Goal: Task Accomplishment & Management: Use online tool/utility

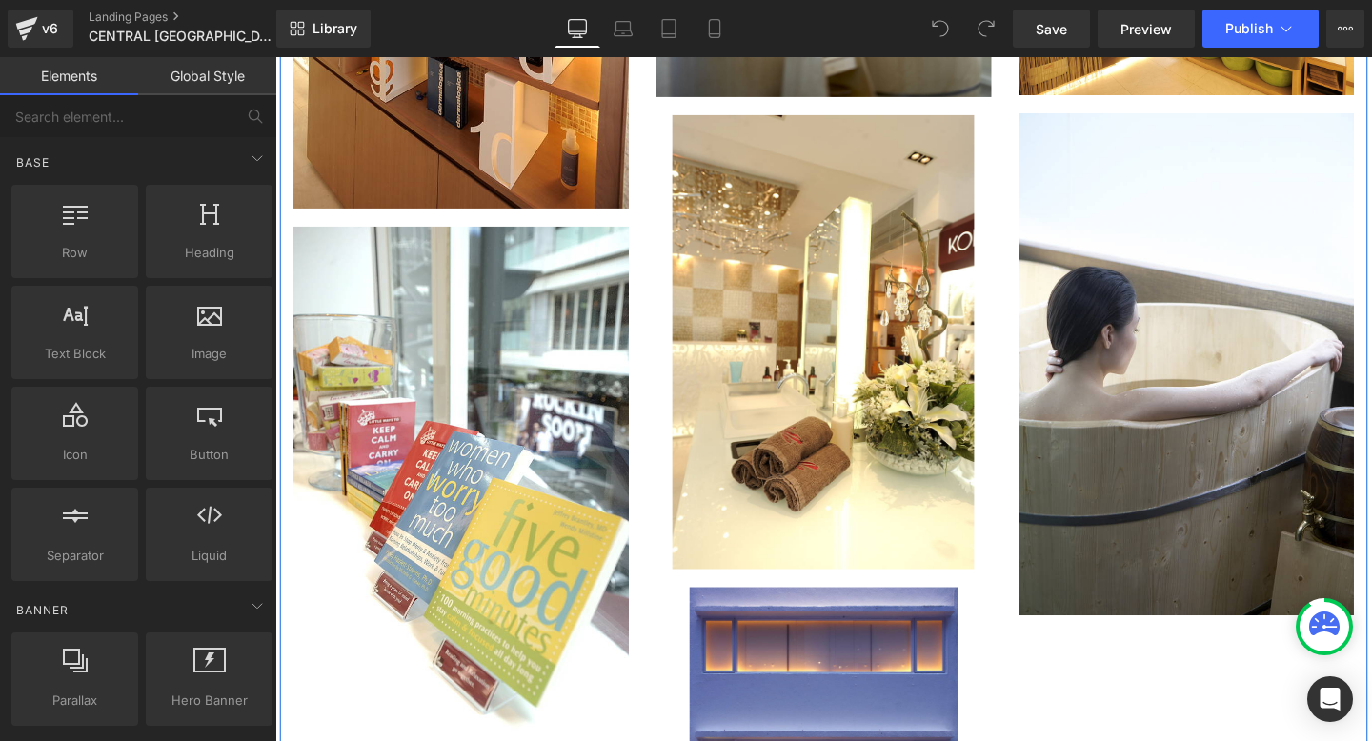
scroll to position [2162, 0]
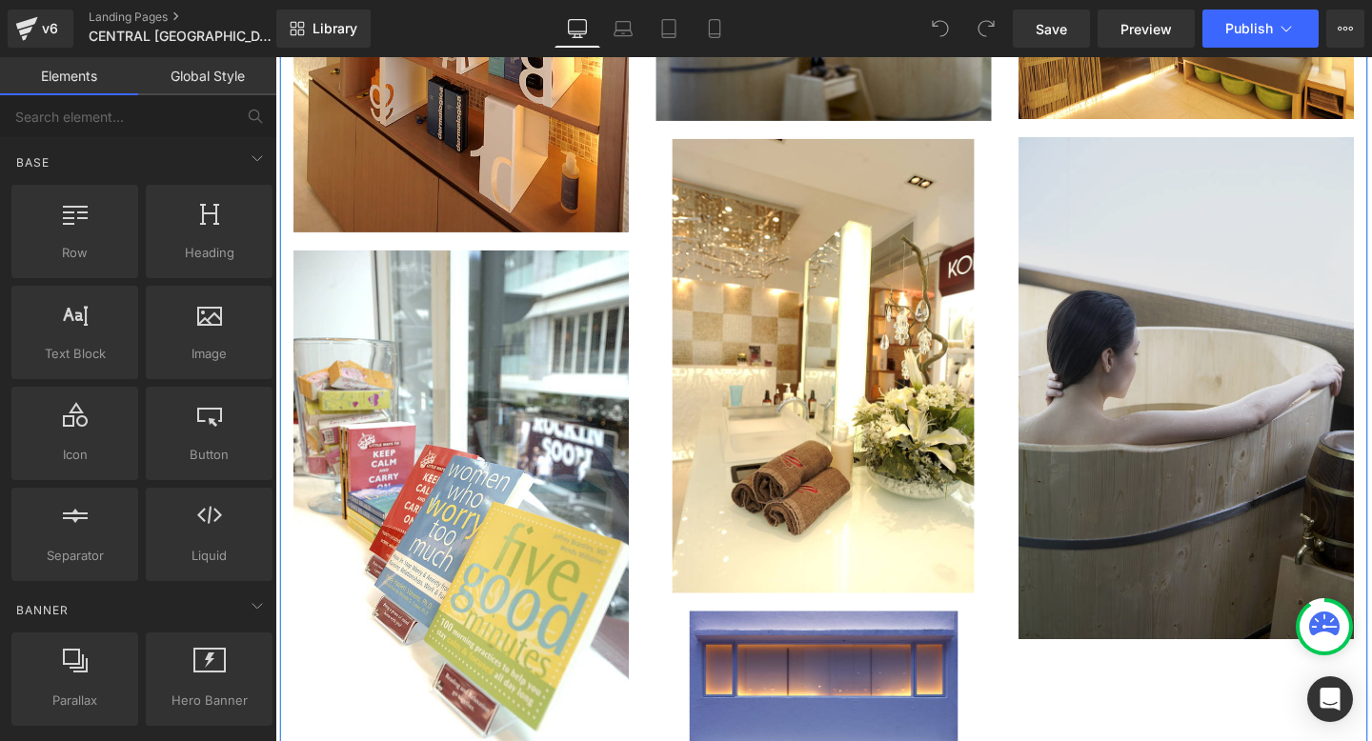
click at [1202, 391] on img "Main content" at bounding box center [1232, 405] width 352 height 529
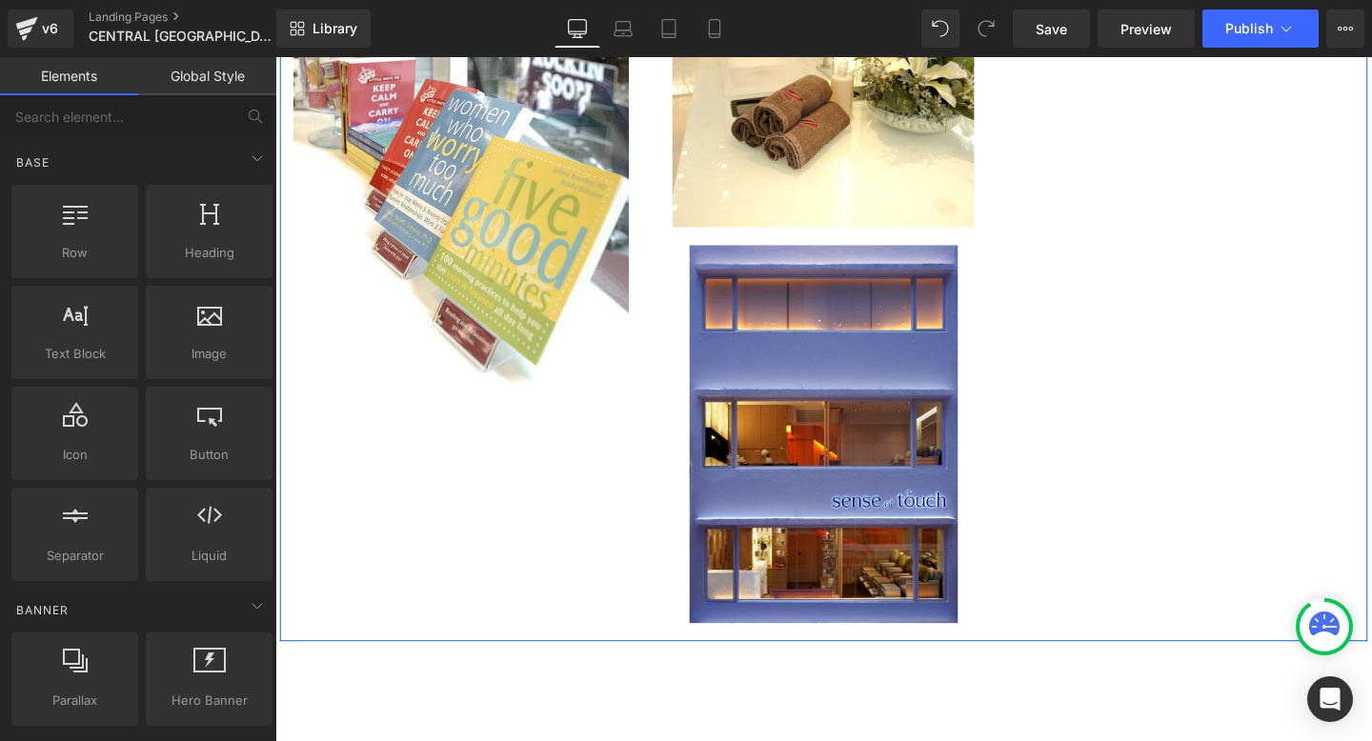
scroll to position [2571, 0]
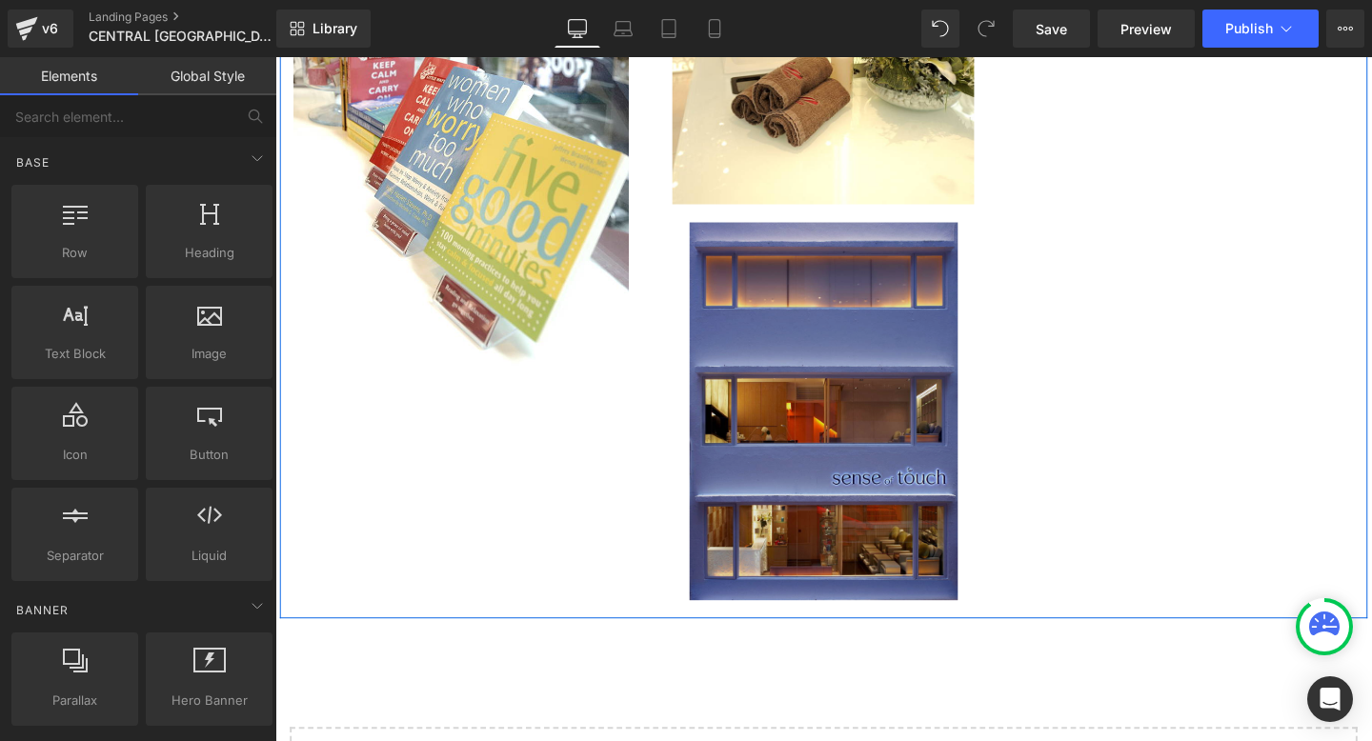
click at [832, 464] on img "Main content" at bounding box center [852, 429] width 282 height 397
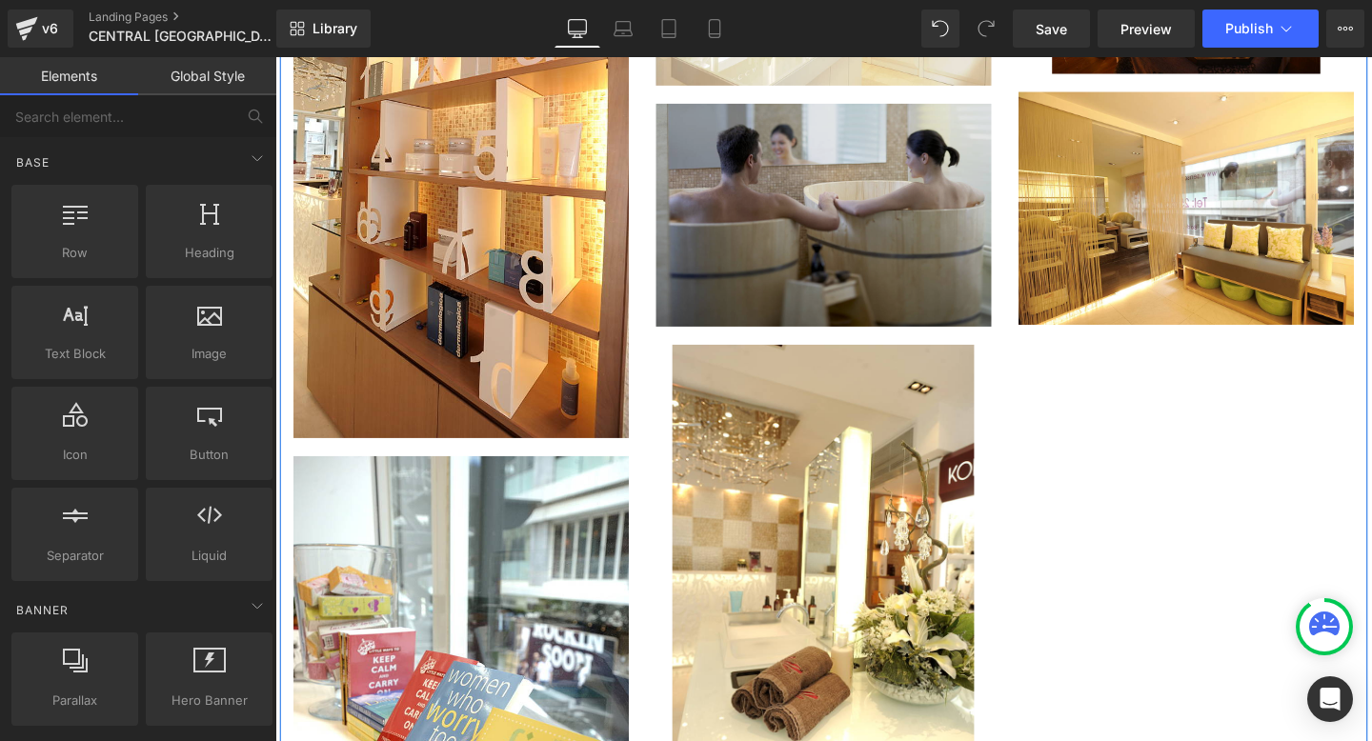
scroll to position [1899, 0]
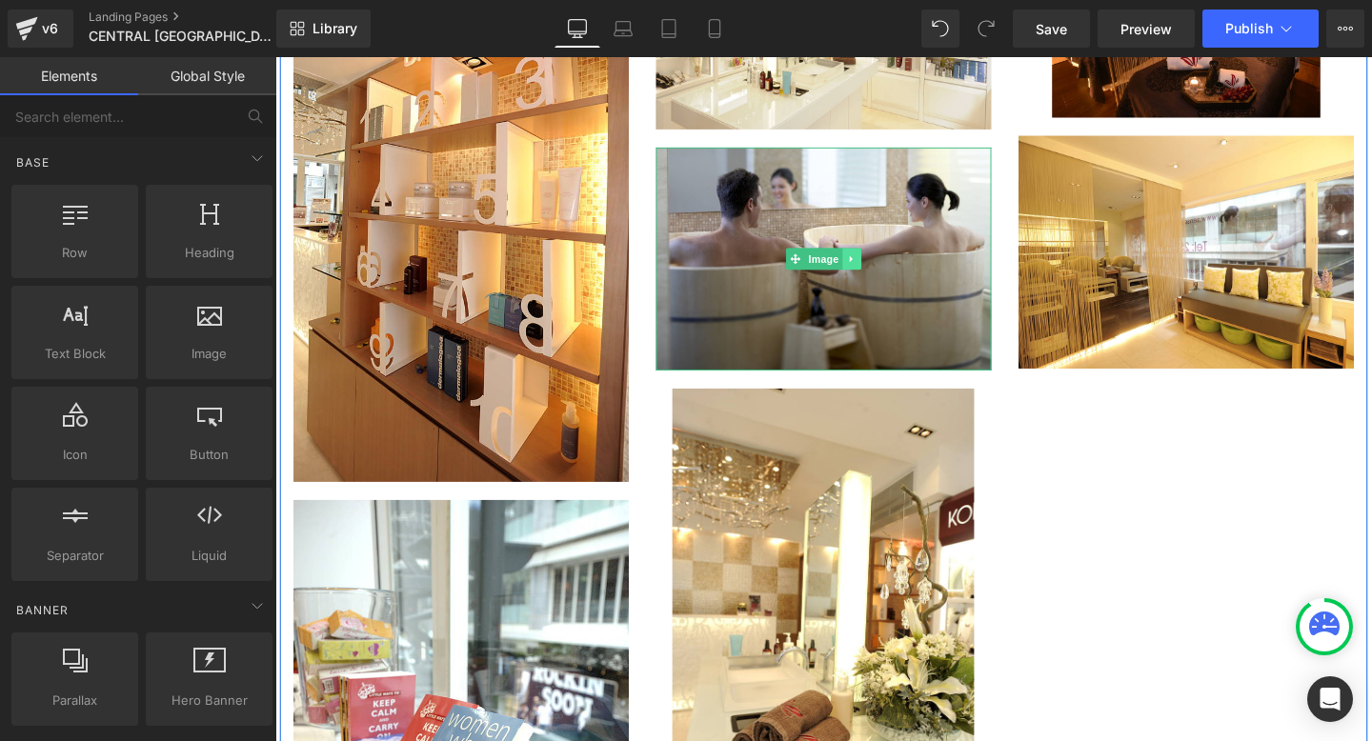
click at [889, 274] on link "Main content" at bounding box center [882, 269] width 20 height 23
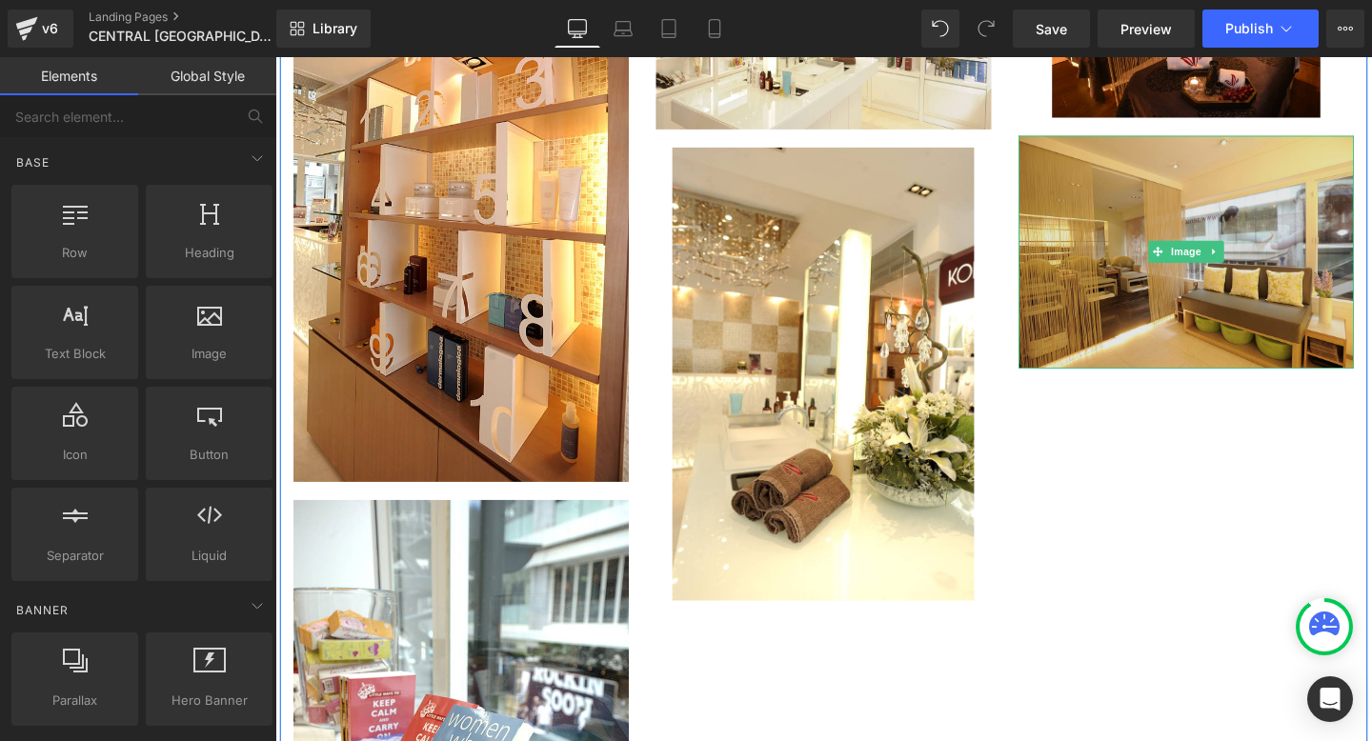
click at [1277, 263] on img "Main content" at bounding box center [1232, 262] width 352 height 245
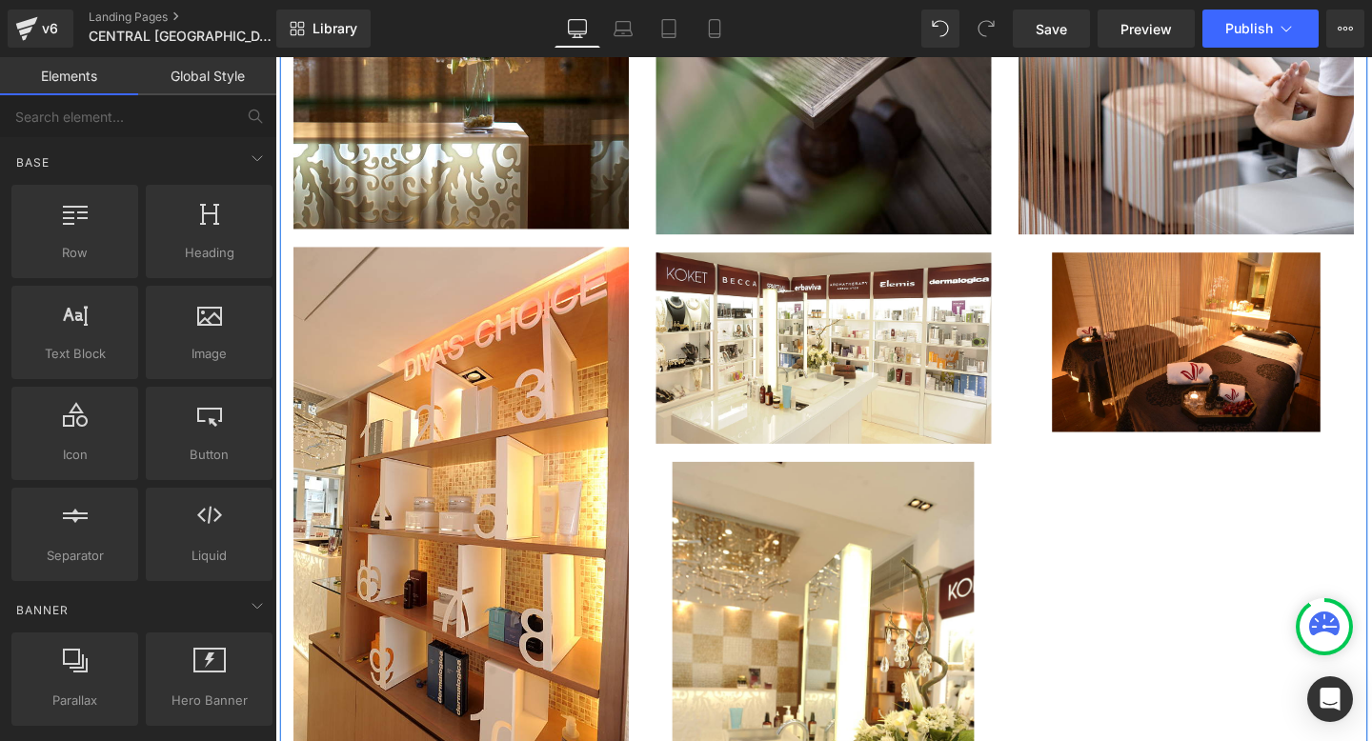
scroll to position [1581, 0]
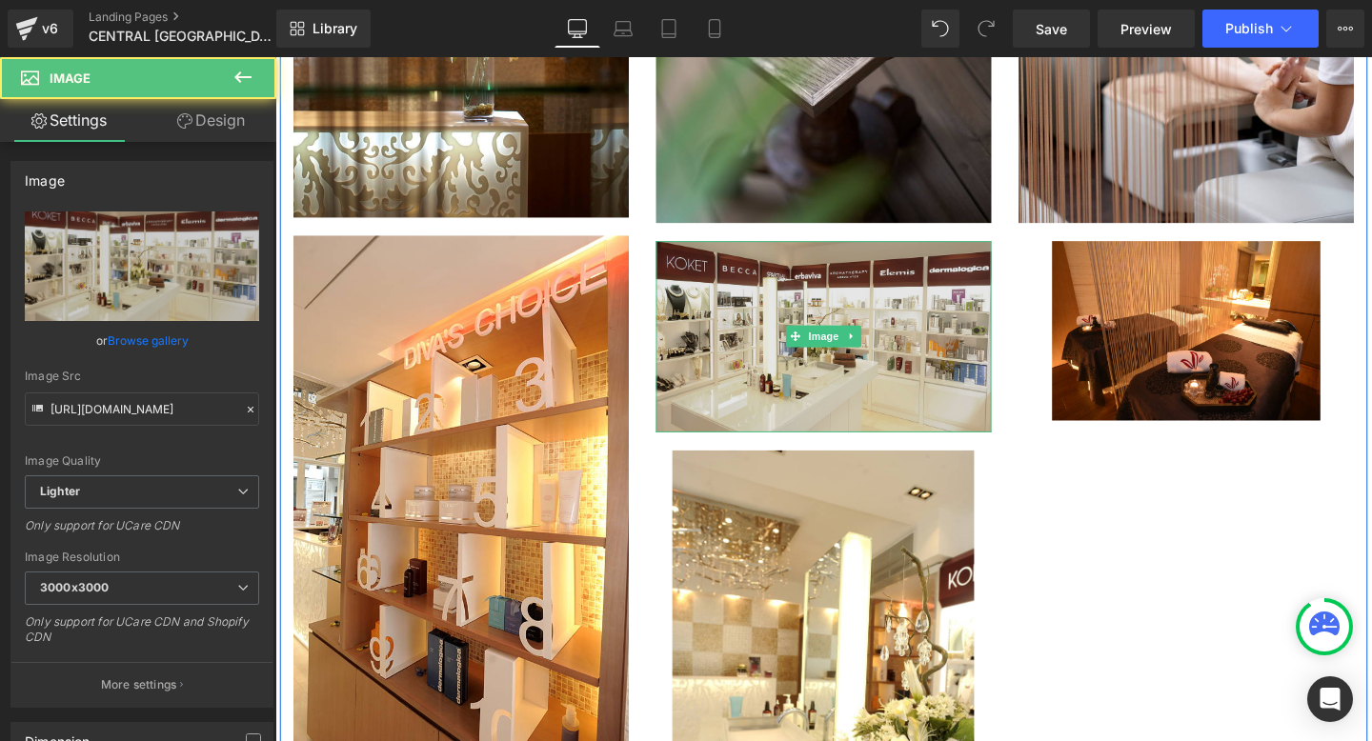
click at [914, 299] on img "Main content" at bounding box center [851, 351] width 352 height 201
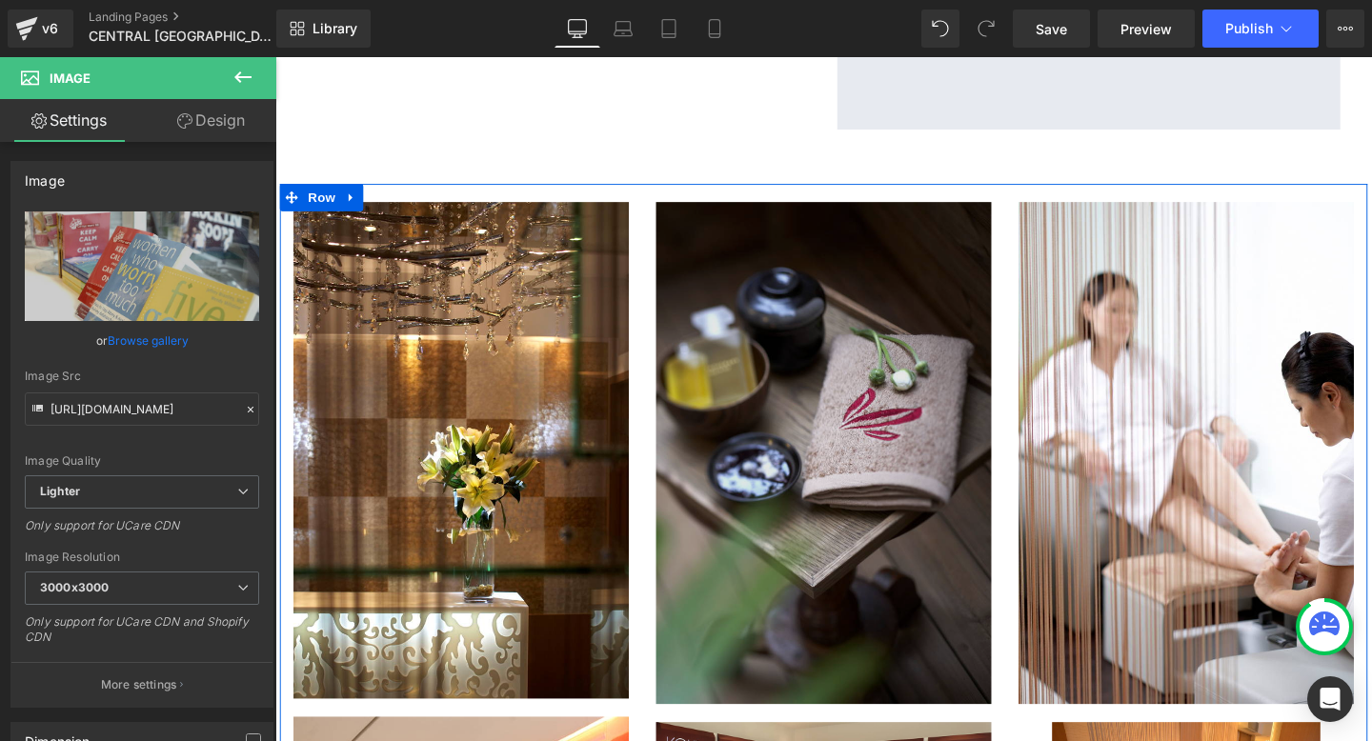
scroll to position [1073, 0]
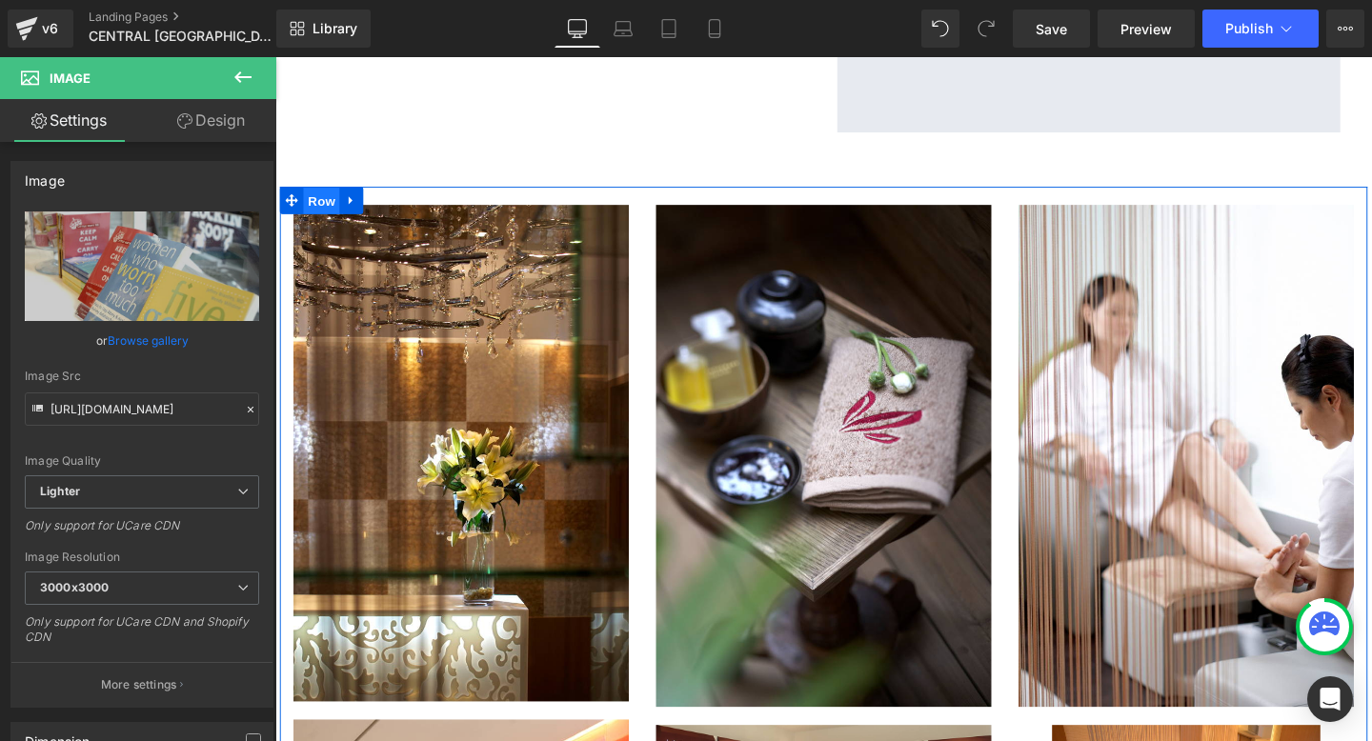
click at [329, 206] on span "Row" at bounding box center [324, 208] width 38 height 29
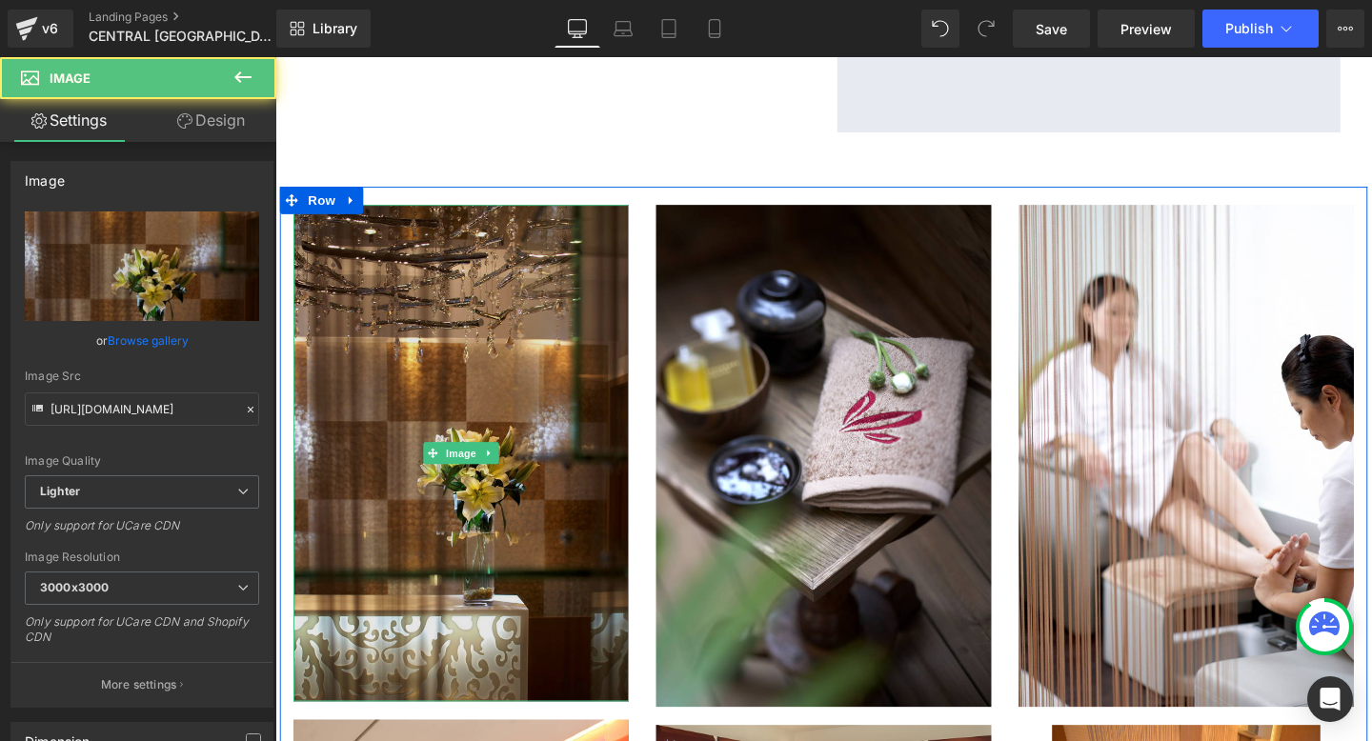
click at [512, 333] on img "Main content" at bounding box center [470, 473] width 352 height 523
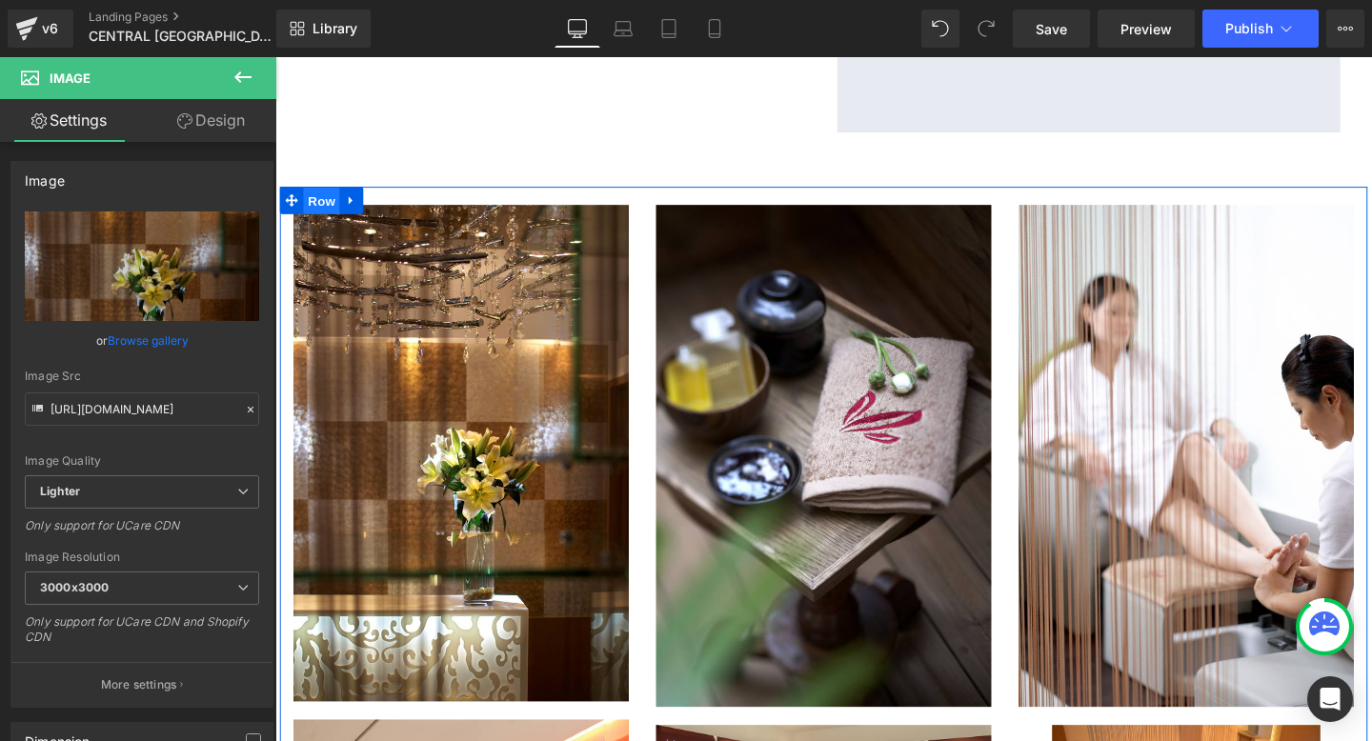
click at [323, 204] on span "Row" at bounding box center [324, 208] width 38 height 29
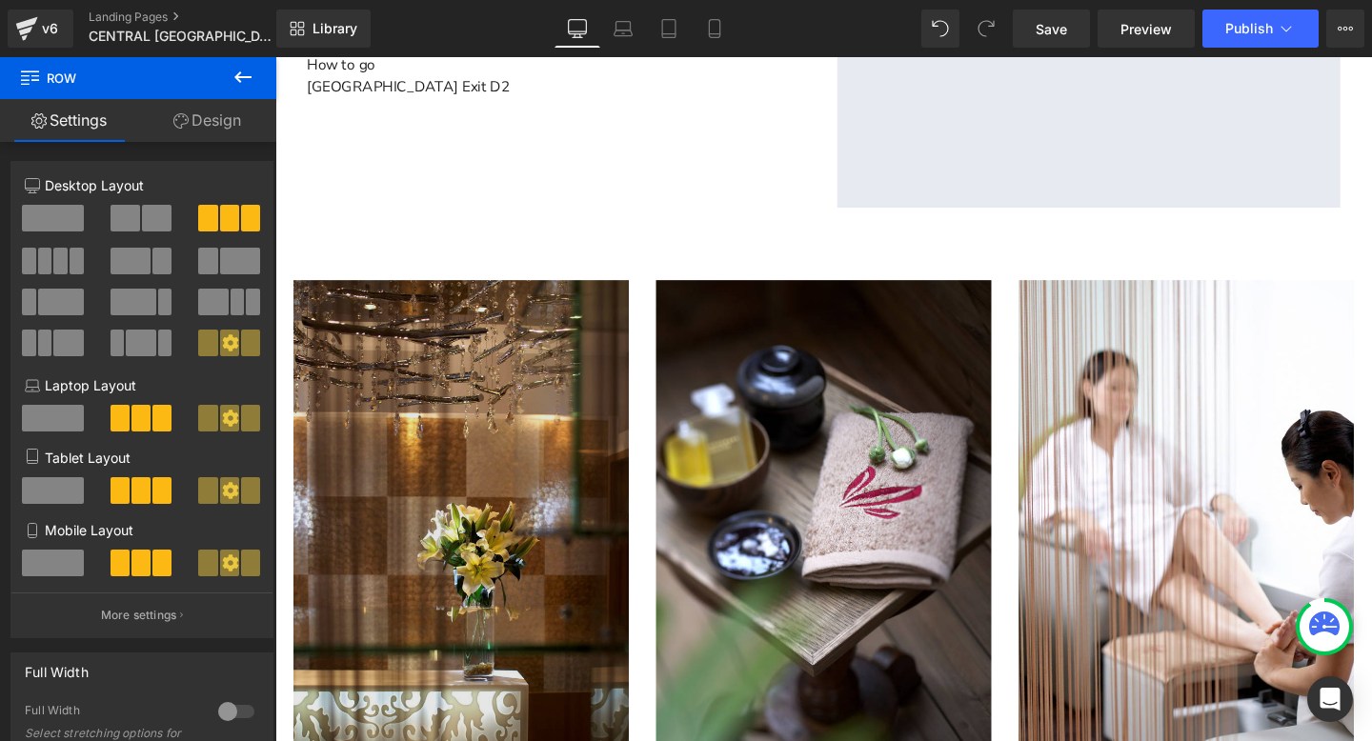
scroll to position [977, 0]
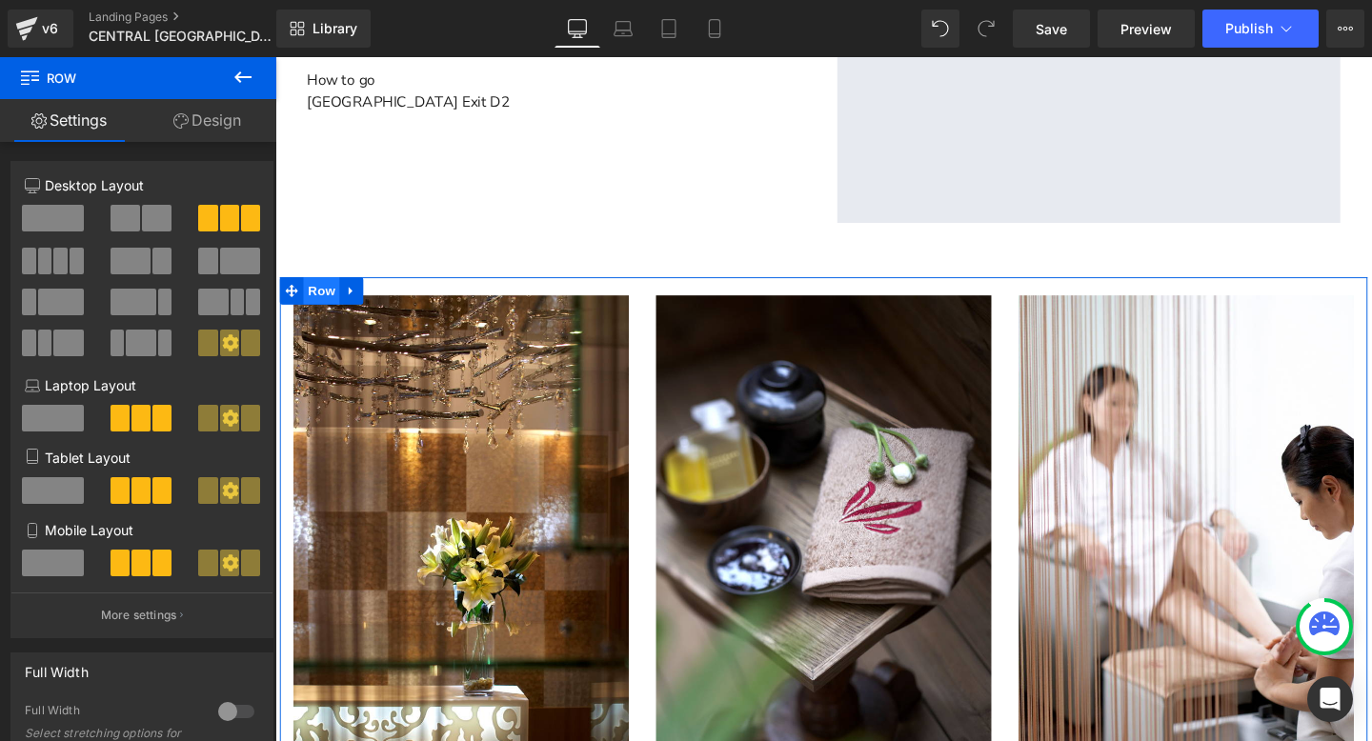
click at [323, 304] on span "Row" at bounding box center [324, 303] width 38 height 29
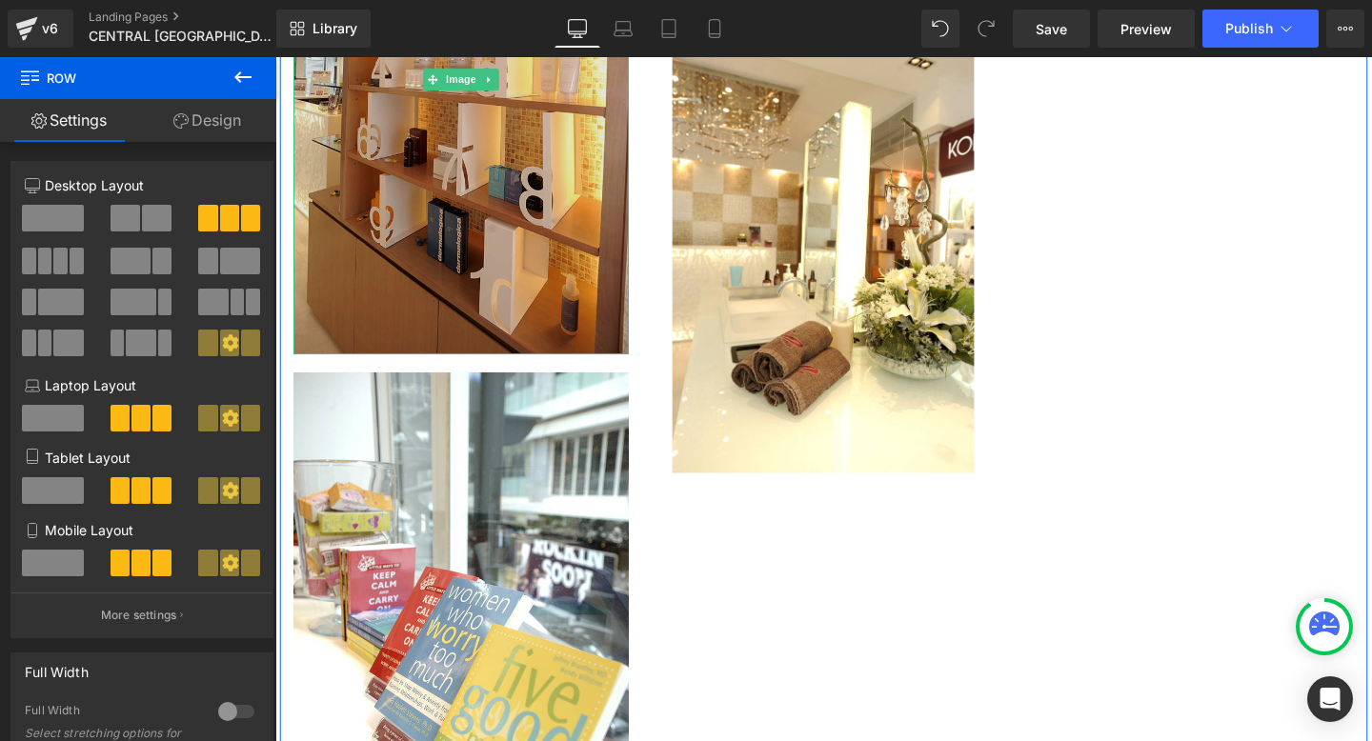
click at [501, 246] on img "Main content" at bounding box center [470, 80] width 352 height 577
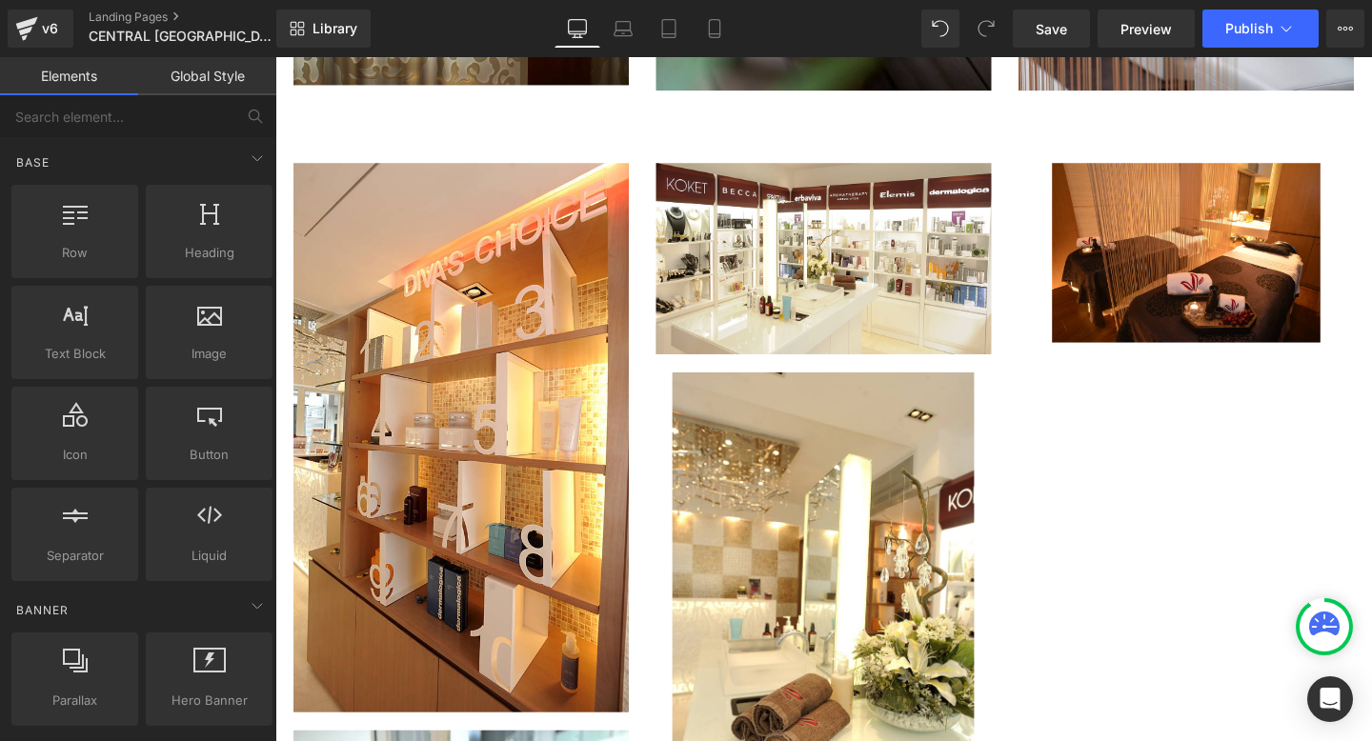
scroll to position [1718, 0]
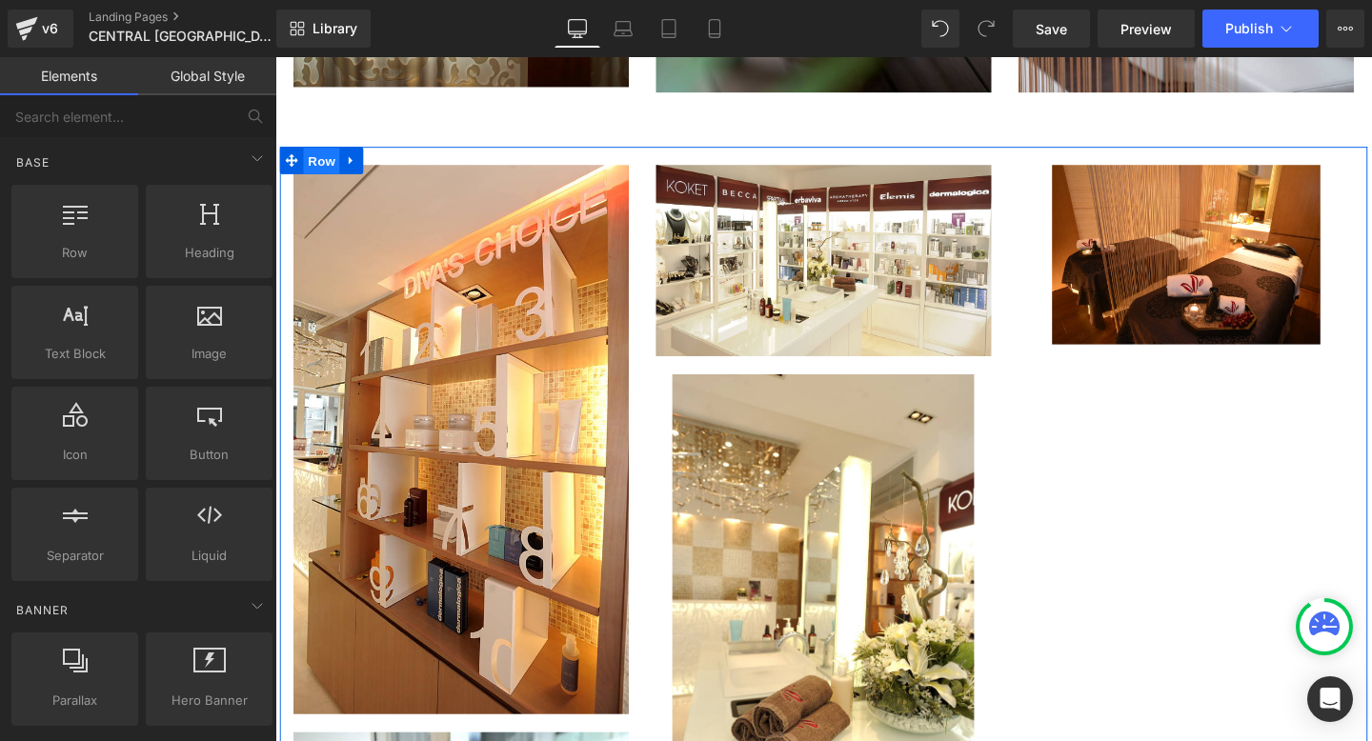
click at [322, 166] on span "Row" at bounding box center [324, 166] width 38 height 29
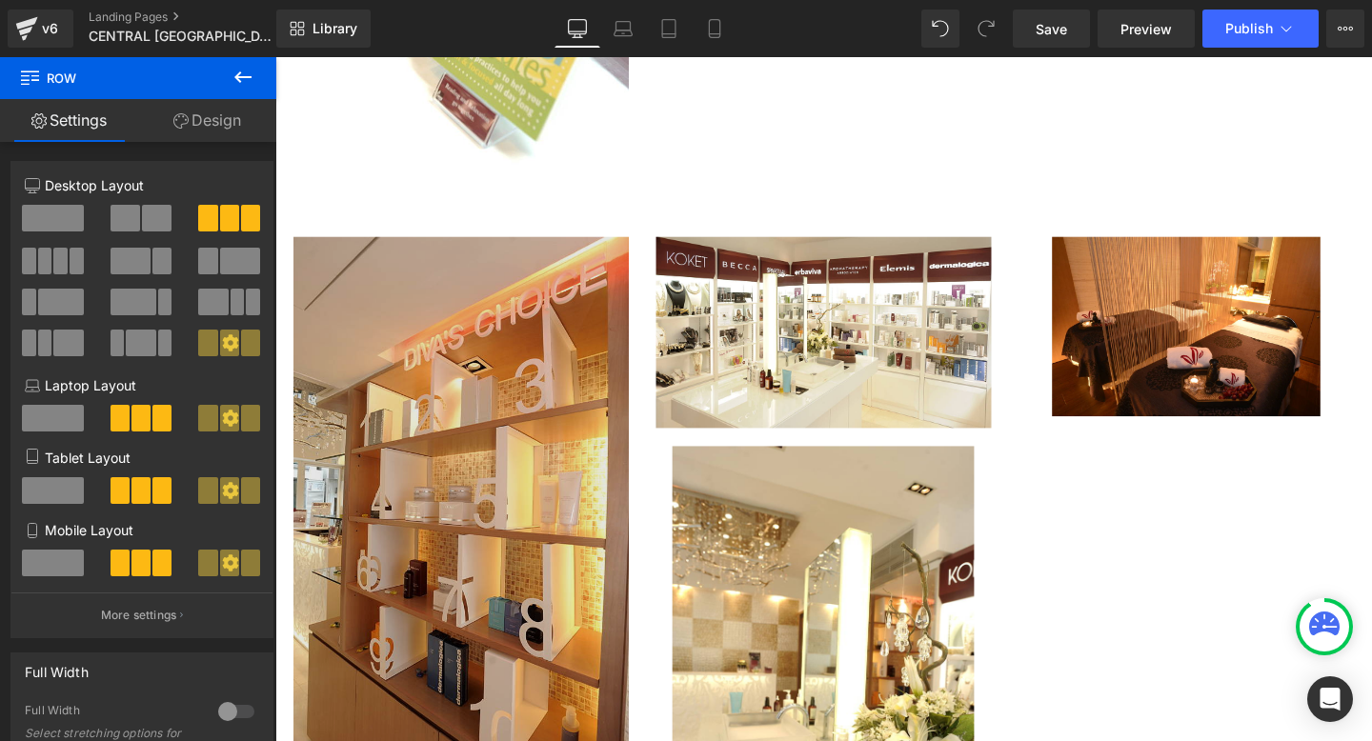
scroll to position [2895, 0]
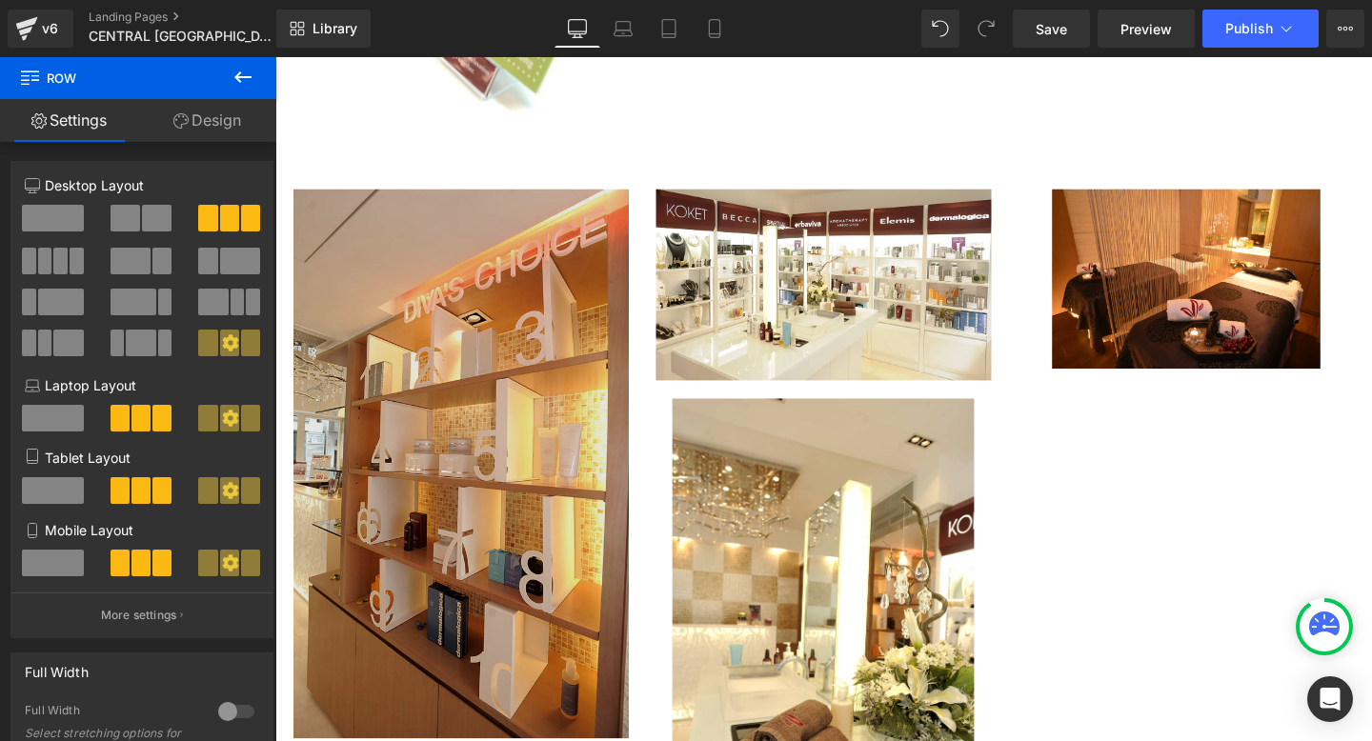
click at [522, 405] on img "Main content" at bounding box center [470, 484] width 352 height 577
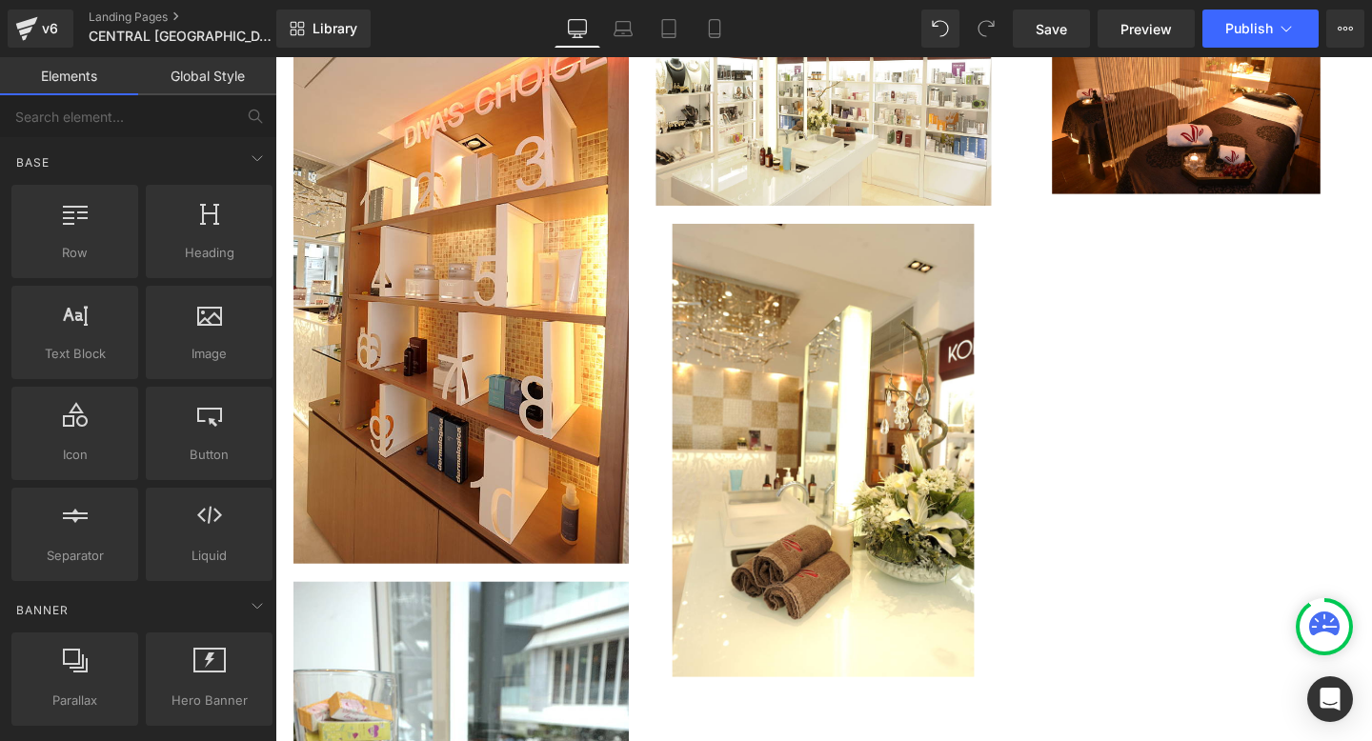
scroll to position [1809, 0]
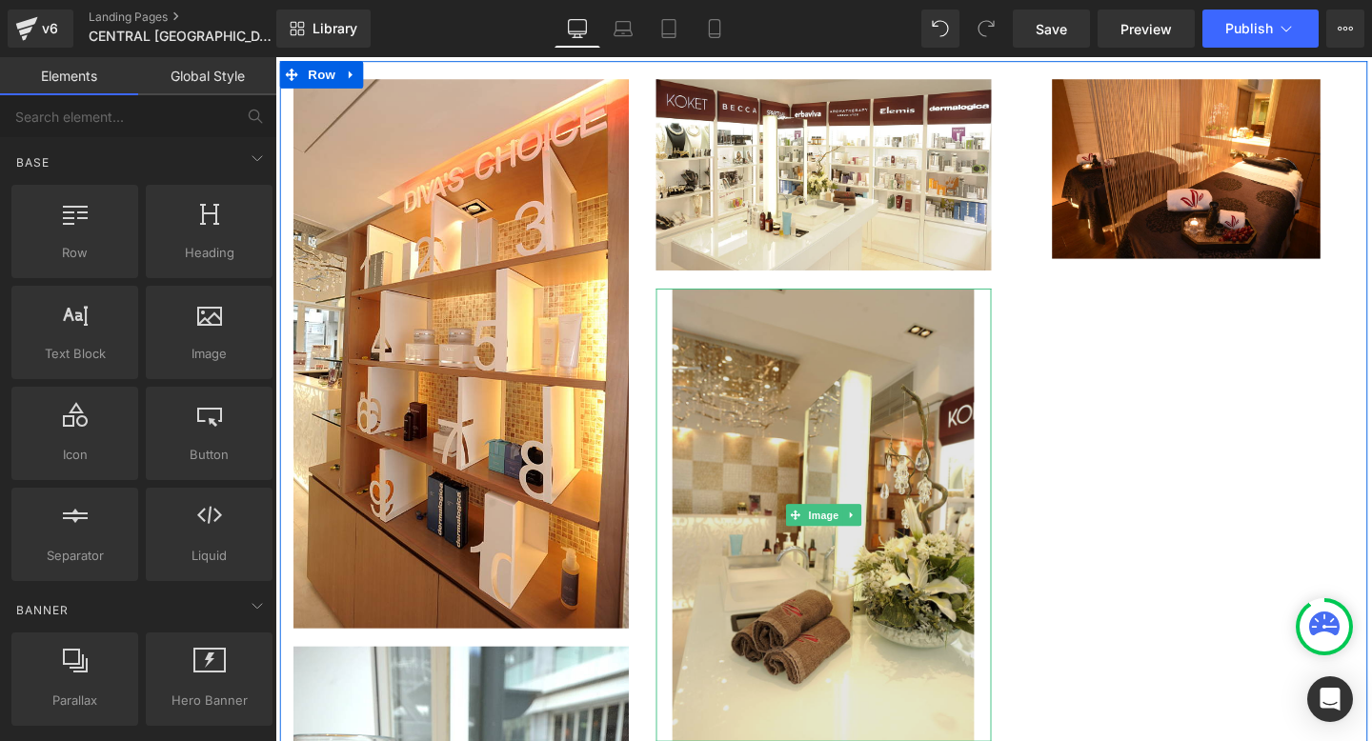
click at [739, 537] on img "Main content" at bounding box center [850, 538] width 317 height 477
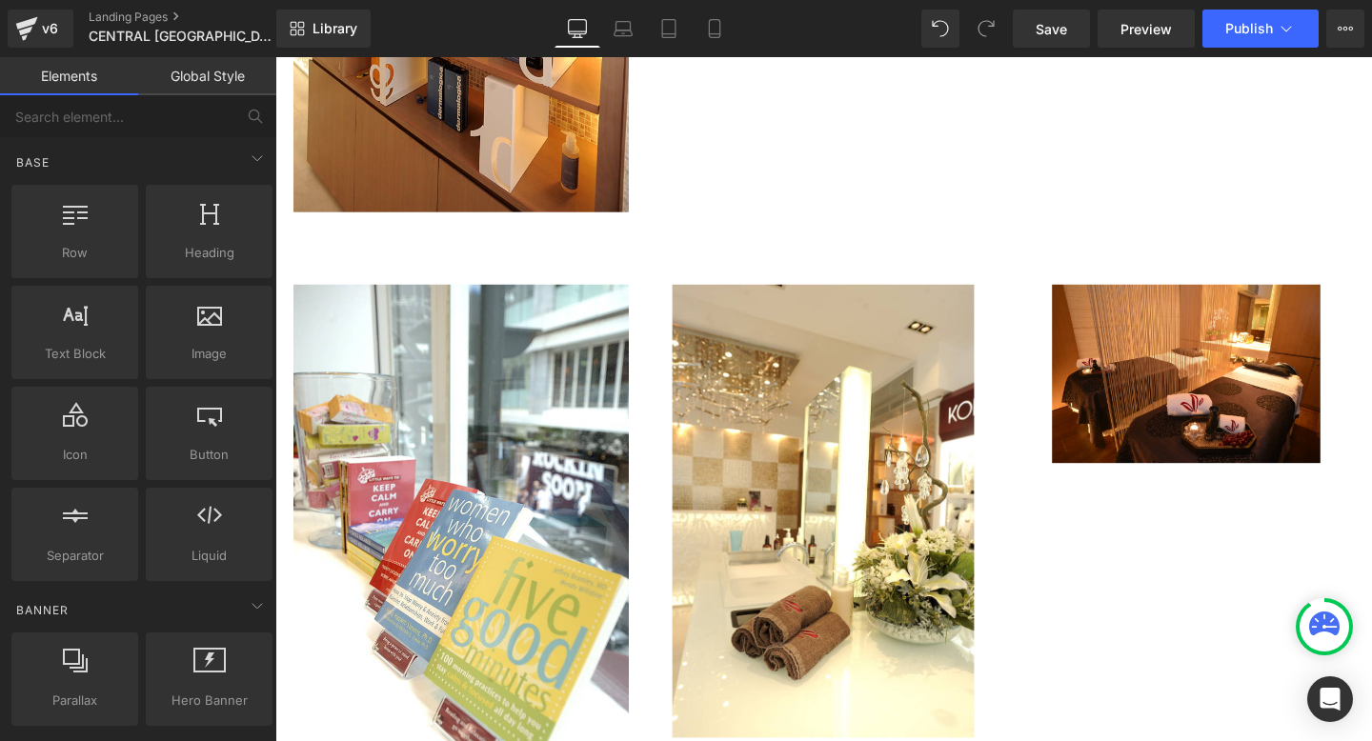
scroll to position [2247, 0]
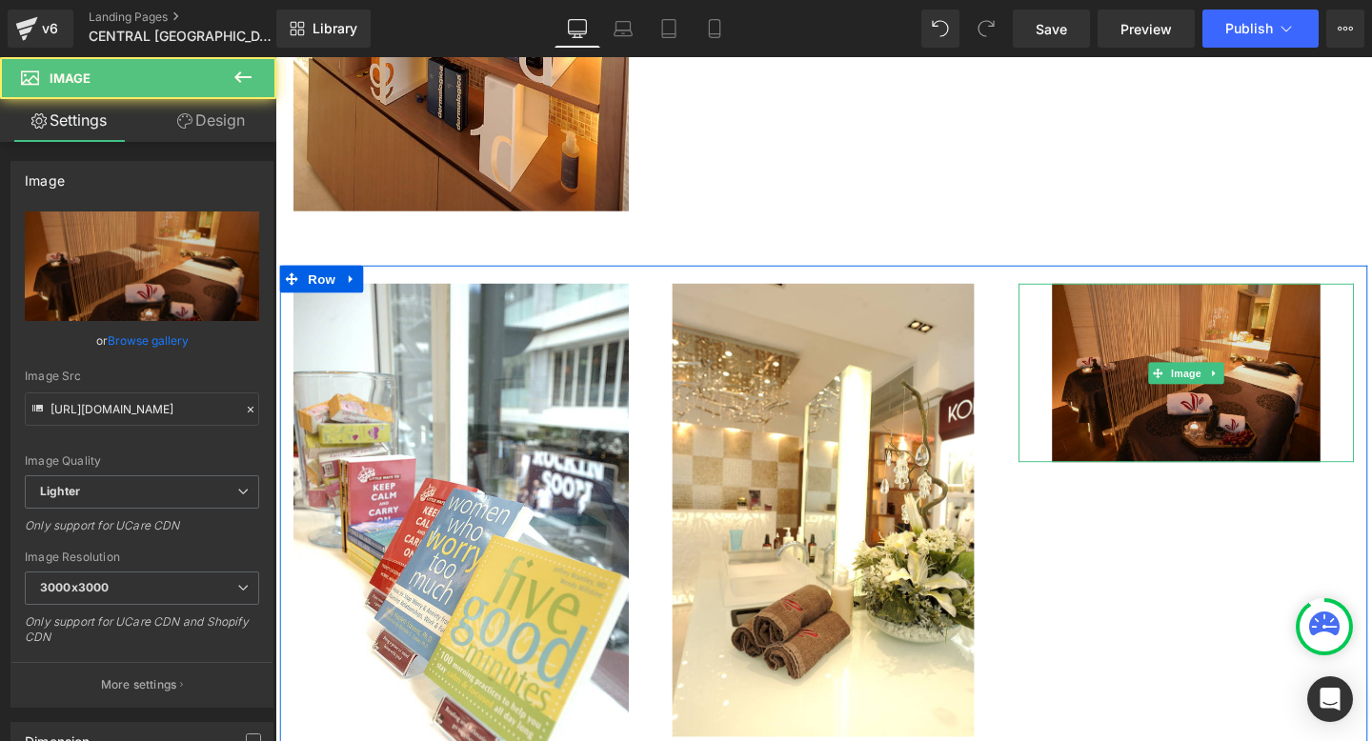
click at [1282, 397] on img "Main content" at bounding box center [1233, 389] width 282 height 189
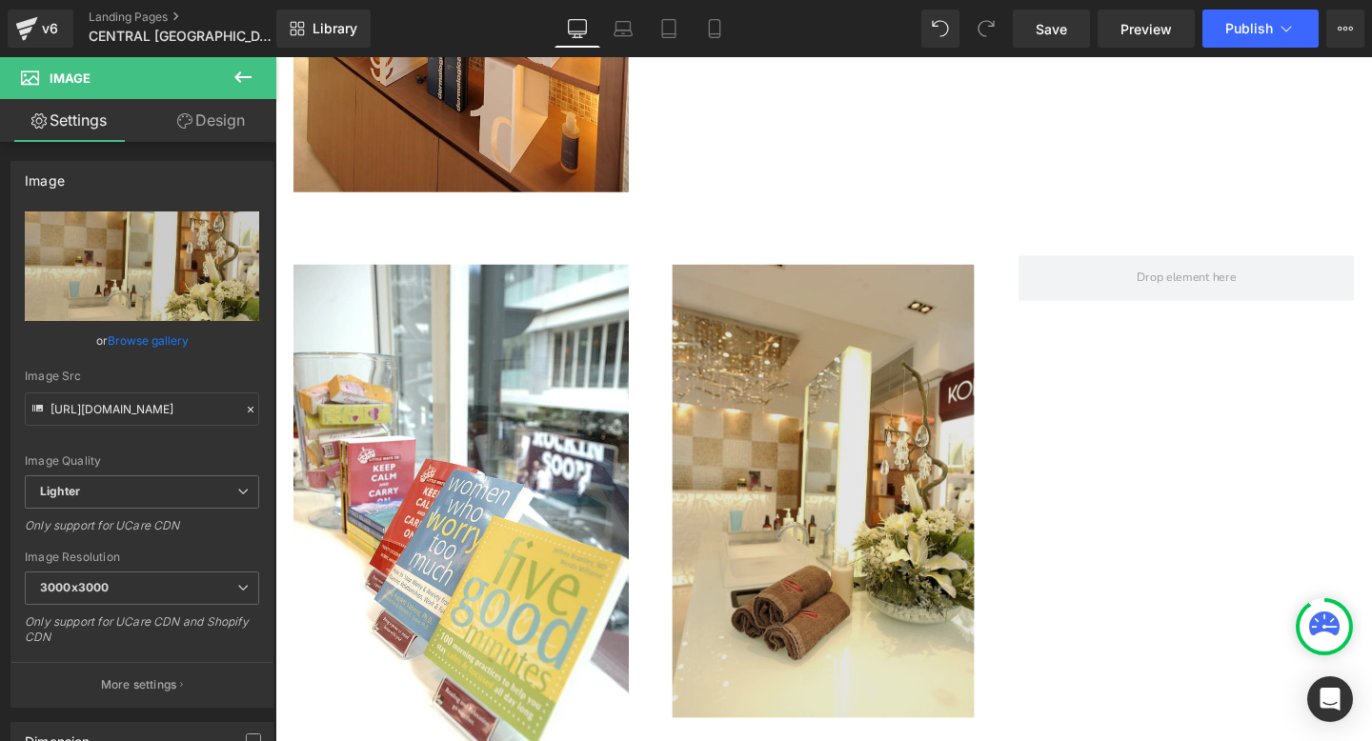
scroll to position [2256, 0]
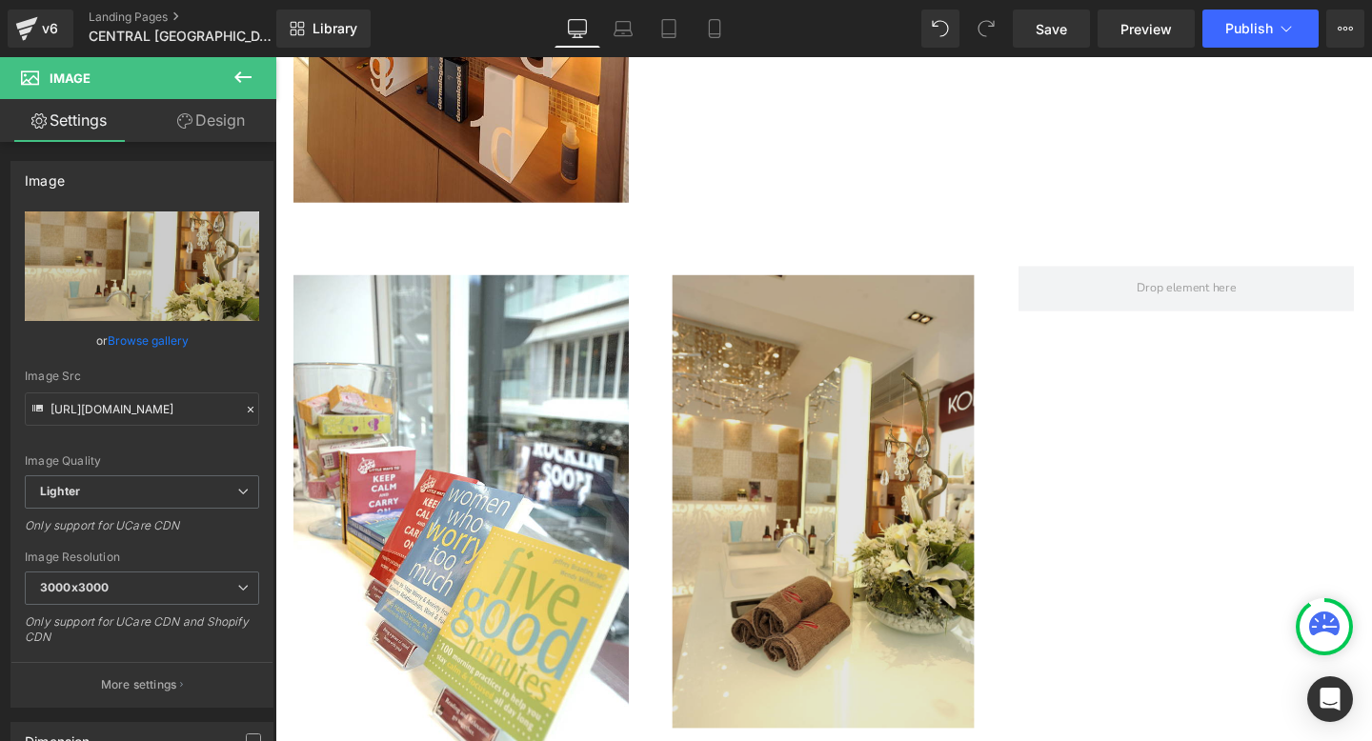
click at [711, 420] on img "Main content" at bounding box center [850, 525] width 317 height 477
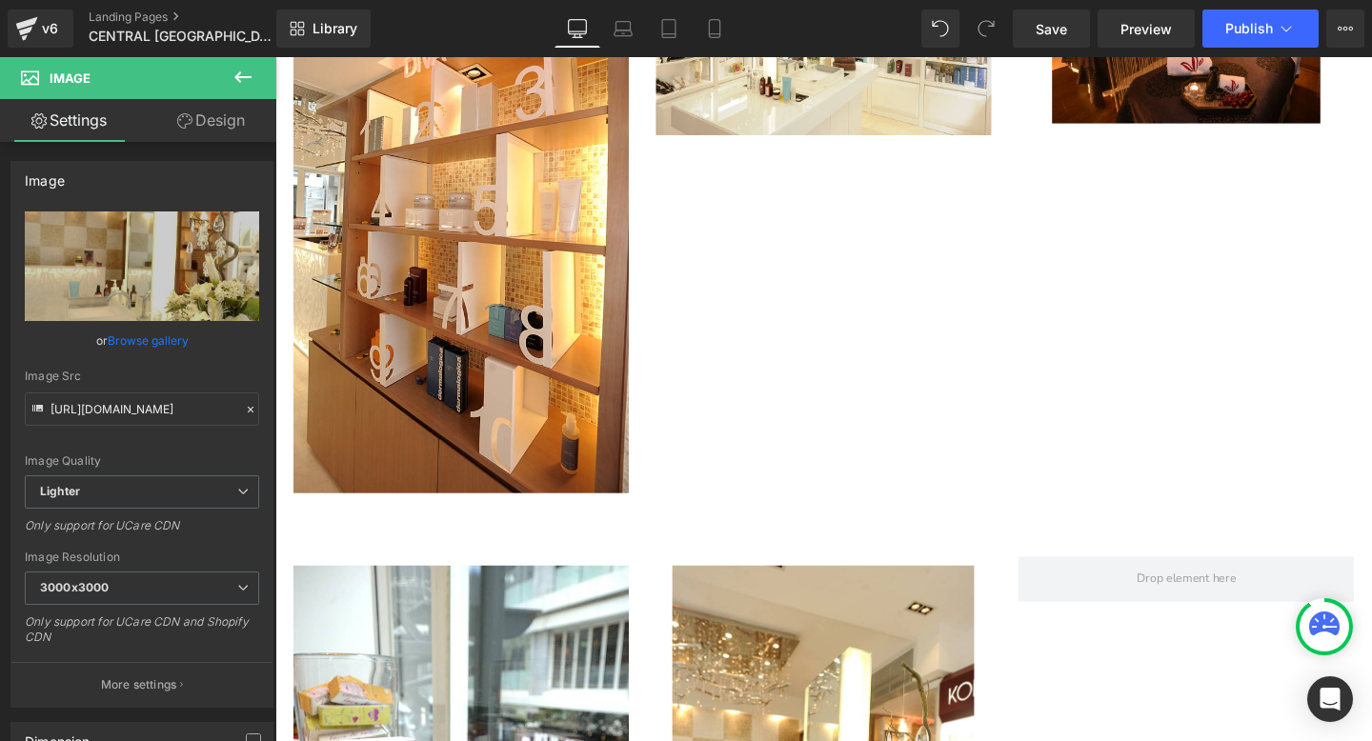
scroll to position [2087, 0]
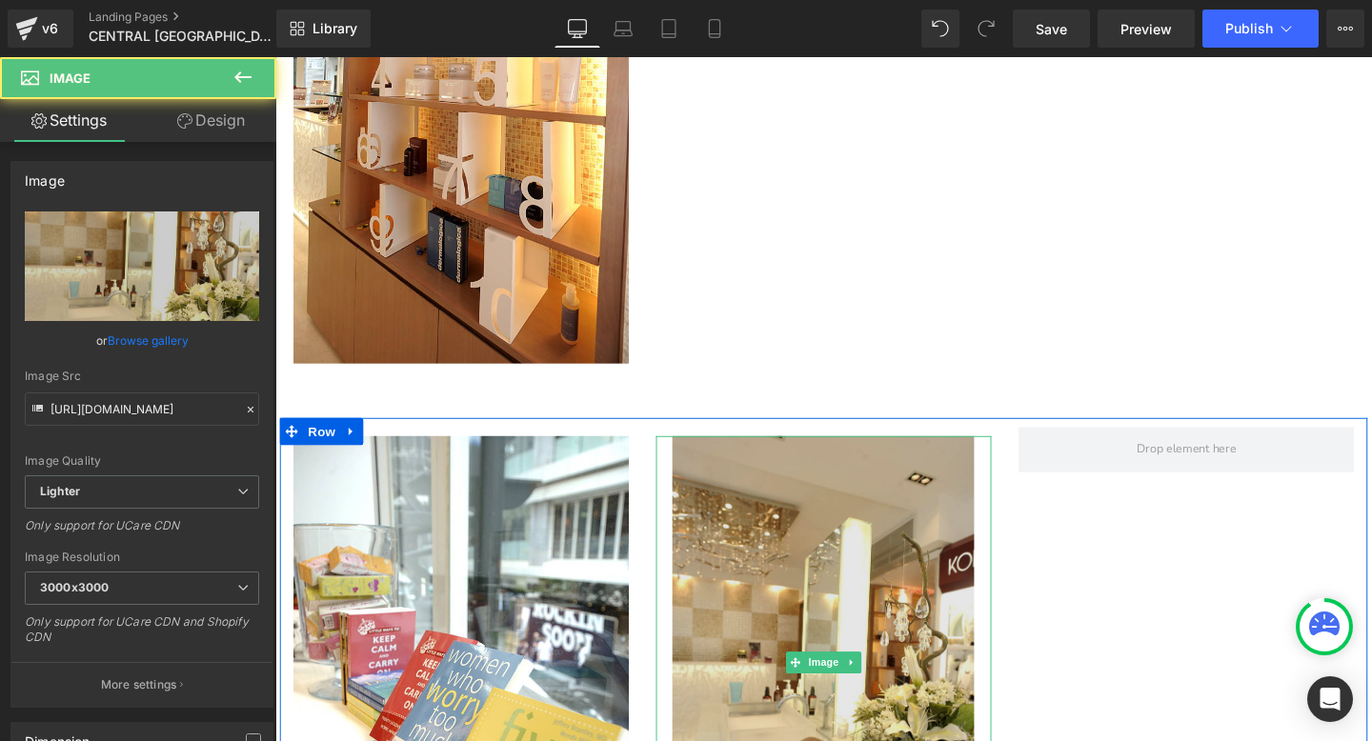
click at [840, 581] on img "Main content" at bounding box center [850, 693] width 317 height 477
click at [713, 586] on img "Main content" at bounding box center [850, 693] width 317 height 477
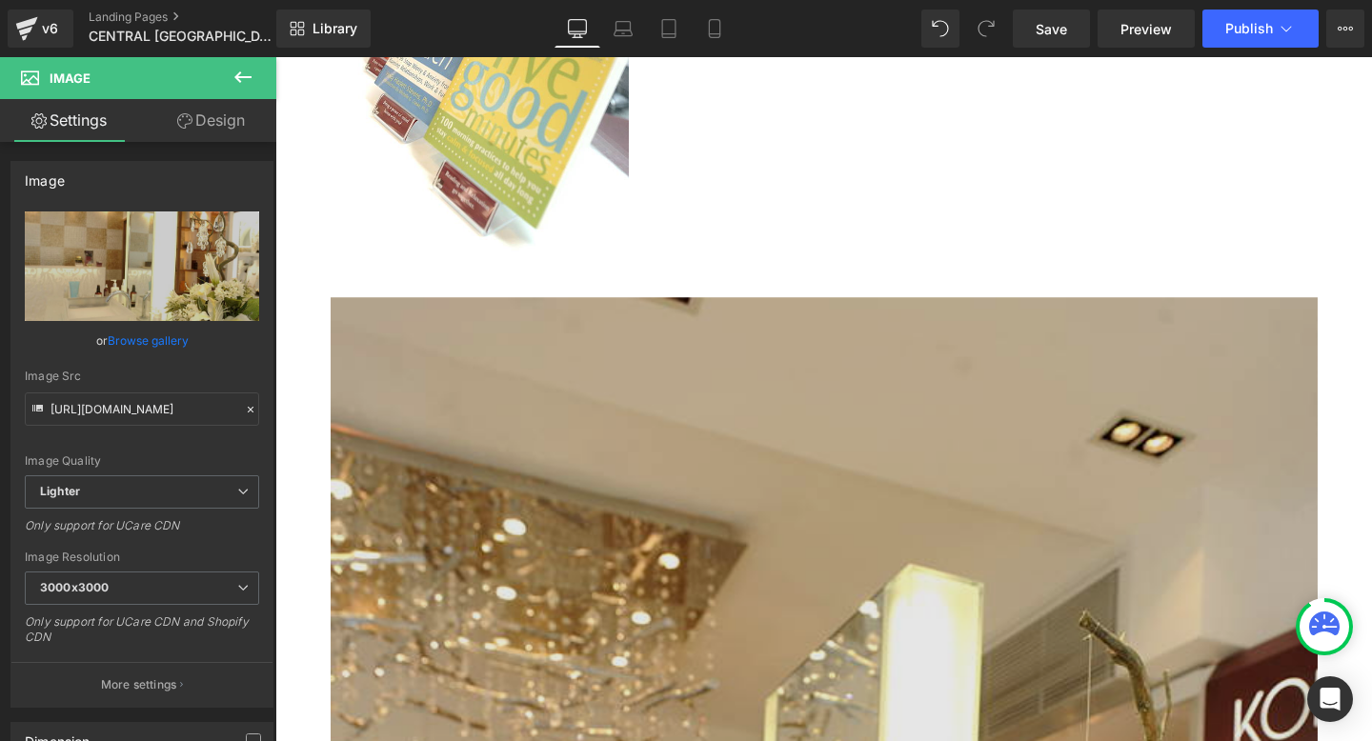
scroll to position [2777, 0]
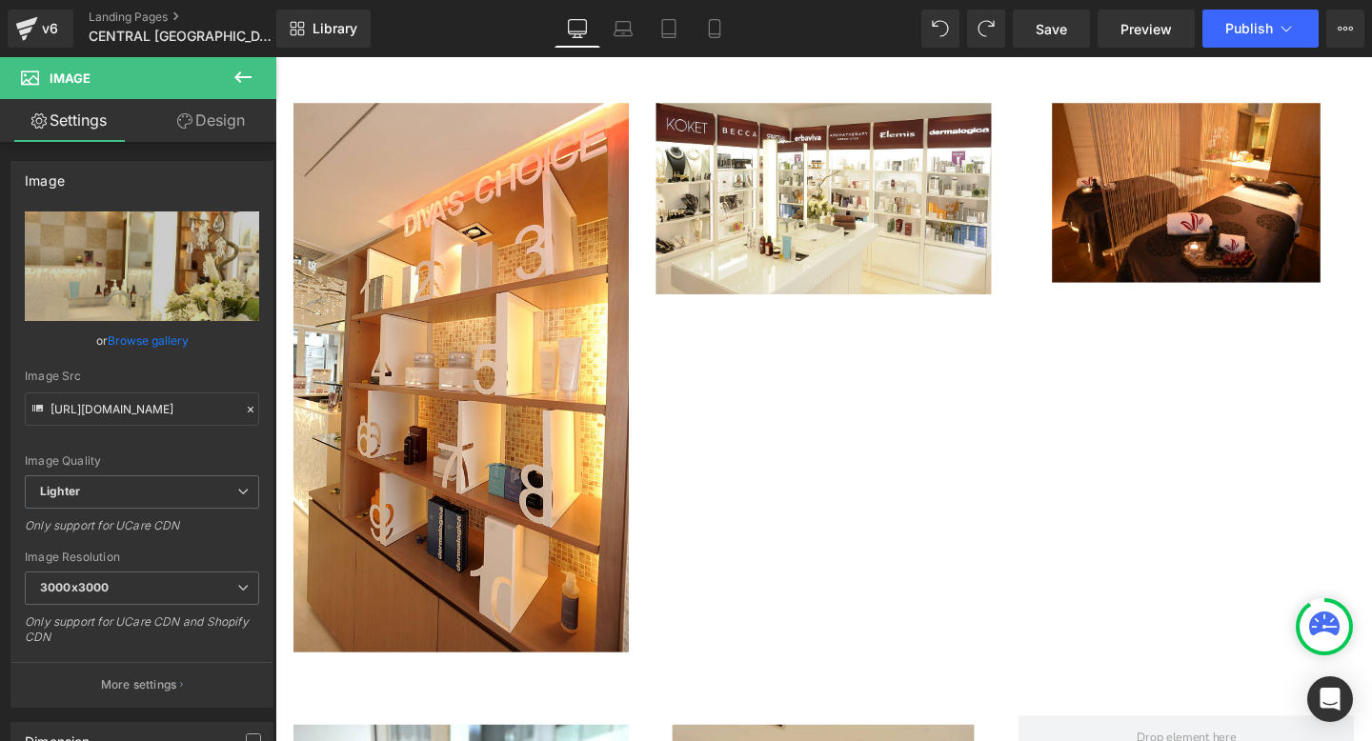
scroll to position [1879, 0]
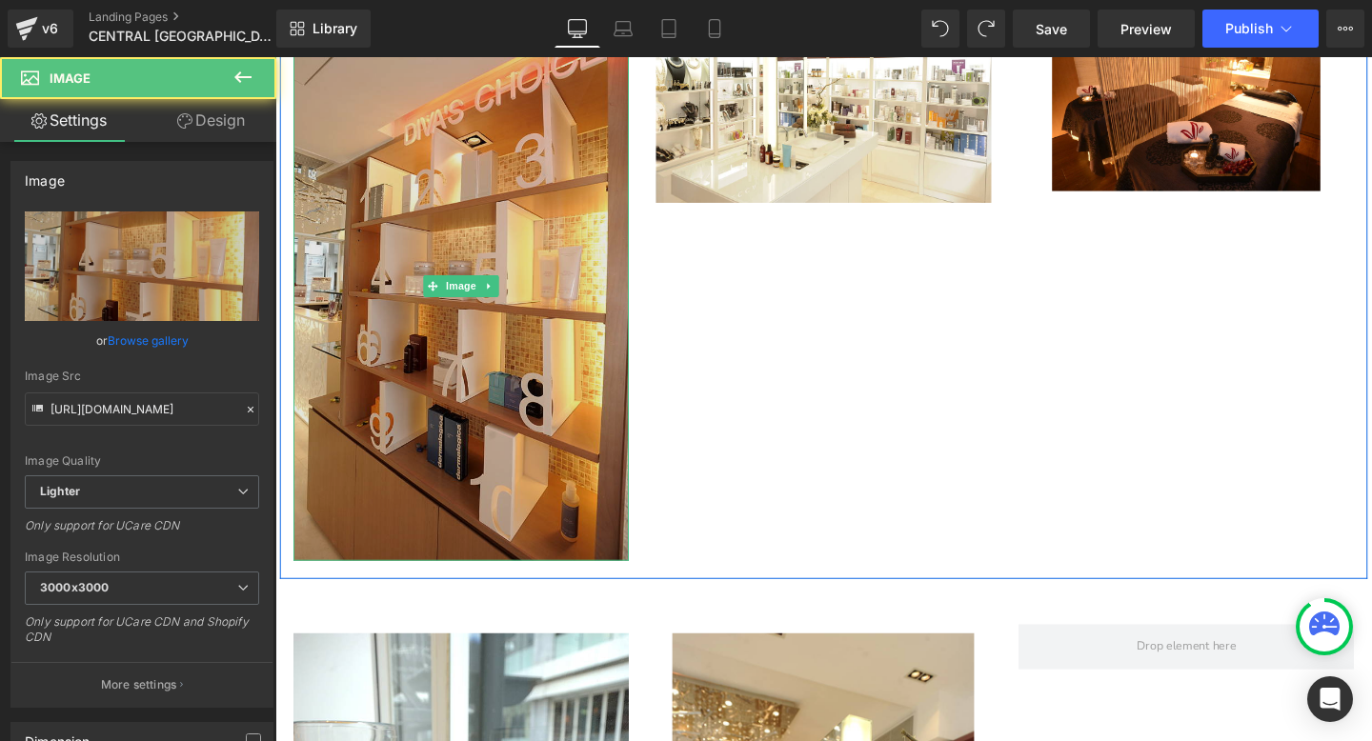
click at [541, 400] on img "Main content" at bounding box center [470, 298] width 352 height 577
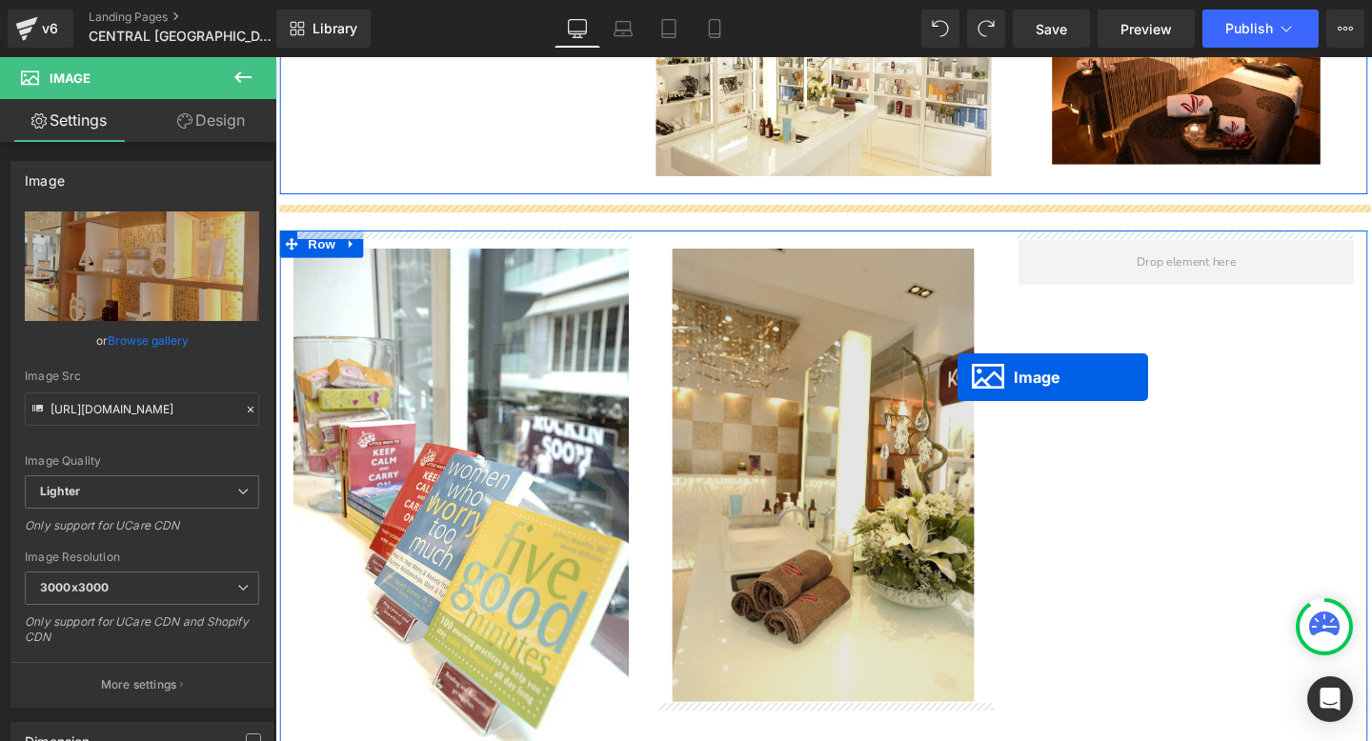
scroll to position [1916, 0]
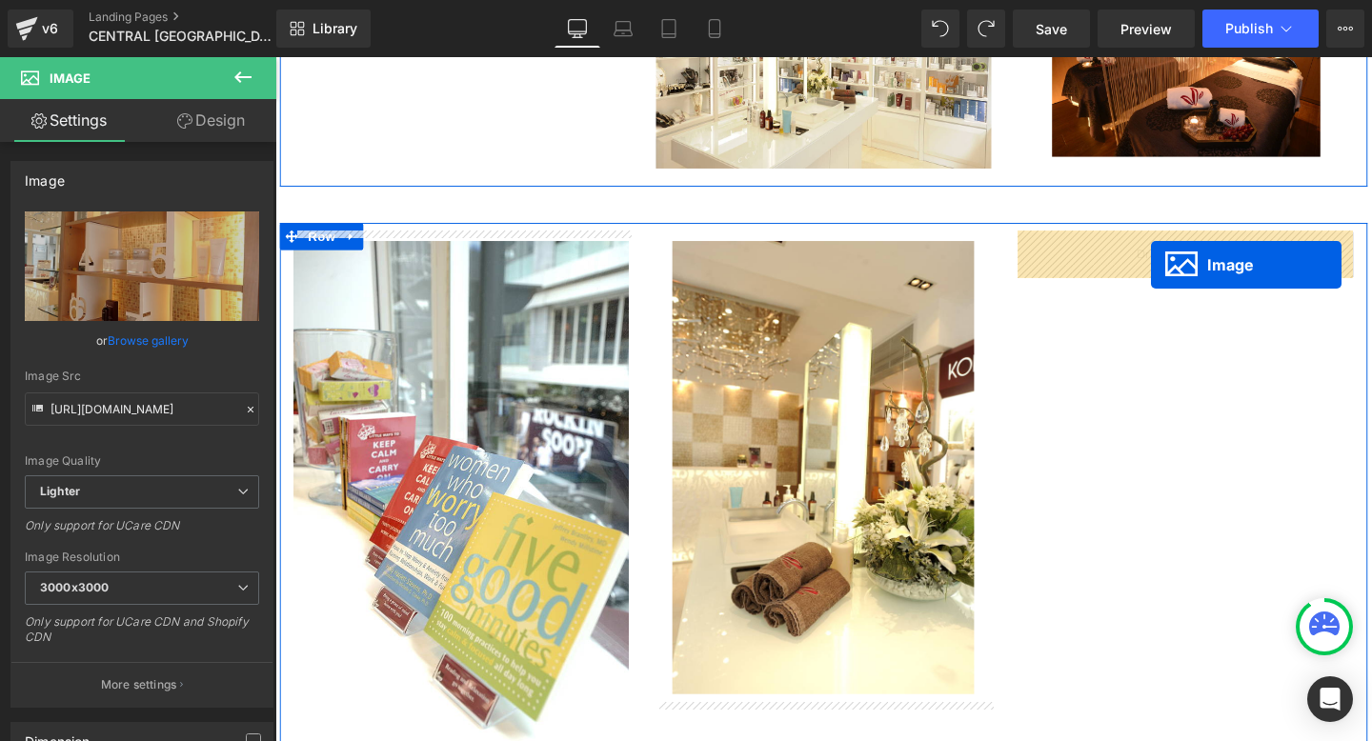
drag, startPoint x: 473, startPoint y: 295, endPoint x: 1195, endPoint y: 275, distance: 722.3
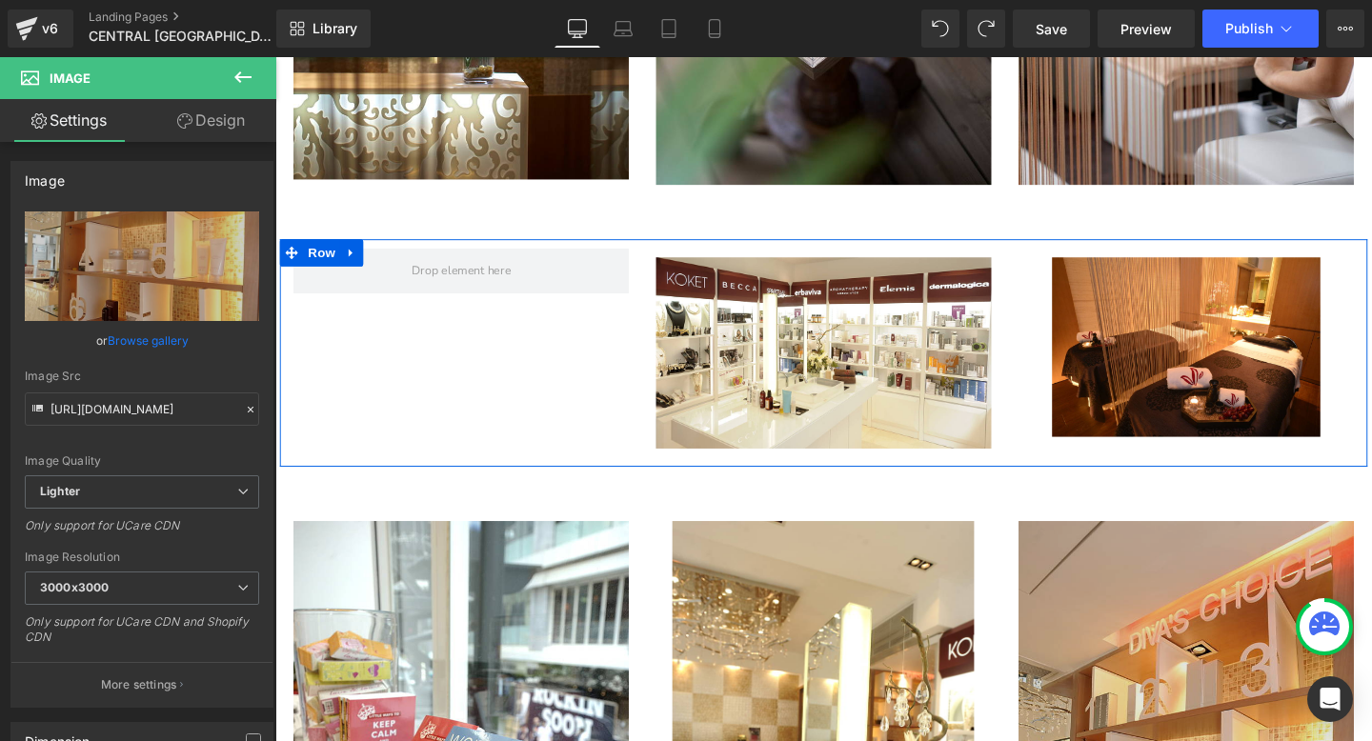
scroll to position [1609, 0]
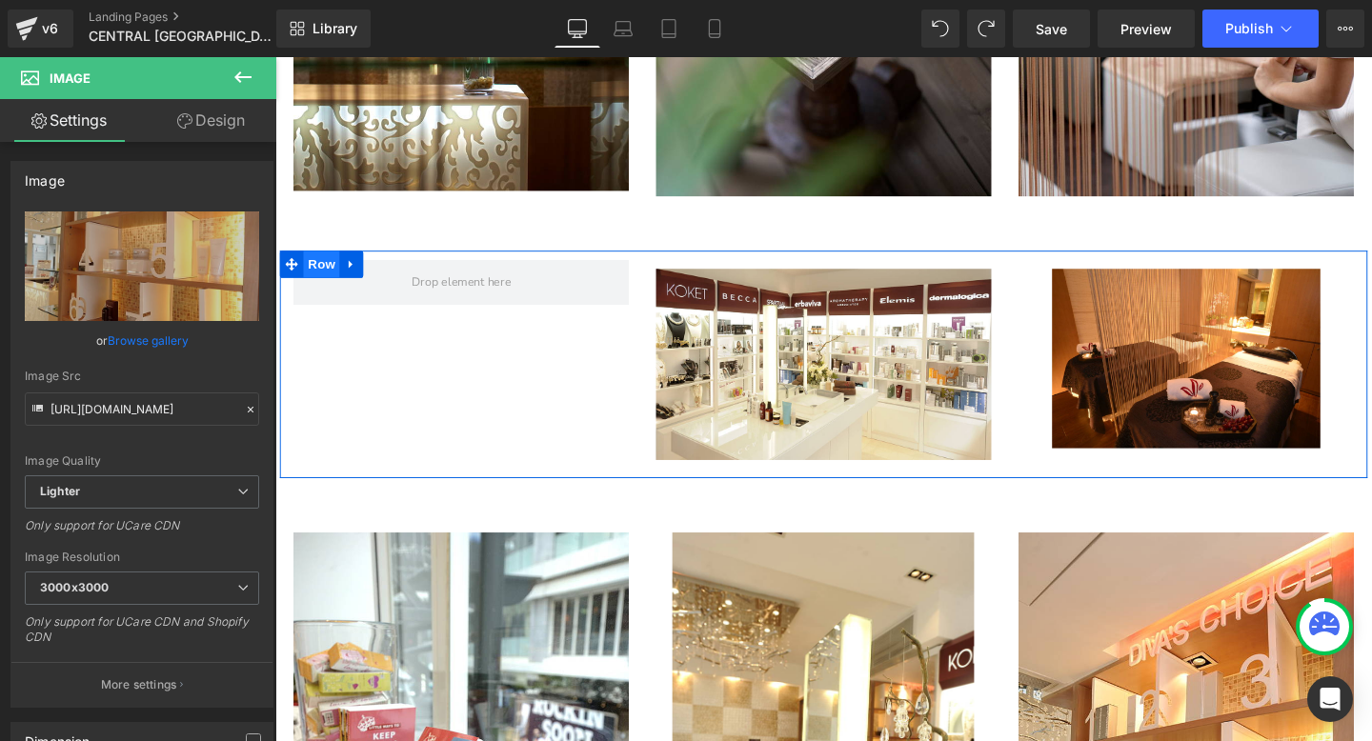
click at [323, 273] on span "Row" at bounding box center [324, 275] width 38 height 29
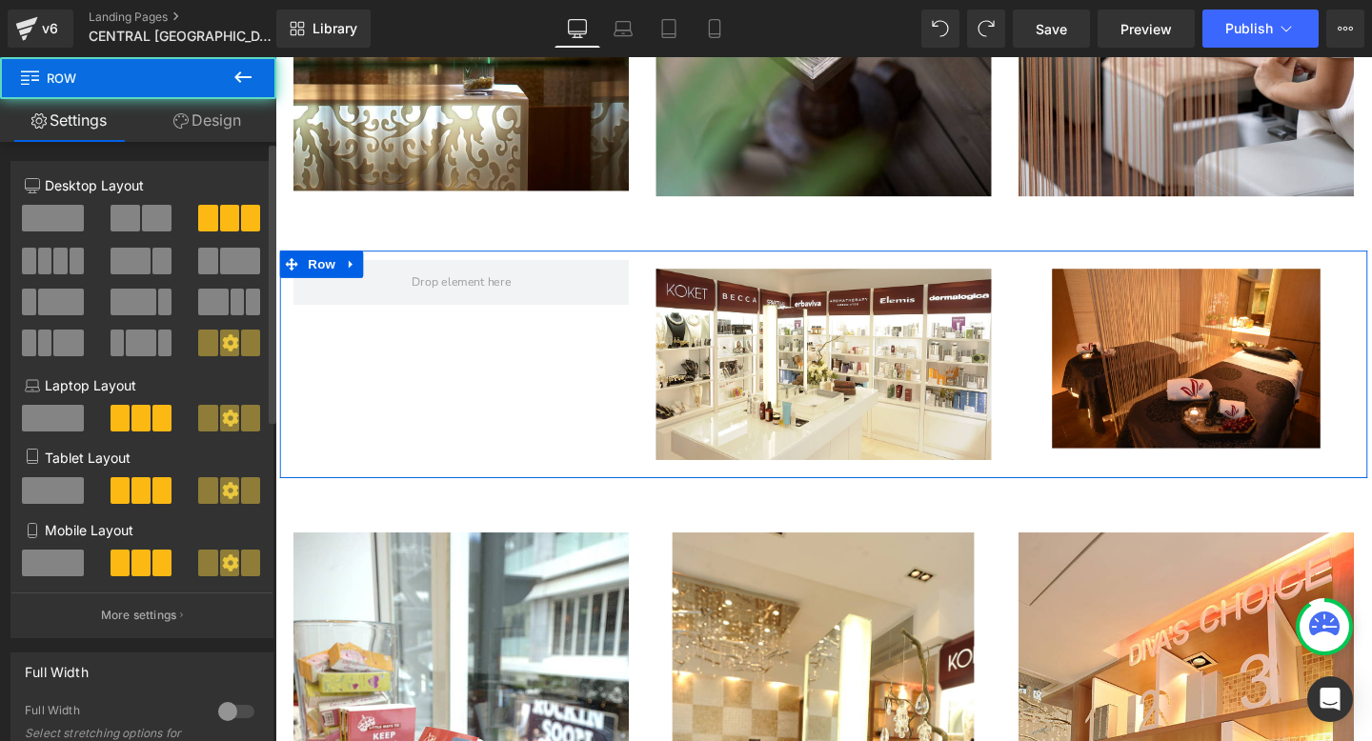
click at [142, 211] on span at bounding box center [157, 218] width 30 height 27
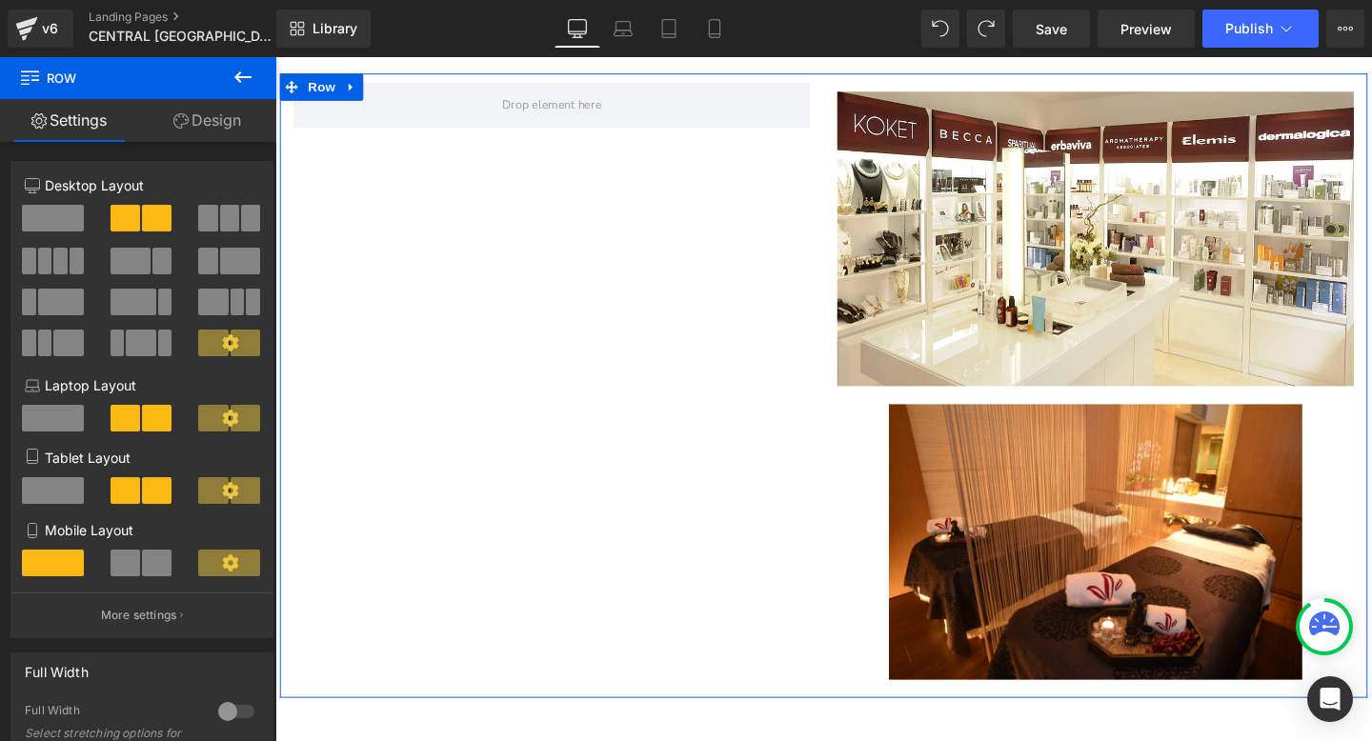
scroll to position [1851, 0]
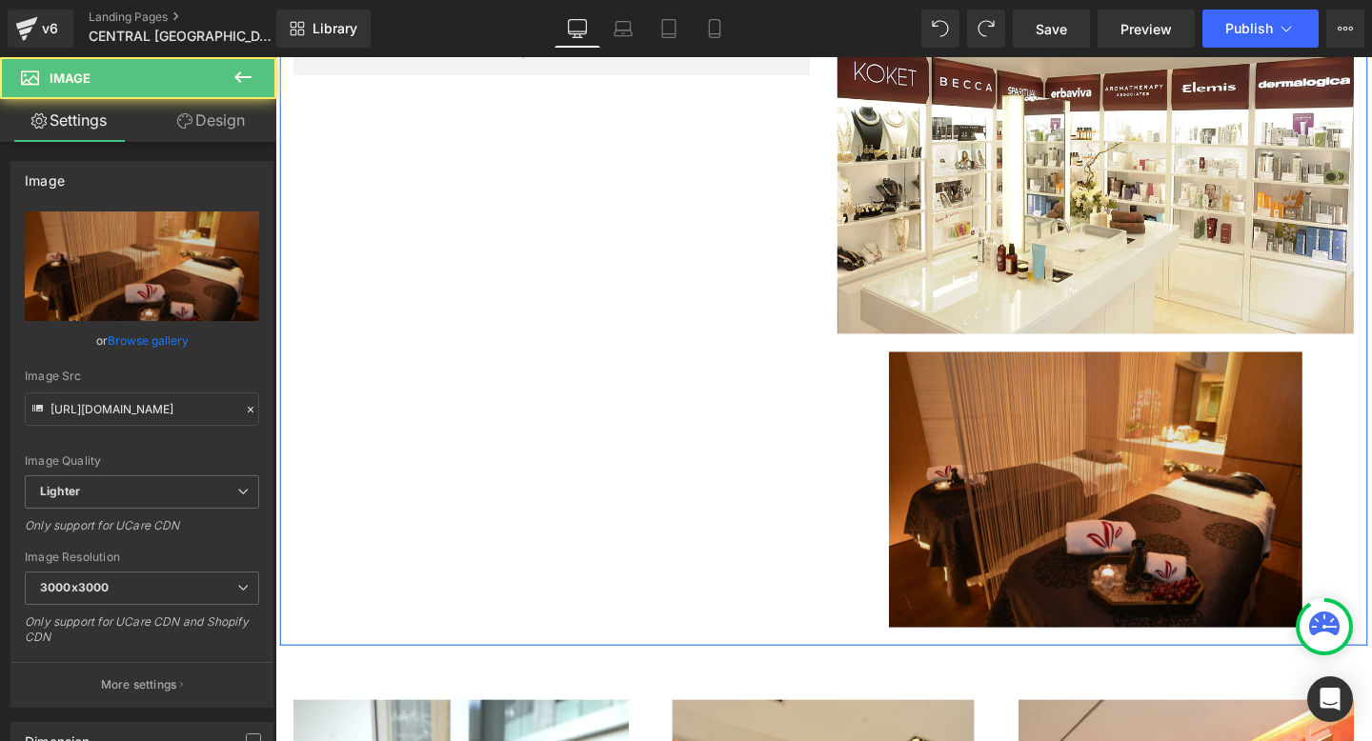
drag, startPoint x: 1127, startPoint y: 509, endPoint x: 973, endPoint y: 397, distance: 189.6
click at [899, 362] on div "Image Image" at bounding box center [1138, 347] width 572 height 637
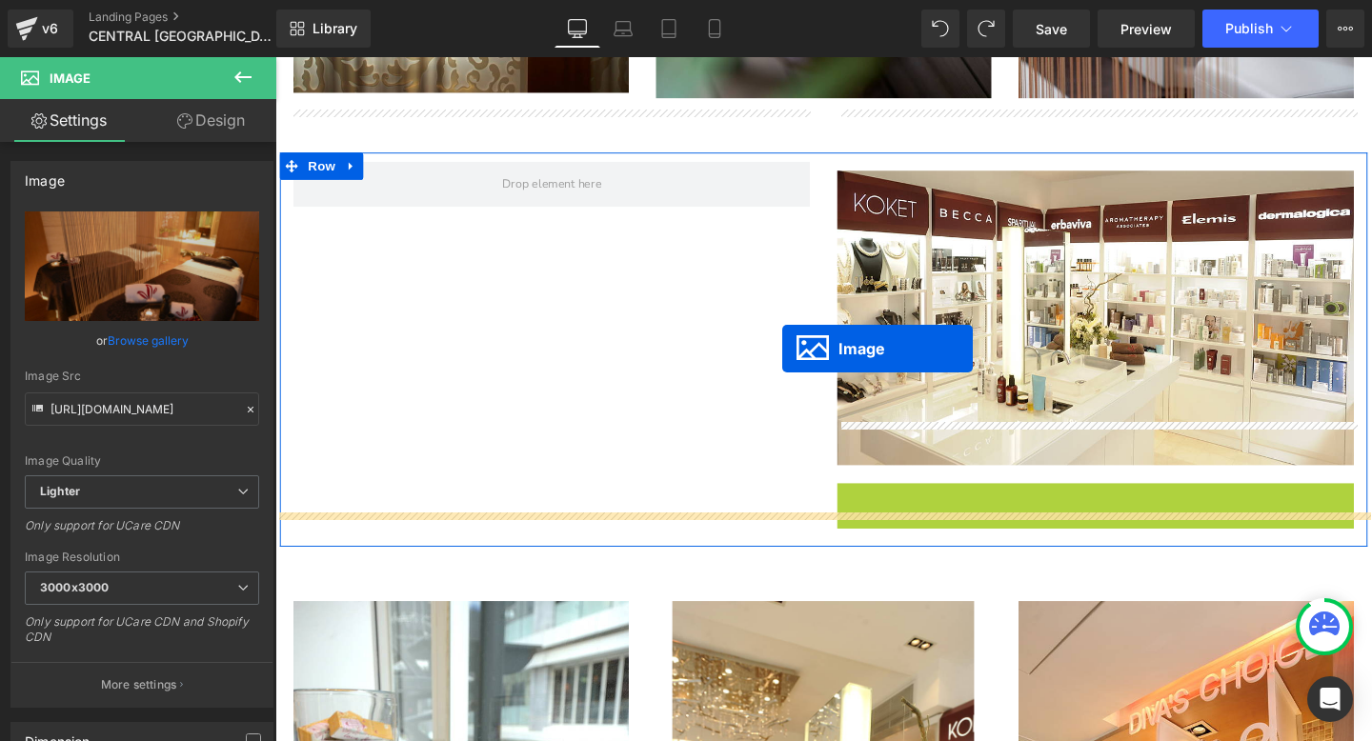
scroll to position [1648, 0]
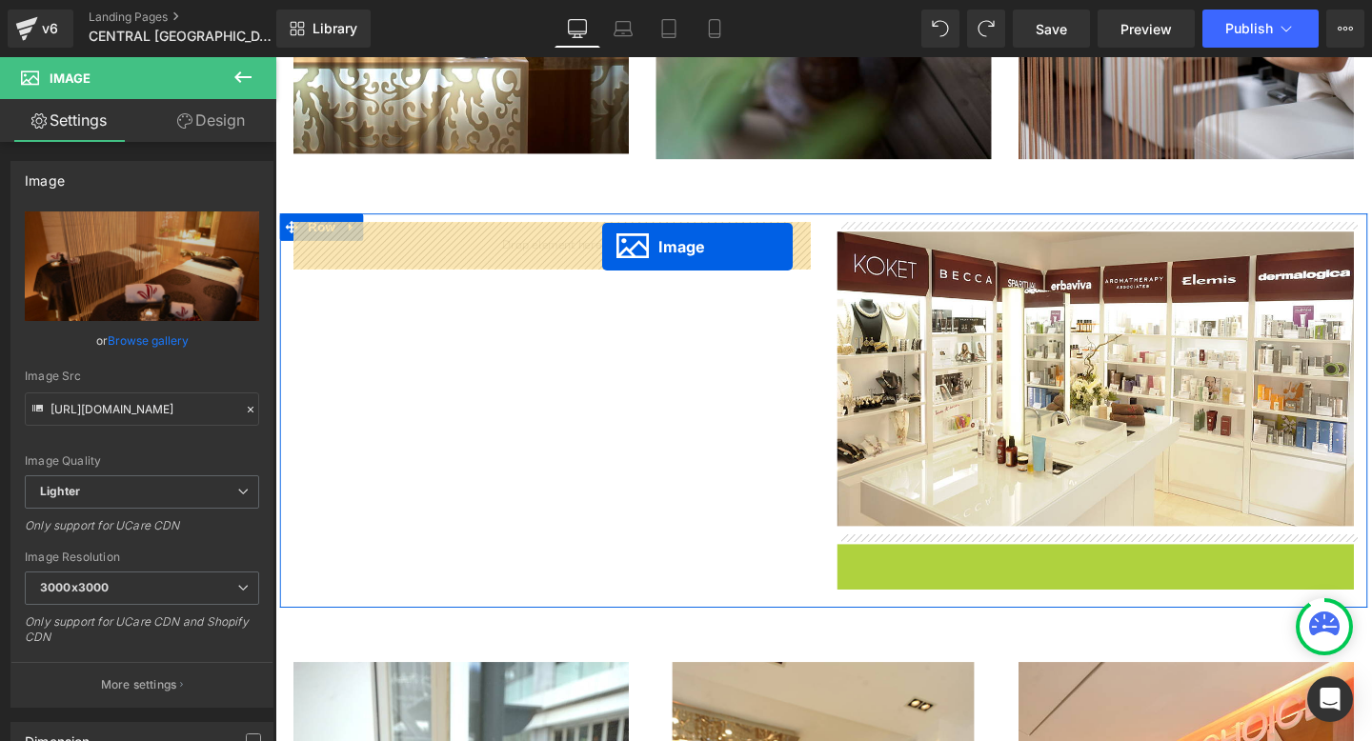
drag, startPoint x: 1132, startPoint y: 517, endPoint x: 619, endPoint y: 257, distance: 574.7
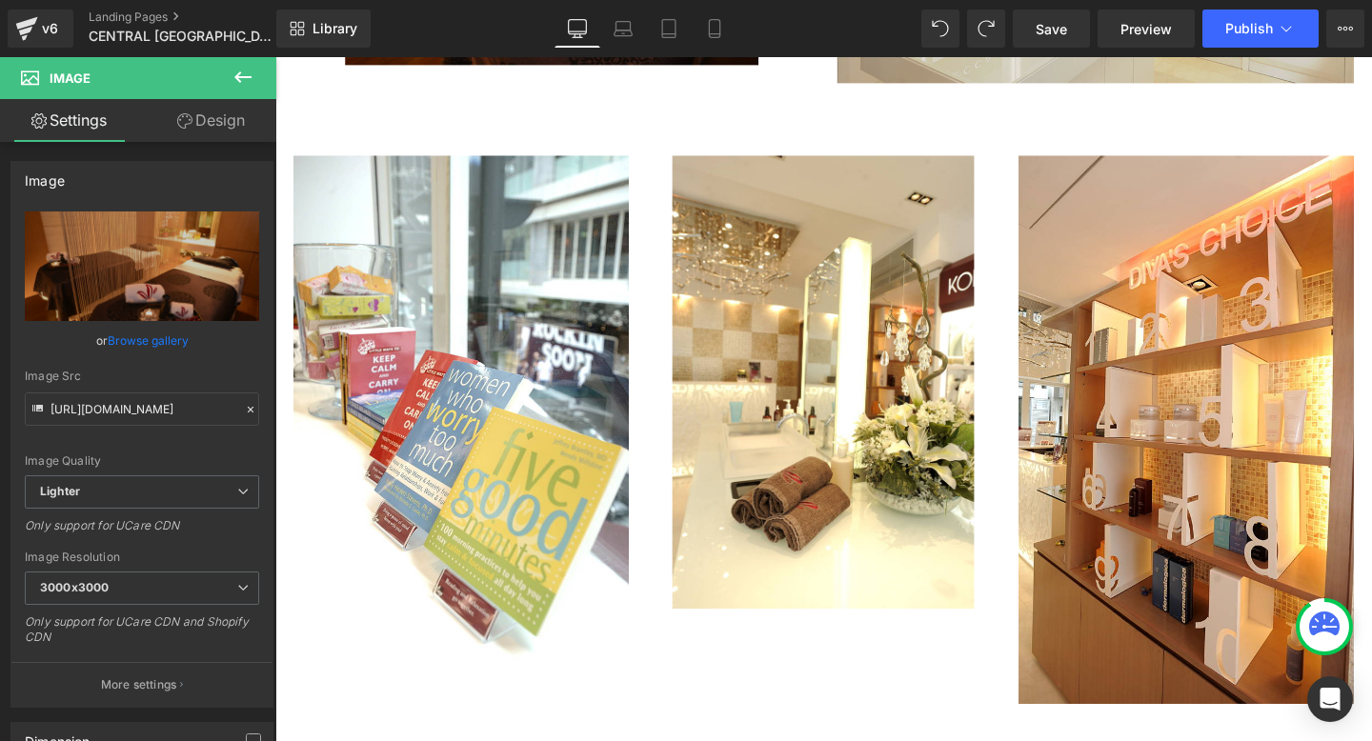
scroll to position [2112, 0]
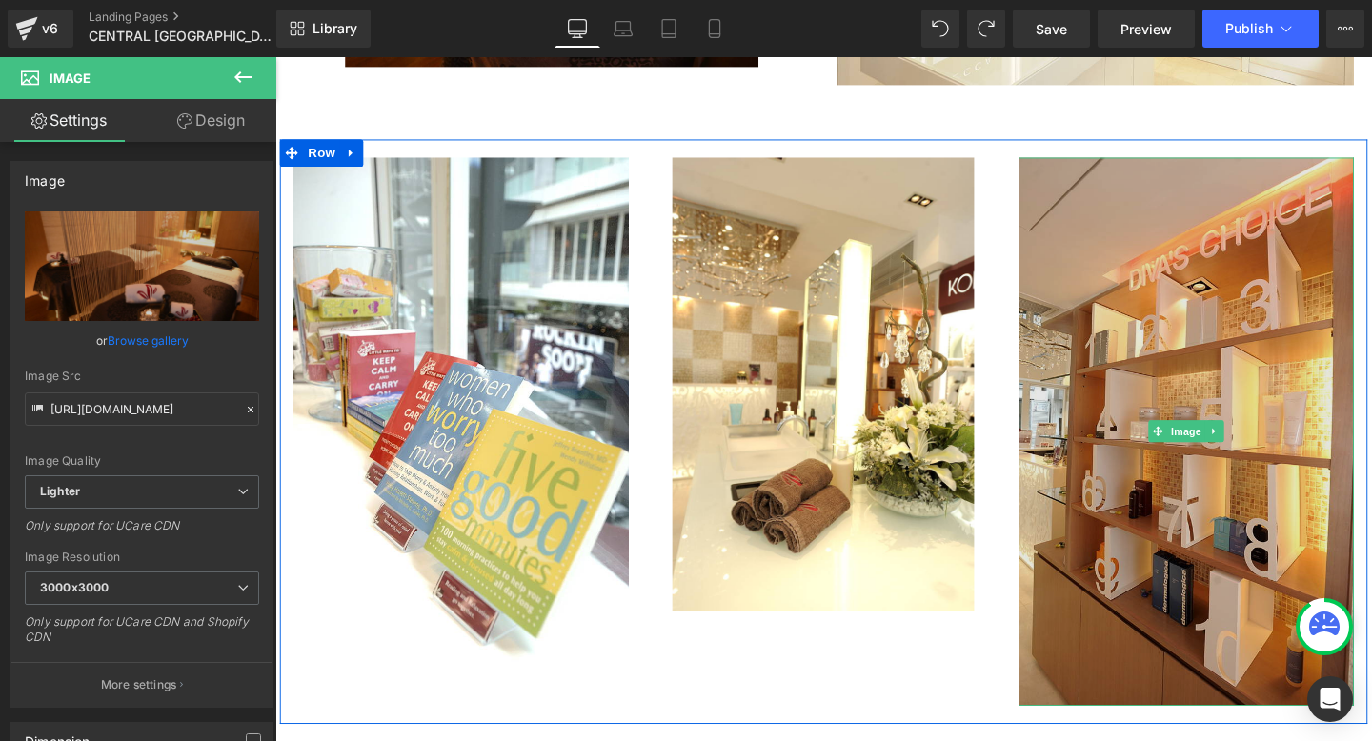
click at [1248, 392] on img "Main content" at bounding box center [1232, 451] width 352 height 577
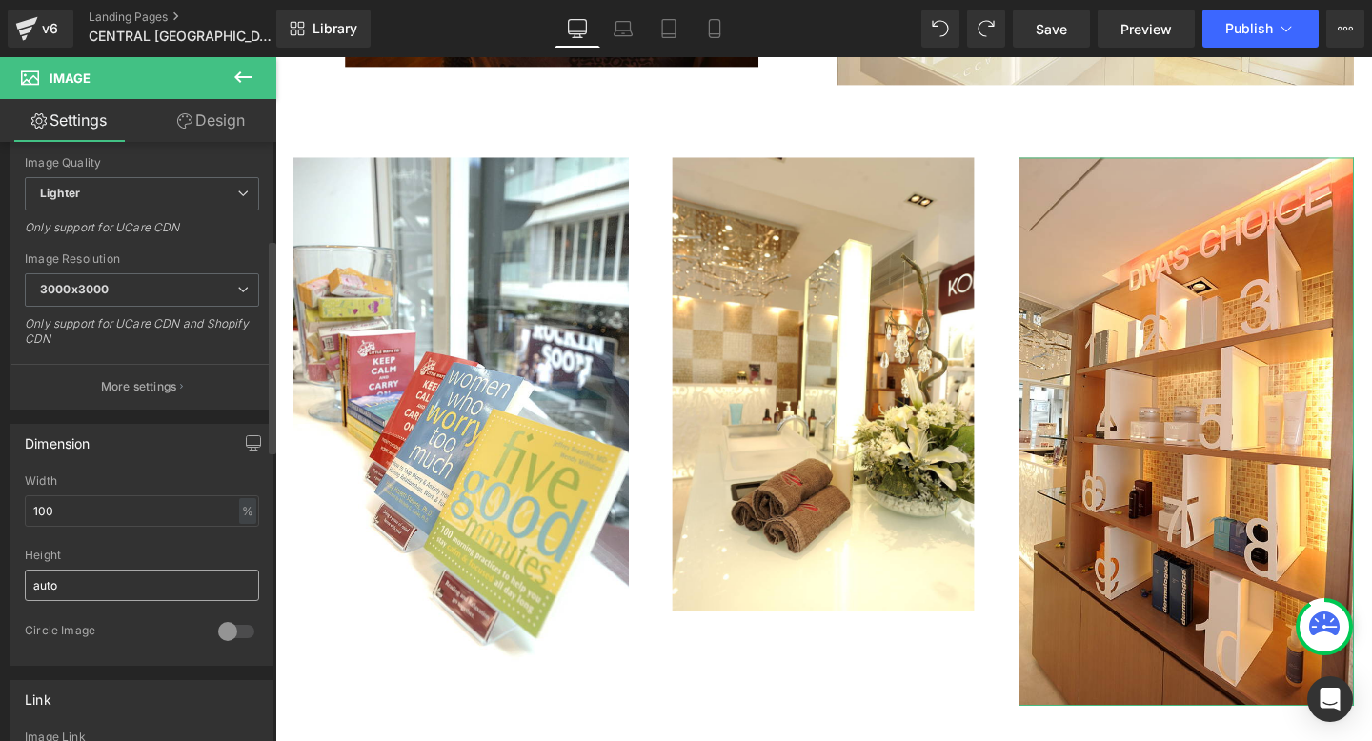
scroll to position [300, 0]
drag, startPoint x: 72, startPoint y: 510, endPoint x: 1, endPoint y: 511, distance: 71.4
click at [1, 511] on div "Dimension 100% Width 100 % % px auto Height auto 0 Circle Image" at bounding box center [142, 536] width 285 height 256
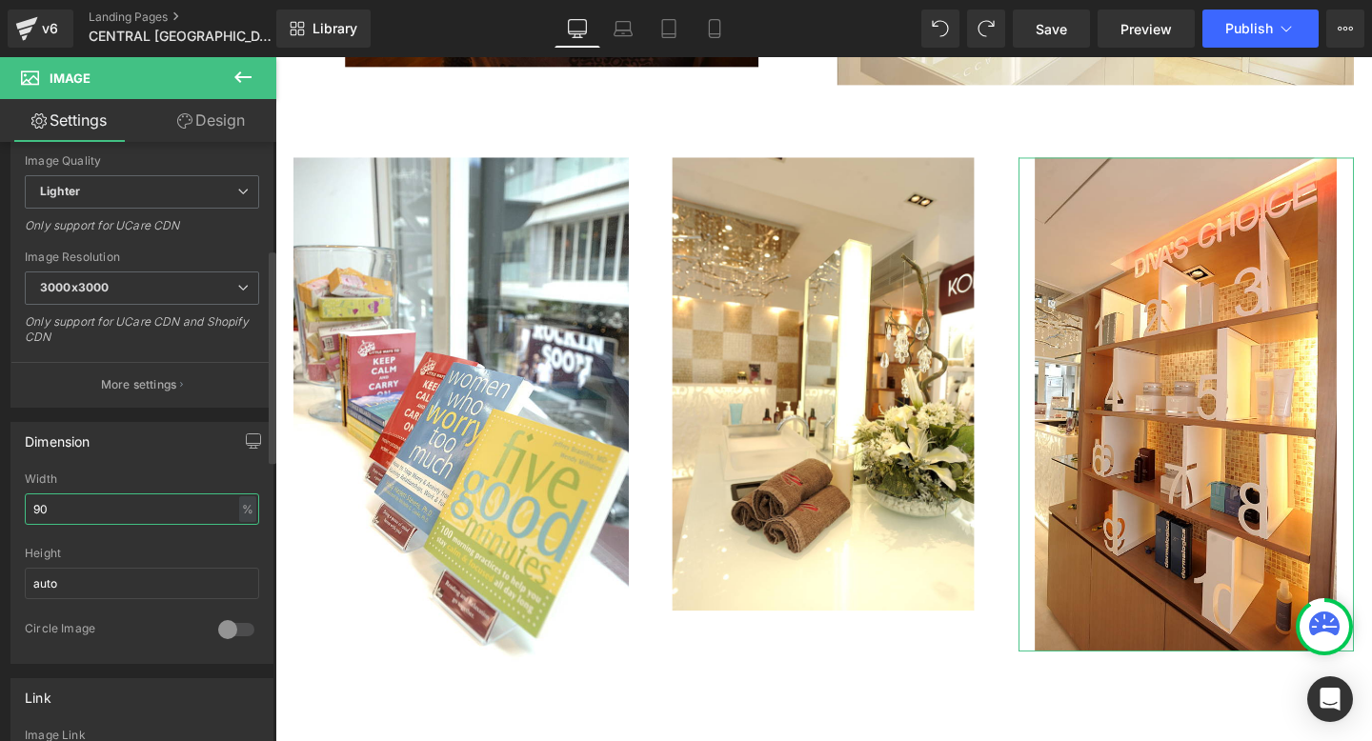
type input "9"
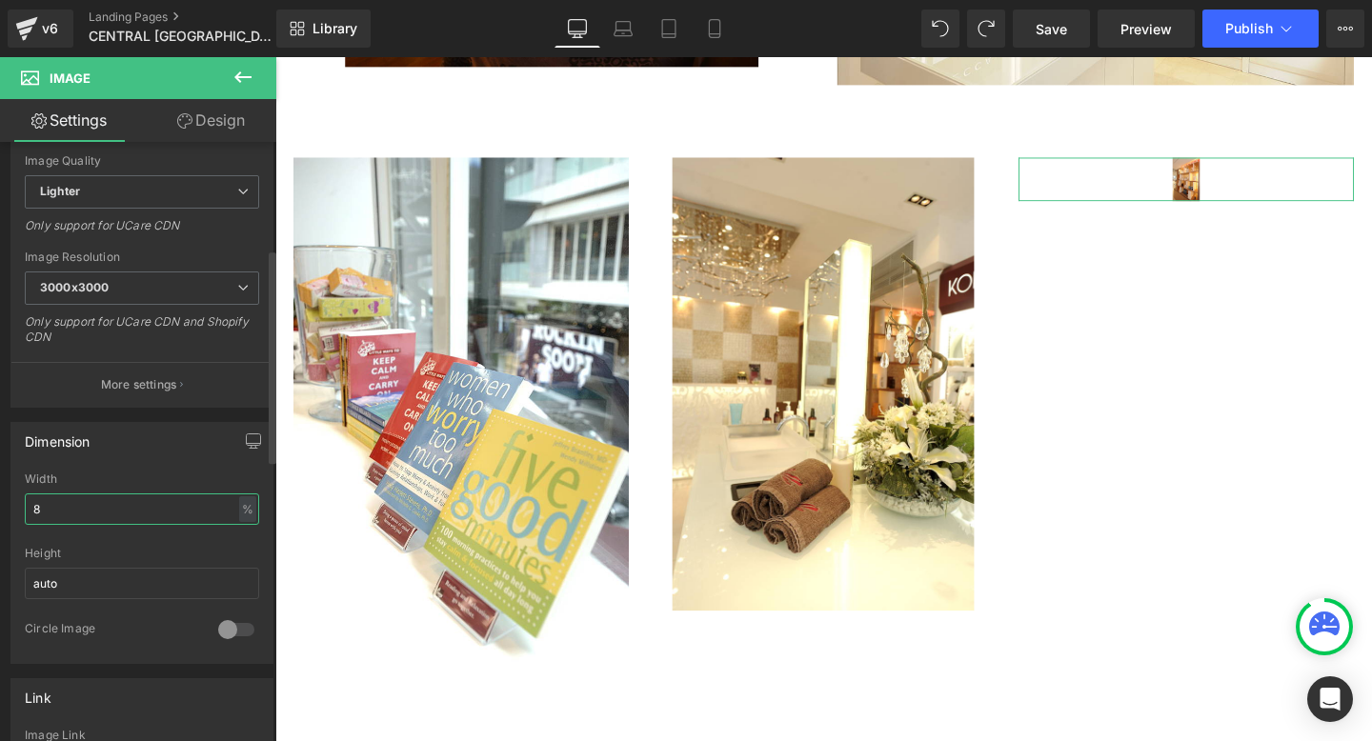
type input "85"
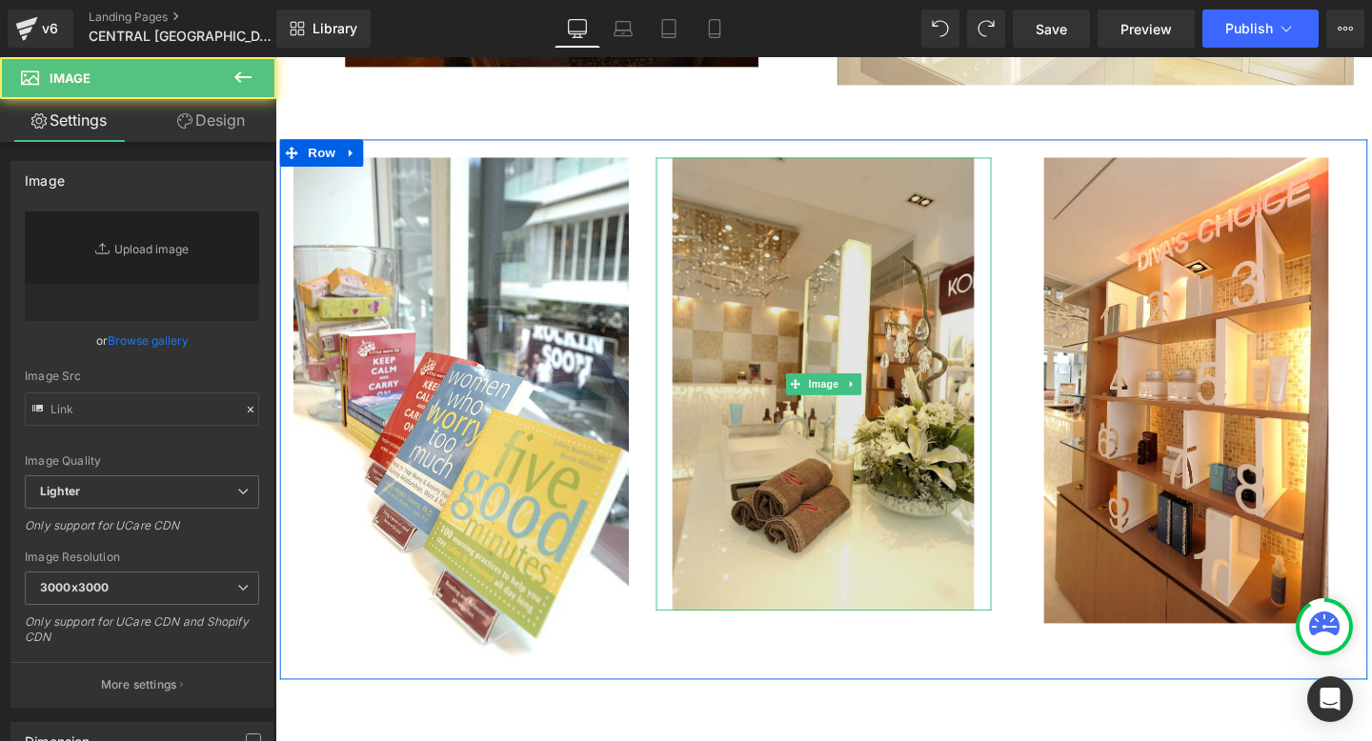
type input "[URL][DOMAIN_NAME]"
click at [888, 484] on img "Main content" at bounding box center [850, 401] width 317 height 477
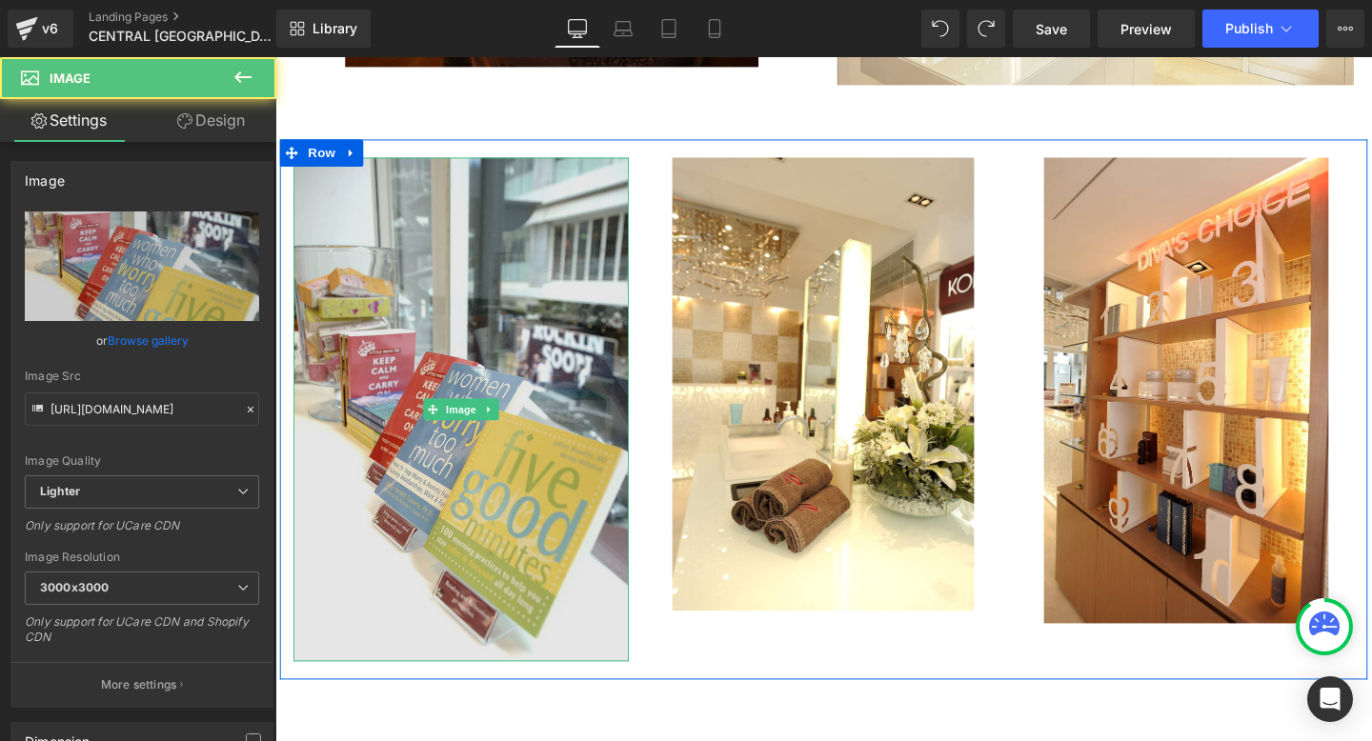
click at [521, 472] on img "Main content" at bounding box center [470, 428] width 352 height 530
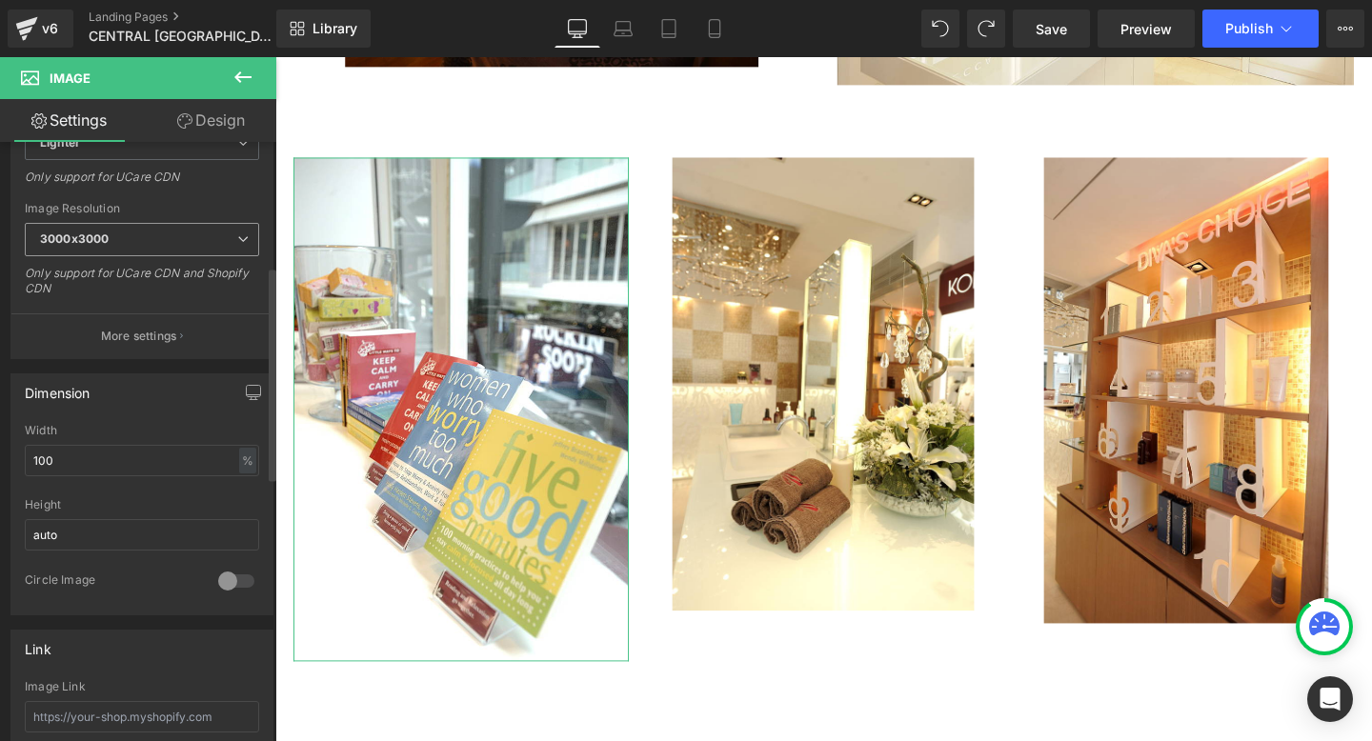
scroll to position [359, 0]
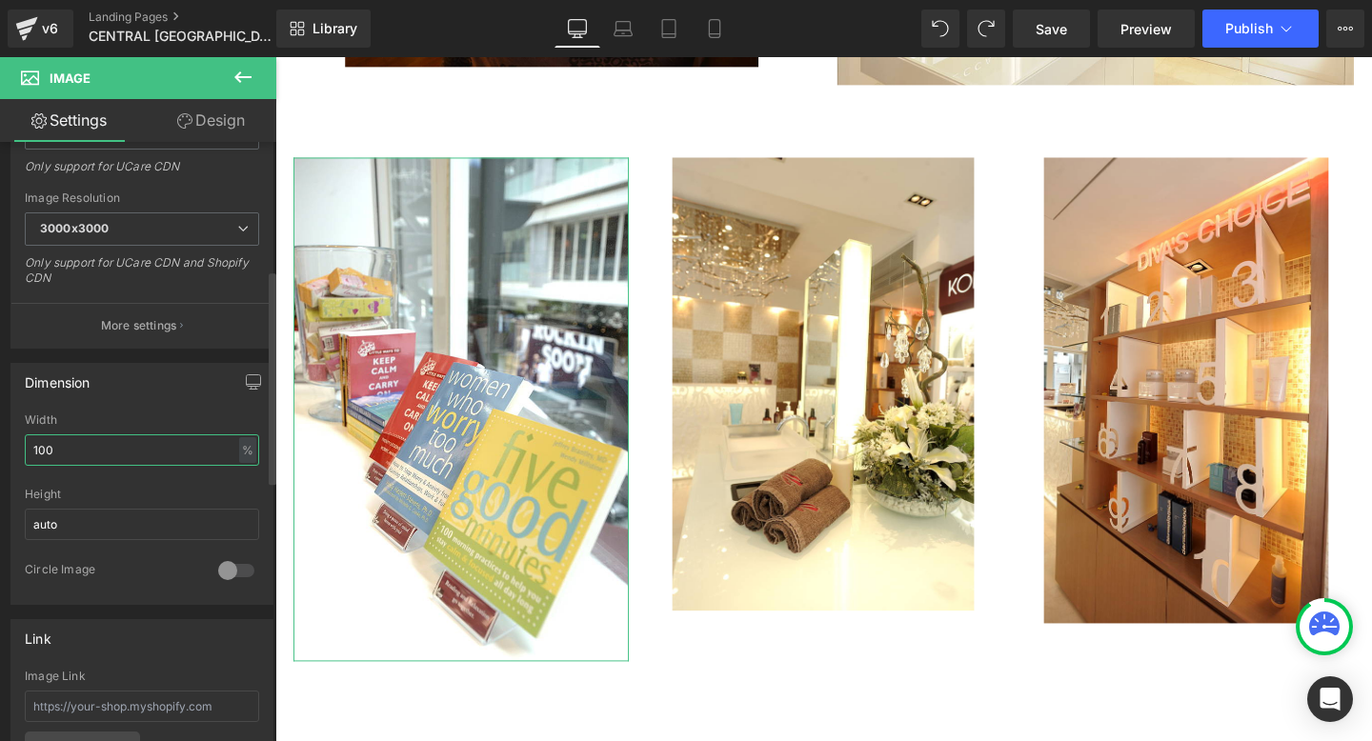
click at [45, 447] on input "100" at bounding box center [142, 449] width 234 height 31
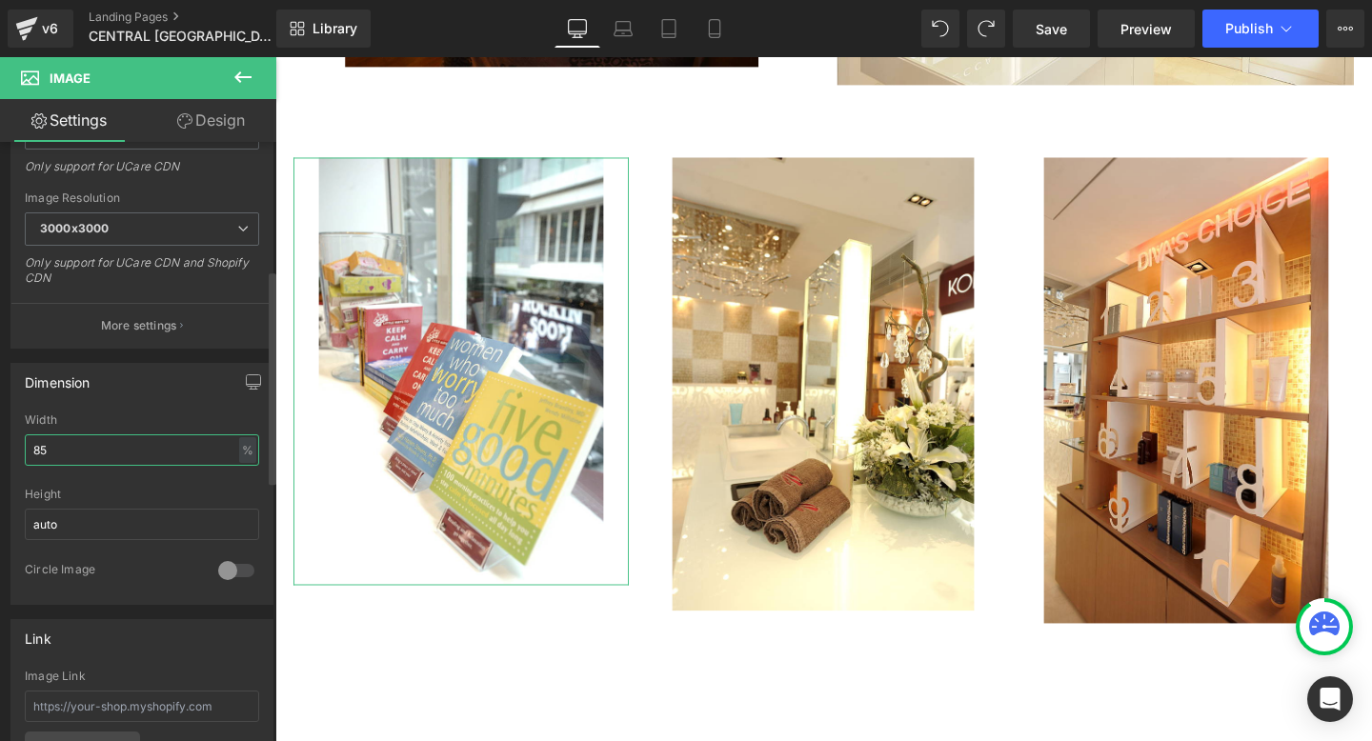
type input "8"
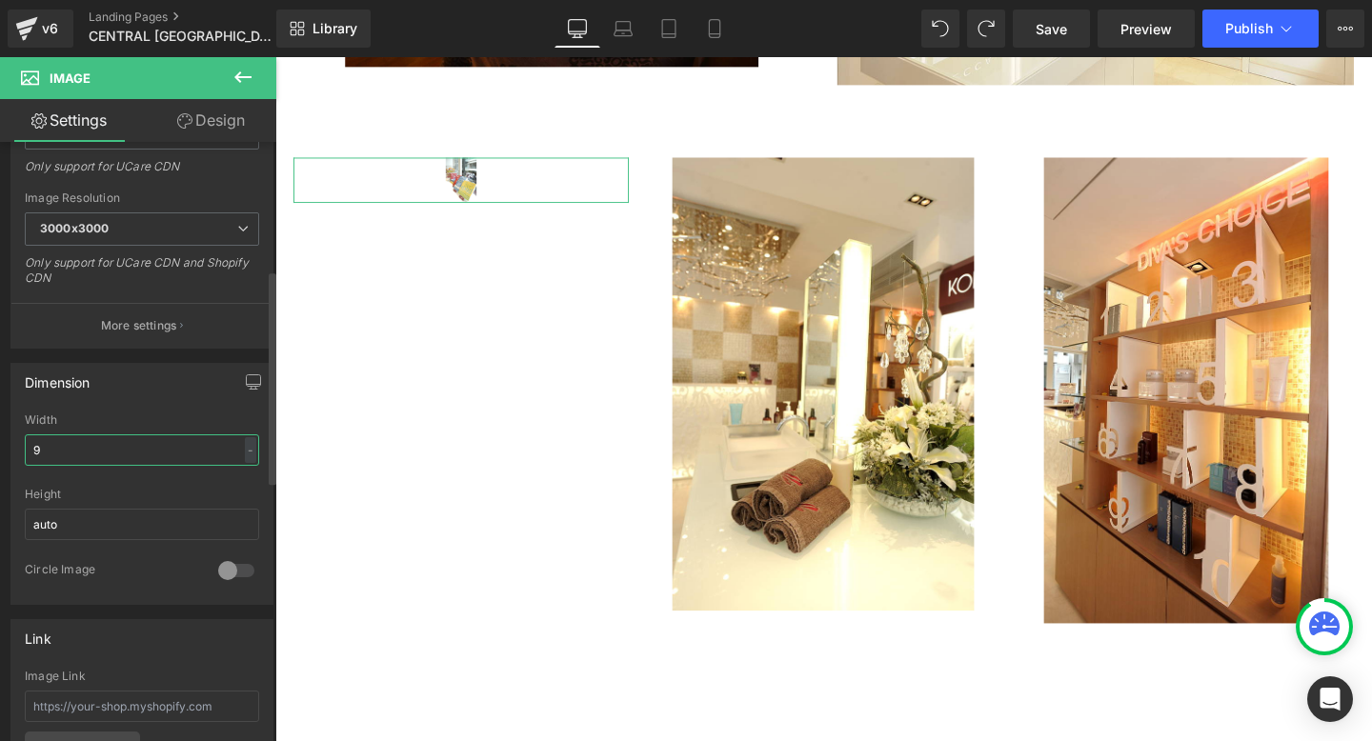
type input "90"
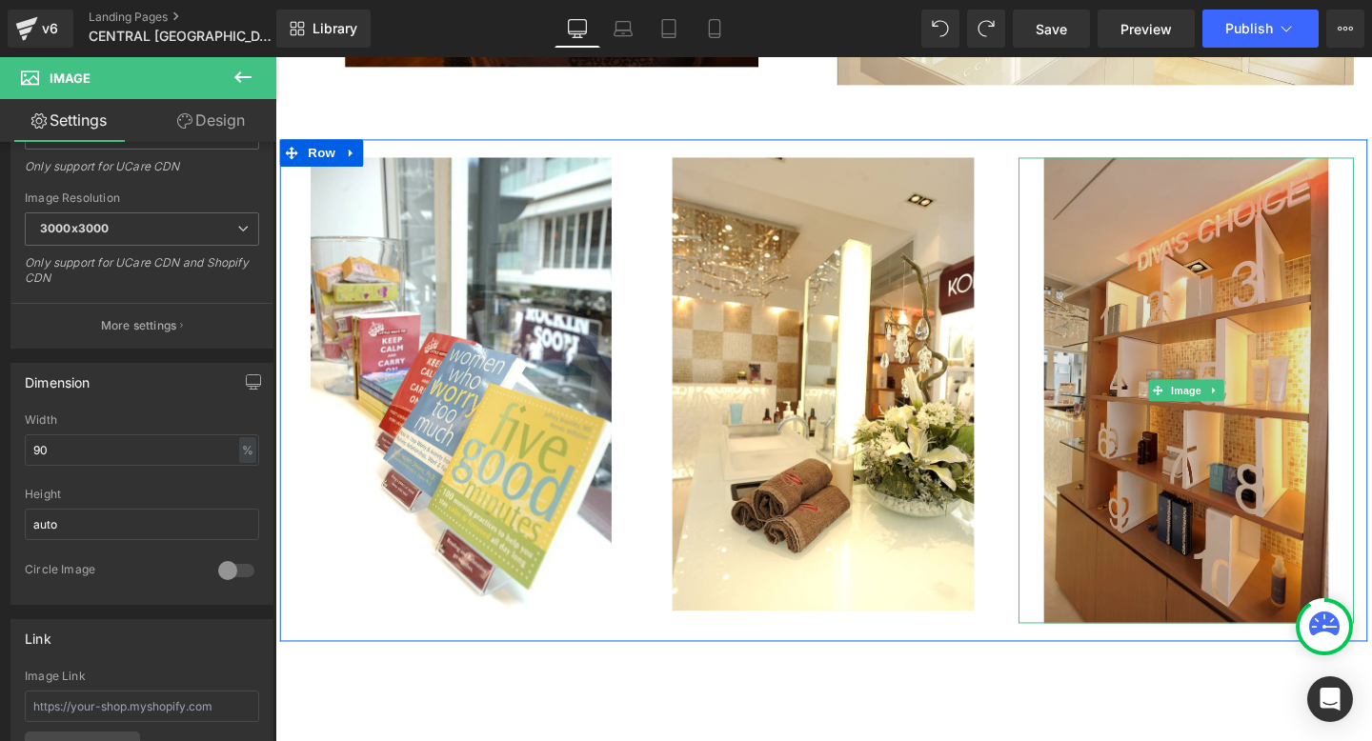
click at [1274, 515] on img "Main content" at bounding box center [1232, 408] width 299 height 491
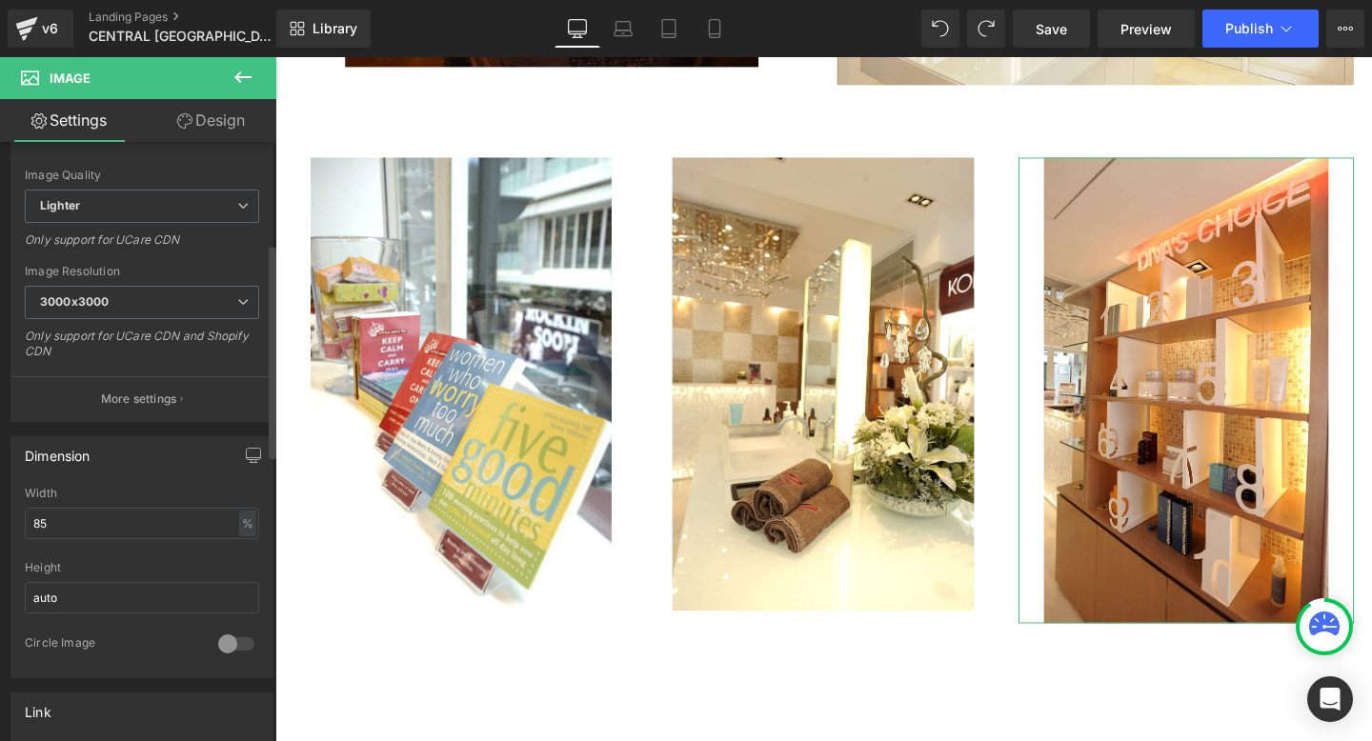
scroll to position [313, 0]
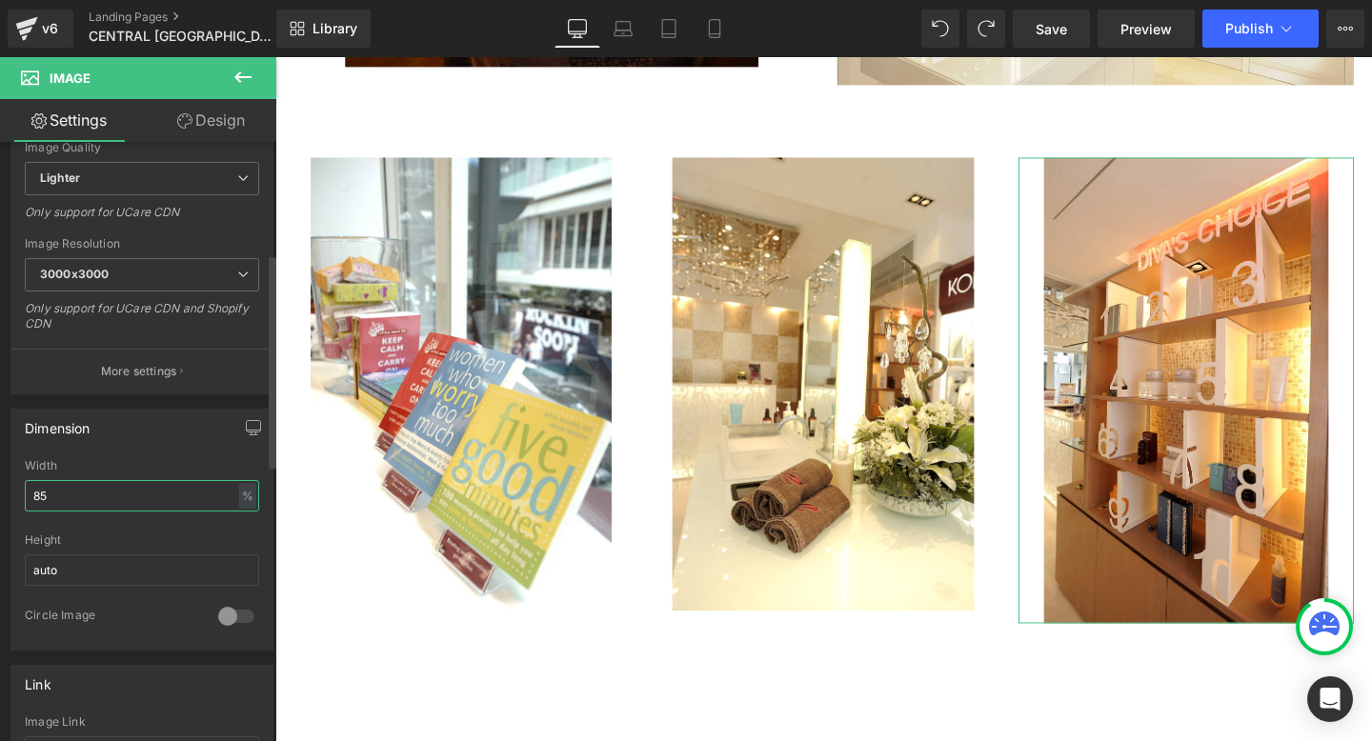
click at [62, 497] on input "85" at bounding box center [142, 495] width 234 height 31
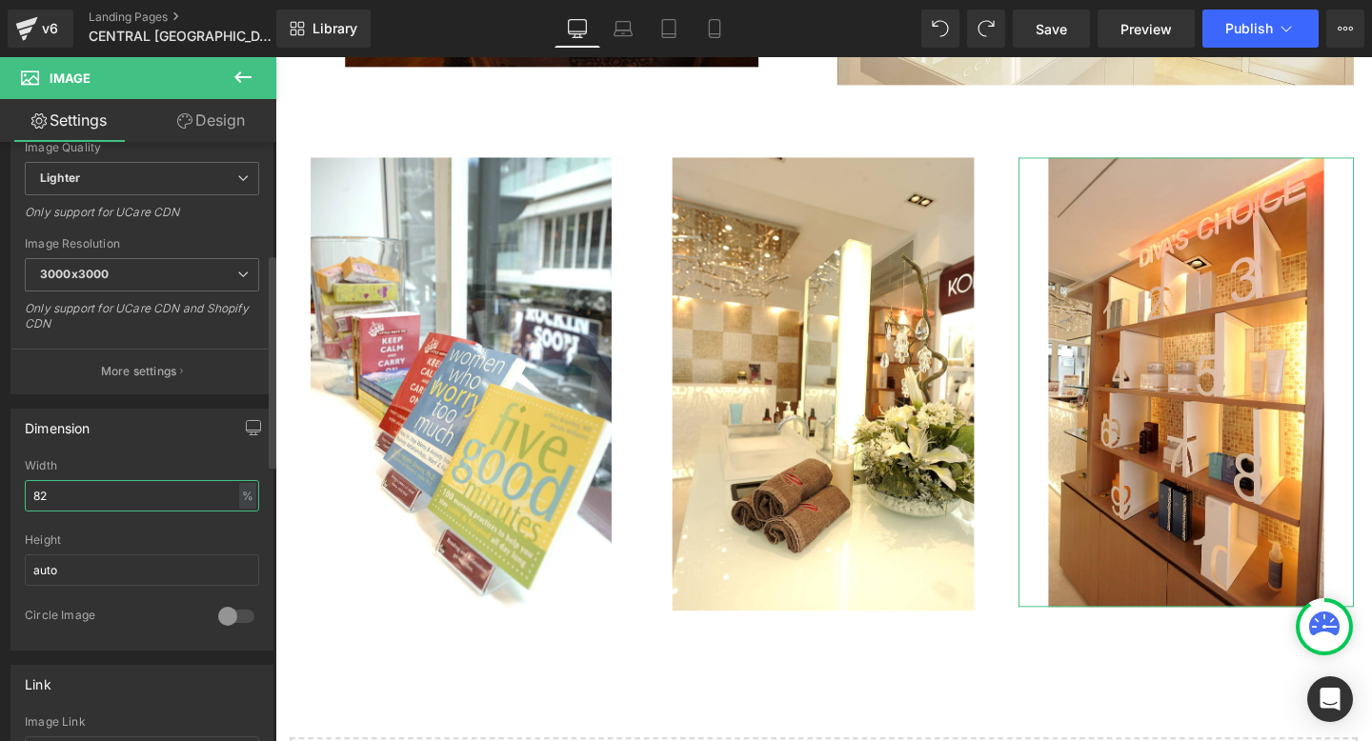
type input "83"
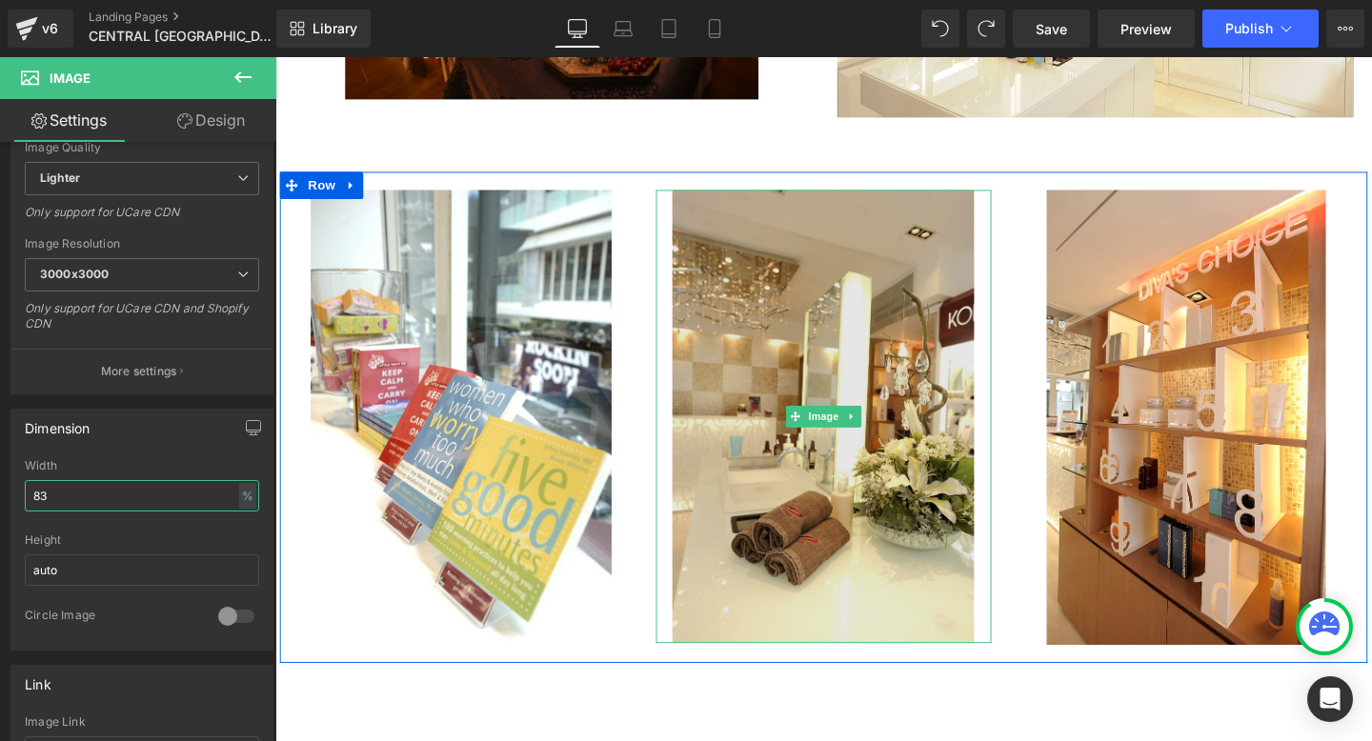
scroll to position [2077, 0]
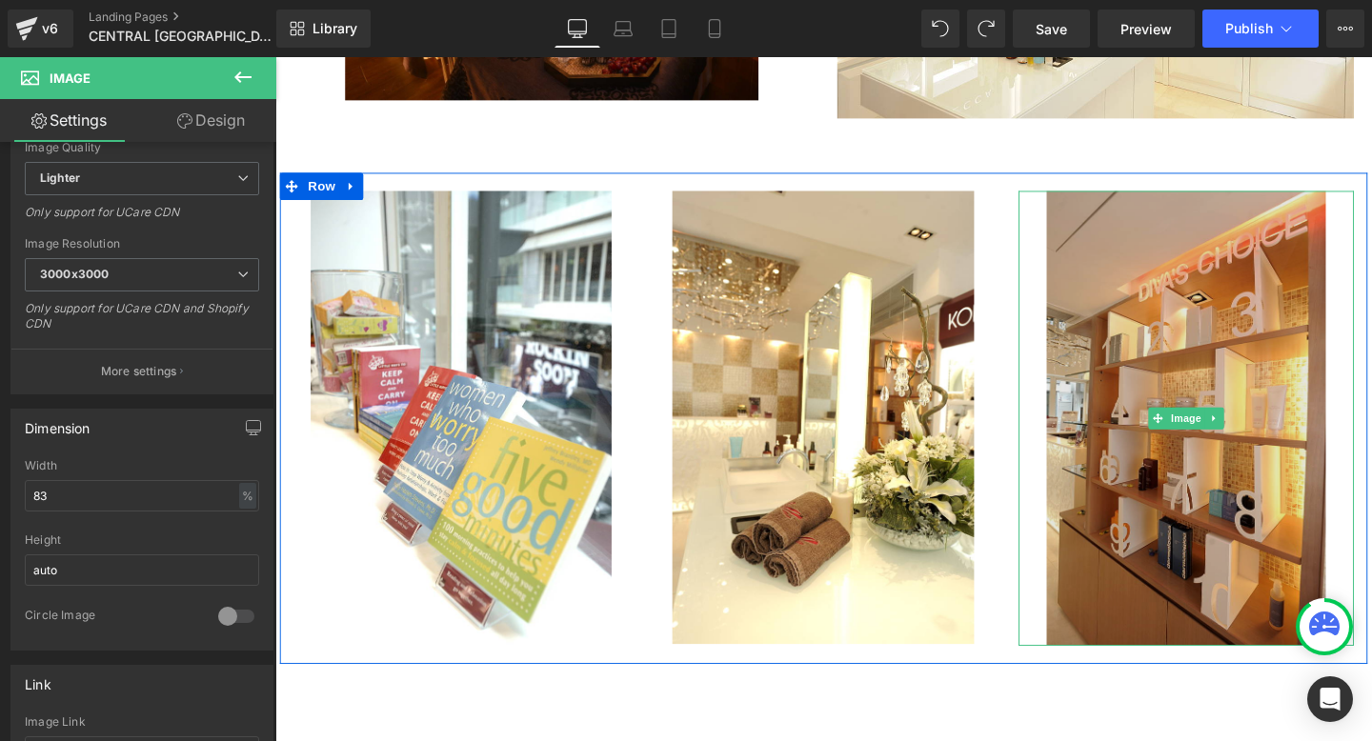
click at [1100, 373] on img "Main content" at bounding box center [1232, 437] width 292 height 479
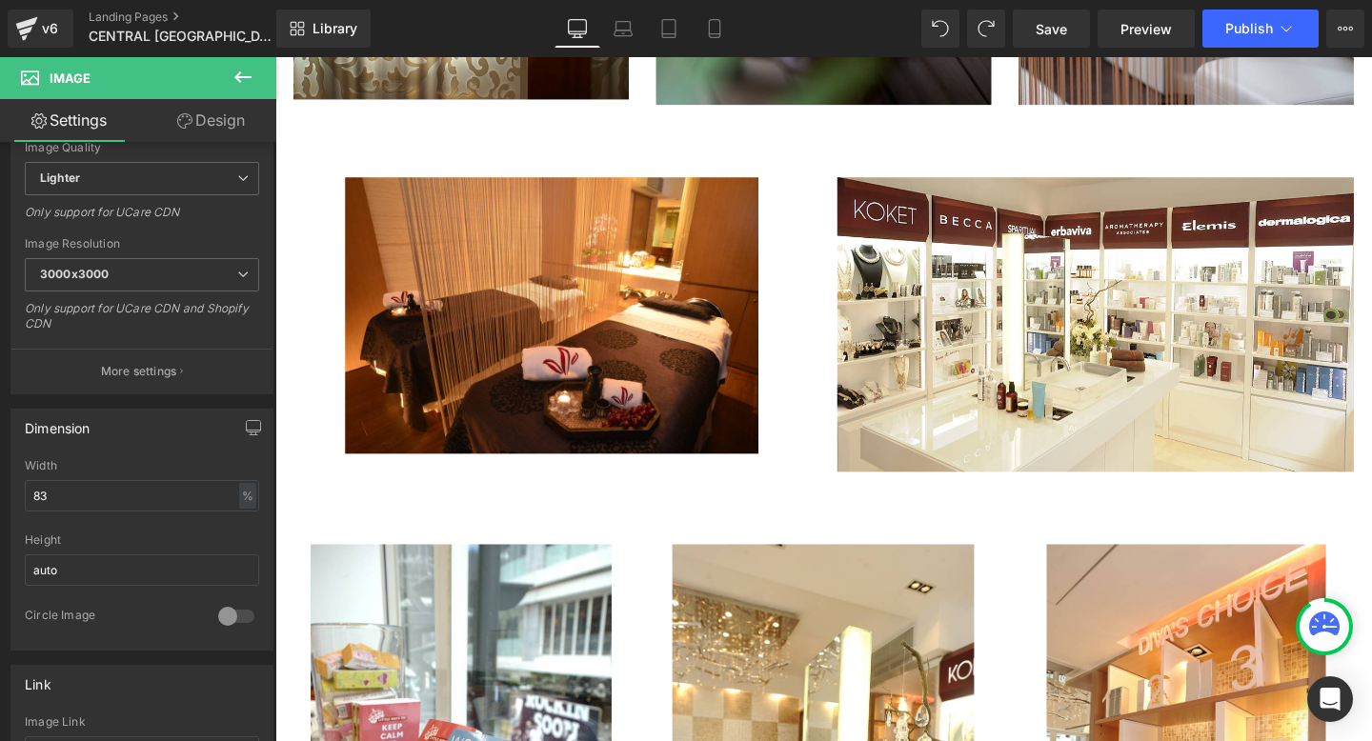
scroll to position [1673, 0]
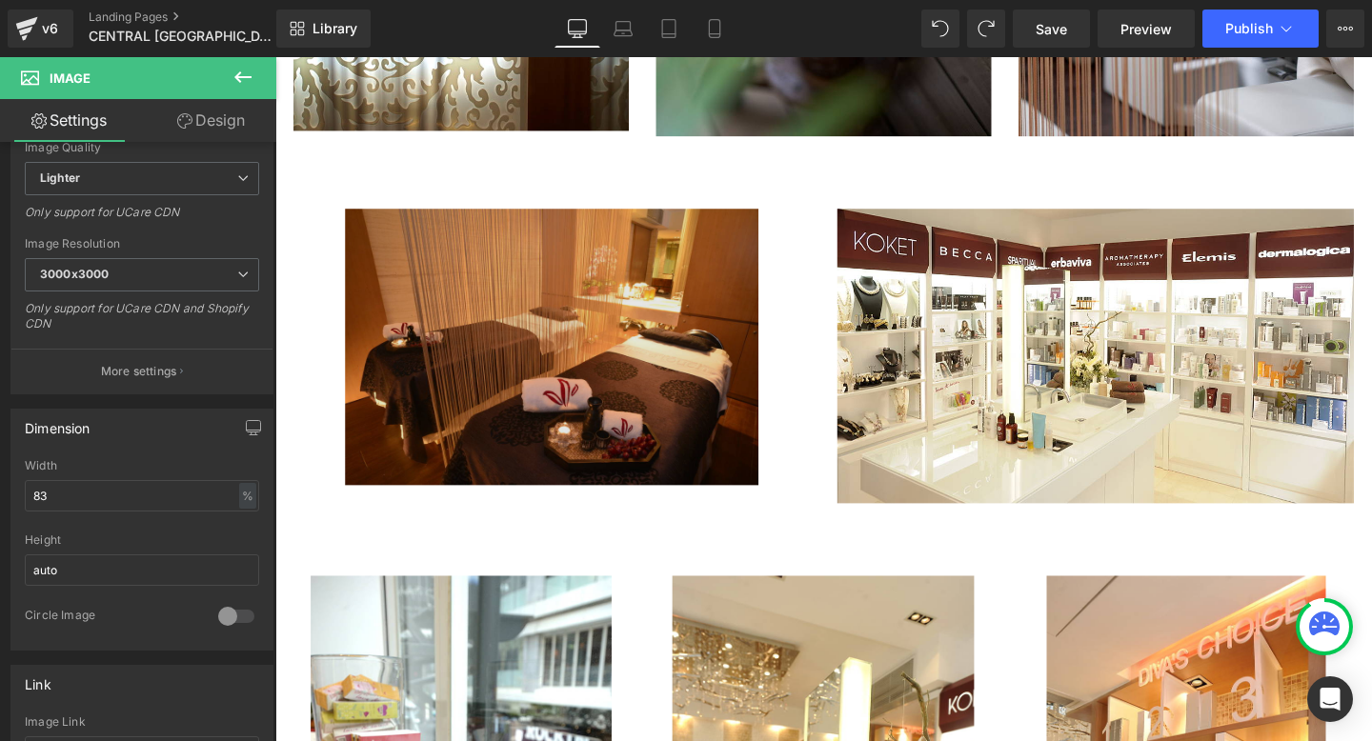
click at [685, 328] on img "Main content" at bounding box center [566, 361] width 434 height 291
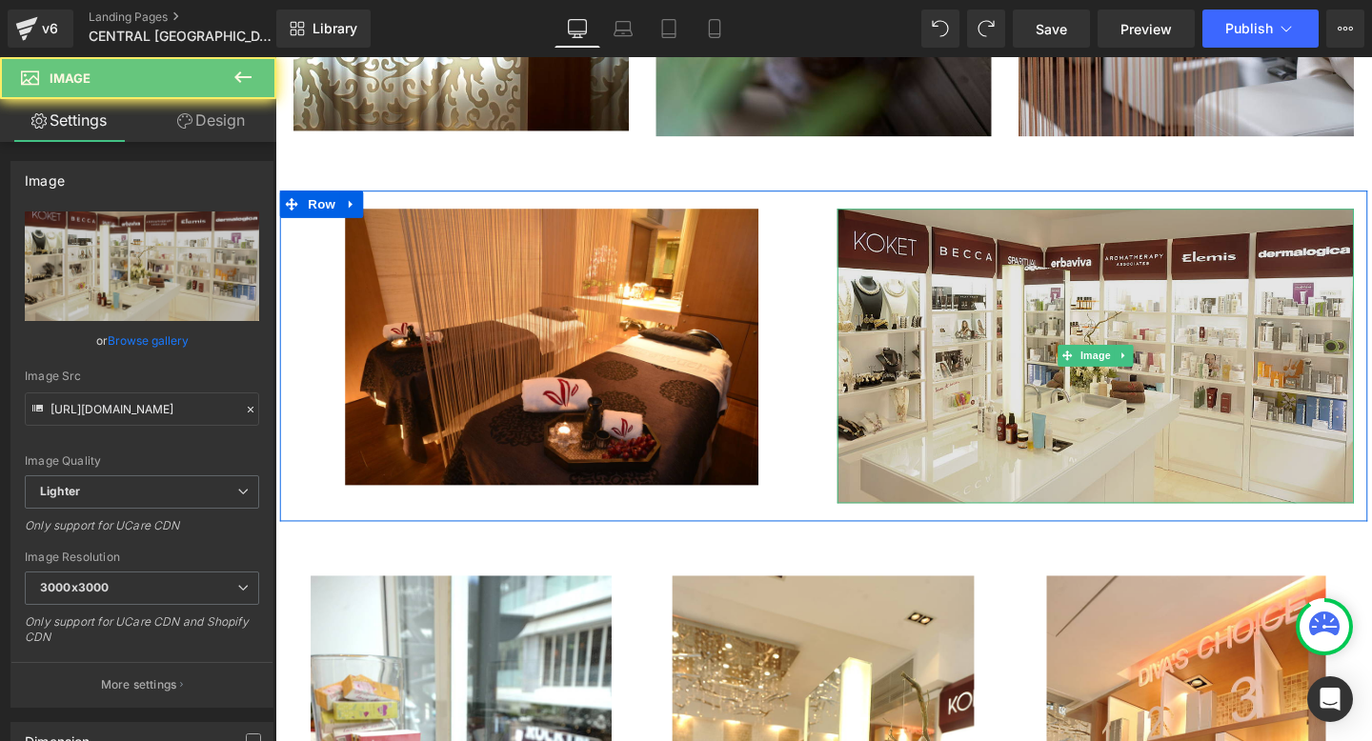
click at [1030, 384] on img "Main content" at bounding box center [1137, 370] width 543 height 309
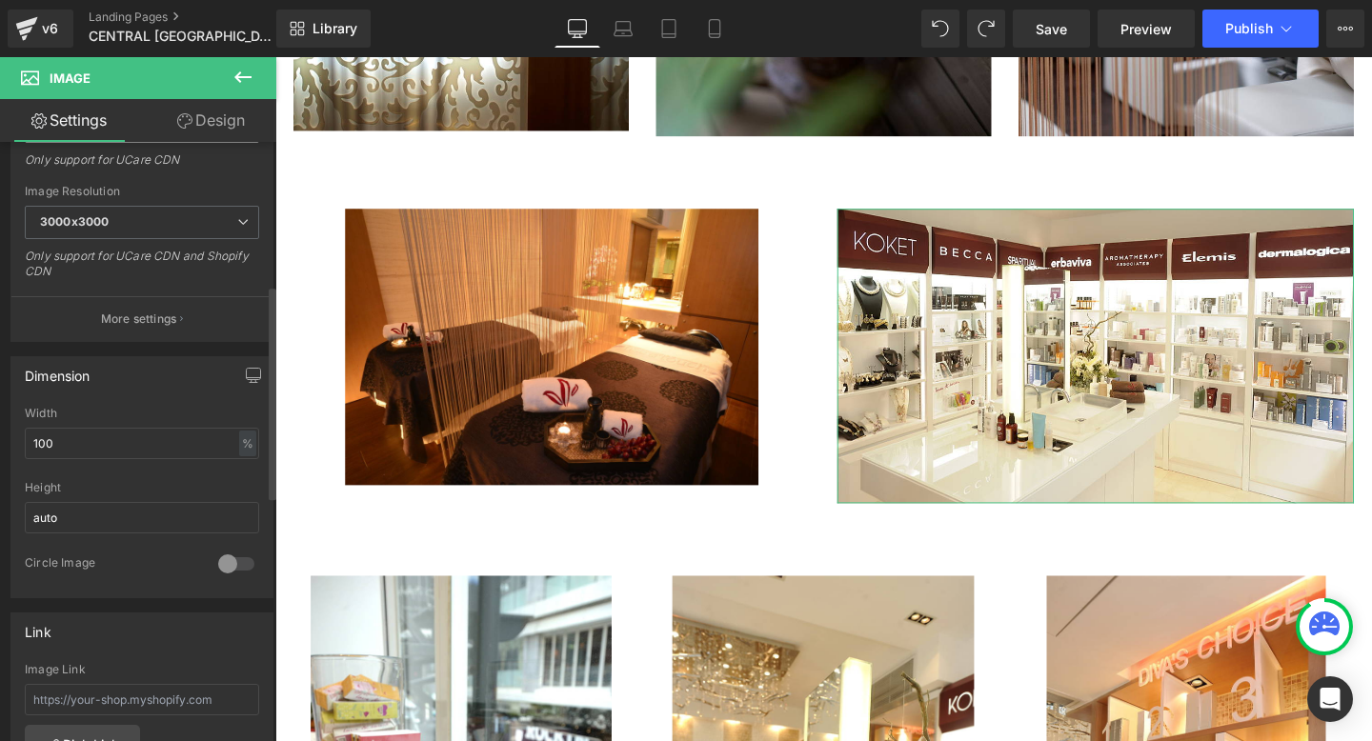
scroll to position [430, 0]
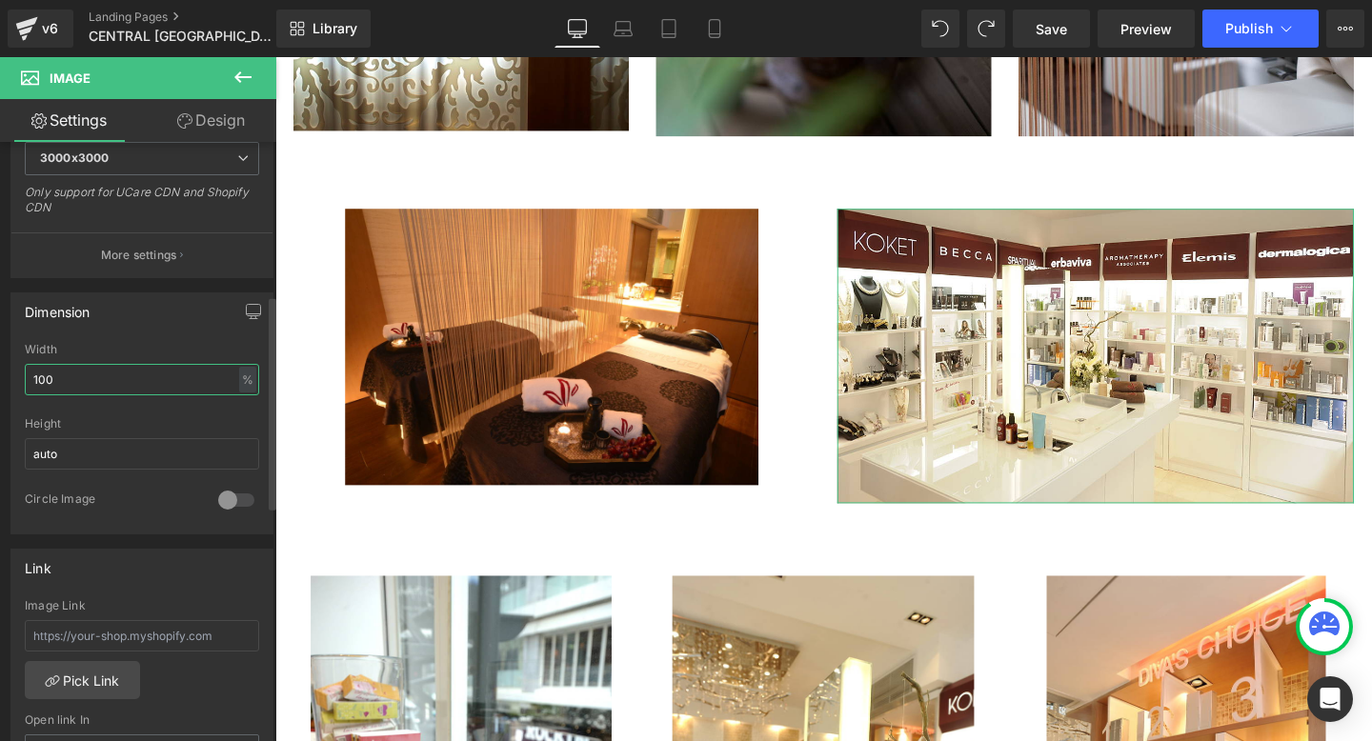
click at [90, 378] on input "100" at bounding box center [142, 379] width 234 height 31
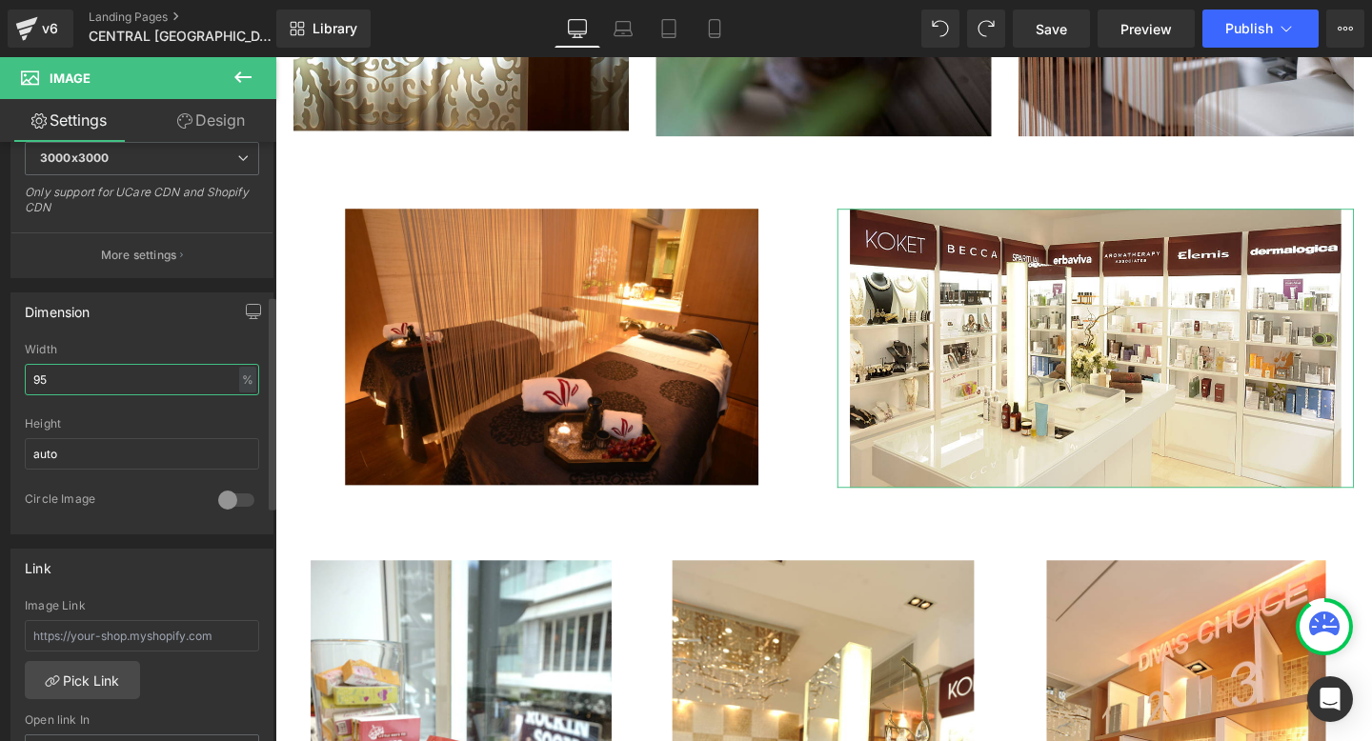
type input "94"
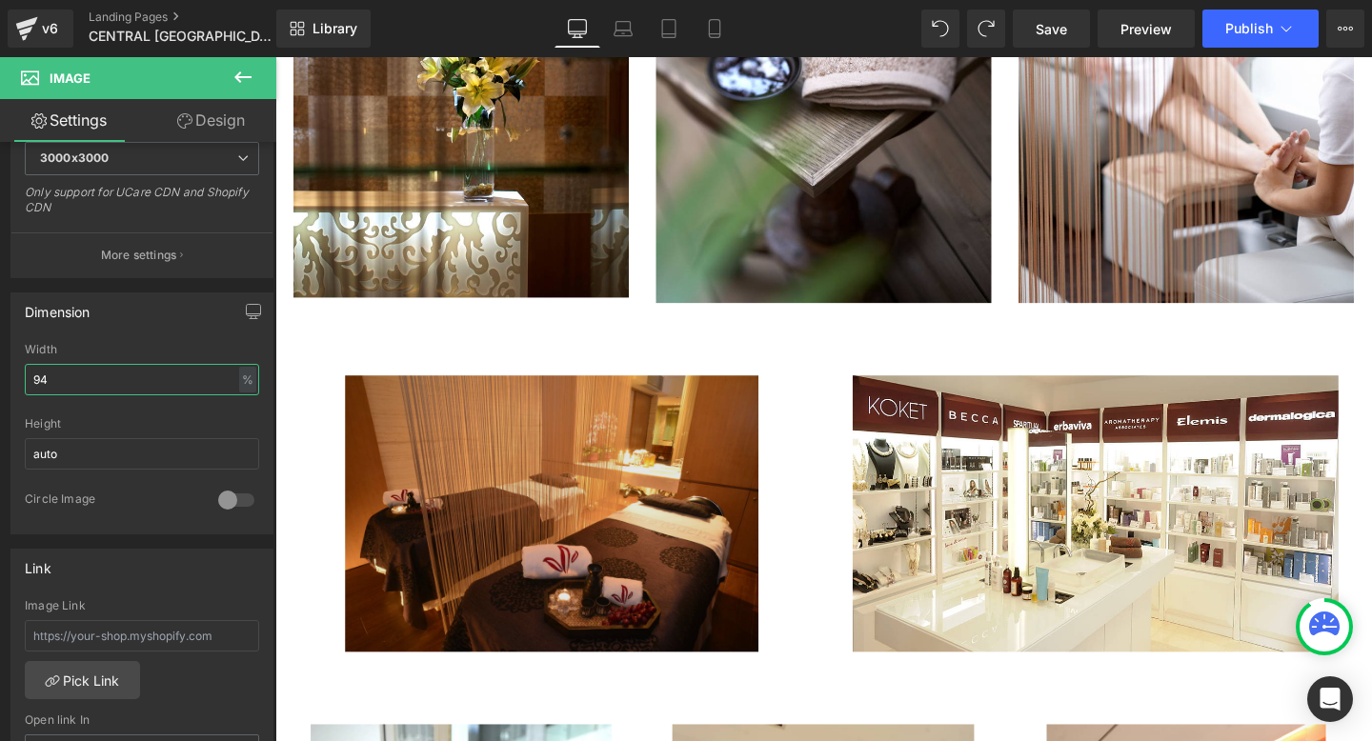
scroll to position [1556, 0]
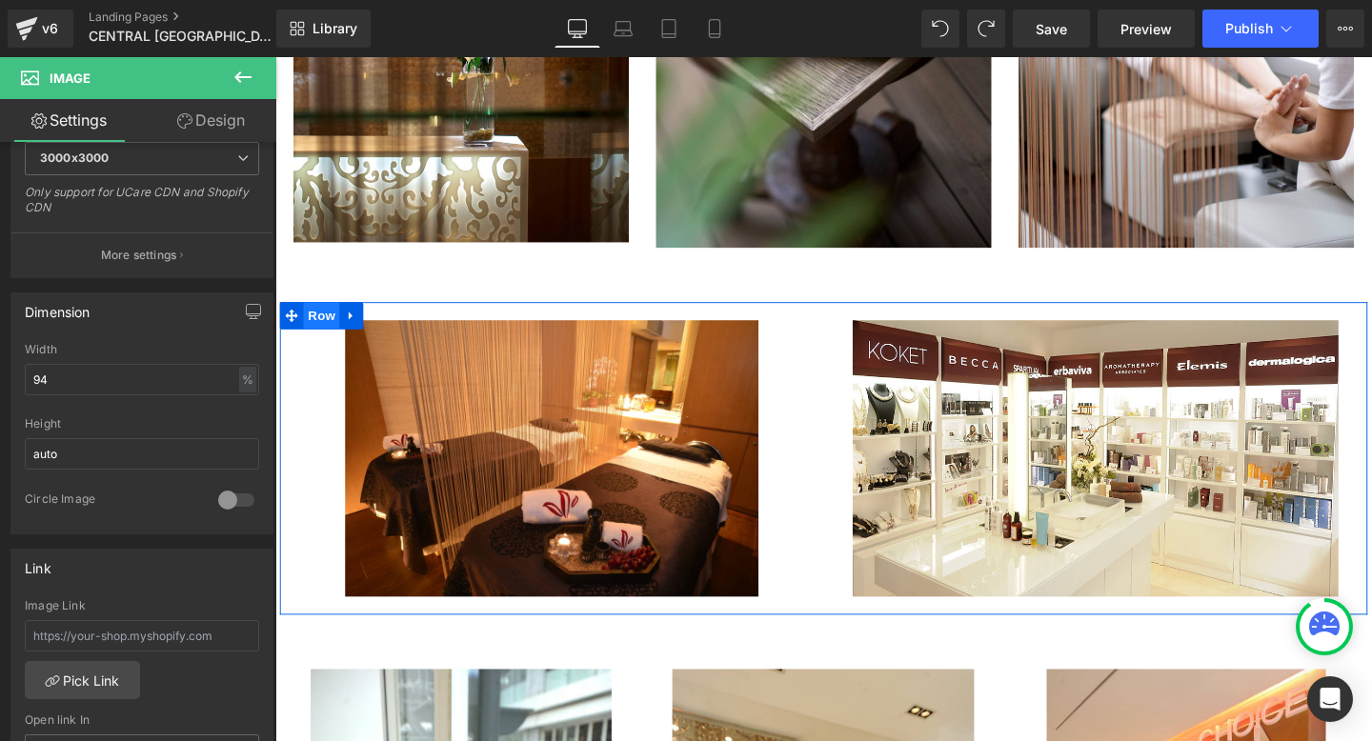
click at [324, 328] on span "Row" at bounding box center [324, 328] width 38 height 29
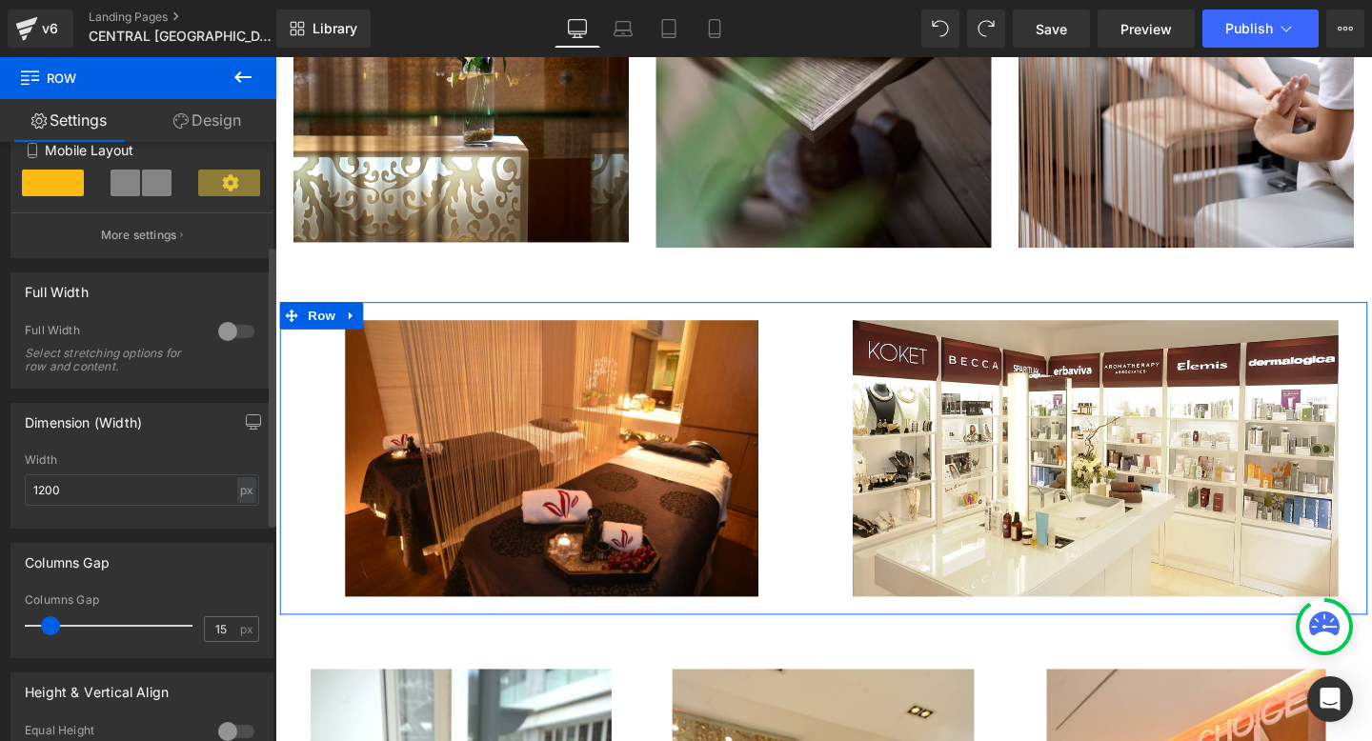
scroll to position [220, 0]
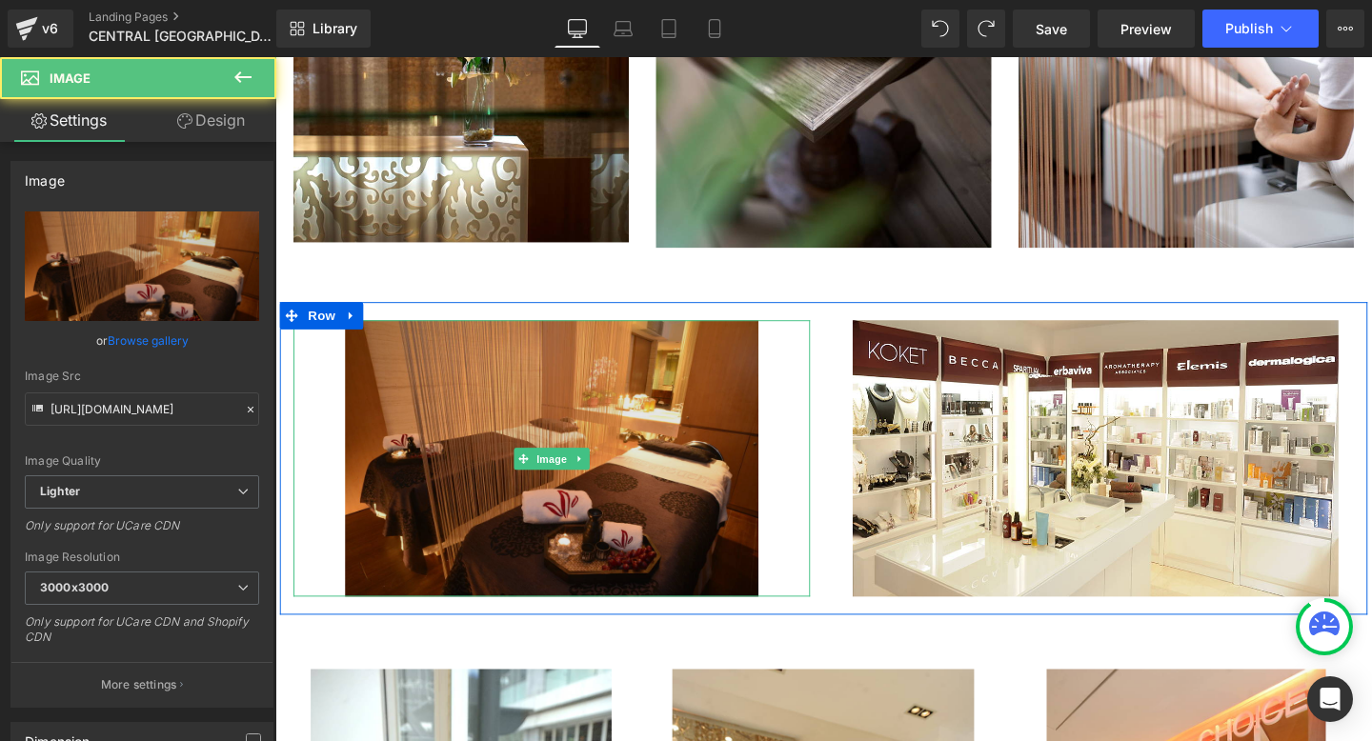
click at [549, 496] on img "Main content" at bounding box center [566, 478] width 434 height 291
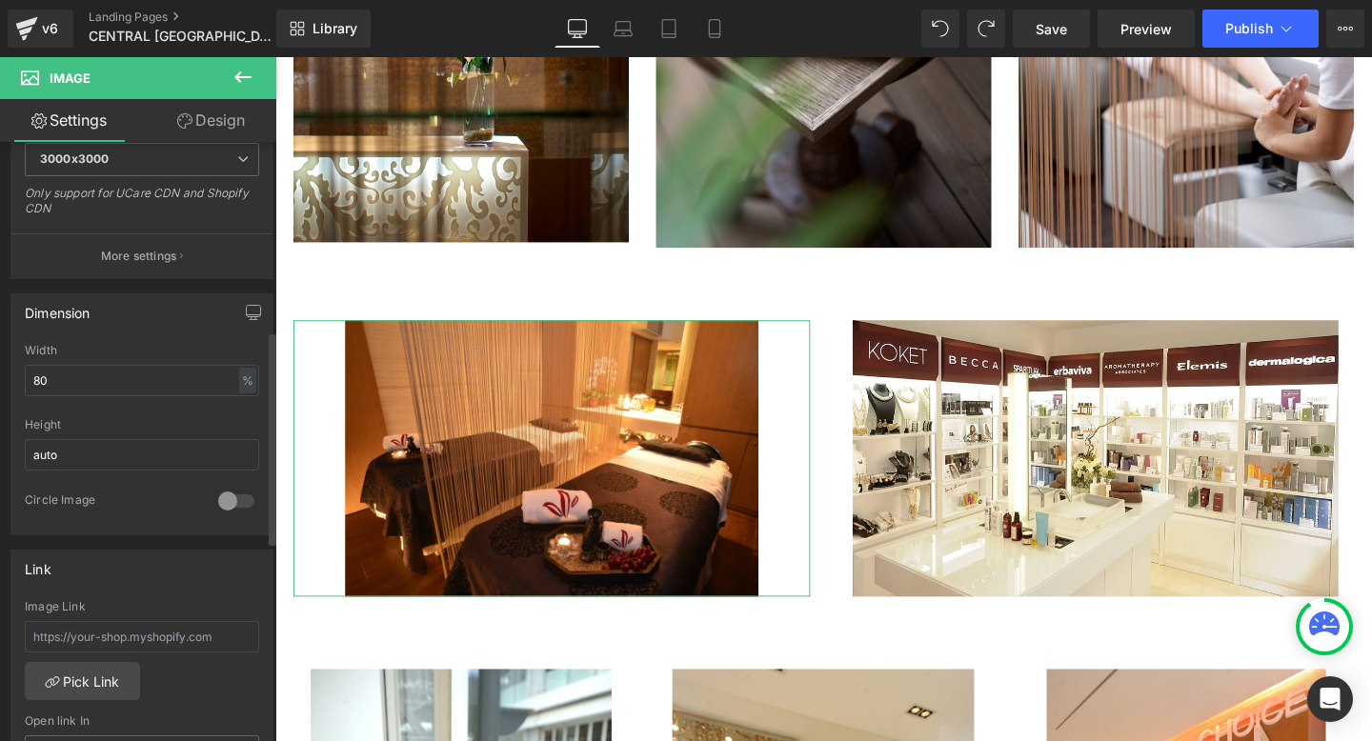
scroll to position [380, 0]
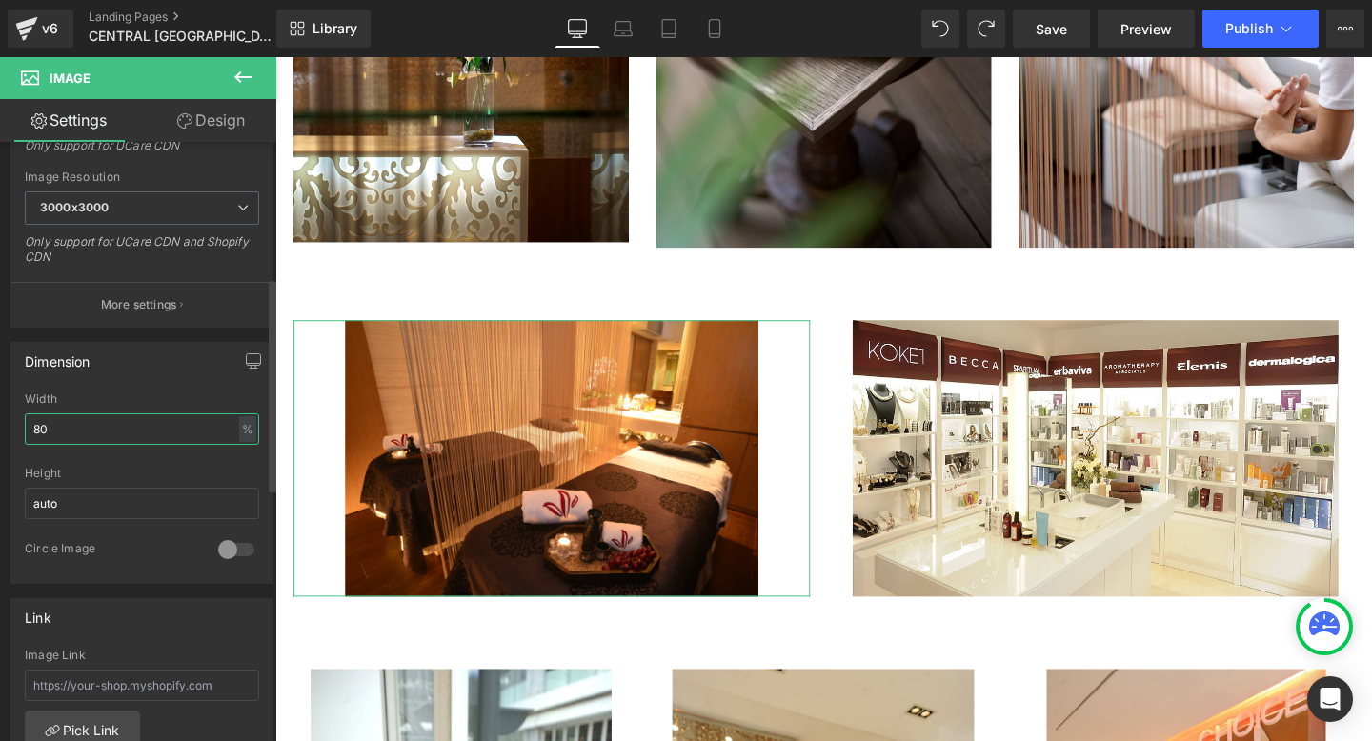
click at [102, 416] on input "80" at bounding box center [142, 428] width 234 height 31
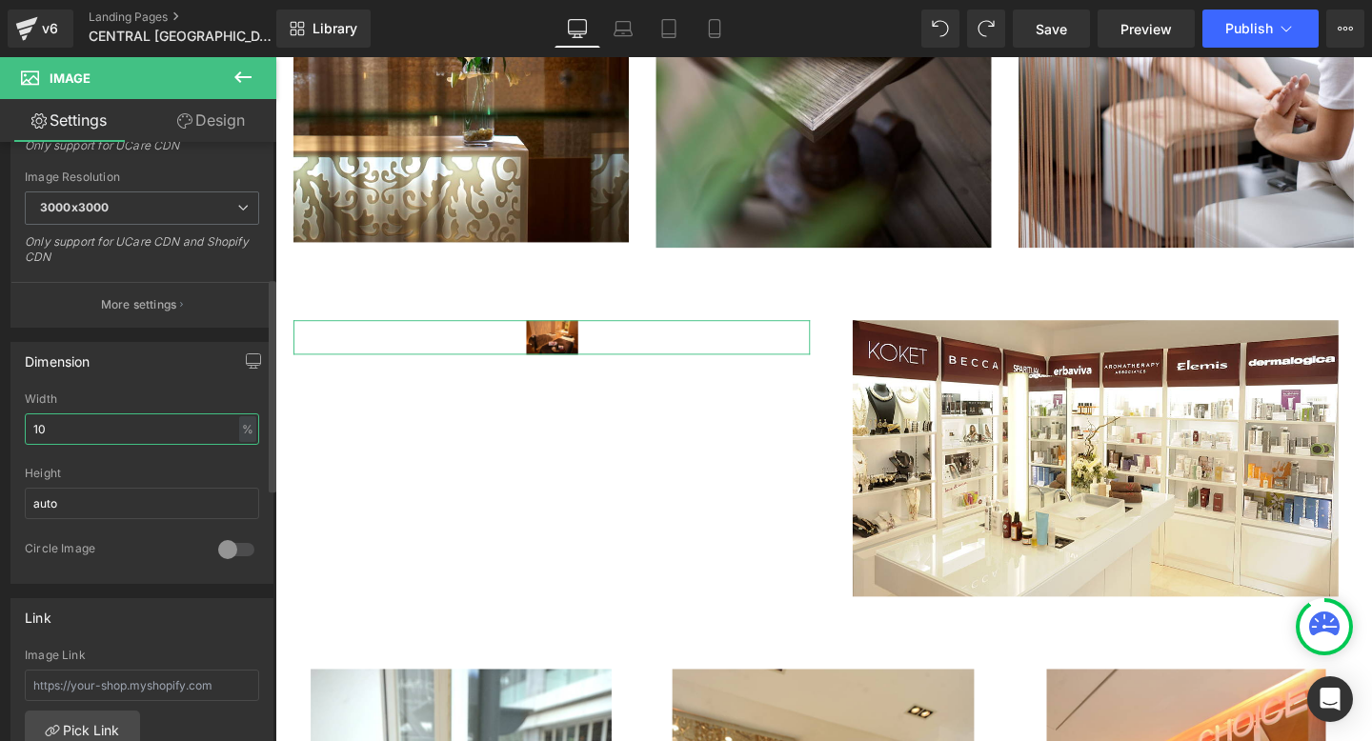
type input "100"
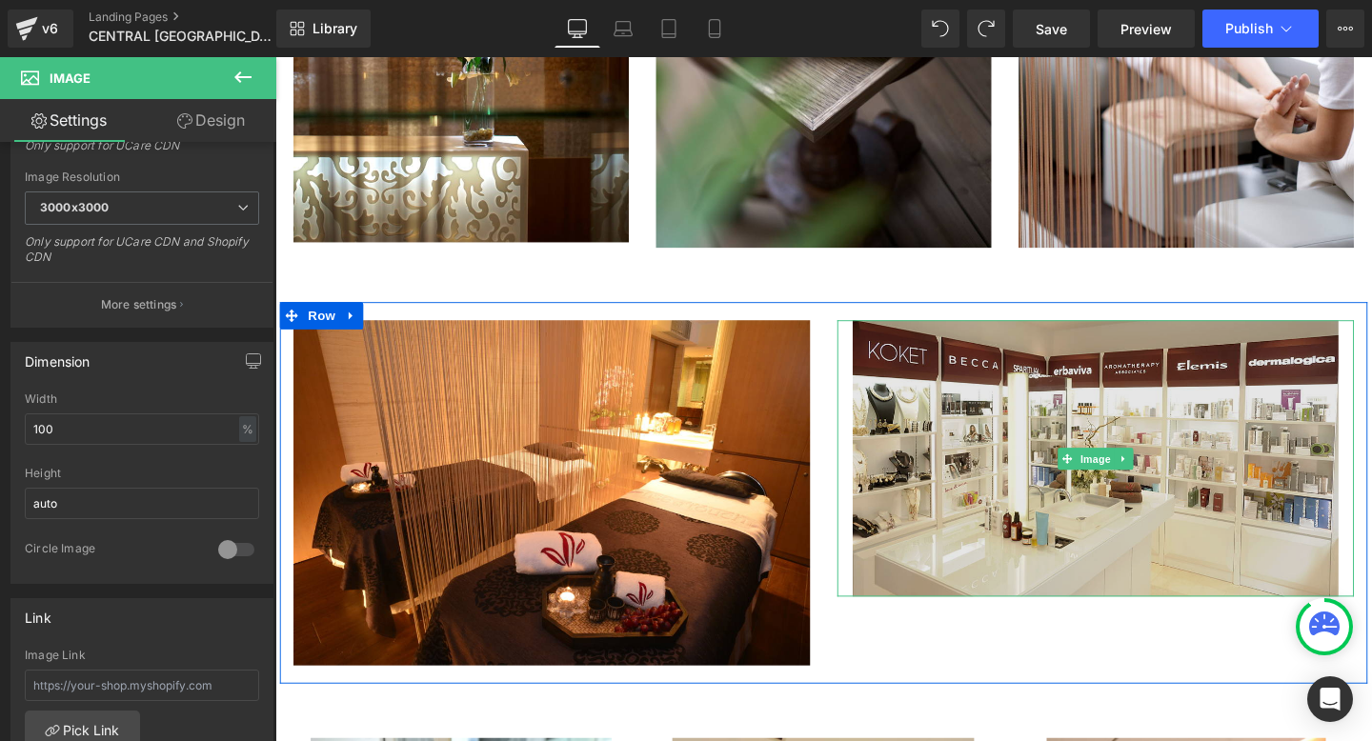
click at [1109, 399] on img "Main content" at bounding box center [1137, 478] width 511 height 291
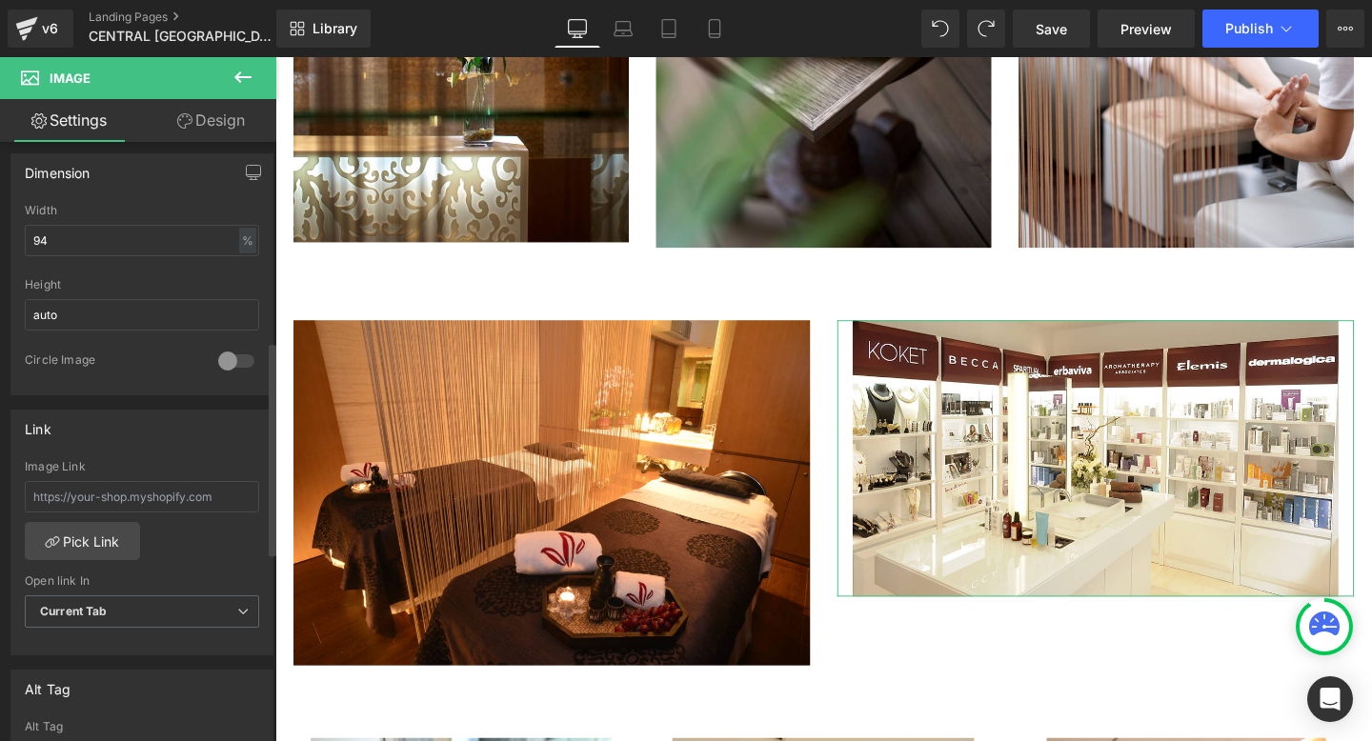
scroll to position [559, 0]
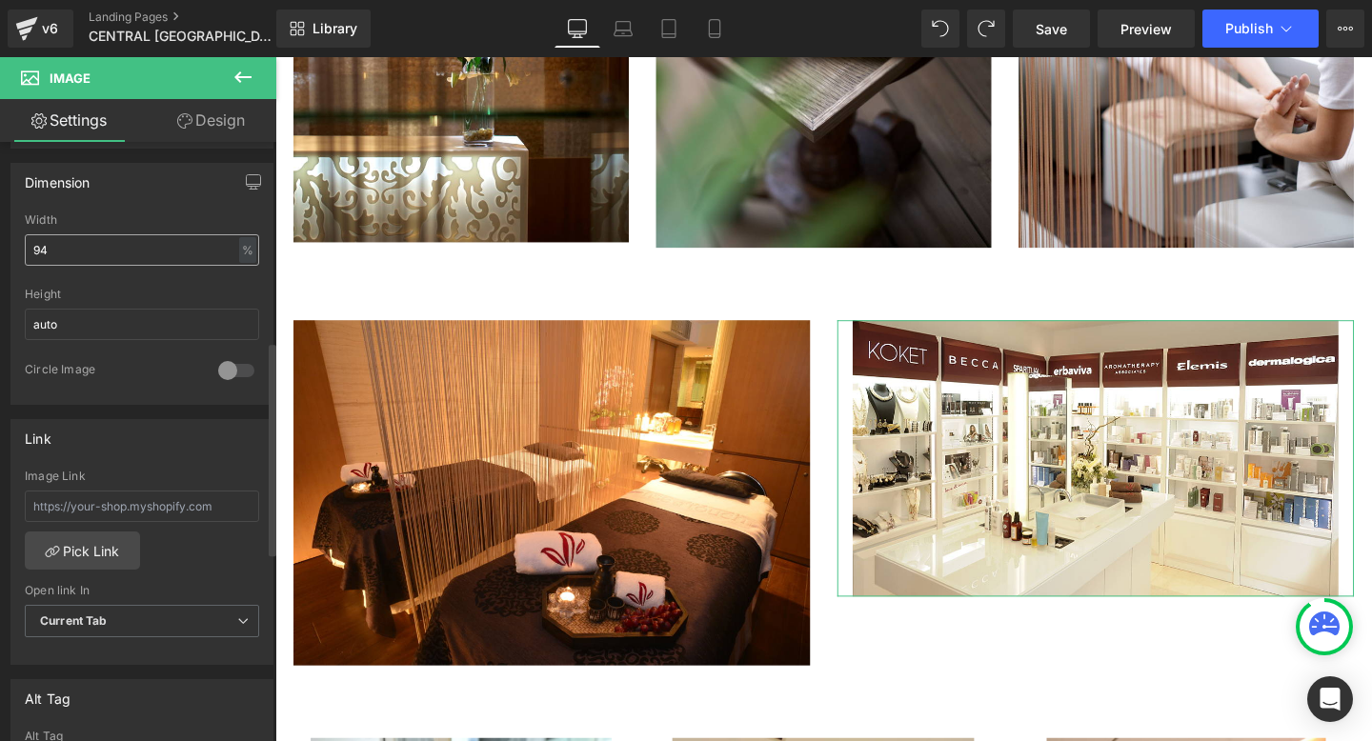
click at [65, 252] on input "94" at bounding box center [142, 249] width 234 height 31
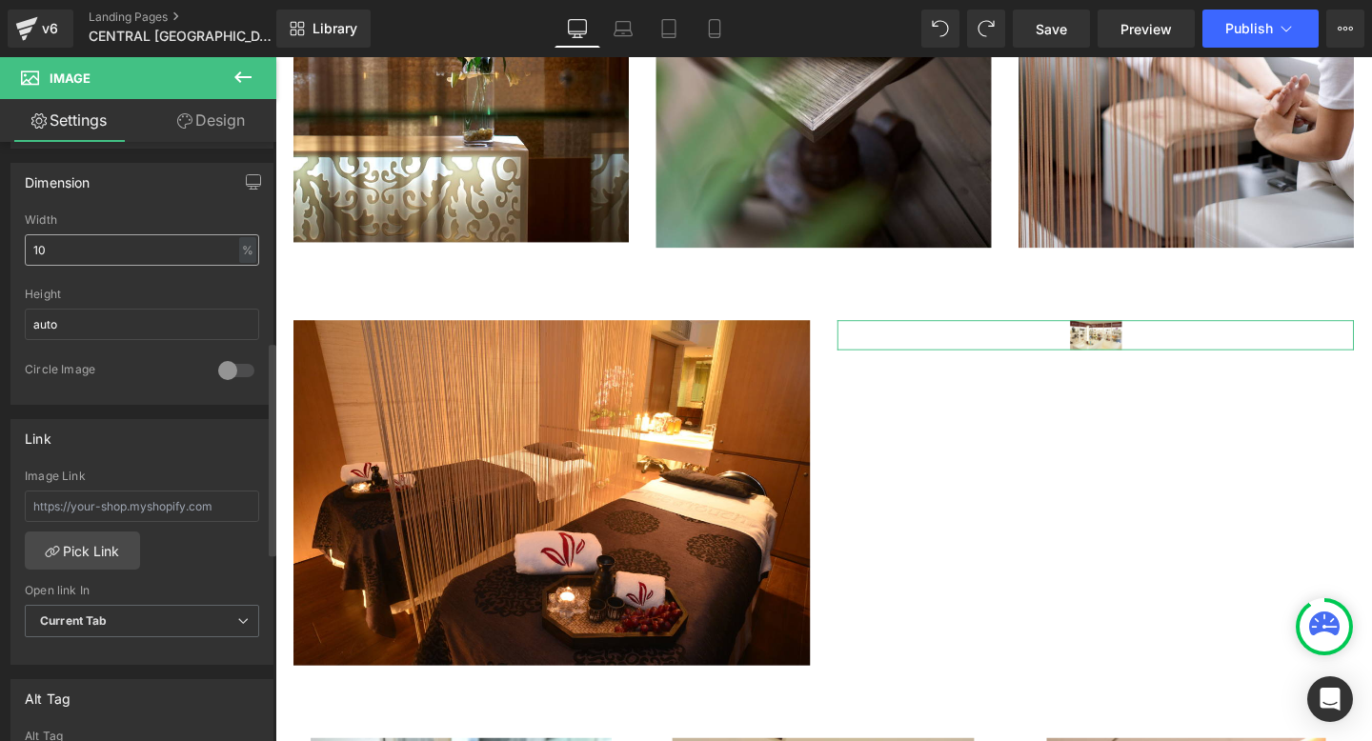
type input "100"
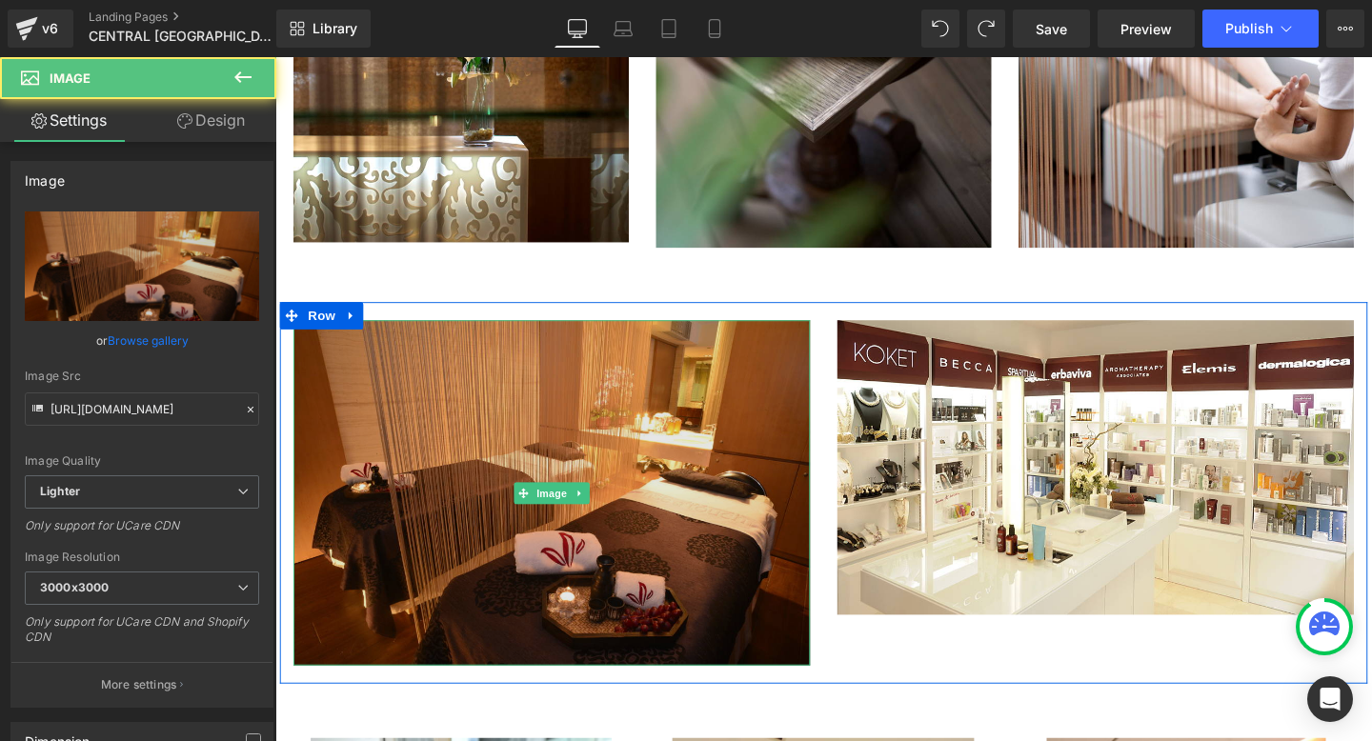
click at [619, 486] on img "Main content" at bounding box center [565, 514] width 543 height 363
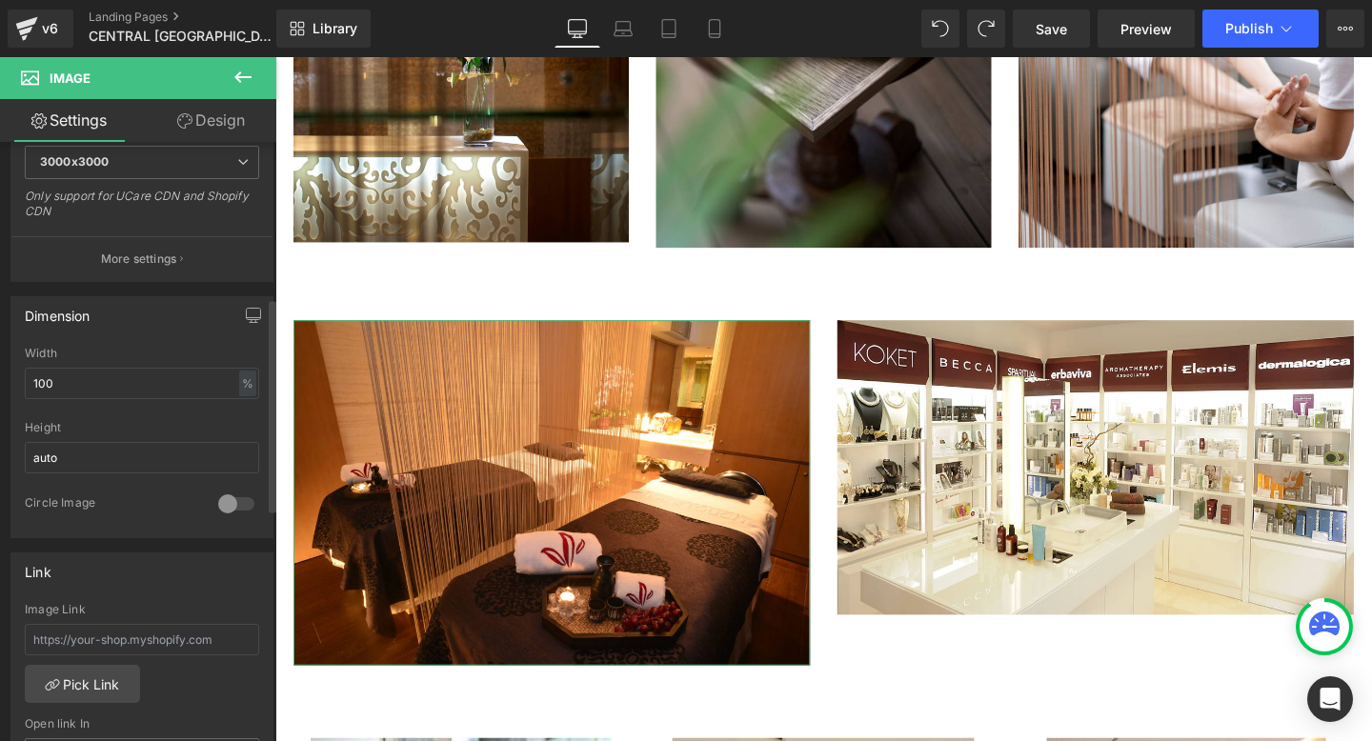
scroll to position [437, 0]
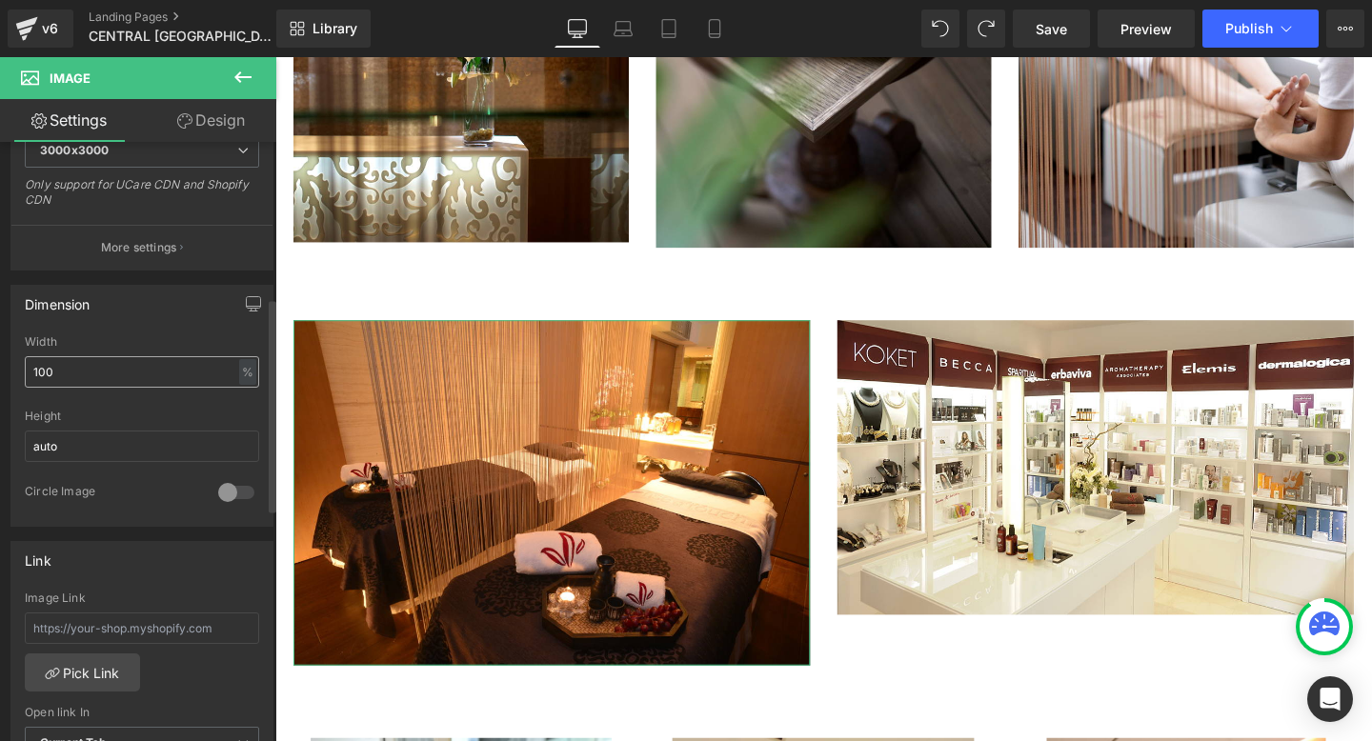
click at [43, 370] on input "100" at bounding box center [142, 371] width 234 height 31
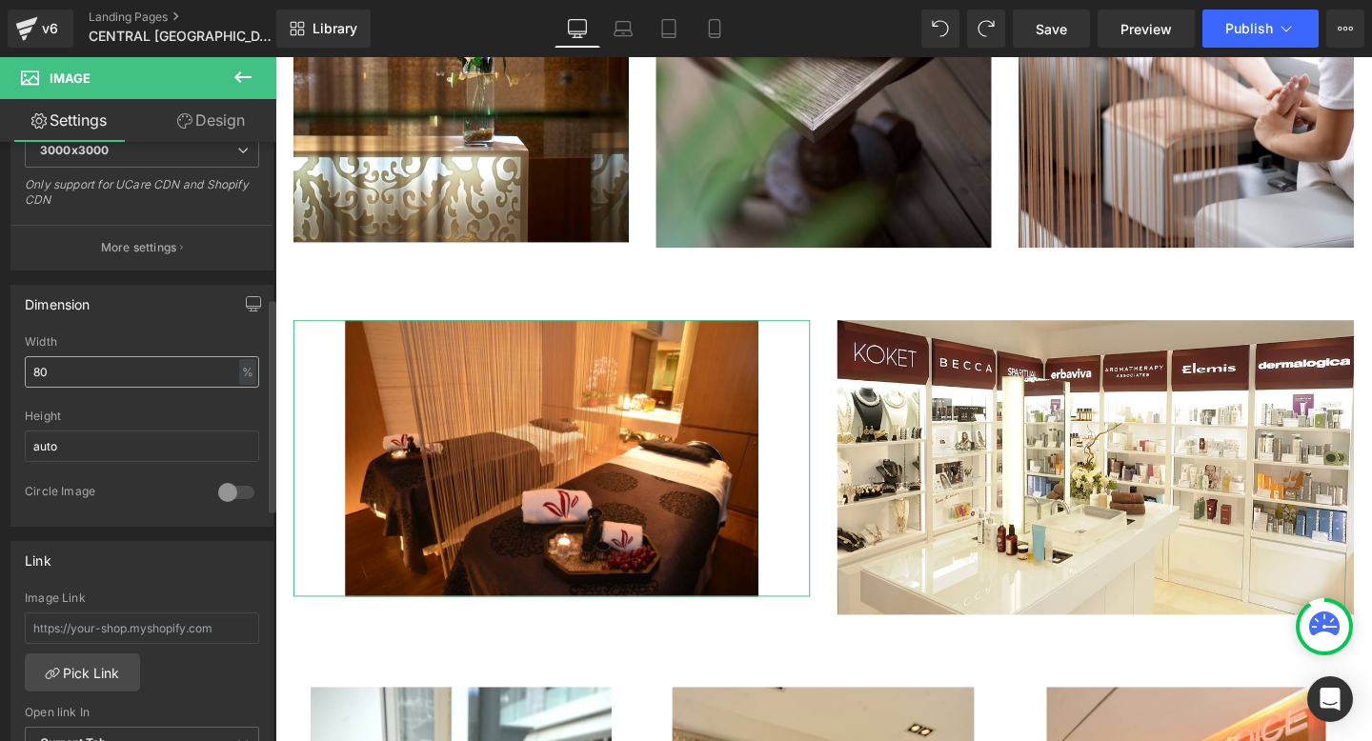
type input "8"
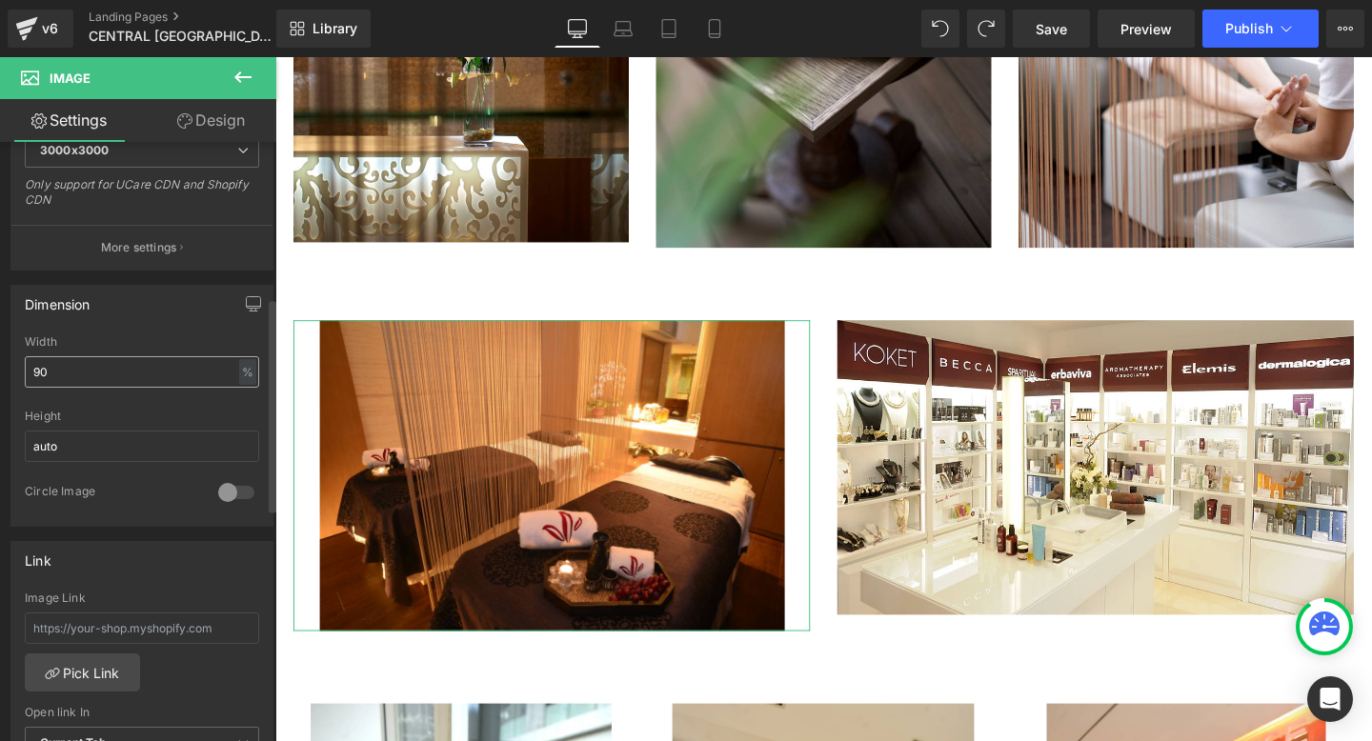
type input "9"
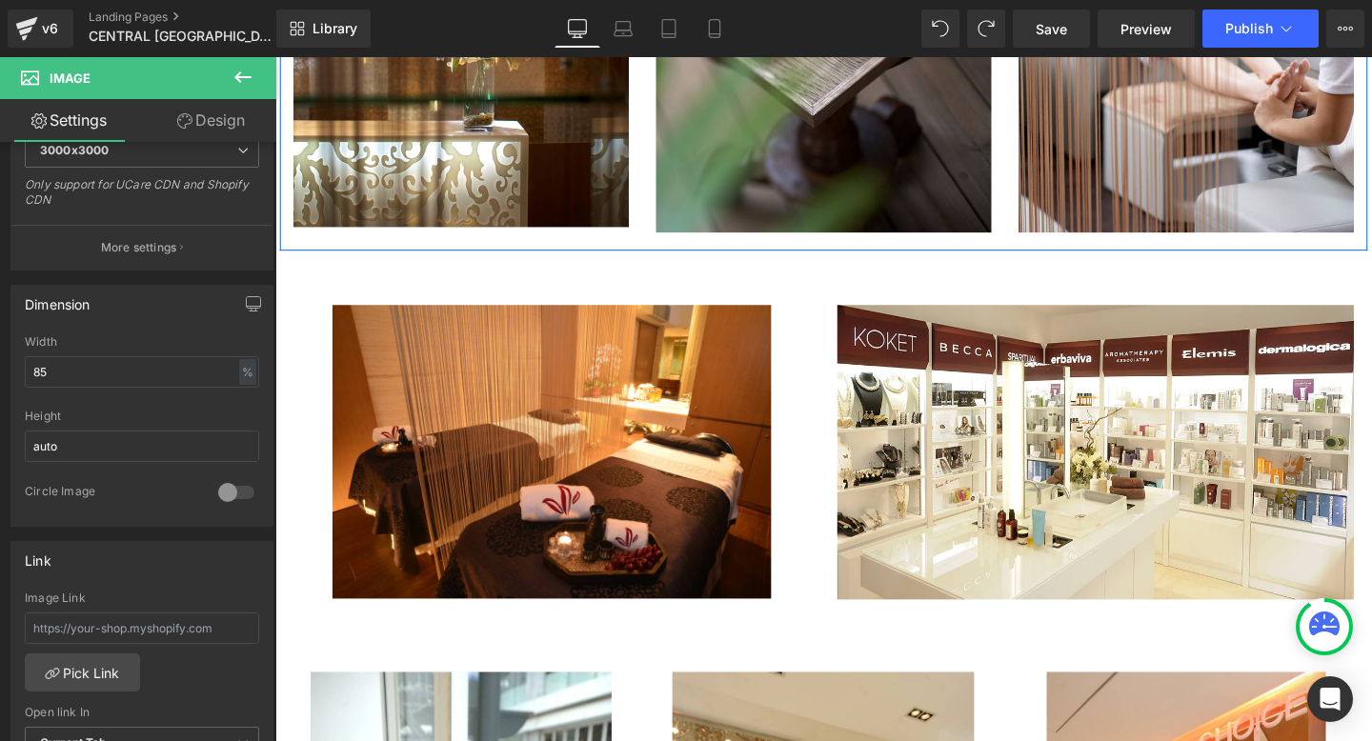
scroll to position [1577, 0]
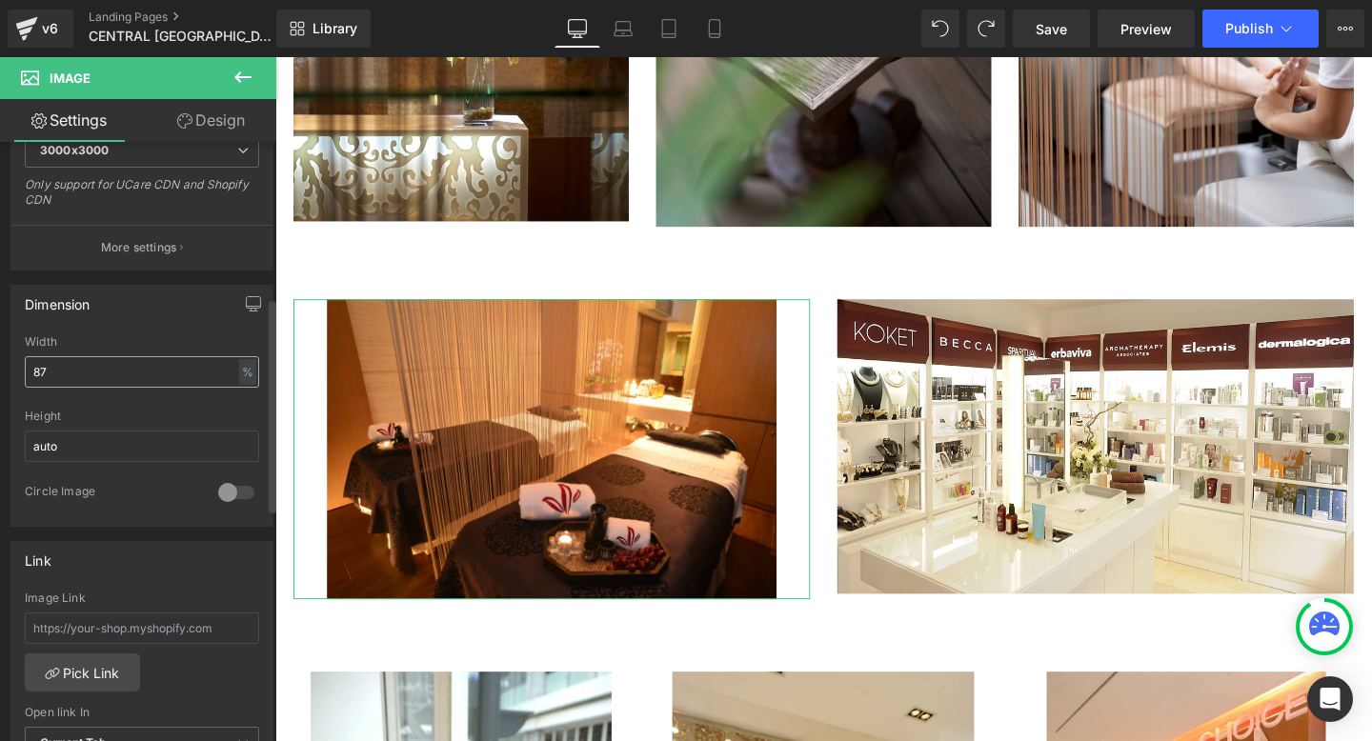
type input "86"
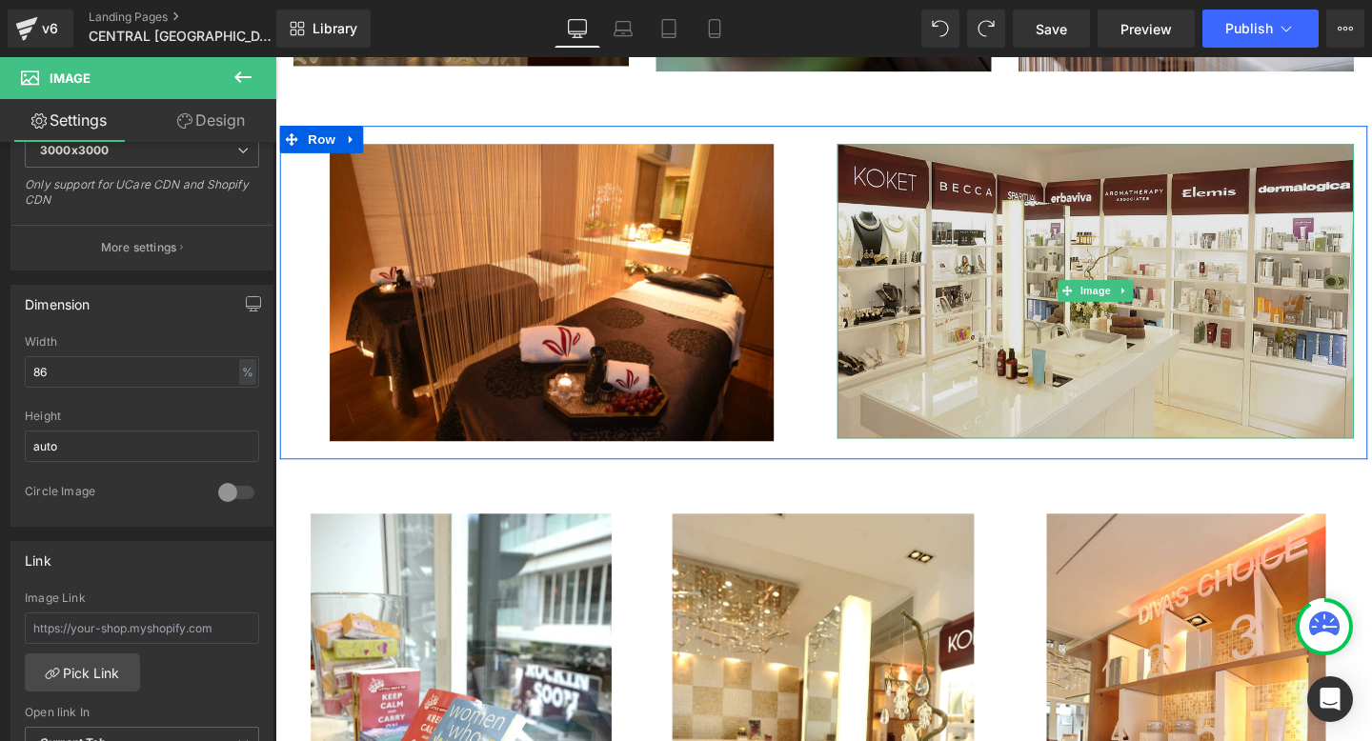
scroll to position [1744, 0]
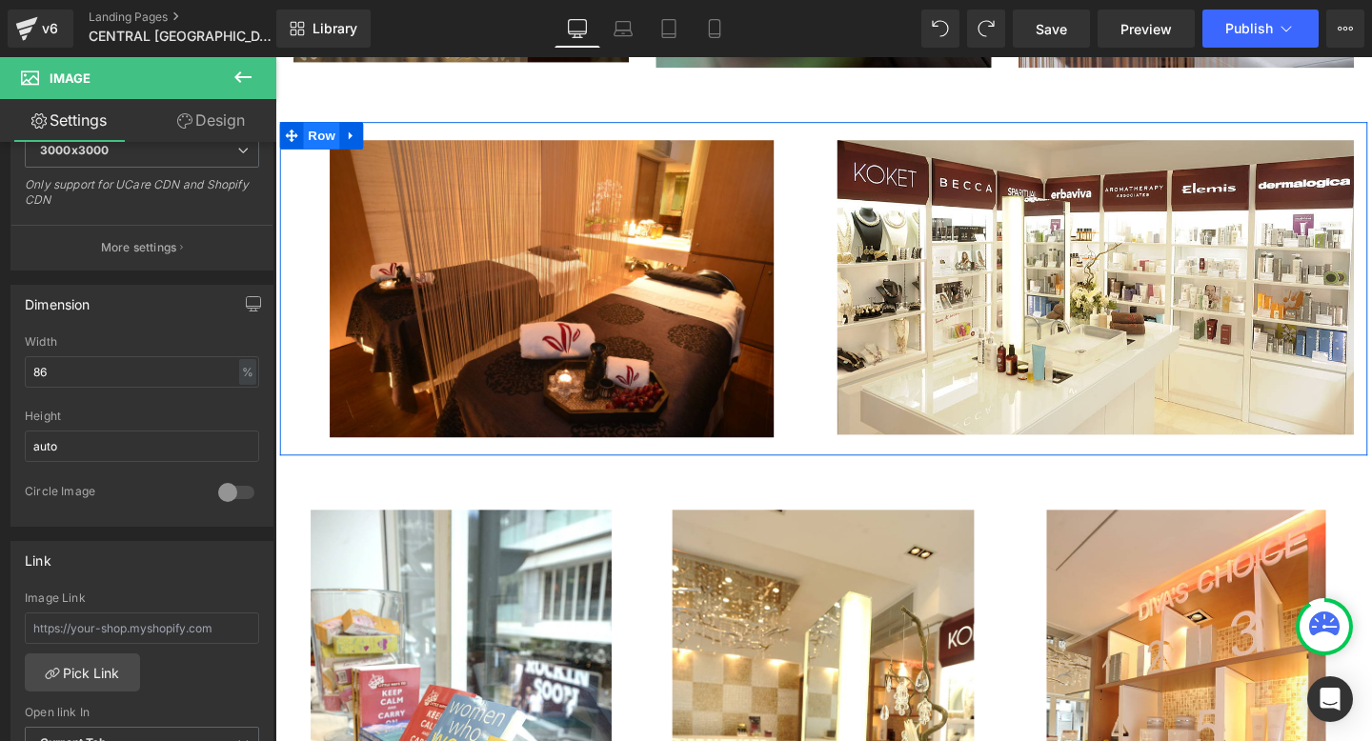
click at [311, 144] on span "Row" at bounding box center [324, 140] width 38 height 29
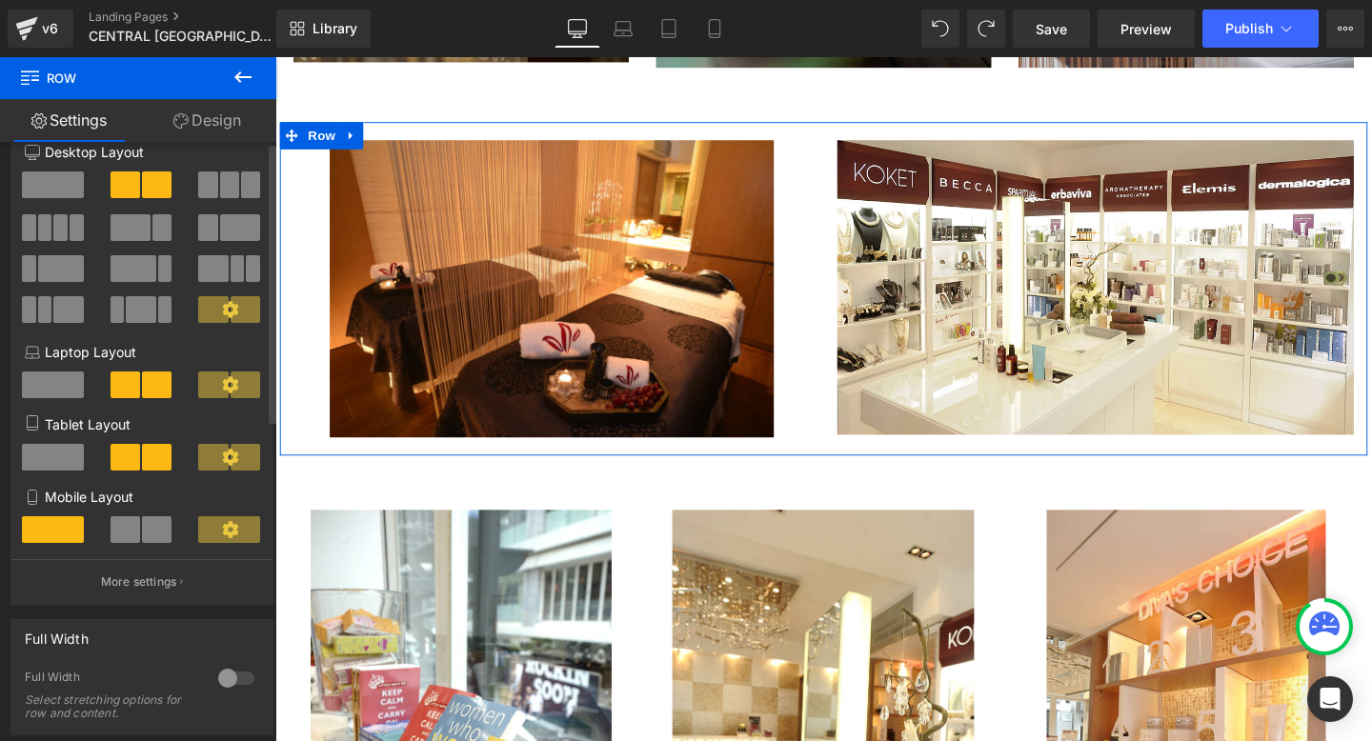
scroll to position [0, 0]
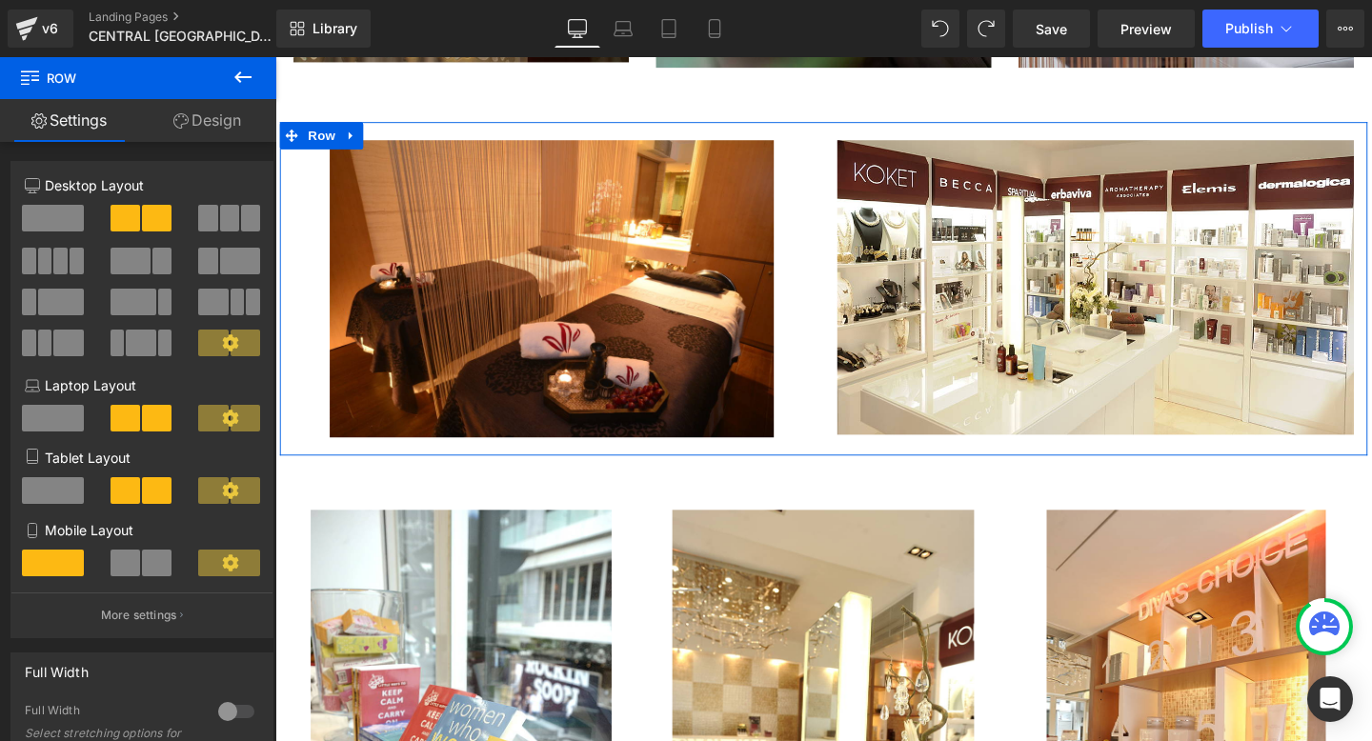
click at [231, 123] on link "Design" at bounding box center [207, 120] width 138 height 43
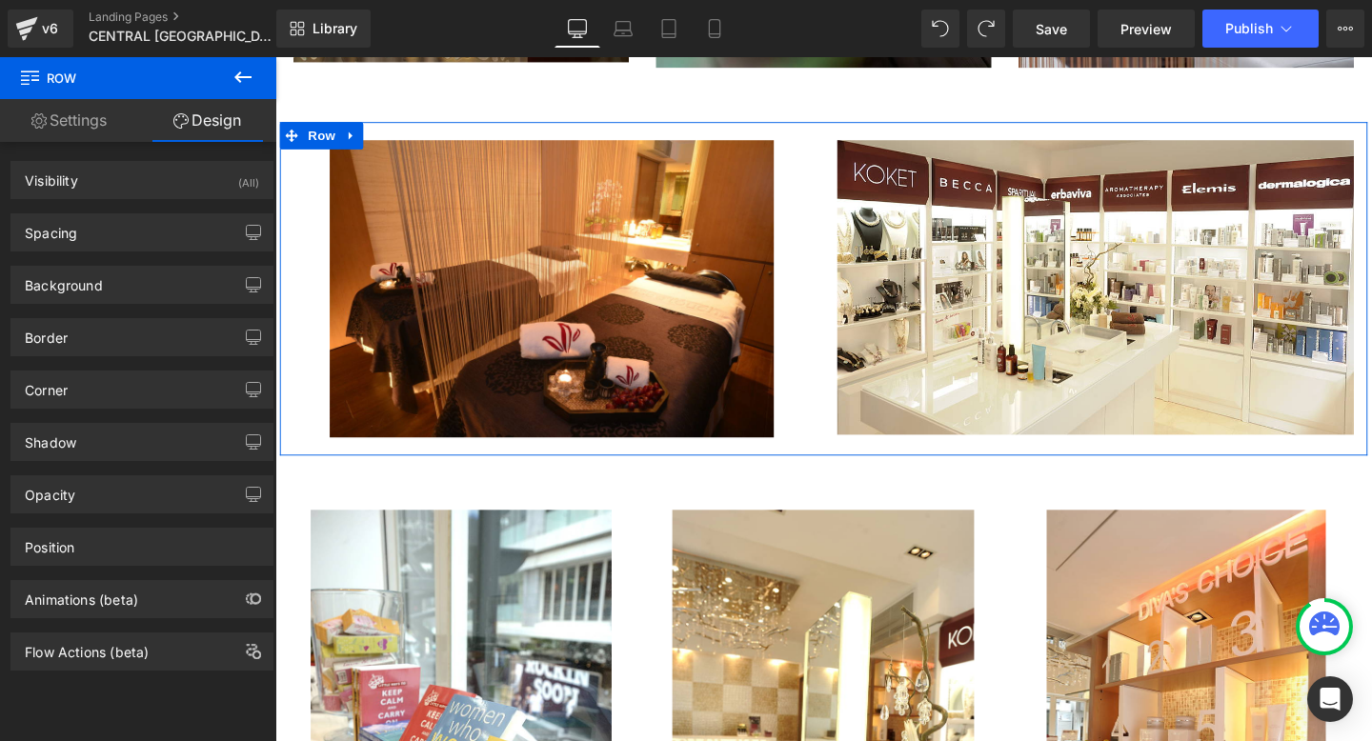
type input "1"
click at [132, 546] on div "Position" at bounding box center [141, 547] width 261 height 36
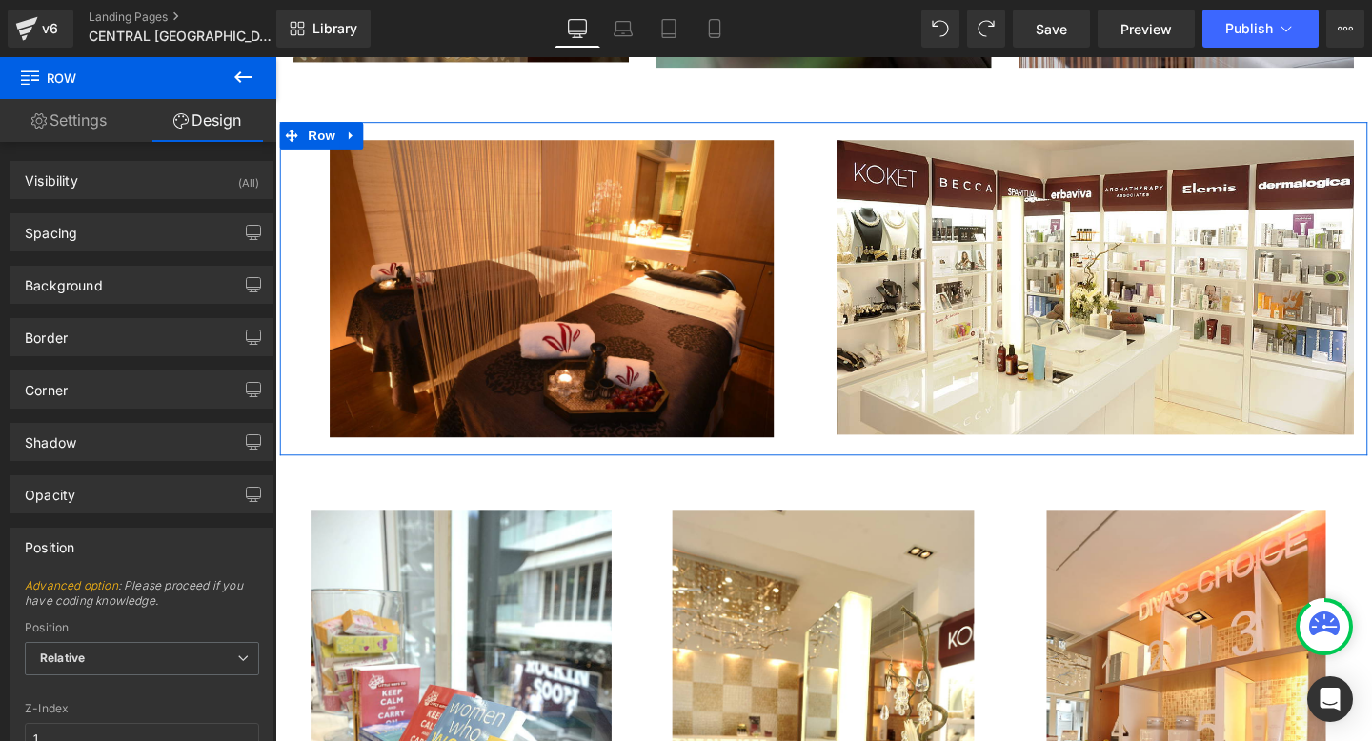
click at [132, 546] on div "Position" at bounding box center [141, 547] width 261 height 36
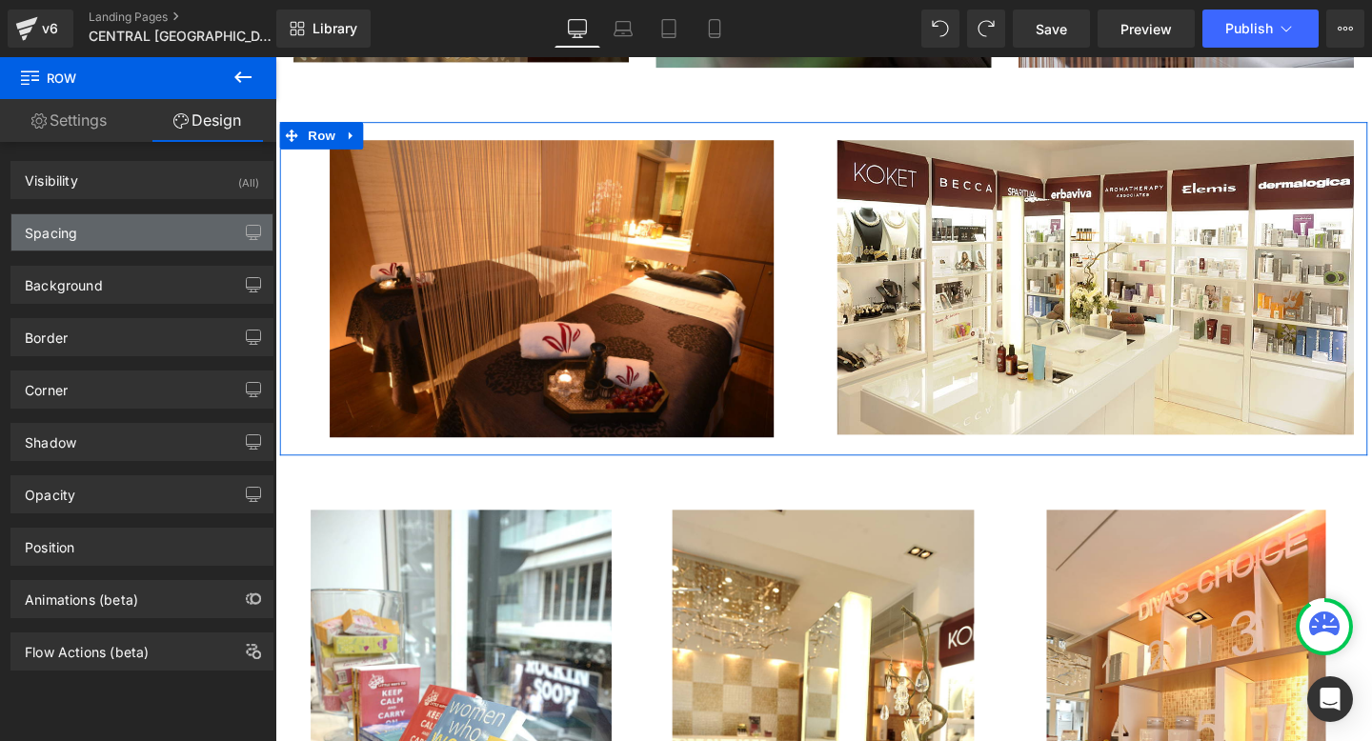
click at [102, 231] on div "Spacing" at bounding box center [141, 232] width 261 height 36
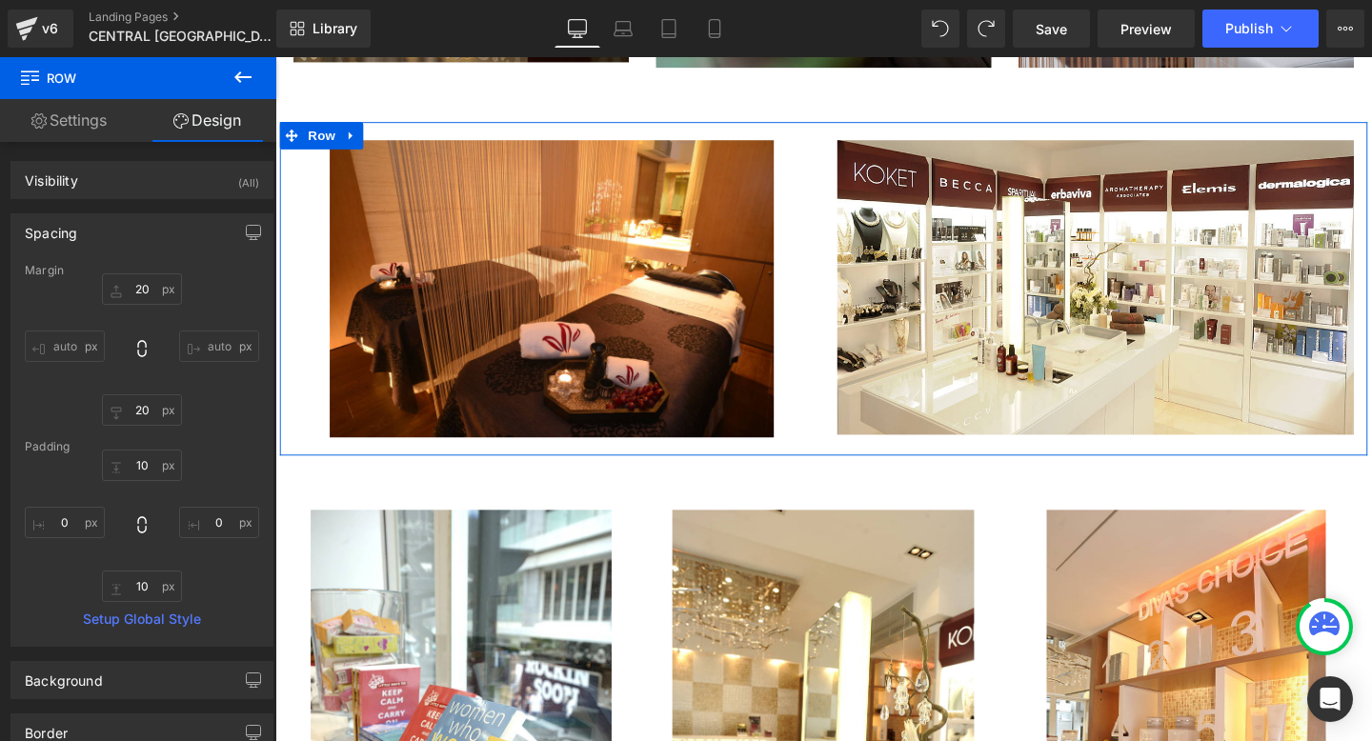
click at [102, 231] on div "Spacing" at bounding box center [141, 232] width 261 height 36
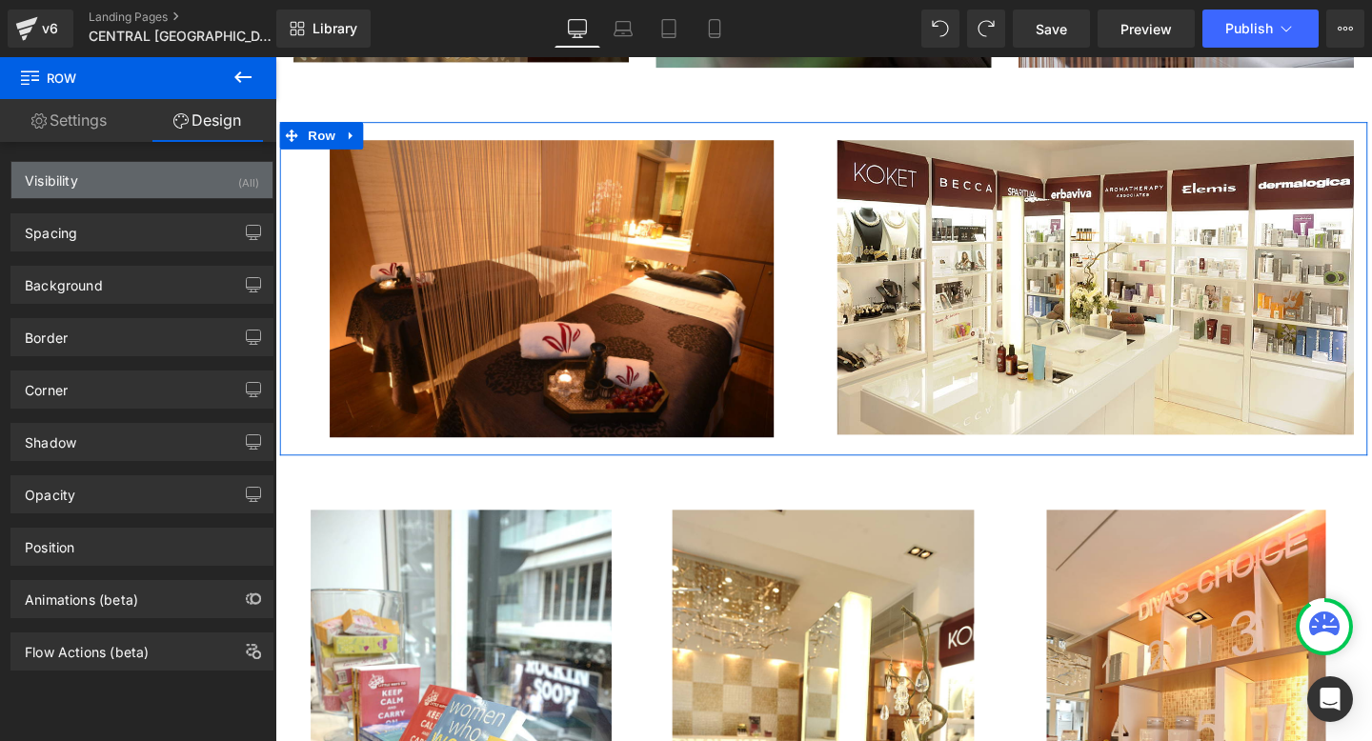
click at [75, 189] on div "Visibility" at bounding box center [51, 175] width 53 height 27
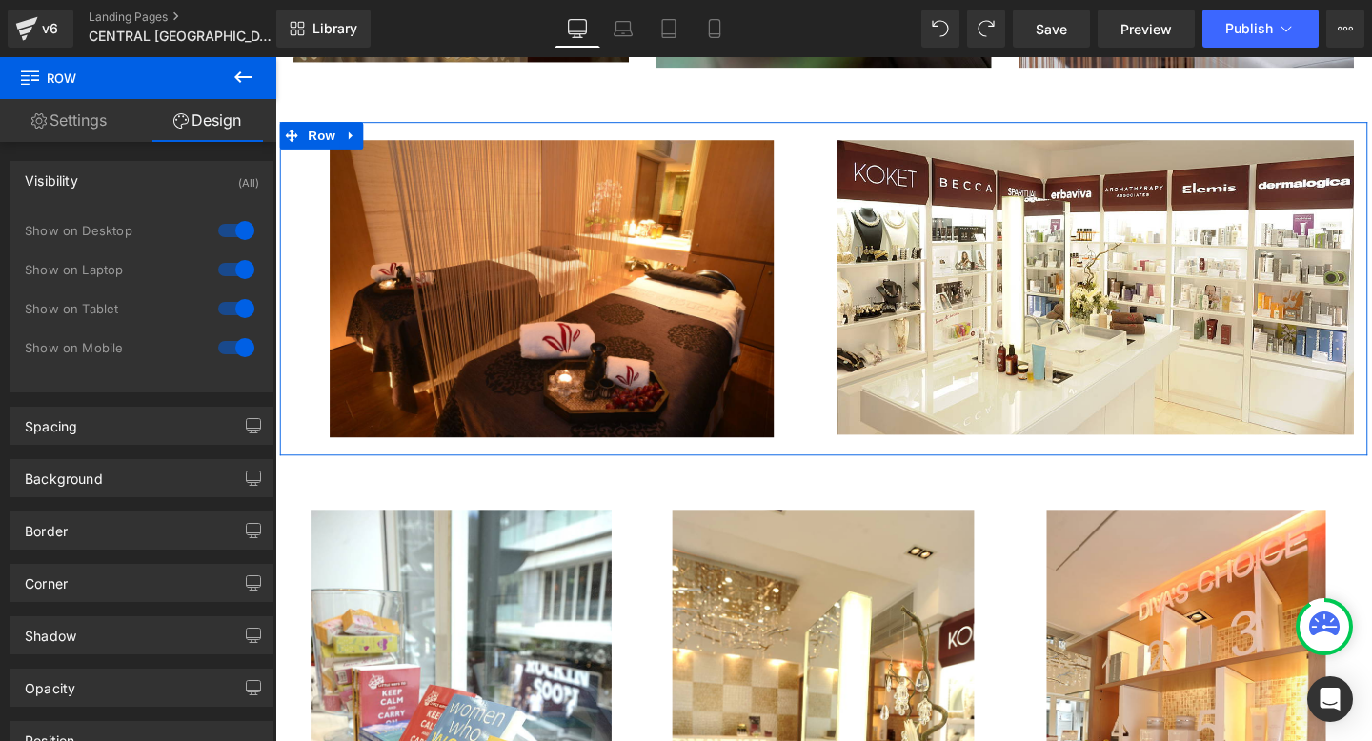
click at [75, 189] on div "Visibility" at bounding box center [51, 175] width 53 height 27
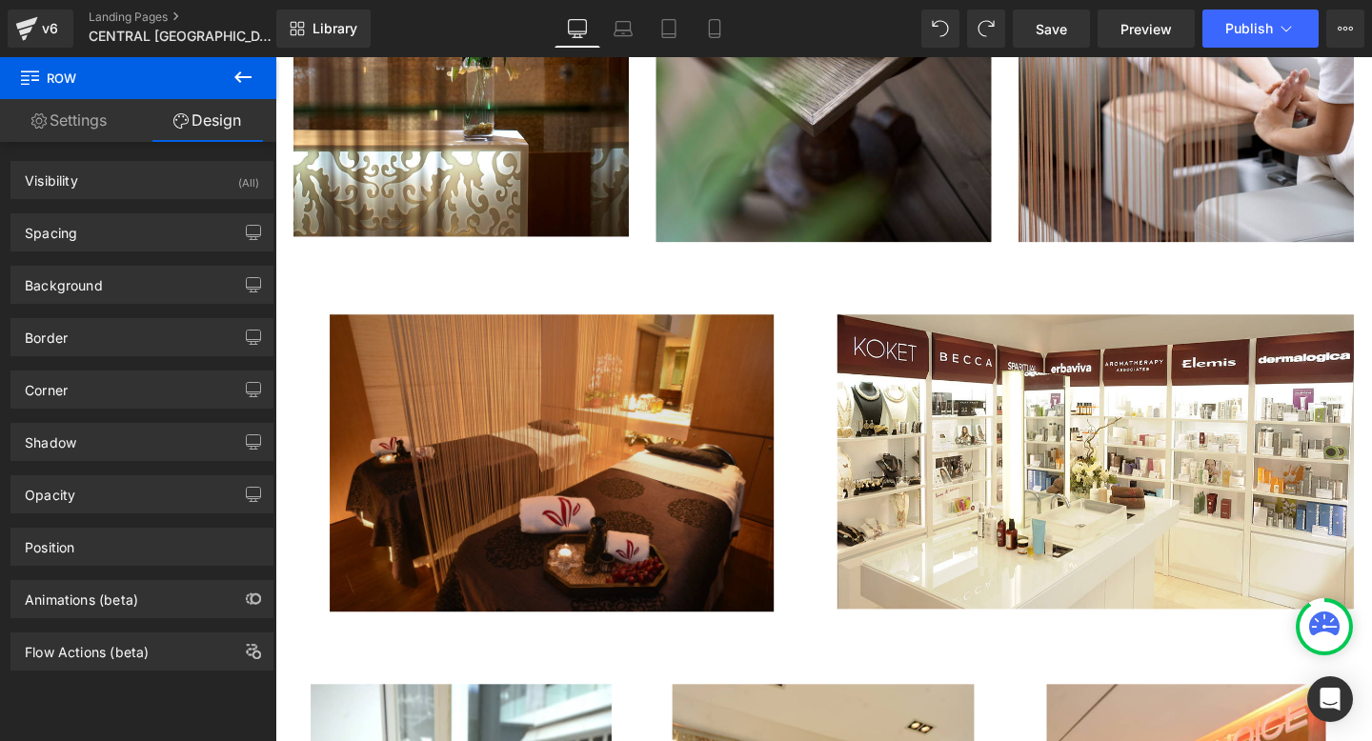
scroll to position [1462, 0]
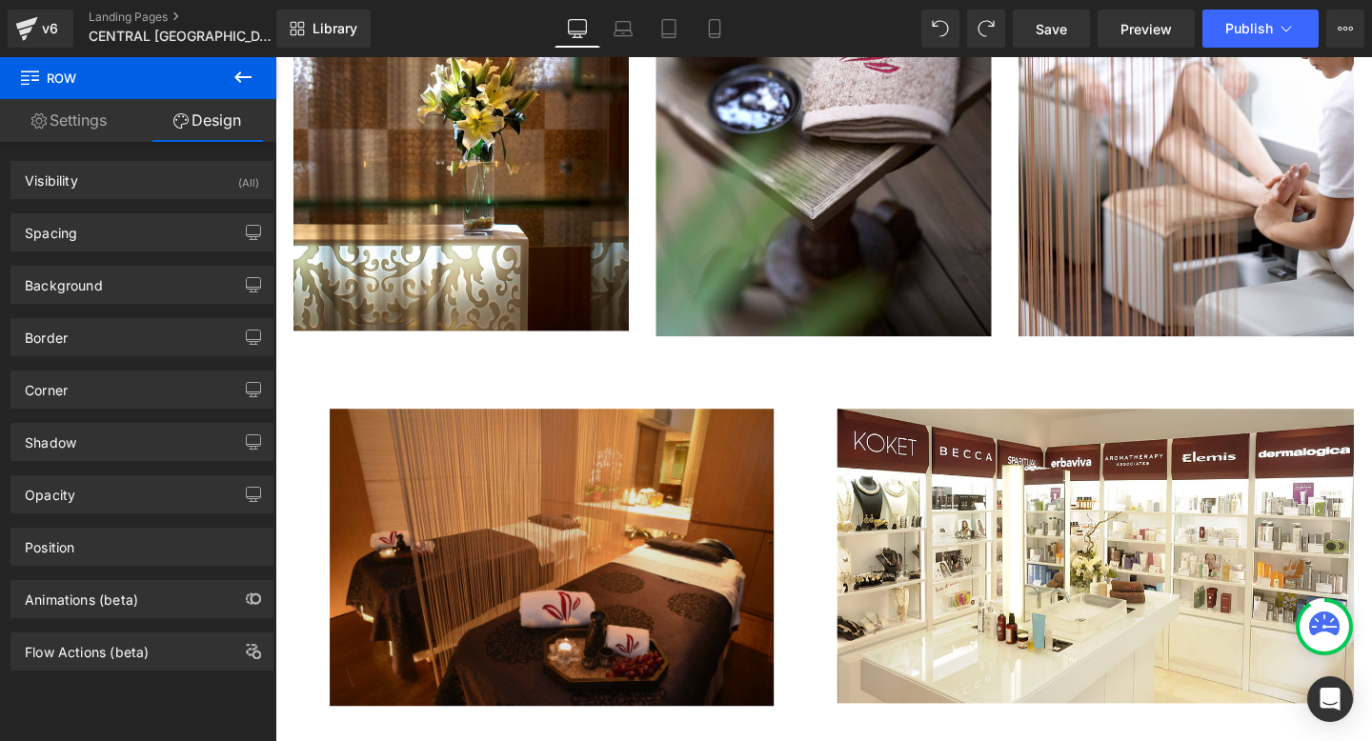
click at [713, 470] on img "Main content" at bounding box center [565, 582] width 467 height 311
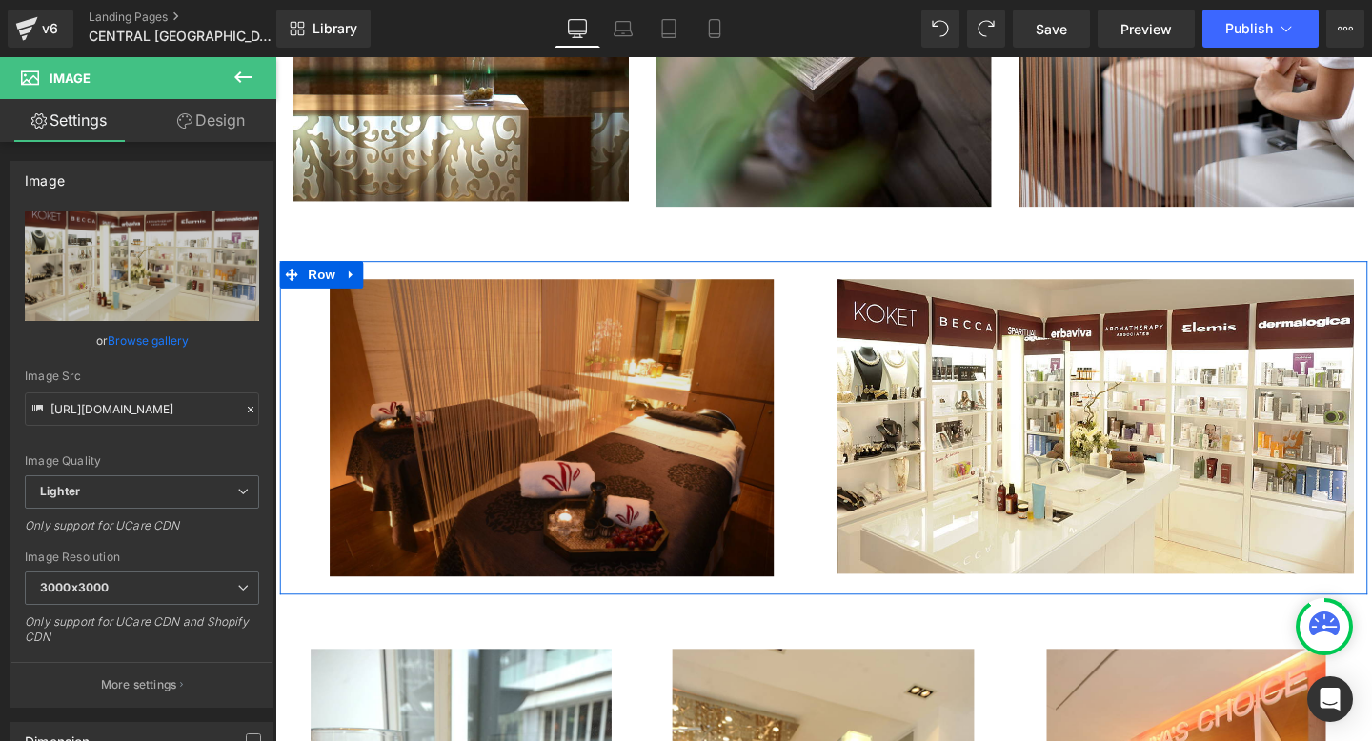
scroll to position [1636, 0]
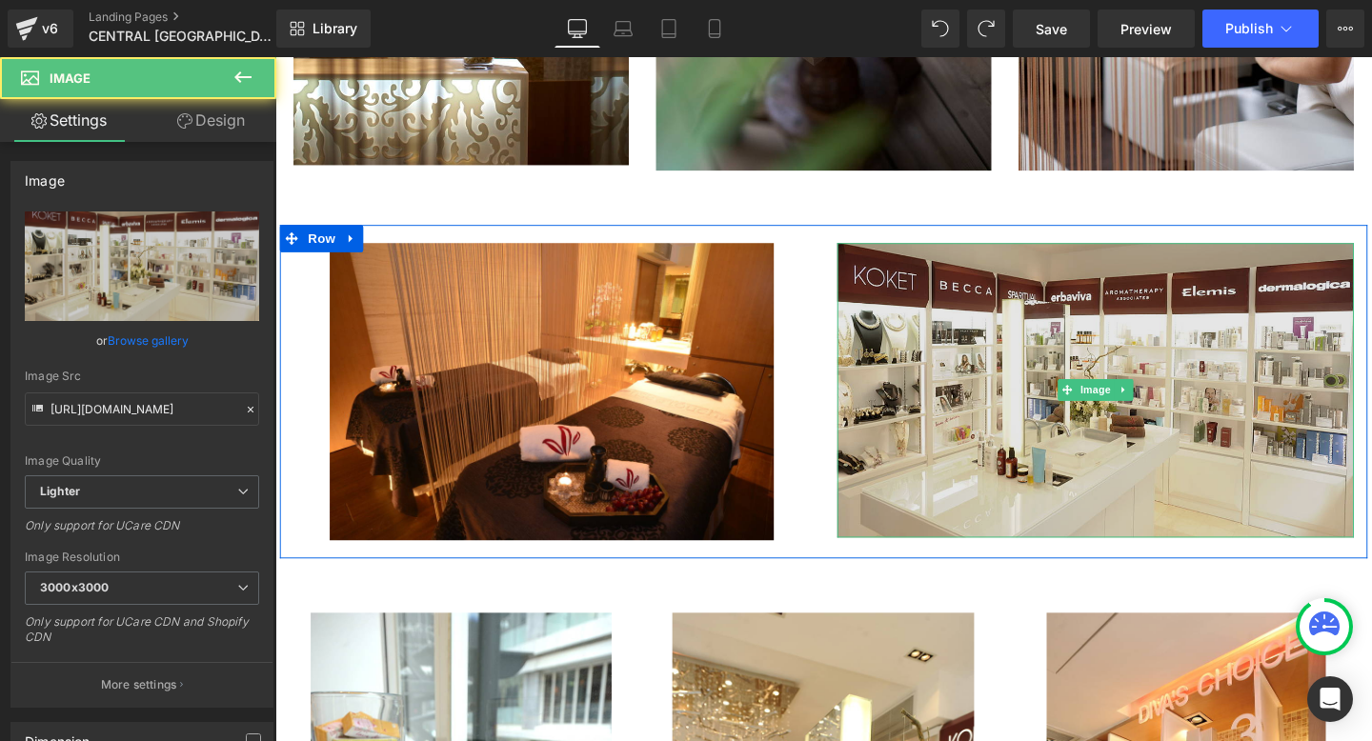
click at [1201, 408] on img "Main content" at bounding box center [1137, 406] width 543 height 309
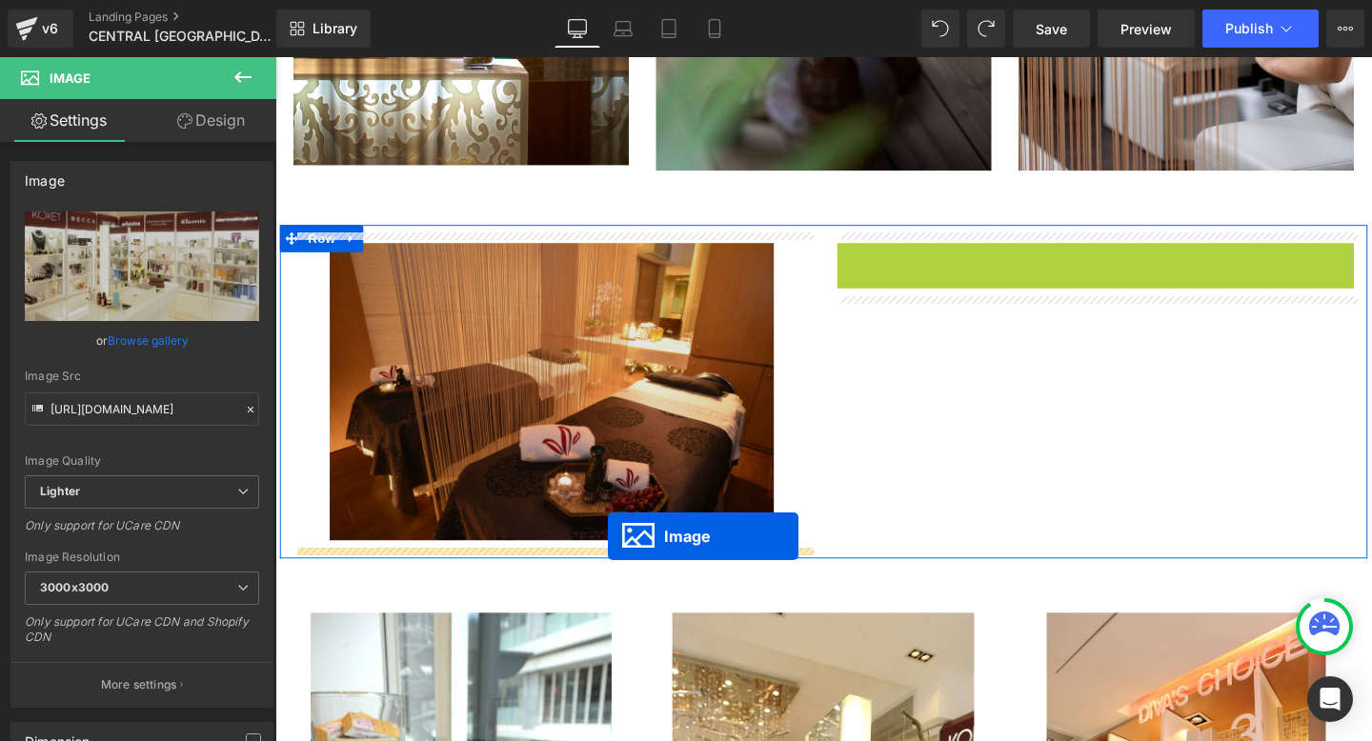
drag, startPoint x: 1137, startPoint y: 404, endPoint x: 627, endPoint y: 563, distance: 534.8
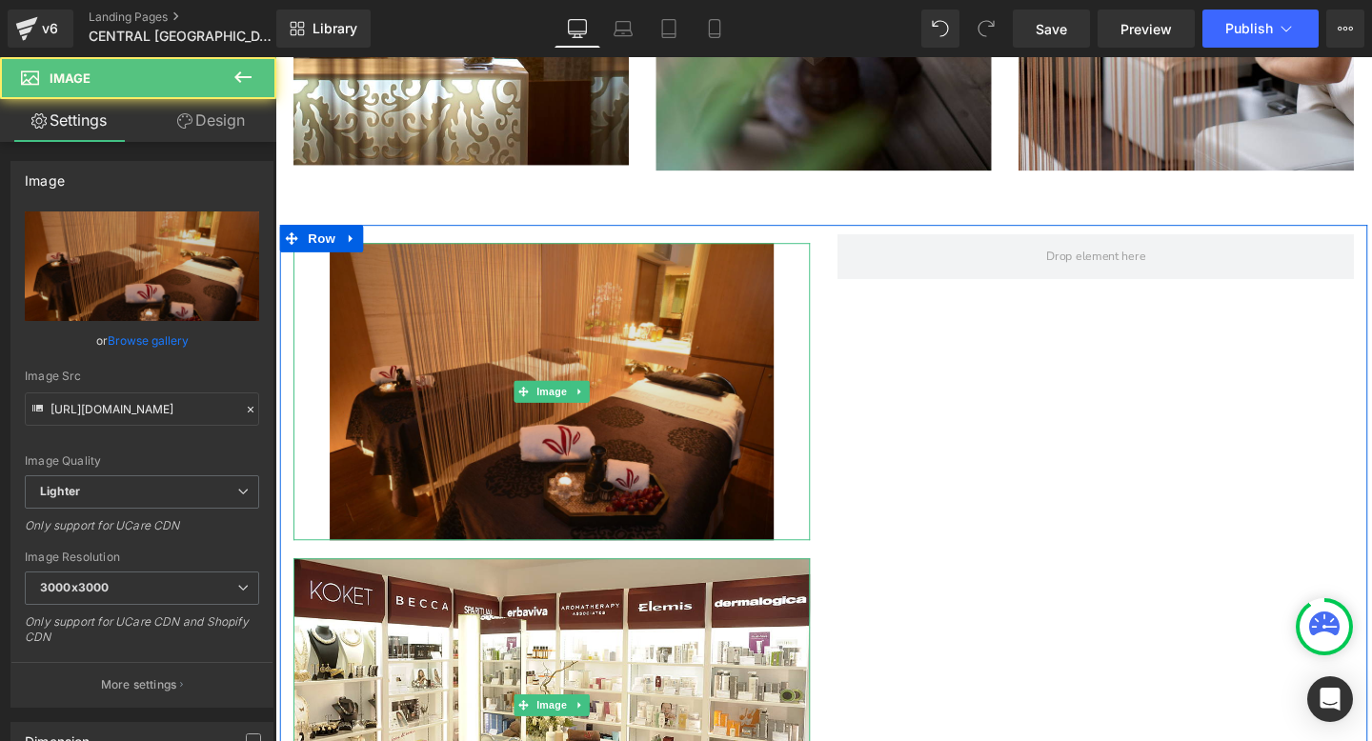
click at [535, 473] on img "Main content" at bounding box center [565, 407] width 467 height 311
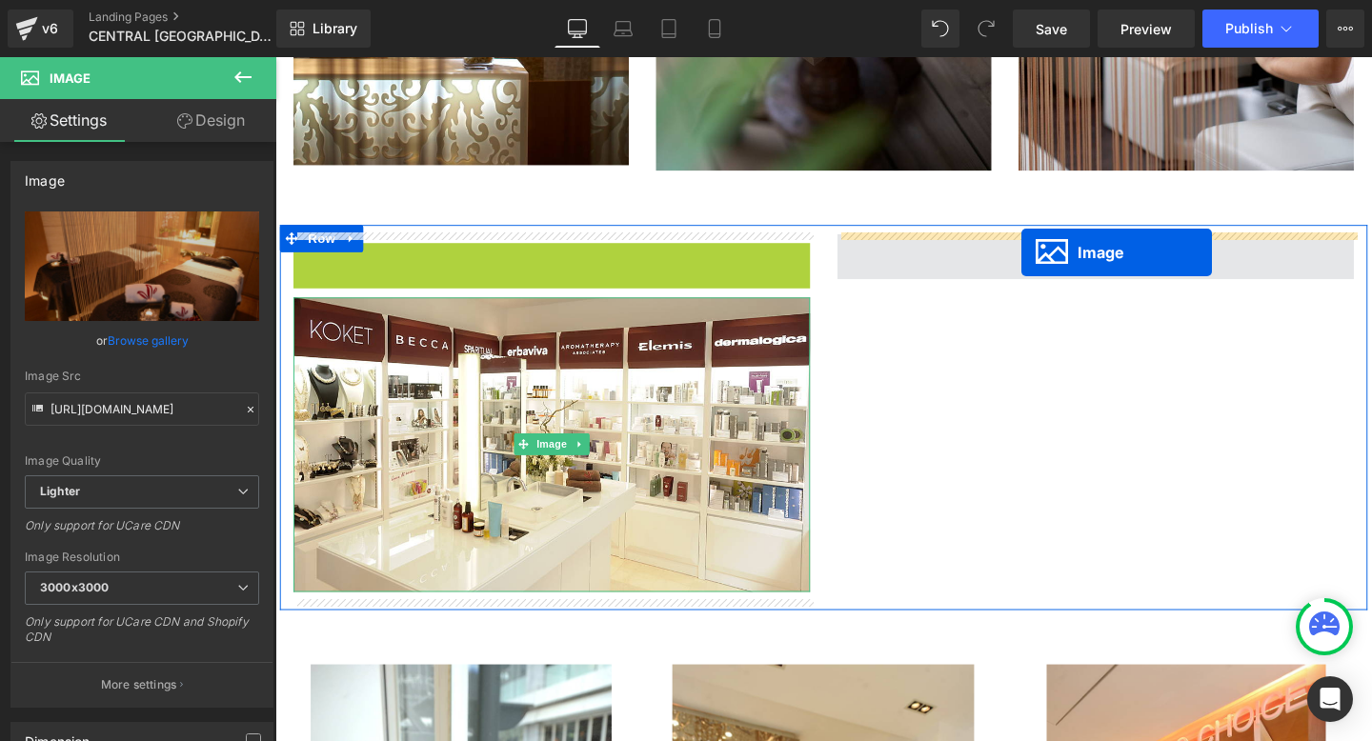
drag, startPoint x: 555, startPoint y: 403, endPoint x: 1060, endPoint y: 263, distance: 523.9
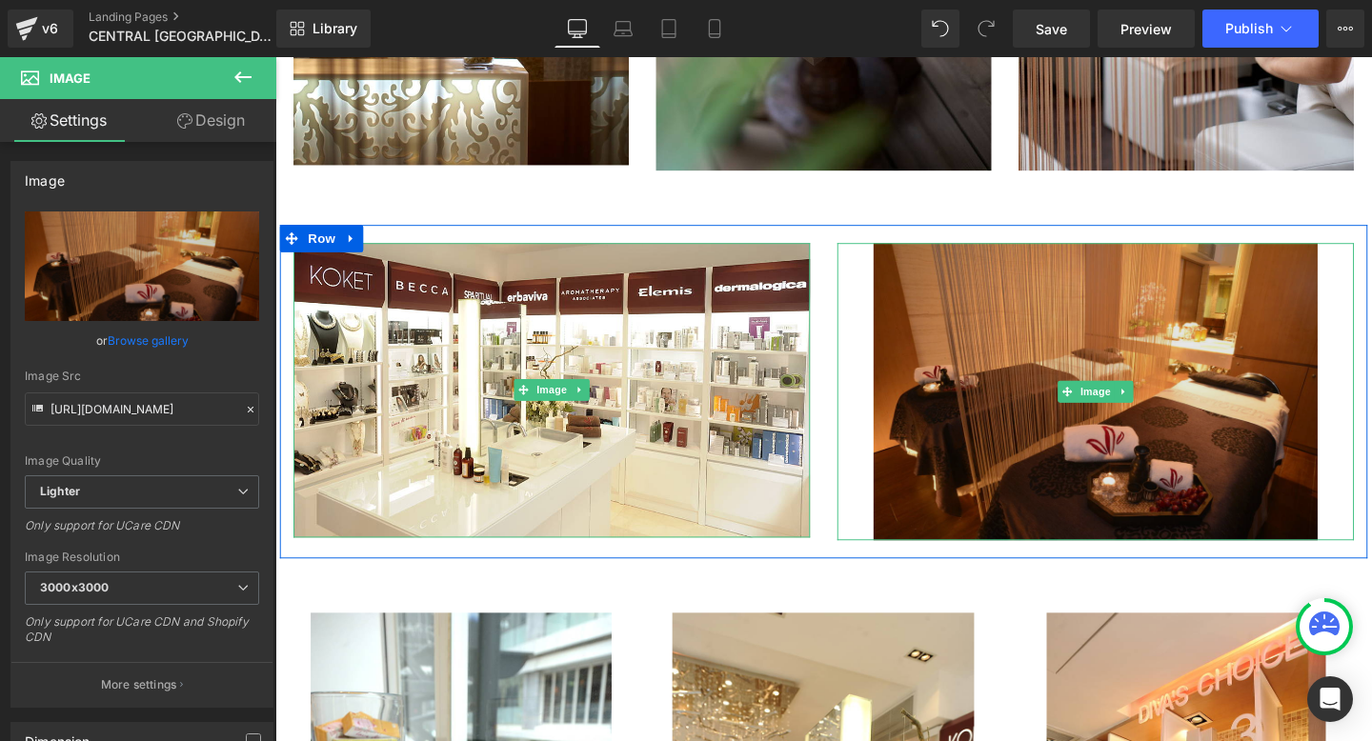
click at [933, 351] on img "Main content" at bounding box center [1137, 407] width 467 height 311
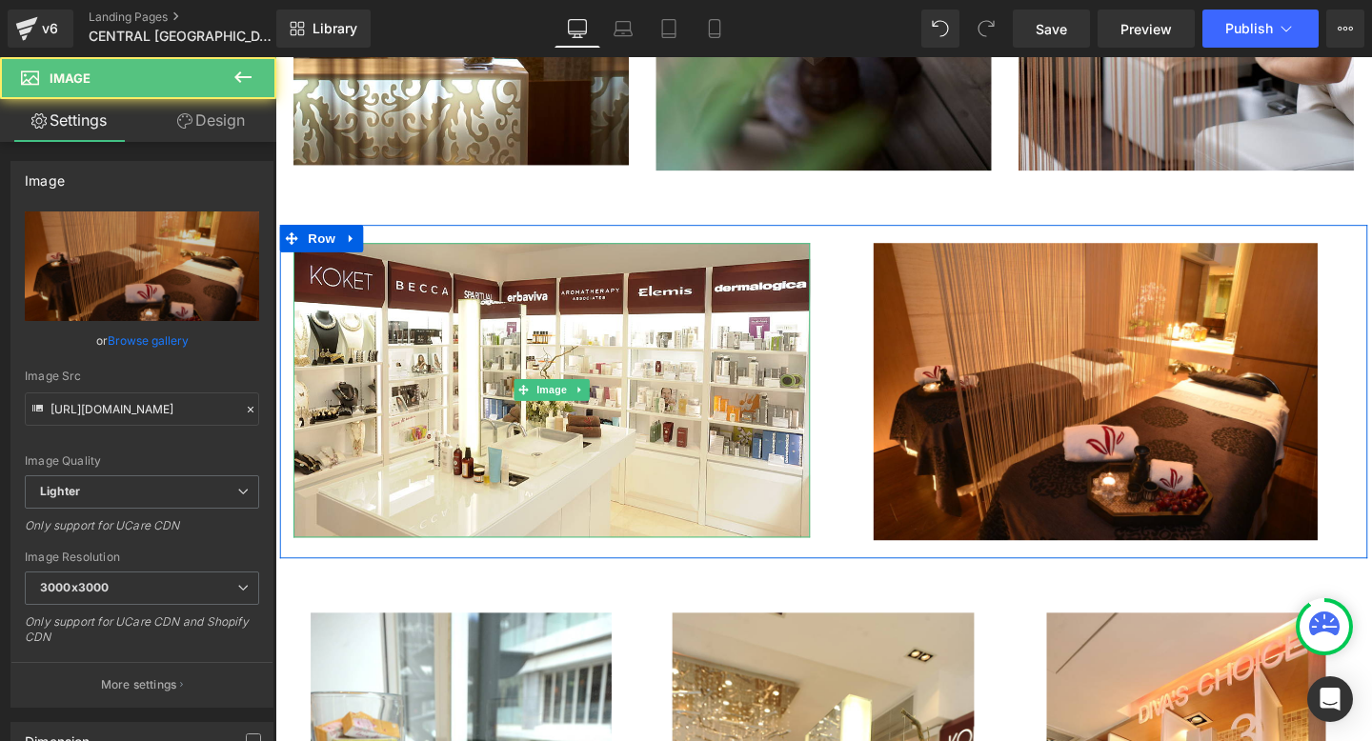
click at [624, 559] on div "Main content" at bounding box center [565, 559] width 543 height 5
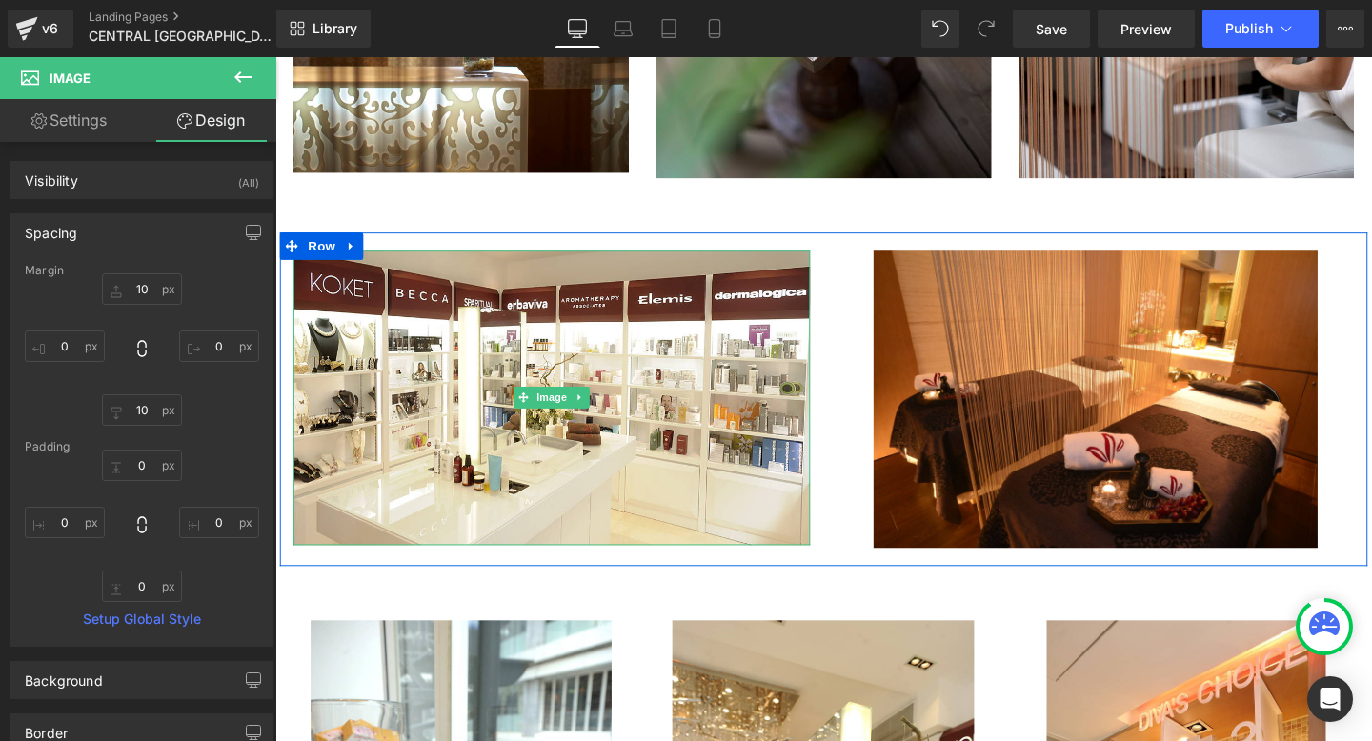
scroll to position [1624, 0]
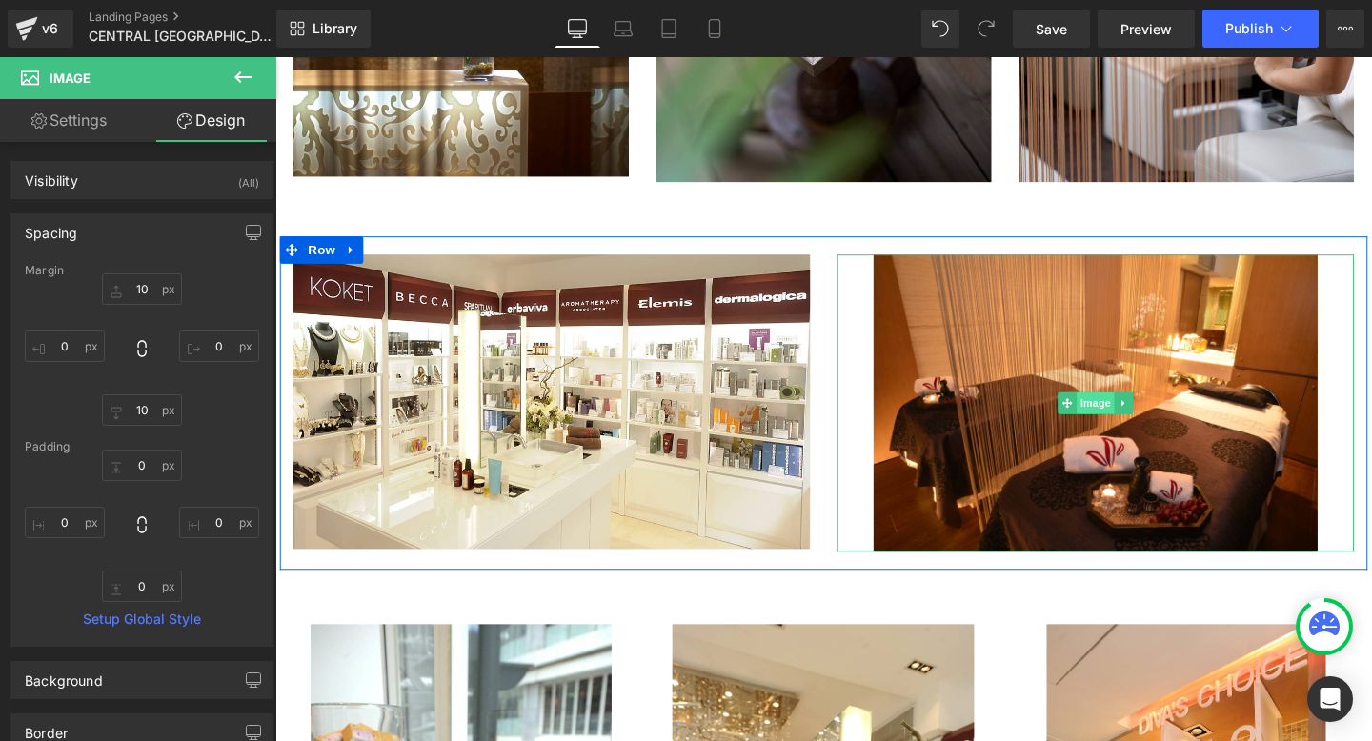
click at [1152, 415] on span "Image" at bounding box center [1137, 421] width 40 height 23
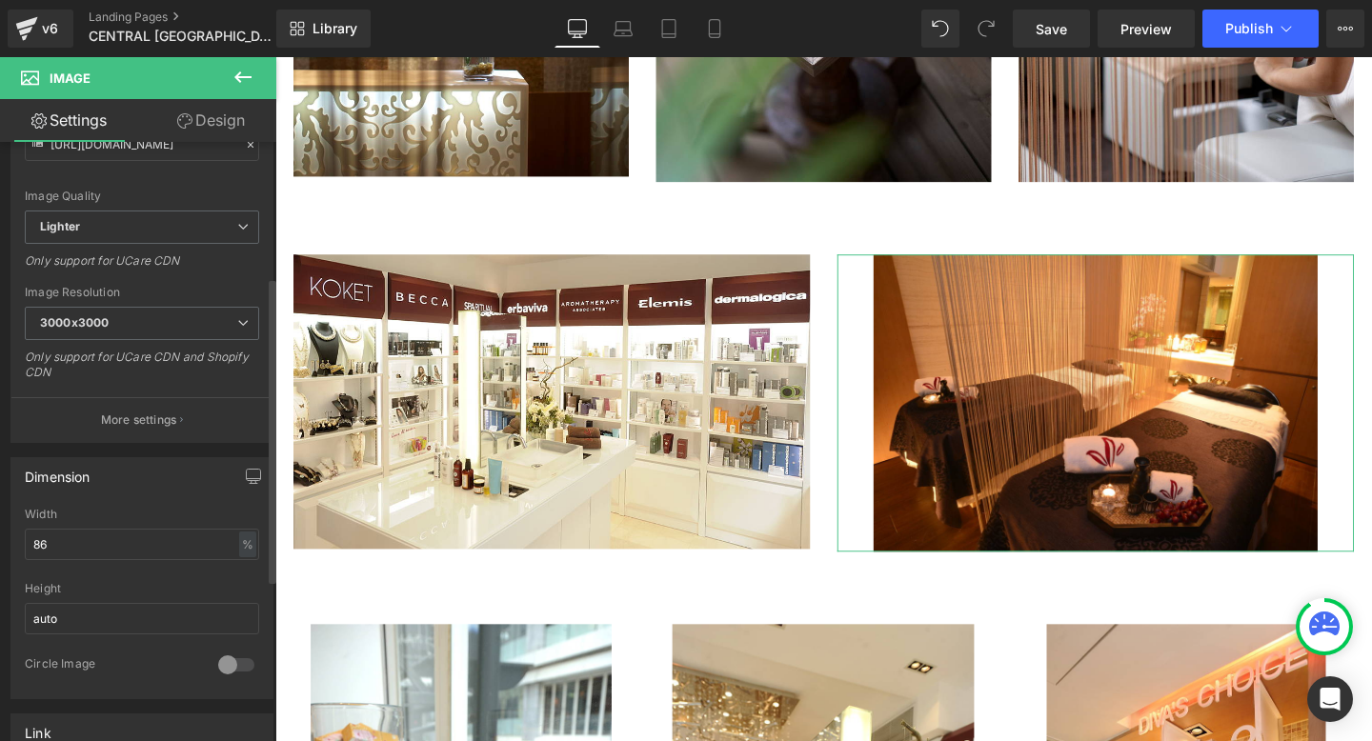
scroll to position [271, 0]
click at [74, 540] on input "86" at bounding box center [142, 538] width 234 height 31
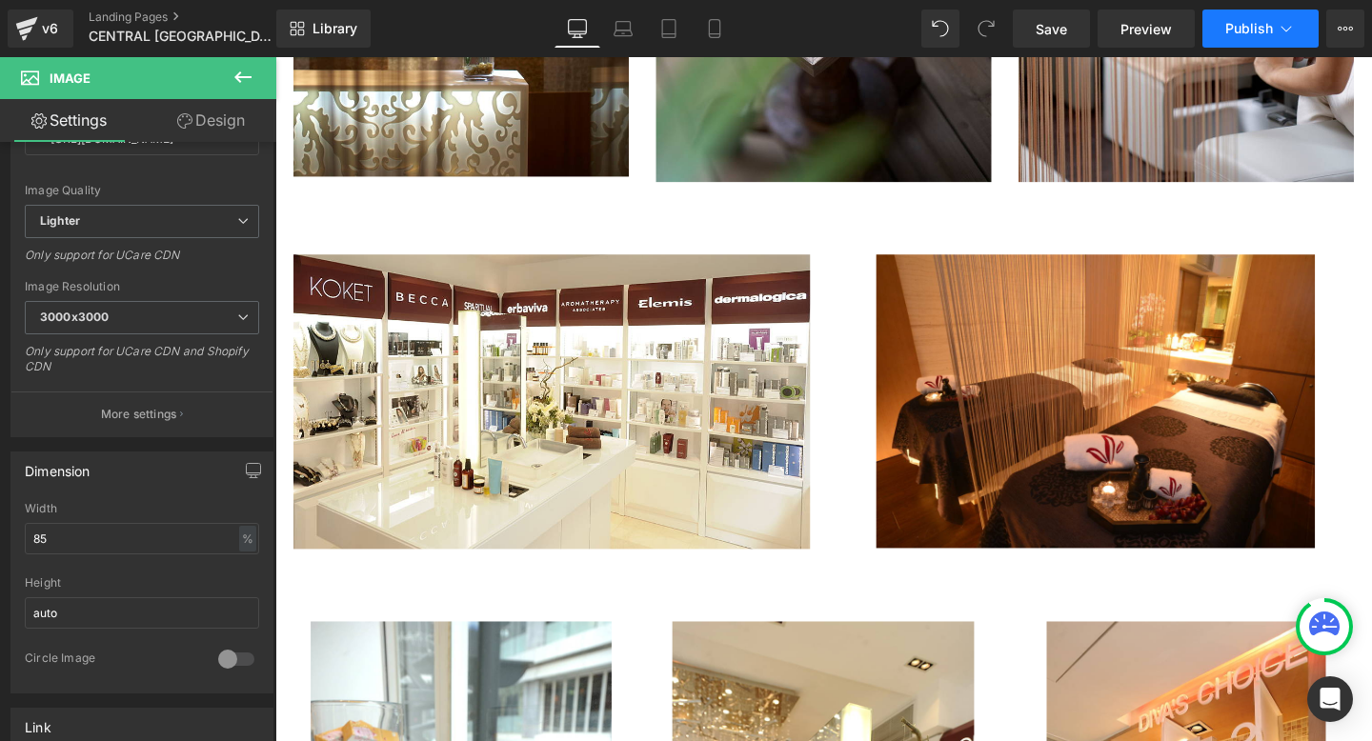
click at [1276, 28] on icon at bounding box center [1285, 28] width 19 height 19
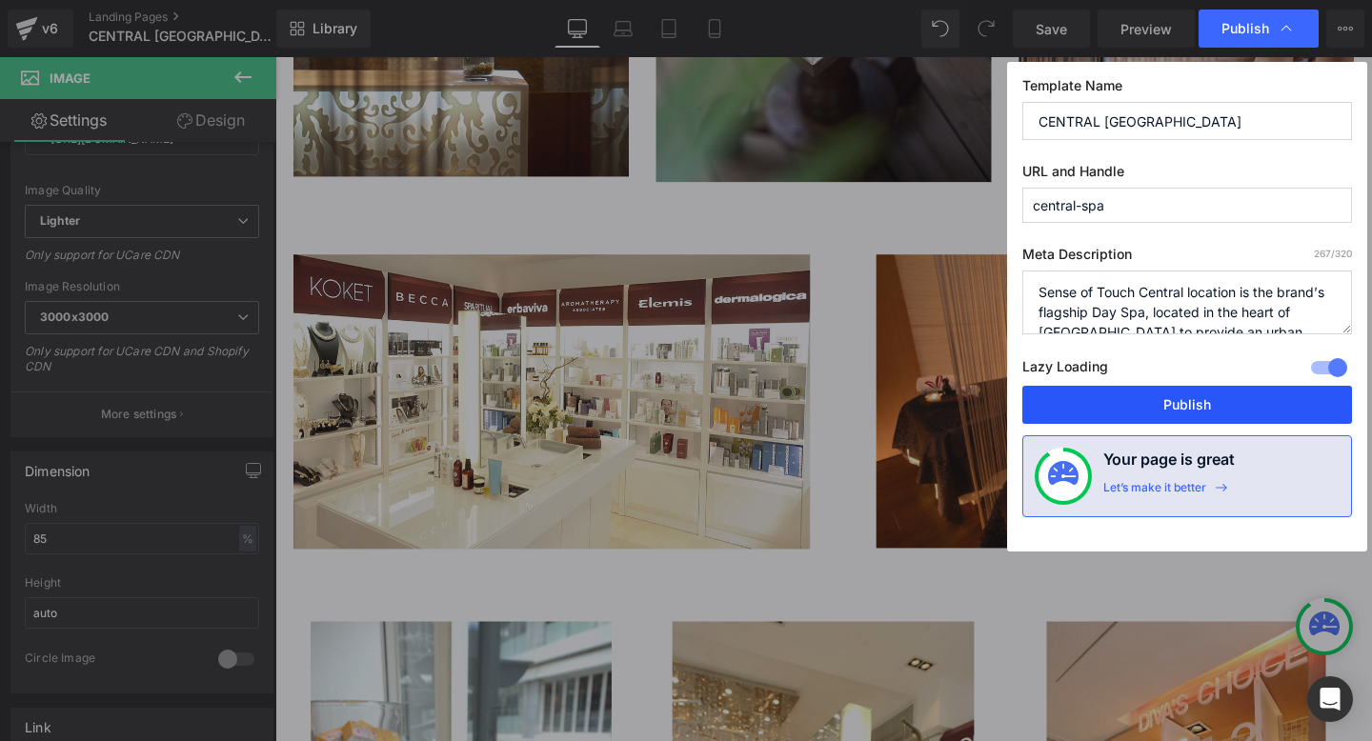
click at [1068, 399] on button "Publish" at bounding box center [1187, 405] width 330 height 38
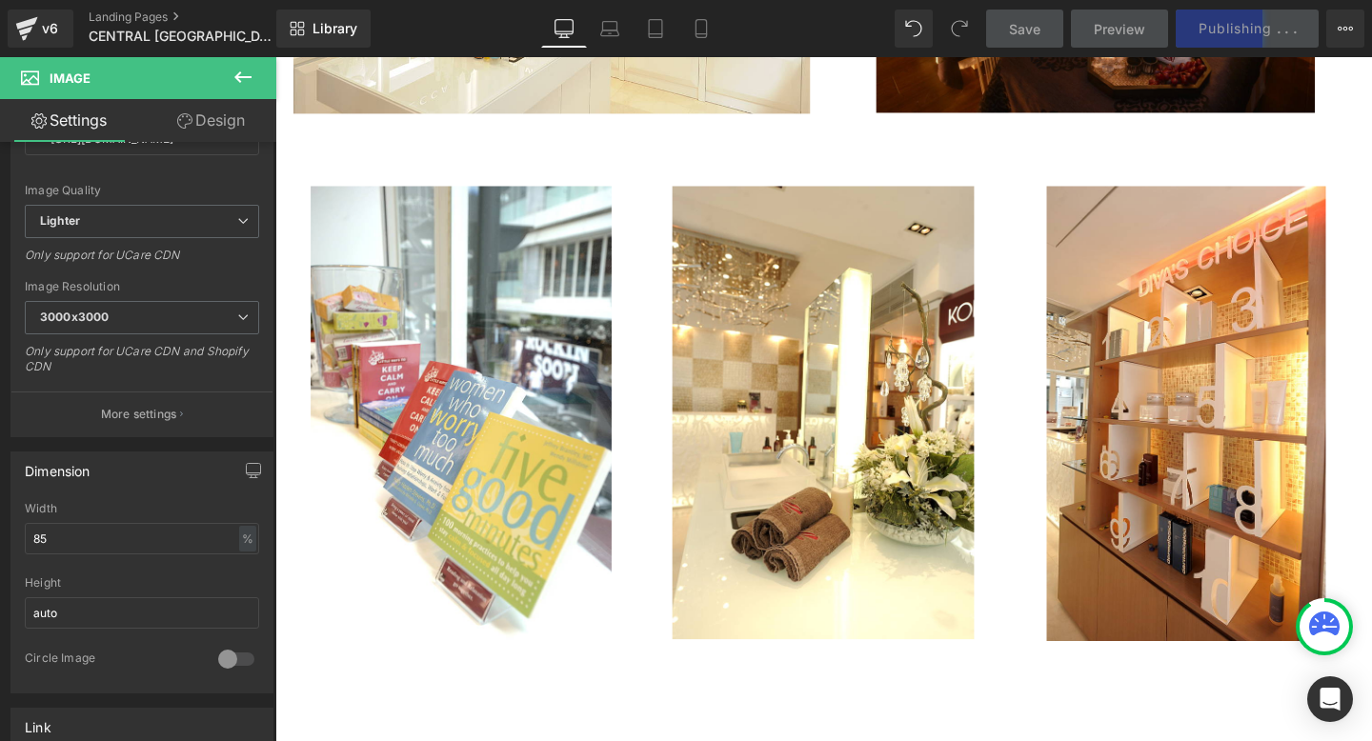
scroll to position [2084, 0]
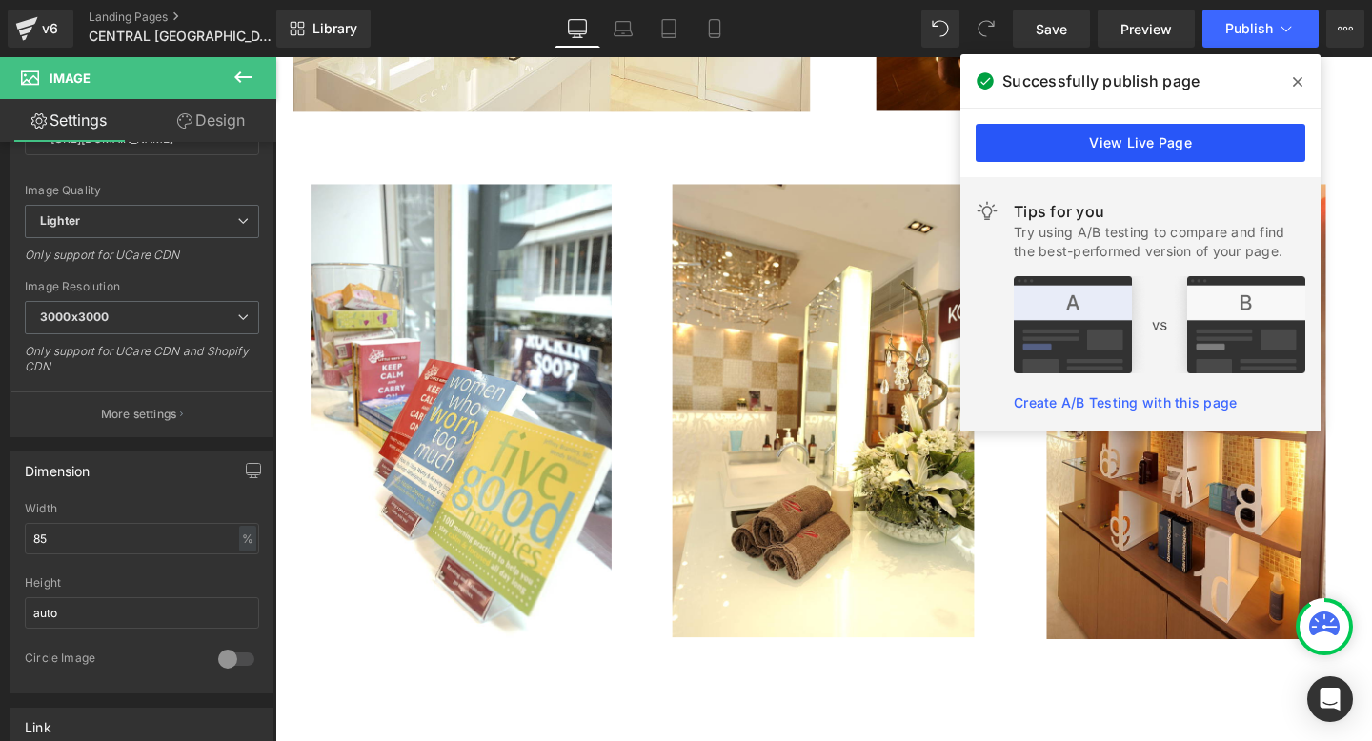
click at [1079, 142] on link "View Live Page" at bounding box center [1140, 143] width 330 height 38
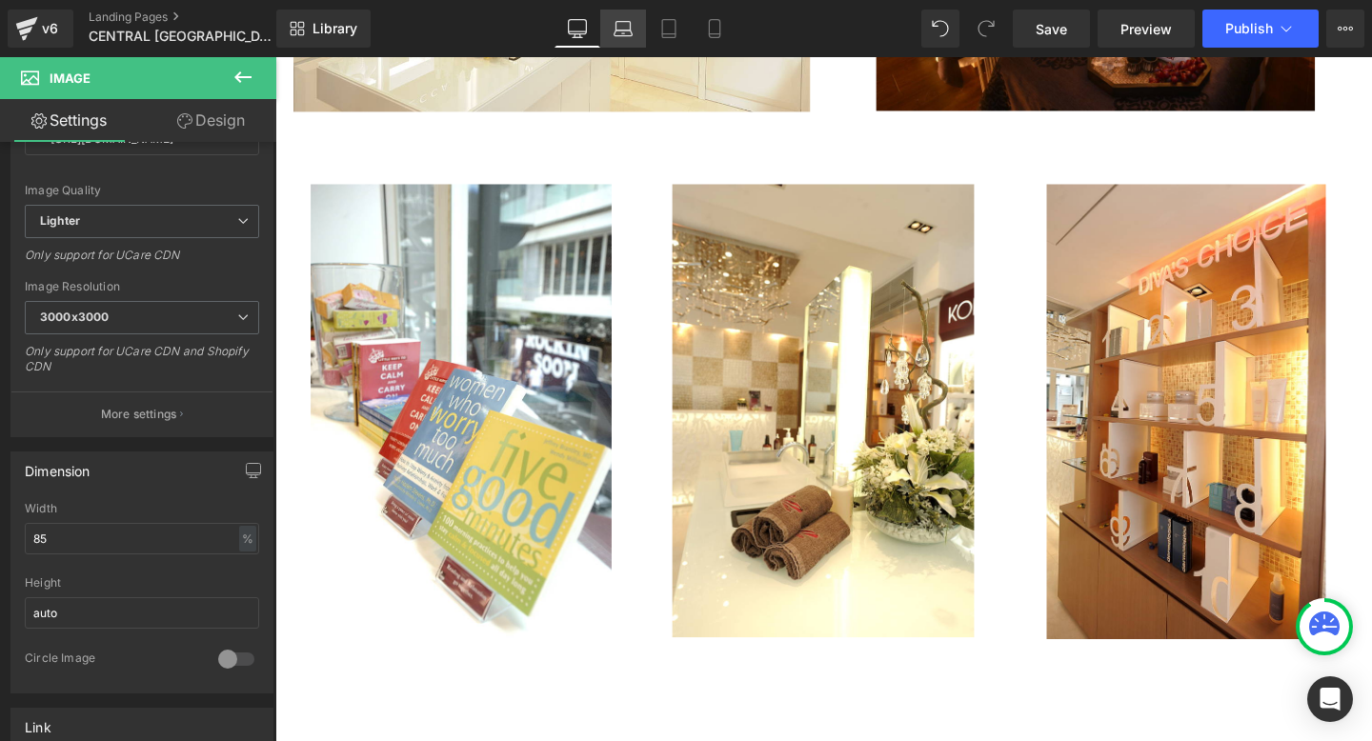
click at [632, 25] on icon at bounding box center [622, 28] width 19 height 19
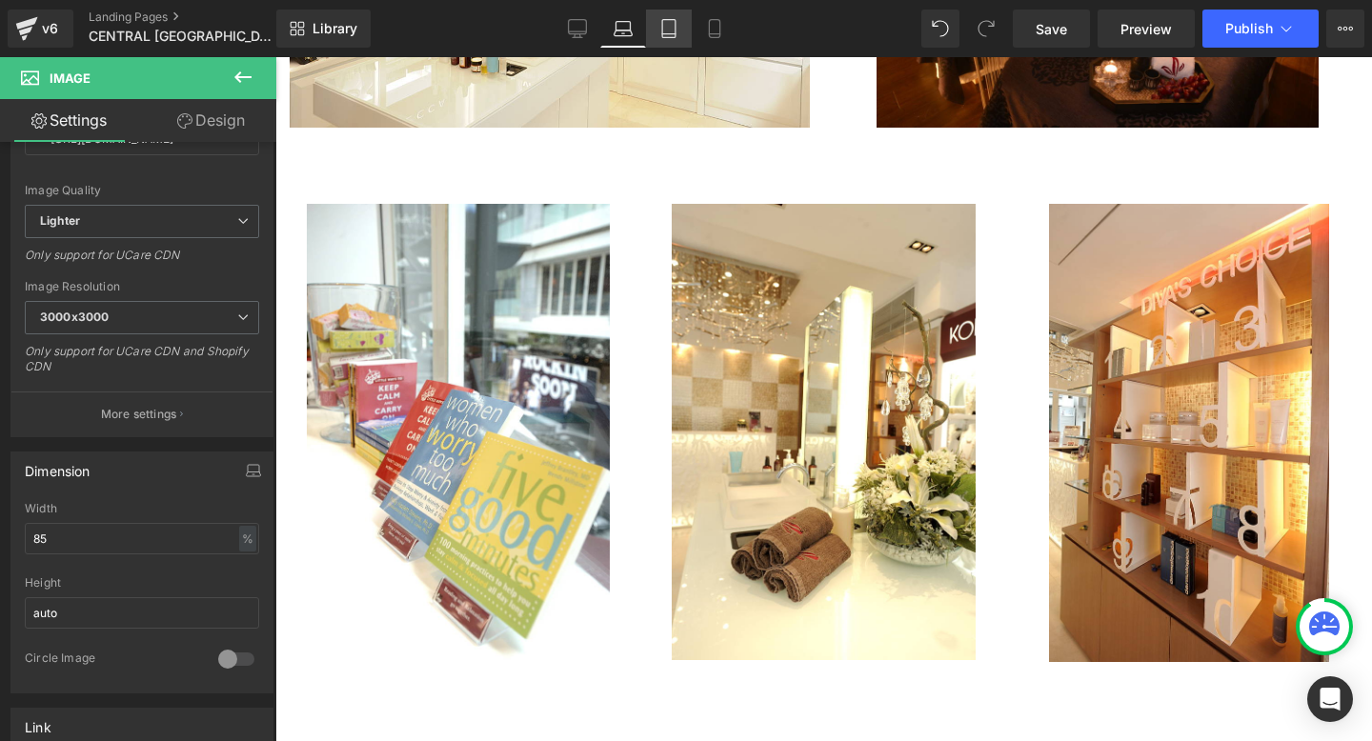
click at [672, 22] on icon at bounding box center [668, 28] width 19 height 19
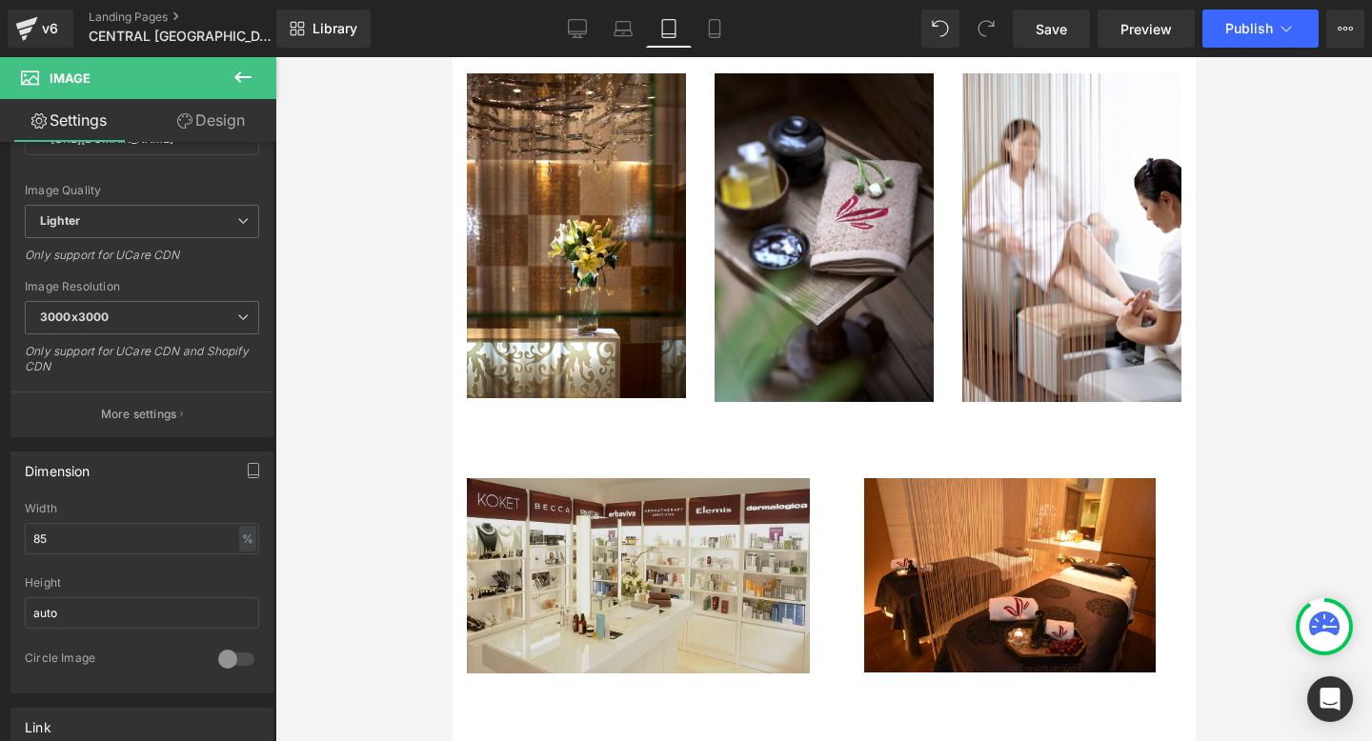
scroll to position [1073, 0]
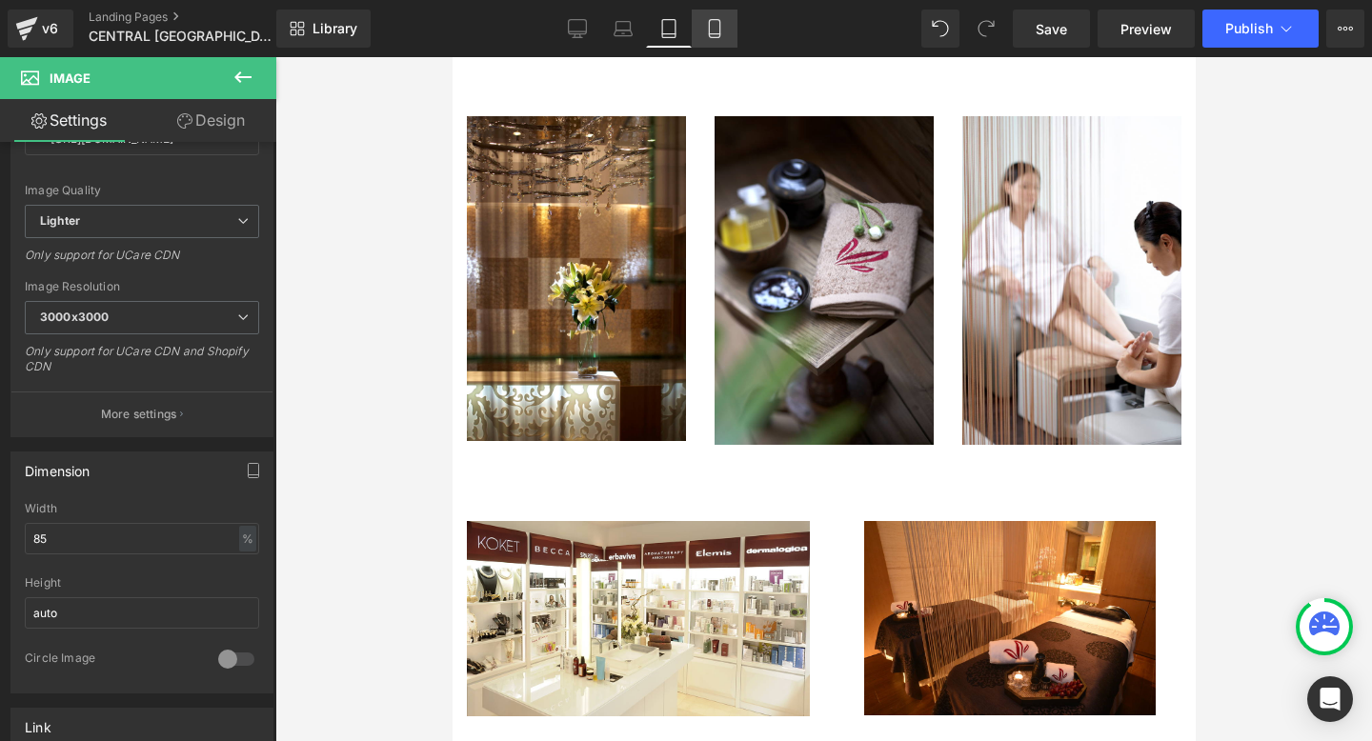
click at [723, 32] on icon at bounding box center [714, 28] width 19 height 19
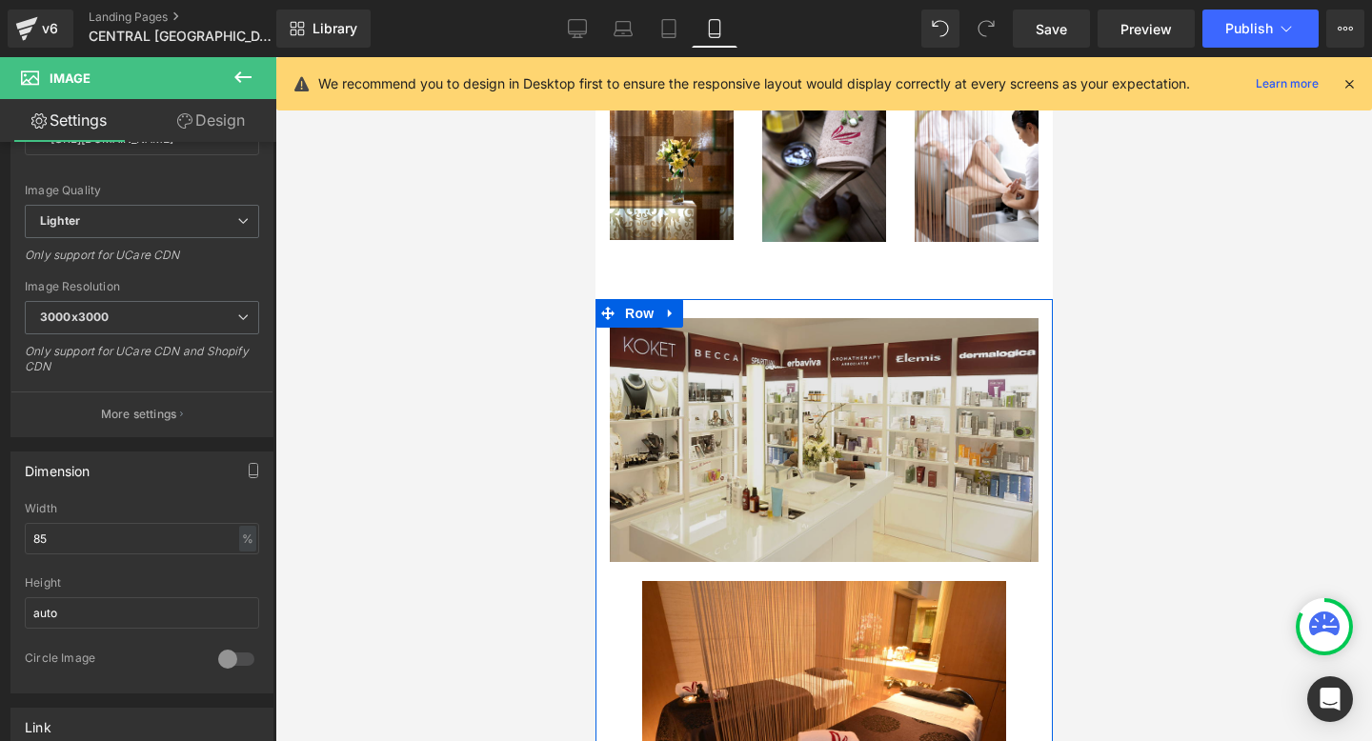
scroll to position [1528, 0]
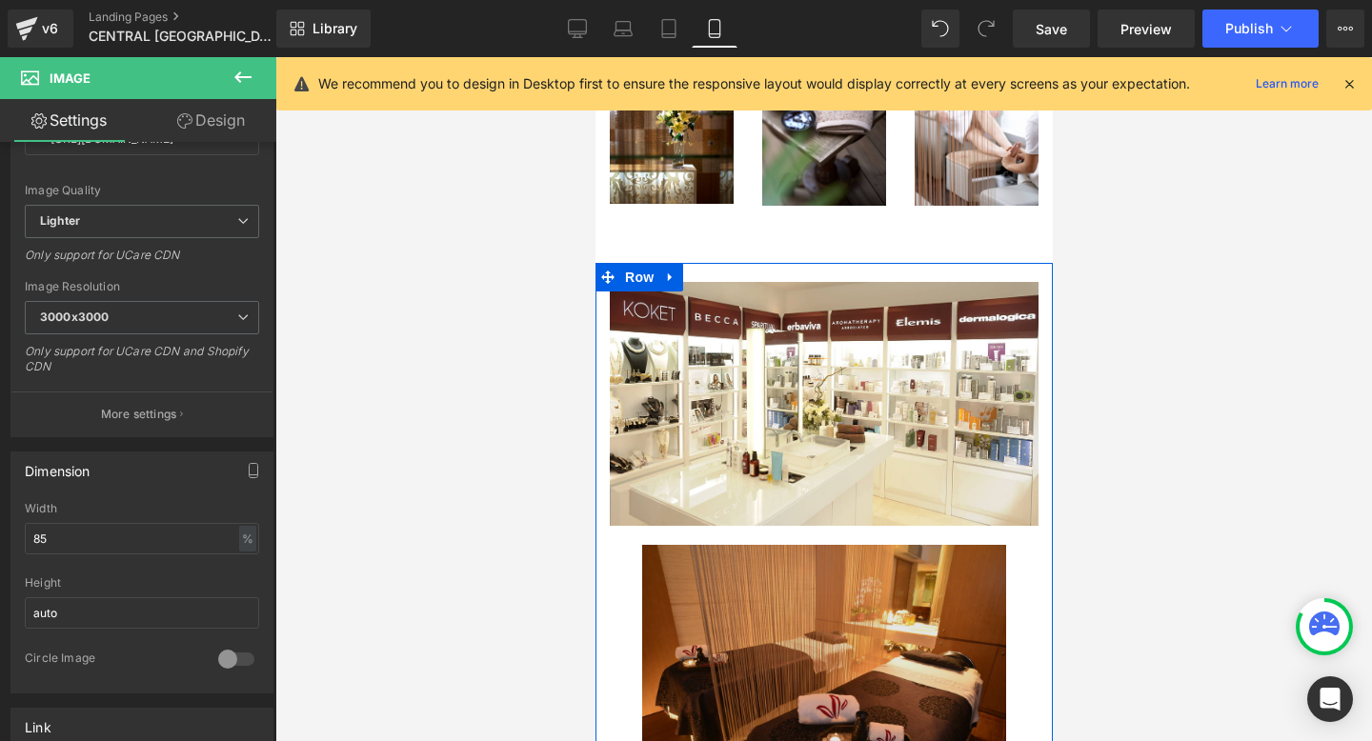
click at [762, 624] on img "Main content" at bounding box center [823, 667] width 365 height 244
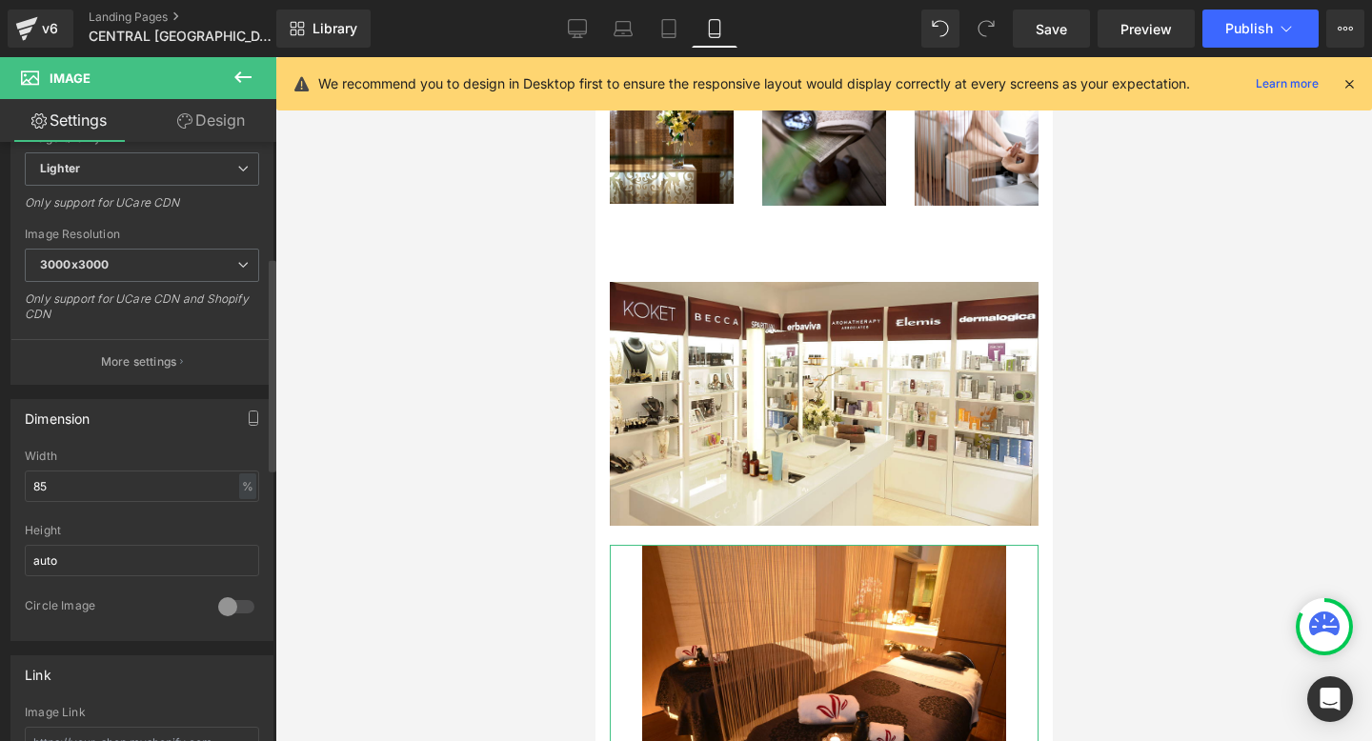
scroll to position [393, 0]
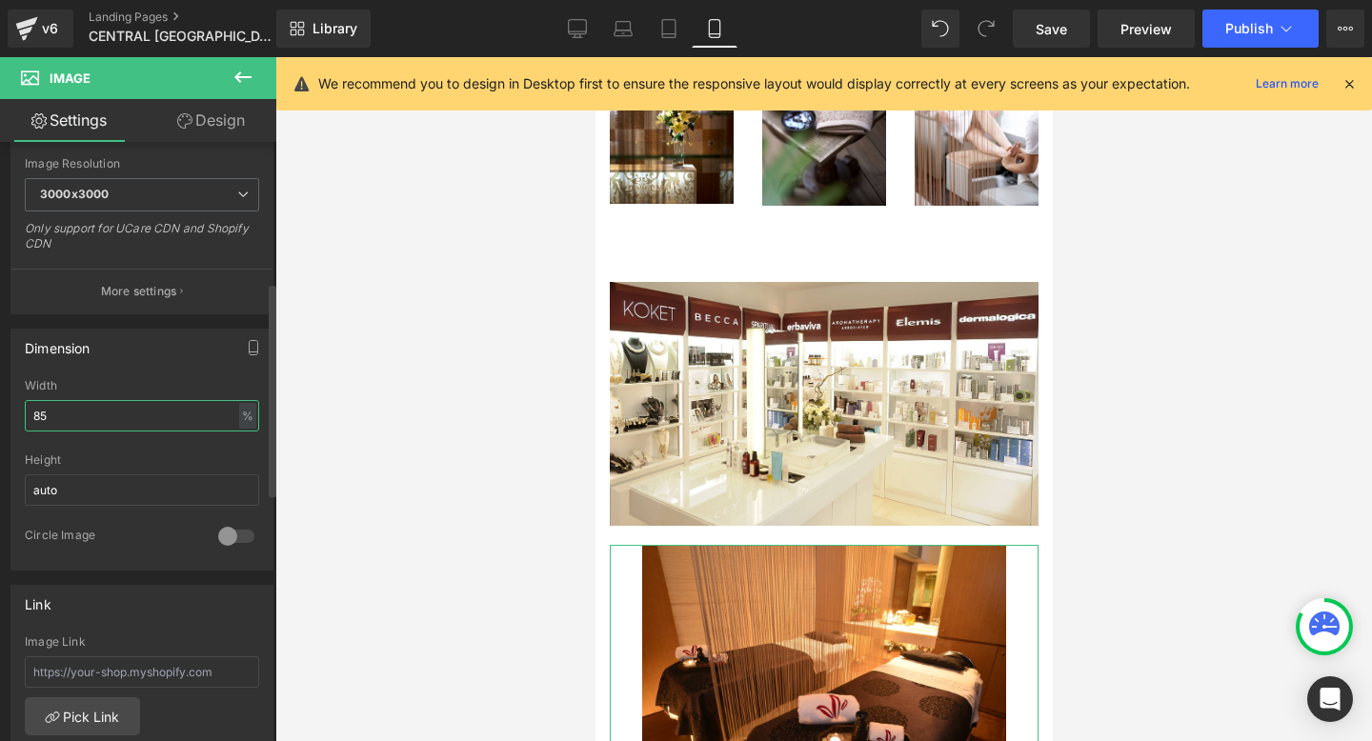
click at [71, 410] on input "85" at bounding box center [142, 415] width 234 height 31
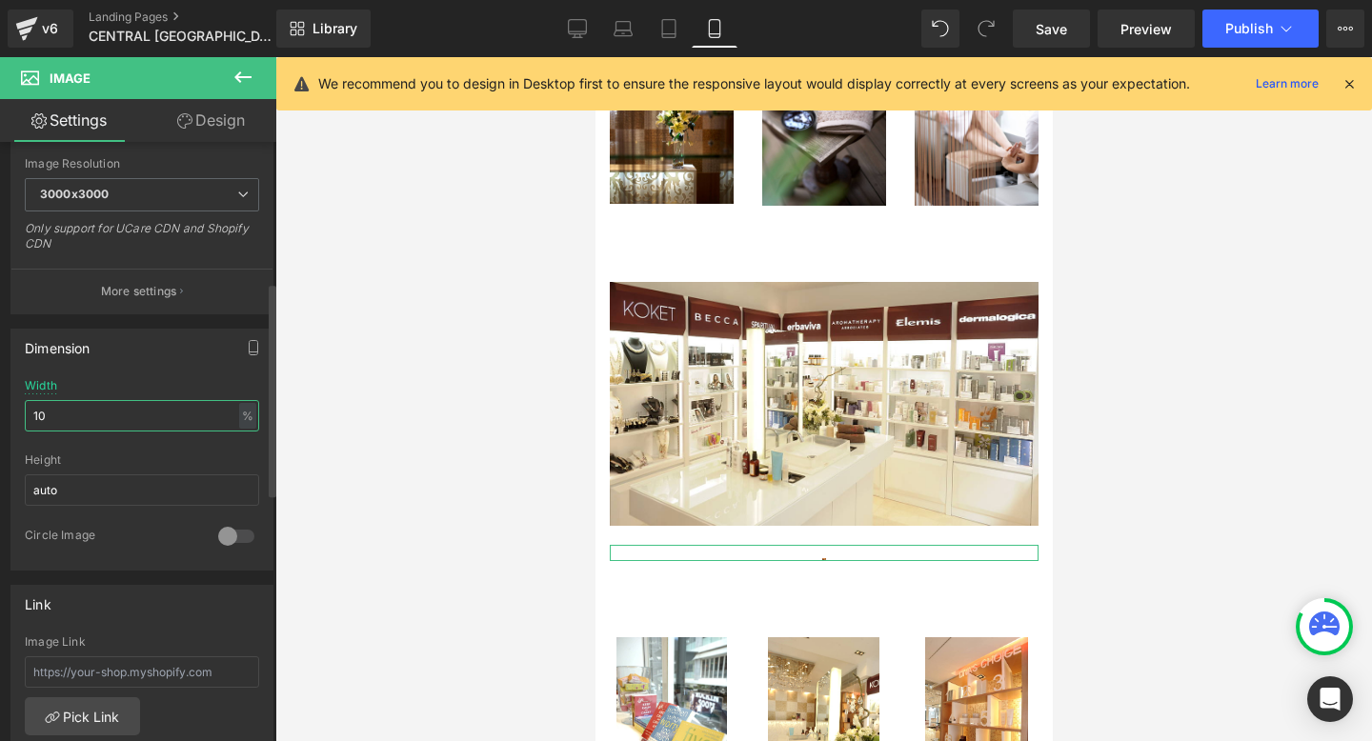
type input "100"
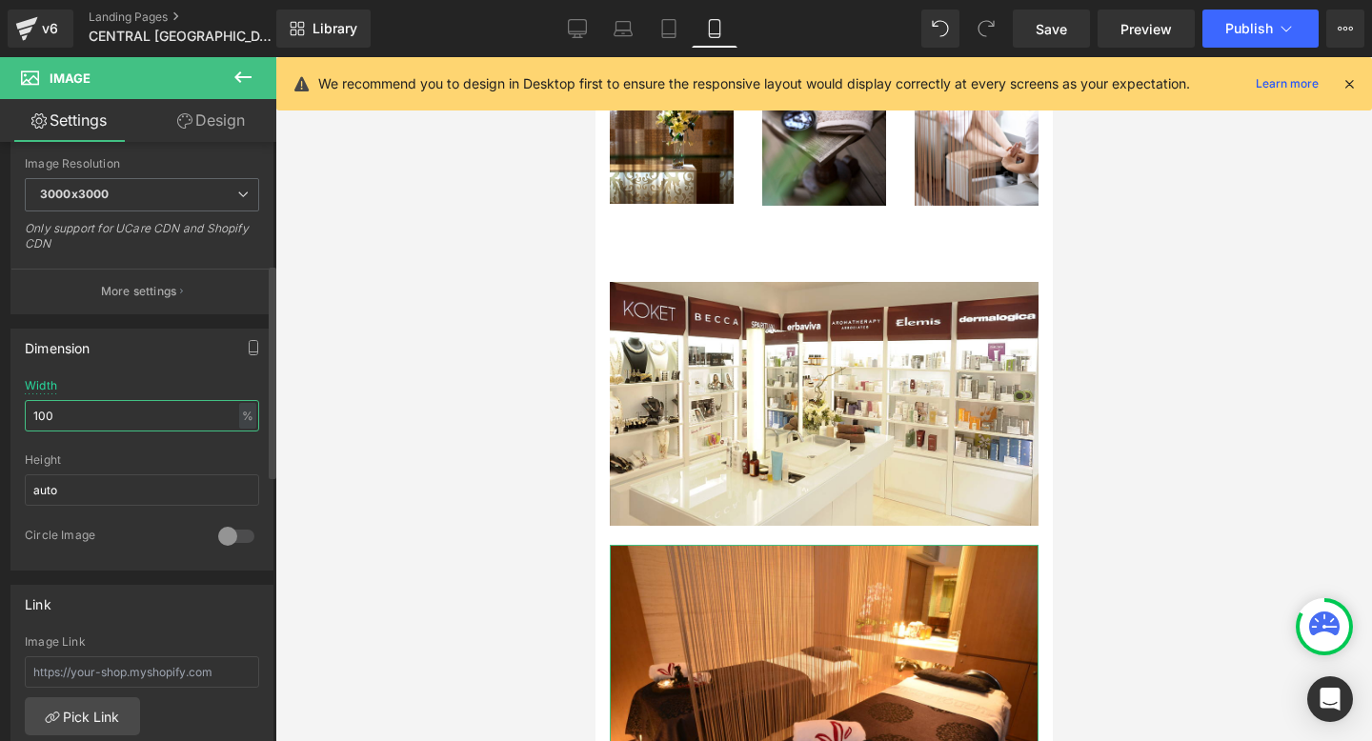
scroll to position [0, 0]
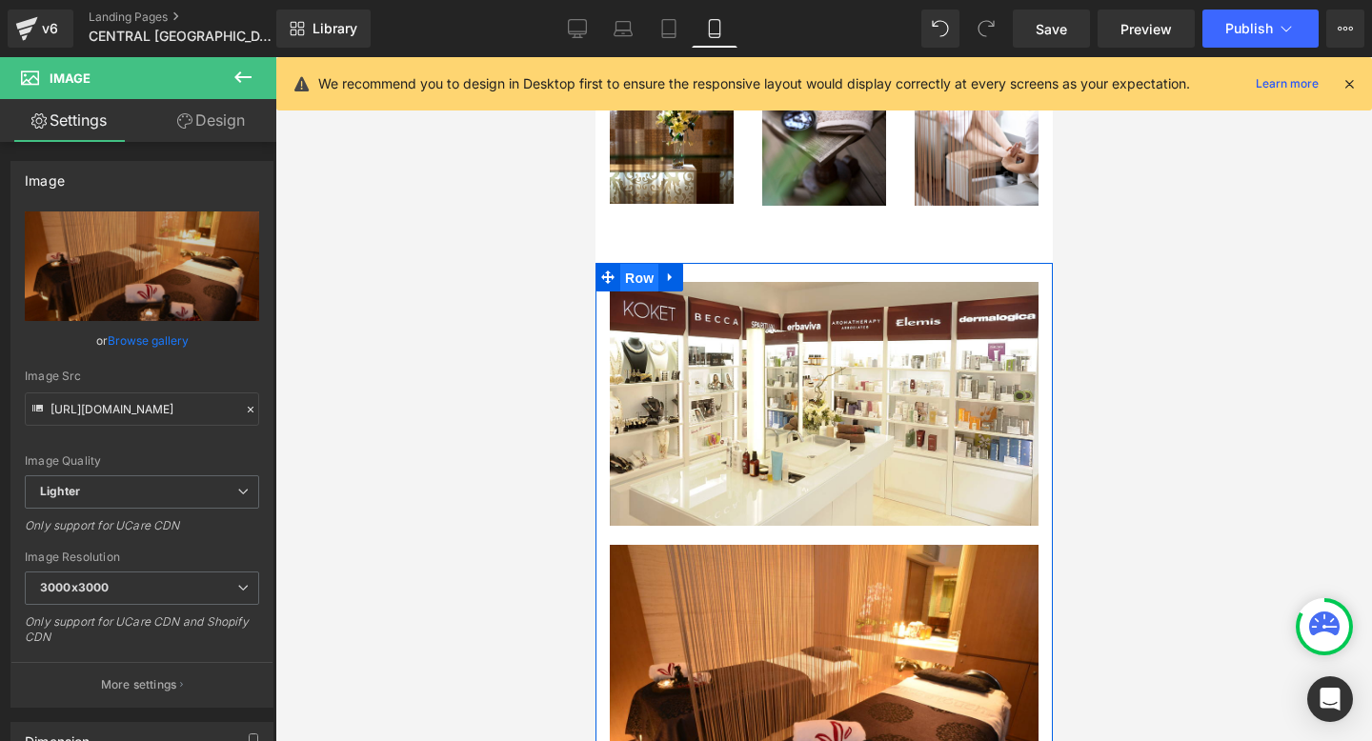
click at [638, 264] on span "Row" at bounding box center [638, 278] width 38 height 29
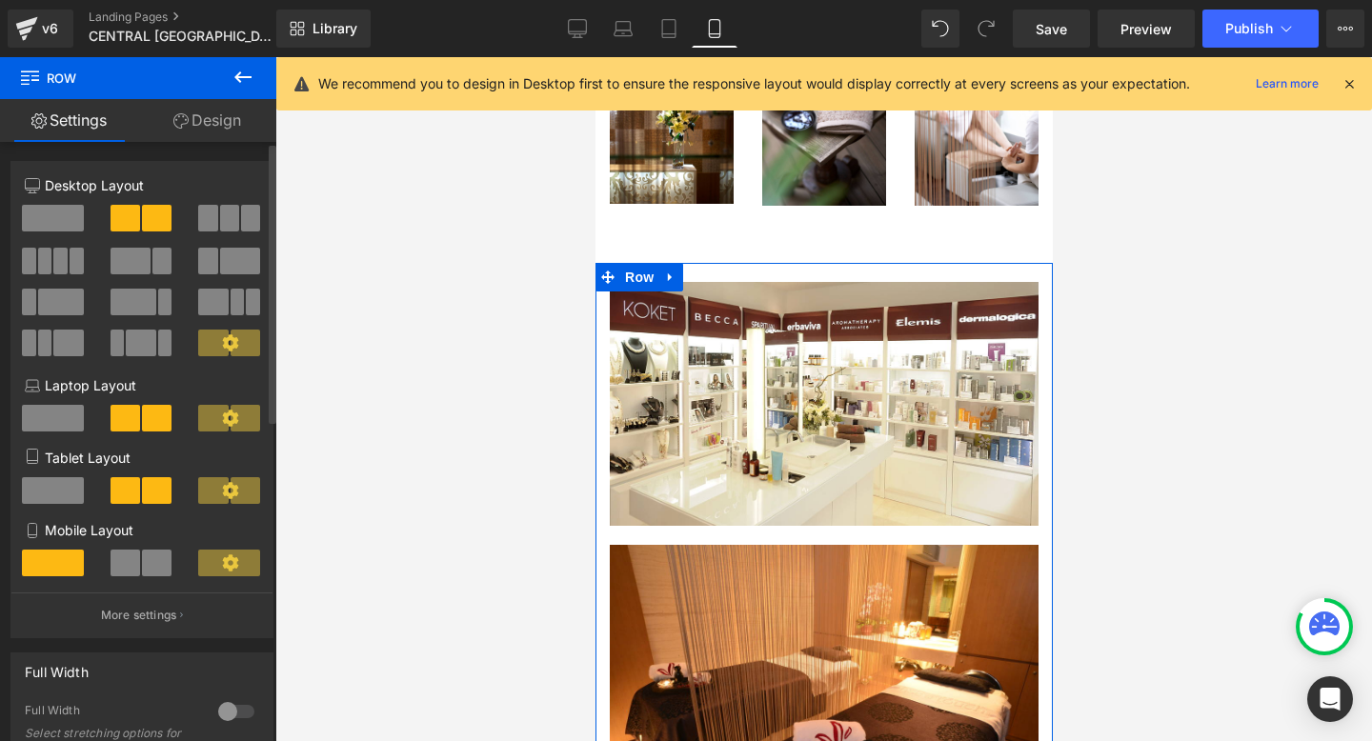
click at [142, 566] on span at bounding box center [157, 563] width 30 height 27
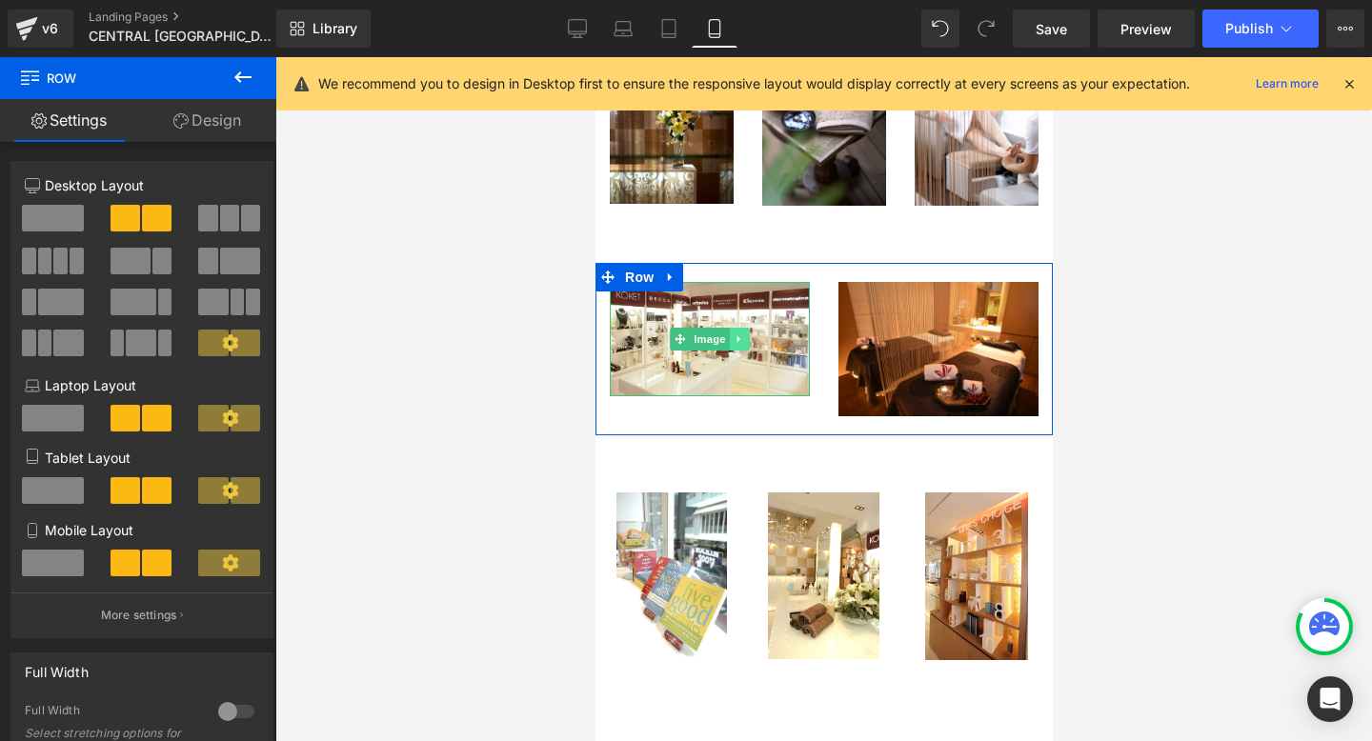
click at [729, 328] on link "Main content" at bounding box center [739, 339] width 20 height 23
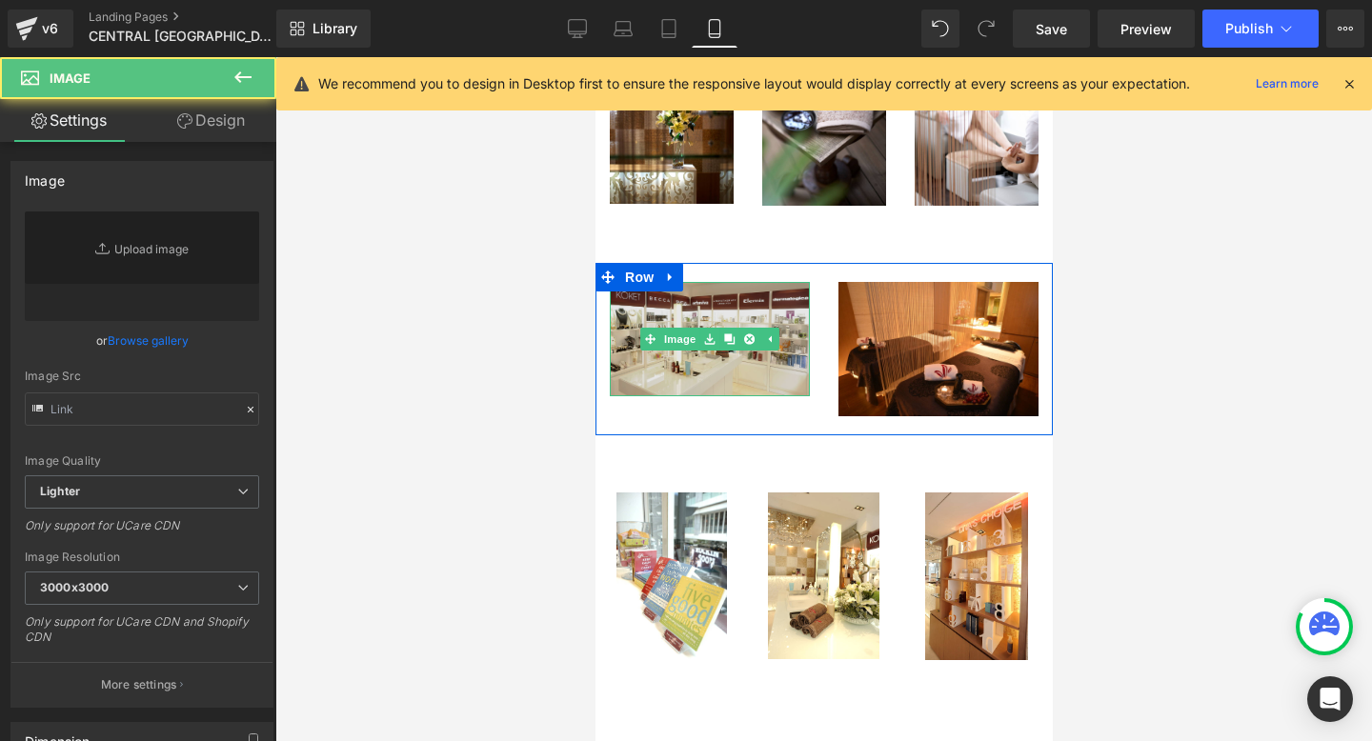
type input "[URL][DOMAIN_NAME]"
click at [718, 351] on img "Main content" at bounding box center [709, 338] width 200 height 113
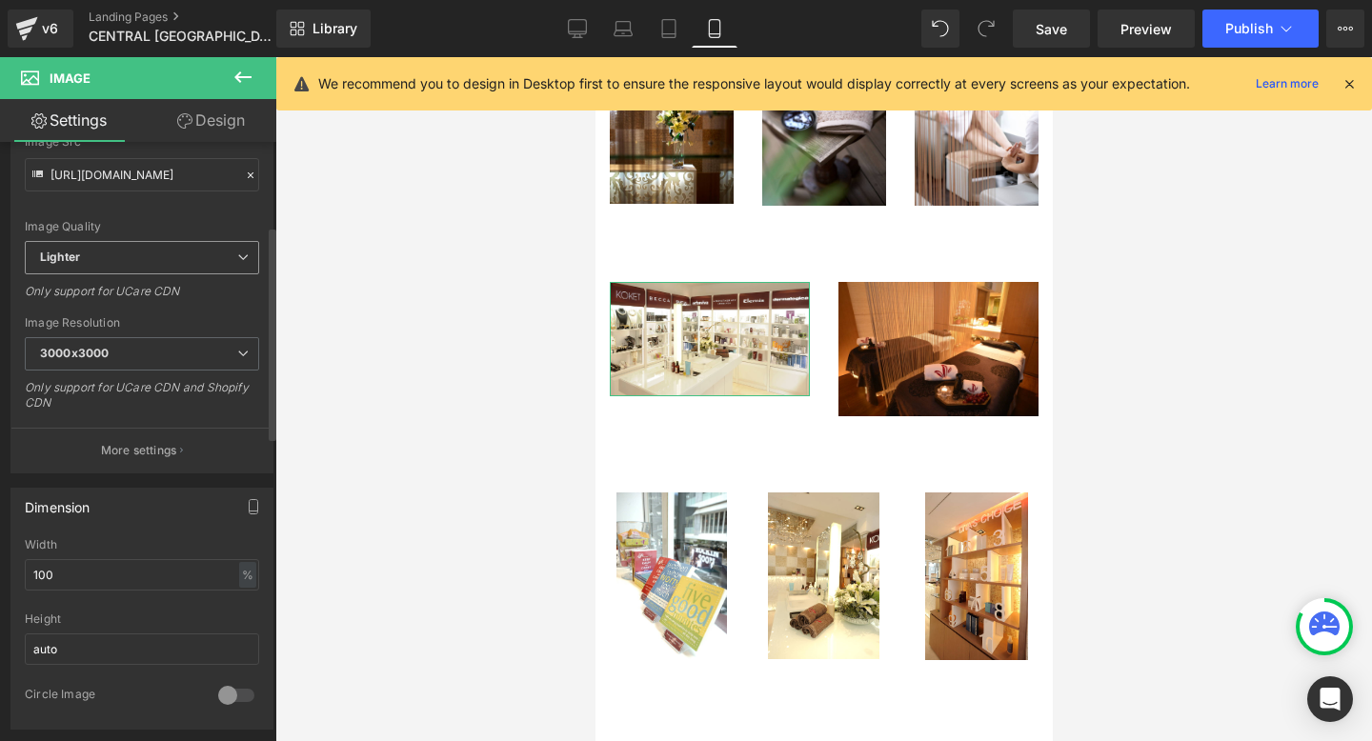
scroll to position [255, 0]
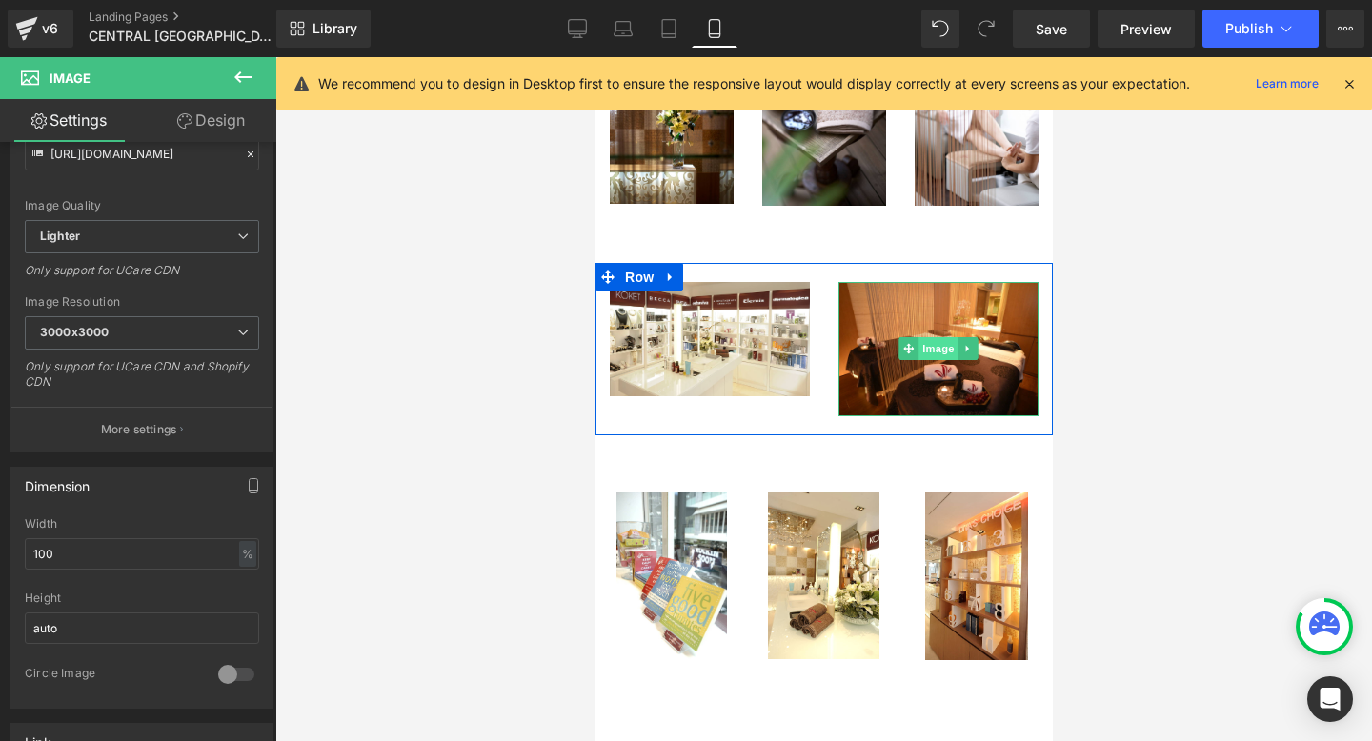
click at [922, 337] on span "Image" at bounding box center [937, 348] width 40 height 23
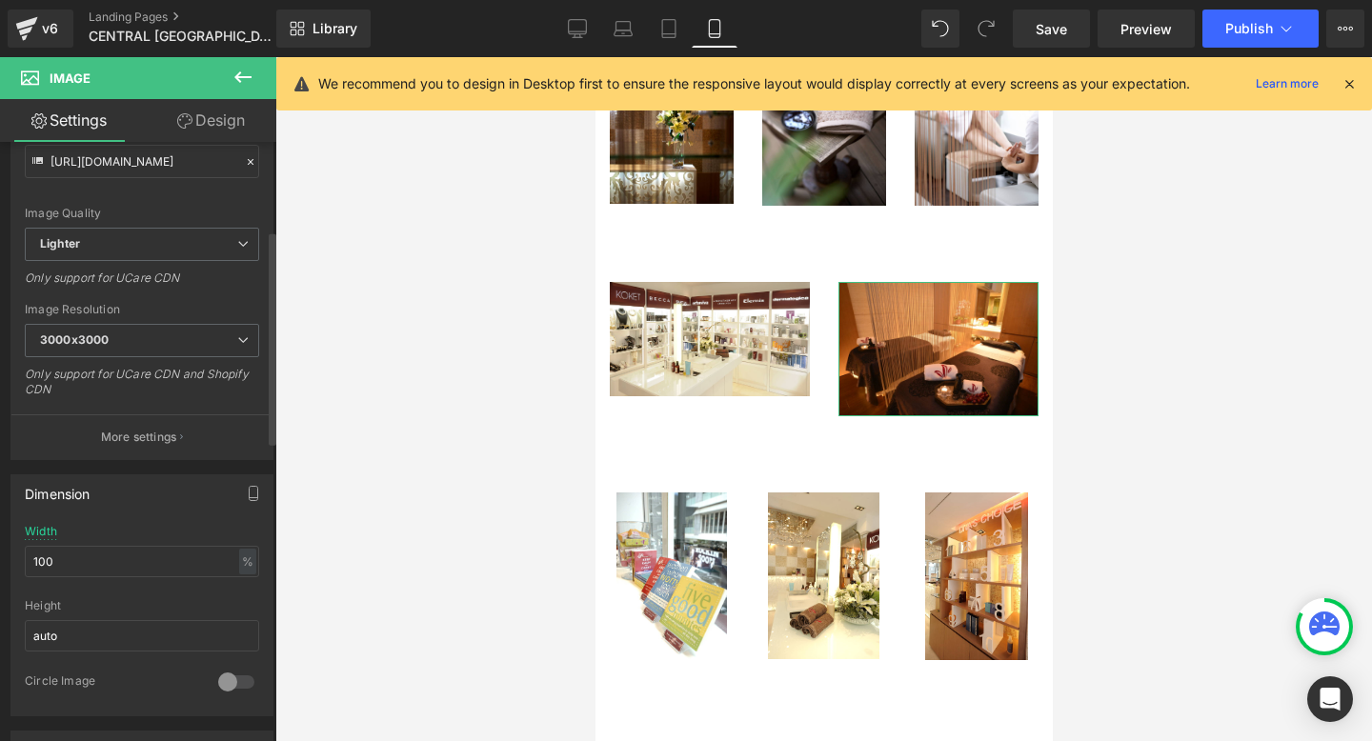
scroll to position [250, 0]
click at [76, 553] on input "100" at bounding box center [142, 559] width 234 height 31
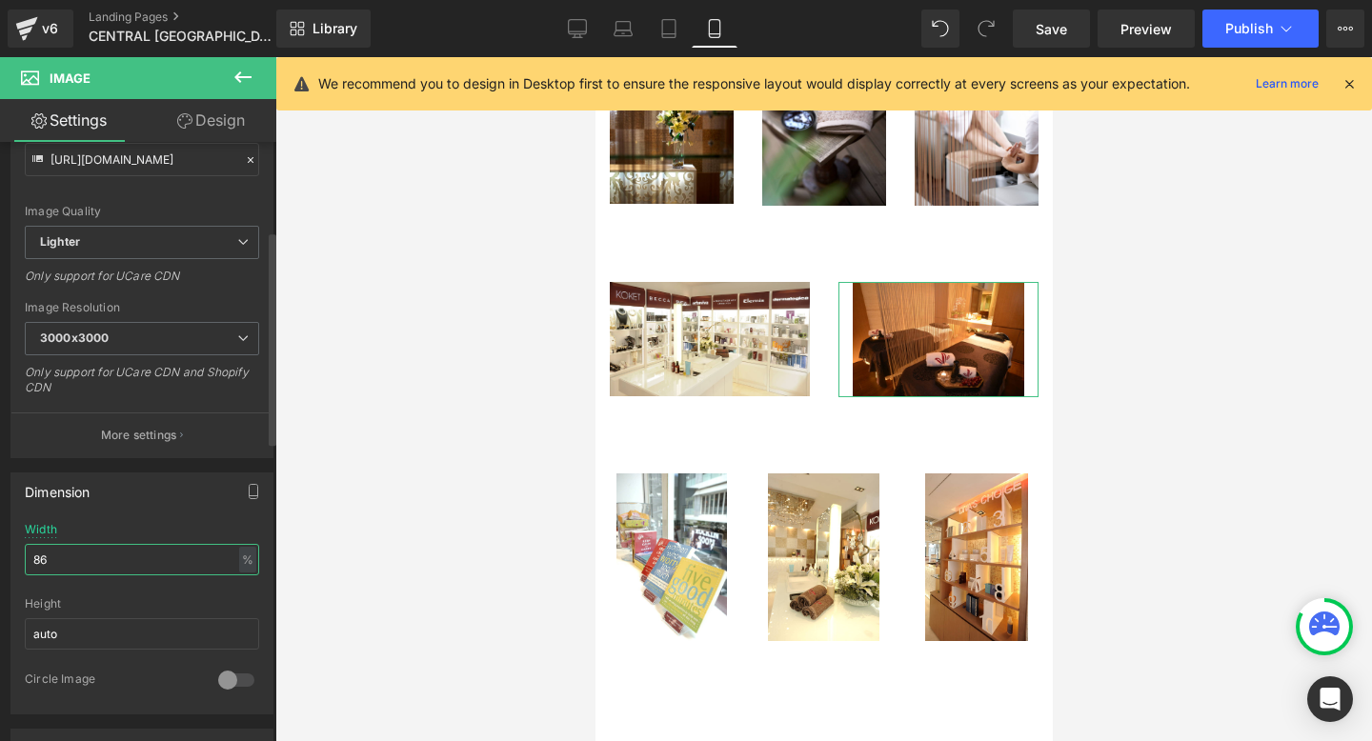
type input "87"
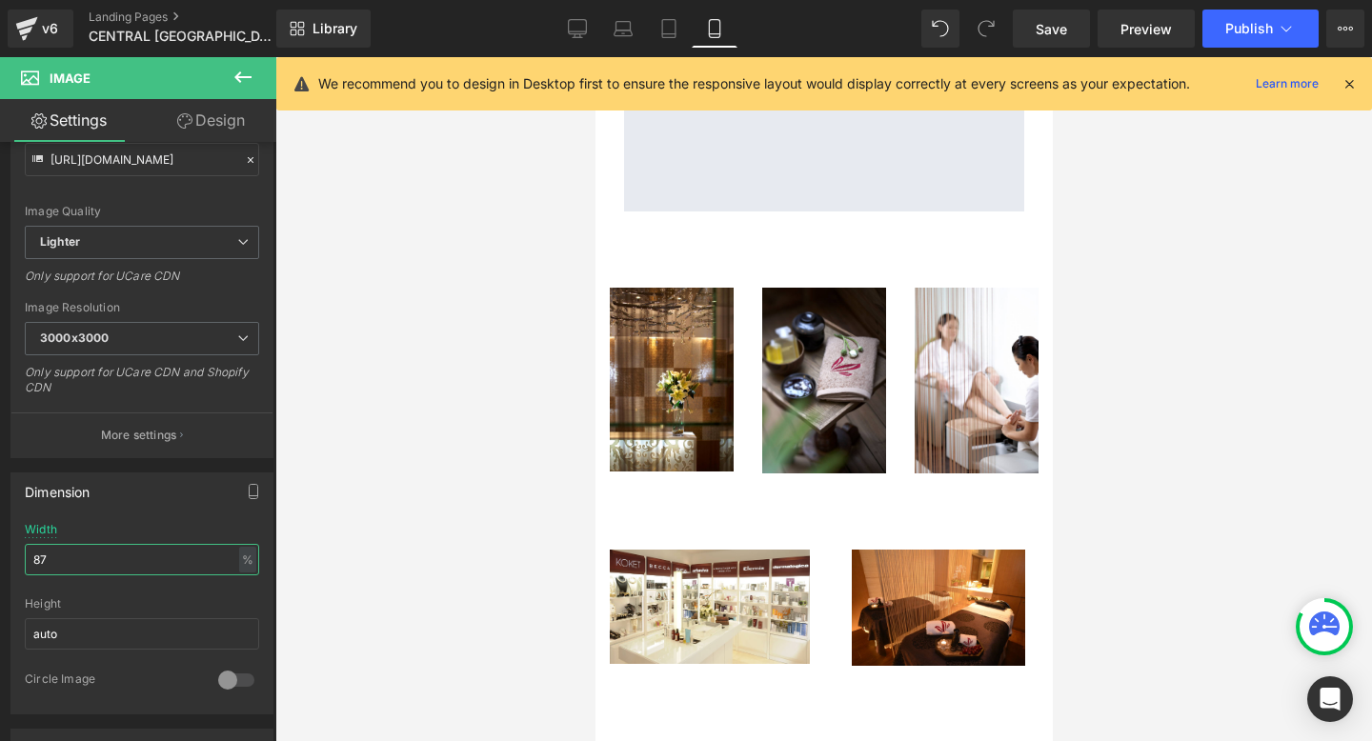
scroll to position [1262, 0]
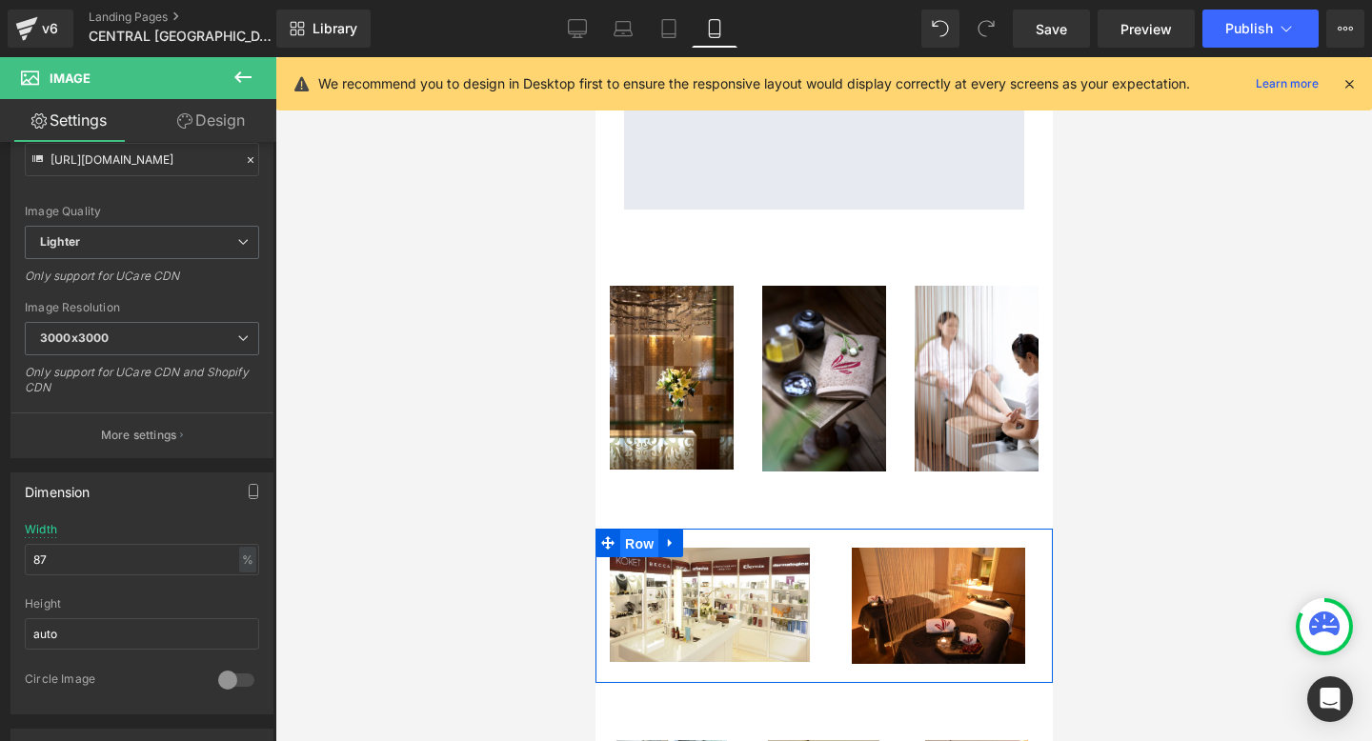
click at [632, 530] on span "Row" at bounding box center [638, 544] width 38 height 29
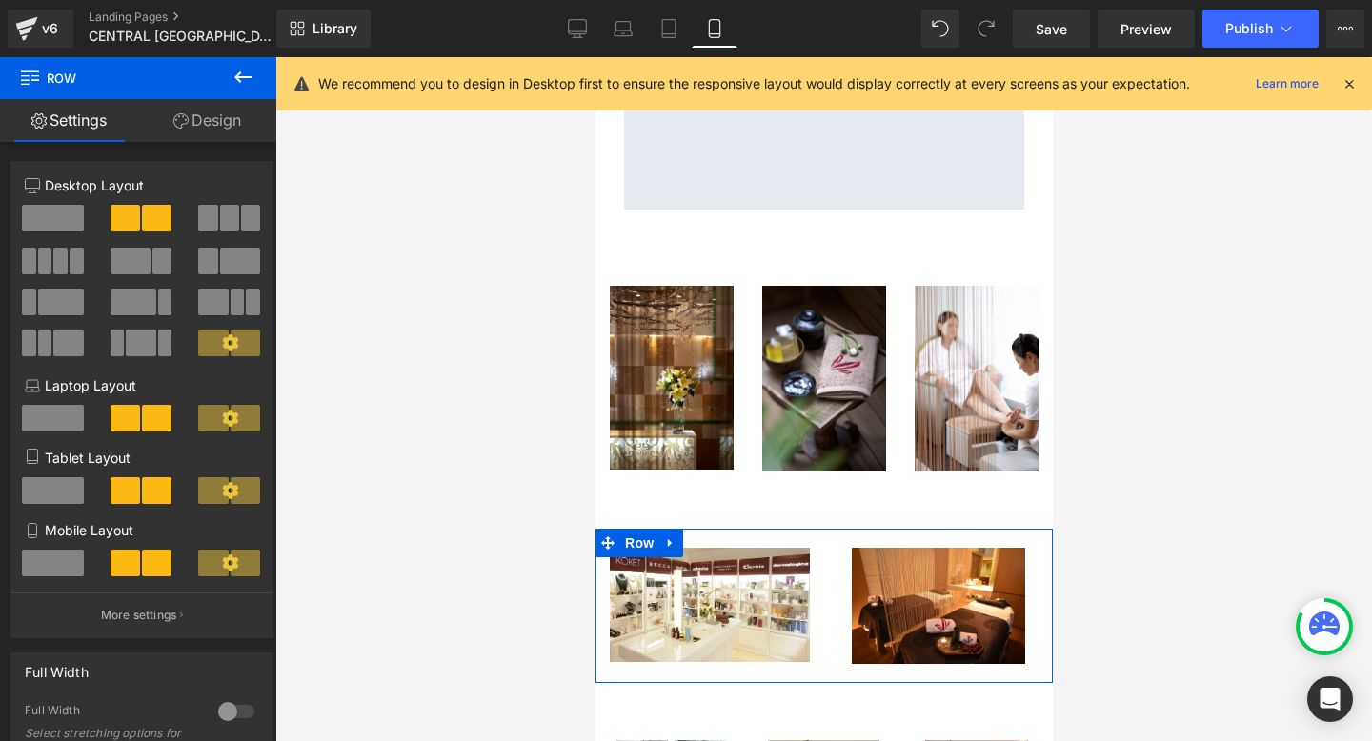
click at [204, 137] on link "Design" at bounding box center [207, 120] width 138 height 43
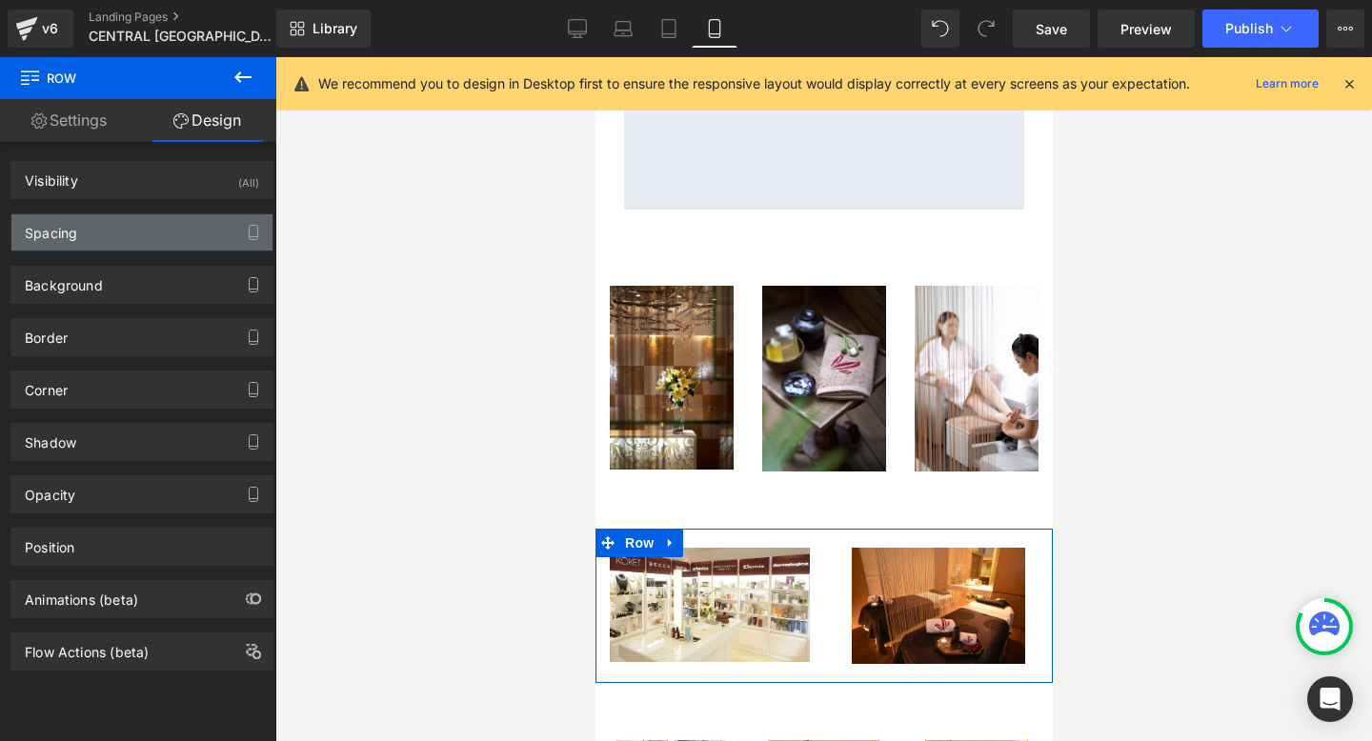
click at [107, 220] on div "Spacing" at bounding box center [141, 232] width 261 height 36
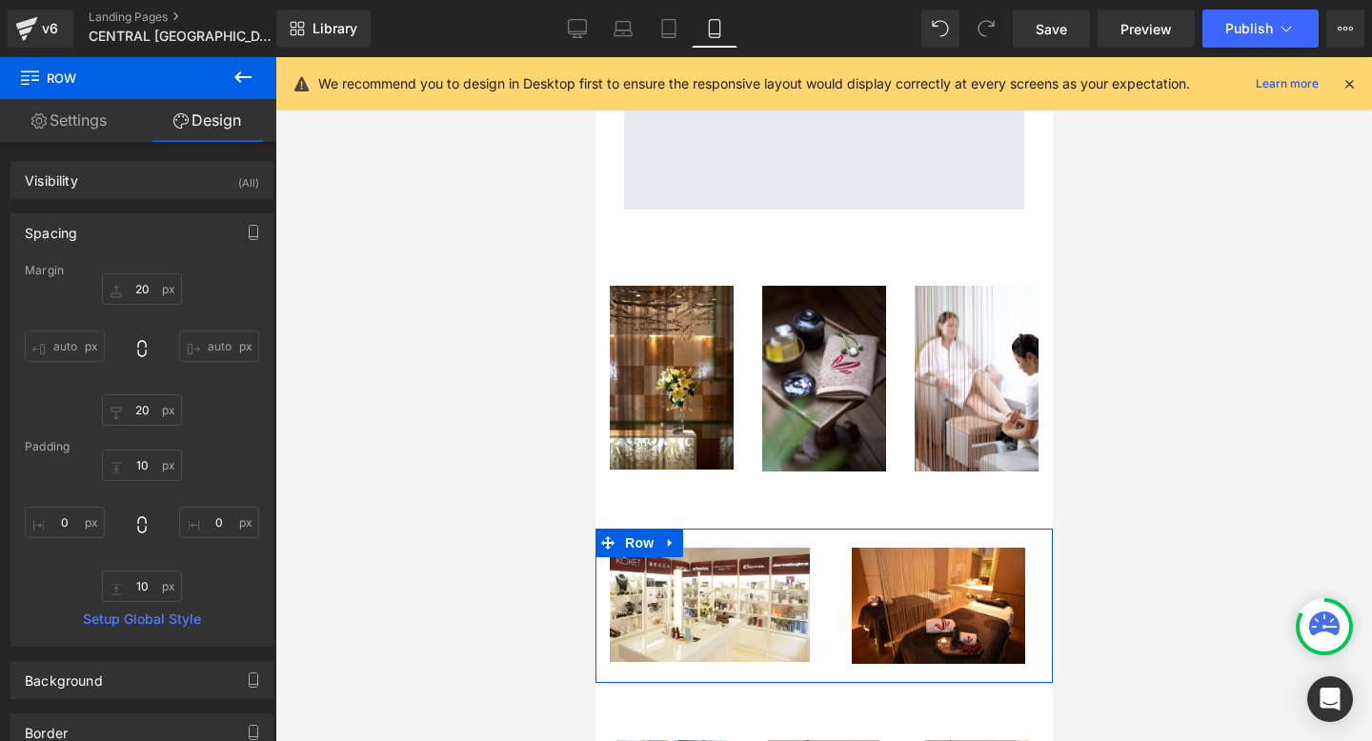
click at [130, 276] on div "Margin" at bounding box center [142, 270] width 234 height 13
click at [135, 280] on input "20" at bounding box center [142, 288] width 80 height 31
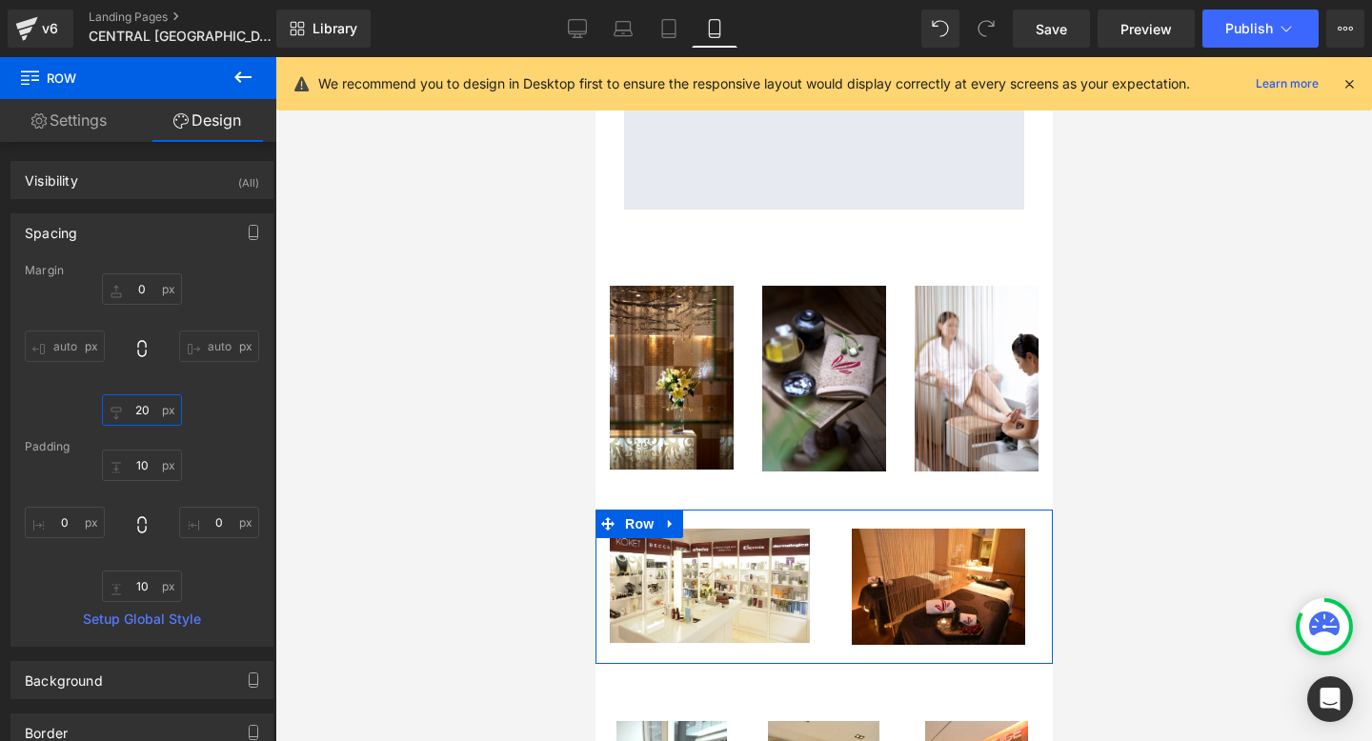
click at [134, 412] on input "20" at bounding box center [142, 409] width 80 height 31
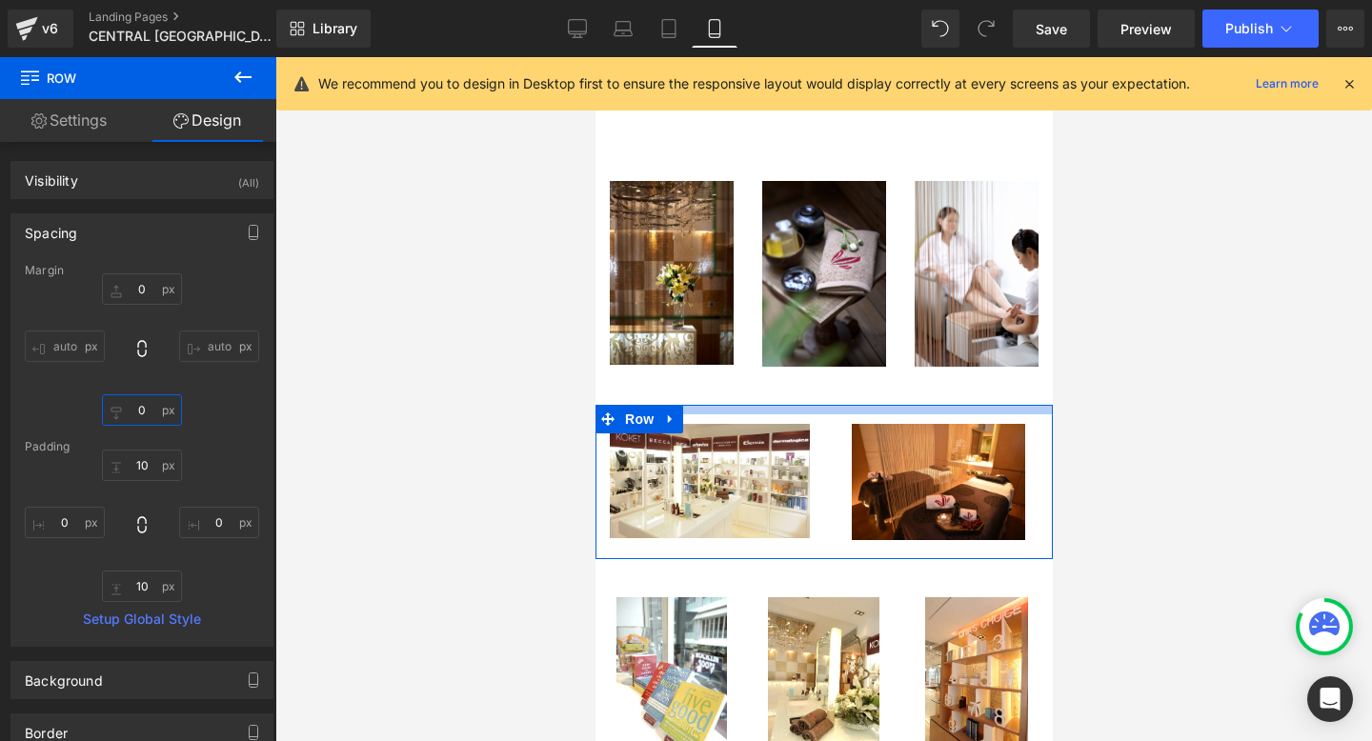
scroll to position [1395, 0]
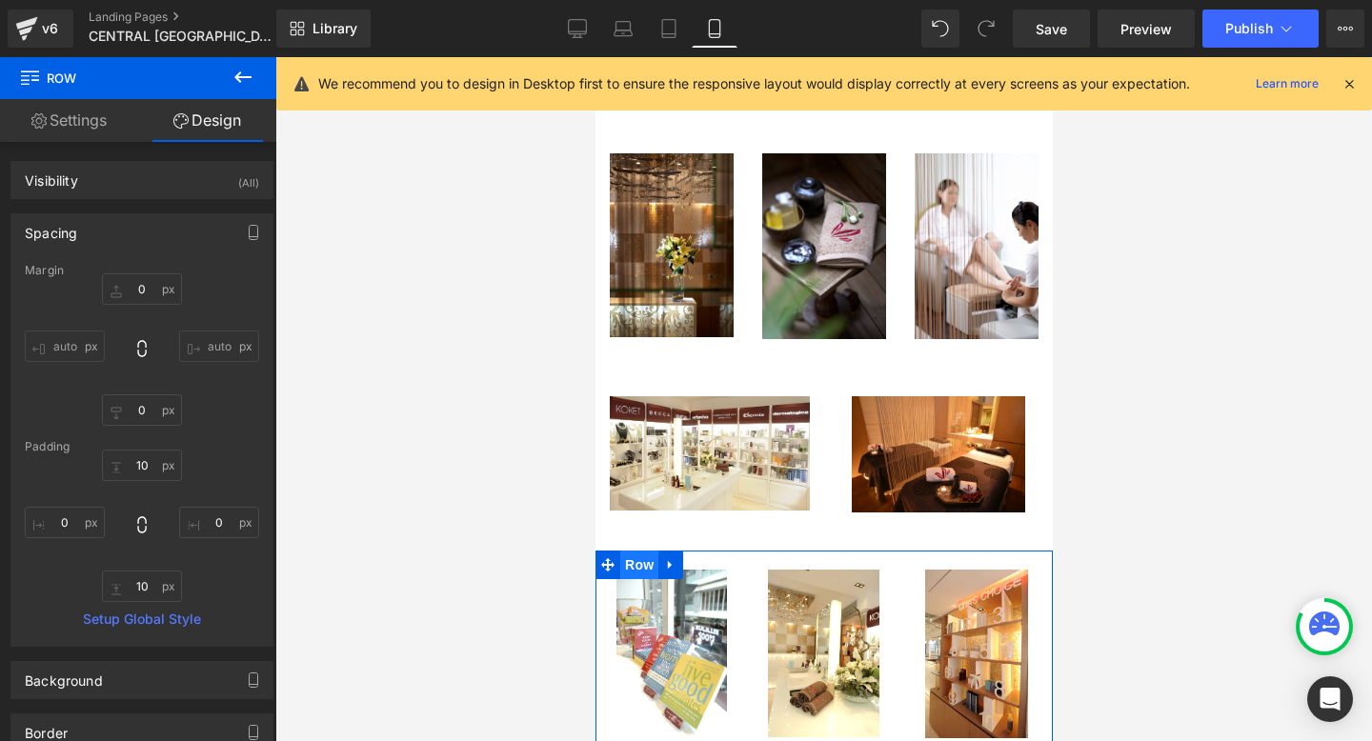
click at [637, 551] on span "Row" at bounding box center [638, 565] width 38 height 29
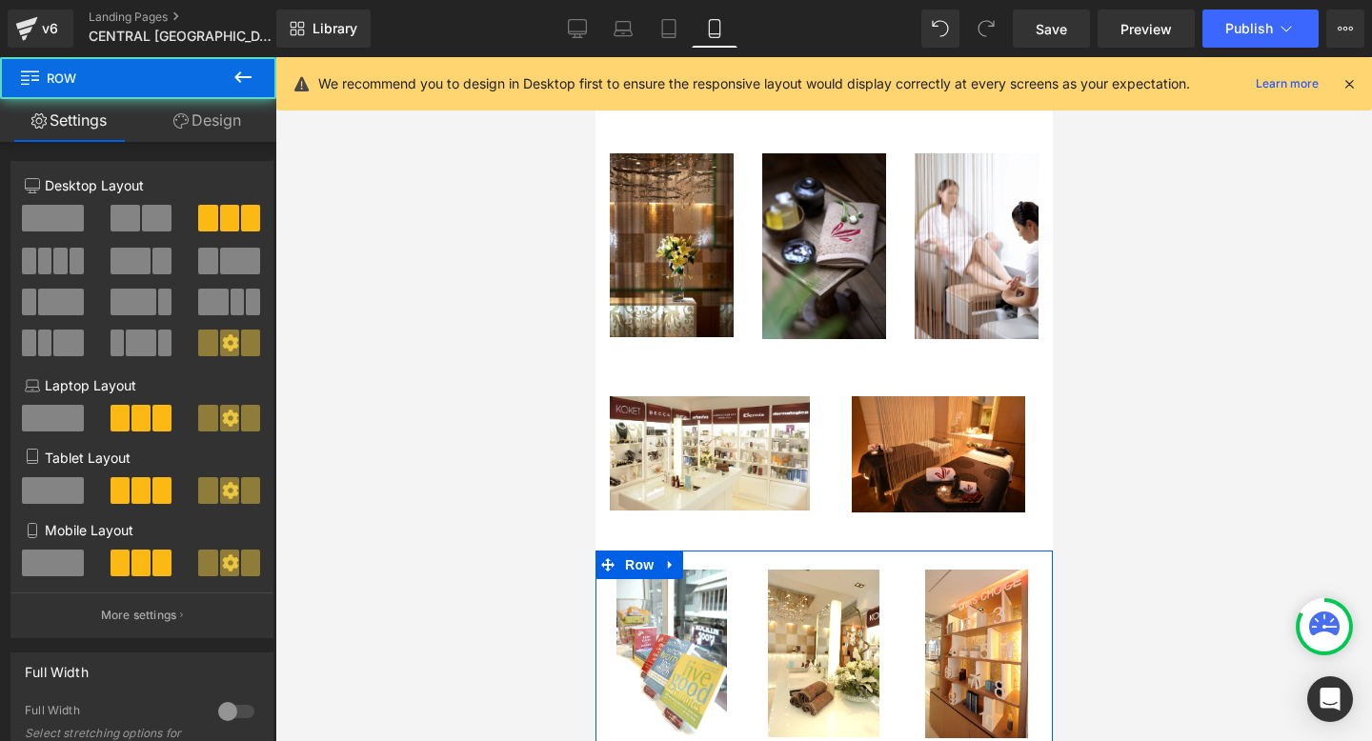
click at [204, 110] on link "Design" at bounding box center [207, 120] width 138 height 43
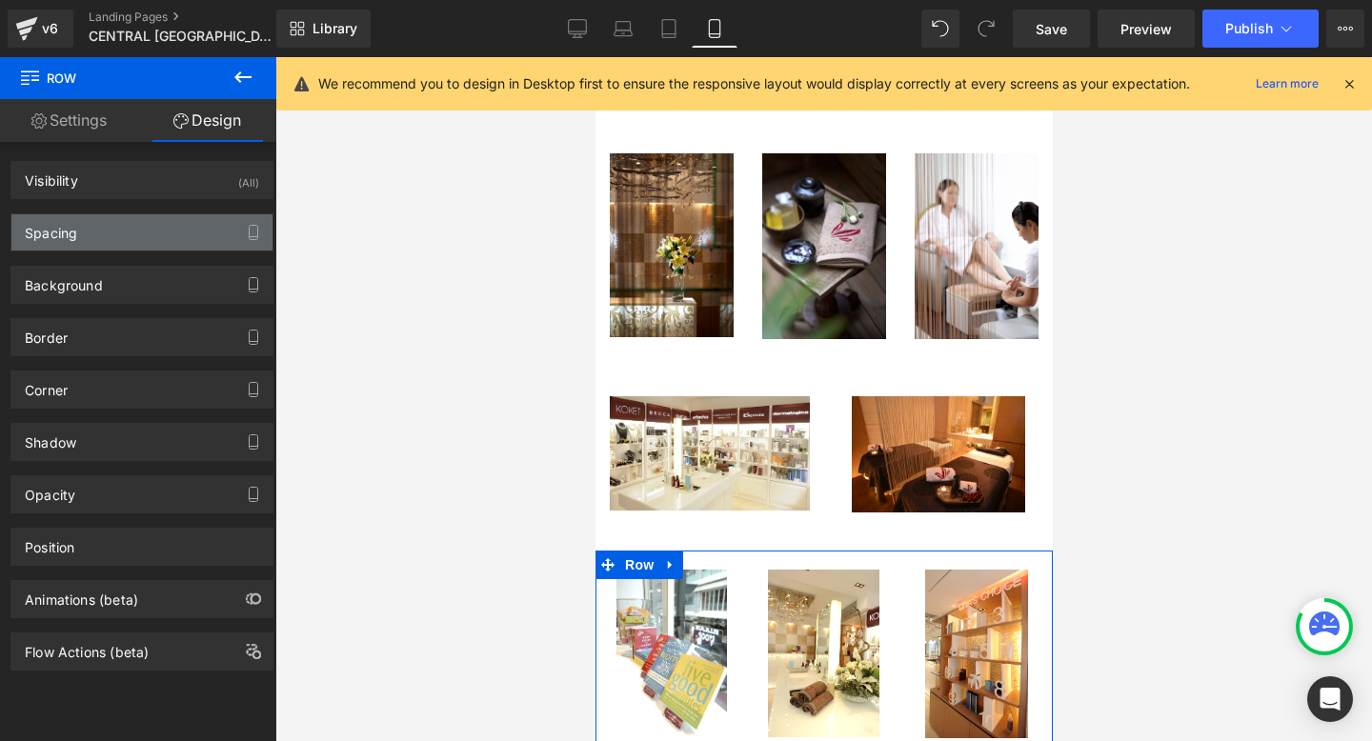
click at [110, 221] on div "Spacing" at bounding box center [141, 232] width 261 height 36
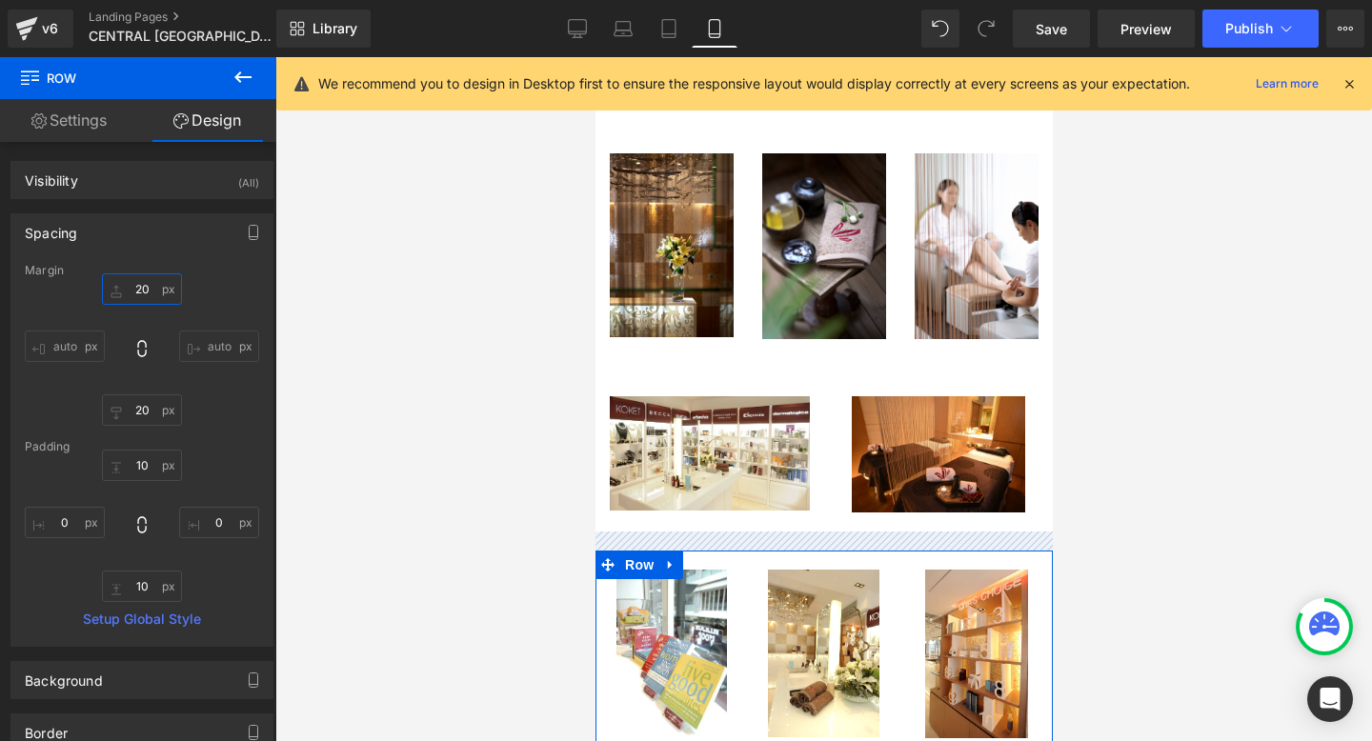
click at [136, 282] on input "20" at bounding box center [142, 288] width 80 height 31
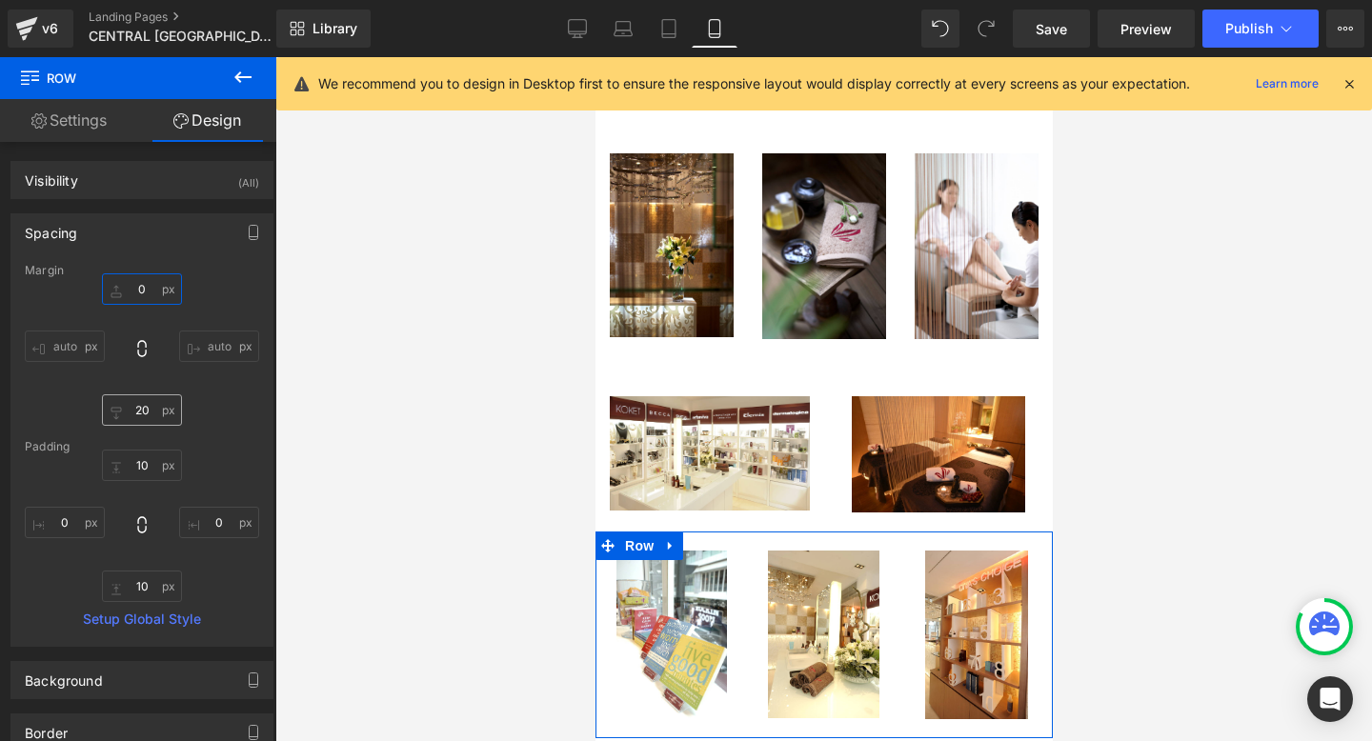
type input "0"
click at [138, 414] on input "20" at bounding box center [142, 409] width 80 height 31
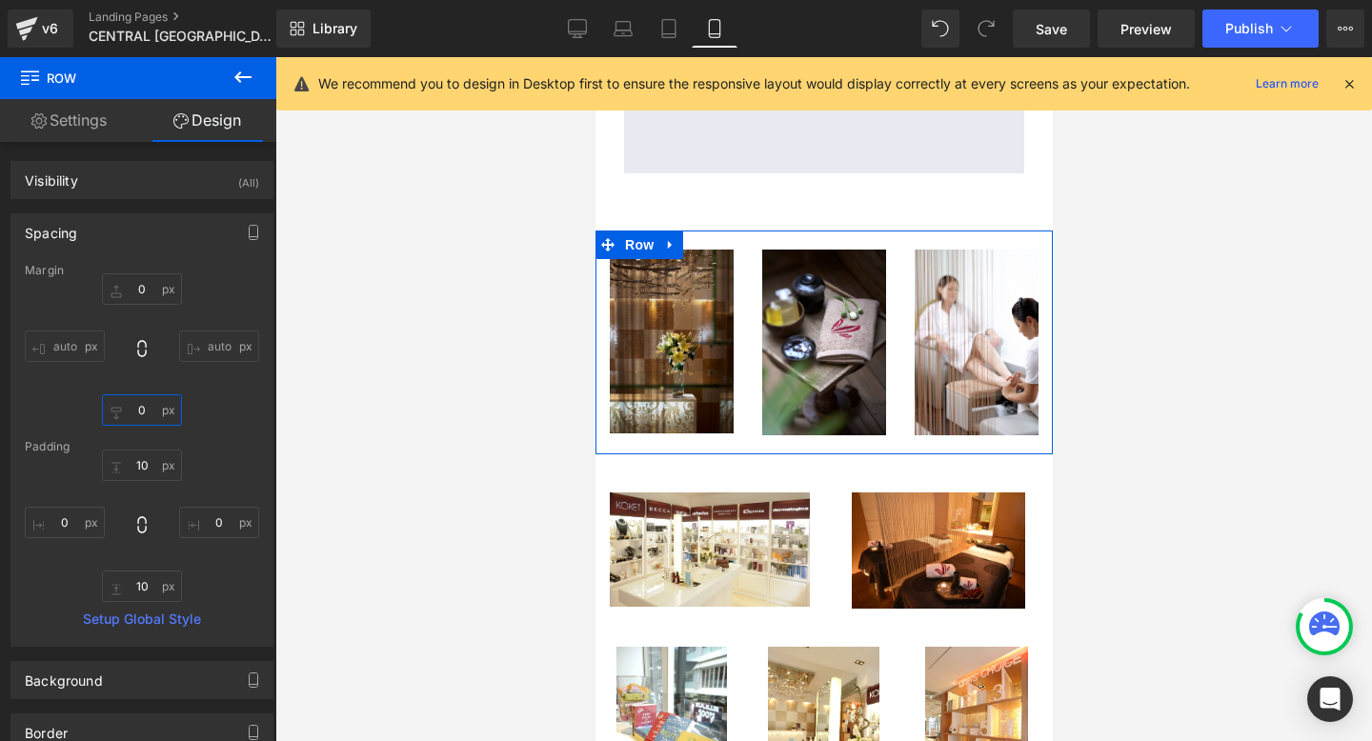
scroll to position [1261, 0]
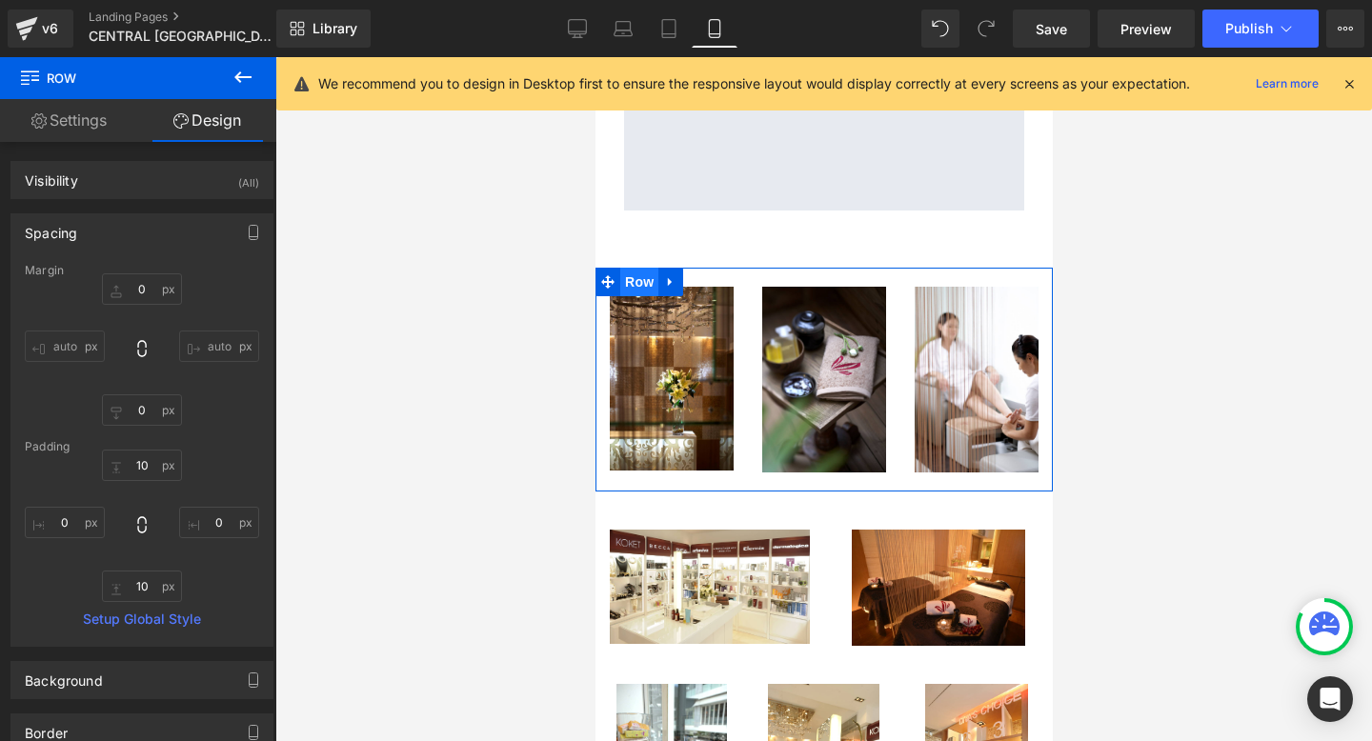
click at [643, 268] on span "Row" at bounding box center [638, 282] width 38 height 29
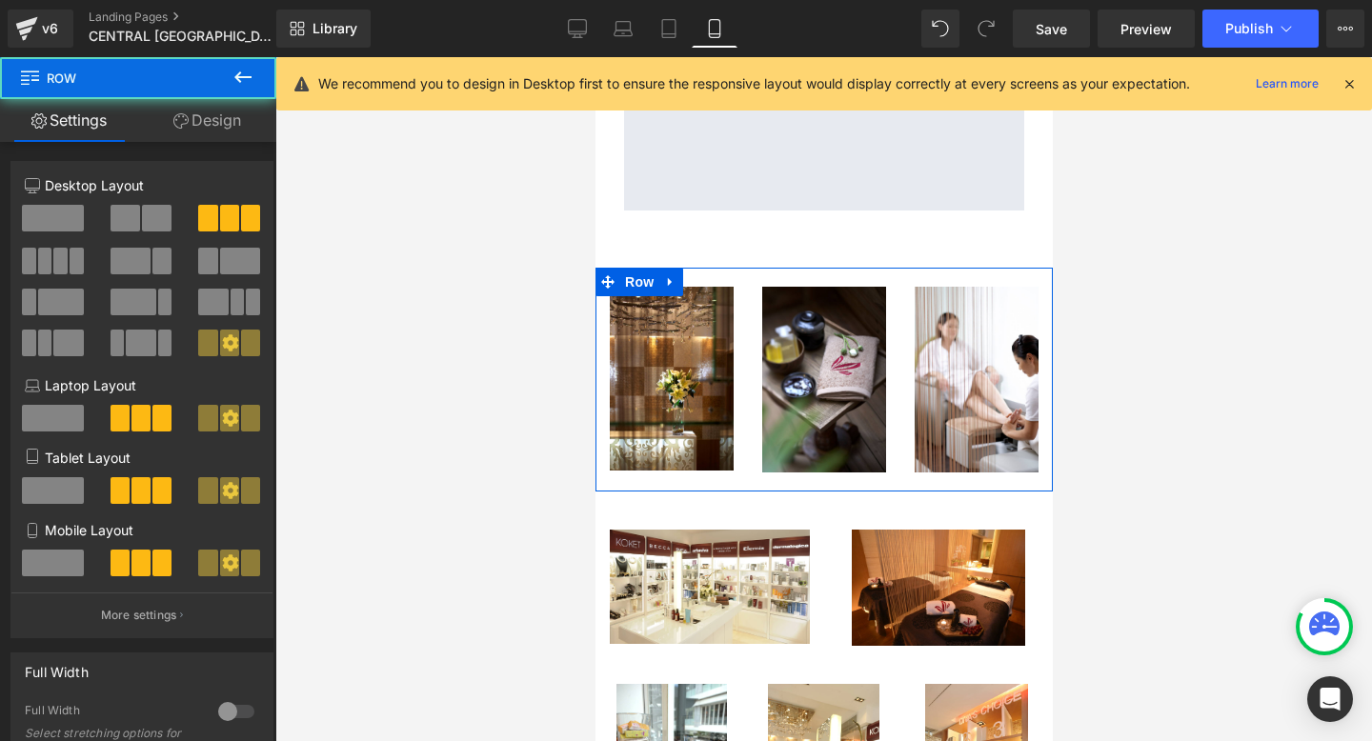
click at [228, 114] on link "Design" at bounding box center [207, 120] width 138 height 43
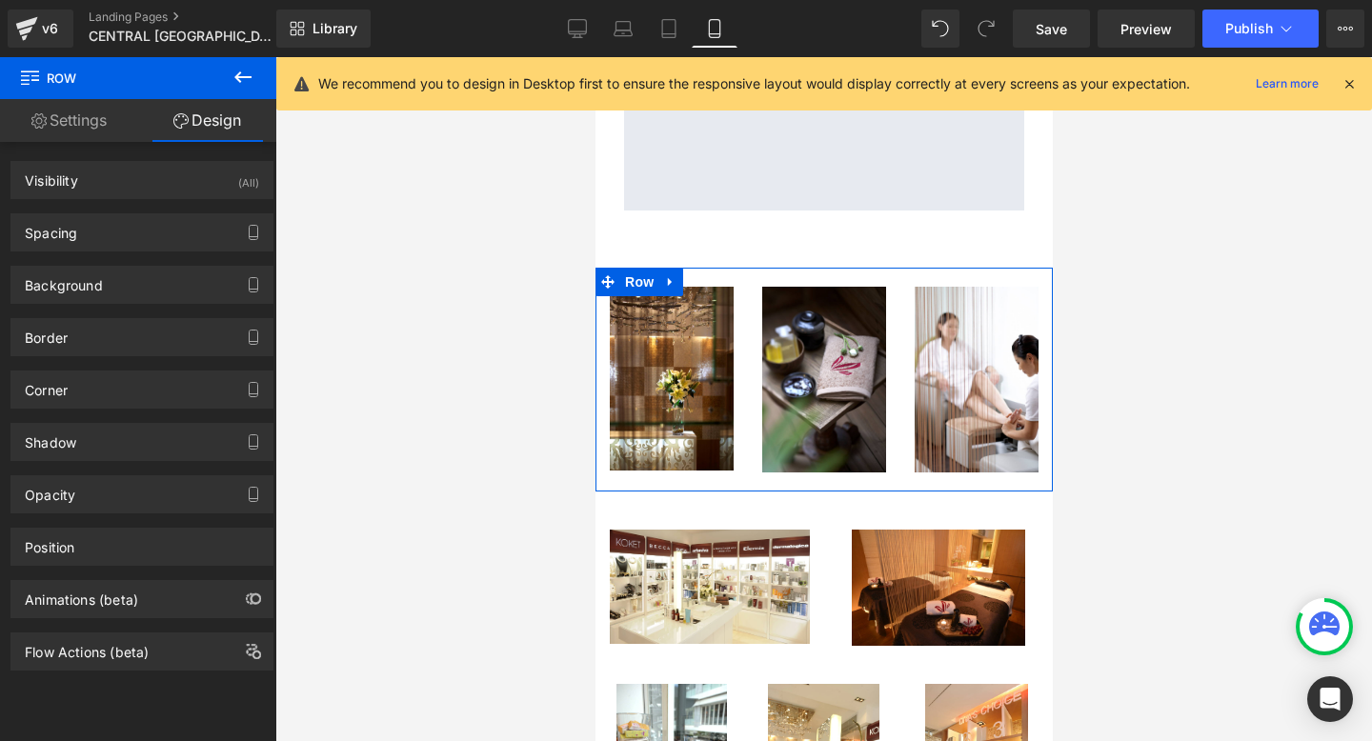
type input "20"
type input "10"
type input "0"
type input "10"
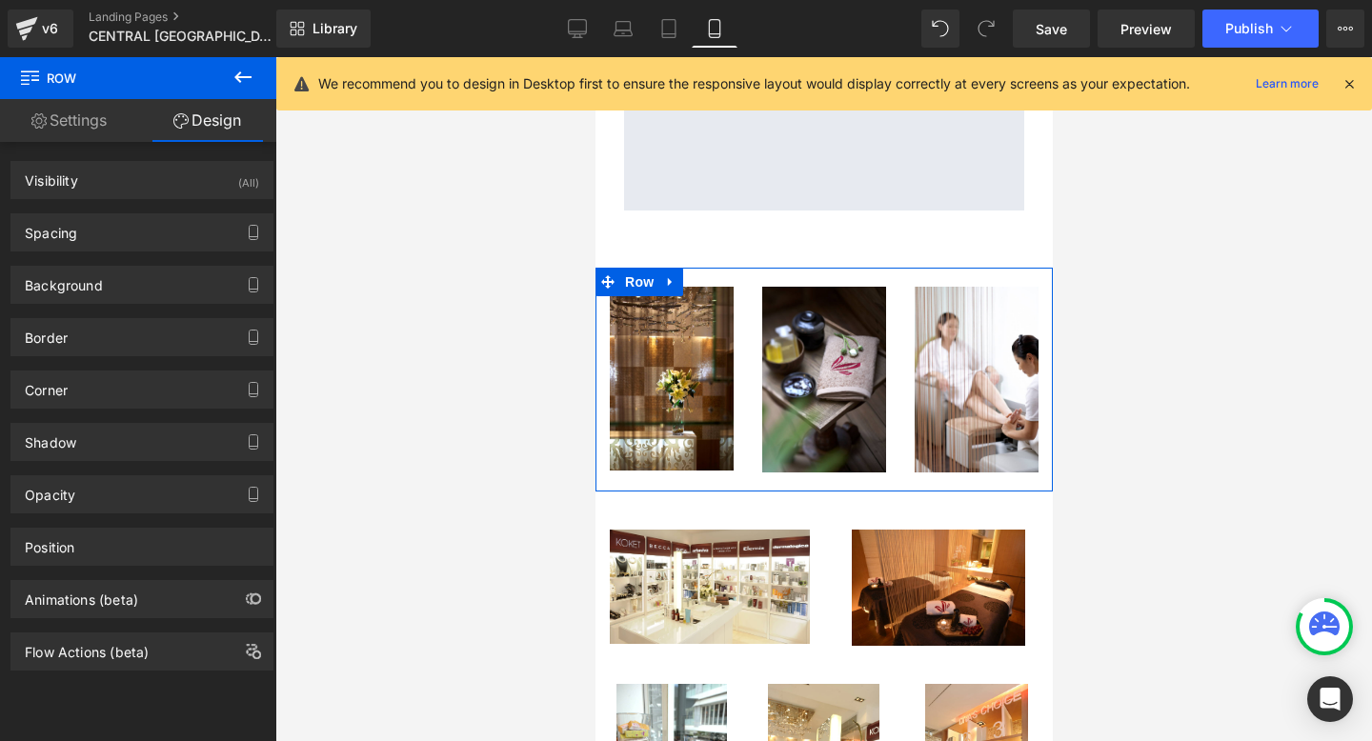
type input "0"
click at [121, 228] on div "Spacing" at bounding box center [141, 232] width 261 height 36
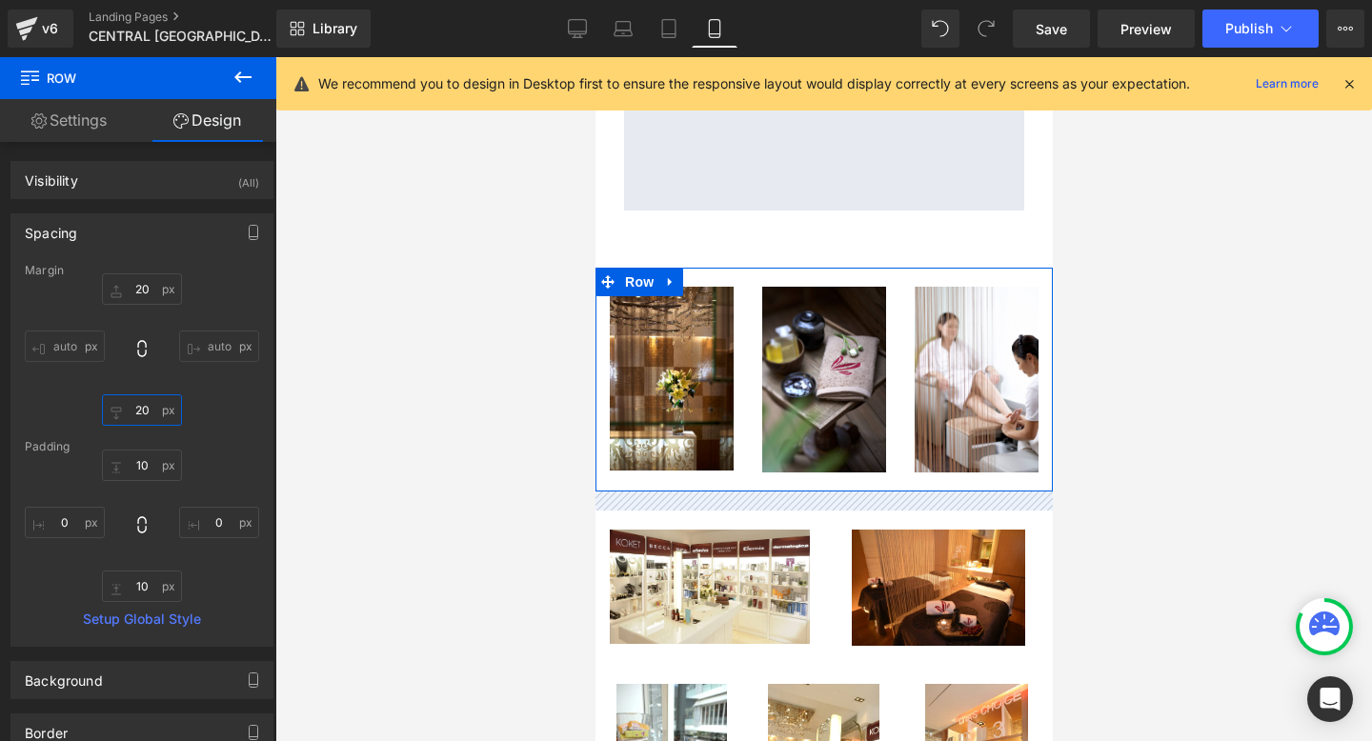
click at [133, 408] on input "20" at bounding box center [142, 409] width 80 height 31
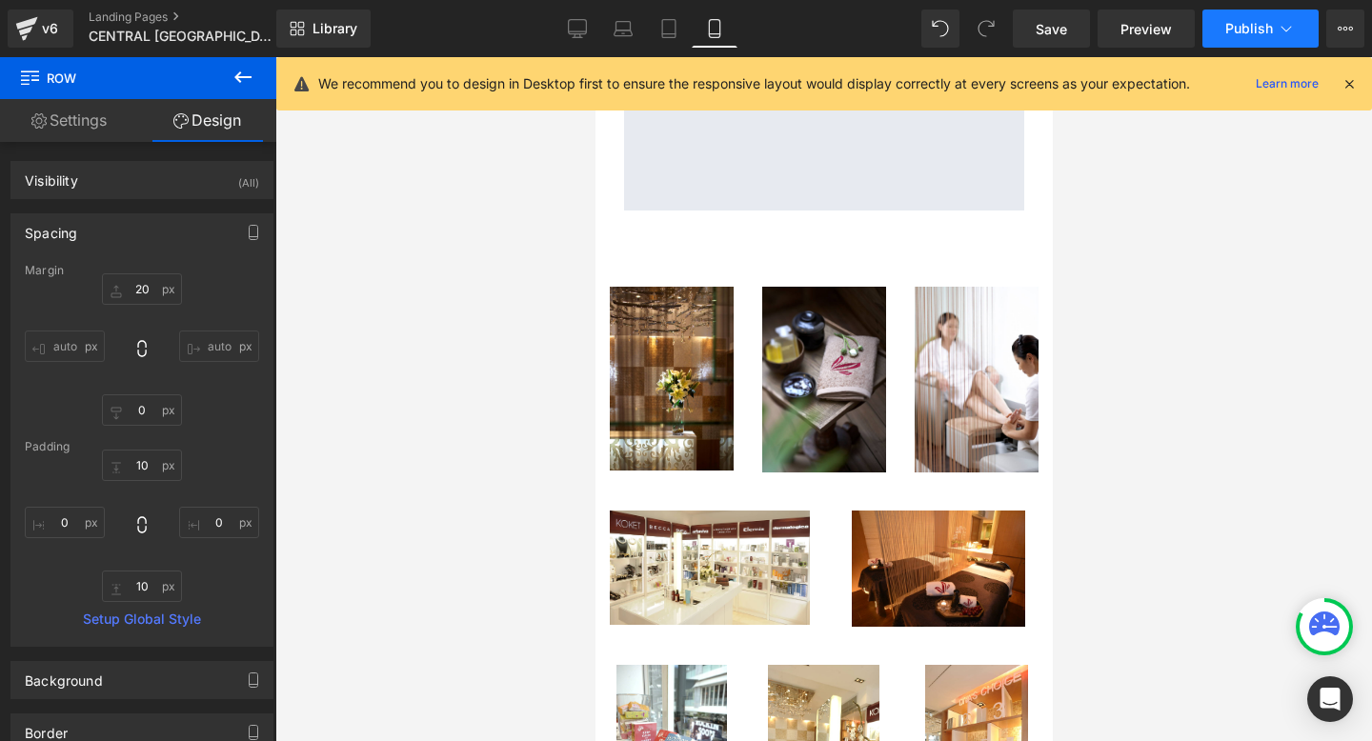
click at [1267, 23] on span "Publish" at bounding box center [1249, 28] width 48 height 15
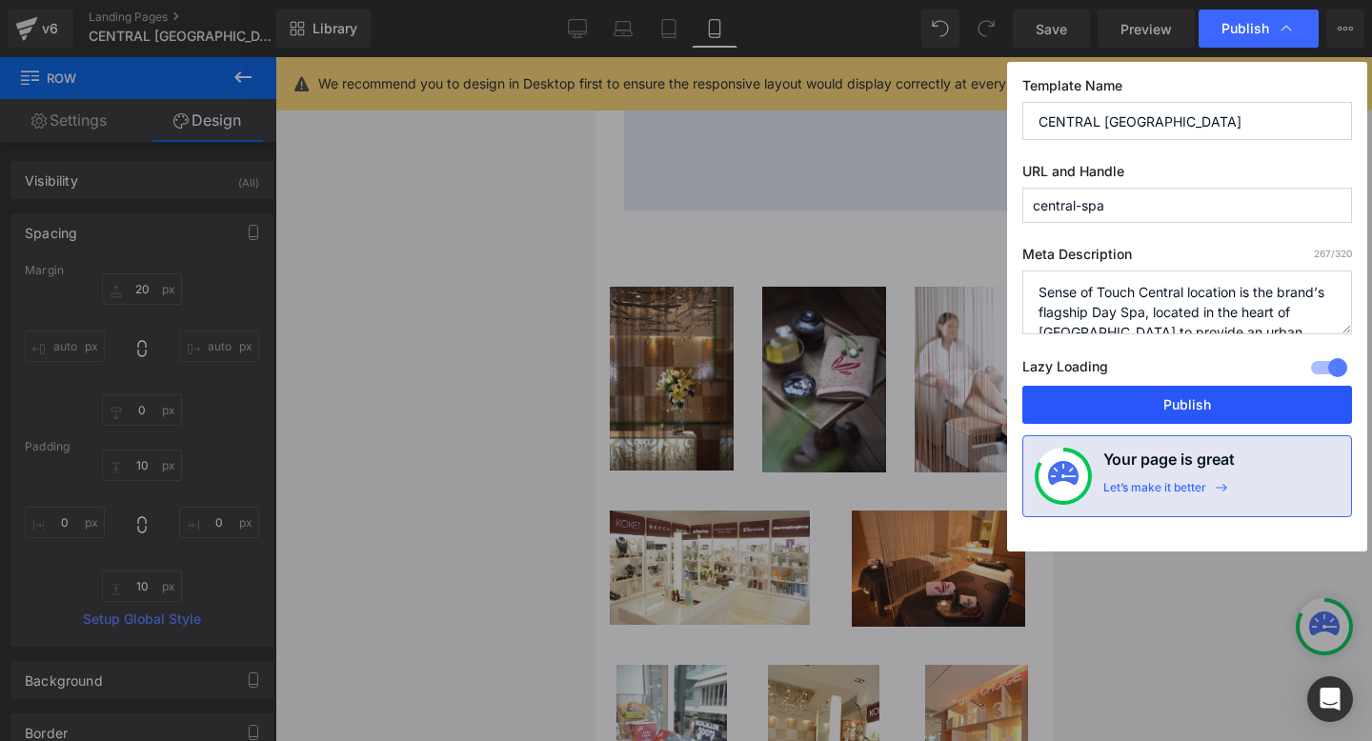
click at [1126, 410] on button "Publish" at bounding box center [1187, 405] width 330 height 38
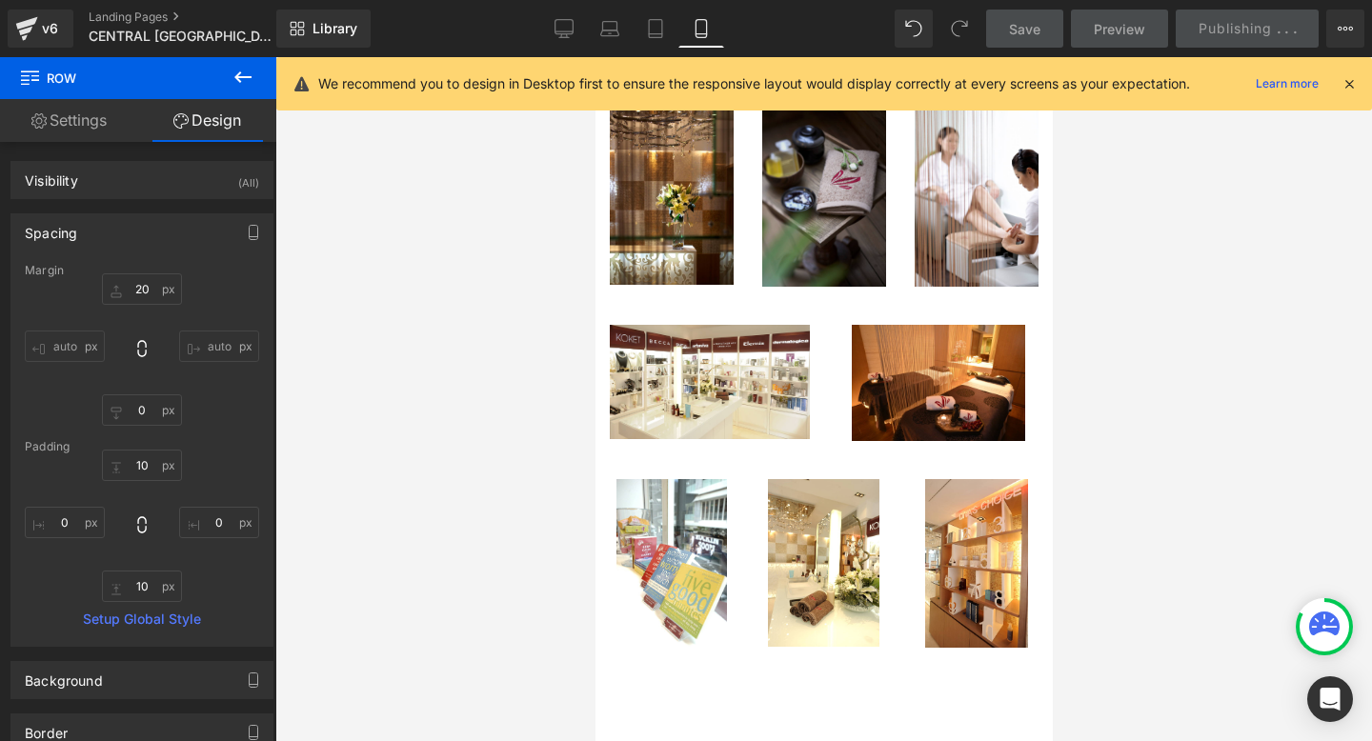
scroll to position [1448, 0]
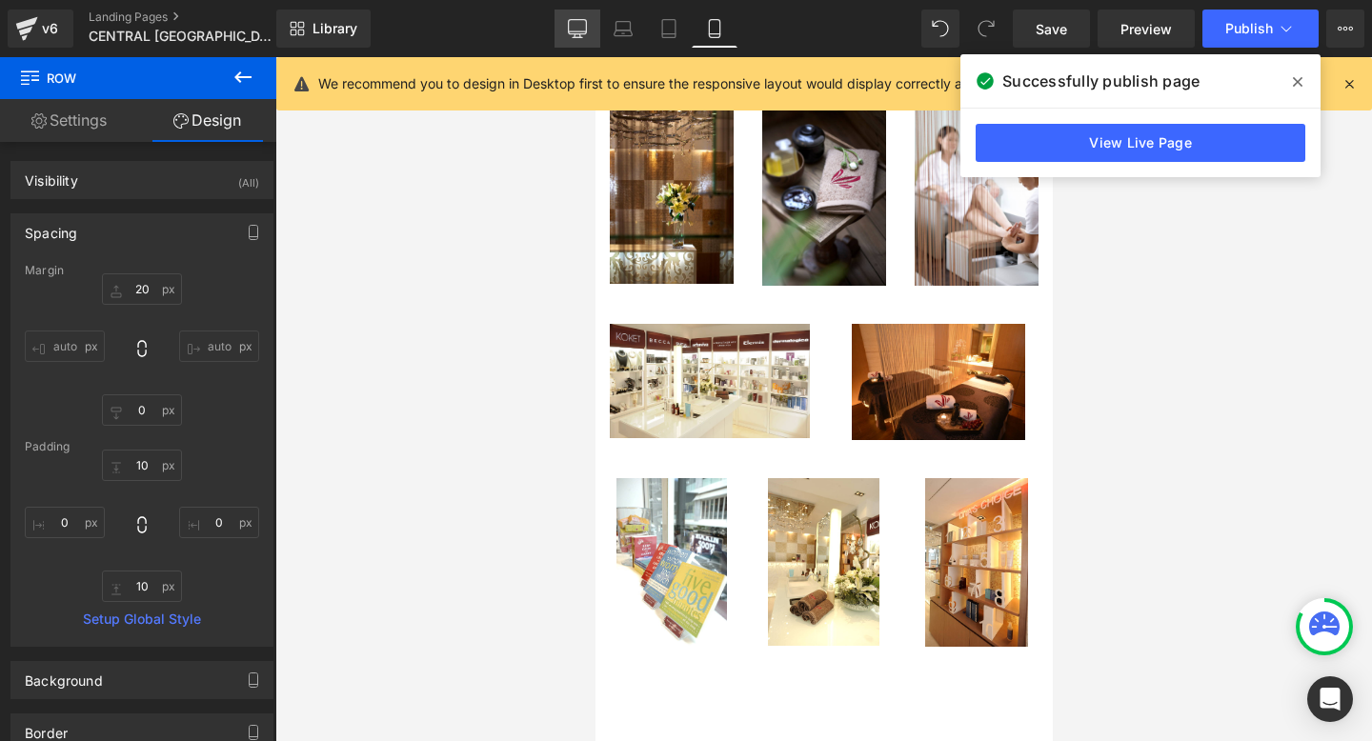
click at [578, 17] on link "Desktop" at bounding box center [577, 29] width 46 height 38
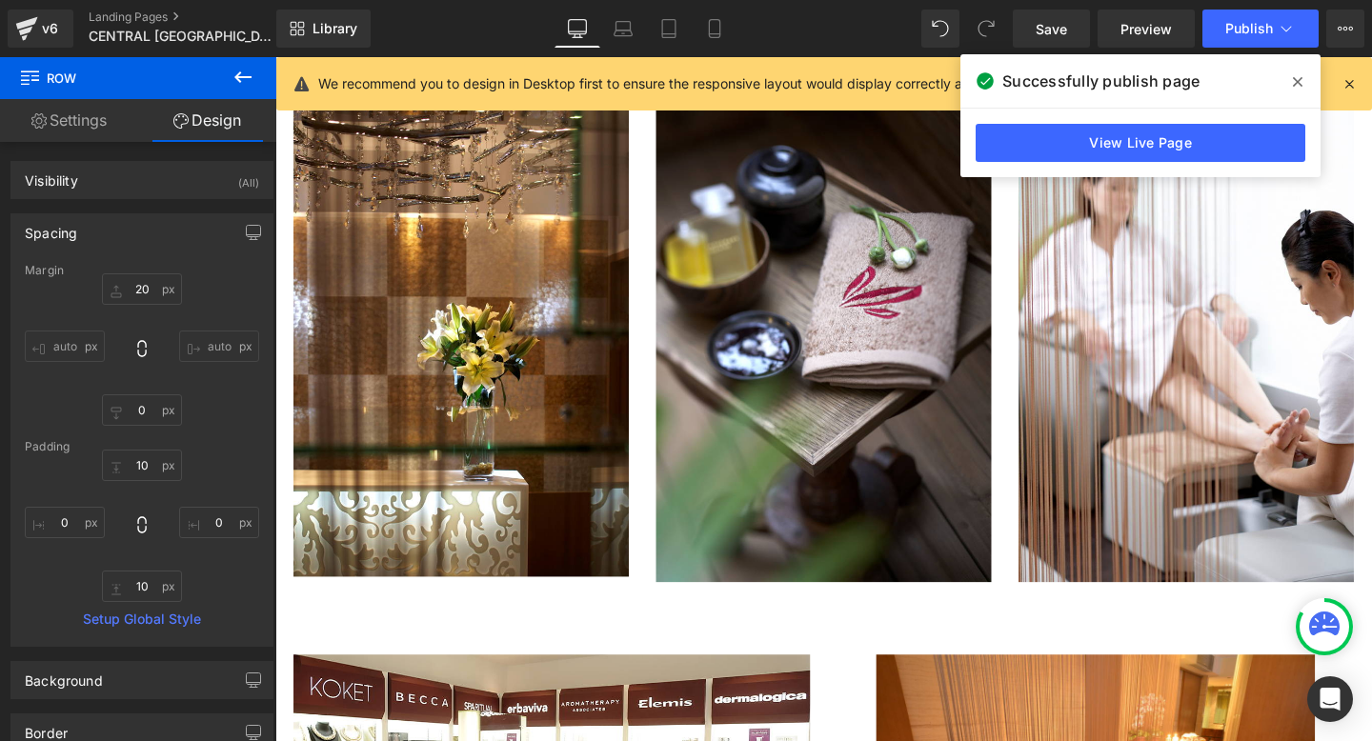
type input "20"
type input "10"
type input "0"
type input "10"
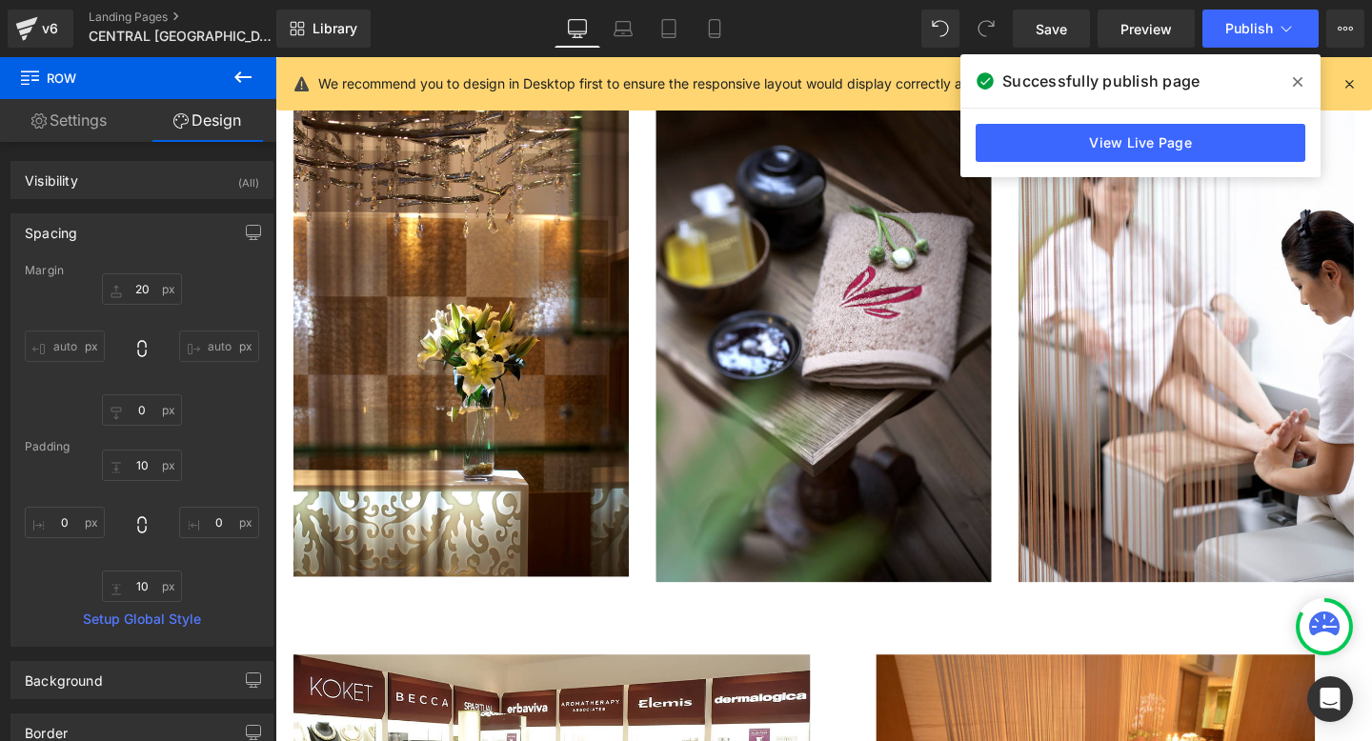
type input "0"
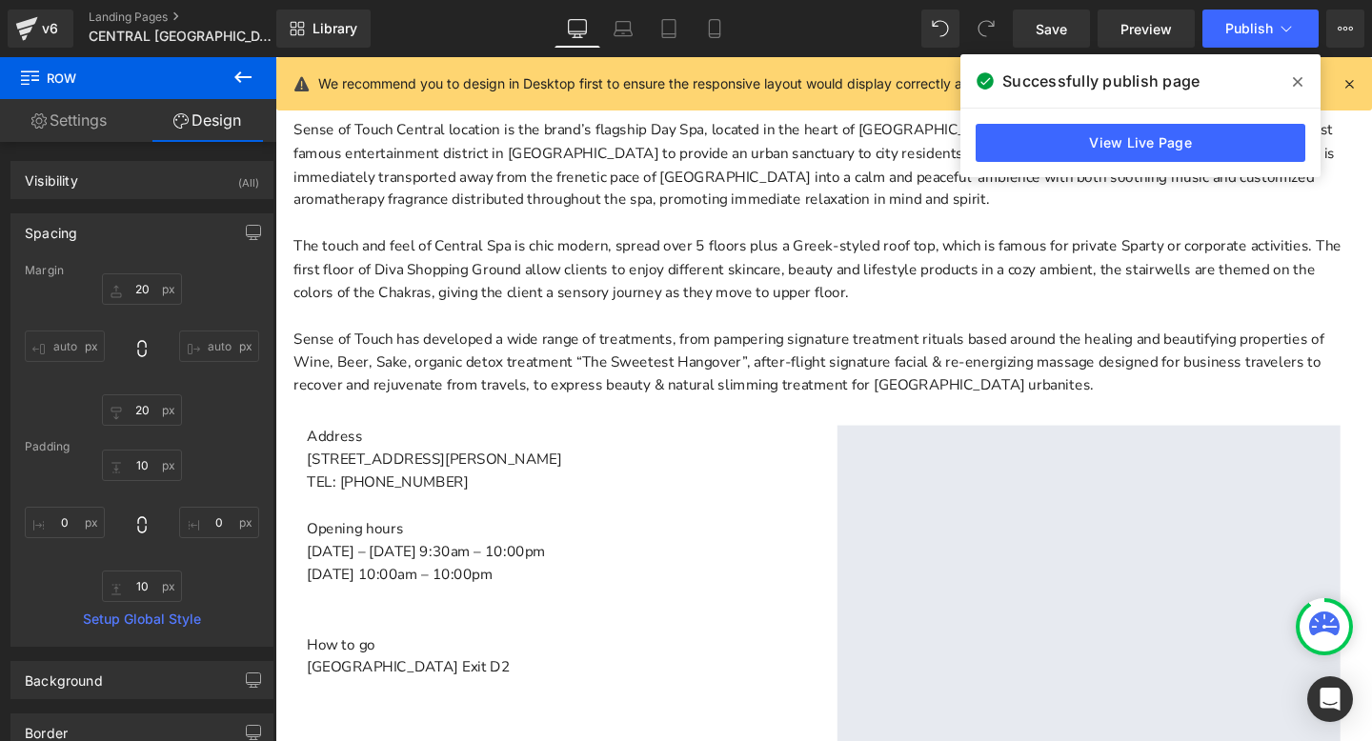
scroll to position [579, 0]
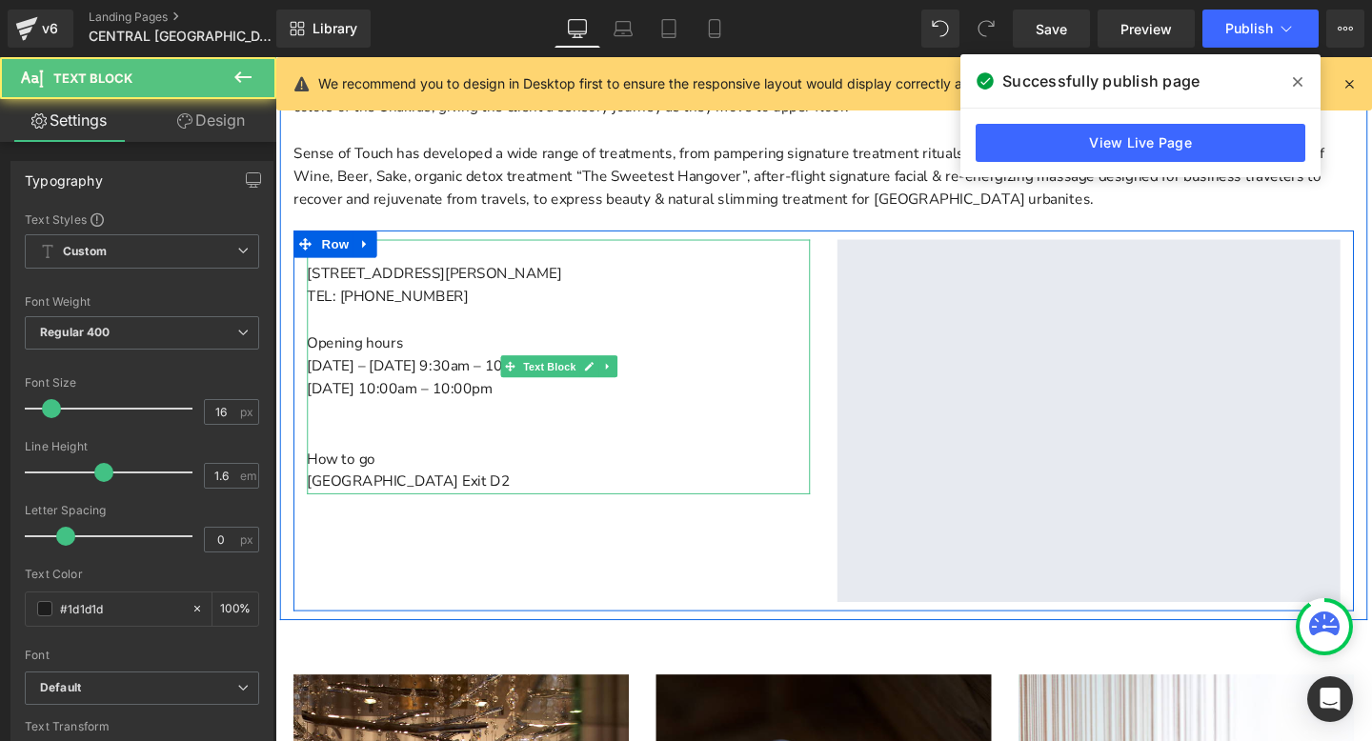
click at [450, 303] on p "TEL: [PHONE_NUMBER]" at bounding box center [573, 309] width 529 height 25
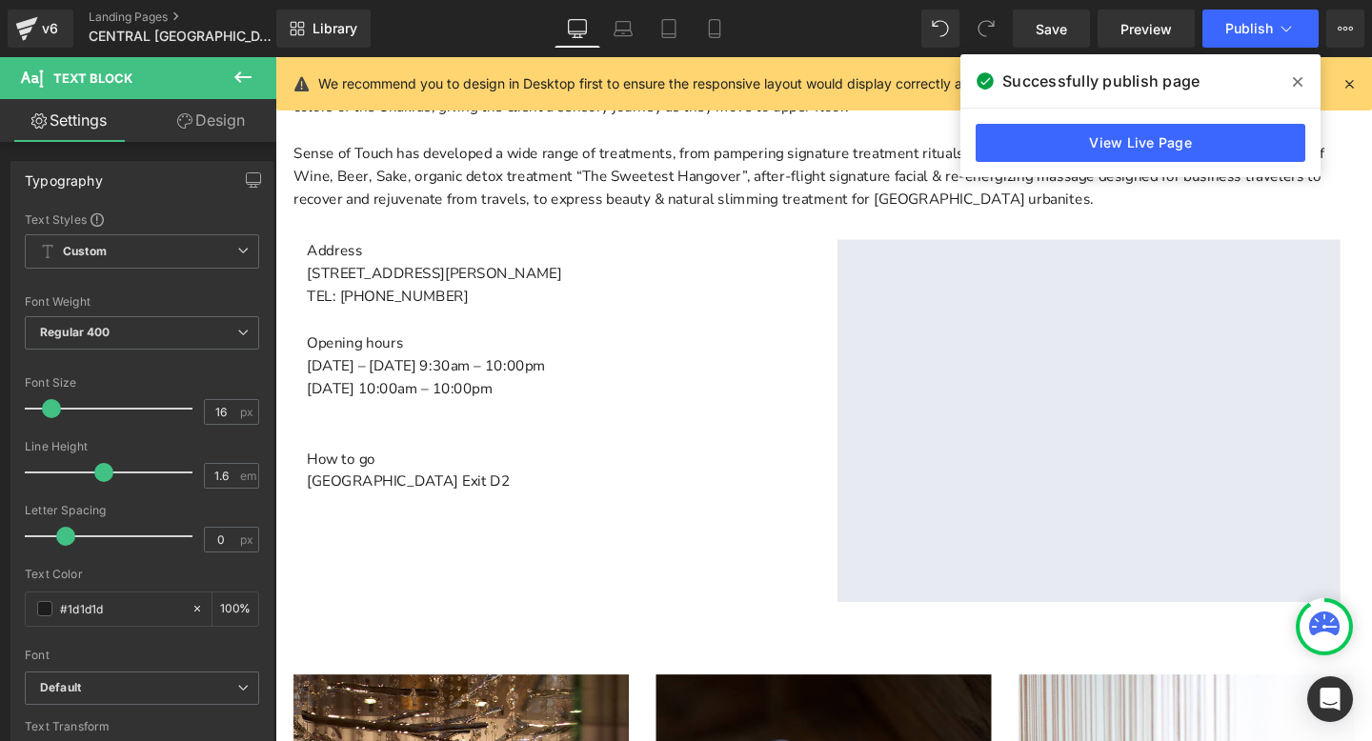
click at [231, 72] on icon at bounding box center [242, 77] width 23 height 23
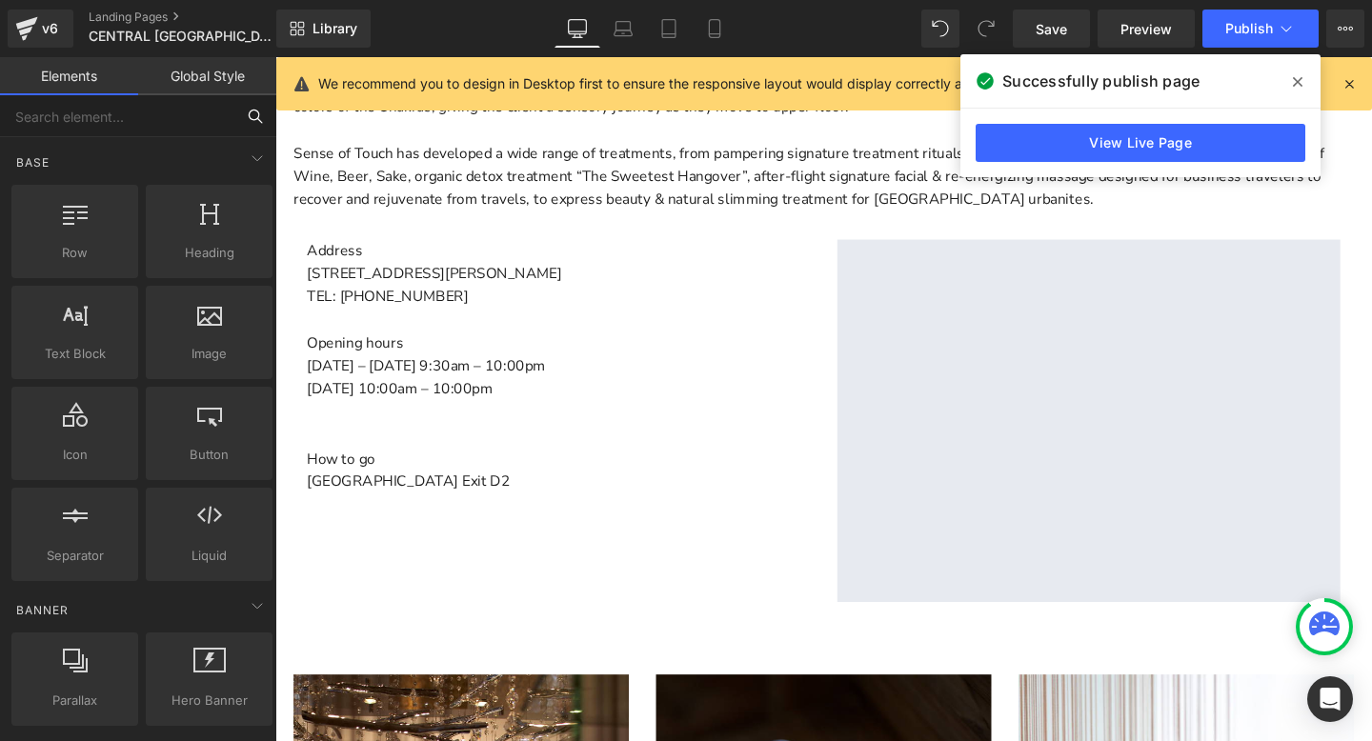
click at [109, 121] on input "text" at bounding box center [117, 116] width 234 height 42
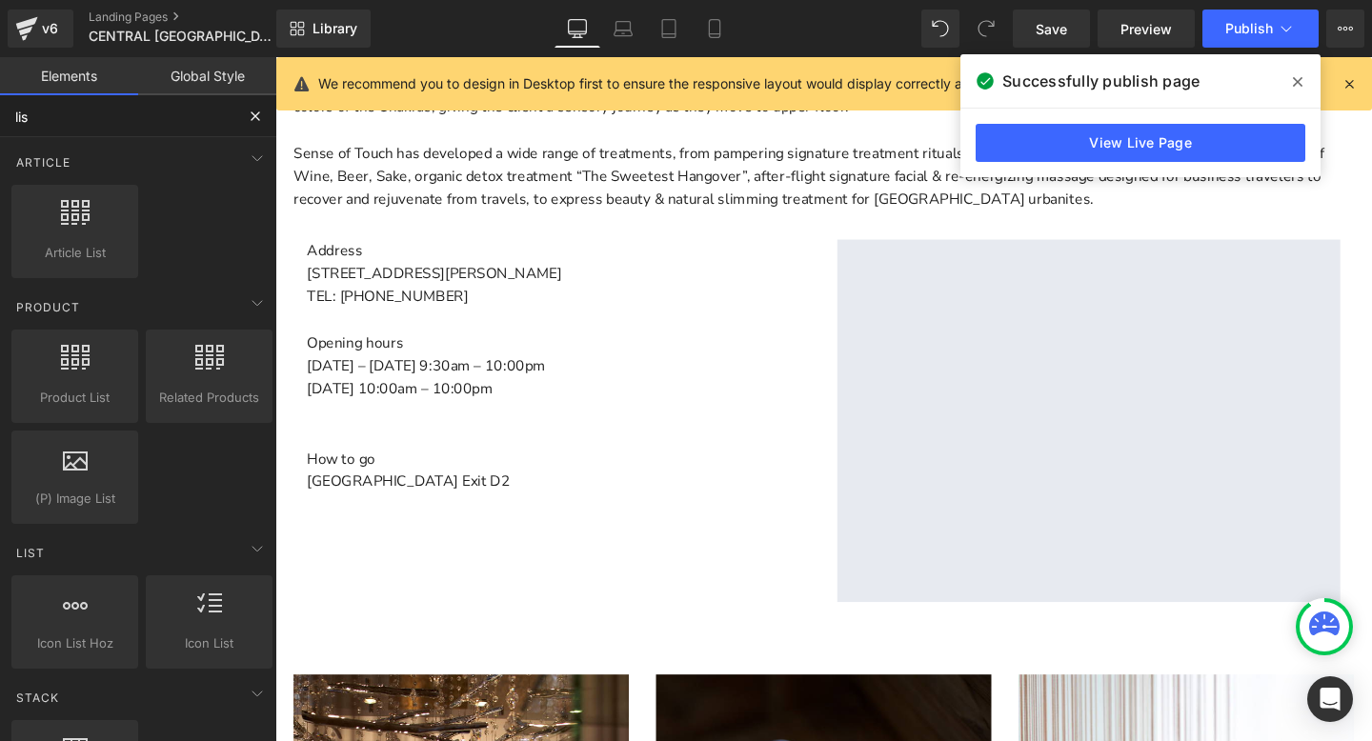
type input "list"
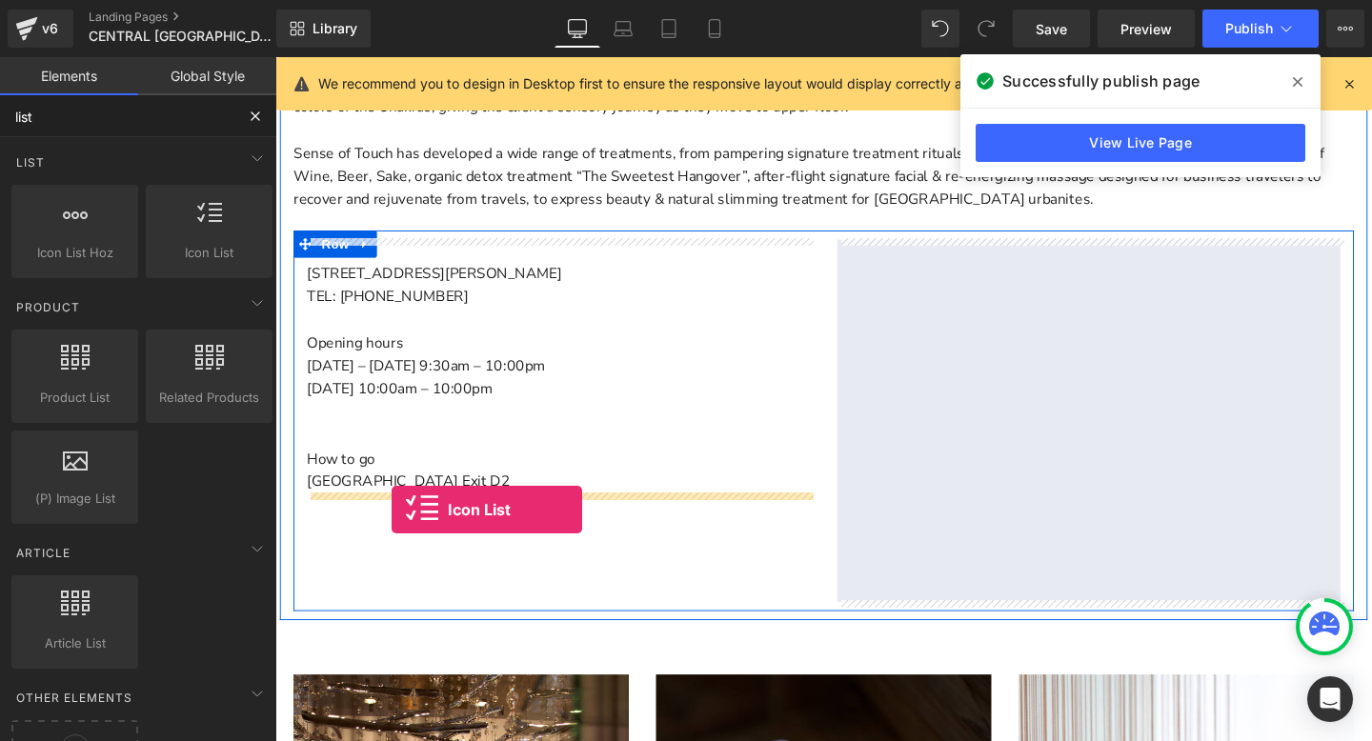
drag, startPoint x: 509, startPoint y: 296, endPoint x: 397, endPoint y: 533, distance: 262.1
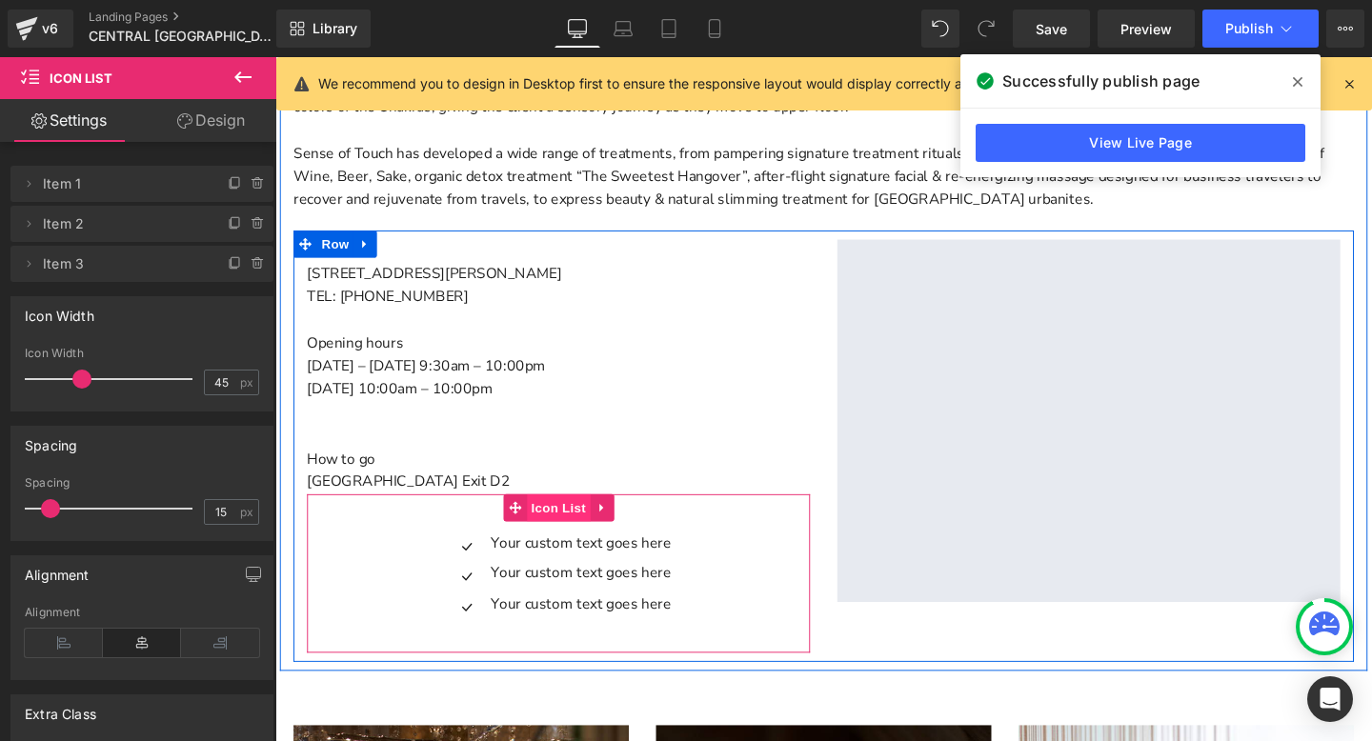
click at [565, 525] on span "Icon List" at bounding box center [572, 530] width 67 height 29
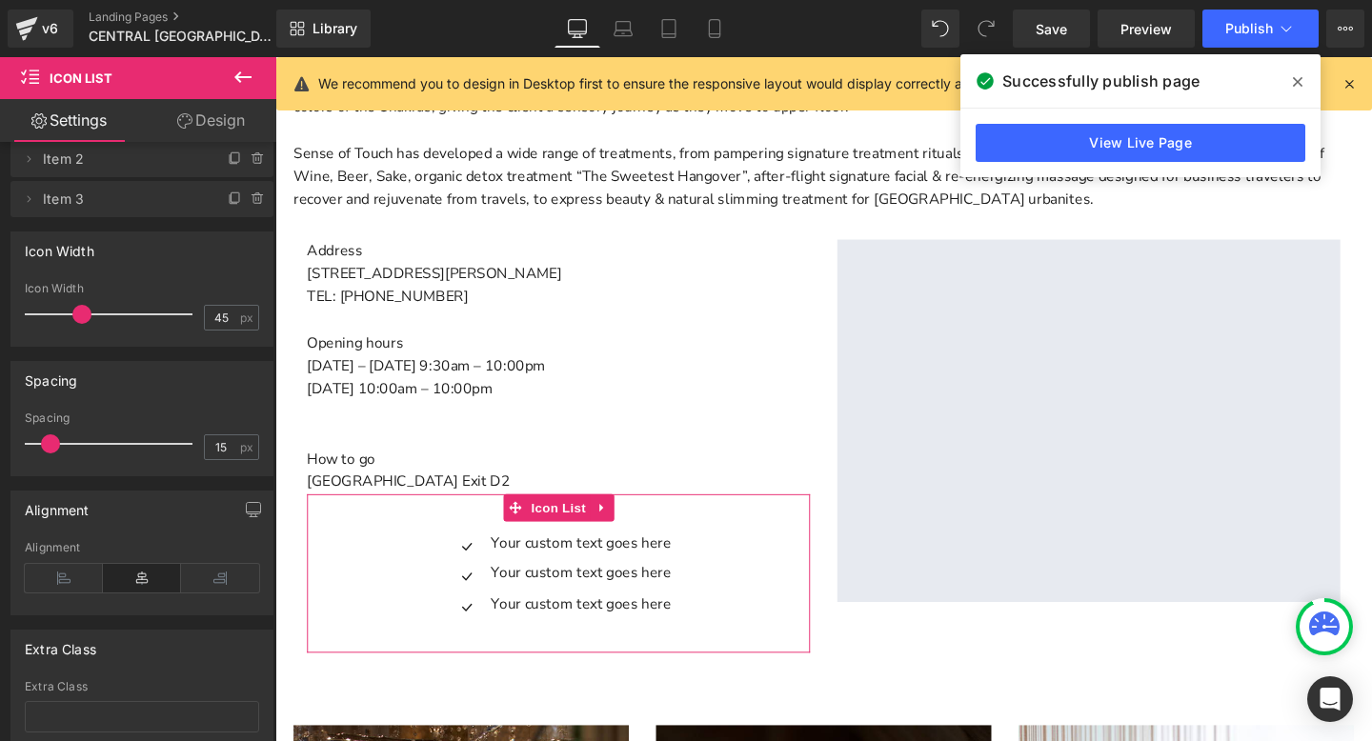
scroll to position [73, 0]
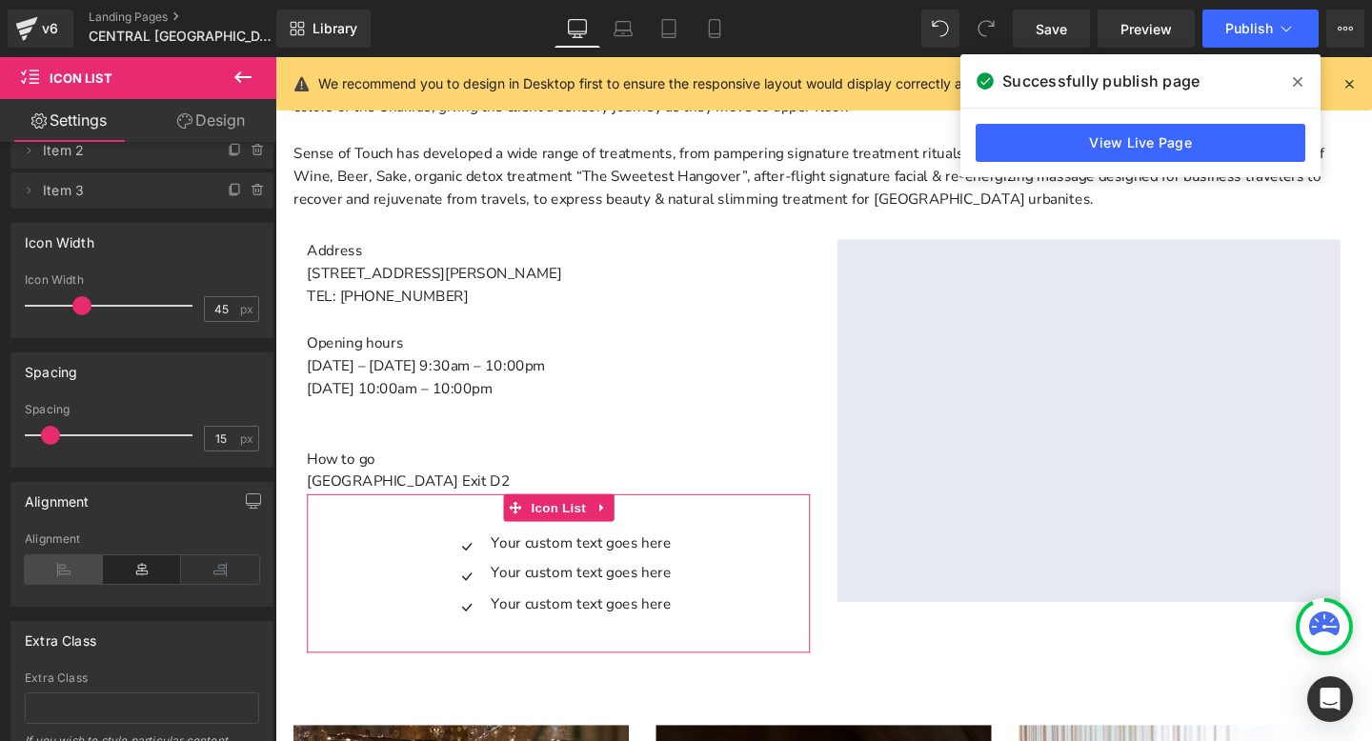
click at [71, 572] on icon at bounding box center [64, 569] width 78 height 29
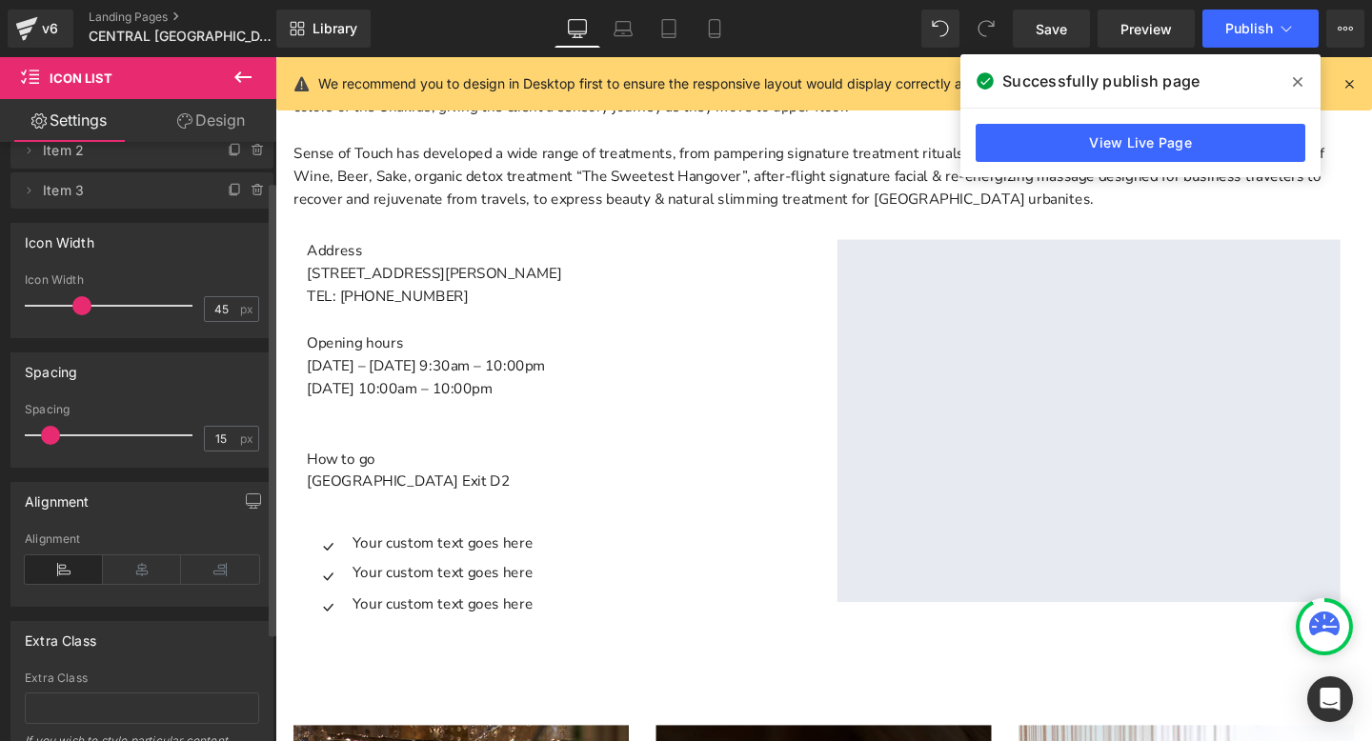
scroll to position [0, 0]
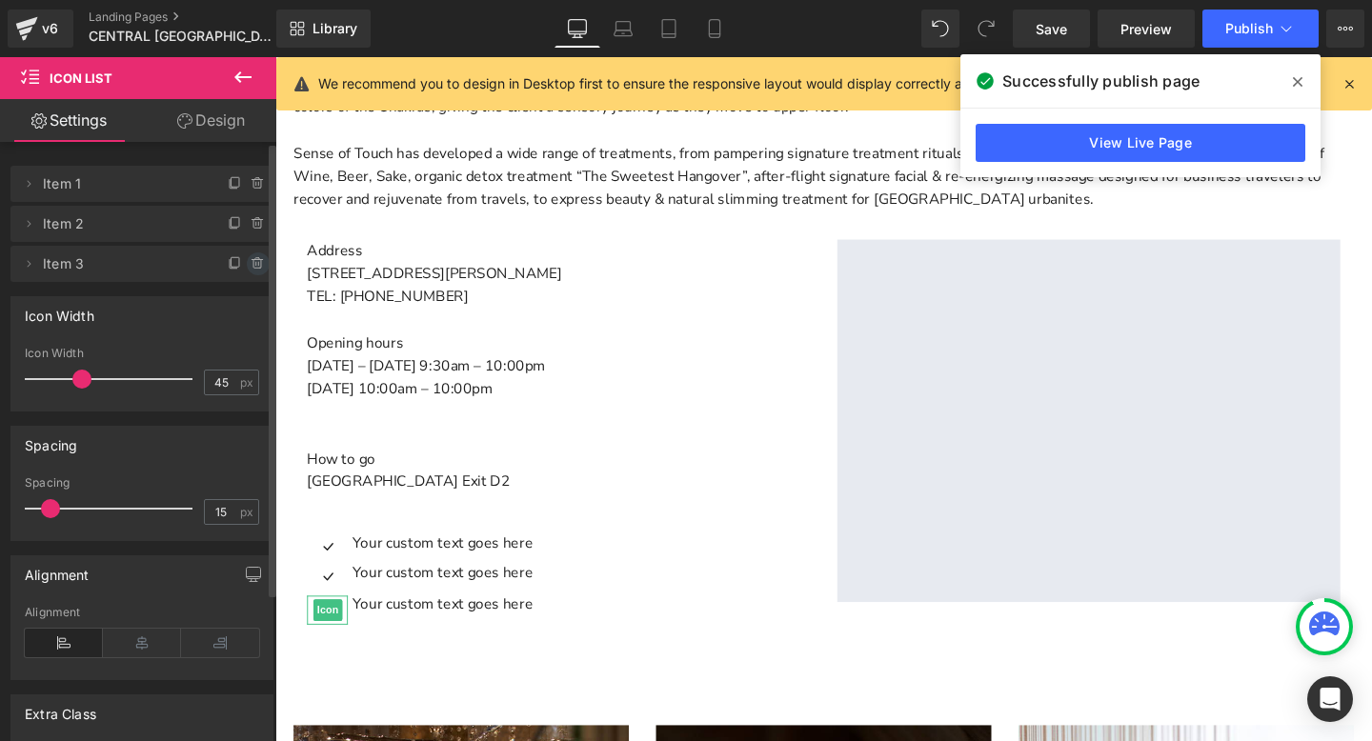
click at [251, 257] on icon at bounding box center [258, 263] width 15 height 15
click at [227, 262] on button "Delete" at bounding box center [238, 264] width 60 height 25
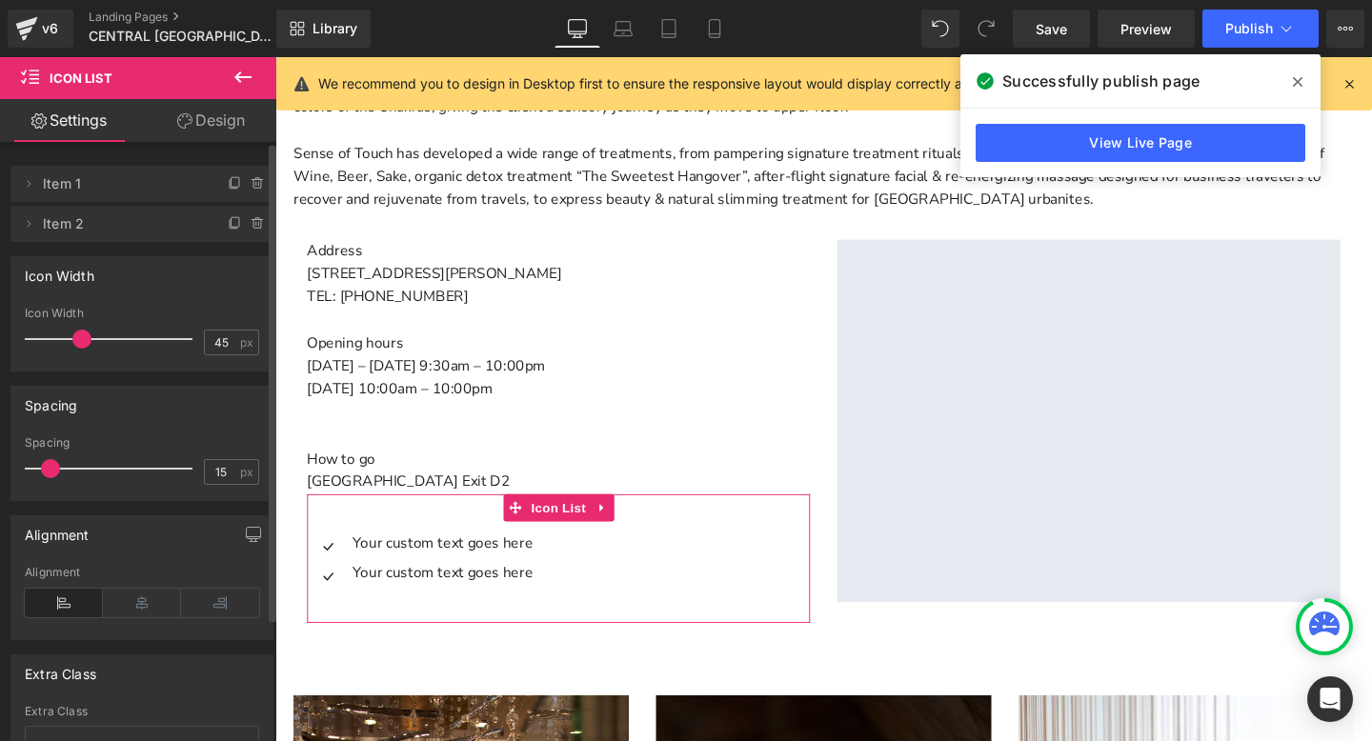
click at [125, 196] on span "Item 1" at bounding box center [123, 184] width 160 height 36
click at [65, 181] on span "Item 1" at bounding box center [123, 184] width 160 height 36
click at [30, 181] on icon at bounding box center [28, 183] width 15 height 15
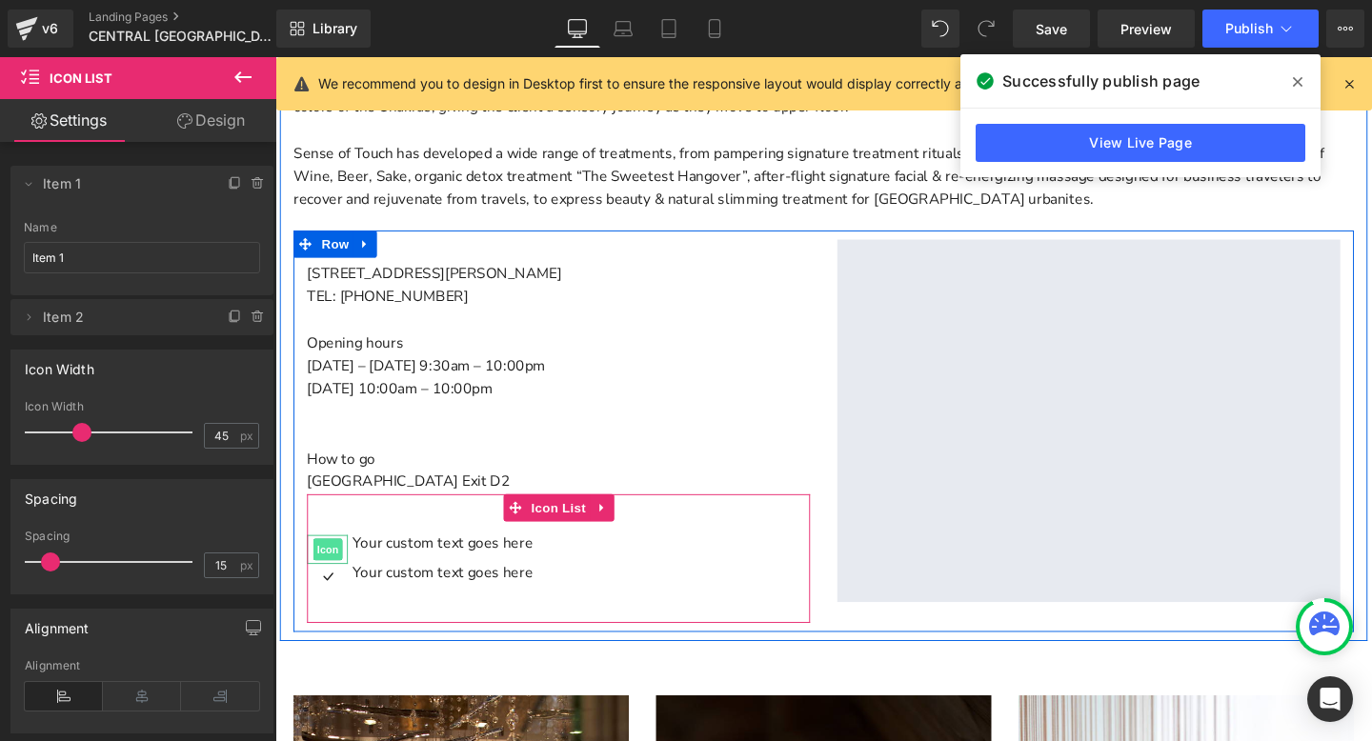
click at [331, 572] on span "Icon" at bounding box center [330, 574] width 30 height 23
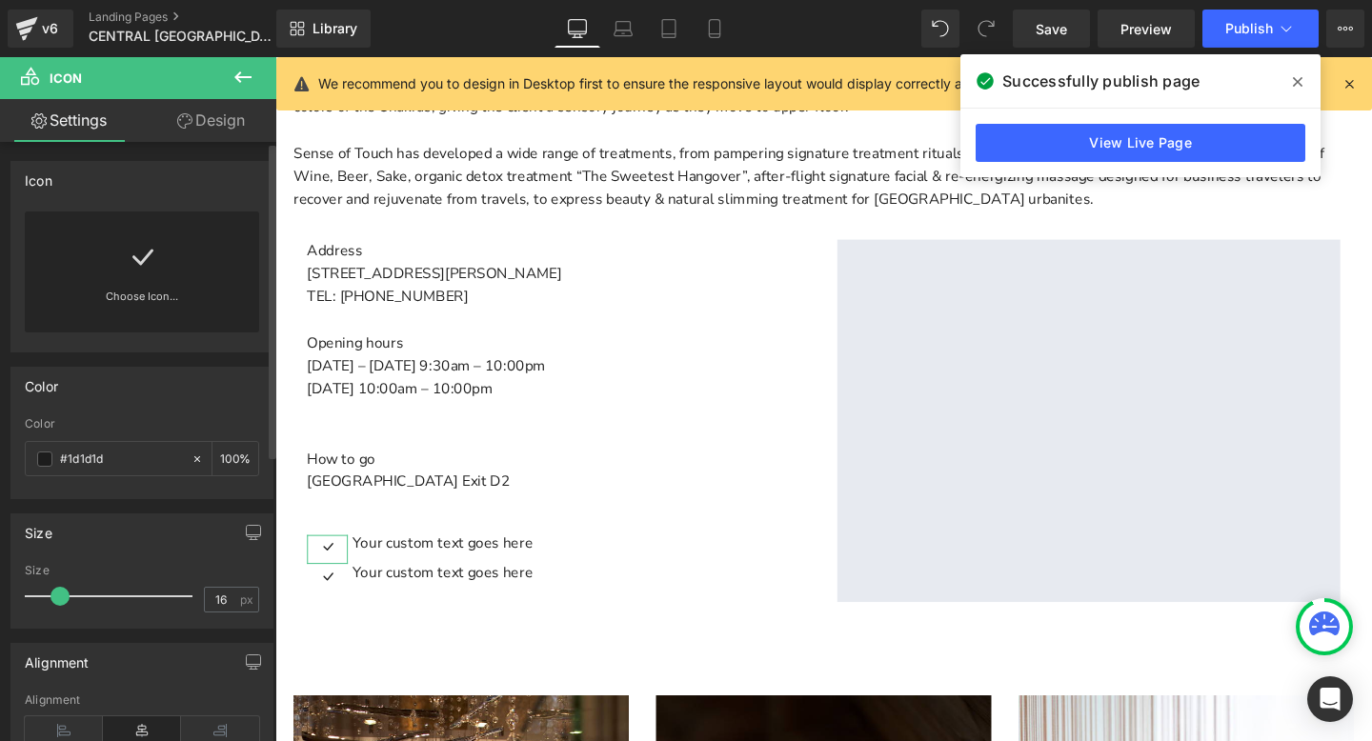
click at [131, 273] on link at bounding box center [142, 249] width 30 height 76
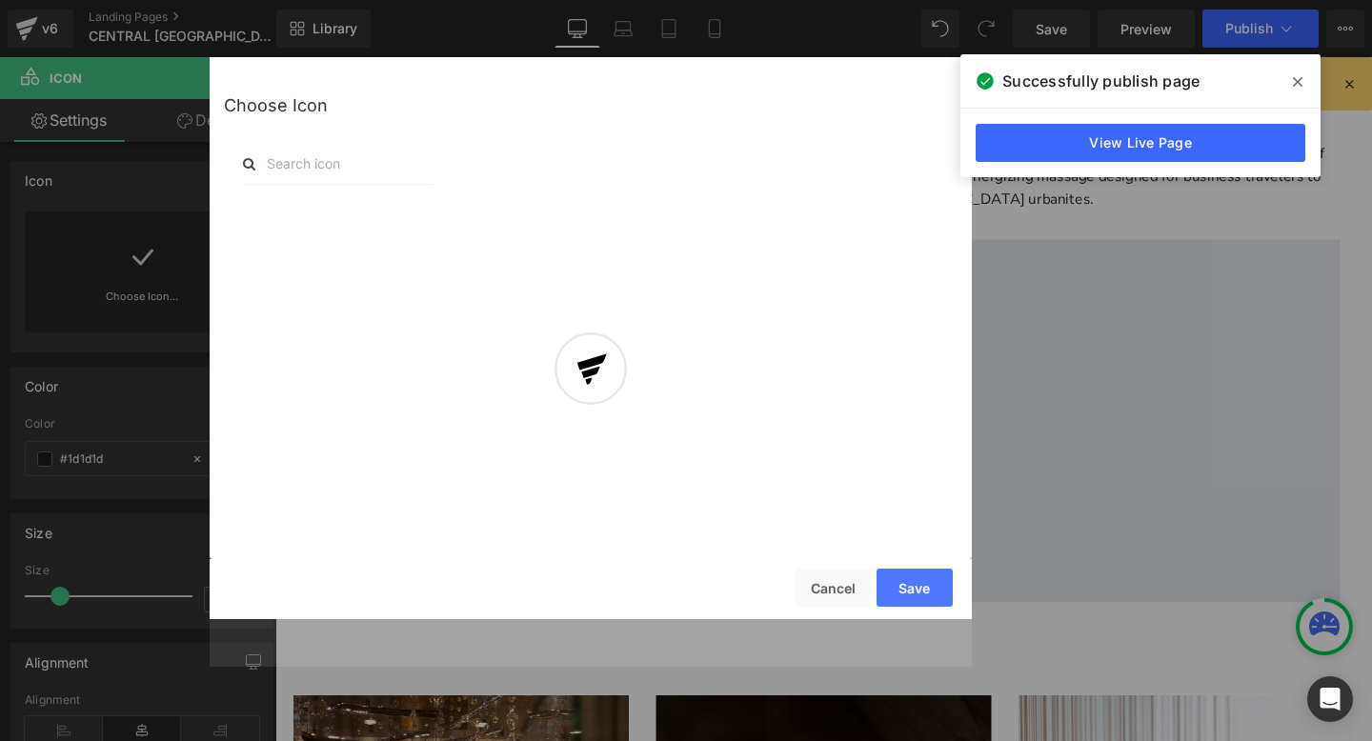
click at [369, 163] on div at bounding box center [591, 386] width 762 height 562
click at [303, 166] on div at bounding box center [591, 386] width 762 height 562
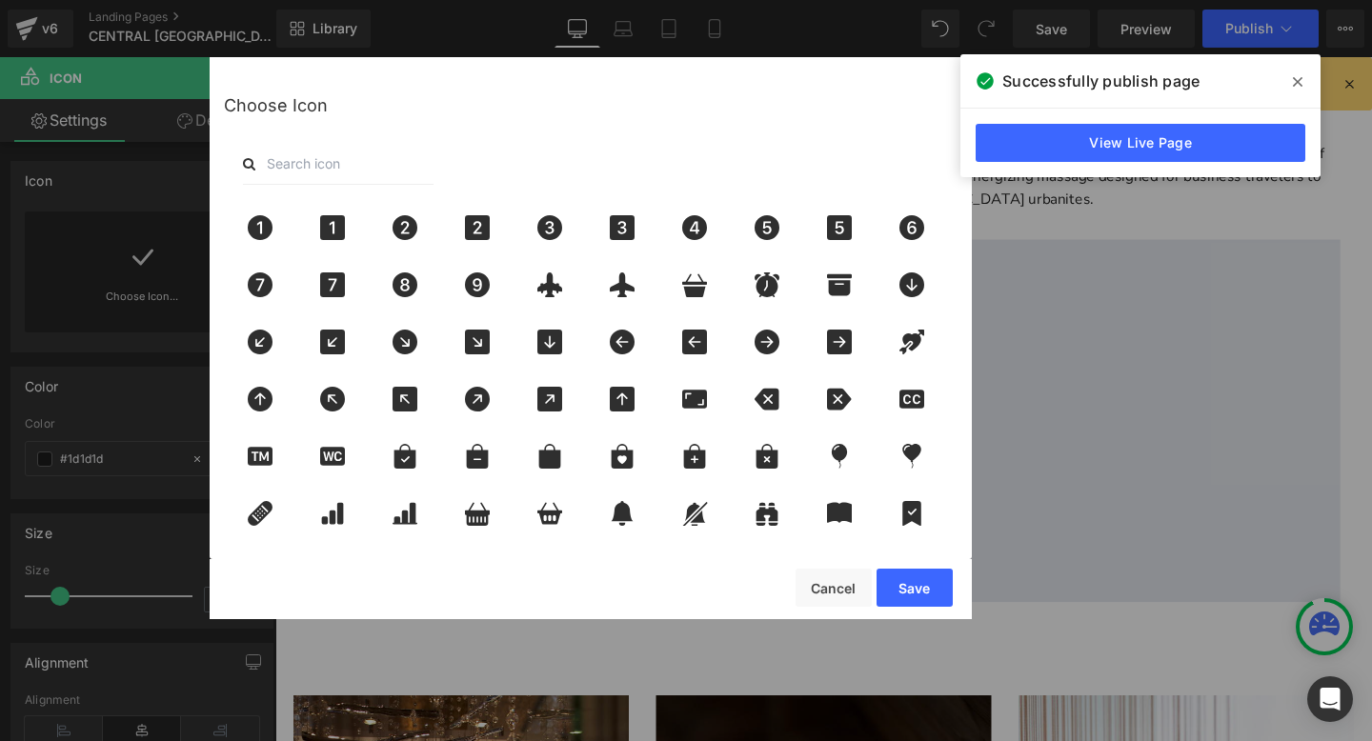
click at [318, 146] on input "text" at bounding box center [338, 164] width 191 height 42
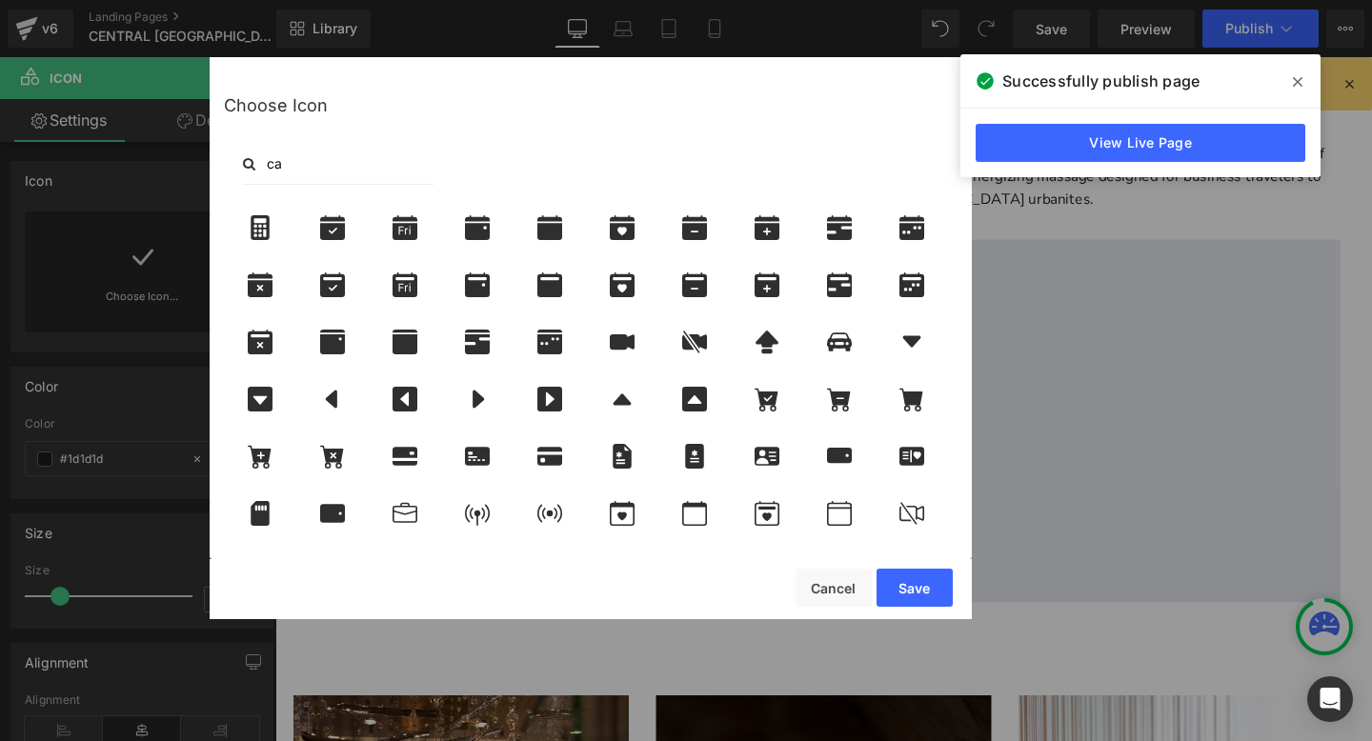
type input "c"
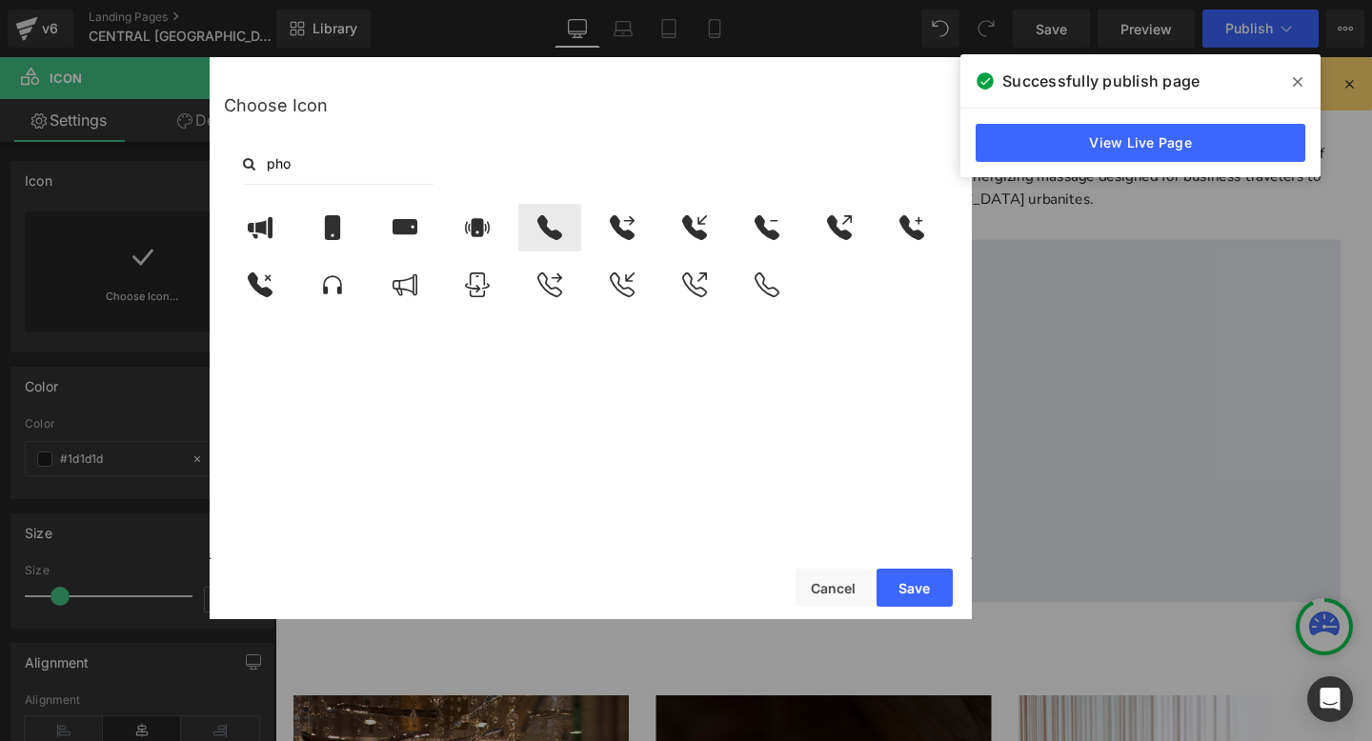
type input "pho"
click at [556, 223] on icon at bounding box center [550, 227] width 40 height 25
click at [909, 590] on button "Save" at bounding box center [914, 588] width 76 height 38
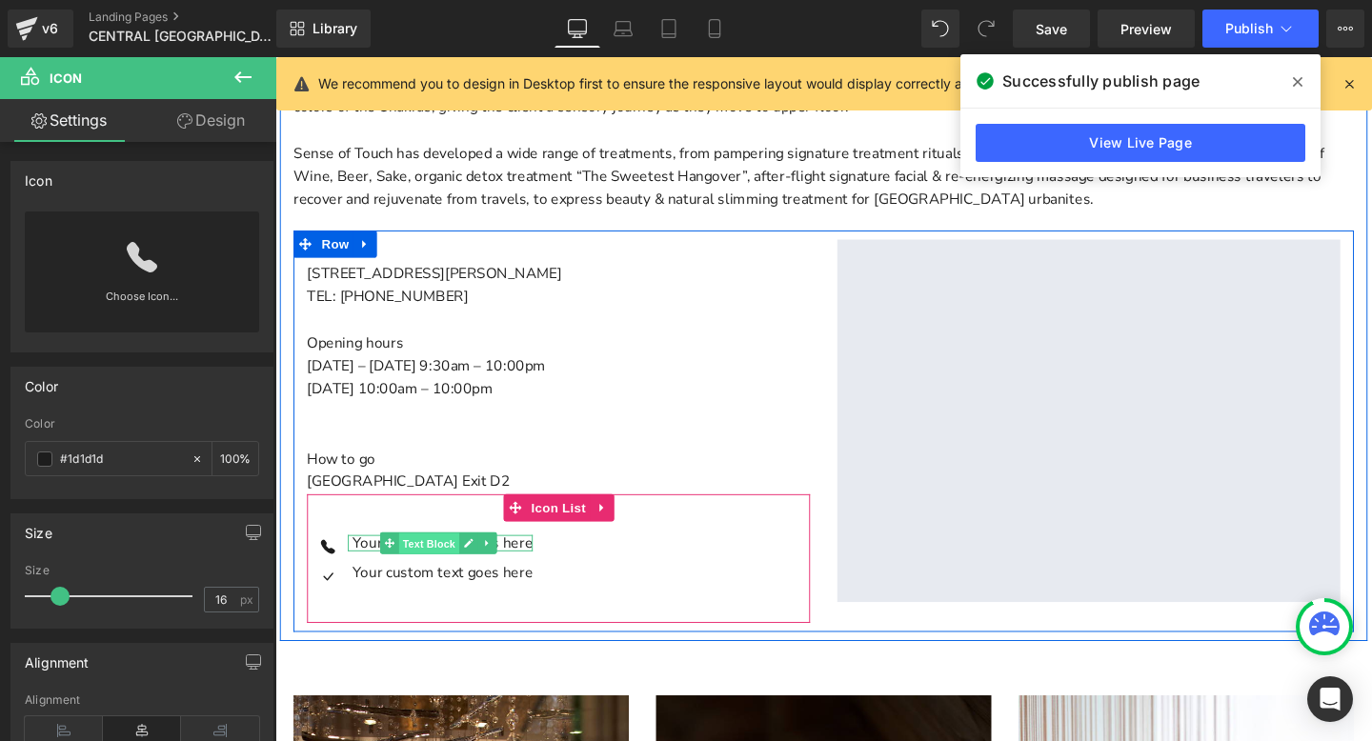
click at [410, 569] on span "Text Block" at bounding box center [436, 568] width 63 height 23
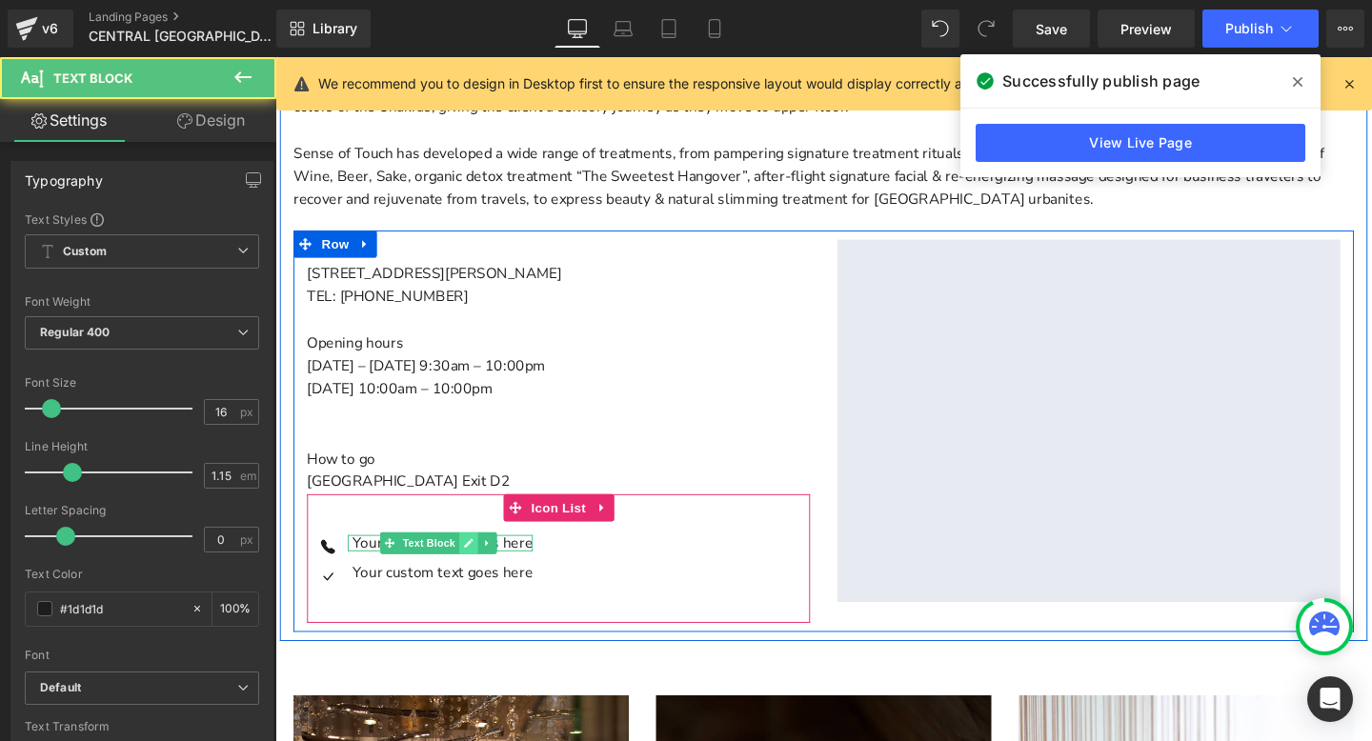
click at [473, 567] on icon "Main content" at bounding box center [477, 567] width 10 height 11
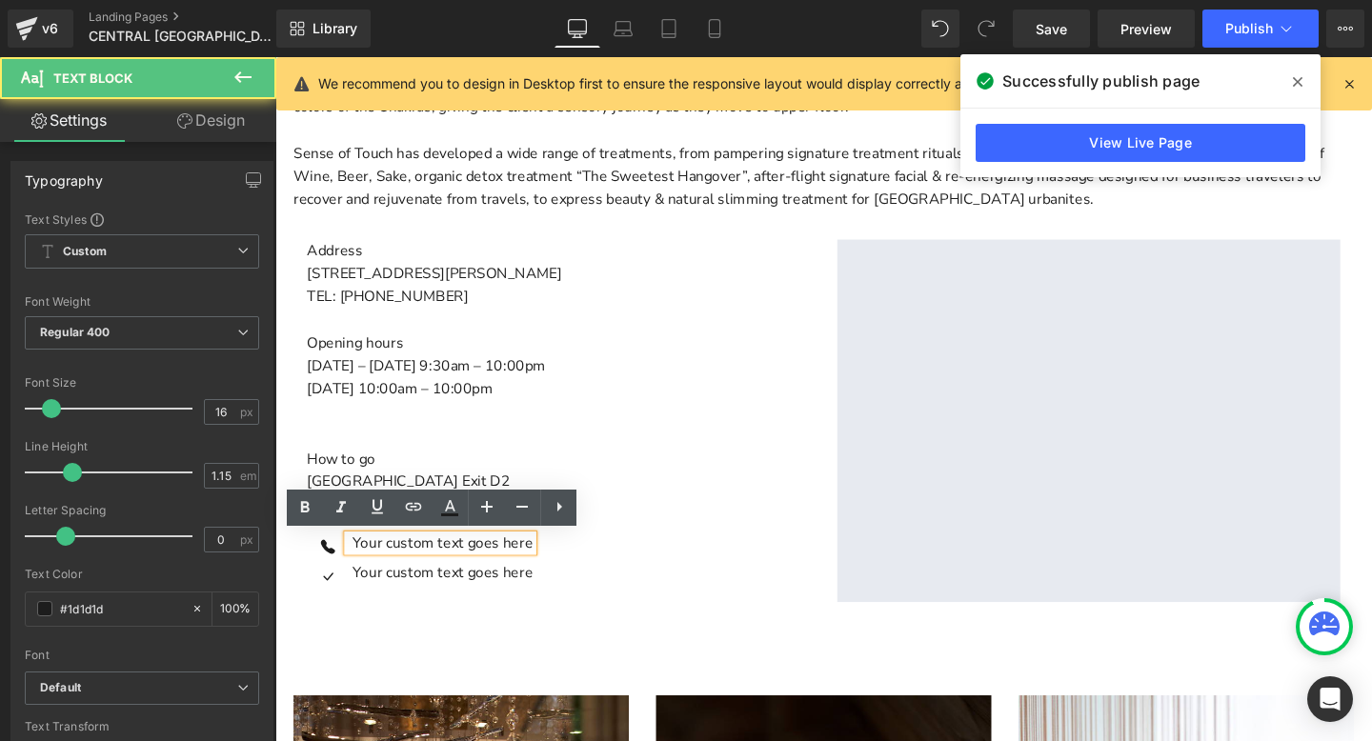
click at [442, 562] on p "Your custom text goes here" at bounding box center [451, 567] width 190 height 17
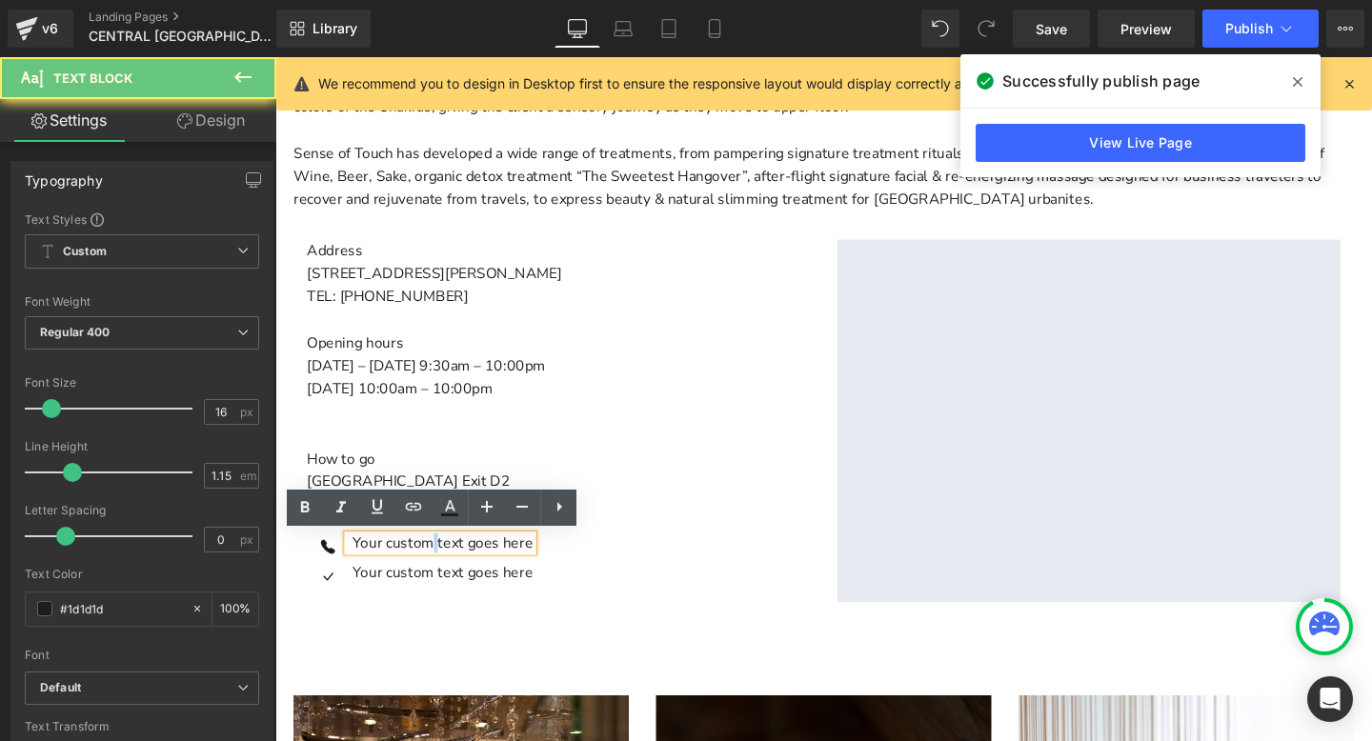
click at [442, 562] on p "Your custom text goes here" at bounding box center [451, 567] width 190 height 17
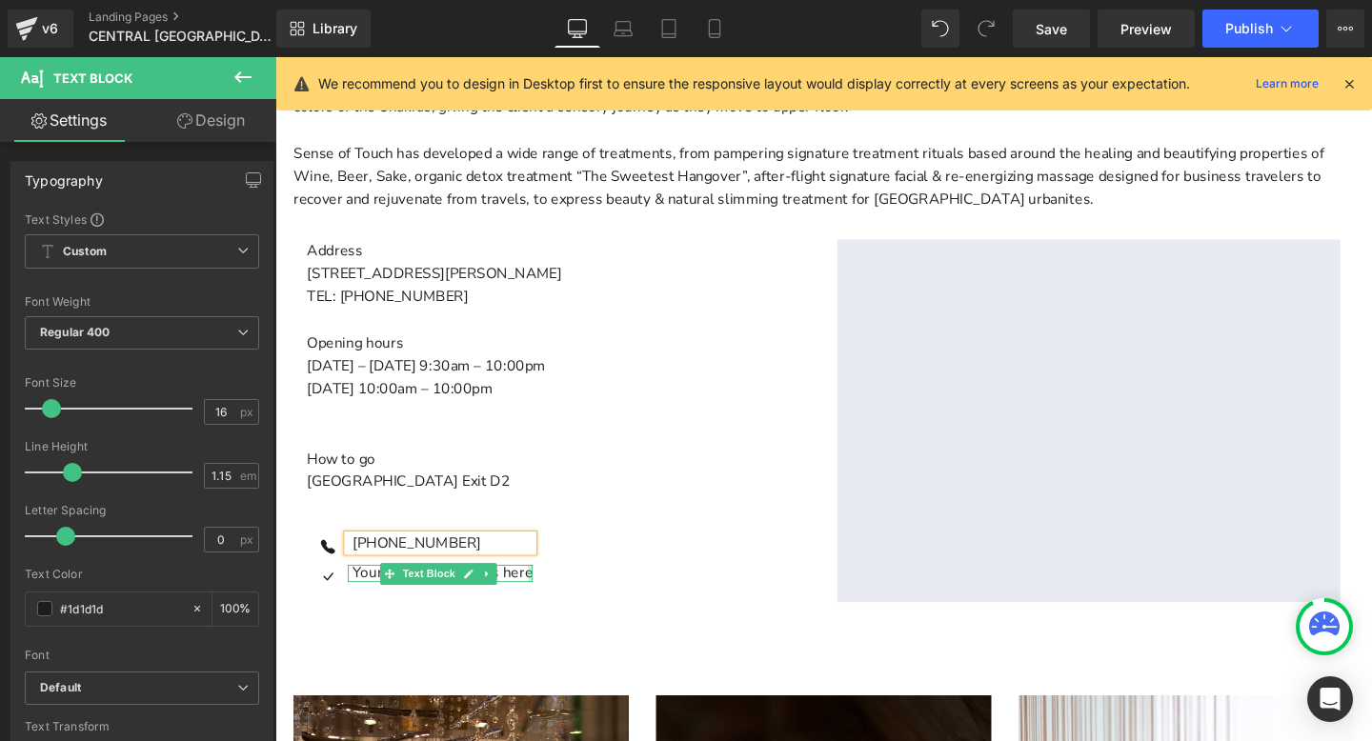
click at [541, 594] on div "Main content" at bounding box center [543, 599] width 5 height 17
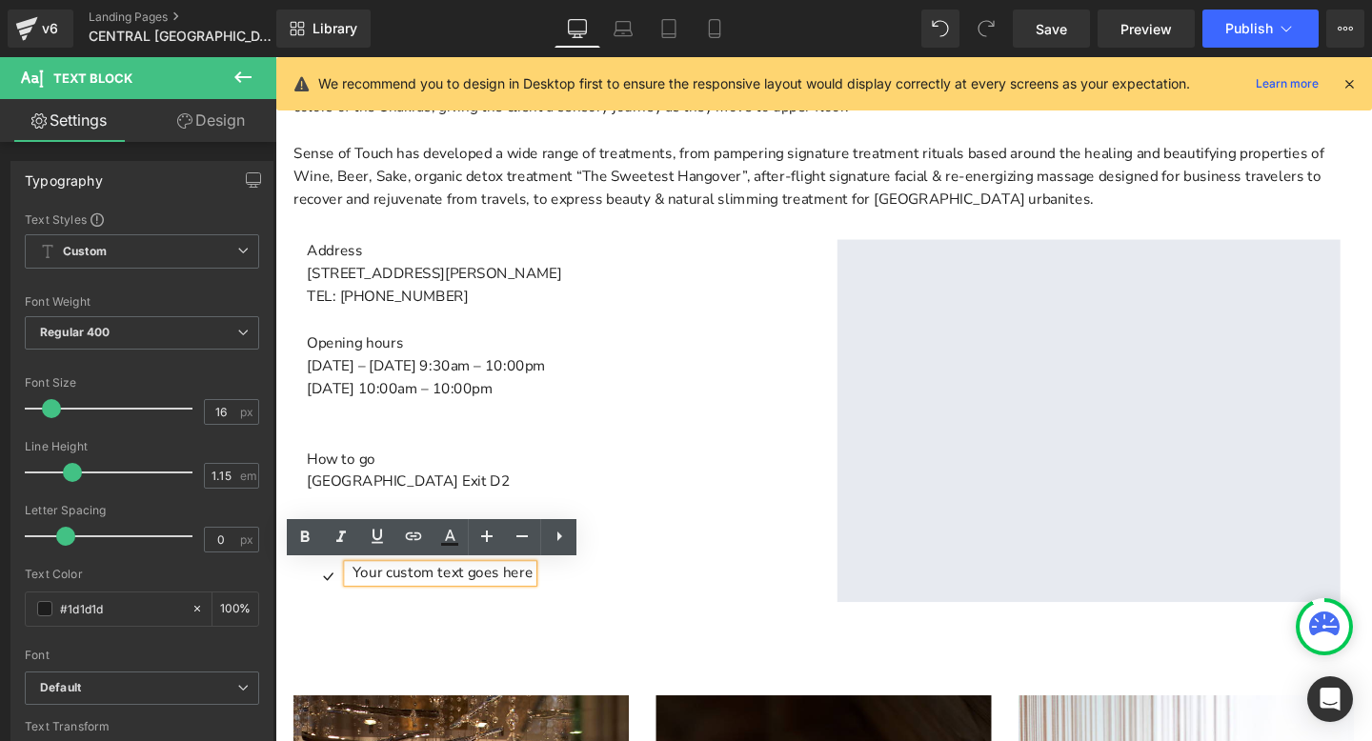
click at [628, 494] on p "[GEOGRAPHIC_DATA] Exit D2" at bounding box center [573, 504] width 529 height 25
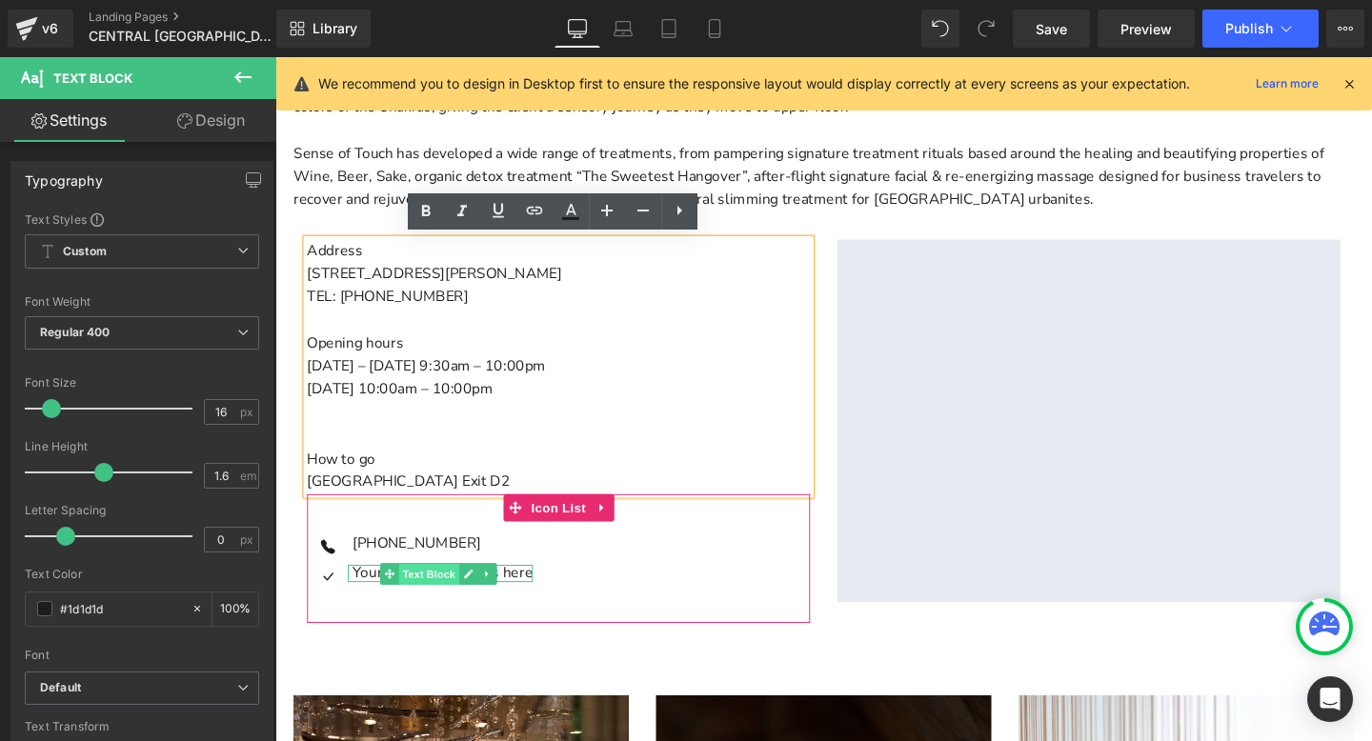
click at [408, 594] on span "Text Block" at bounding box center [436, 600] width 63 height 23
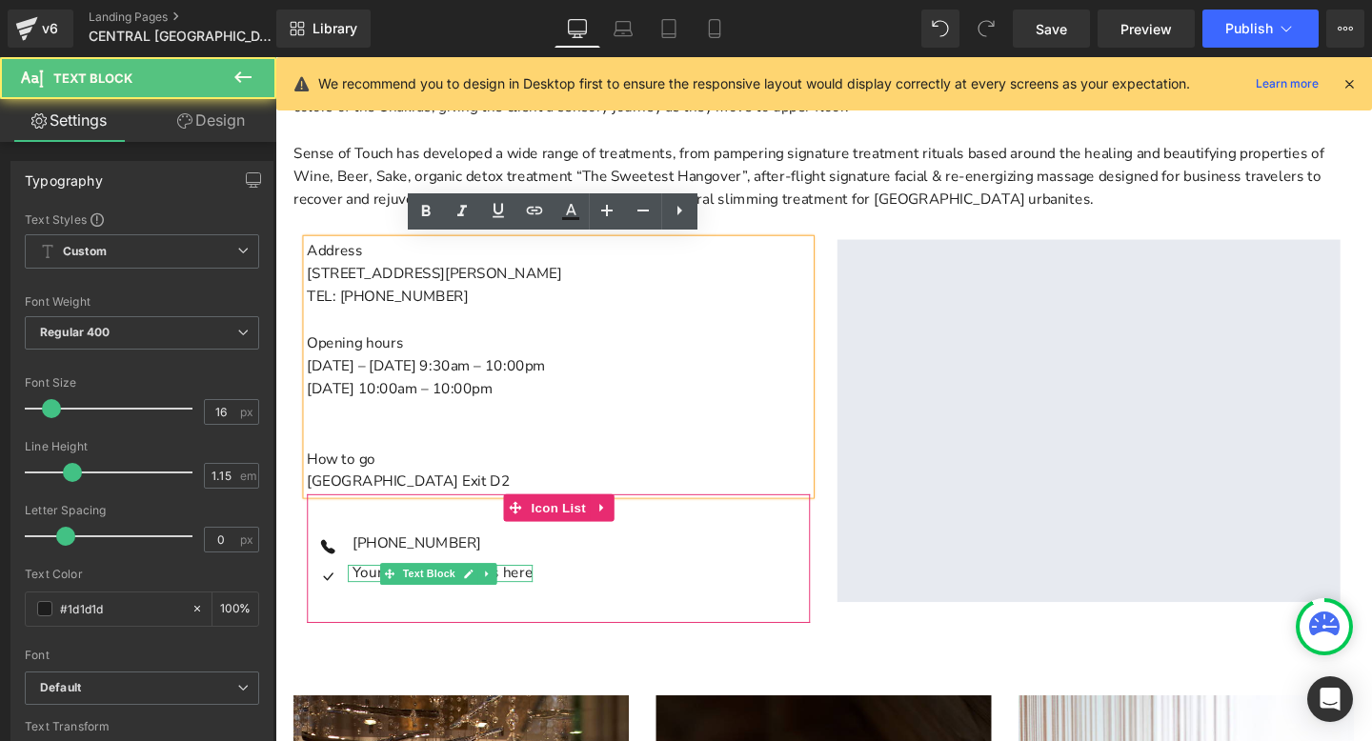
click at [368, 596] on p "Your custom text goes here" at bounding box center [451, 599] width 190 height 17
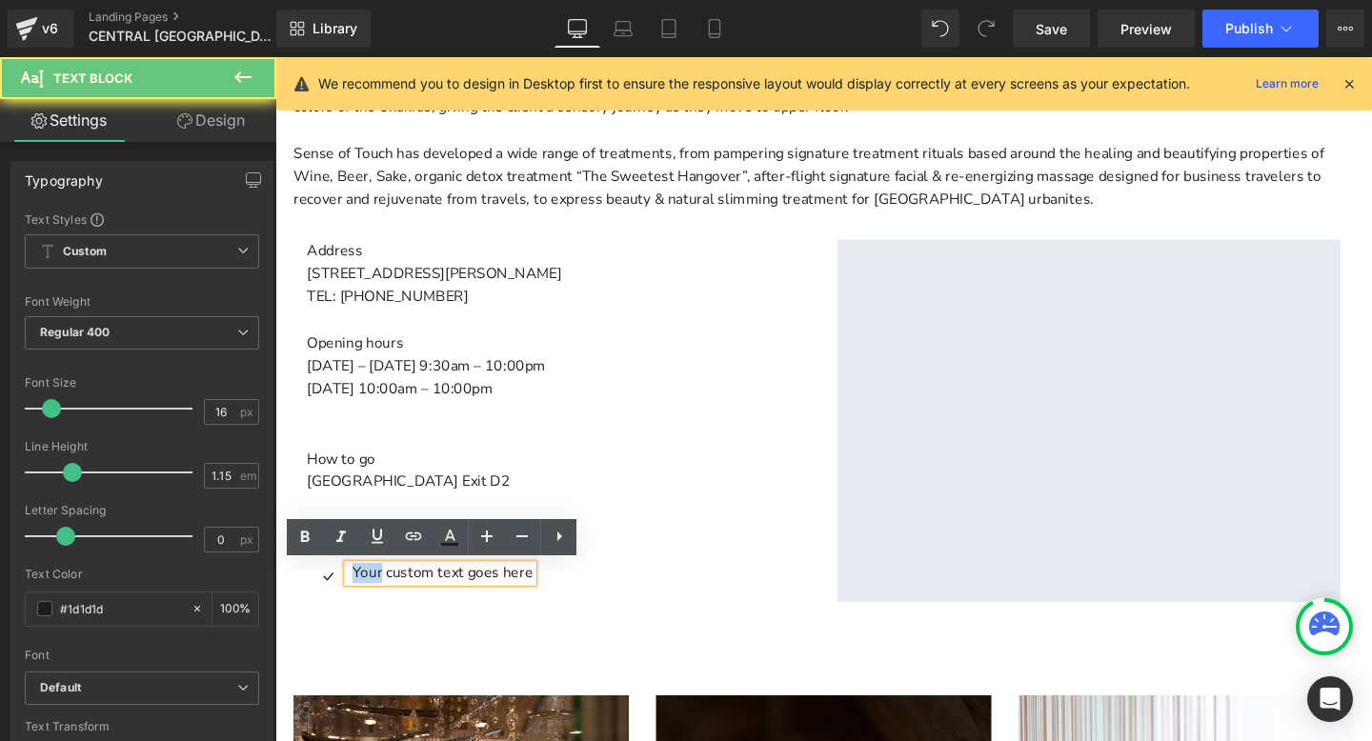
click at [368, 596] on p "Your custom text goes here" at bounding box center [451, 599] width 190 height 17
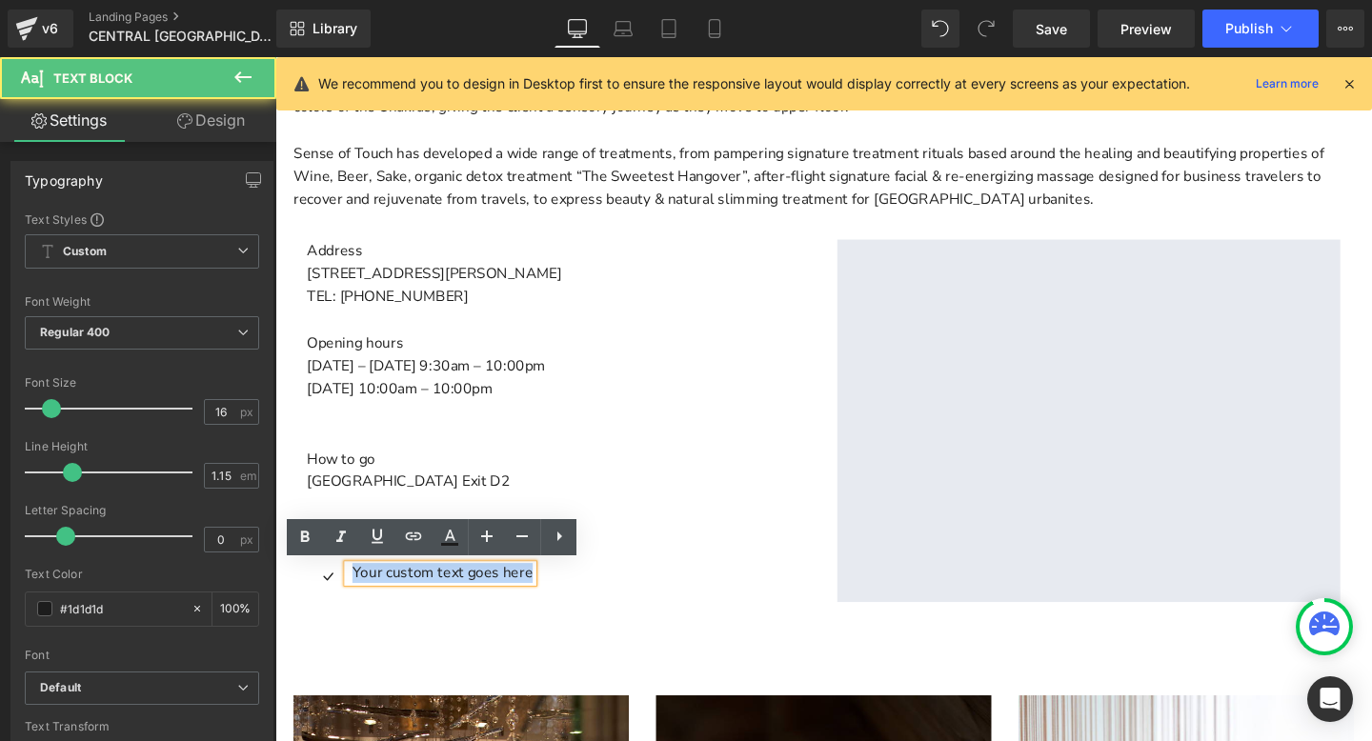
click at [368, 596] on p "Your custom text goes here" at bounding box center [451, 599] width 190 height 17
paste div "Main content"
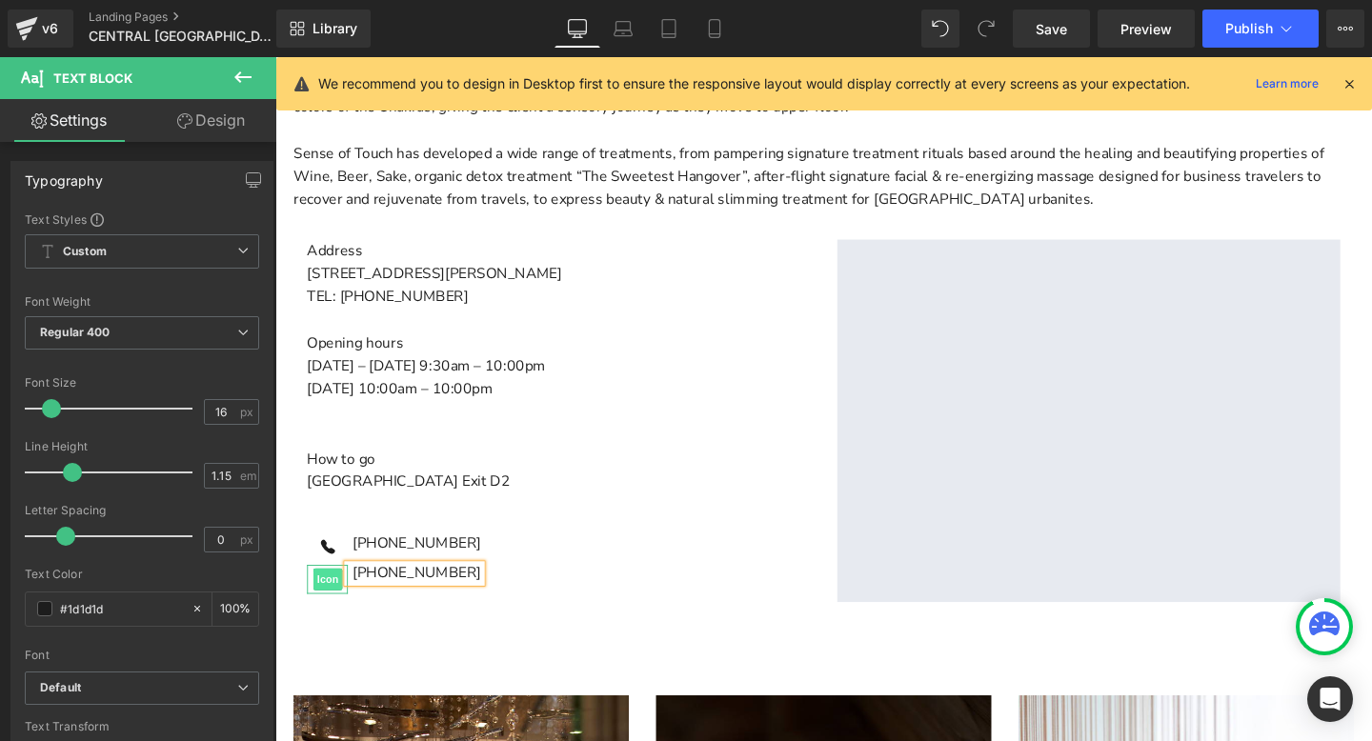
click at [332, 605] on span "Icon" at bounding box center [330, 605] width 30 height 23
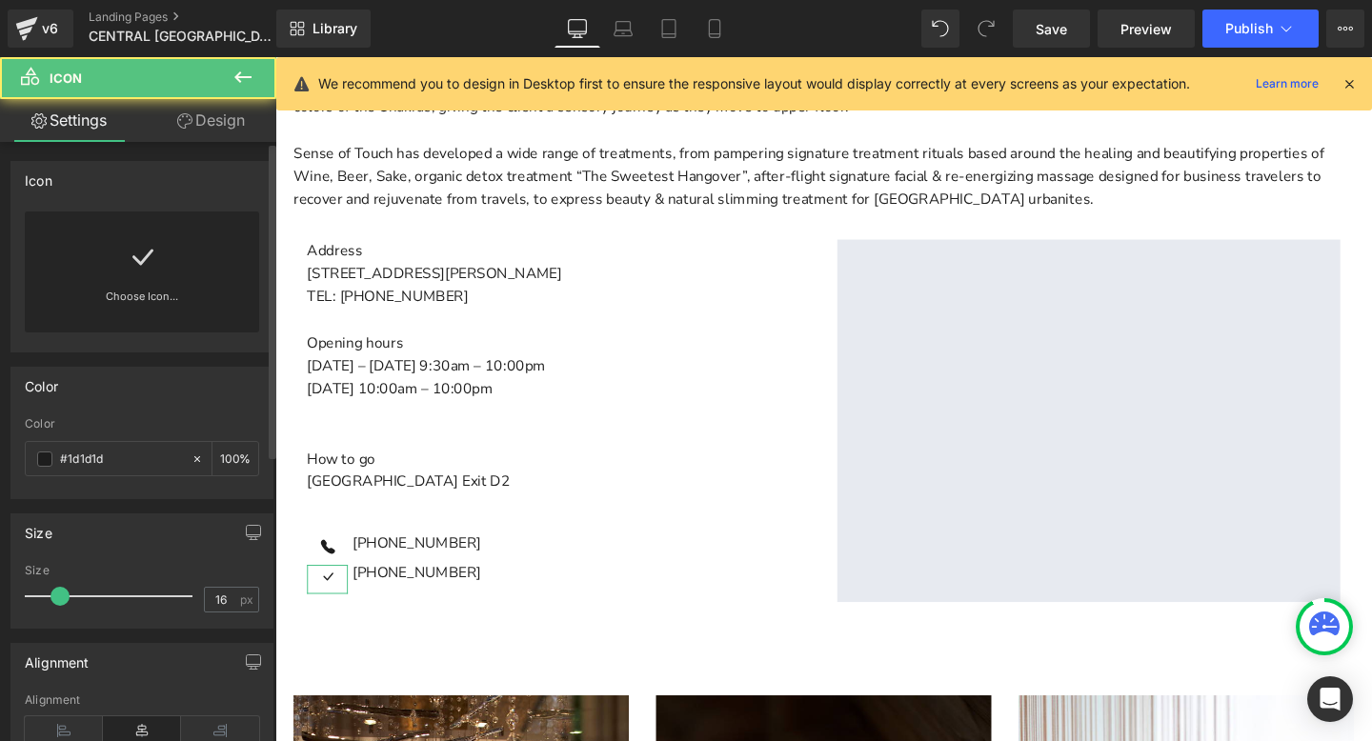
click at [114, 258] on div "Choose Icon..." at bounding box center [142, 271] width 234 height 121
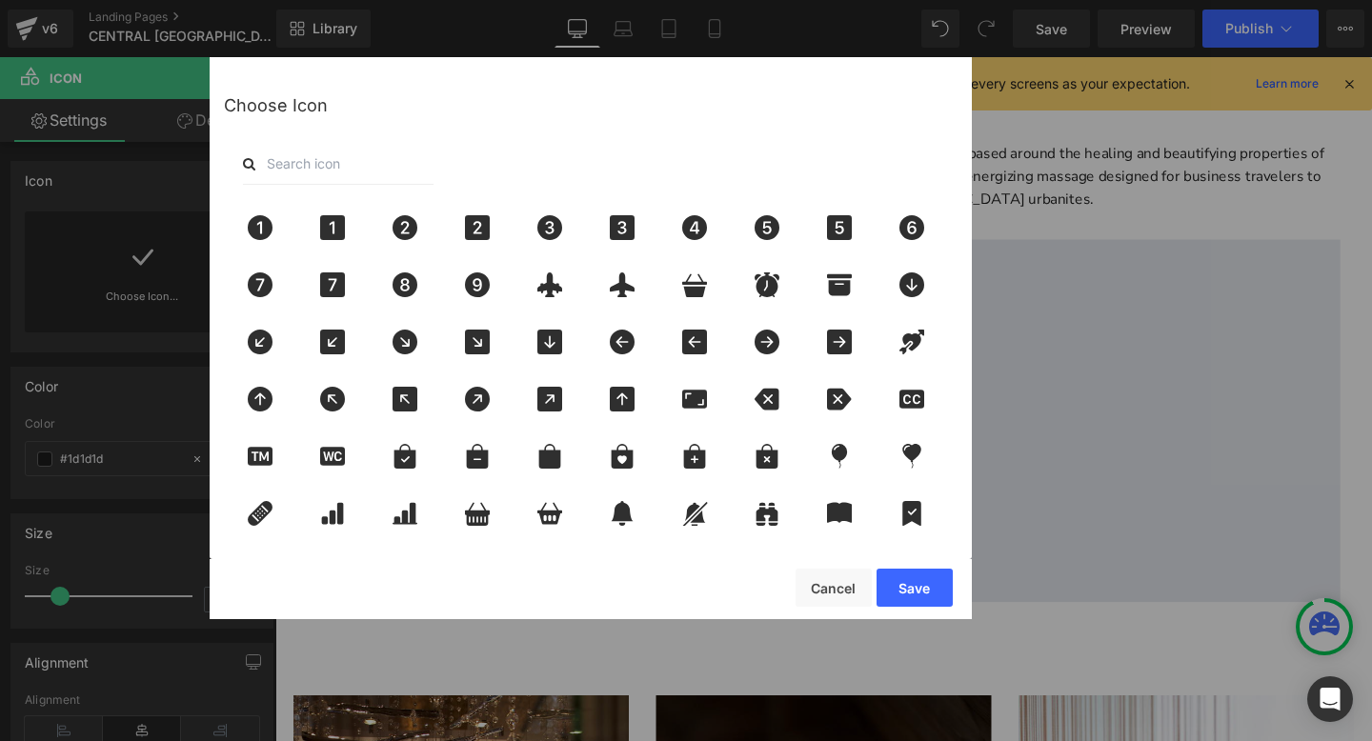
click at [318, 155] on input "text" at bounding box center [338, 164] width 191 height 42
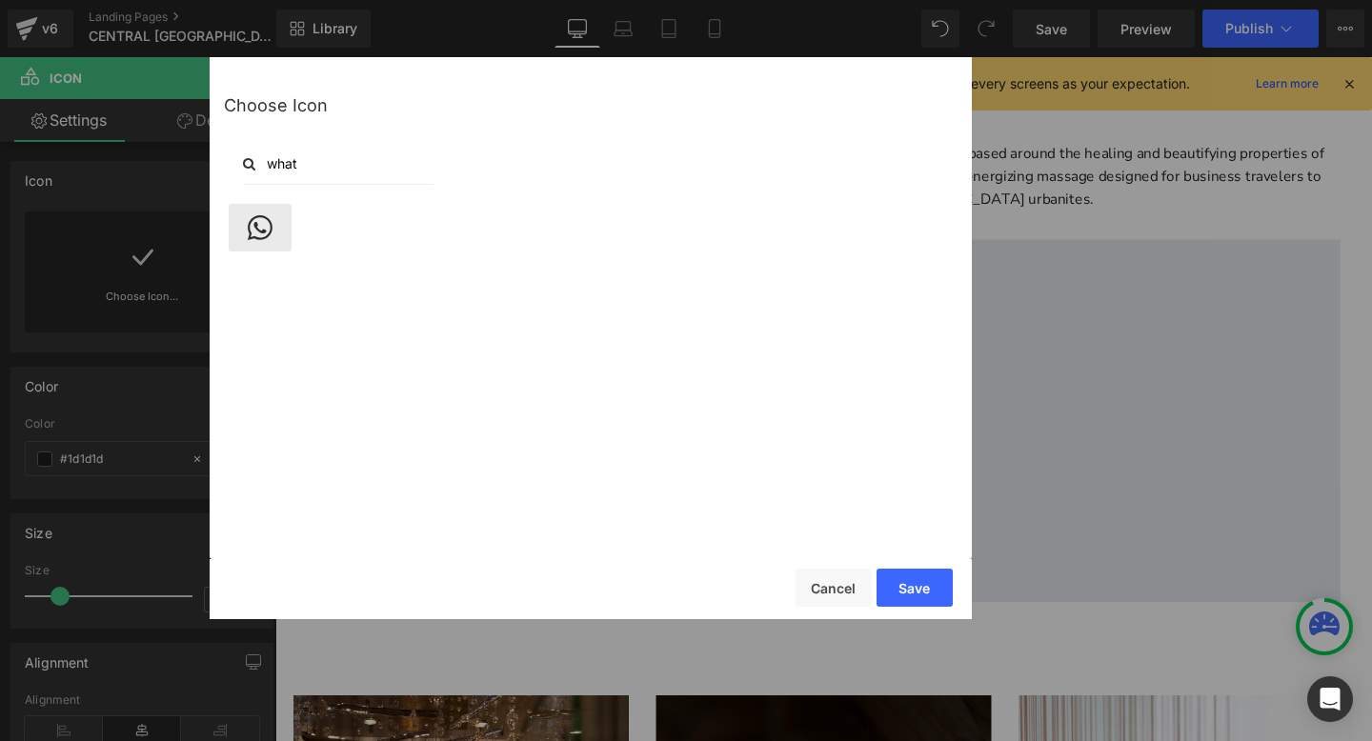
type input "what"
click at [254, 224] on icon at bounding box center [260, 227] width 25 height 25
click at [914, 581] on button "Save" at bounding box center [914, 588] width 76 height 38
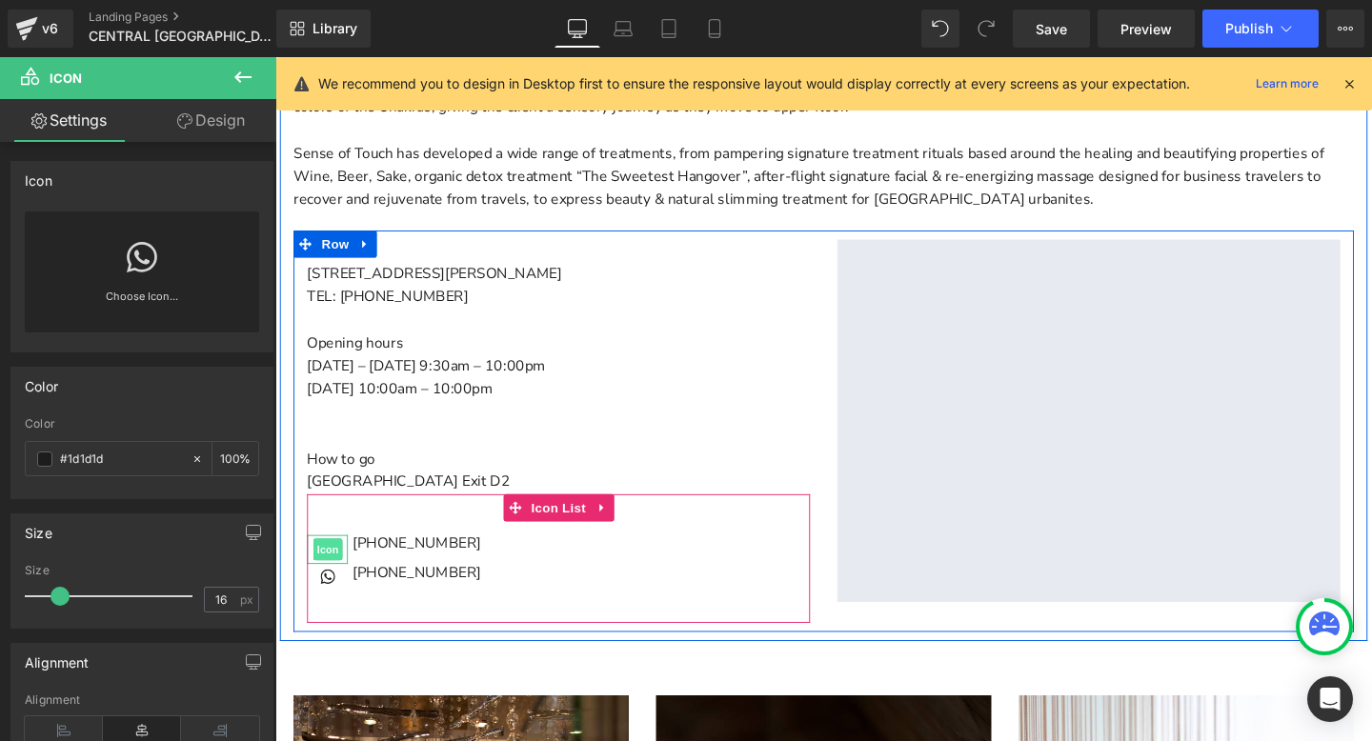
click at [327, 569] on span "Icon" at bounding box center [330, 574] width 30 height 23
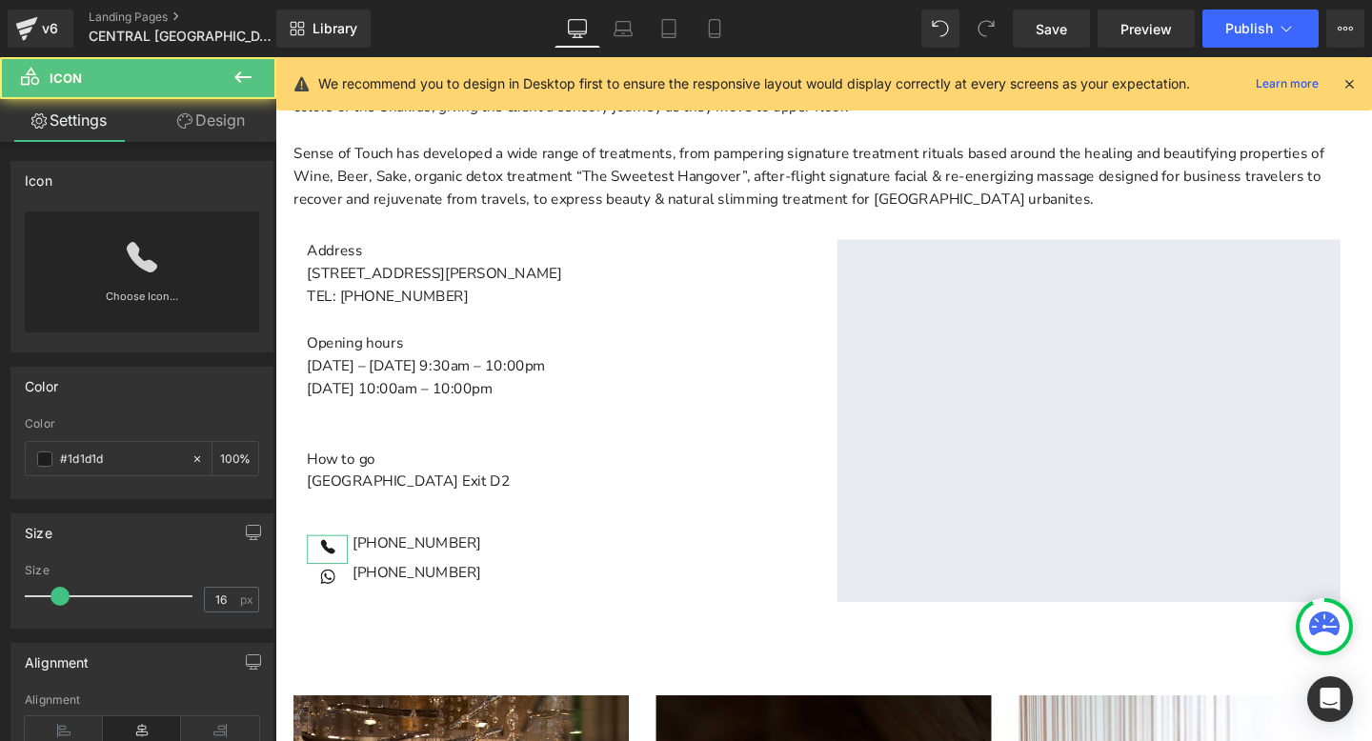
click at [104, 233] on div "Choose Icon..." at bounding box center [142, 271] width 234 height 121
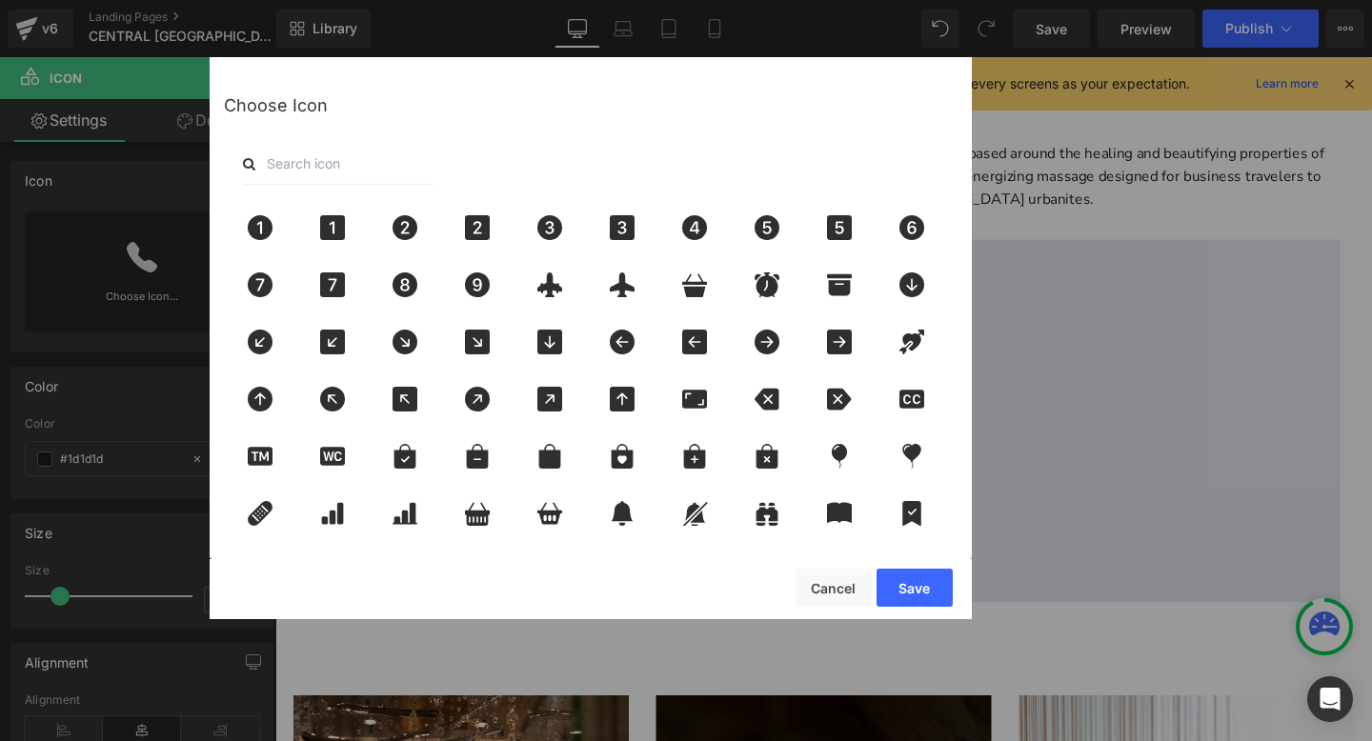
click at [300, 169] on input "text" at bounding box center [338, 164] width 191 height 42
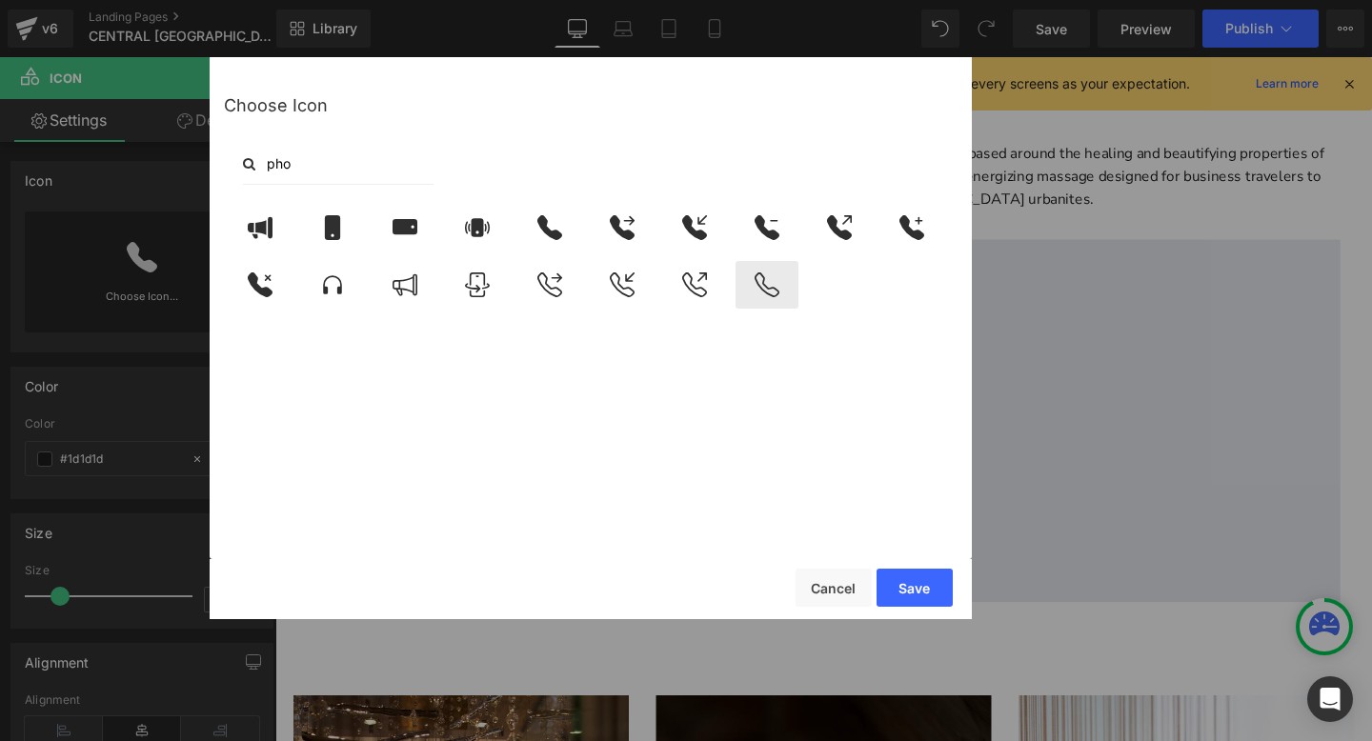
type input "pho"
click at [760, 293] on icon at bounding box center [767, 284] width 40 height 25
click at [923, 588] on button "Save" at bounding box center [914, 588] width 76 height 38
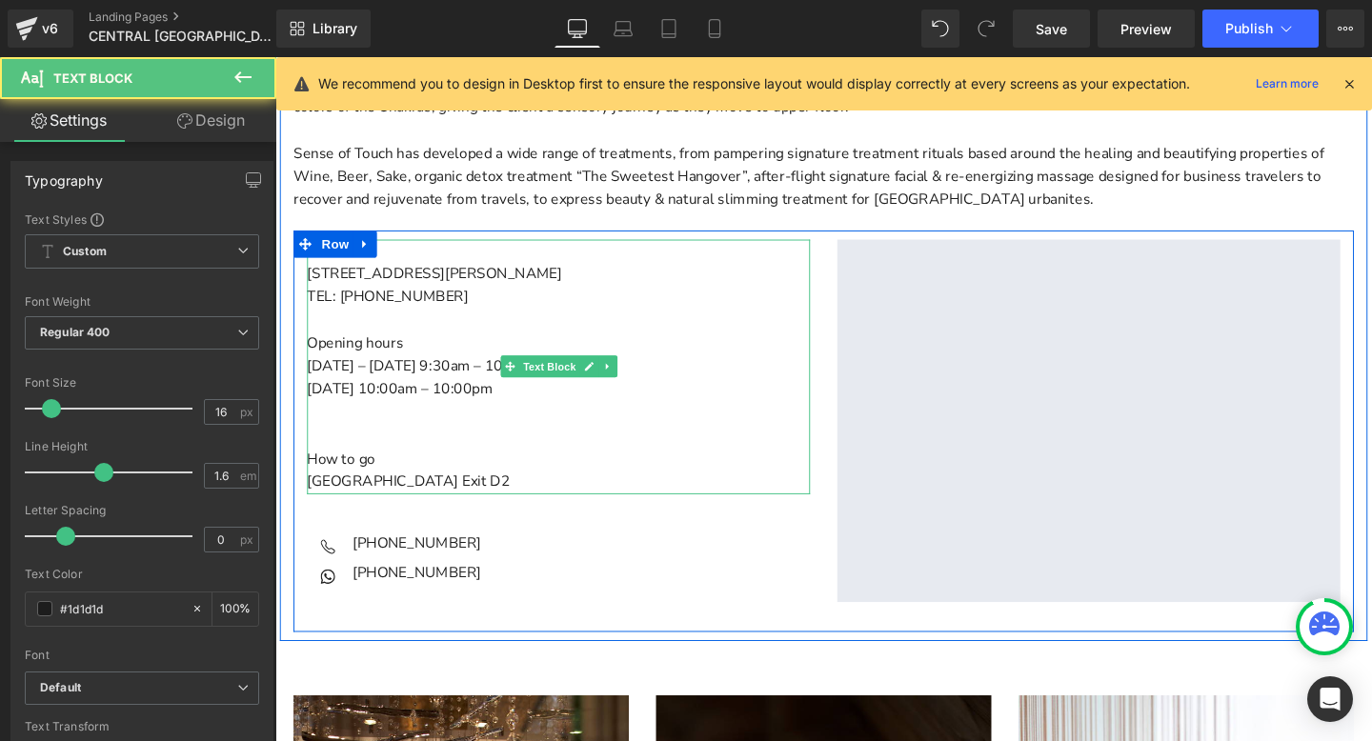
click at [437, 307] on p "TEL: [PHONE_NUMBER]" at bounding box center [573, 309] width 529 height 25
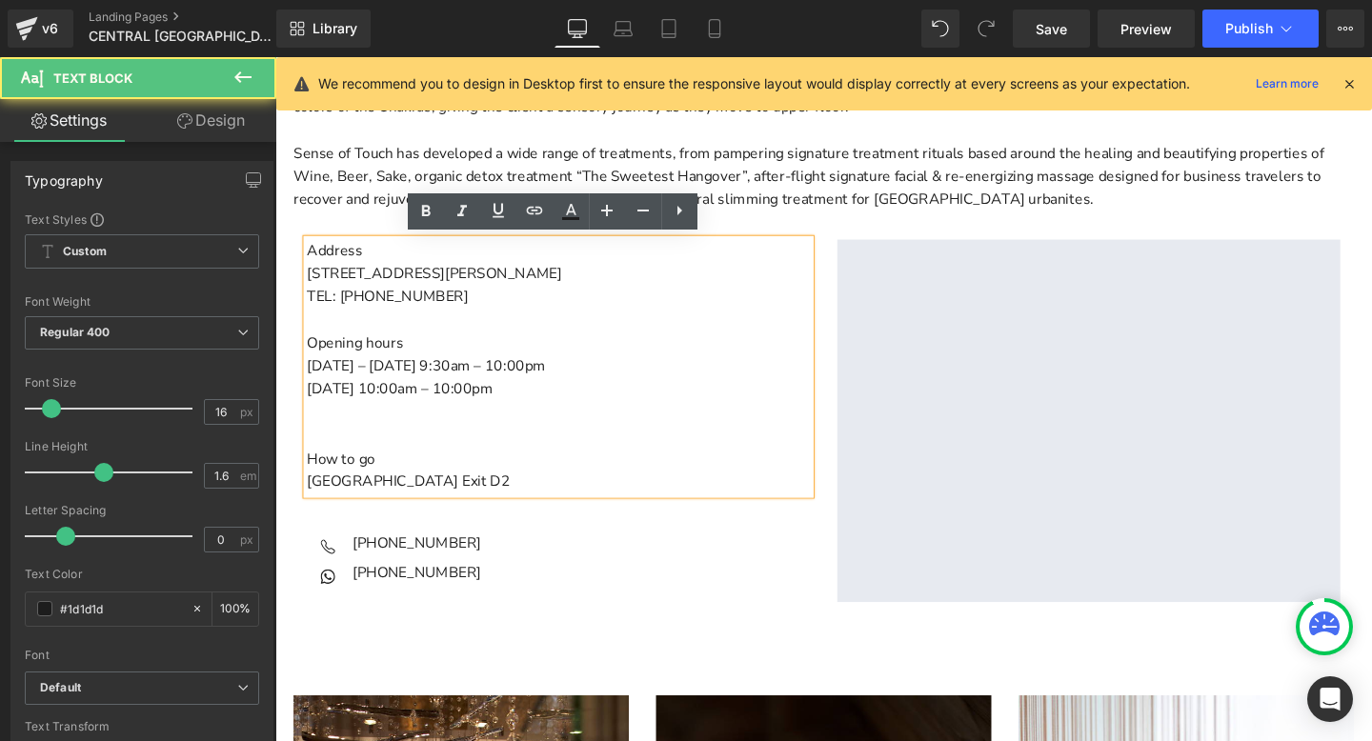
click at [562, 405] on p "[DATE] 10:00am – 10:00pm" at bounding box center [573, 406] width 529 height 25
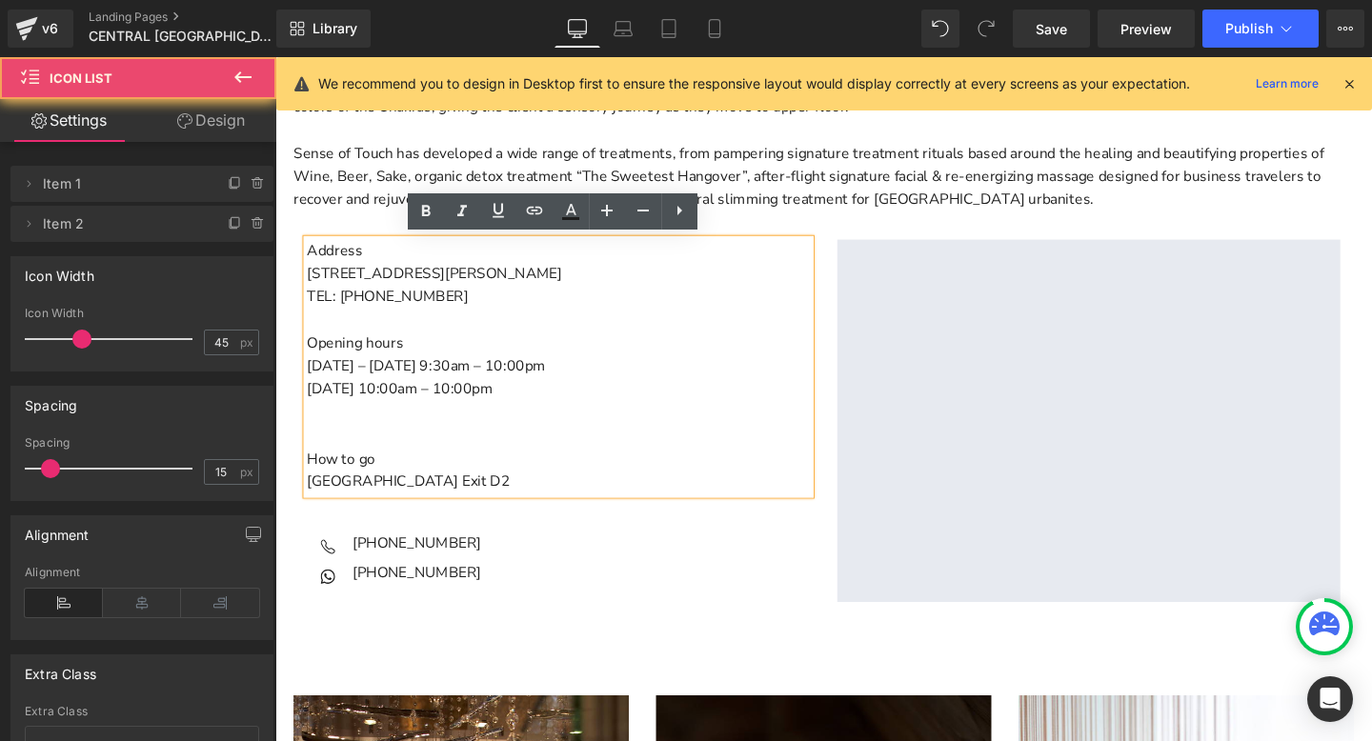
click at [566, 560] on div "Icon [PHONE_NUMBER] Text Block Icon [PHONE_NUMBER] Text Block" at bounding box center [573, 591] width 529 height 64
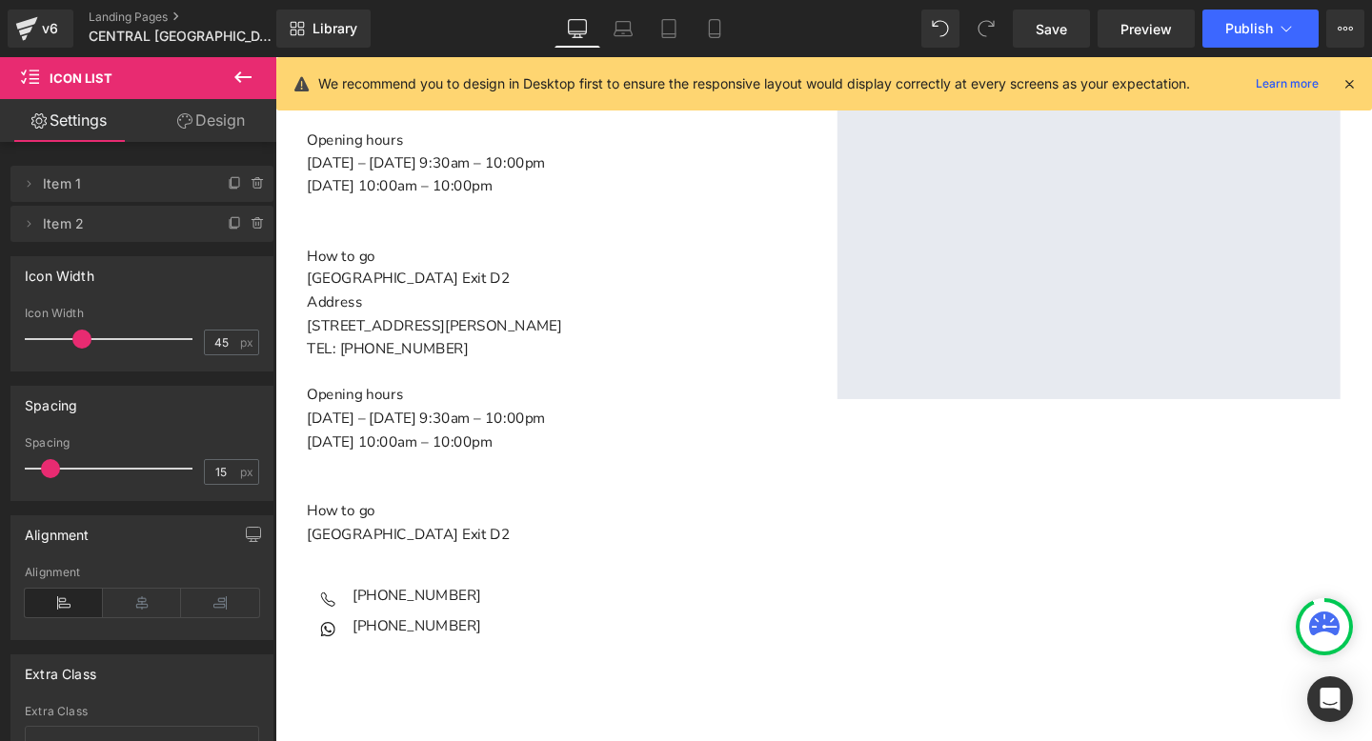
scroll to position [775, 0]
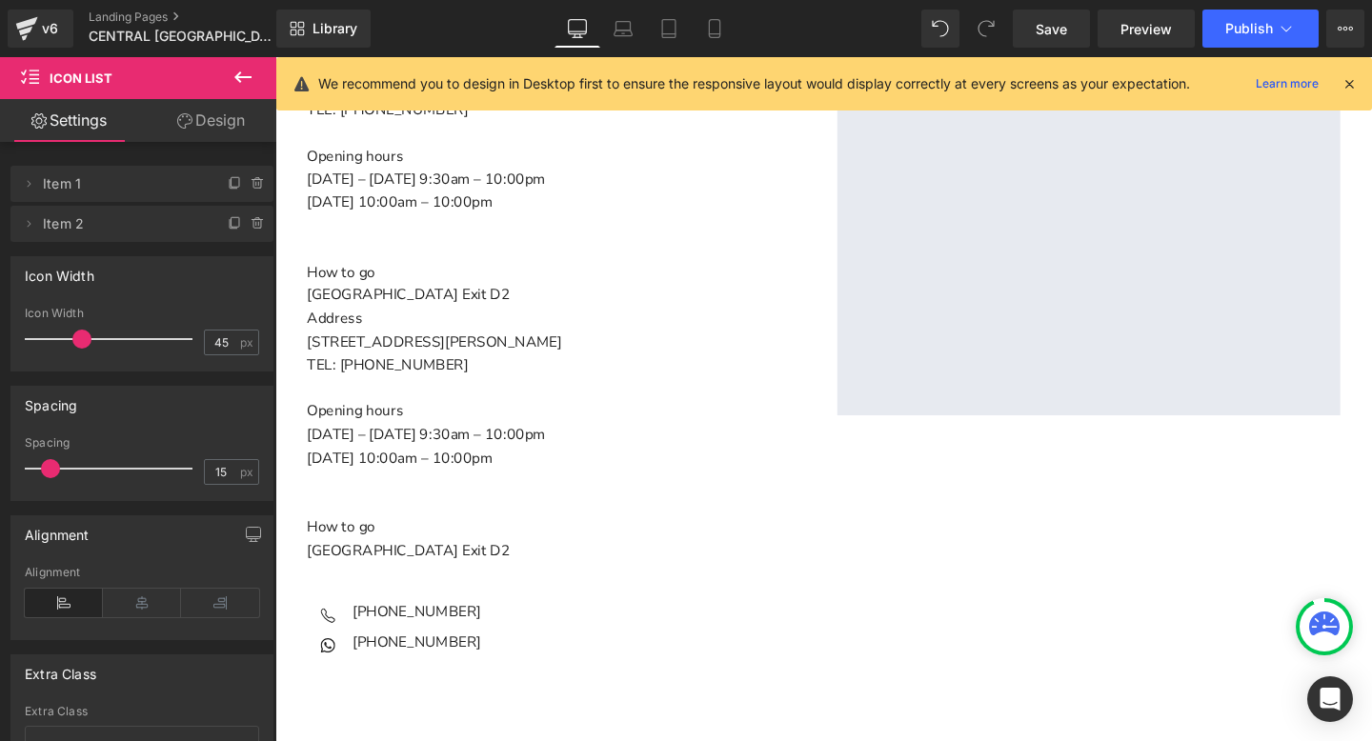
click at [499, 399] on p "Main content" at bounding box center [573, 405] width 529 height 25
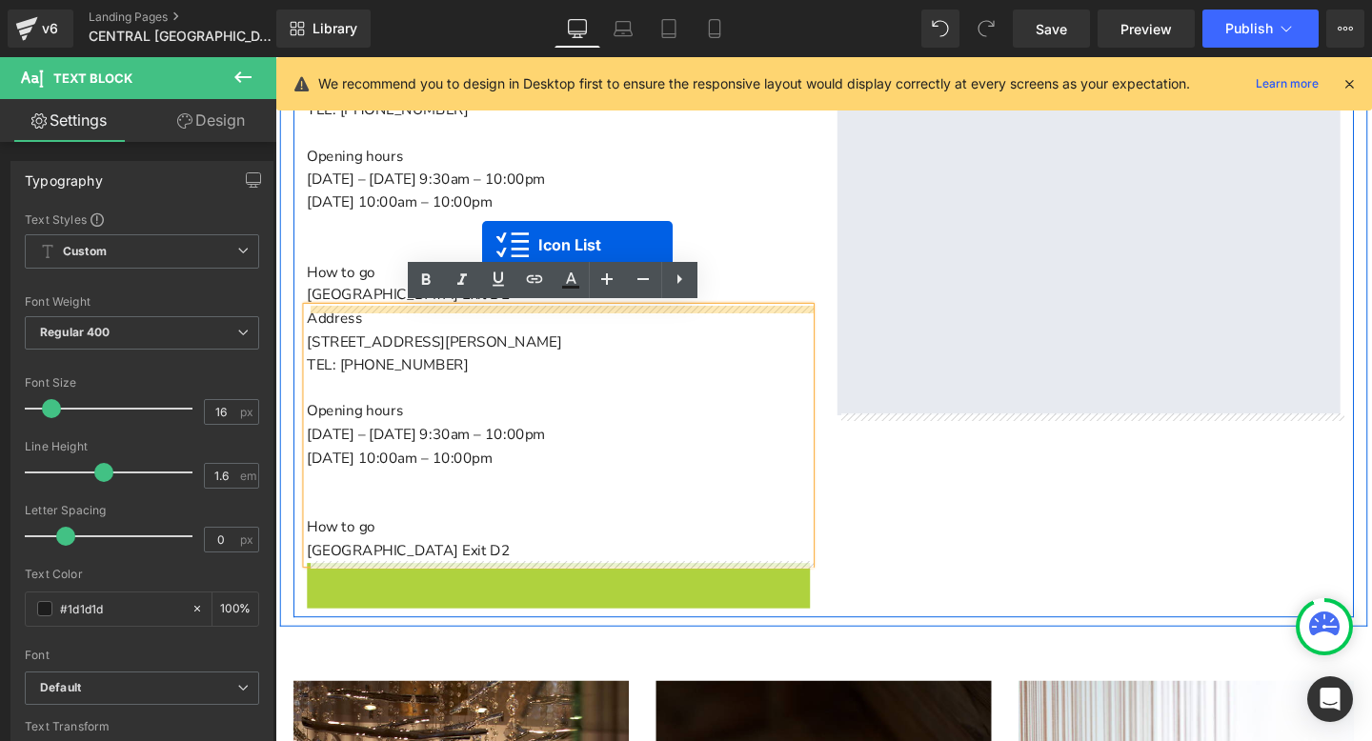
drag, startPoint x: 560, startPoint y: 598, endPoint x: 492, endPoint y: 255, distance: 349.5
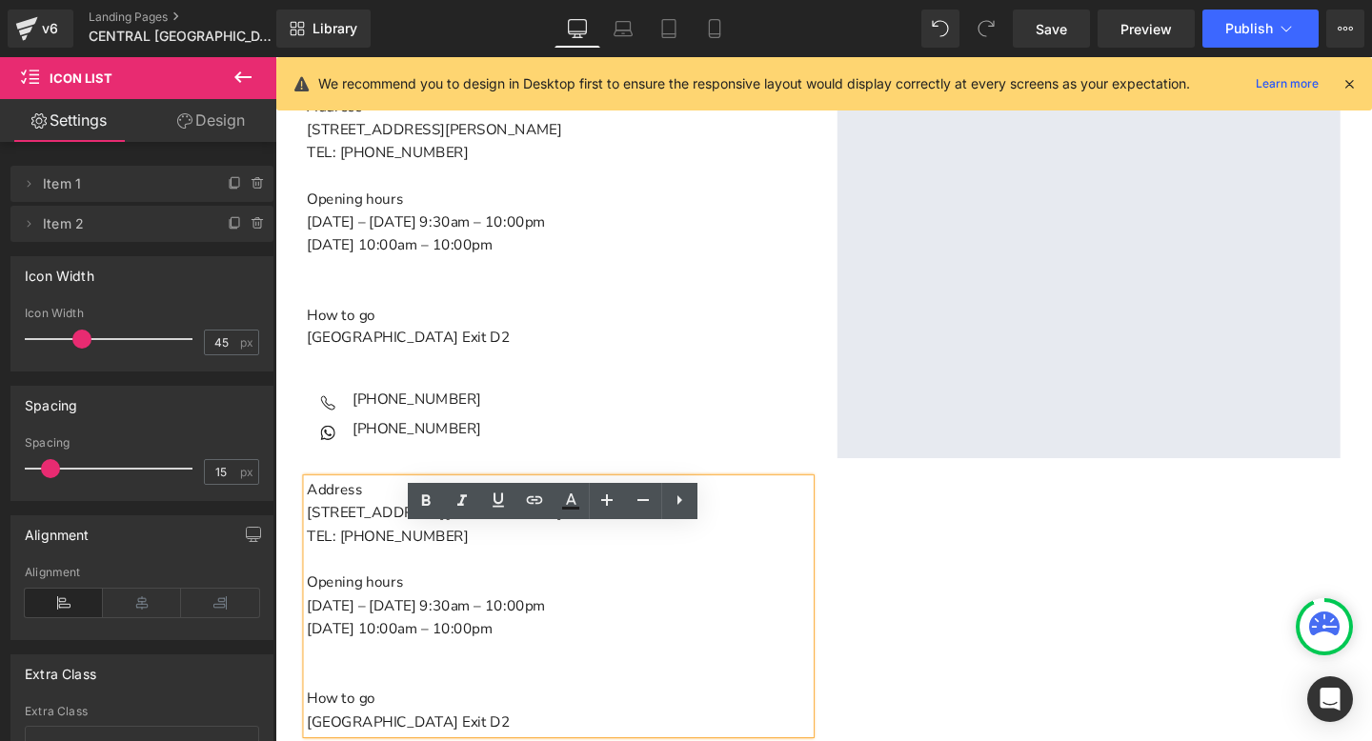
scroll to position [662, 0]
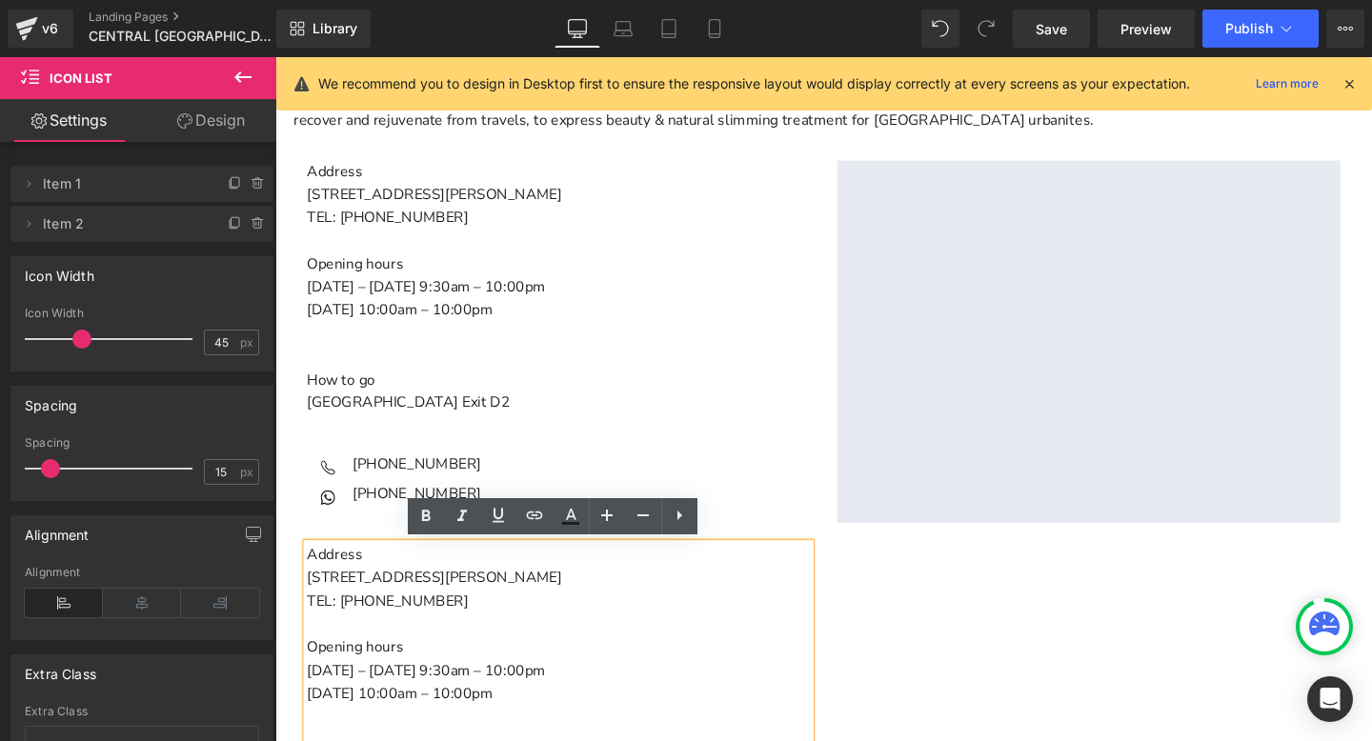
click at [403, 317] on p "[DATE] 10:00am – 10:00pm" at bounding box center [573, 323] width 529 height 25
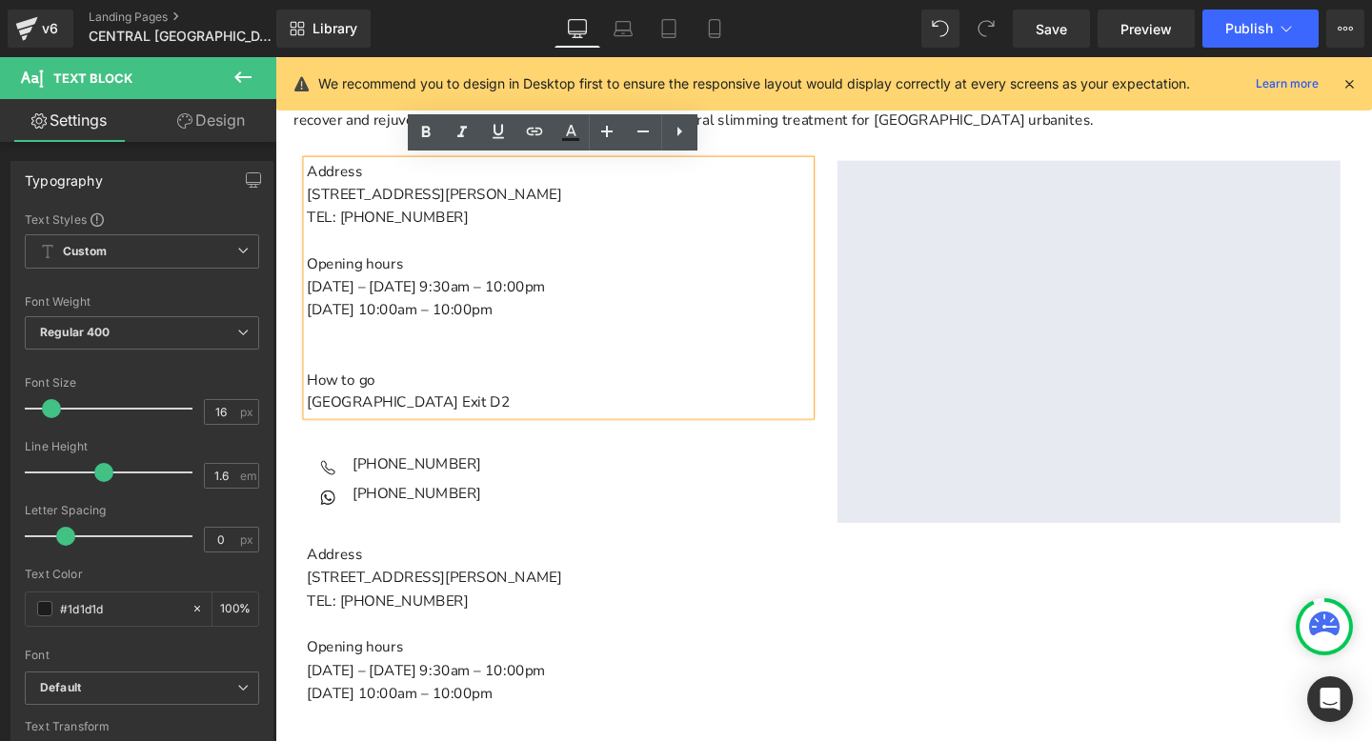
drag, startPoint x: 523, startPoint y: 416, endPoint x: 294, endPoint y: 267, distance: 273.2
click at [294, 267] on div "Address [STREET_ADDRESS][GEOGRAPHIC_DATA][PERSON_NAME]: [PHONE_NUMBER] Opening …" at bounding box center [572, 502] width 557 height 672
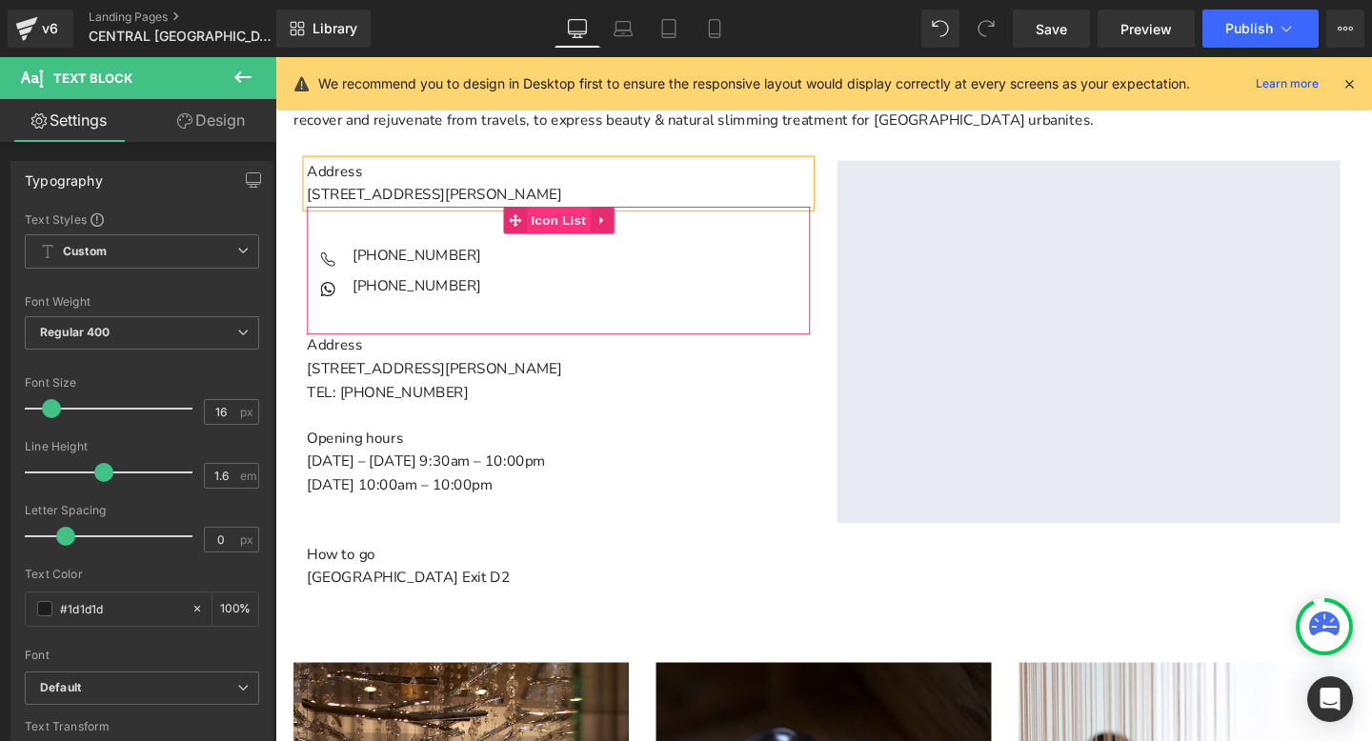
click at [574, 223] on span "Icon List" at bounding box center [572, 228] width 67 height 29
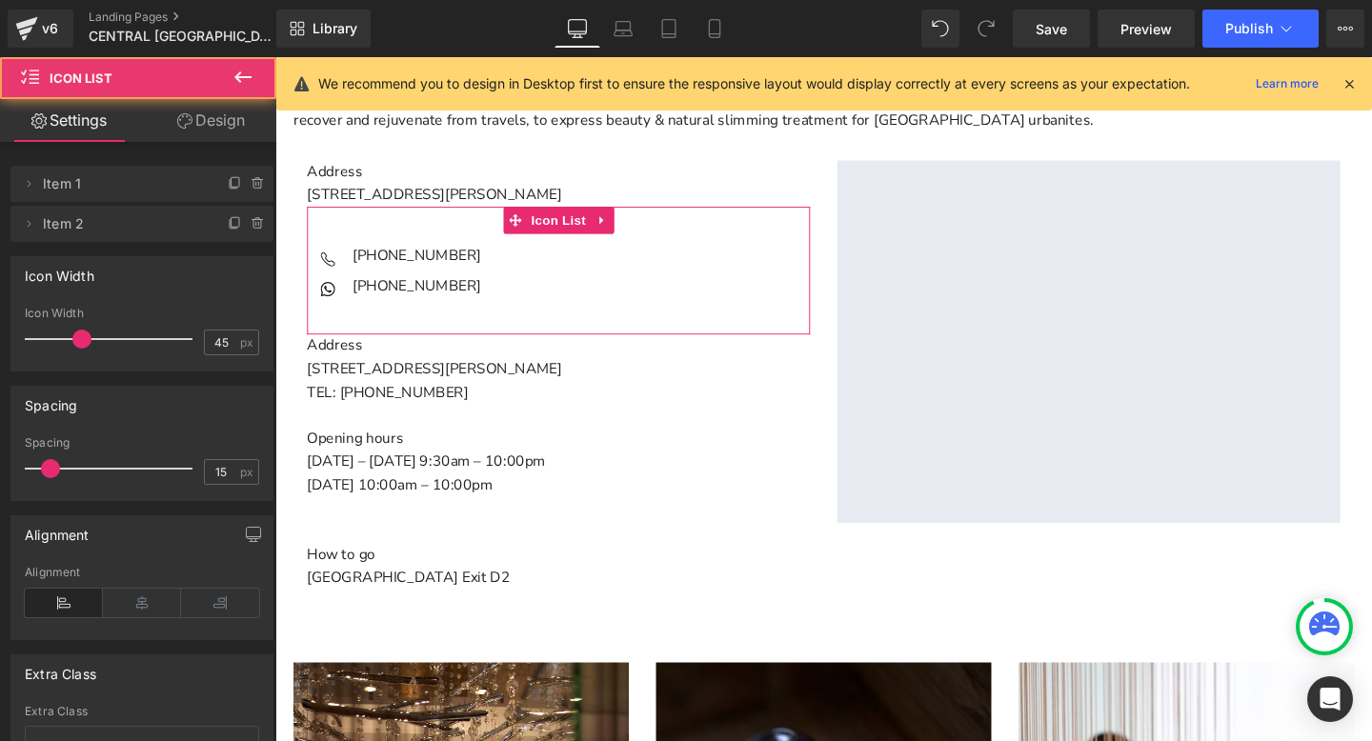
click at [237, 113] on link "Design" at bounding box center [211, 120] width 138 height 43
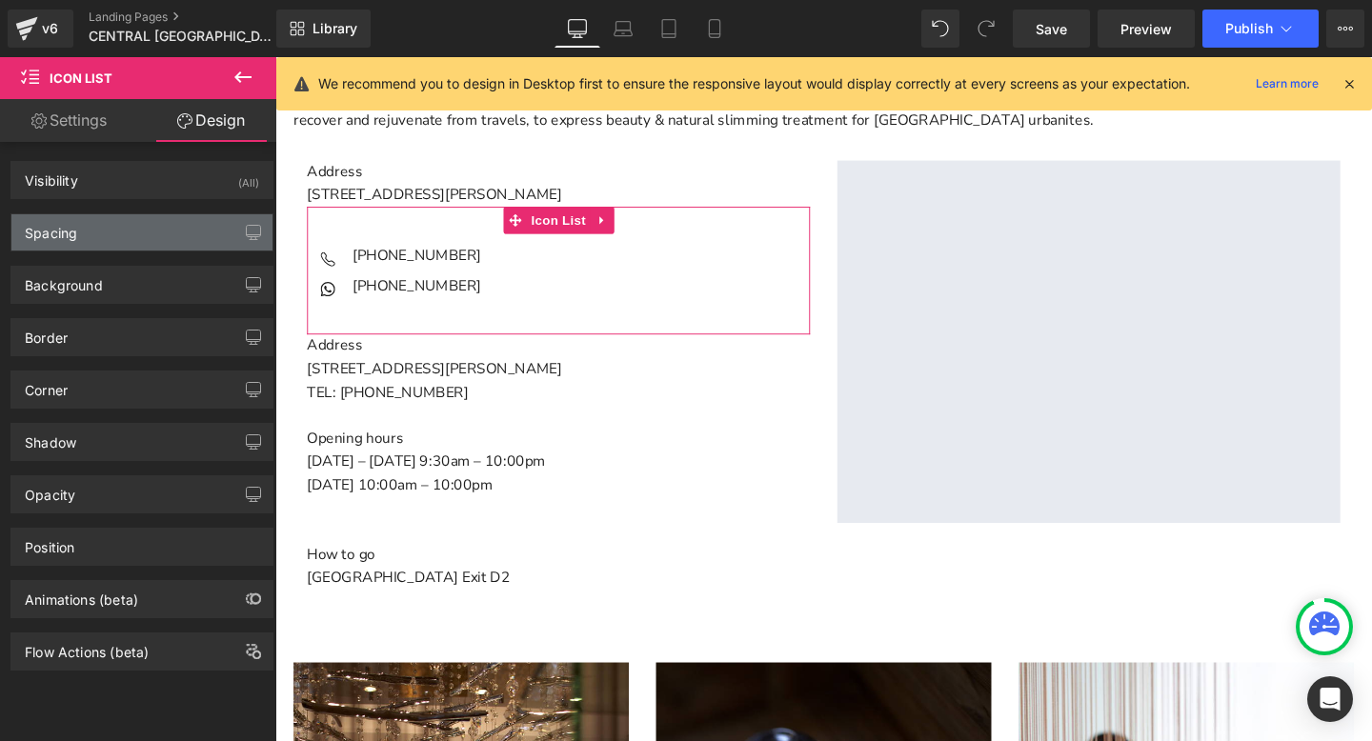
click at [104, 228] on div "Spacing" at bounding box center [141, 232] width 261 height 36
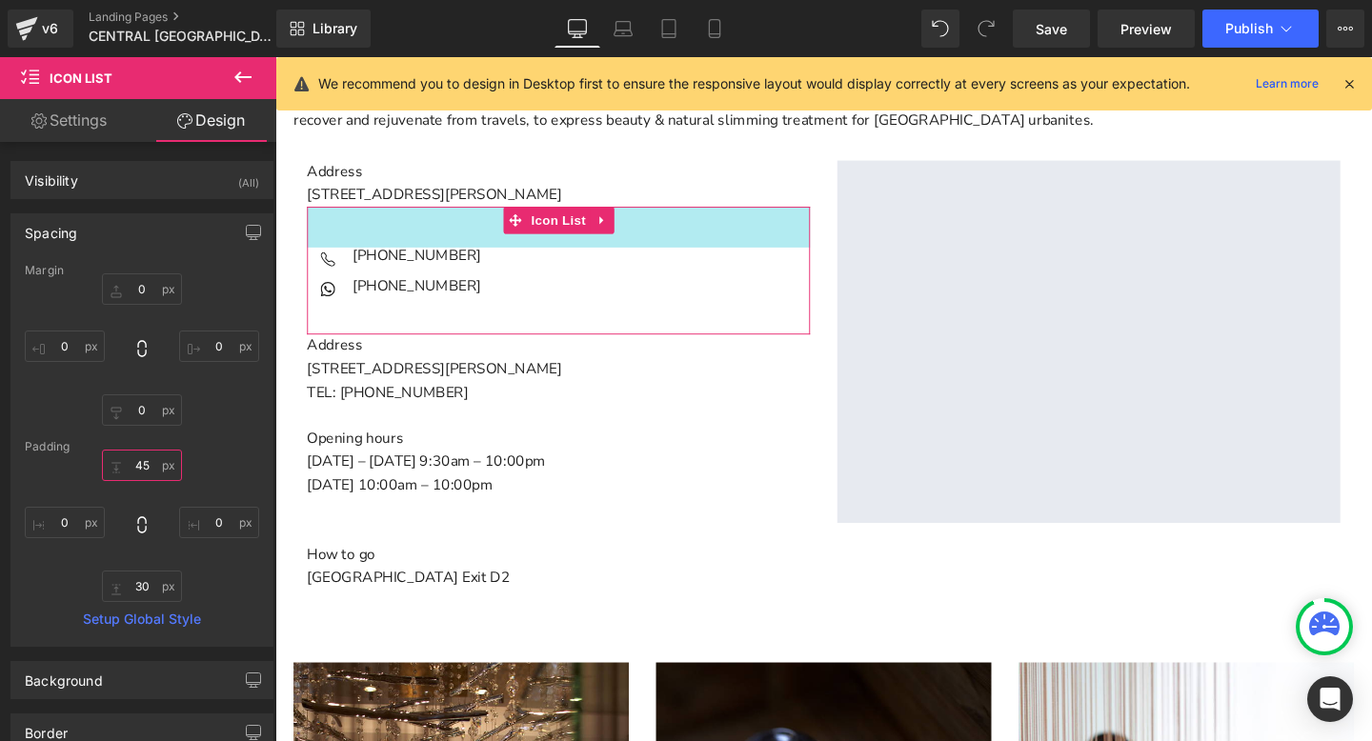
click at [140, 461] on input "45" at bounding box center [142, 465] width 80 height 31
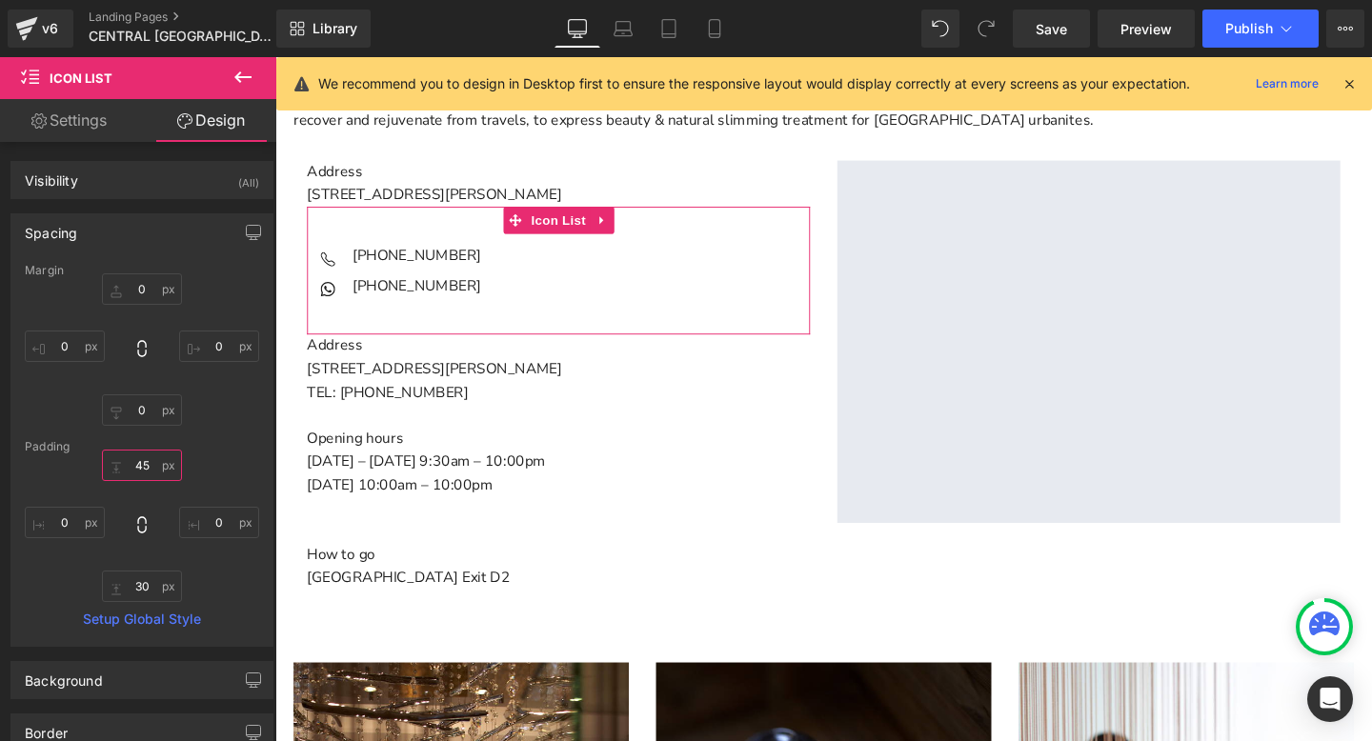
click at [140, 461] on input "45" at bounding box center [142, 465] width 80 height 31
click at [130, 596] on input "30" at bounding box center [142, 586] width 80 height 31
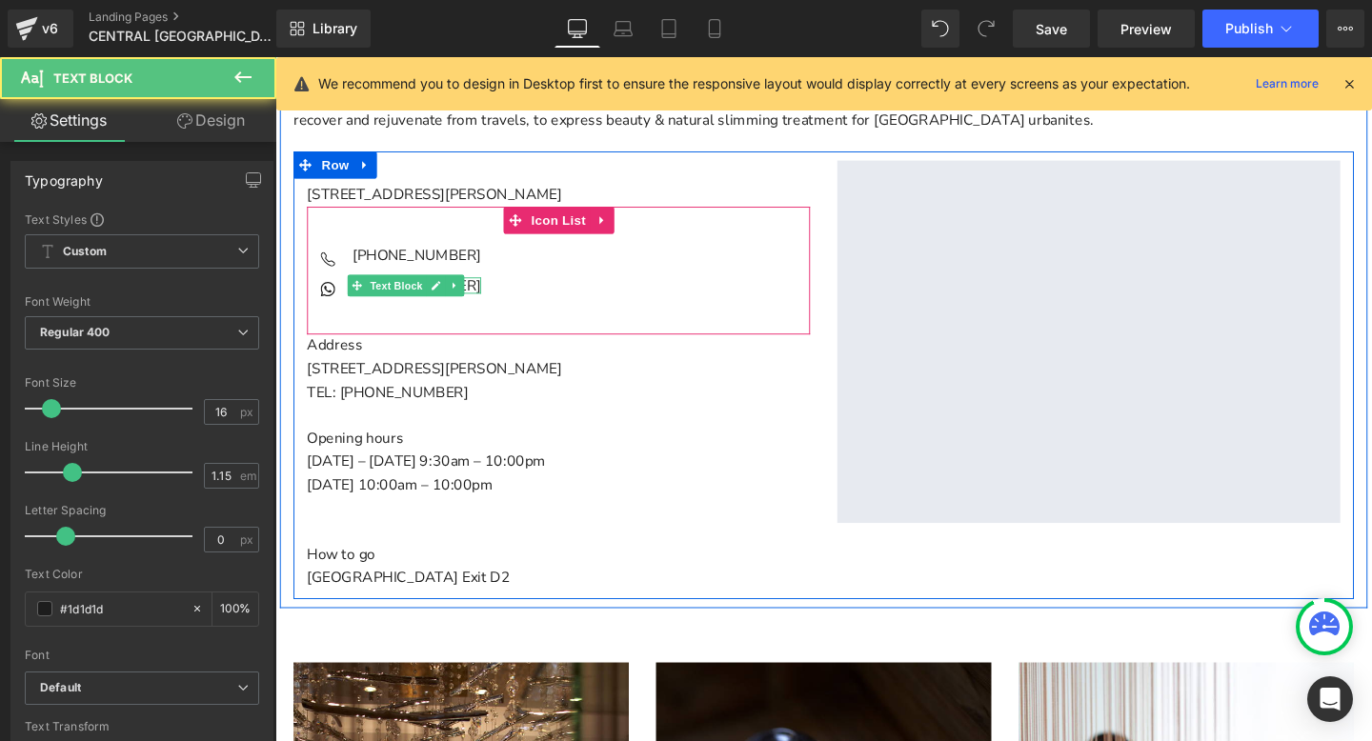
click at [418, 292] on div "[PHONE_NUMBER] Text Block" at bounding box center [421, 297] width 140 height 17
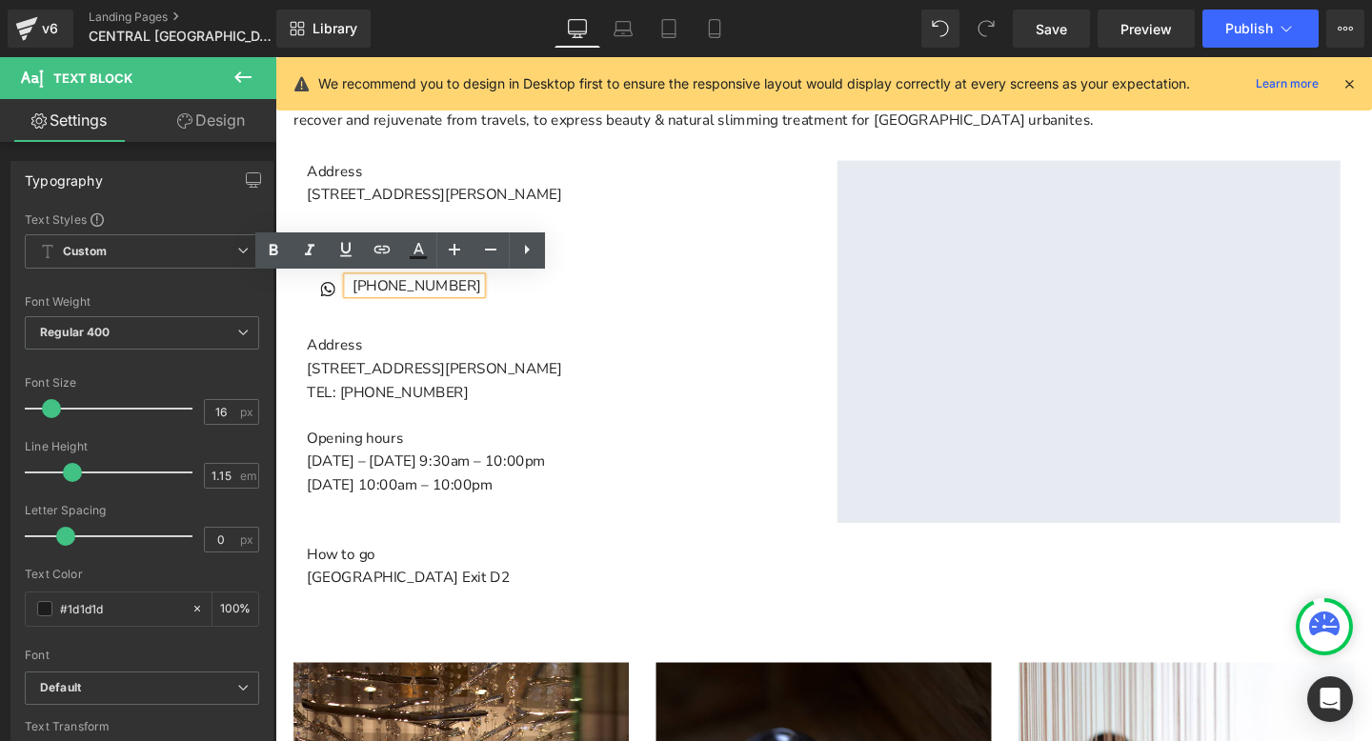
click at [634, 260] on div "Icon [PHONE_NUMBER] Text Block Icon [PHONE_NUMBER] Text Block" at bounding box center [573, 289] width 529 height 64
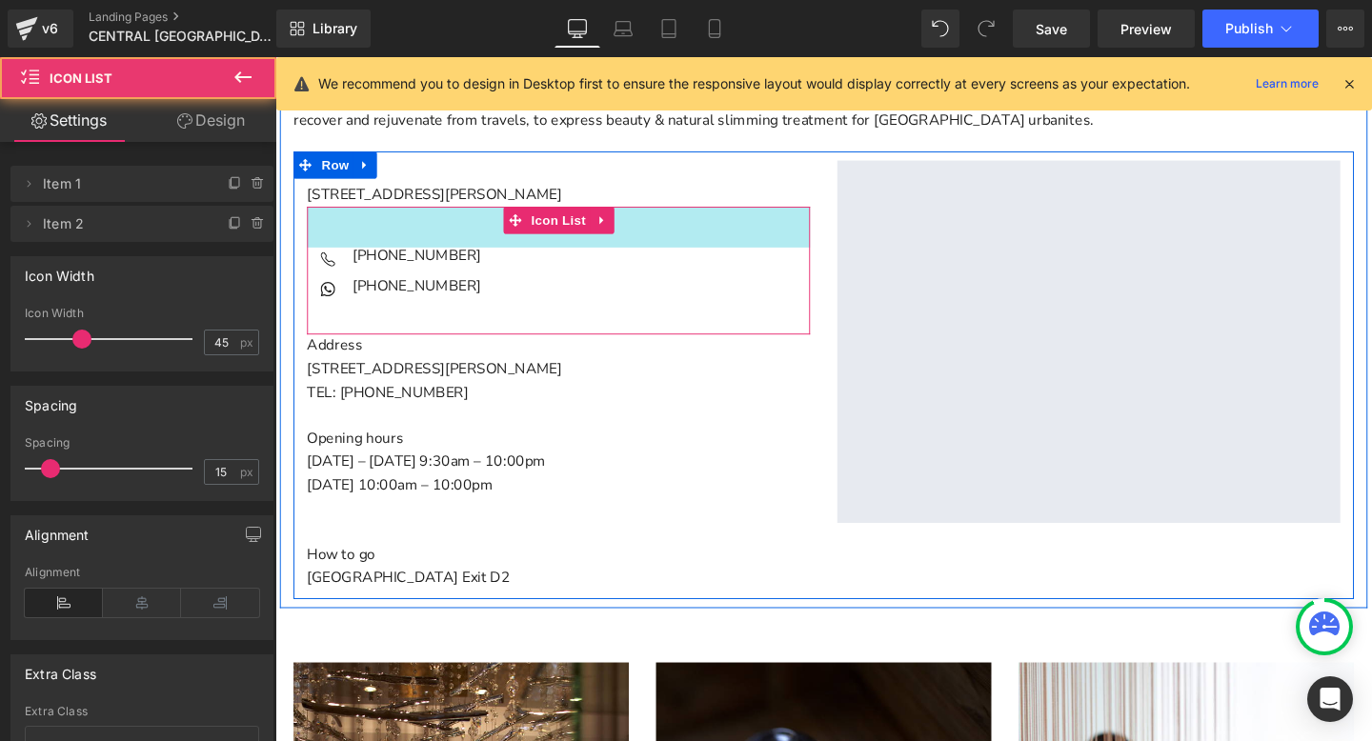
click at [573, 249] on div "NaNpx" at bounding box center [573, 235] width 529 height 43
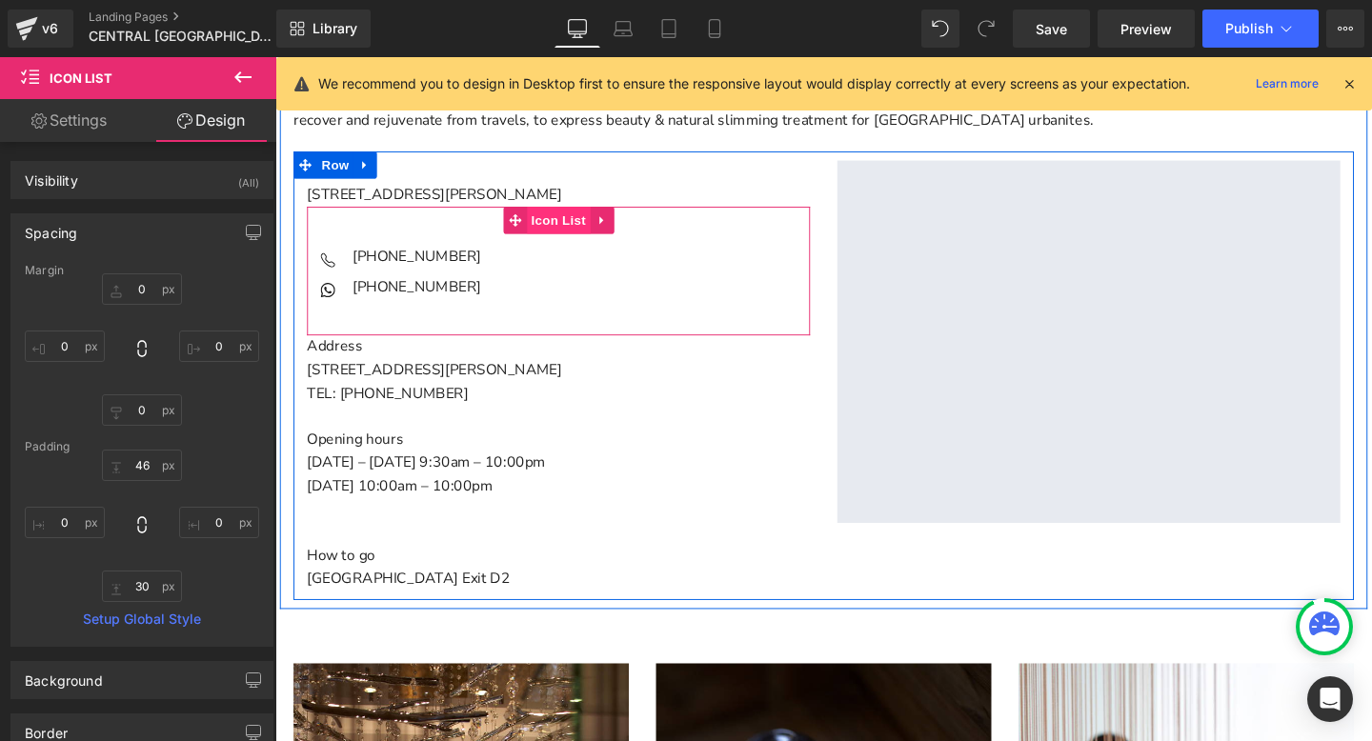
click at [573, 229] on span "Icon List" at bounding box center [572, 228] width 67 height 29
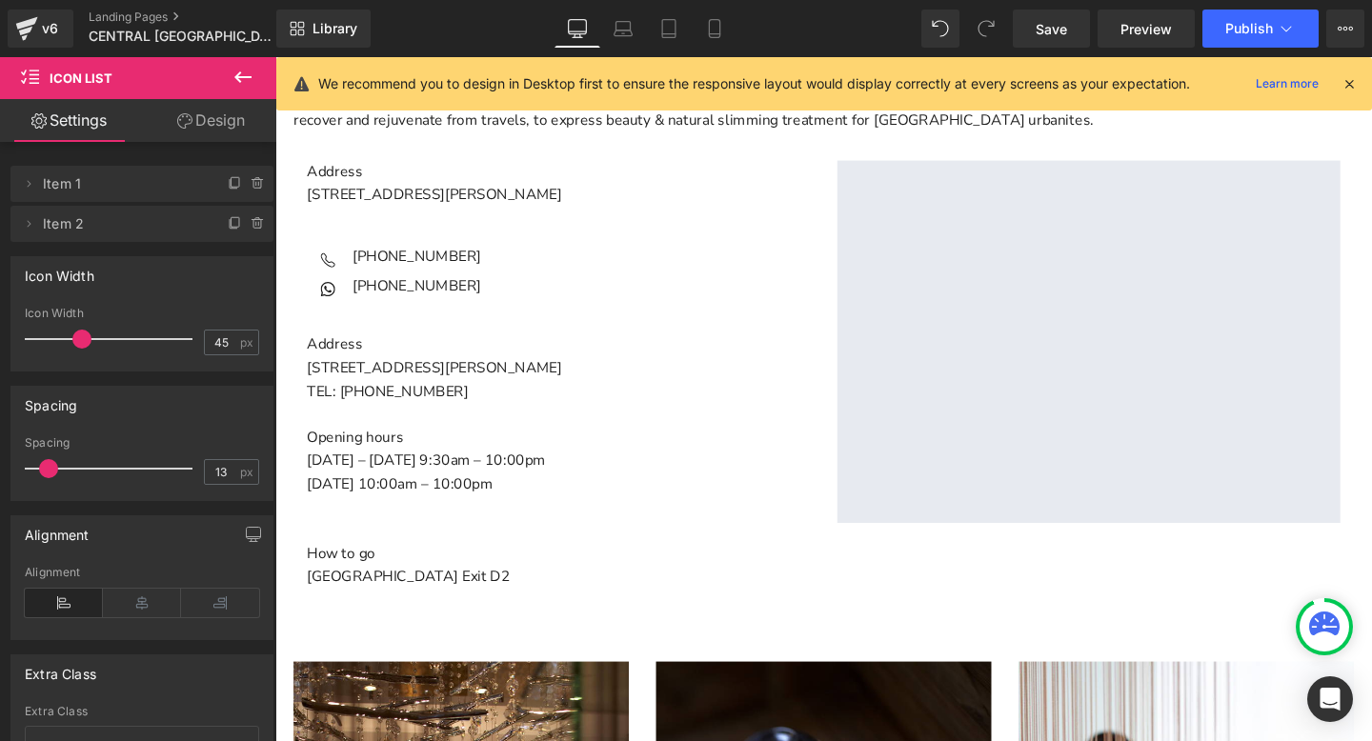
type input "12"
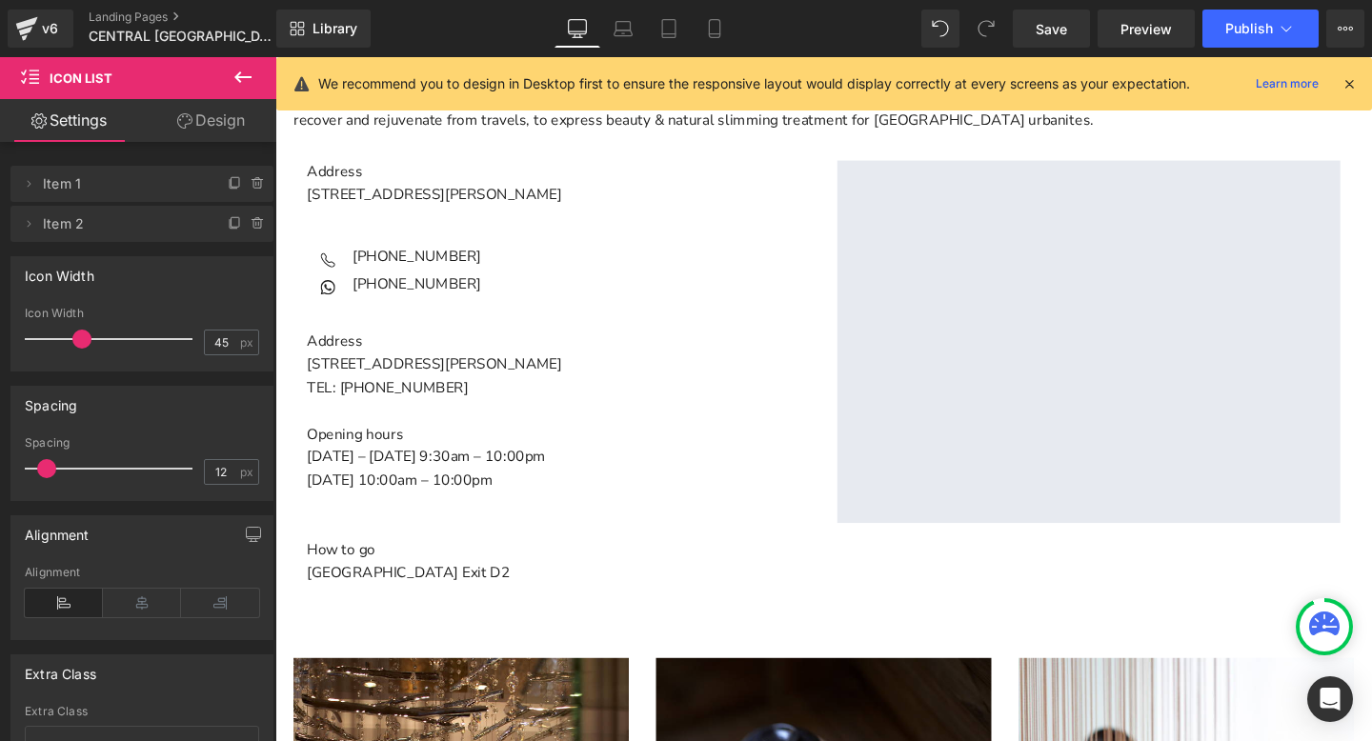
click at [49, 469] on span at bounding box center [46, 468] width 19 height 19
type input "36"
click at [68, 336] on span at bounding box center [74, 339] width 19 height 19
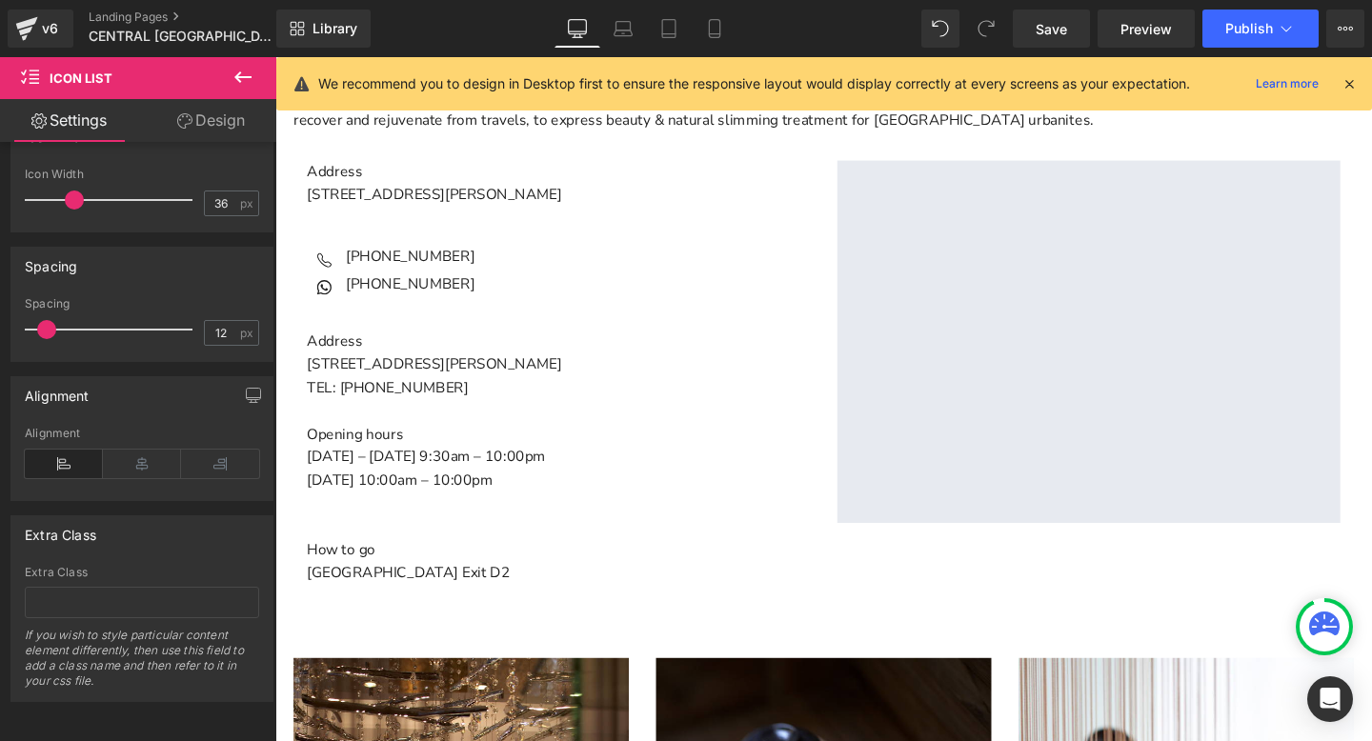
scroll to position [0, 0]
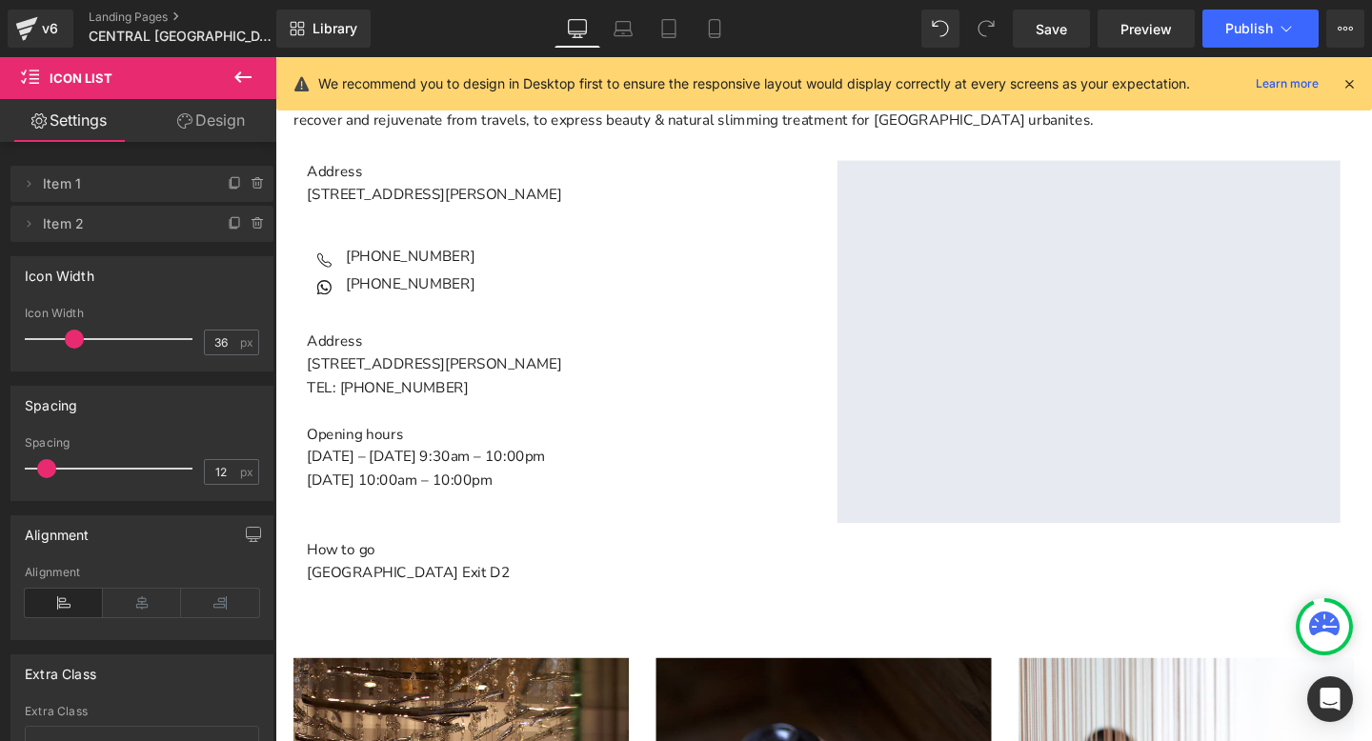
click at [219, 127] on link "Design" at bounding box center [211, 120] width 138 height 43
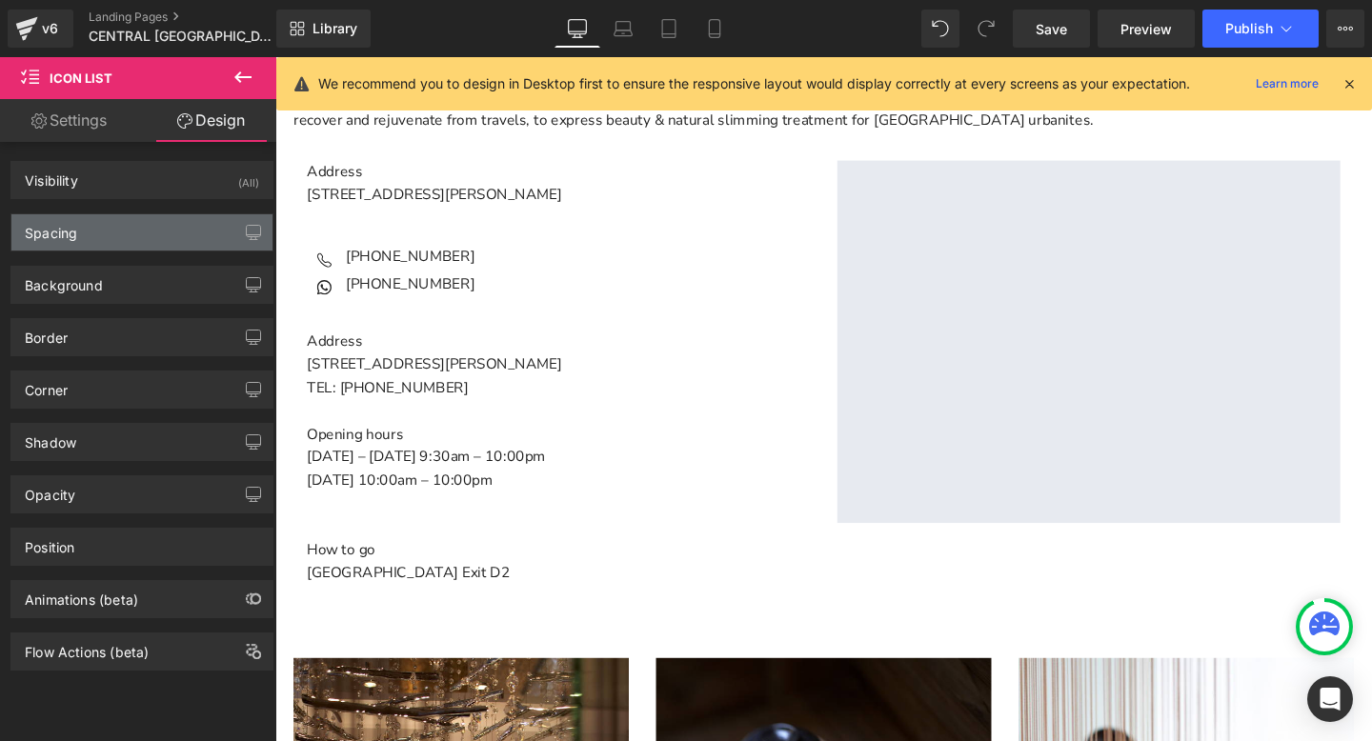
click at [92, 240] on div "Spacing" at bounding box center [141, 232] width 261 height 36
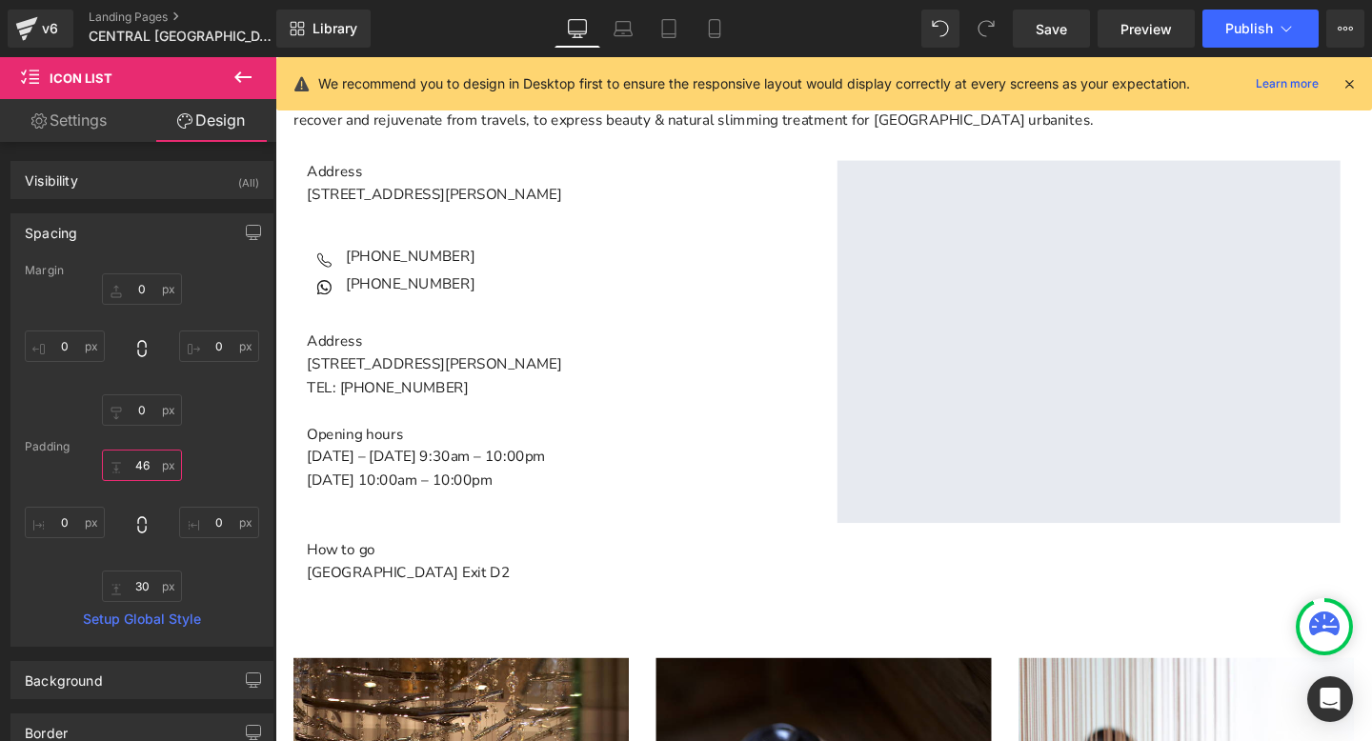
click at [146, 464] on input "text" at bounding box center [142, 465] width 80 height 31
type input "0"
click at [138, 592] on input "text" at bounding box center [142, 586] width 80 height 31
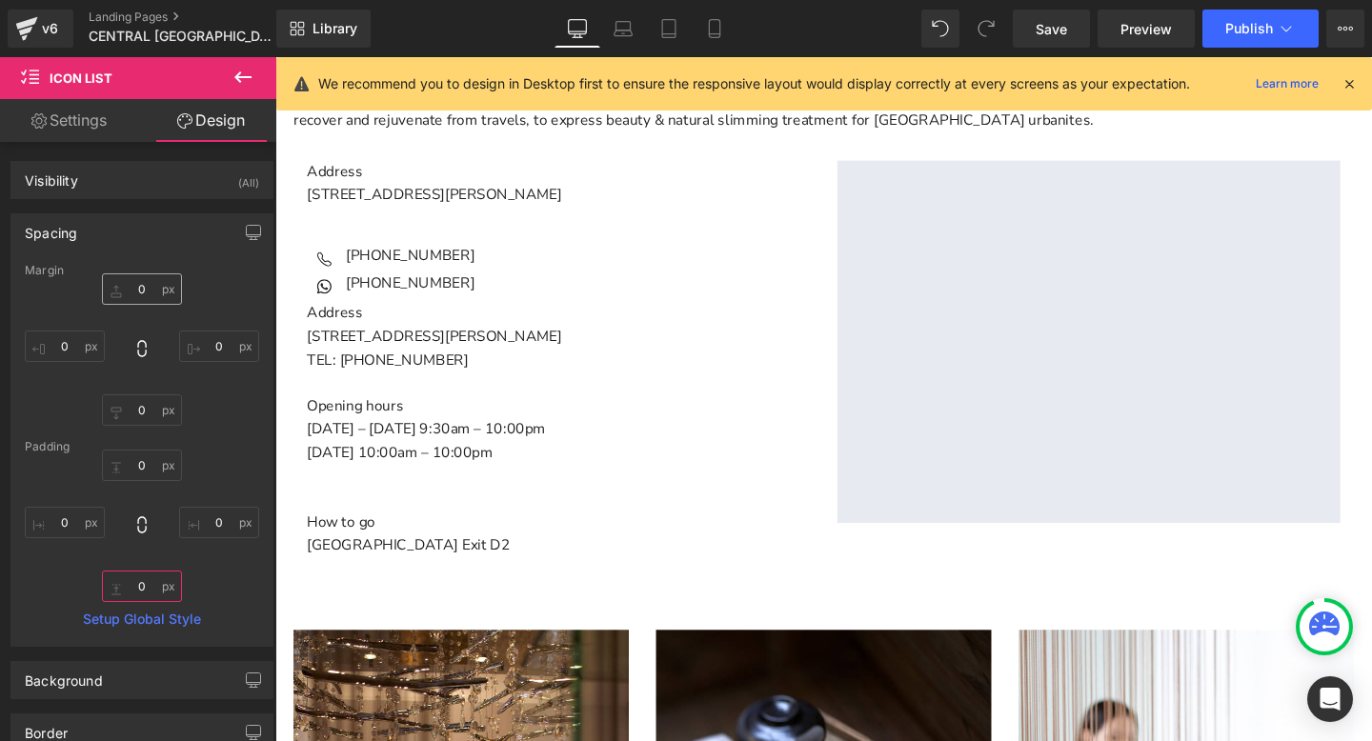
type input "0"
click at [142, 282] on input "text" at bounding box center [142, 288] width 80 height 31
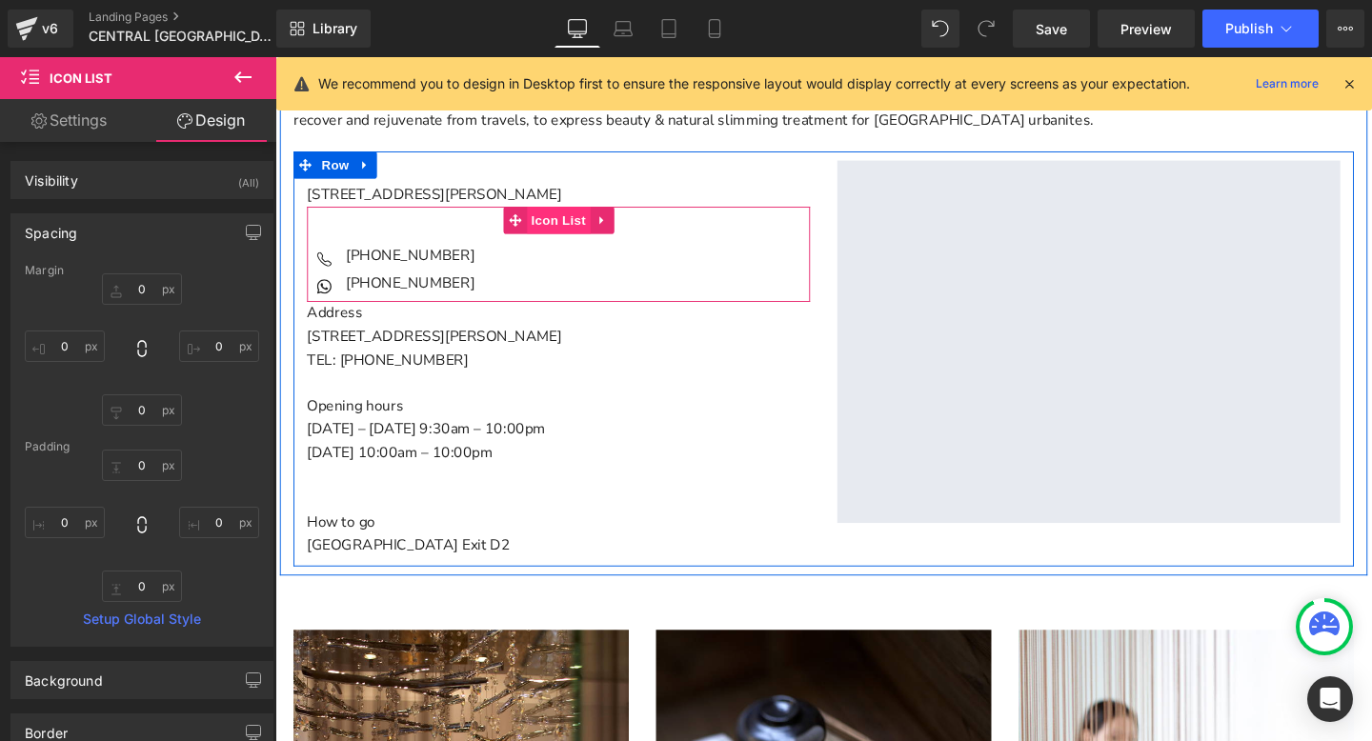
click at [579, 225] on span "Icon List" at bounding box center [572, 228] width 67 height 29
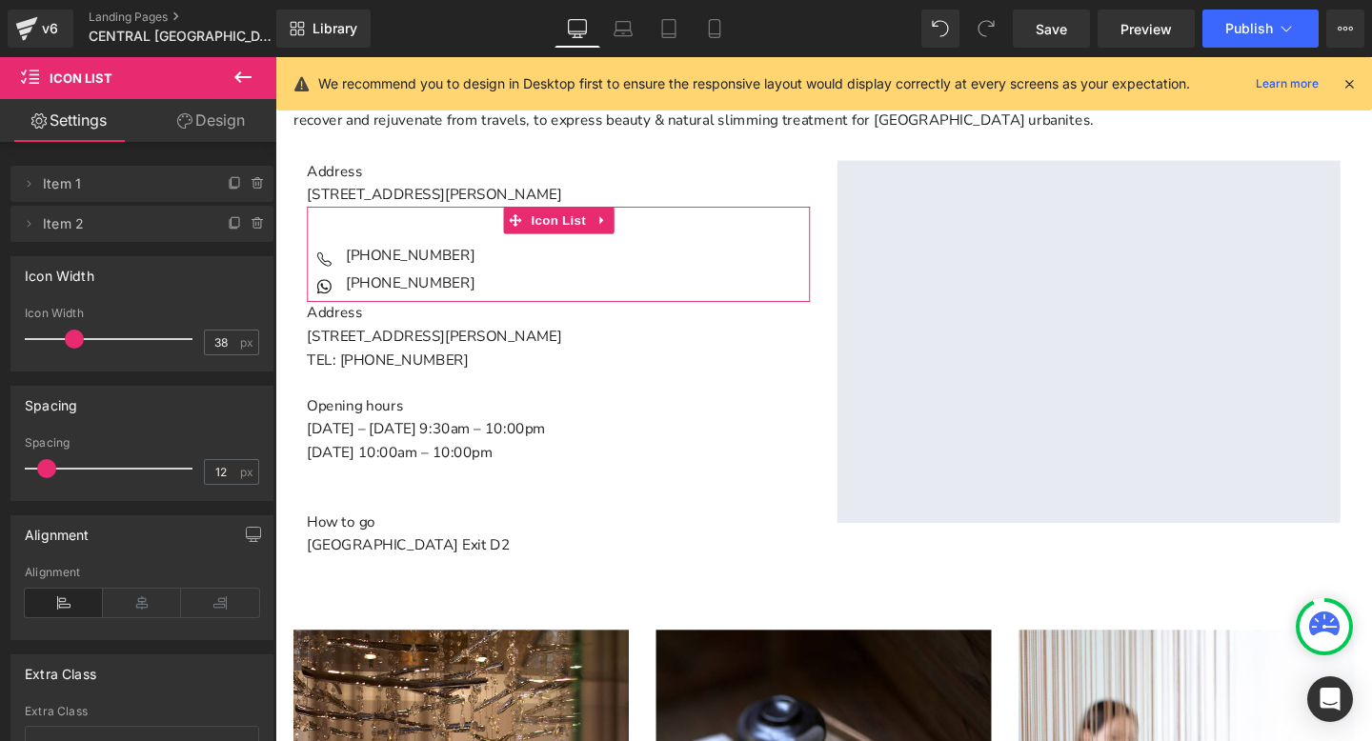
click at [230, 127] on link "Design" at bounding box center [211, 120] width 138 height 43
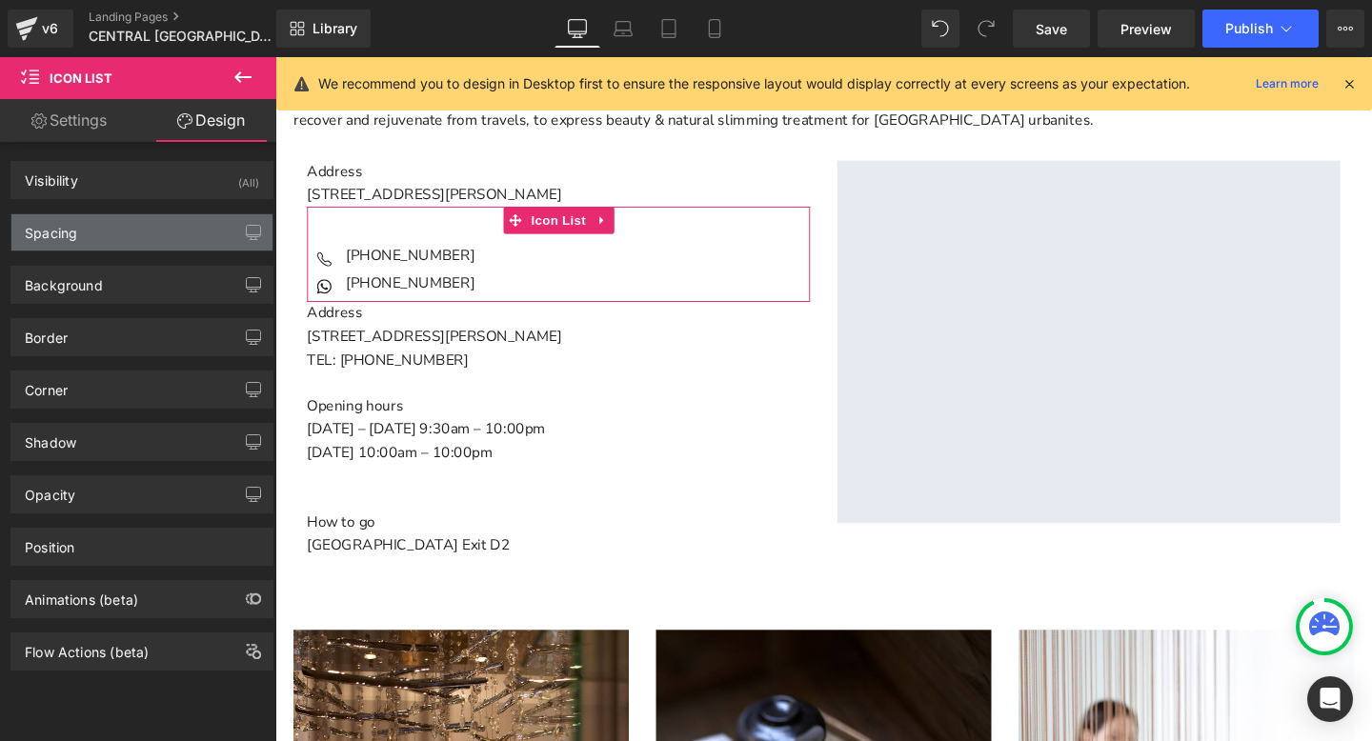
click at [128, 224] on div "Spacing" at bounding box center [141, 232] width 261 height 36
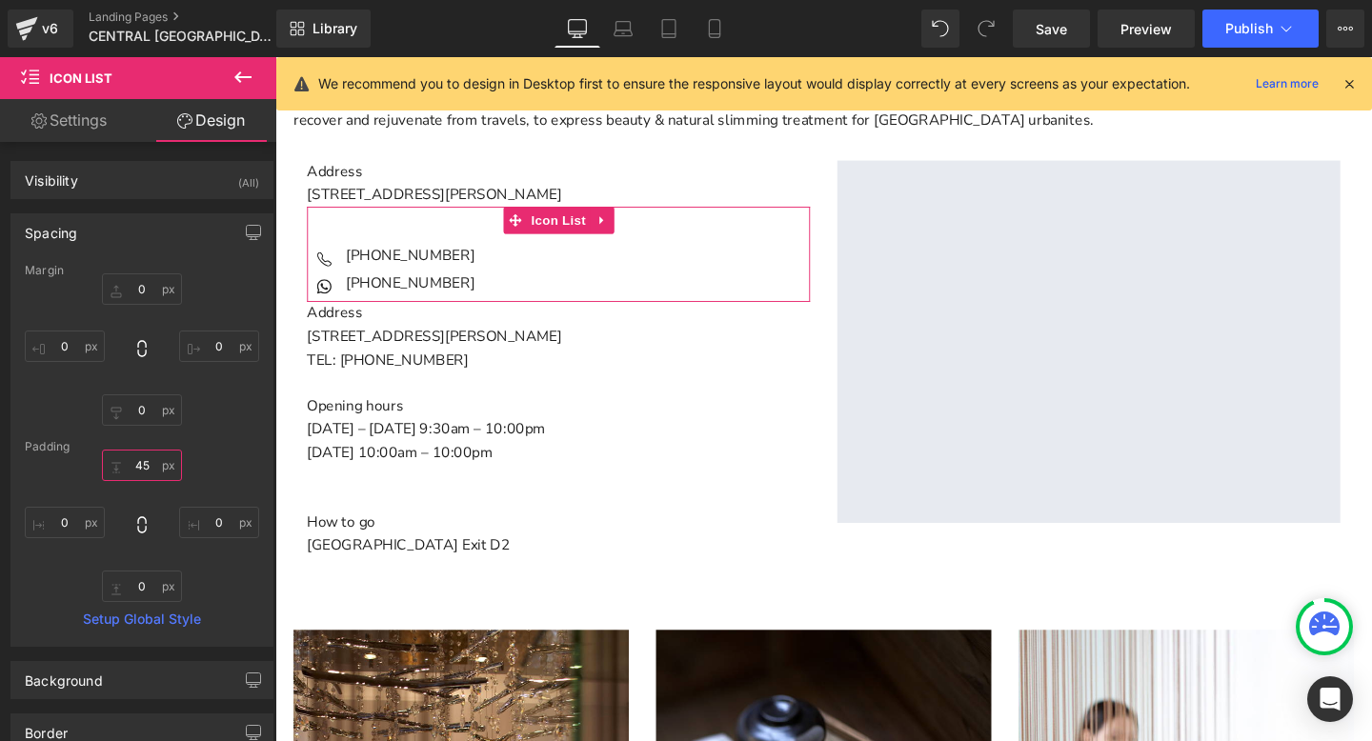
click at [141, 459] on input "45" at bounding box center [142, 465] width 80 height 31
type input "2"
type input "8"
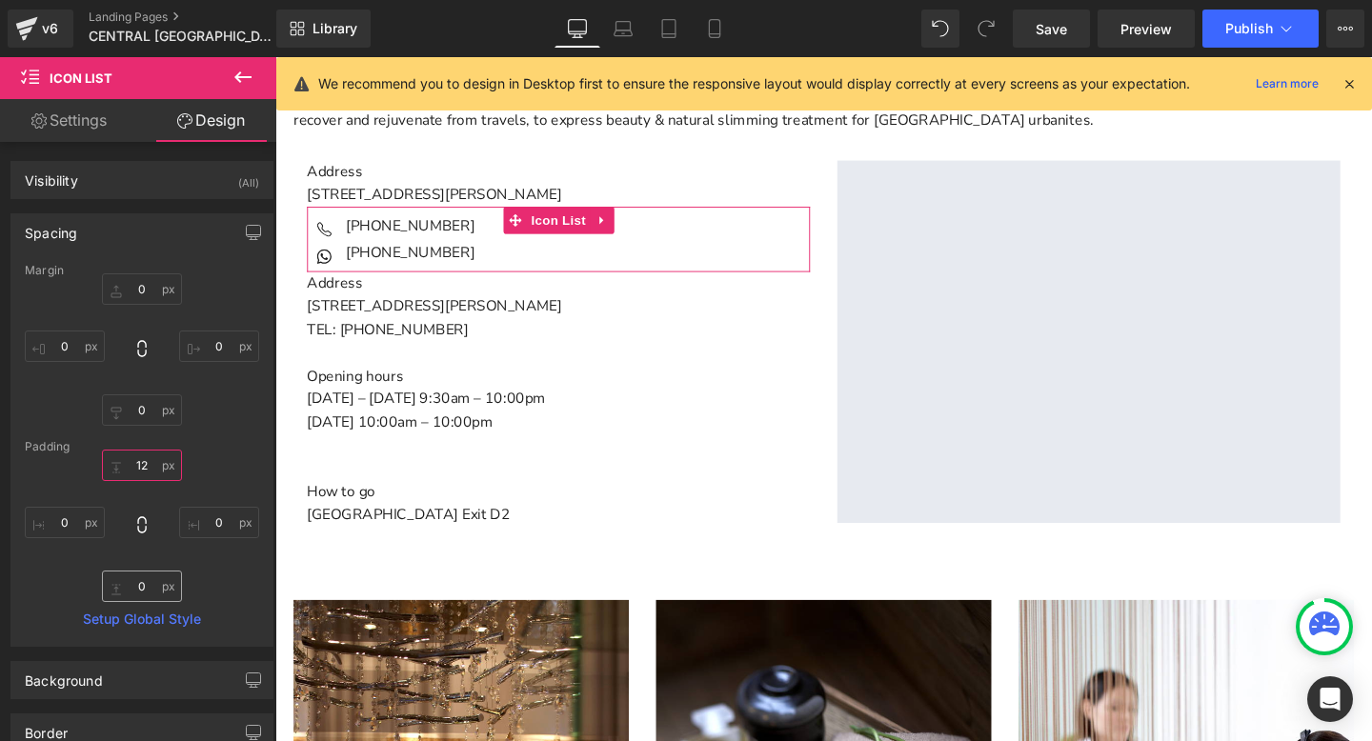
type input "12"
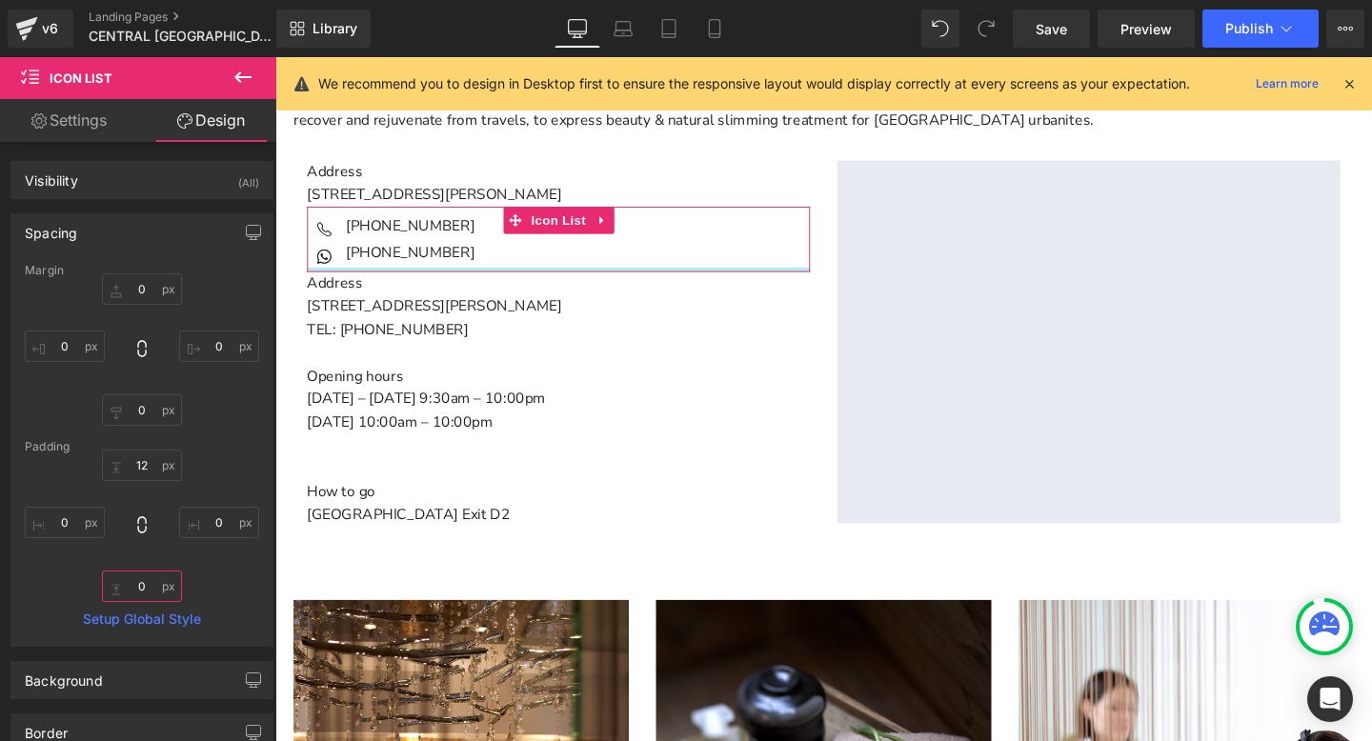
click at [137, 591] on input "0" at bounding box center [142, 586] width 80 height 31
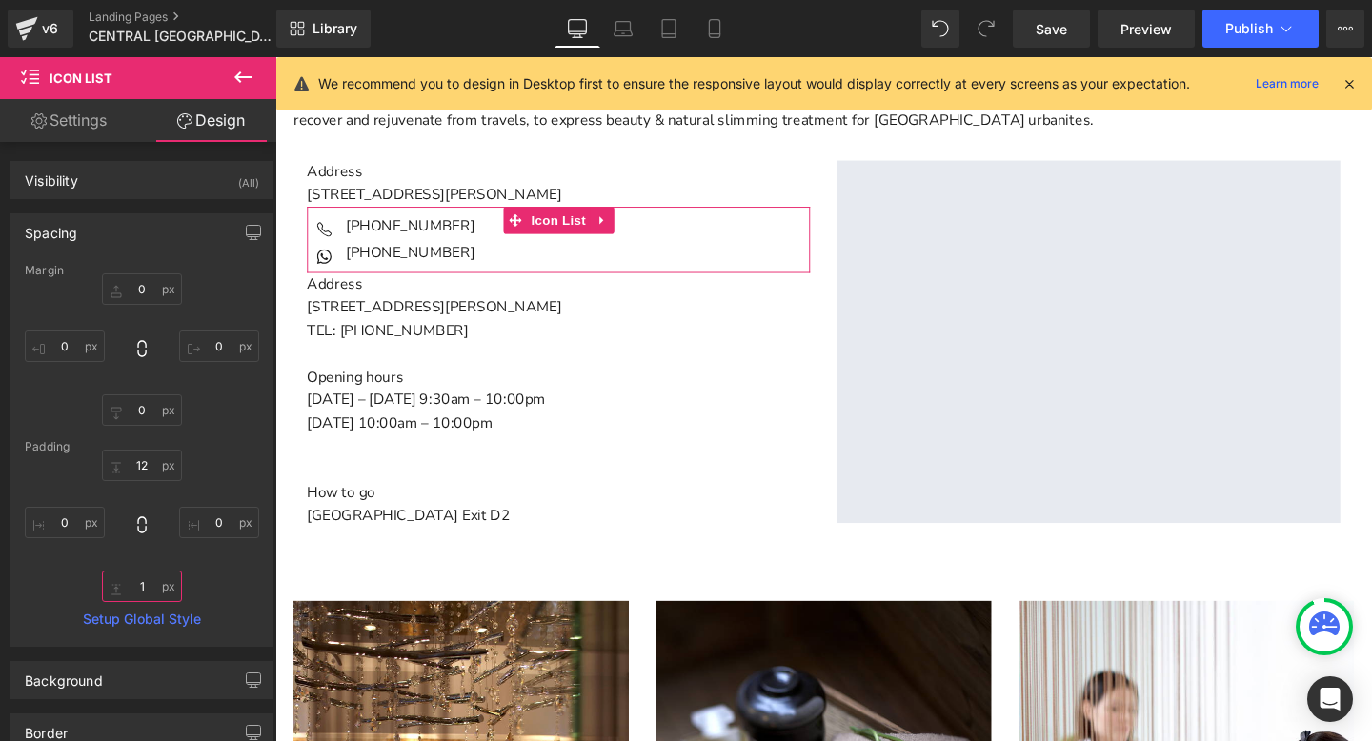
type input "12"
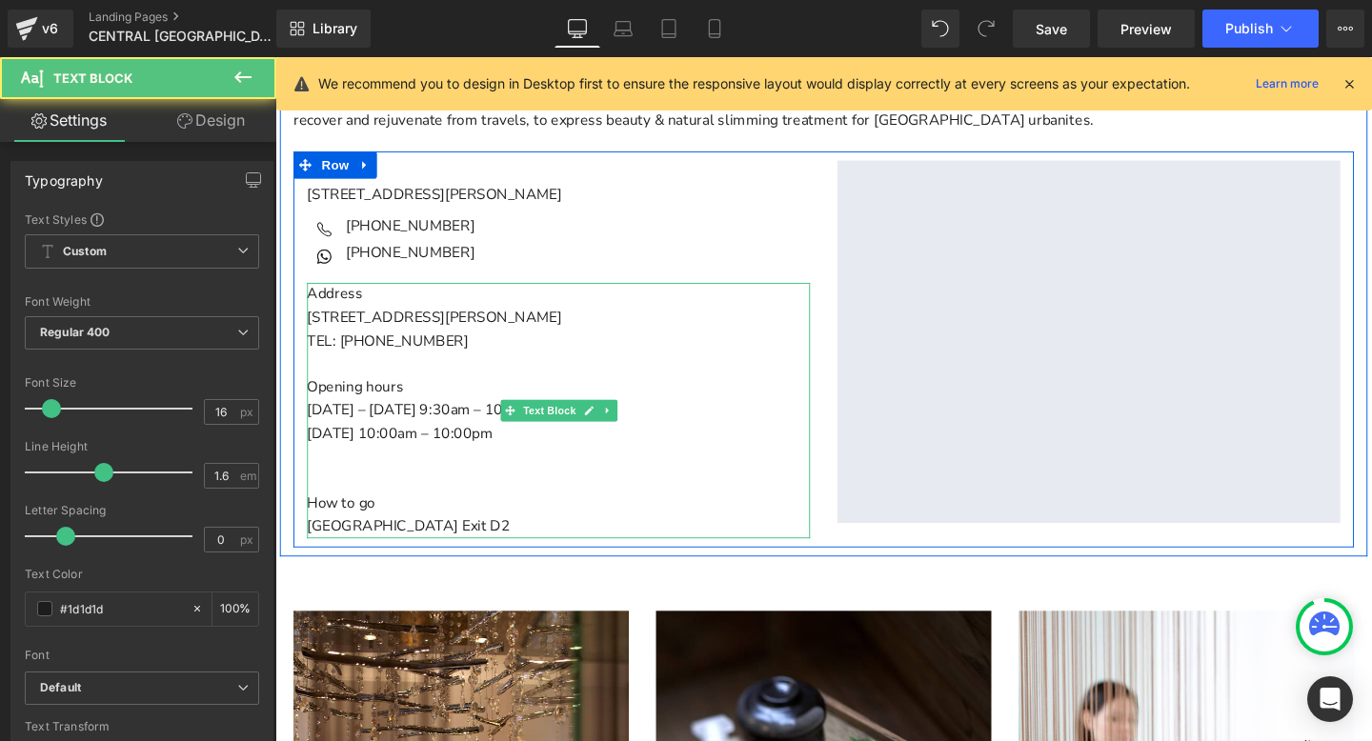
click at [458, 409] on p "Opening hours" at bounding box center [573, 404] width 529 height 25
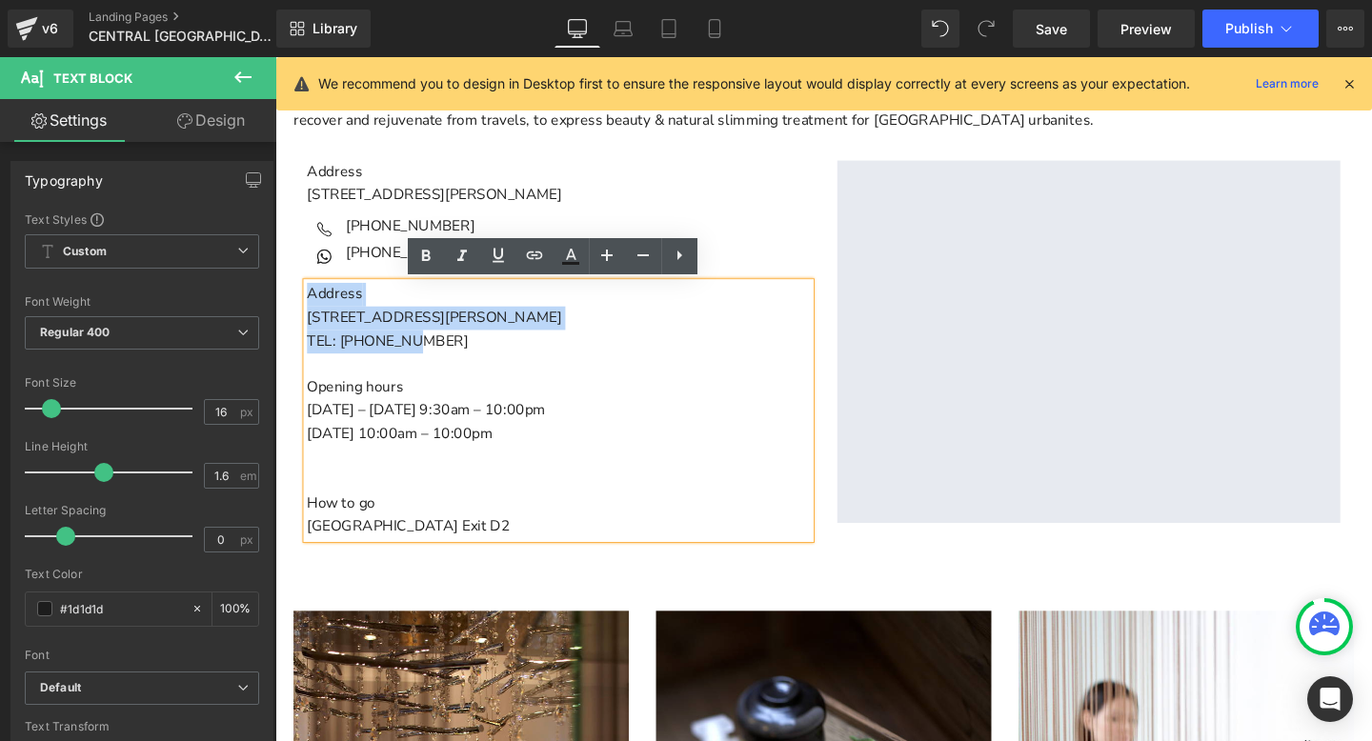
drag, startPoint x: 430, startPoint y: 362, endPoint x: 297, endPoint y: 308, distance: 143.1
click at [297, 308] on div "Address [STREET_ADDRESS][PERSON_NAME] Icon [PHONE_NUMBER] Text Block Icon [PHON…" at bounding box center [572, 365] width 557 height 398
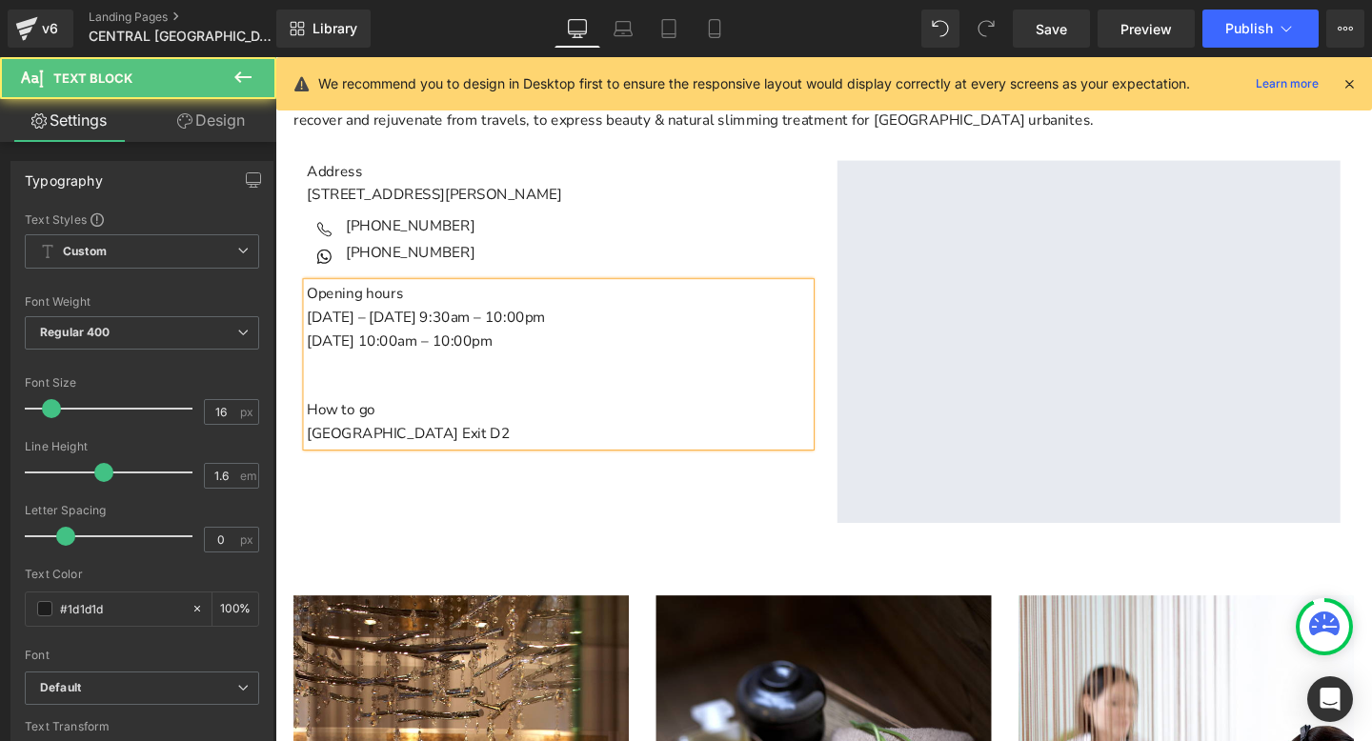
click at [344, 409] on p "Main content" at bounding box center [573, 404] width 529 height 25
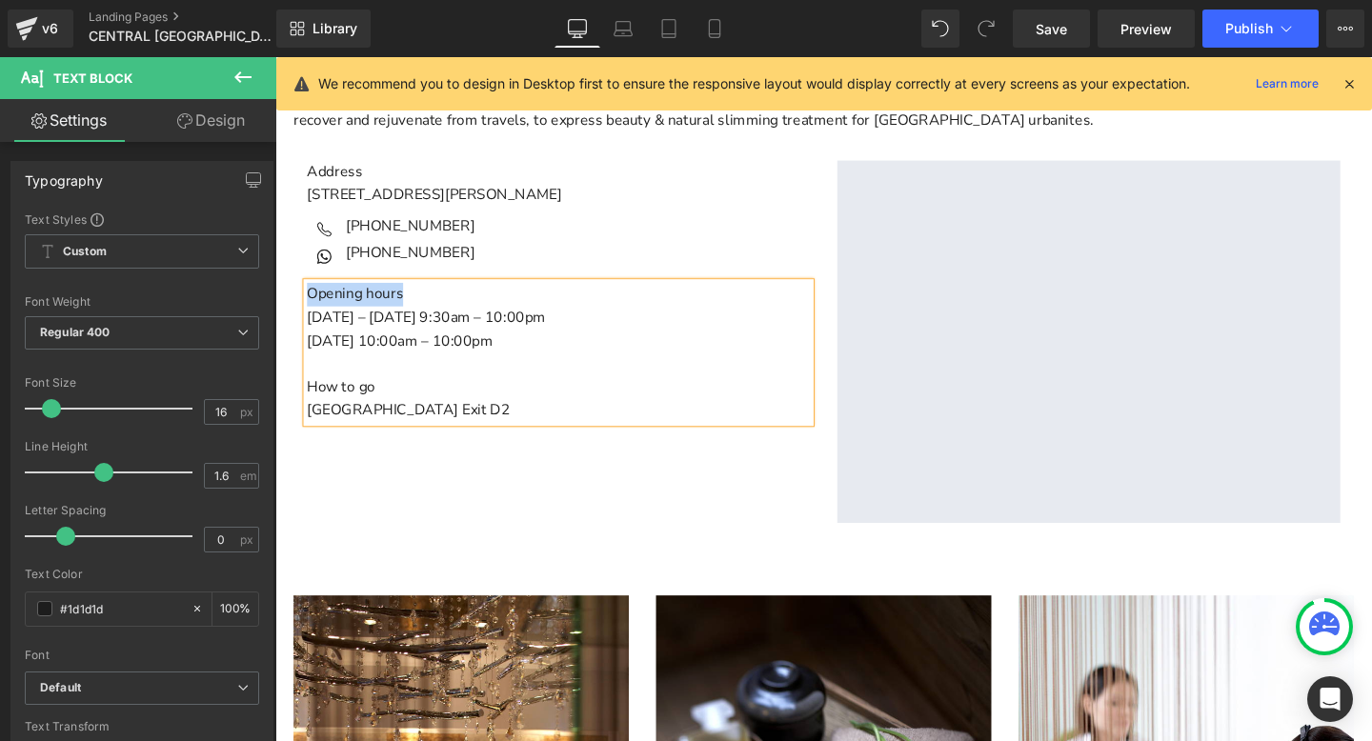
drag, startPoint x: 411, startPoint y: 303, endPoint x: 309, endPoint y: 297, distance: 103.0
click at [309, 297] on p "Opening hours" at bounding box center [573, 306] width 529 height 25
drag, startPoint x: 395, startPoint y: 402, endPoint x: 302, endPoint y: 393, distance: 93.7
click at [302, 393] on div "Address [STREET_ADDRESS][PERSON_NAME] Icon [PHONE_NUMBER] Text Block Icon [PHON…" at bounding box center [572, 304] width 557 height 276
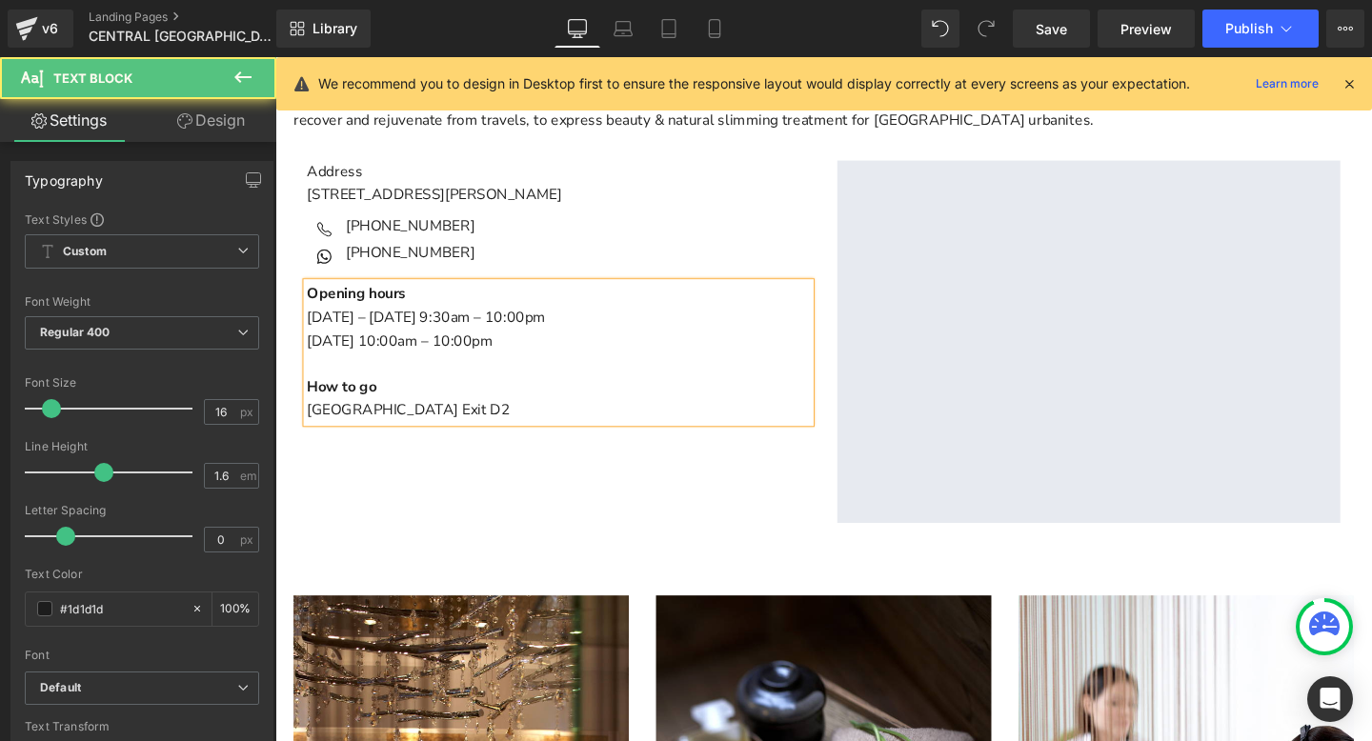
click at [486, 382] on p "Main content" at bounding box center [573, 380] width 529 height 25
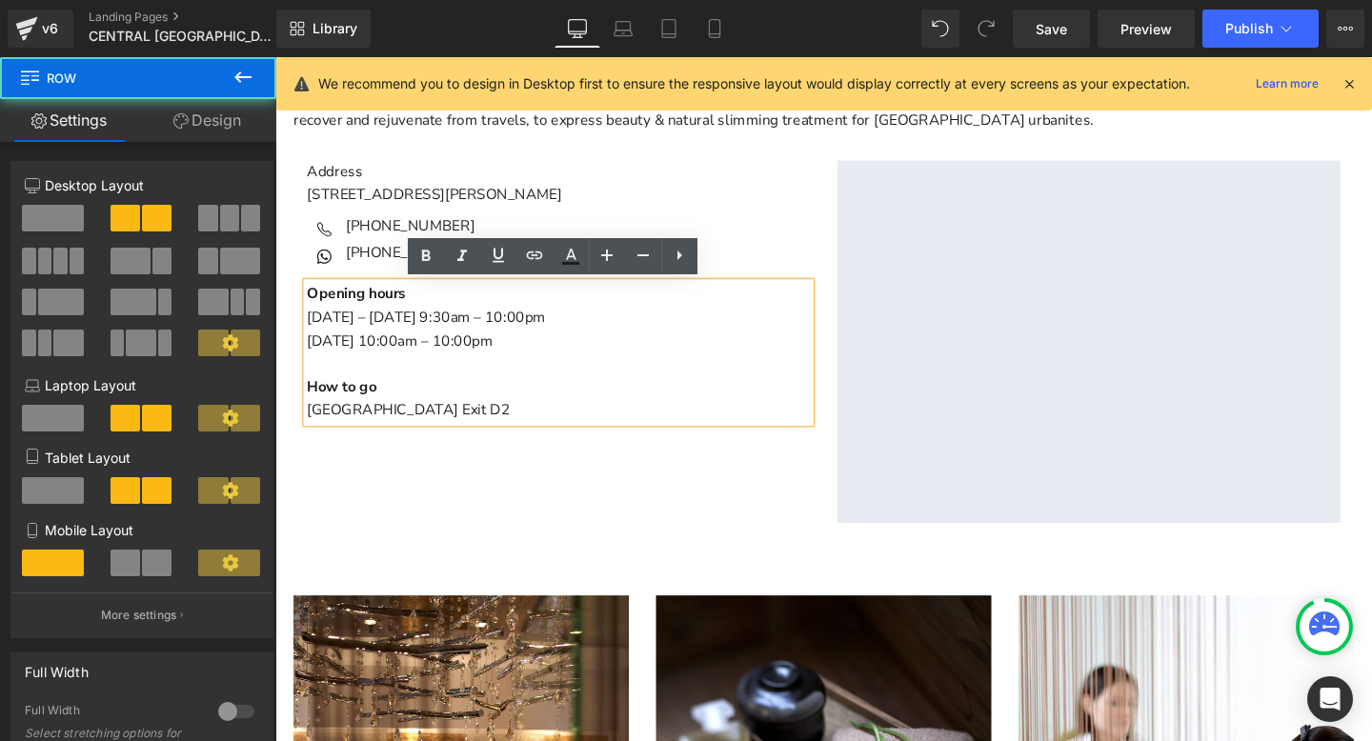
click at [447, 486] on div "Address [STREET_ADDRESS][PERSON_NAME] Icon [PHONE_NUMBER] Text Block Icon [PHON…" at bounding box center [851, 356] width 1114 height 400
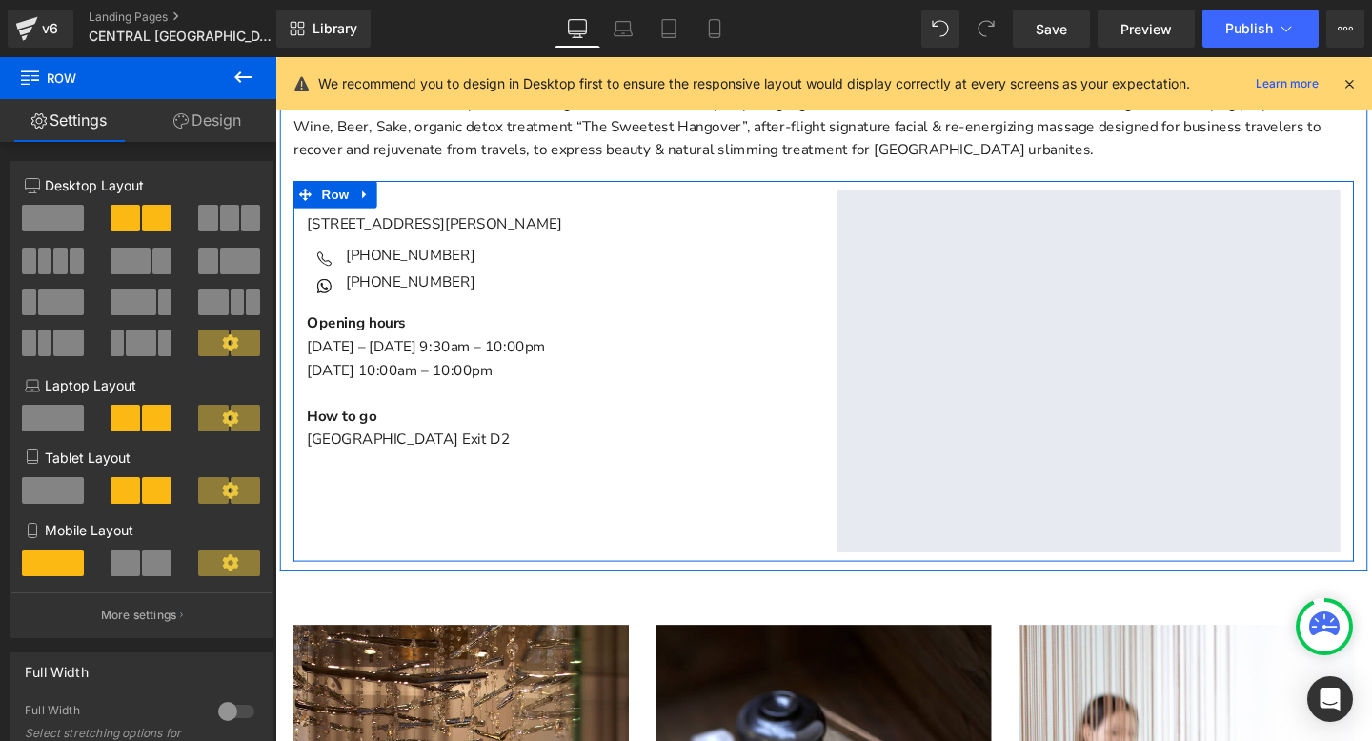
scroll to position [617, 0]
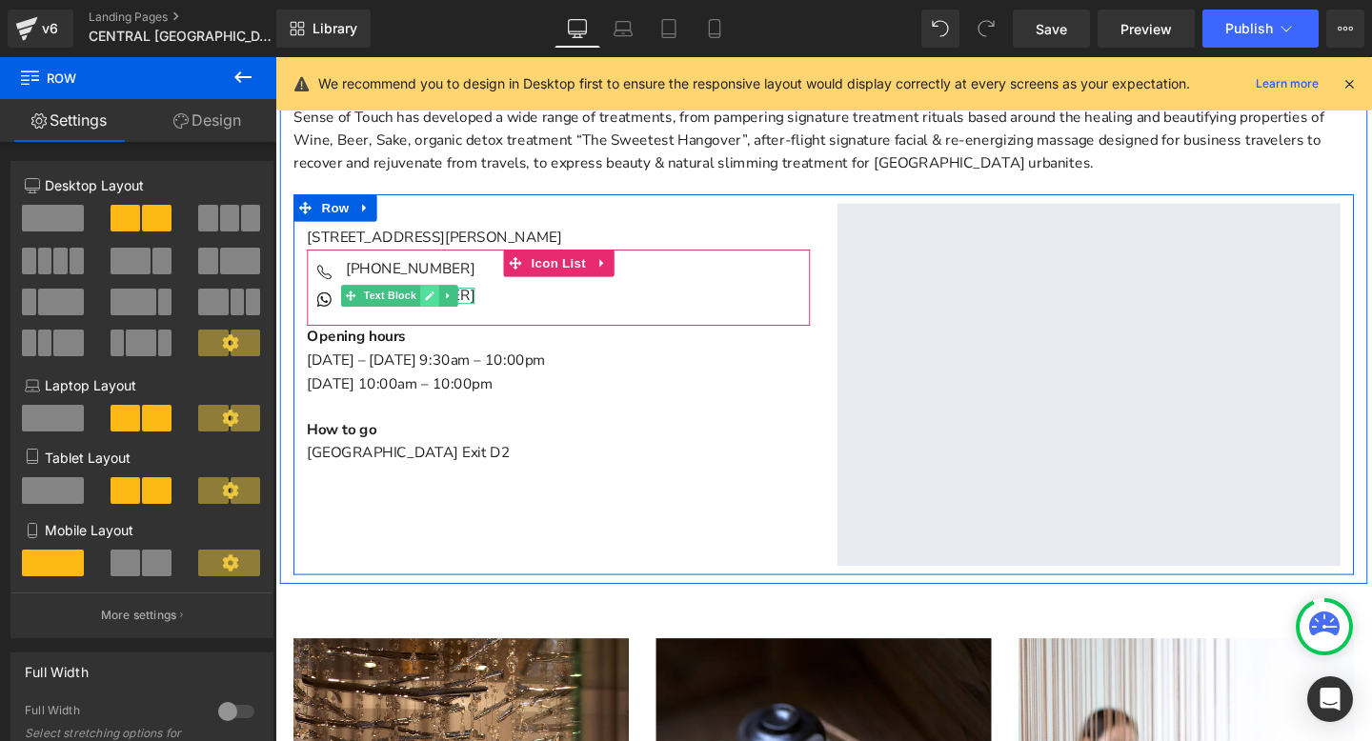
click at [433, 305] on icon "Main content" at bounding box center [437, 307] width 10 height 11
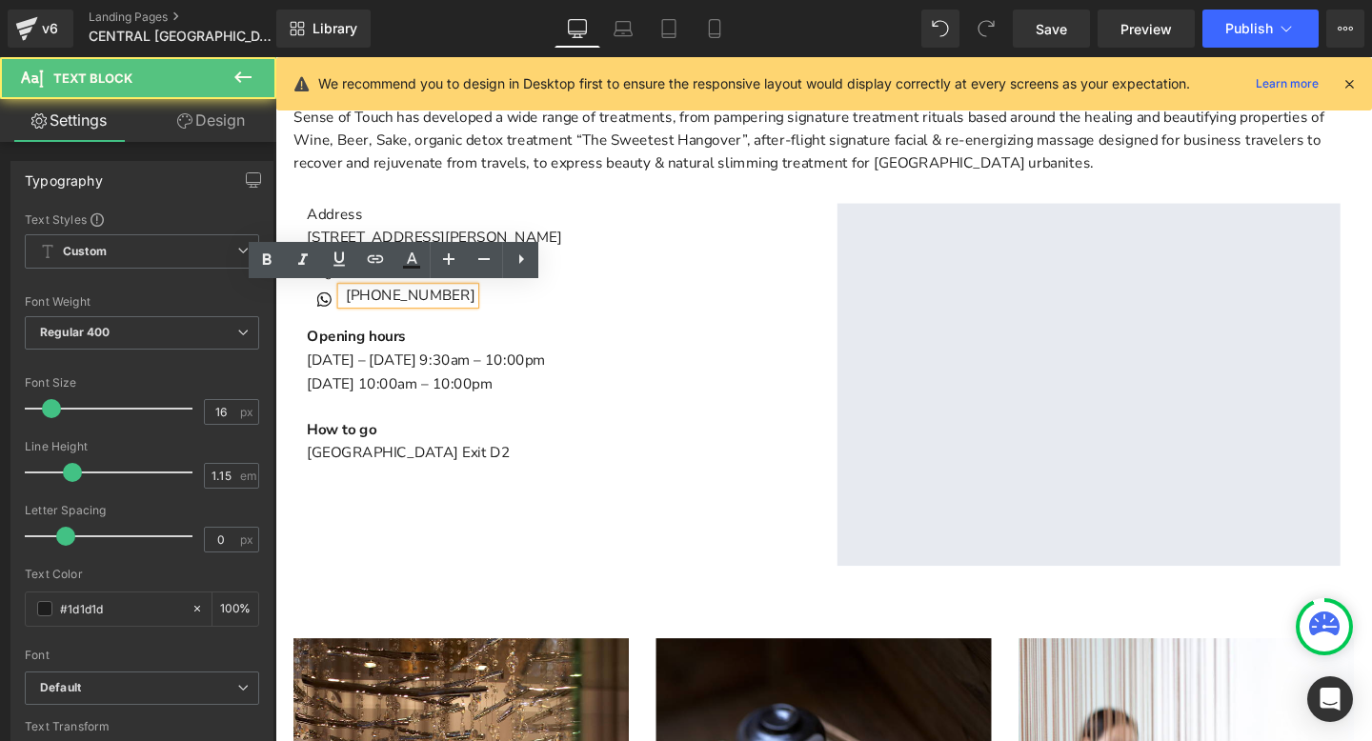
click at [421, 304] on p "[PHONE_NUMBER]" at bounding box center [417, 307] width 135 height 17
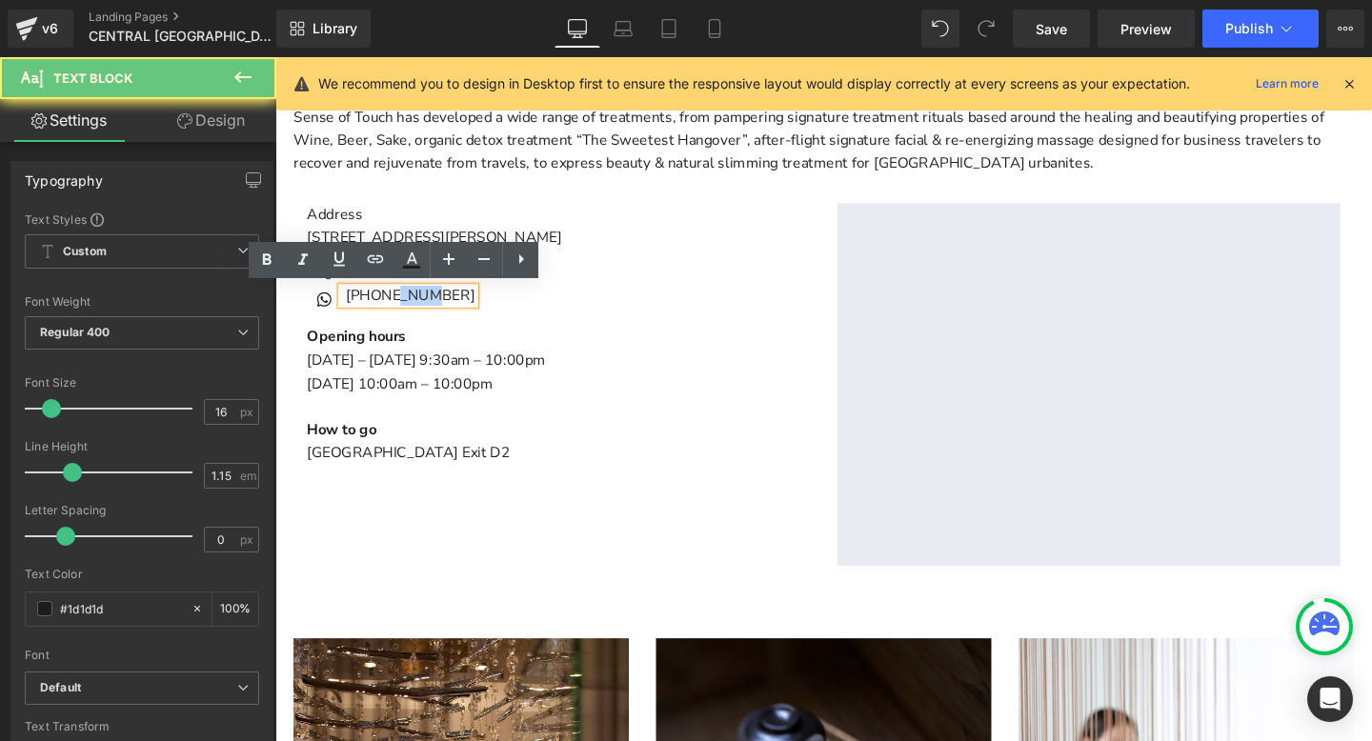
click at [421, 304] on p "[PHONE_NUMBER]" at bounding box center [417, 307] width 135 height 17
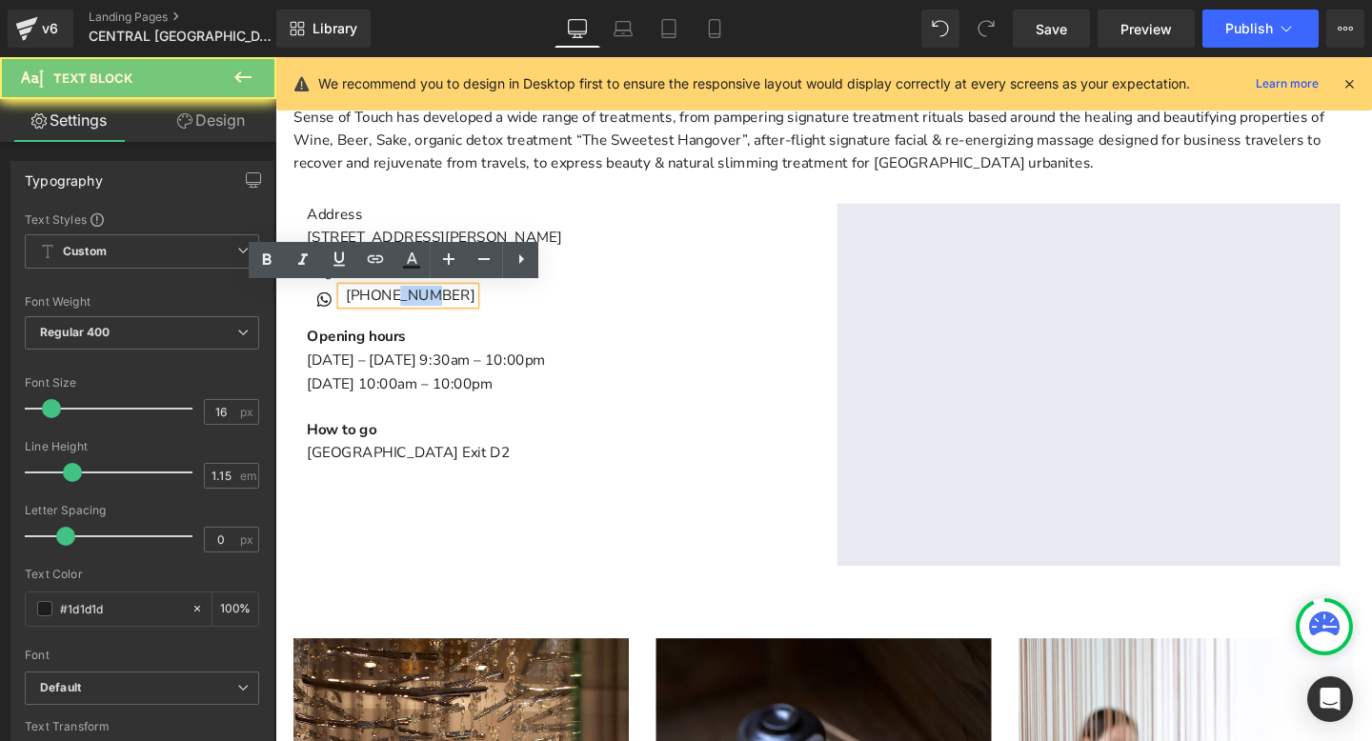
click at [421, 304] on p "[PHONE_NUMBER]" at bounding box center [417, 307] width 135 height 17
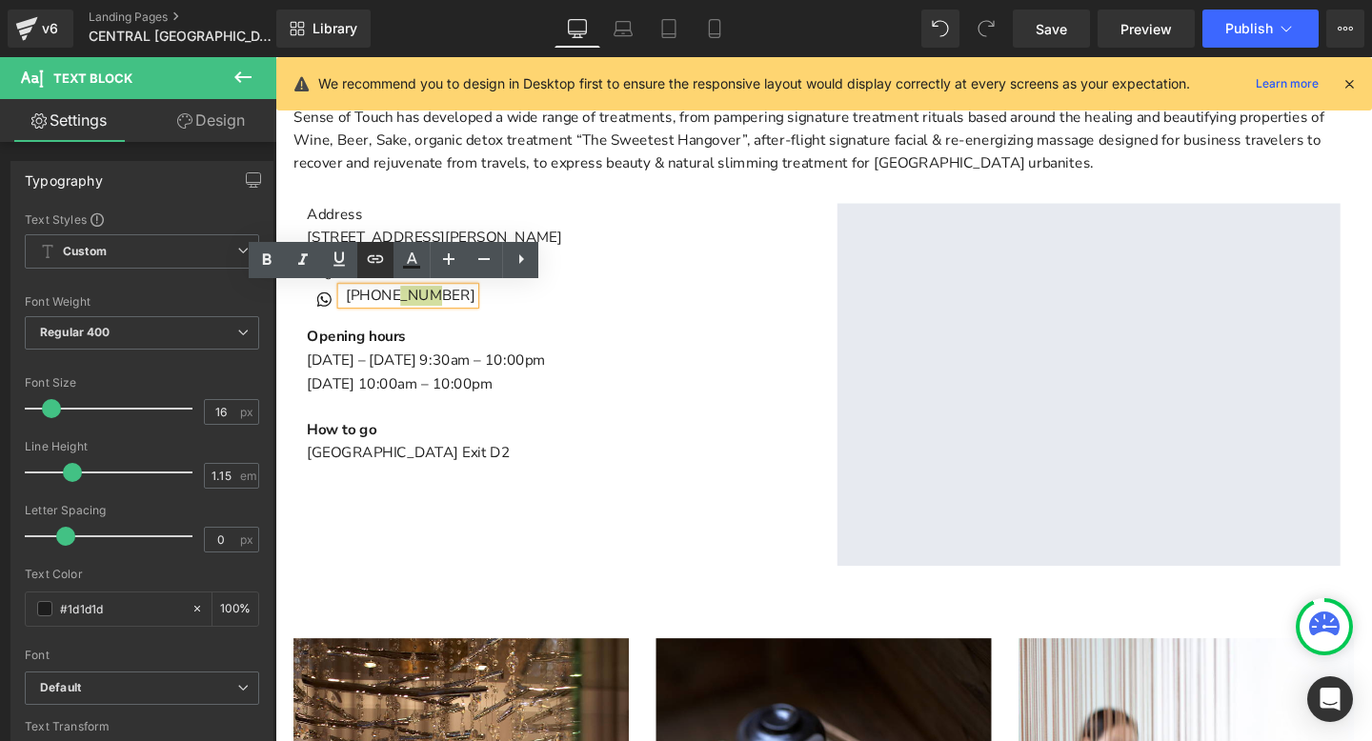
click at [375, 262] on icon at bounding box center [375, 259] width 23 height 23
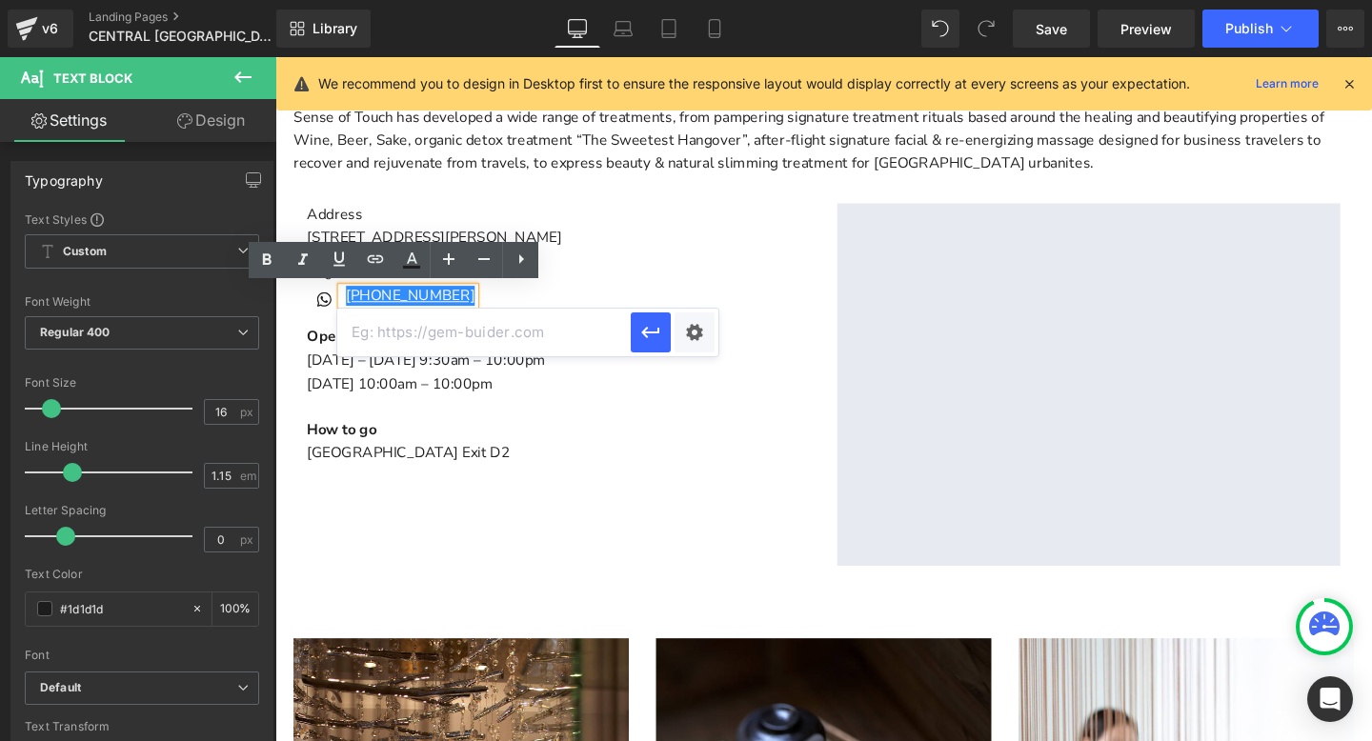
click at [404, 327] on input "text" at bounding box center [483, 333] width 293 height 48
paste input "[URL][DOMAIN_NAME]"
type input "[URL][DOMAIN_NAME]"
click at [652, 331] on icon "button" at bounding box center [650, 332] width 23 height 23
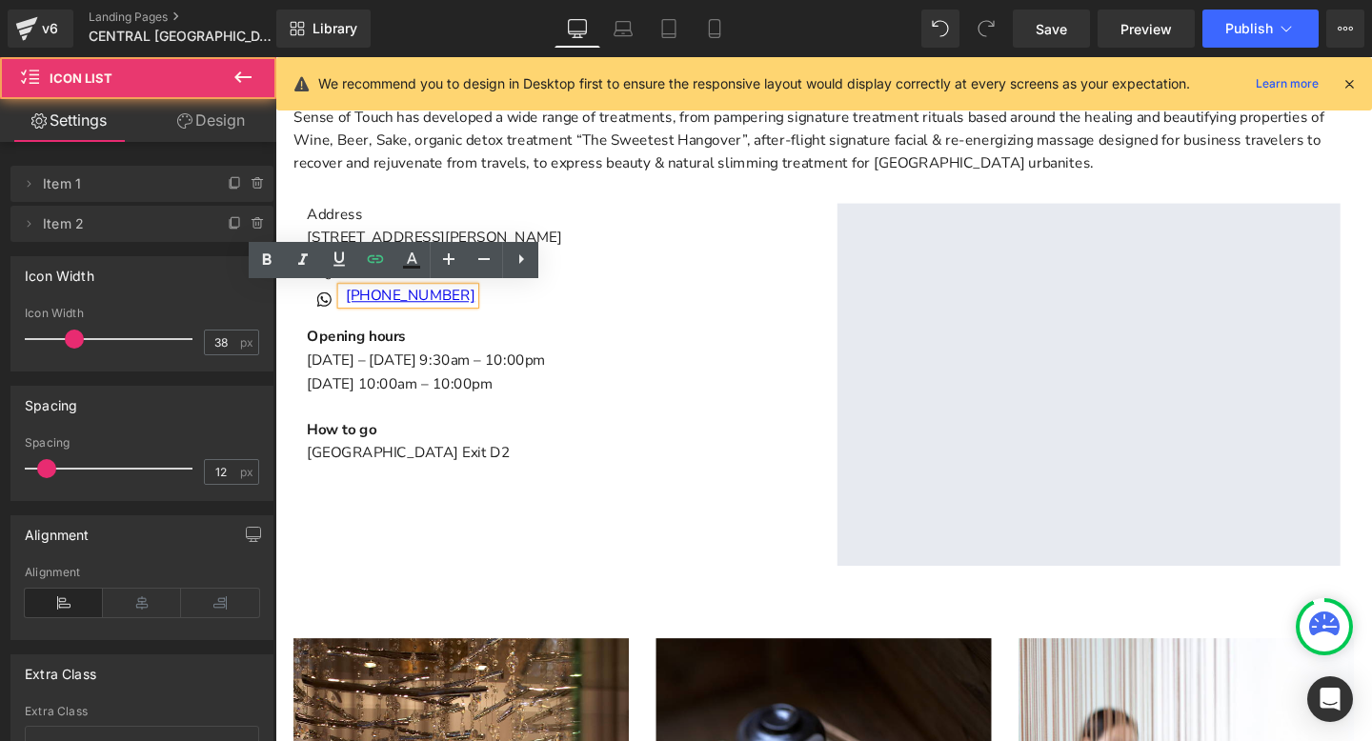
click at [631, 295] on div "Icon [PHONE_NUMBER] Text Block Icon [PHONE_NUMBER] Text Block" at bounding box center [573, 300] width 529 height 58
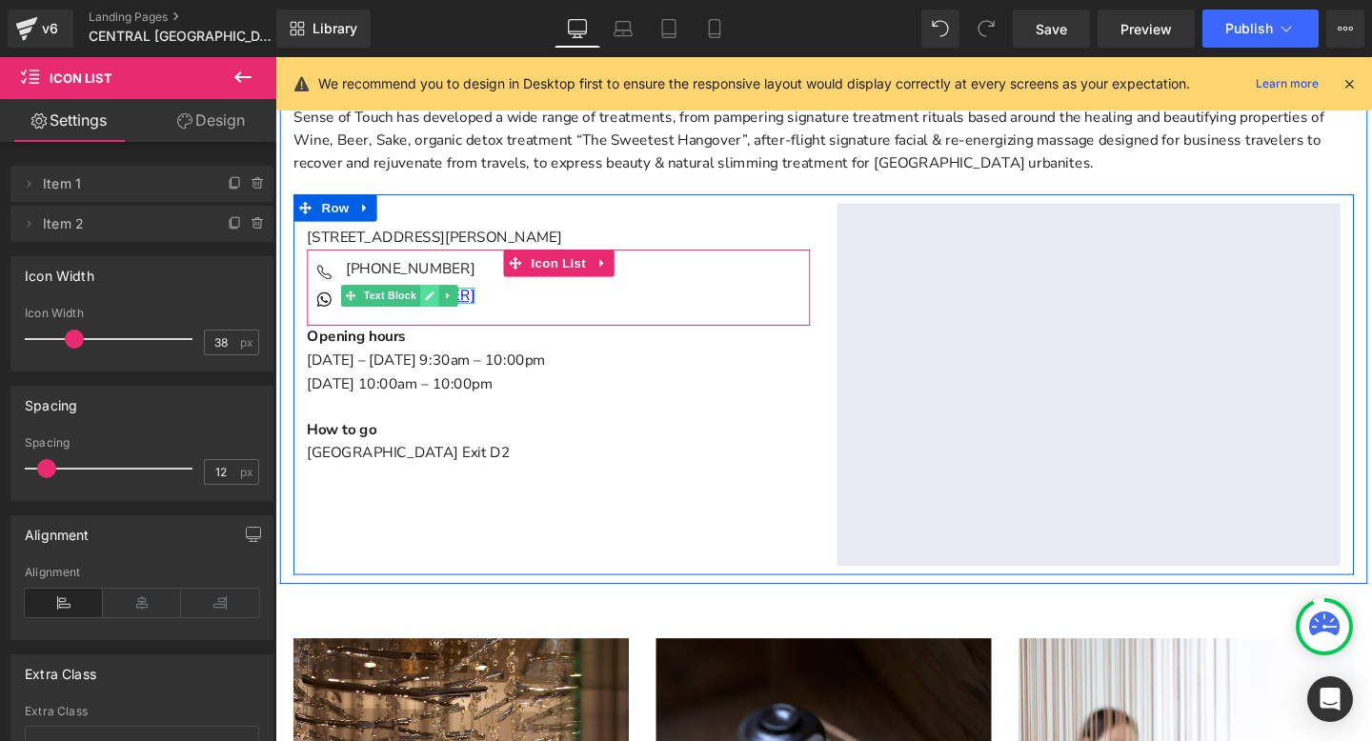
click at [429, 303] on link "Main content" at bounding box center [438, 307] width 20 height 23
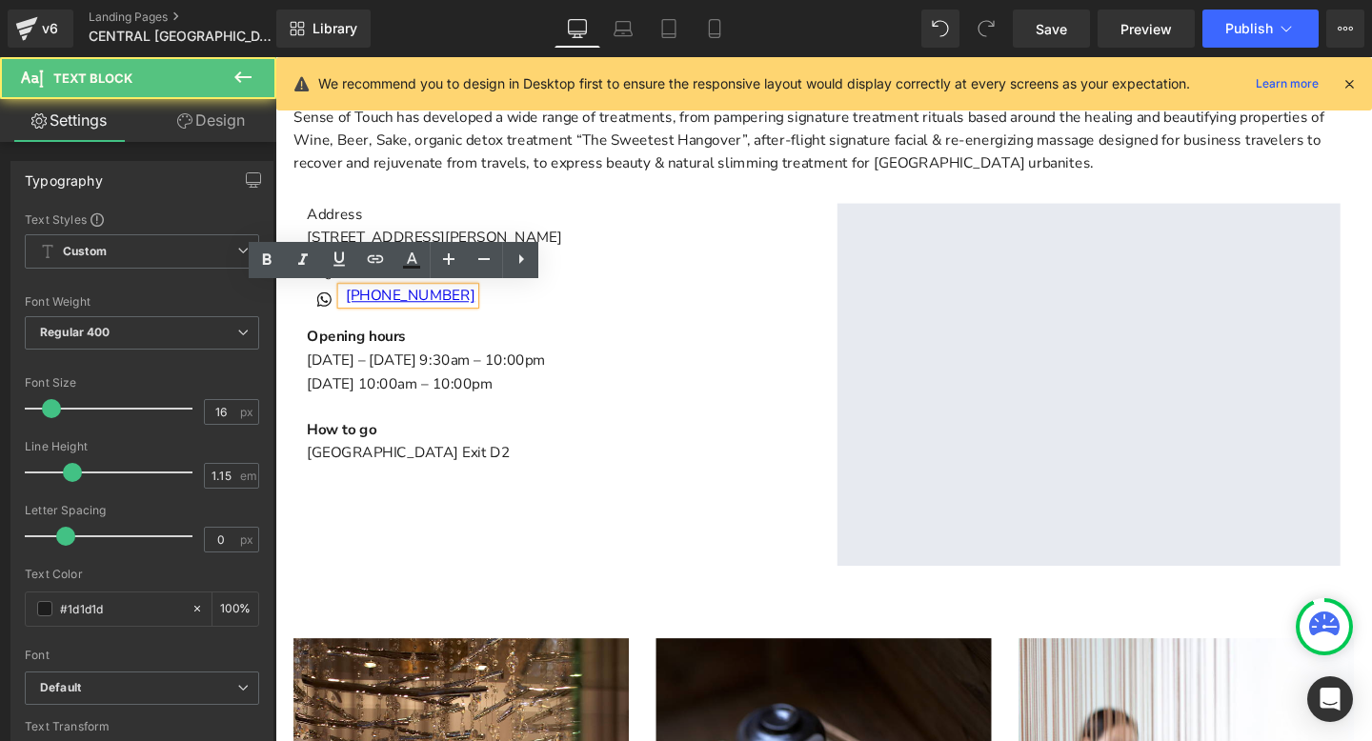
click at [429, 303] on link "[PHONE_NUMBER]" at bounding box center [417, 307] width 135 height 21
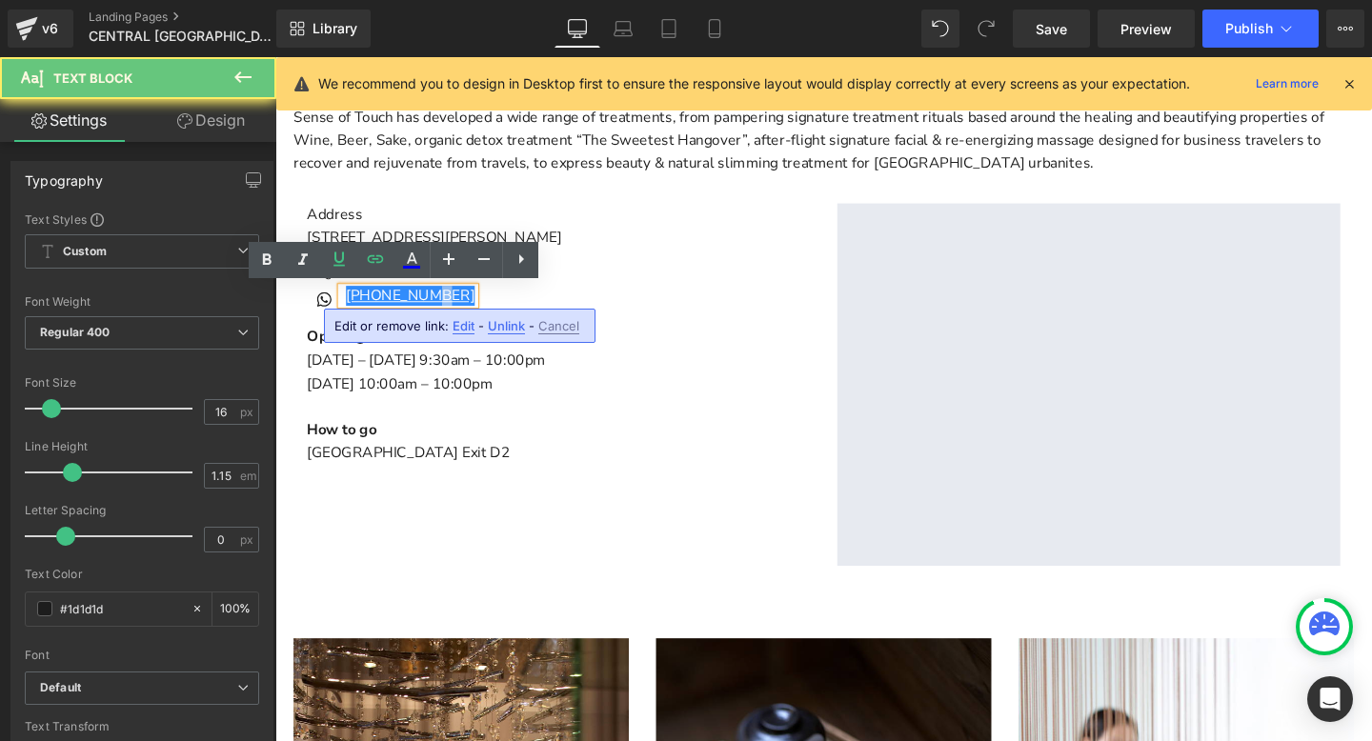
click at [429, 303] on link "[PHONE_NUMBER]" at bounding box center [417, 307] width 135 height 21
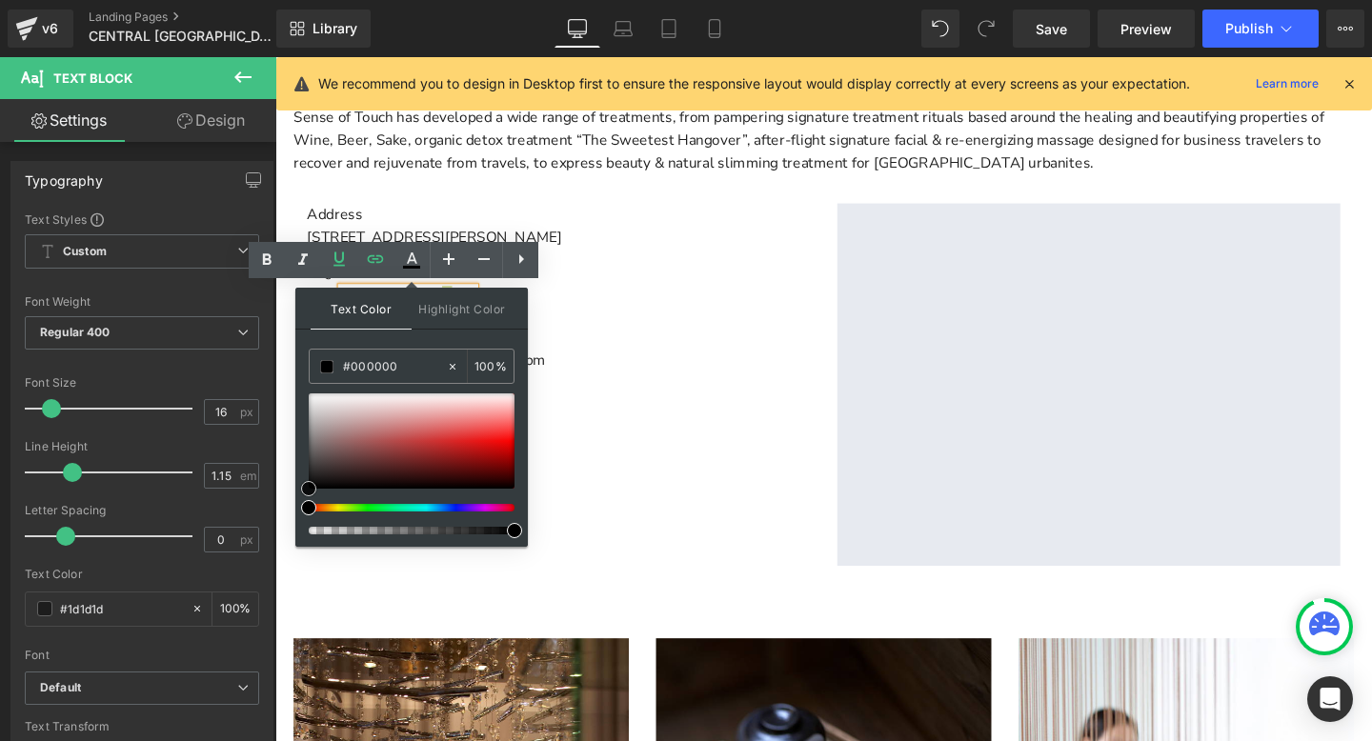
drag, startPoint x: 332, startPoint y: 416, endPoint x: 303, endPoint y: 504, distance: 92.5
click at [309, 504] on div at bounding box center [412, 463] width 206 height 141
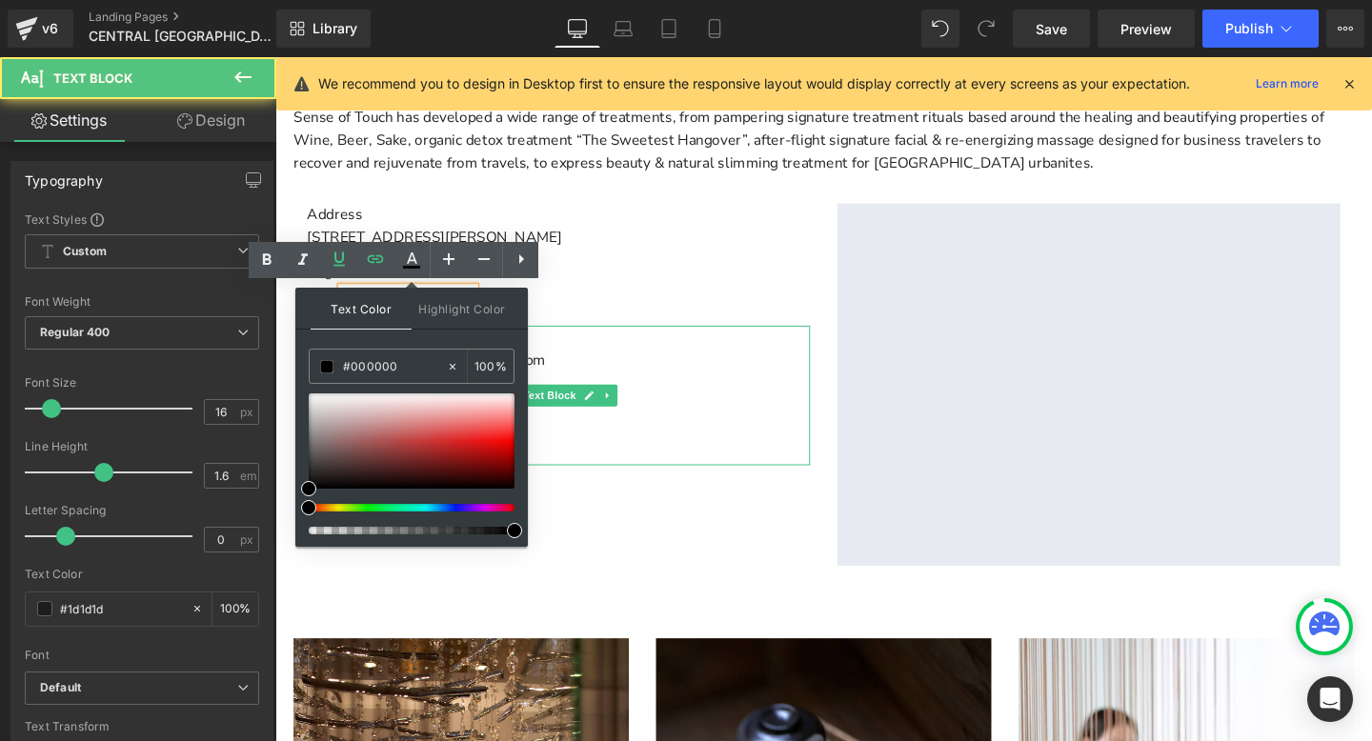
click at [722, 358] on p "Opening hours" at bounding box center [573, 351] width 529 height 25
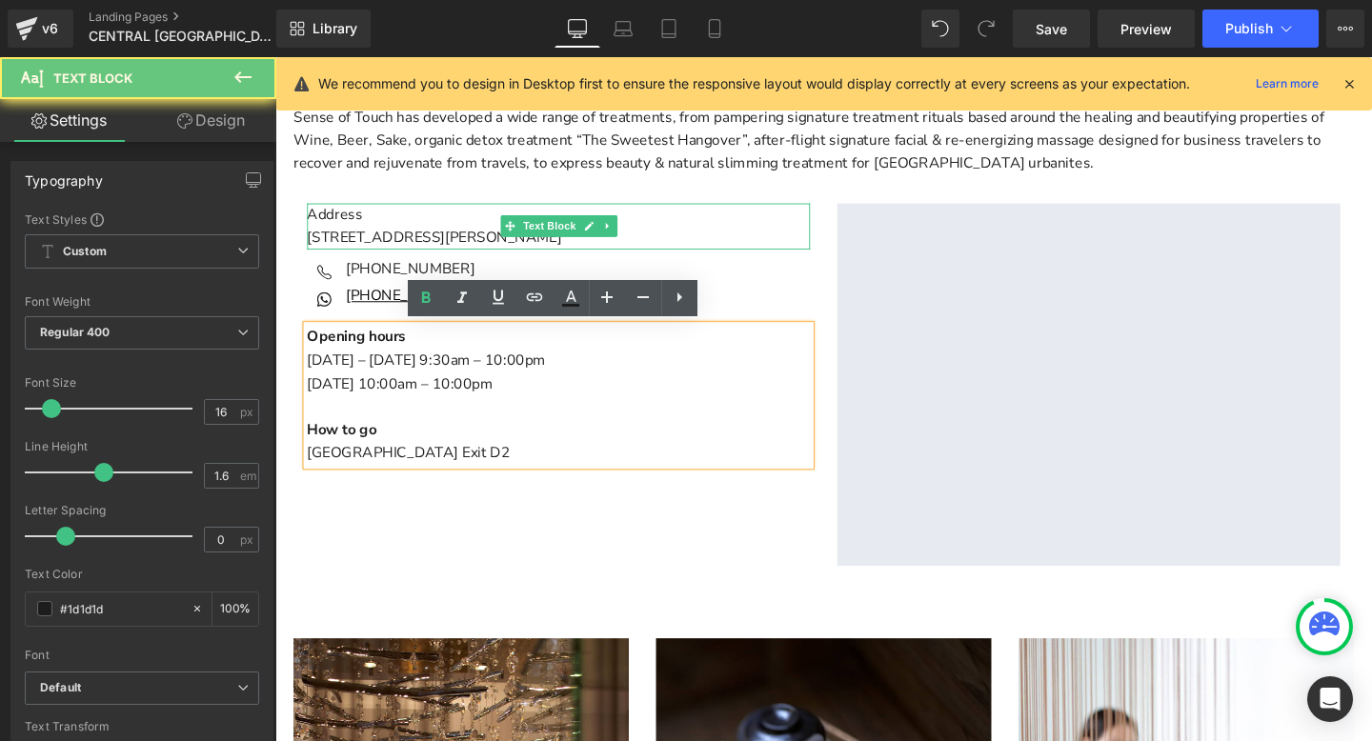
click at [683, 215] on p "Address" at bounding box center [573, 223] width 529 height 25
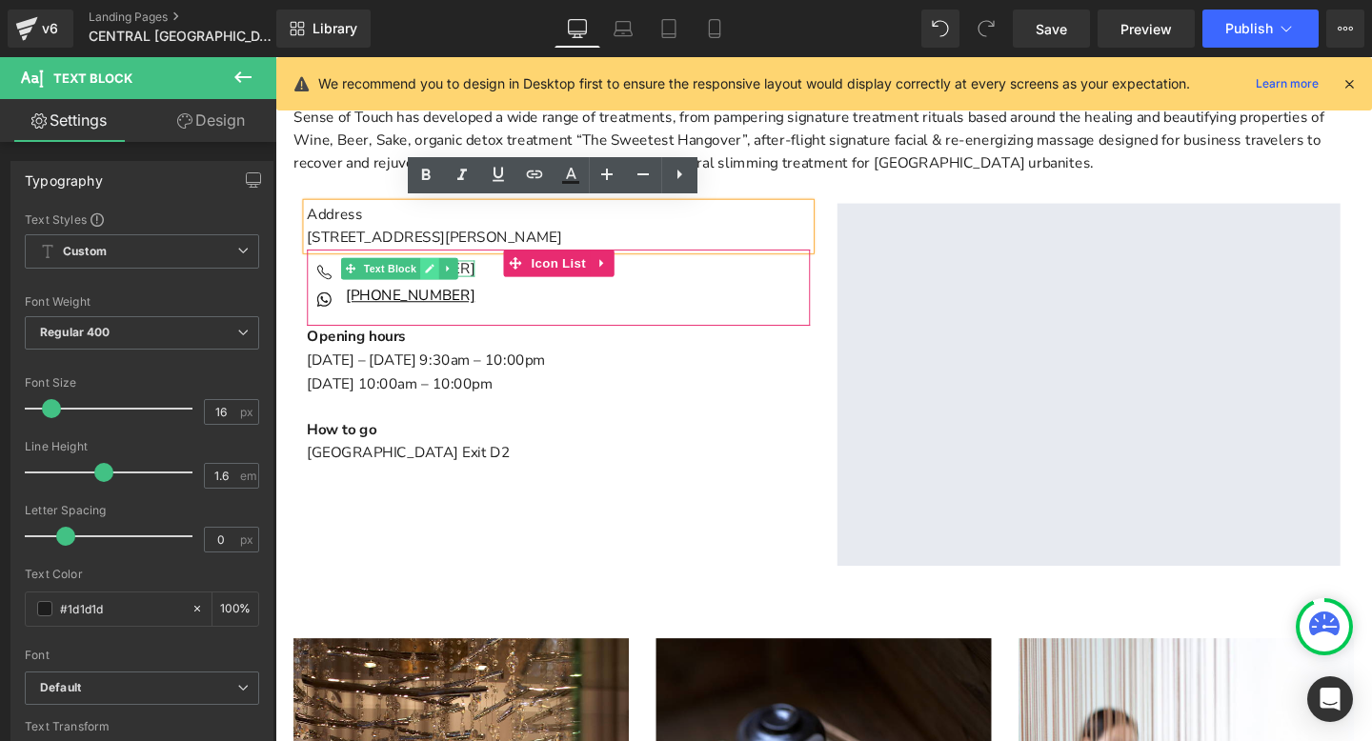
click at [439, 273] on icon "Main content" at bounding box center [437, 278] width 10 height 11
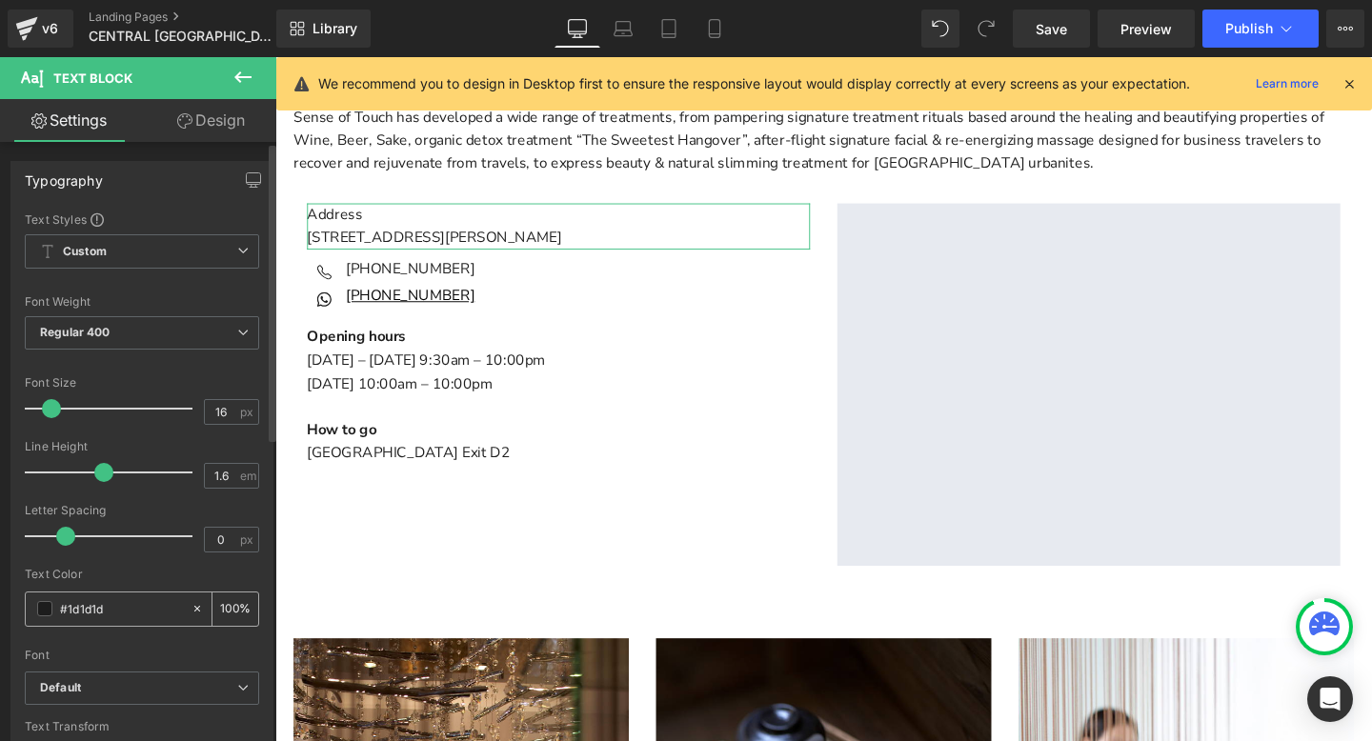
click at [102, 604] on input "#1d1d1d" at bounding box center [121, 608] width 122 height 21
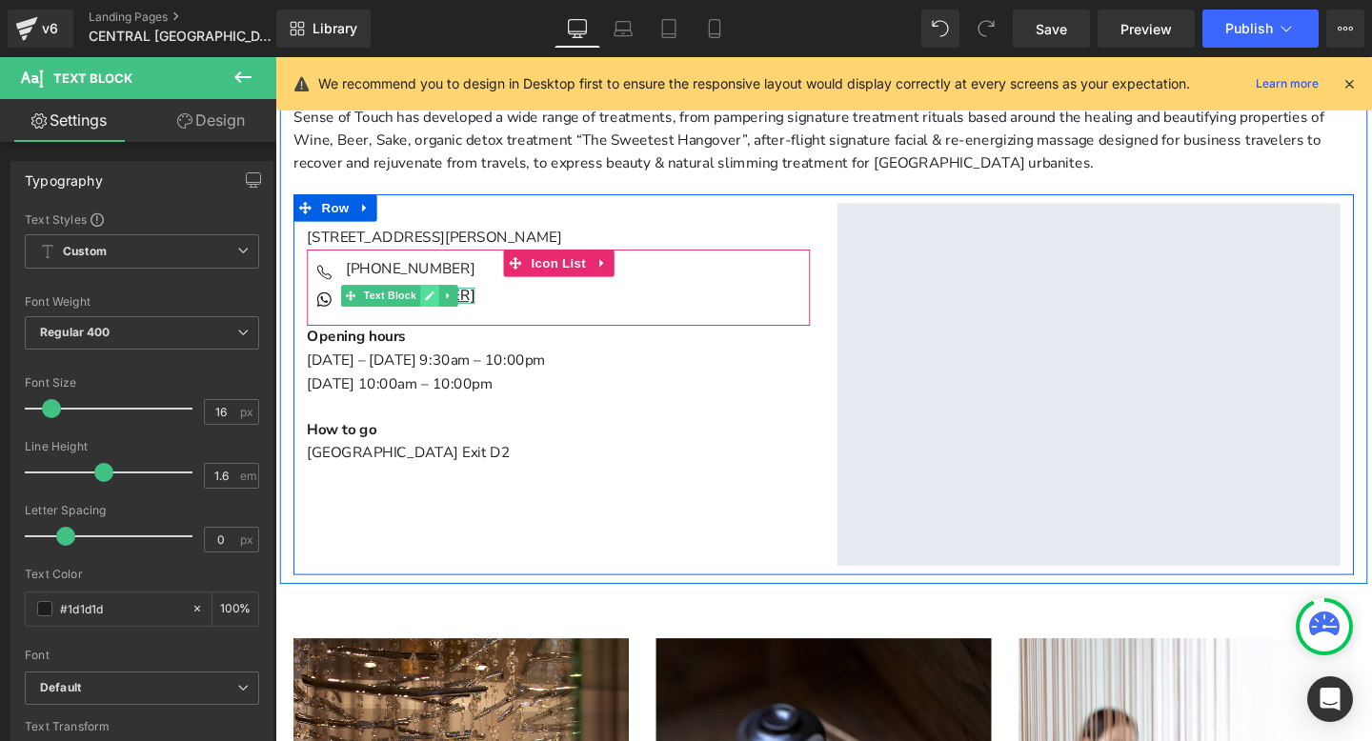
click at [434, 302] on icon "Main content" at bounding box center [437, 307] width 10 height 11
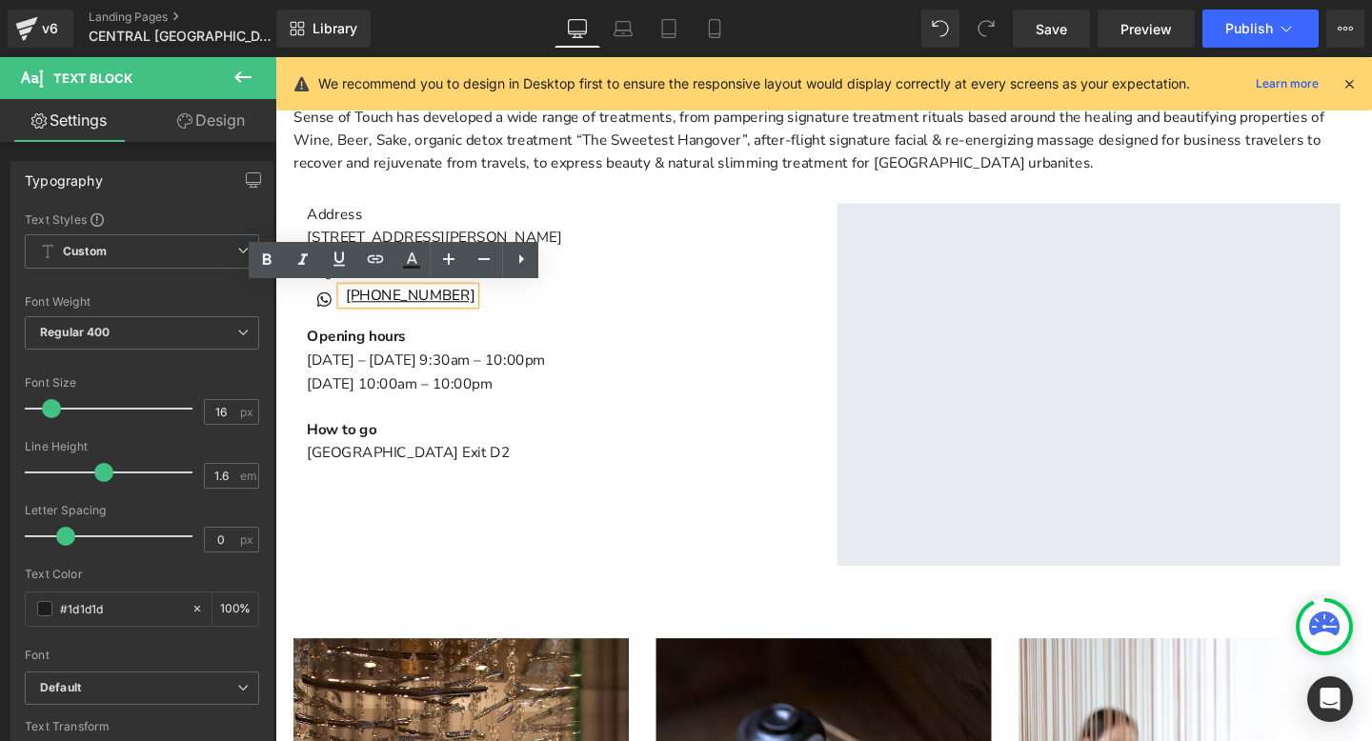
click at [434, 302] on link "[PHONE_NUMBER]" at bounding box center [417, 307] width 135 height 21
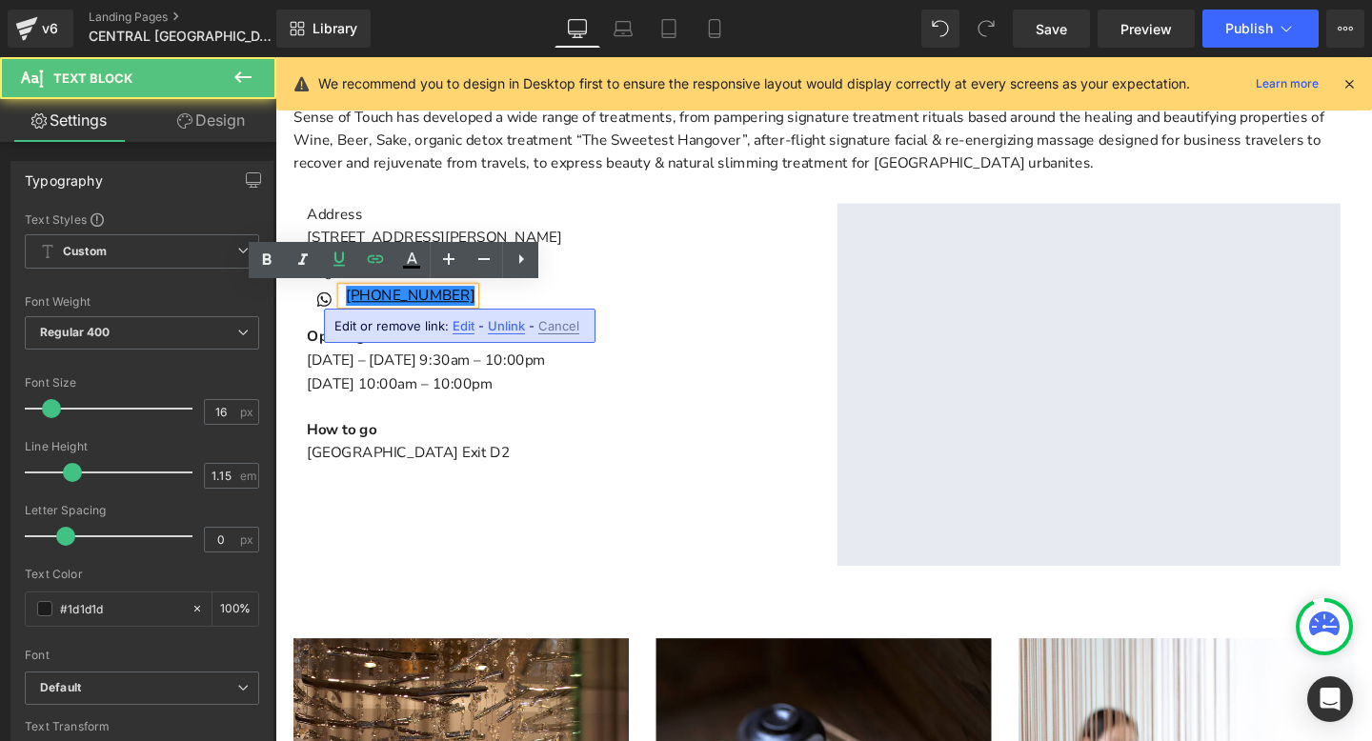
click at [434, 302] on link "[PHONE_NUMBER]" at bounding box center [417, 307] width 135 height 21
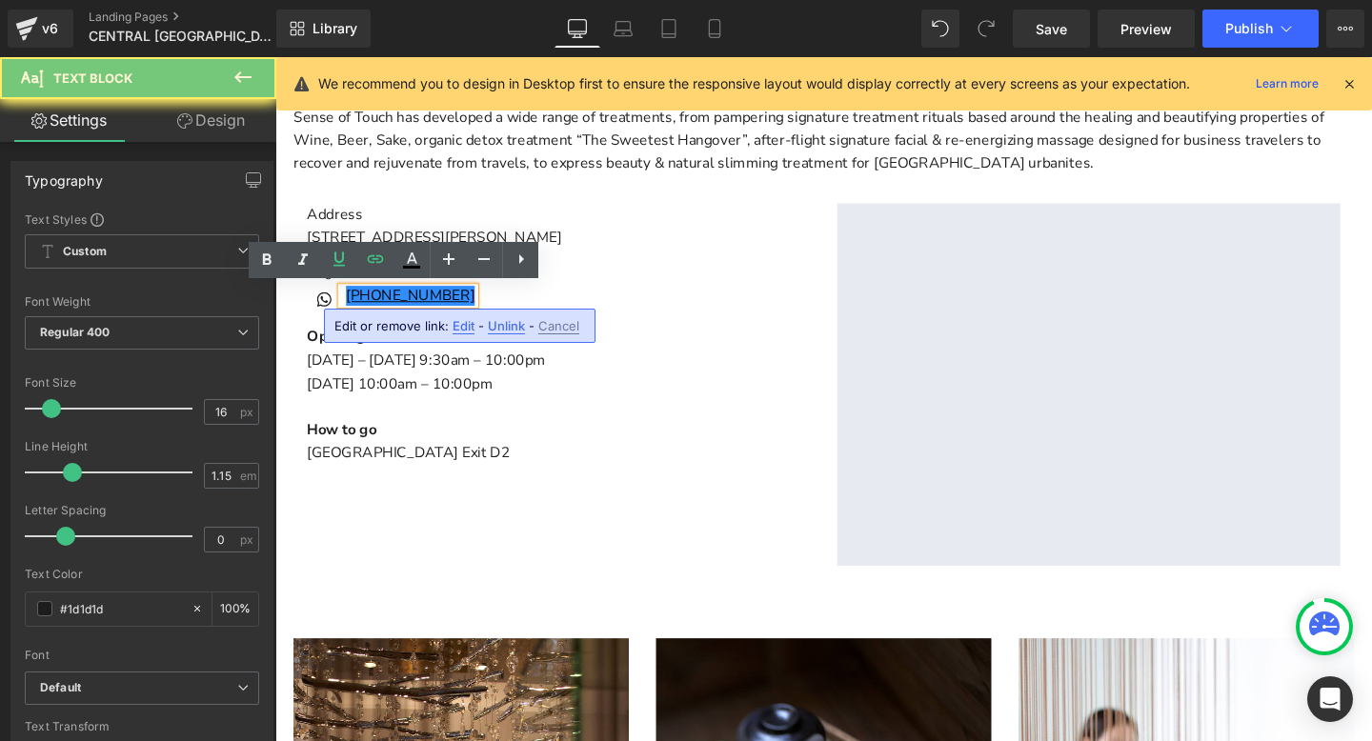
click at [434, 302] on link "[PHONE_NUMBER]" at bounding box center [417, 307] width 135 height 21
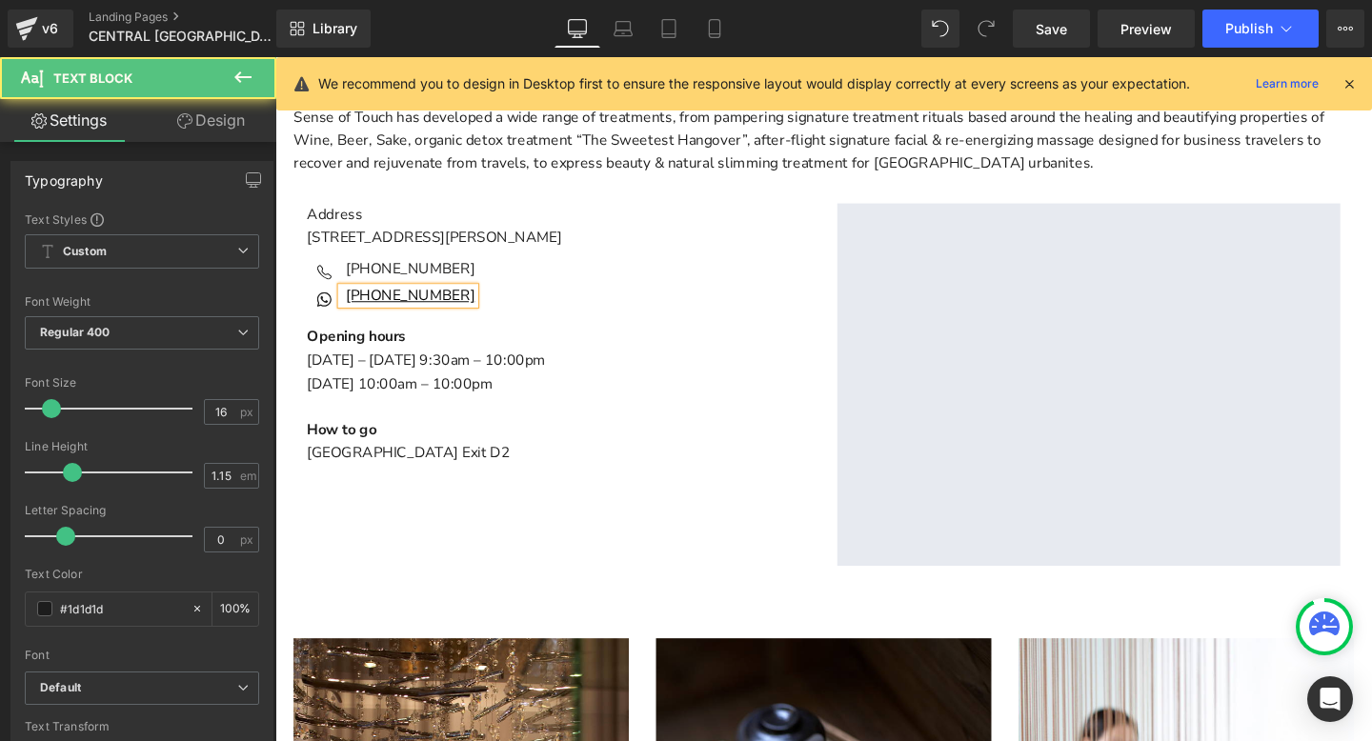
click at [434, 302] on link "[PHONE_NUMBER]" at bounding box center [417, 307] width 135 height 21
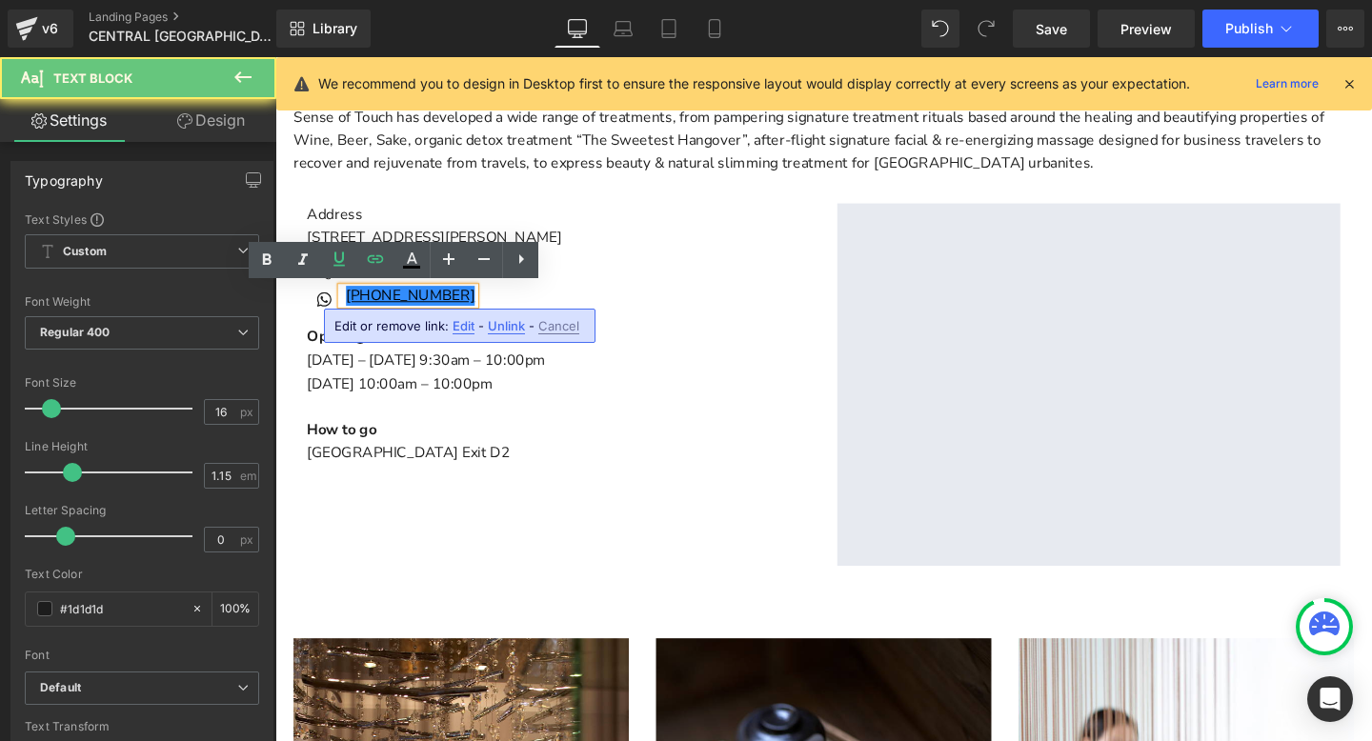
click at [434, 302] on link "[PHONE_NUMBER]" at bounding box center [417, 307] width 135 height 21
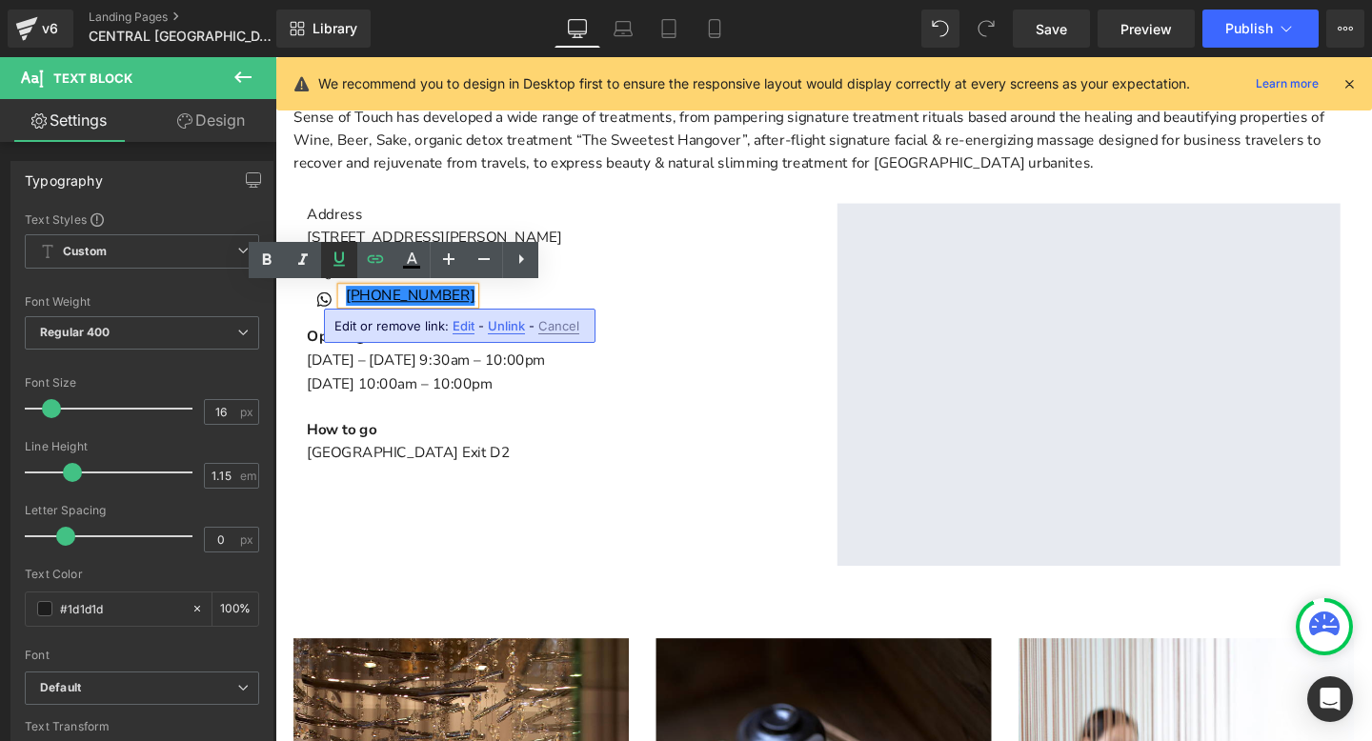
click at [340, 258] on icon at bounding box center [339, 259] width 23 height 23
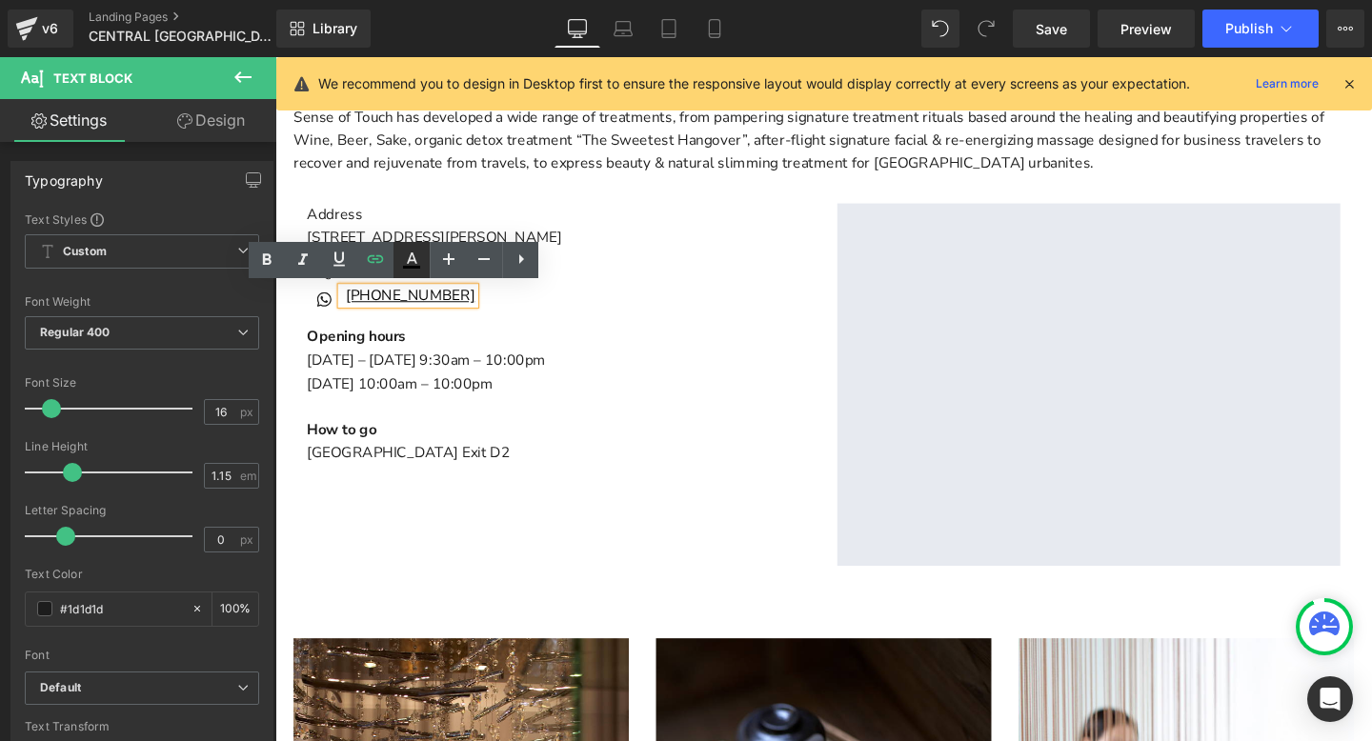
click at [412, 257] on icon at bounding box center [411, 260] width 23 height 23
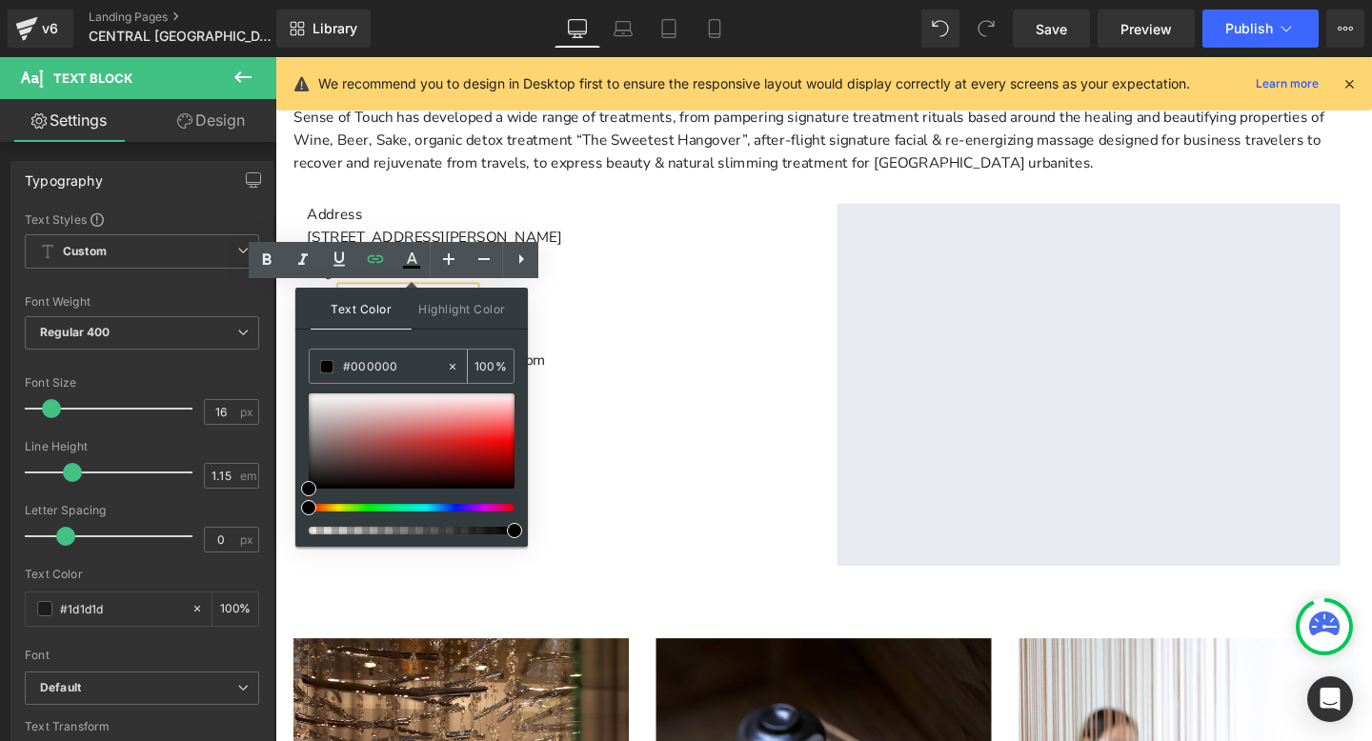
click at [372, 370] on input "#ffffff" at bounding box center [394, 366] width 103 height 21
paste input "1d1d1d"
type input "#1d1d1d"
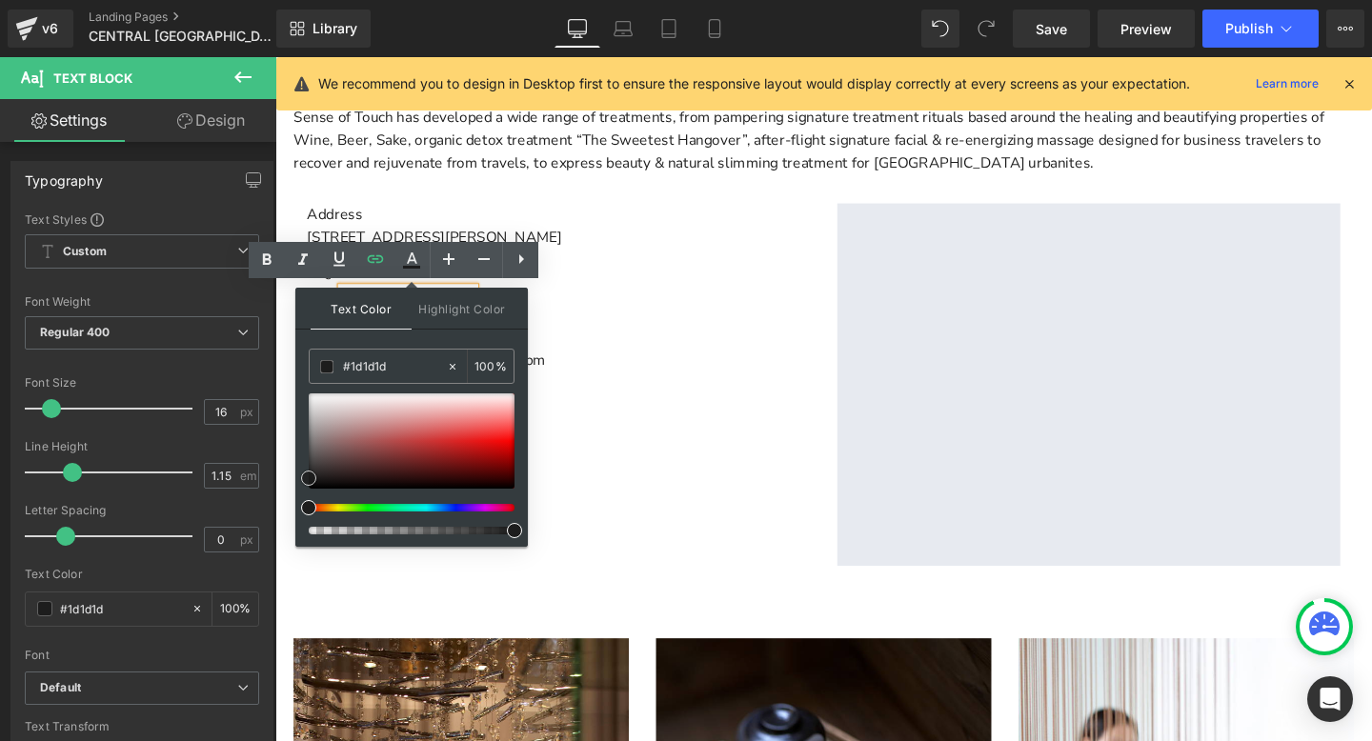
click at [309, 476] on span at bounding box center [308, 478] width 15 height 15
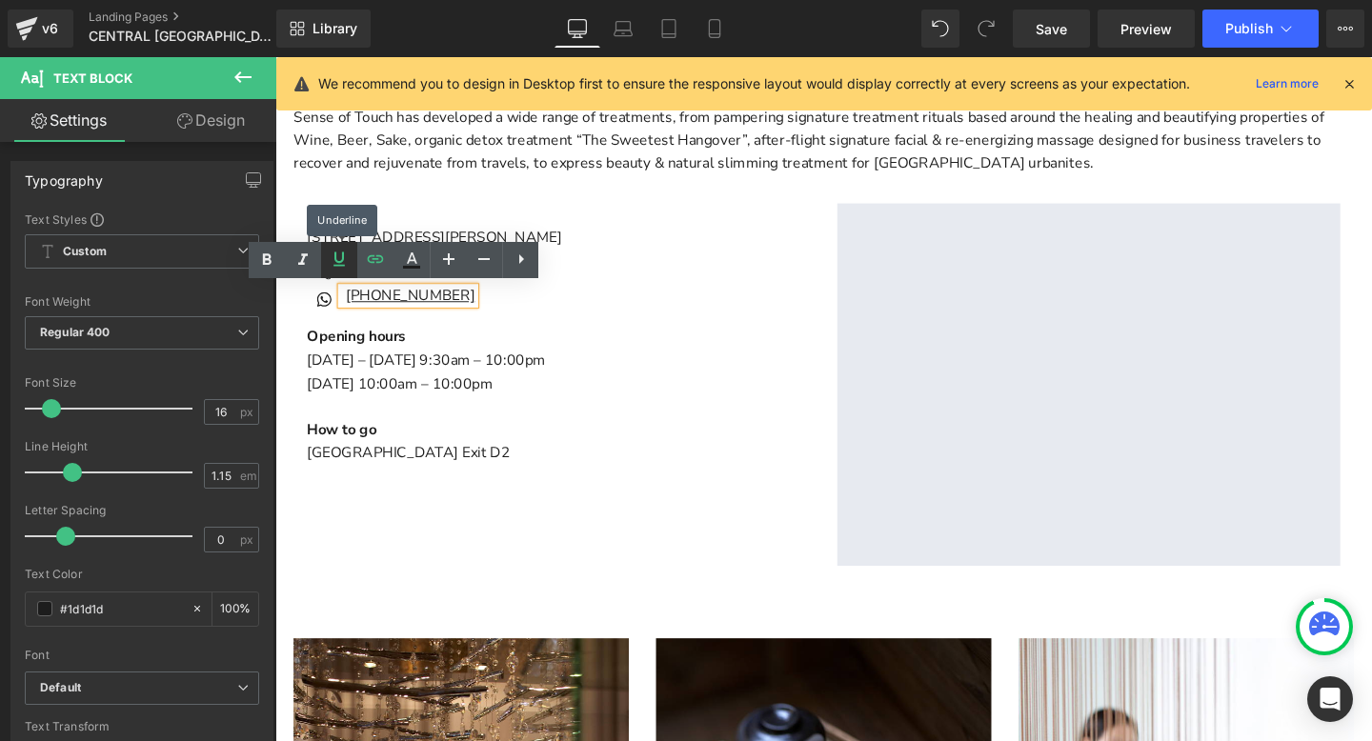
click at [439, 380] on p "[DATE] – [DATE] 9 :30am – 10:00pm" at bounding box center [573, 376] width 529 height 25
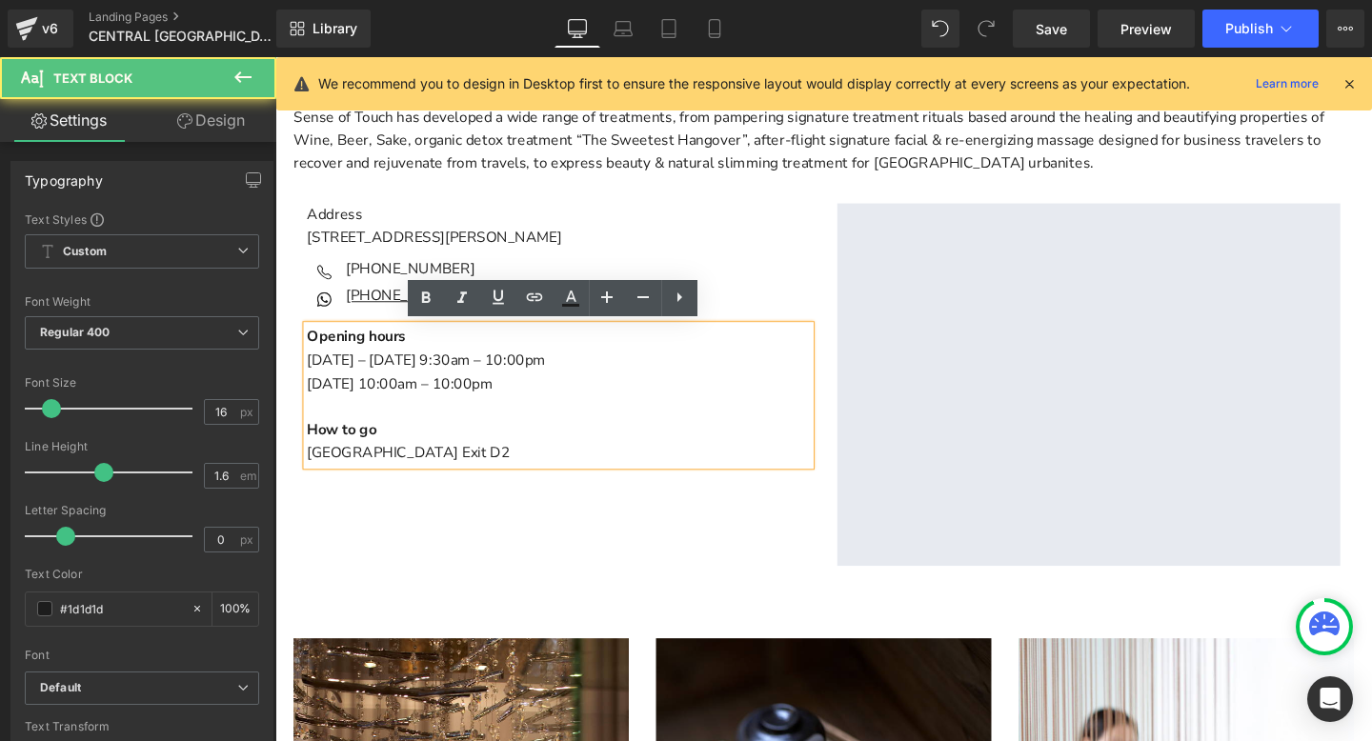
click at [678, 240] on p "[STREET_ADDRESS][PERSON_NAME]" at bounding box center [573, 246] width 529 height 25
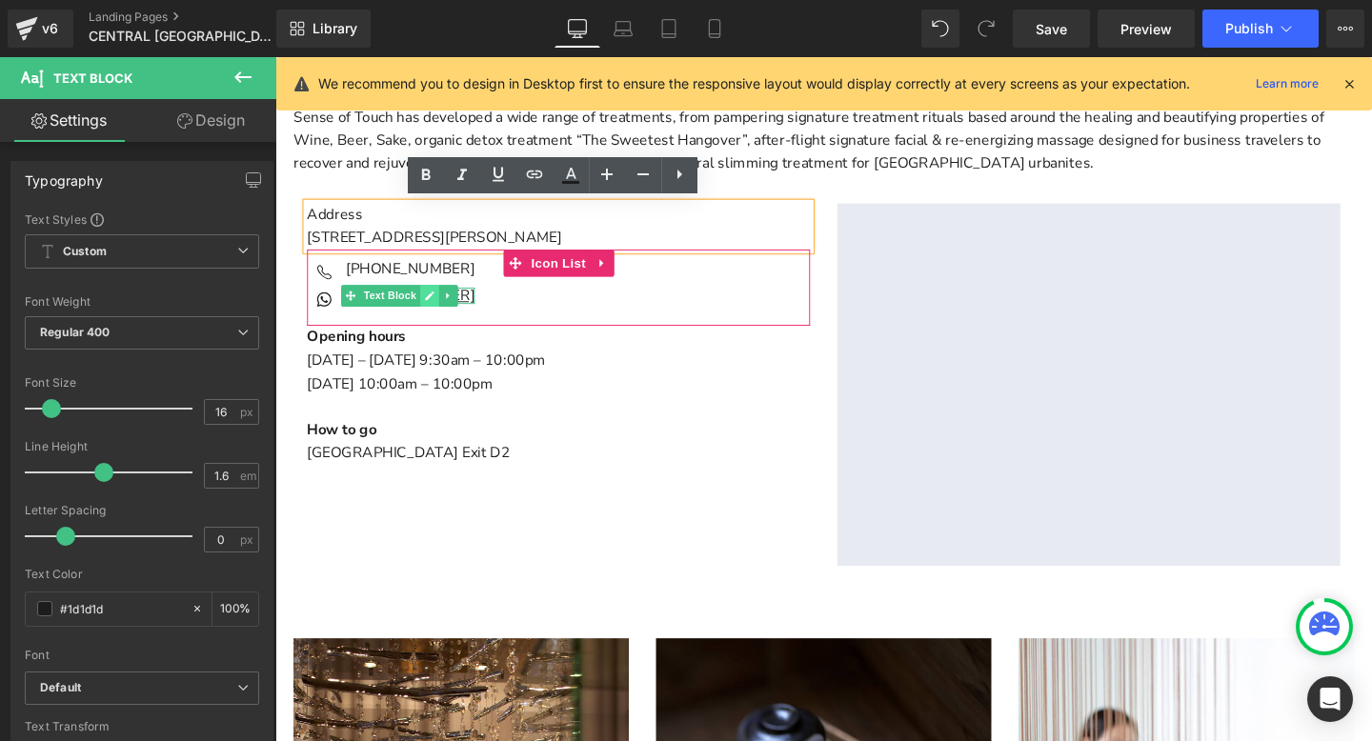
click at [436, 302] on icon "Main content" at bounding box center [437, 307] width 10 height 11
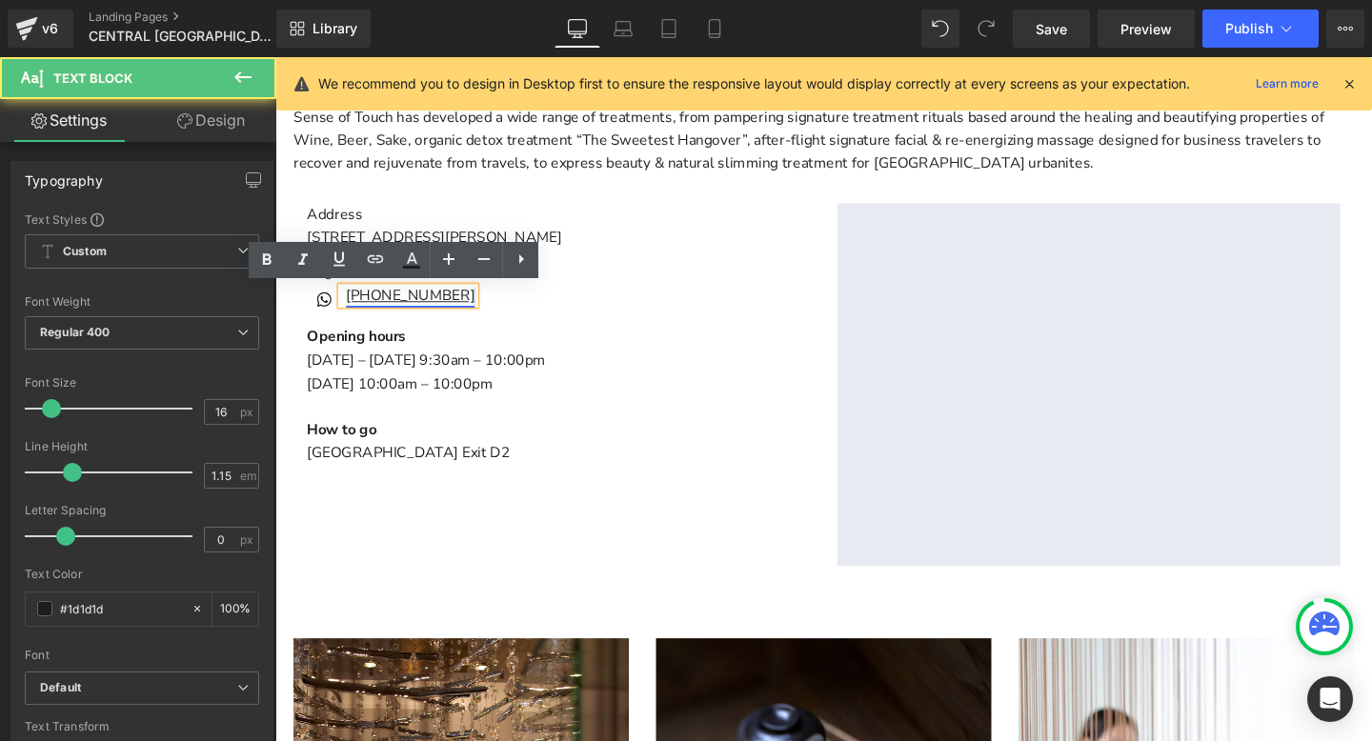
click at [386, 310] on link "[PHONE_NUMBER]" at bounding box center [417, 307] width 135 height 21
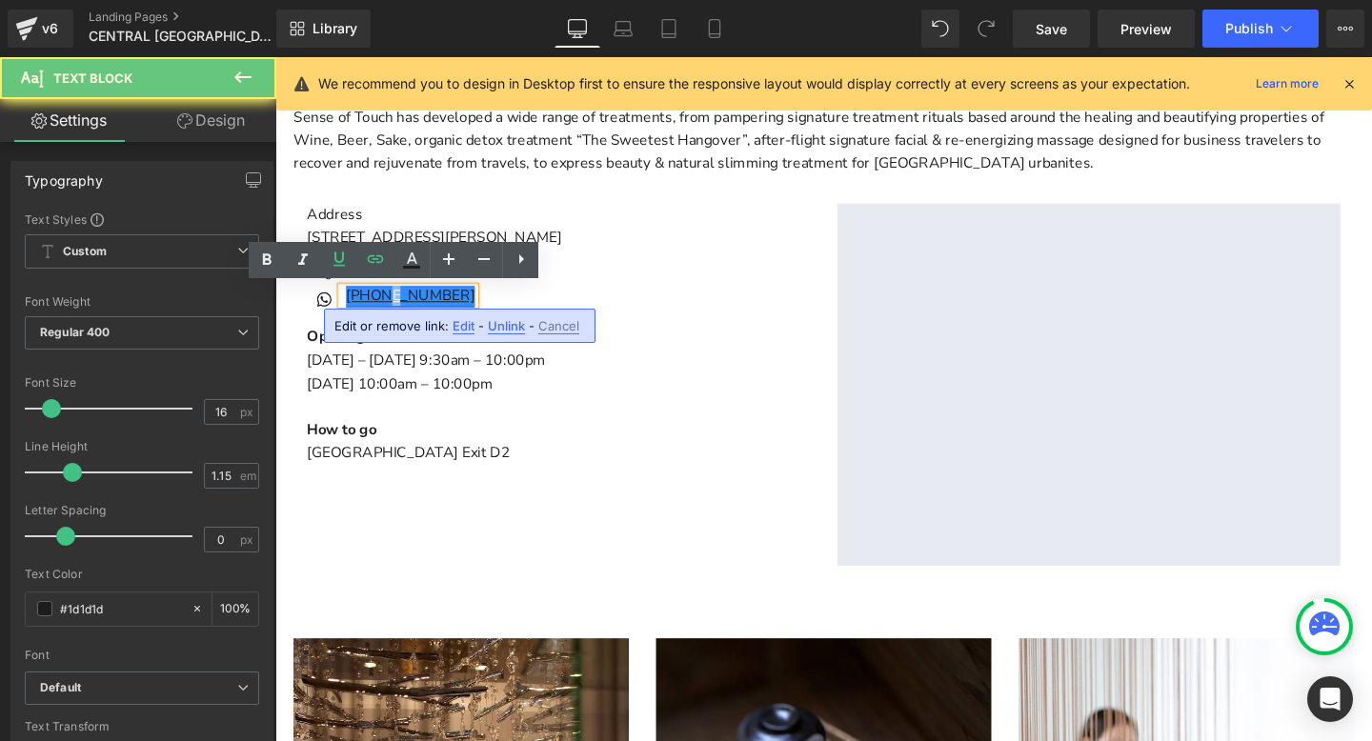
click at [386, 310] on link "[PHONE_NUMBER]" at bounding box center [417, 307] width 135 height 21
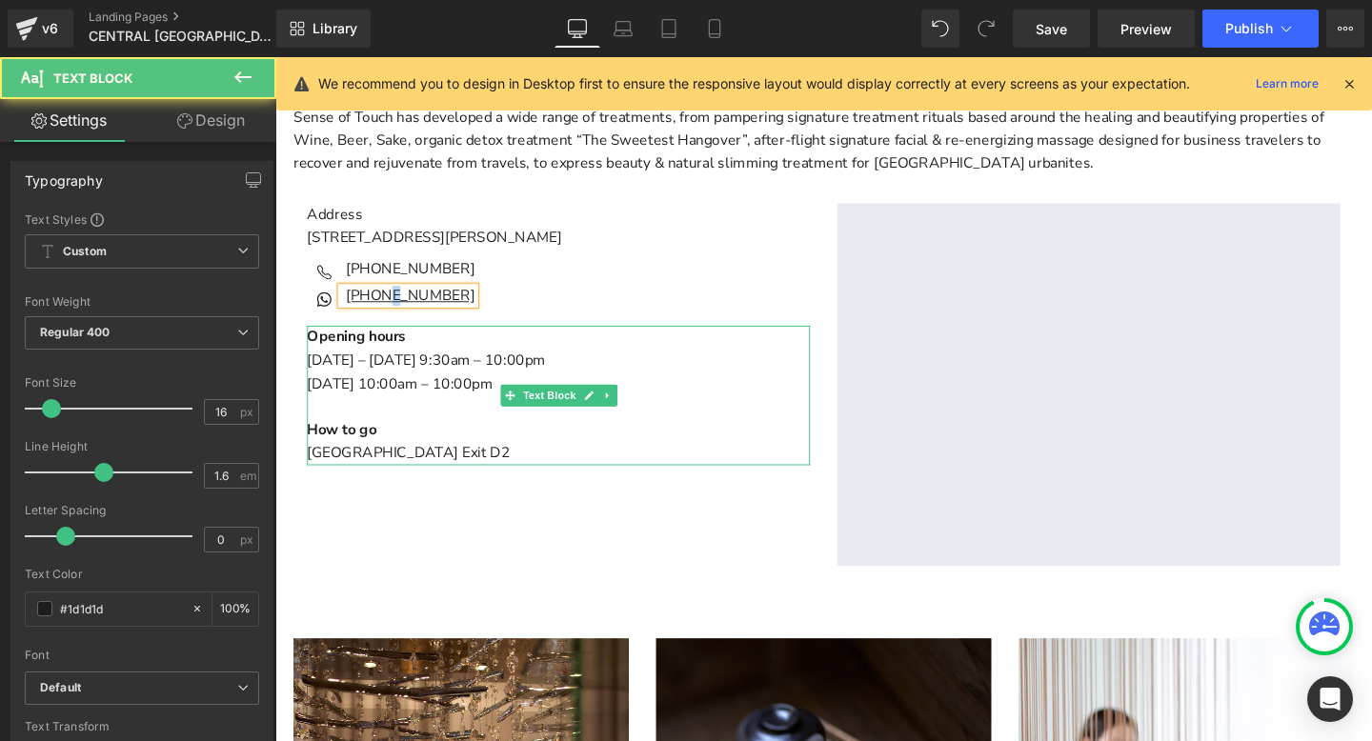
click at [479, 344] on p "Opening hours" at bounding box center [573, 351] width 529 height 25
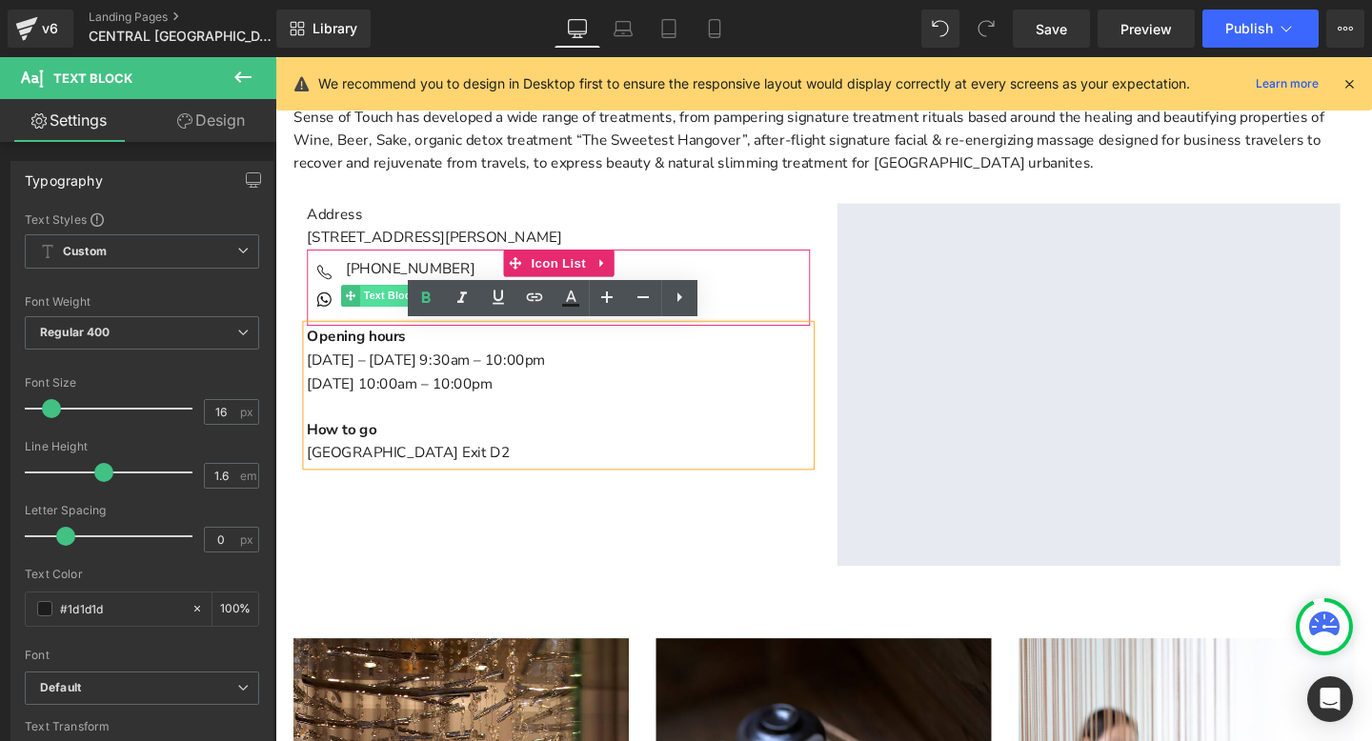
click at [377, 304] on span "Text Block" at bounding box center [396, 307] width 63 height 23
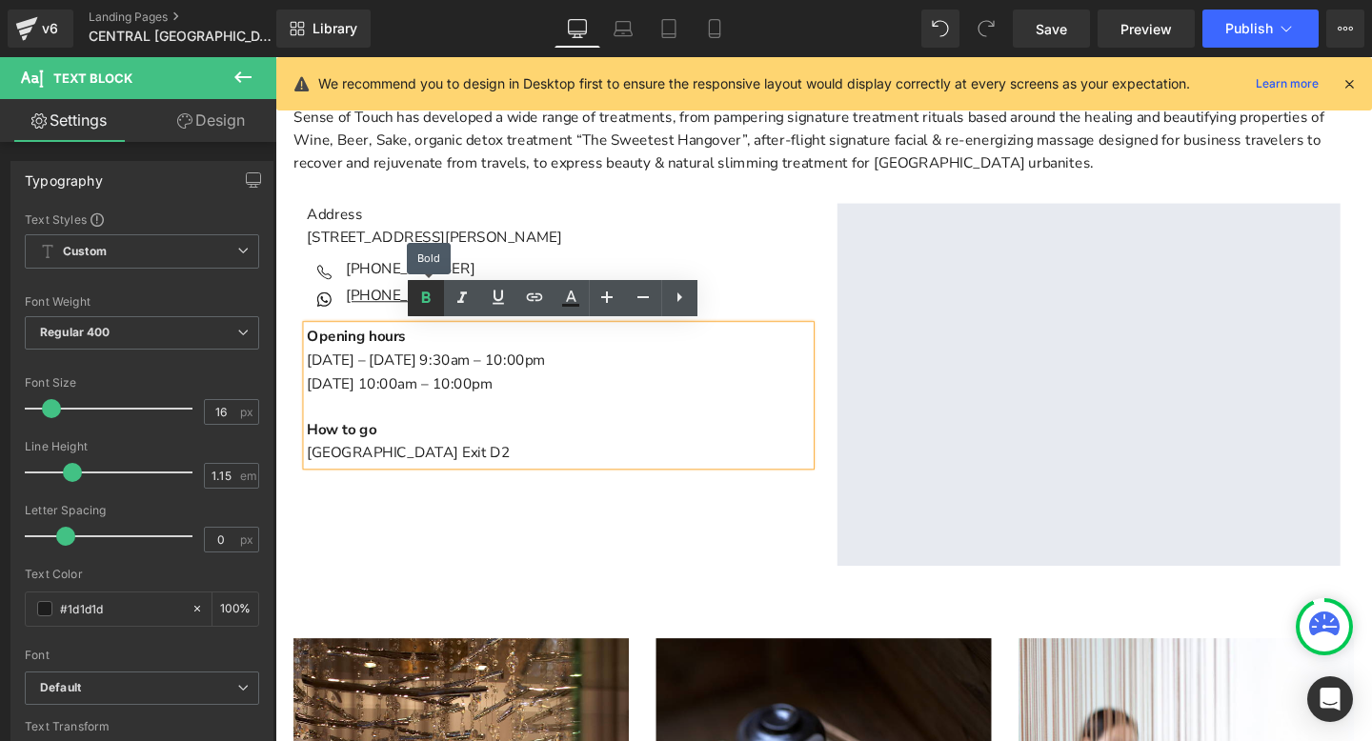
click at [419, 300] on icon at bounding box center [425, 298] width 23 height 23
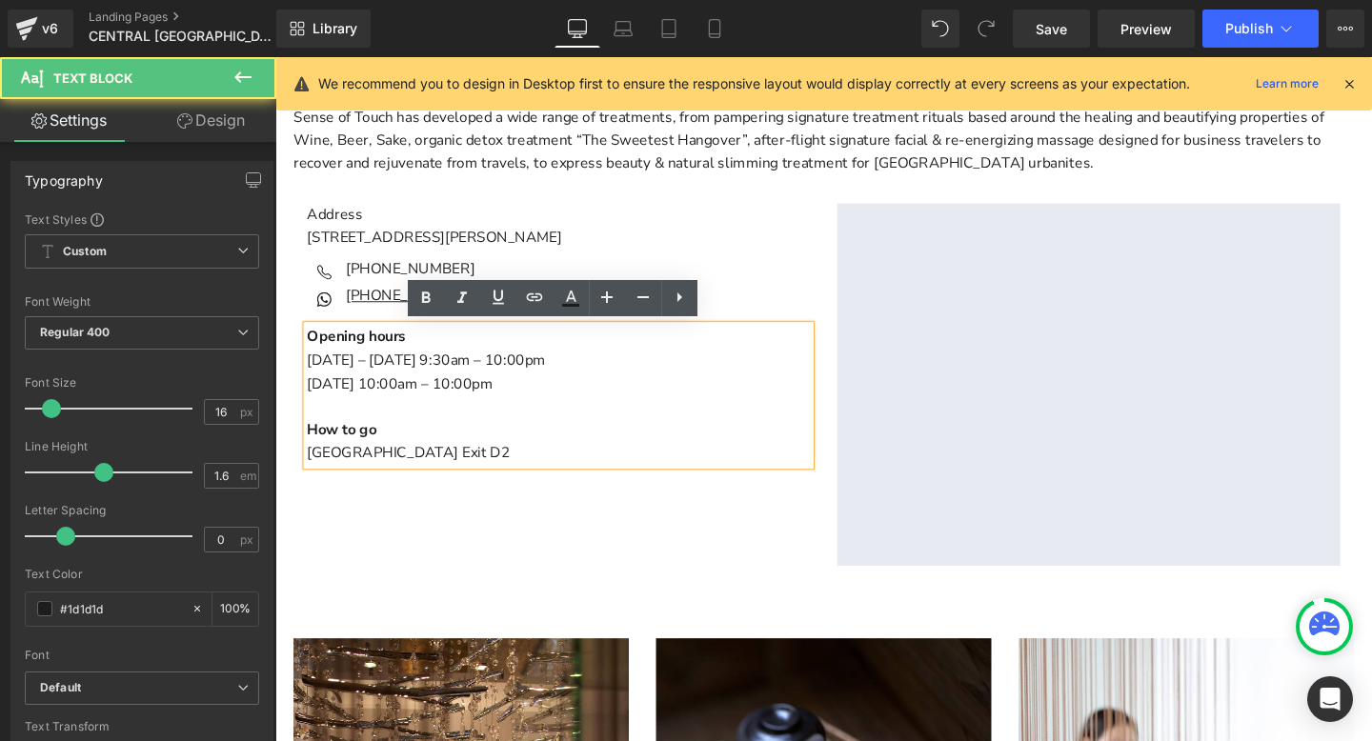
click at [355, 344] on strong "Opening hours" at bounding box center [361, 350] width 104 height 21
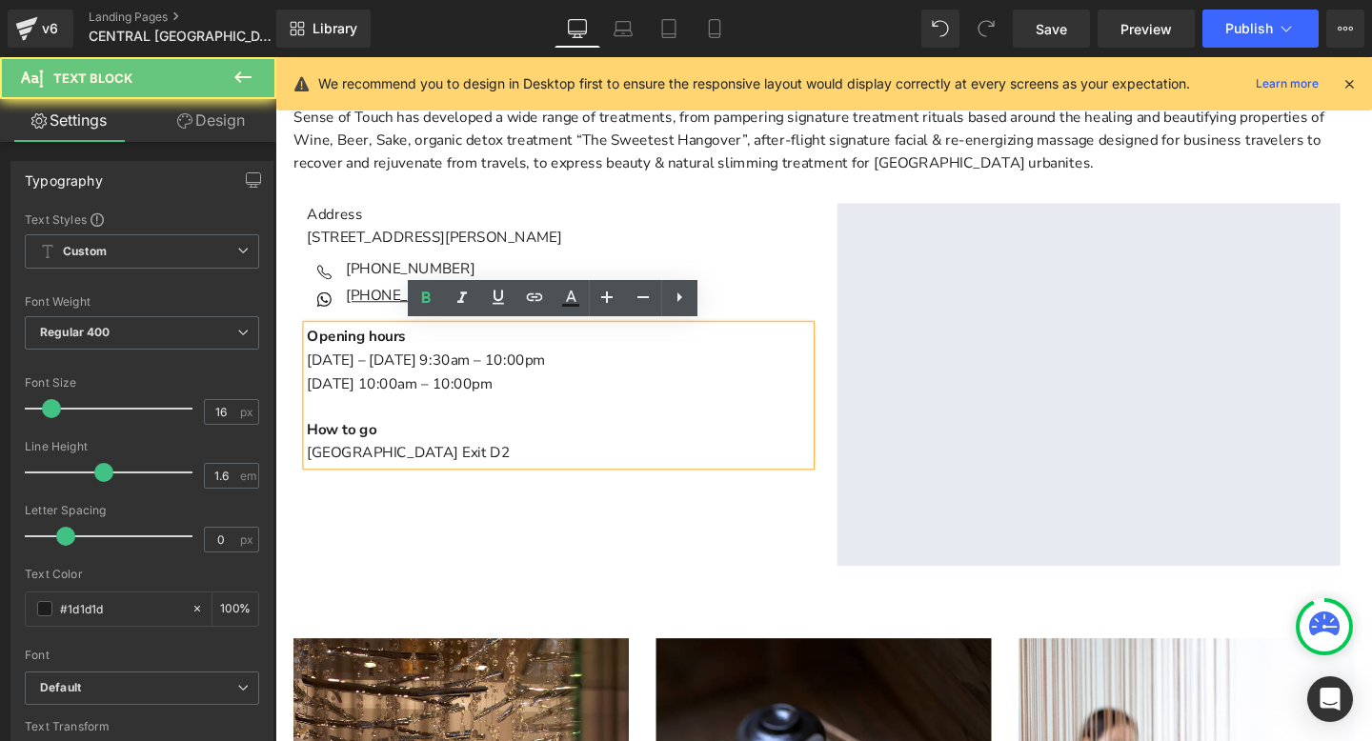
click at [428, 421] on p "Main content" at bounding box center [573, 424] width 529 height 25
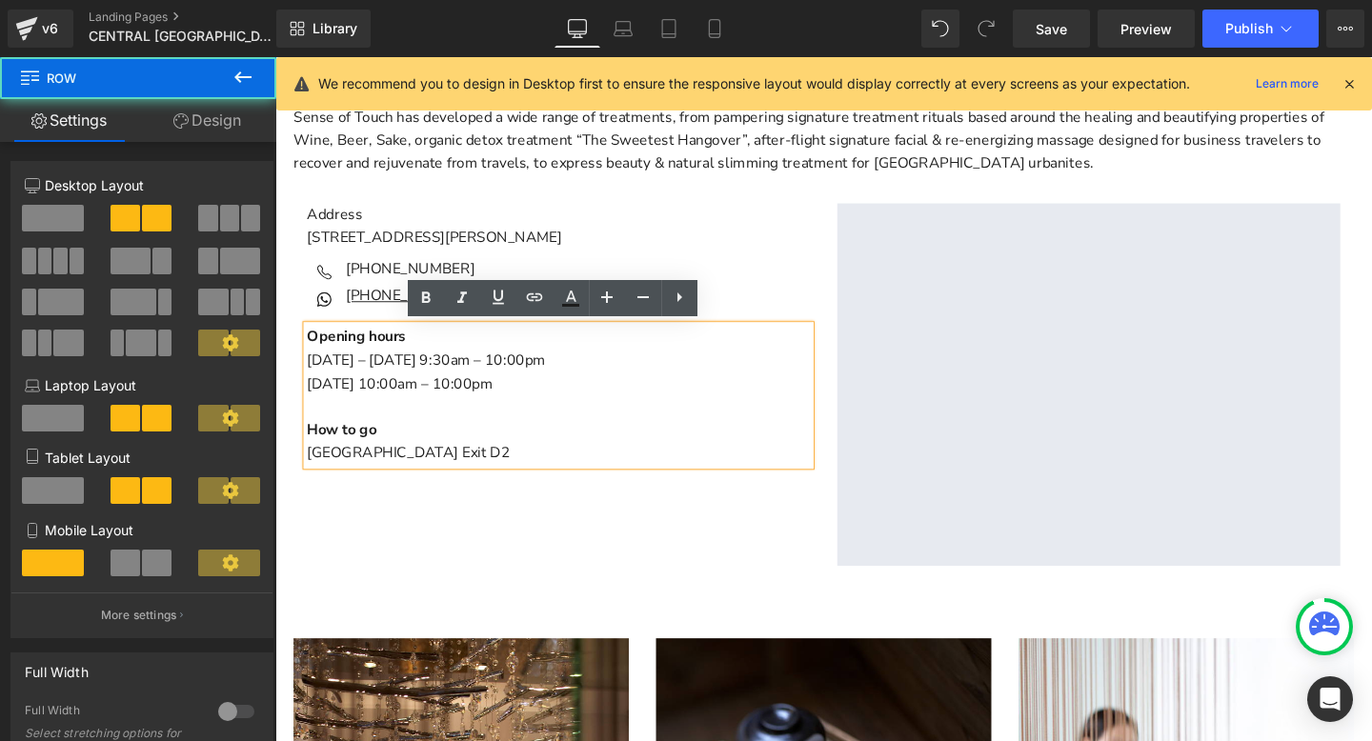
click at [556, 205] on div "Address [STREET_ADDRESS][PERSON_NAME] Icon [PHONE_NUMBER] Text Block Icon [PHON…" at bounding box center [851, 401] width 1114 height 400
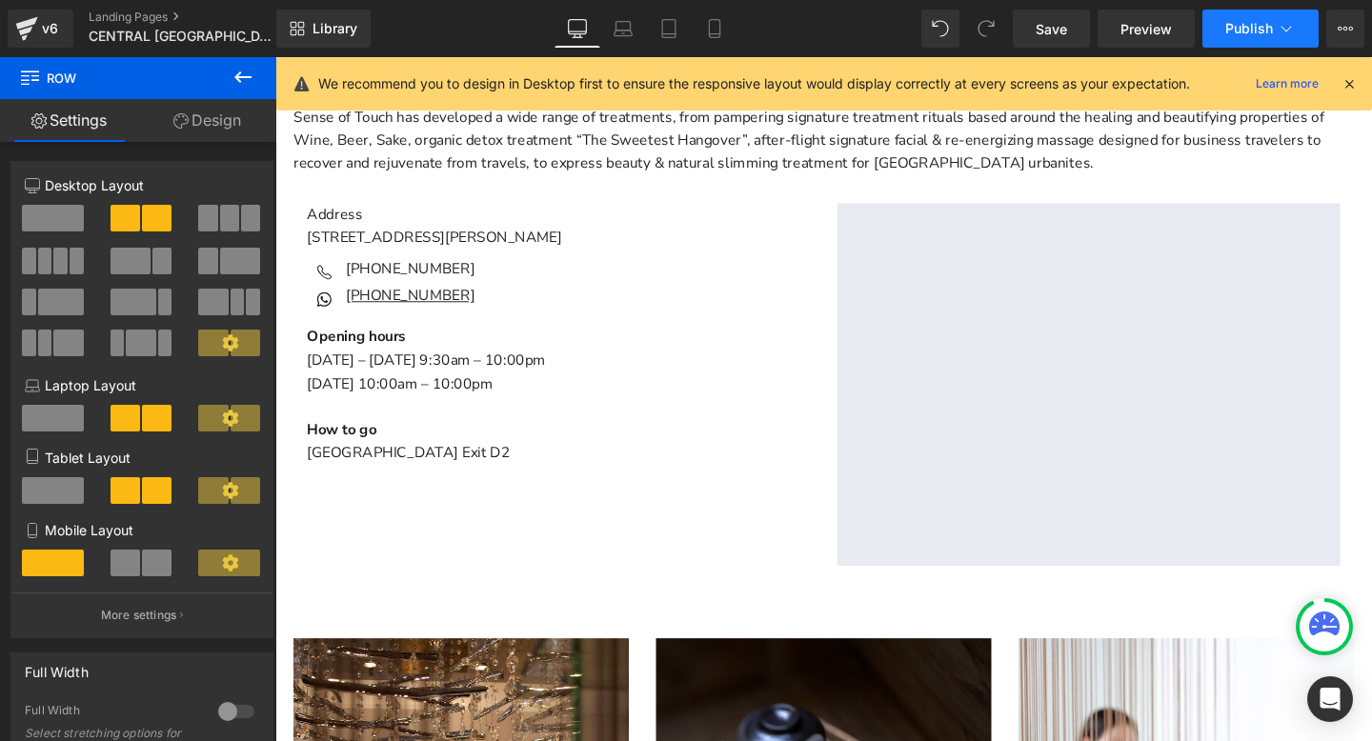
click at [1259, 27] on span "Publish" at bounding box center [1249, 28] width 48 height 15
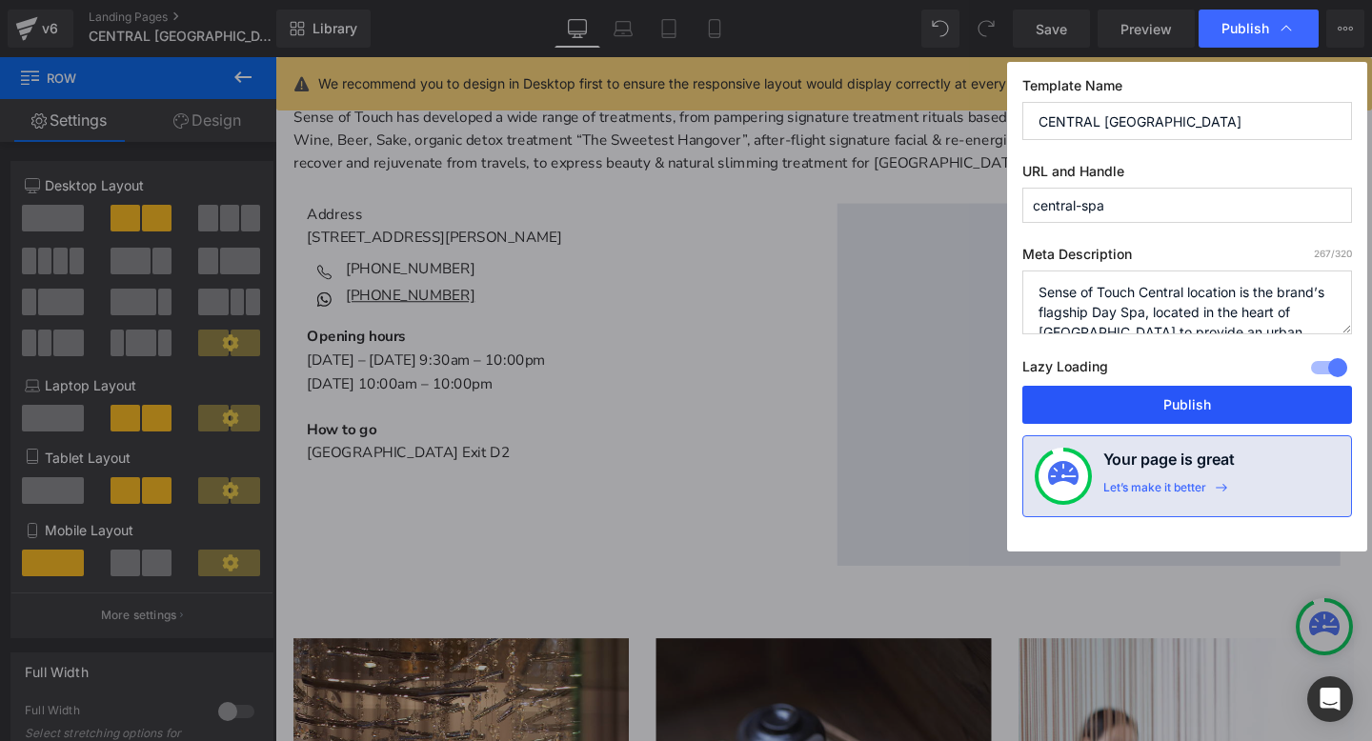
click at [1112, 405] on button "Publish" at bounding box center [1187, 405] width 330 height 38
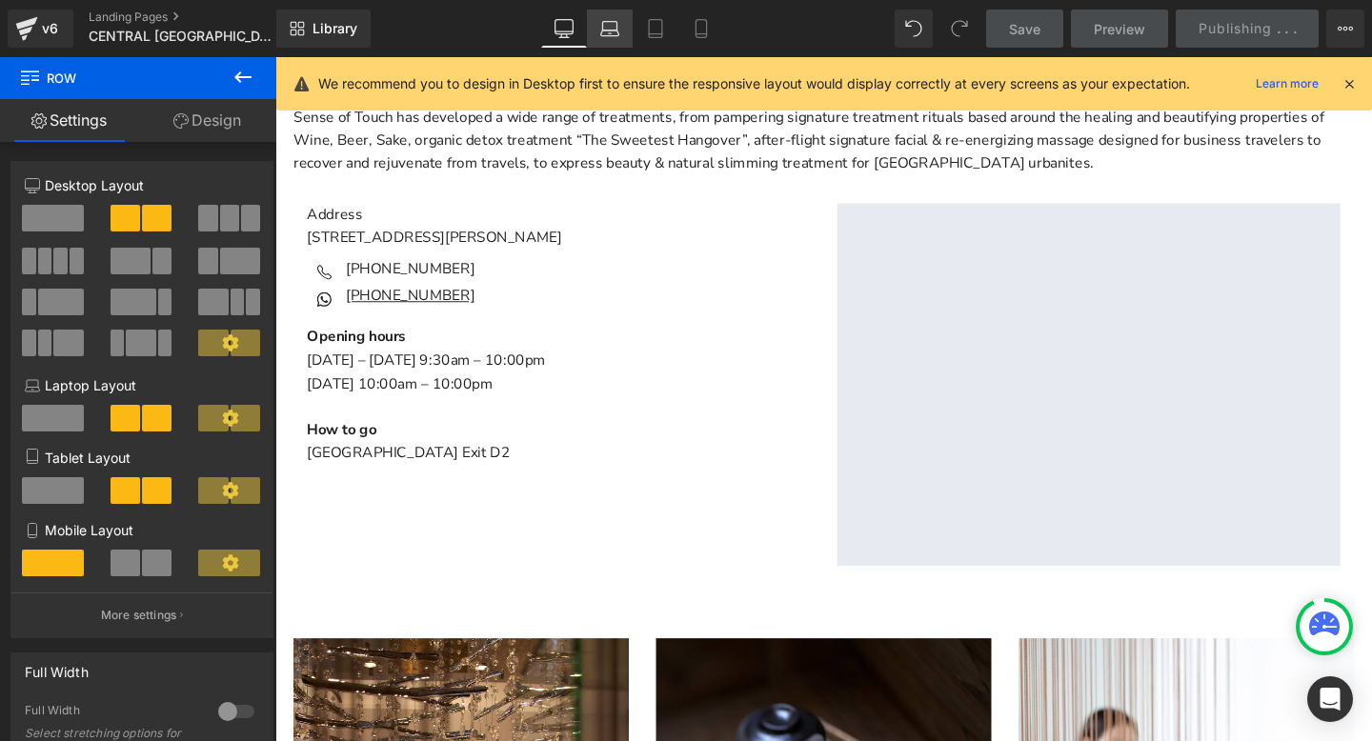
click at [616, 34] on icon at bounding box center [609, 28] width 19 height 19
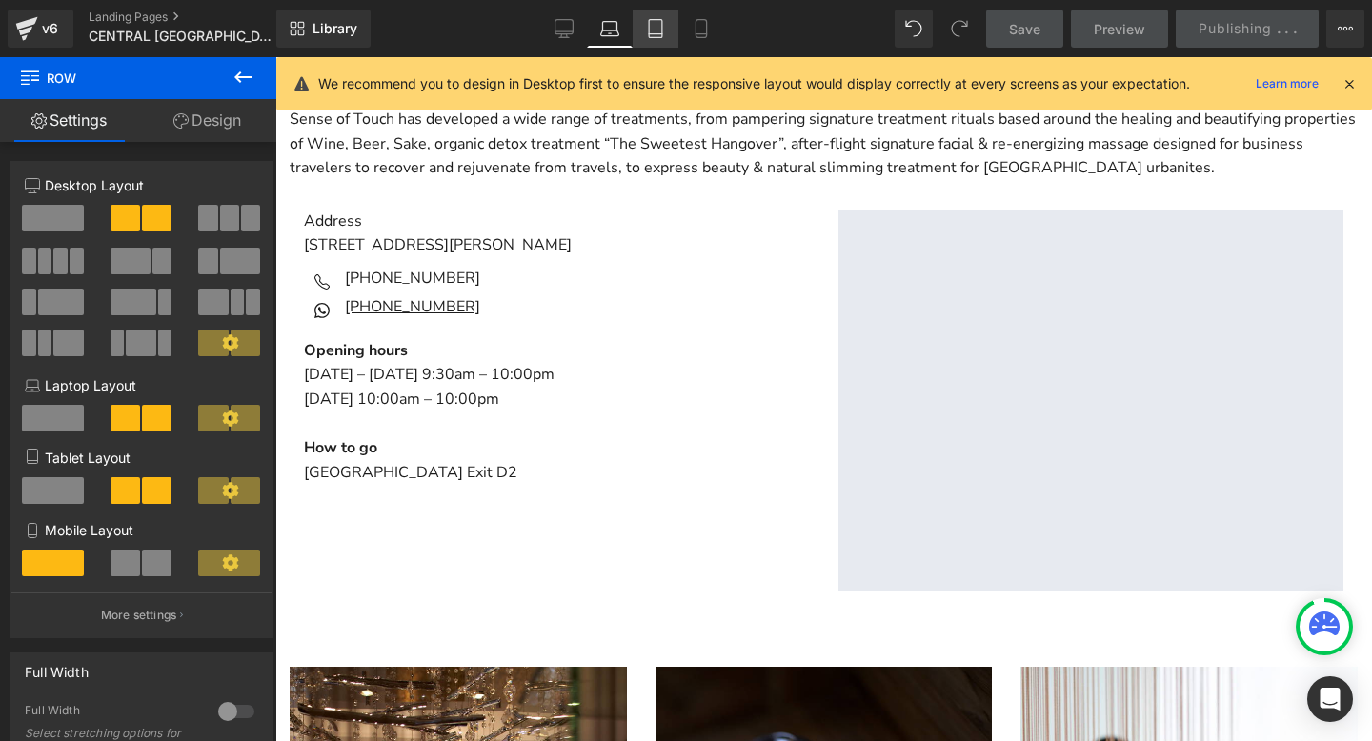
click at [660, 24] on icon at bounding box center [655, 28] width 19 height 19
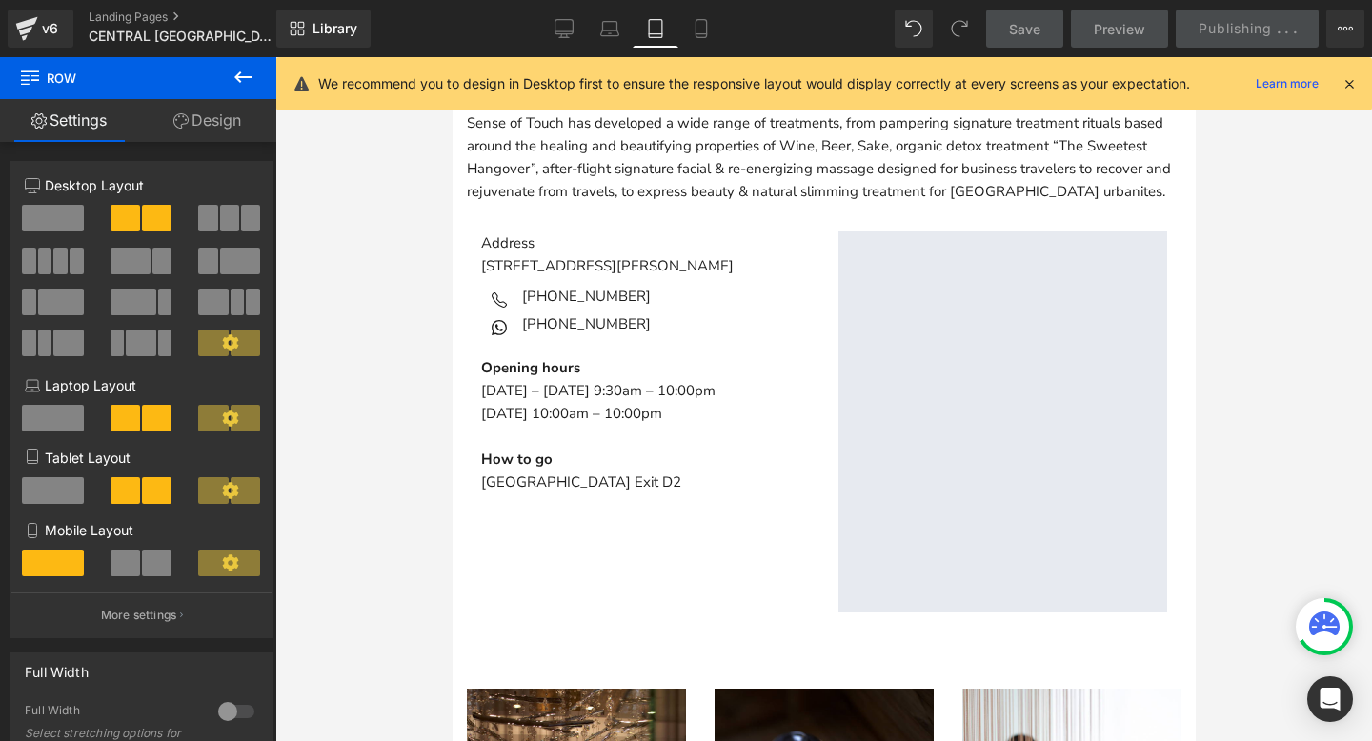
scroll to position [499, 0]
click at [697, 32] on icon at bounding box center [701, 28] width 19 height 19
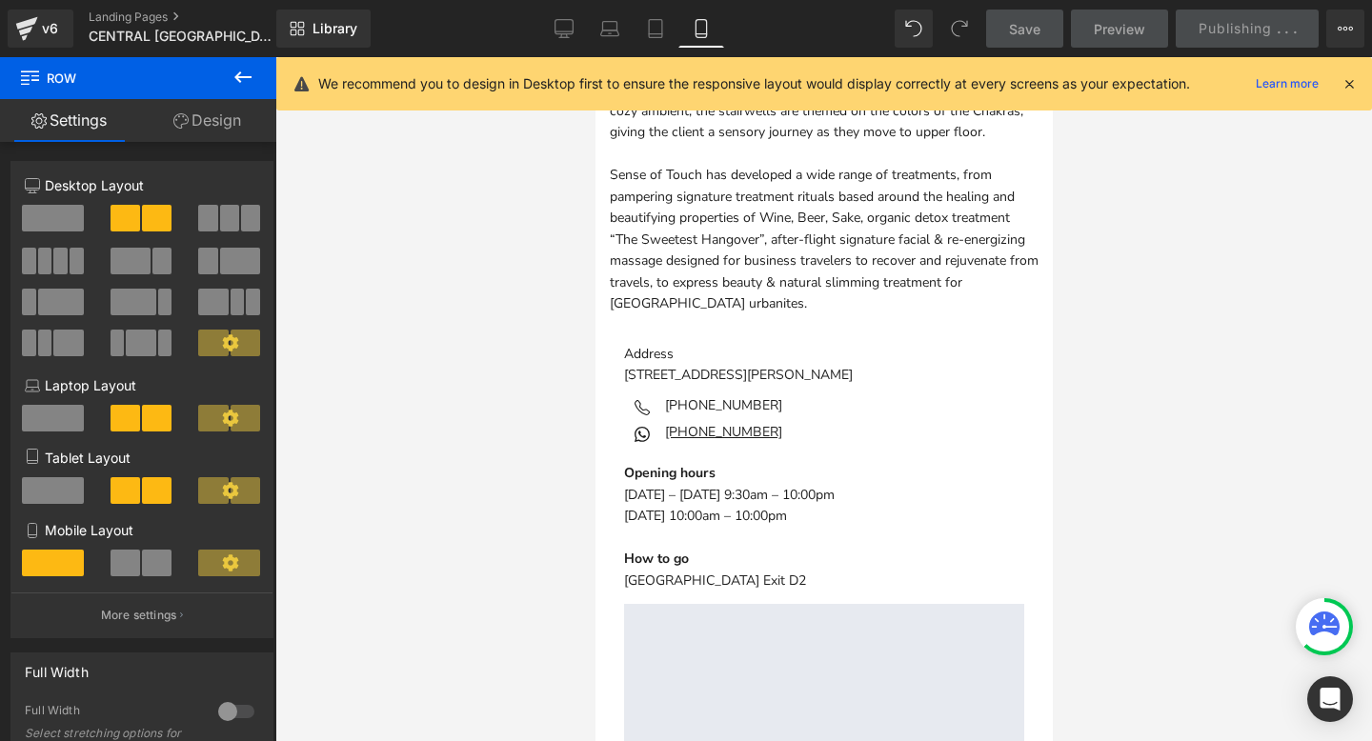
scroll to position [612, 0]
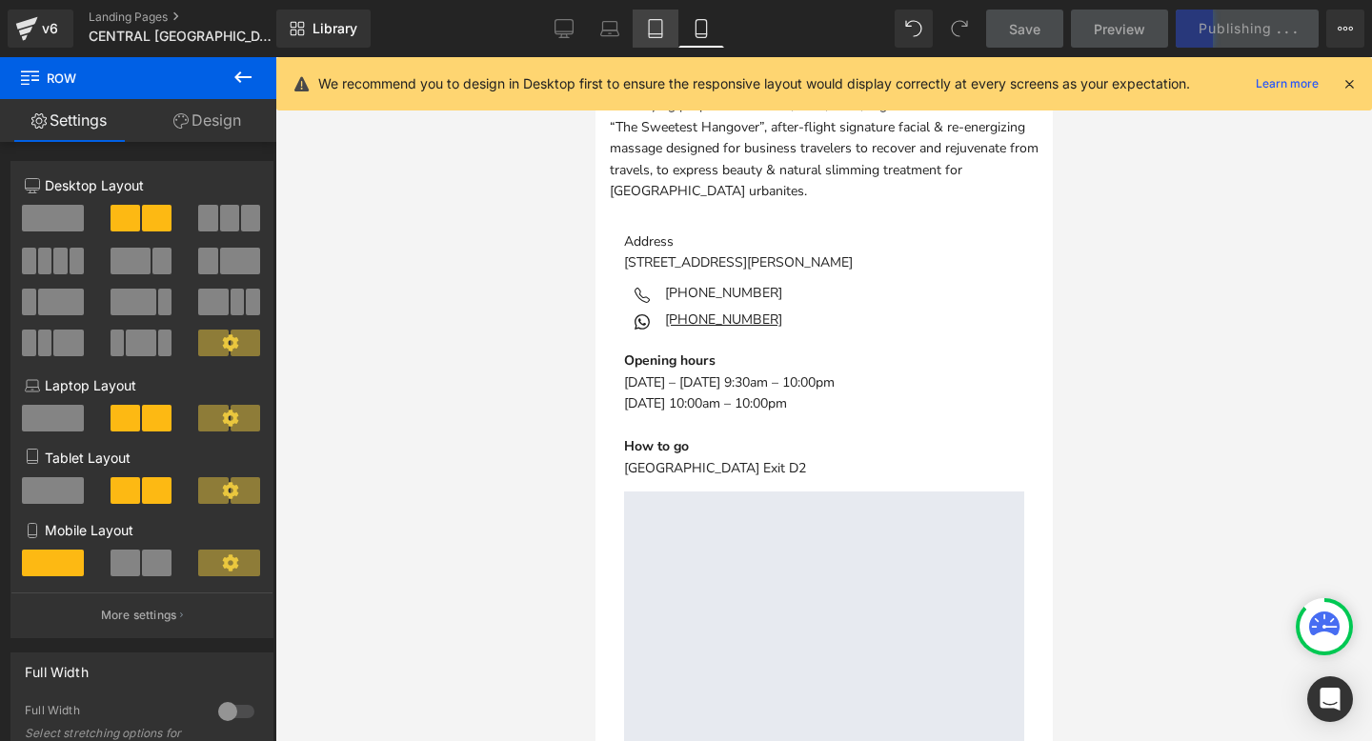
click at [654, 32] on icon at bounding box center [655, 28] width 19 height 19
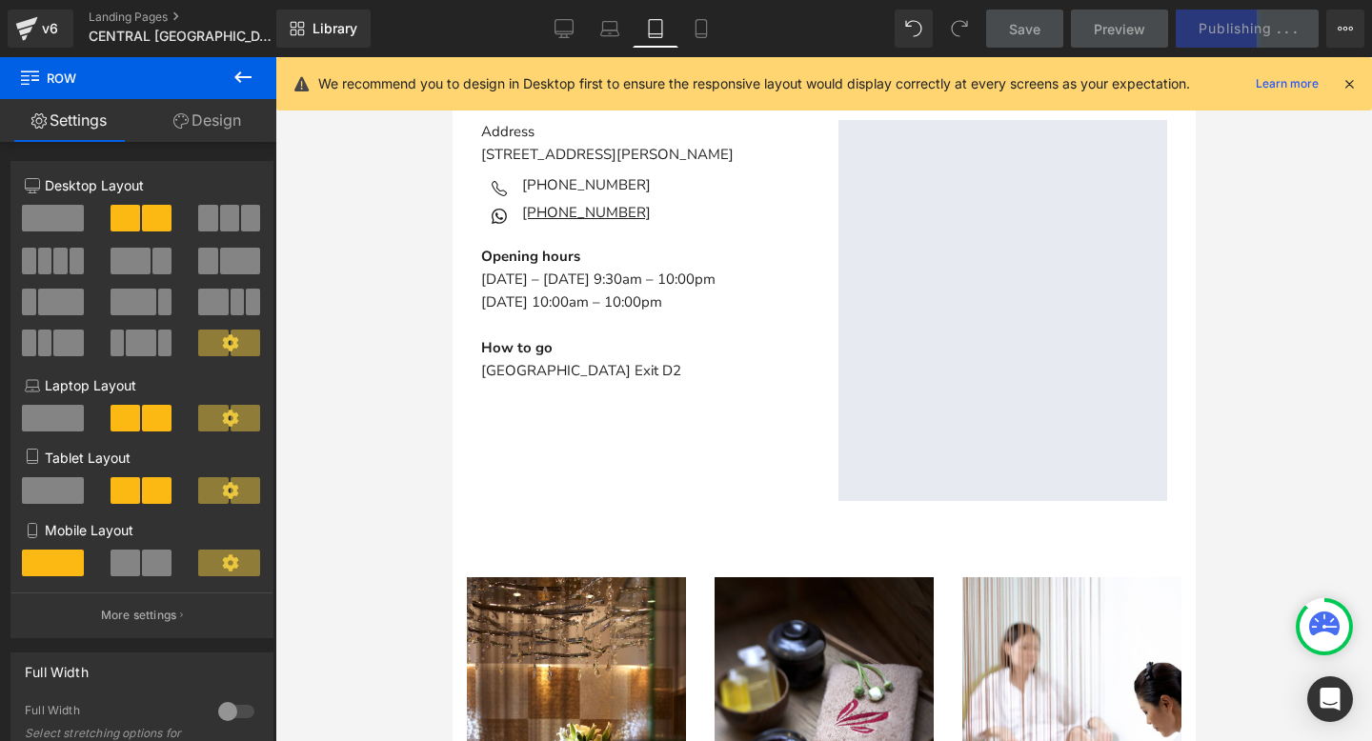
scroll to position [499, 0]
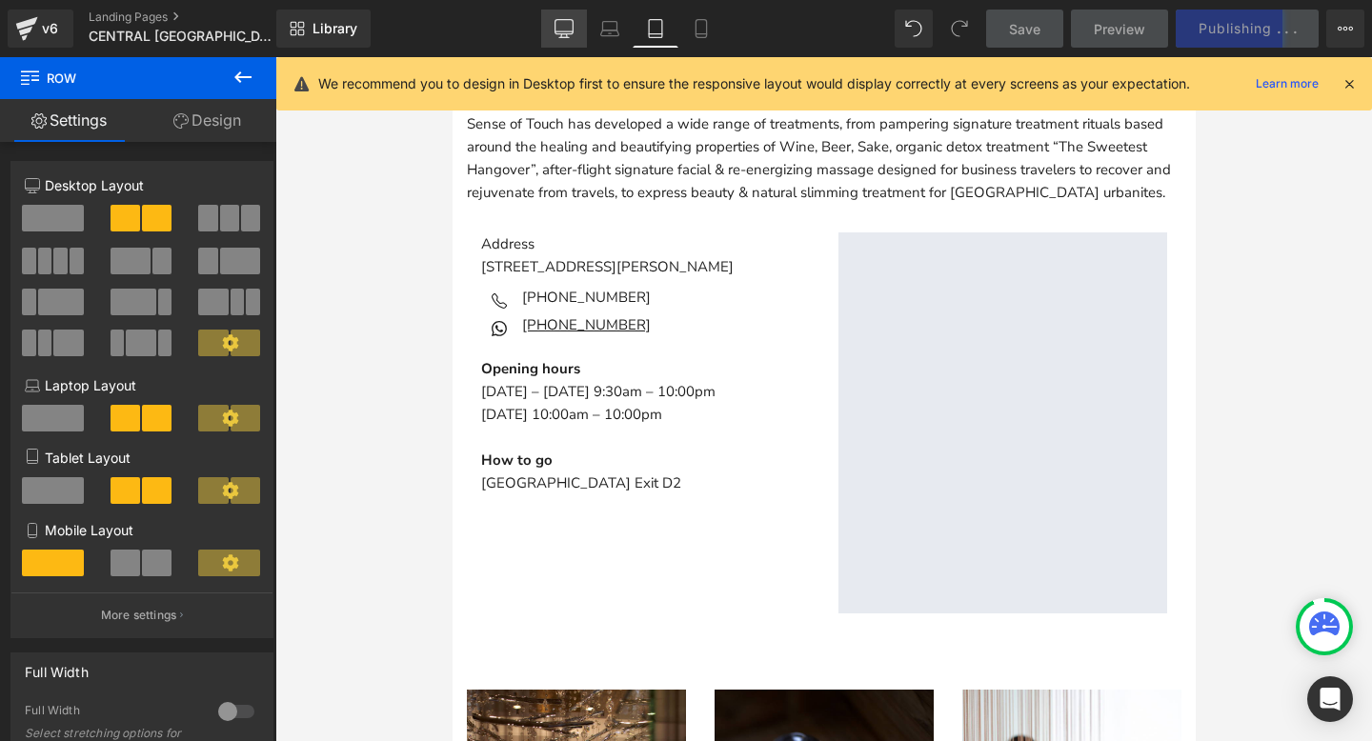
click at [570, 30] on icon at bounding box center [563, 28] width 19 height 19
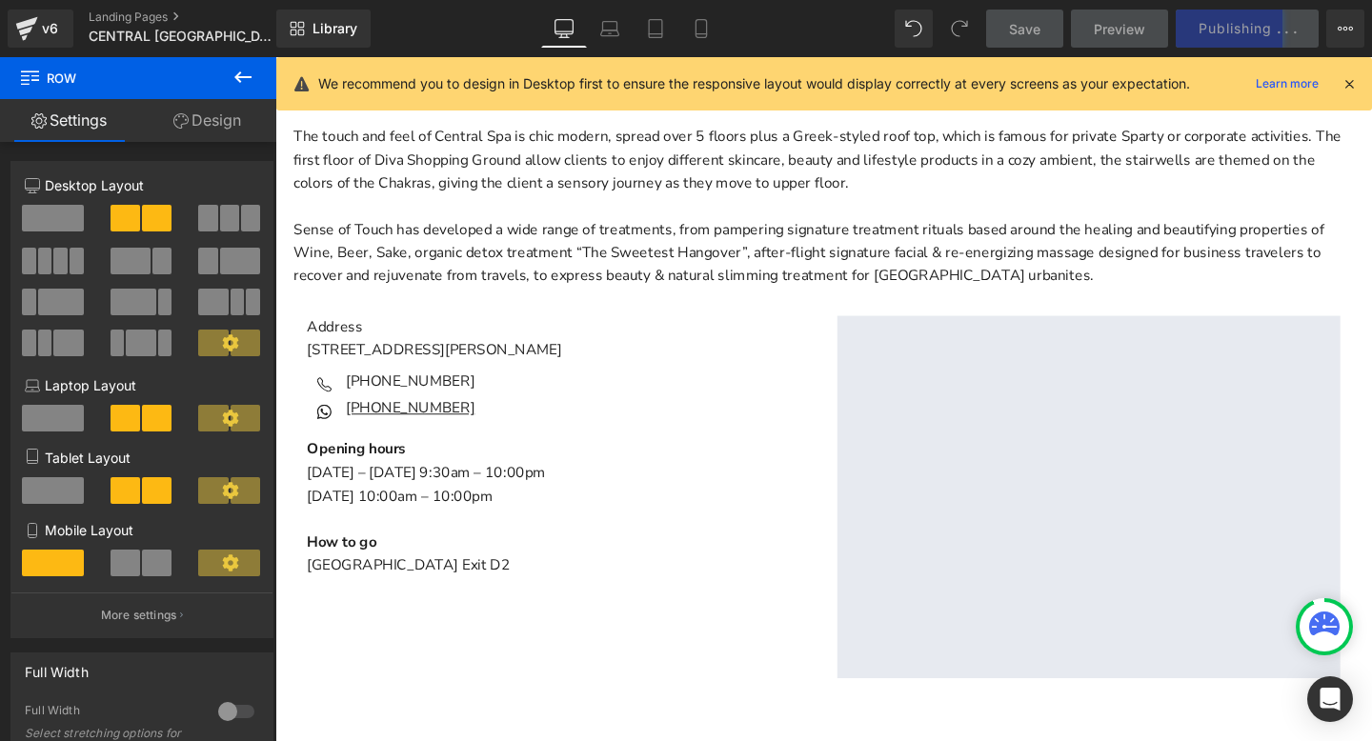
scroll to position [617, 0]
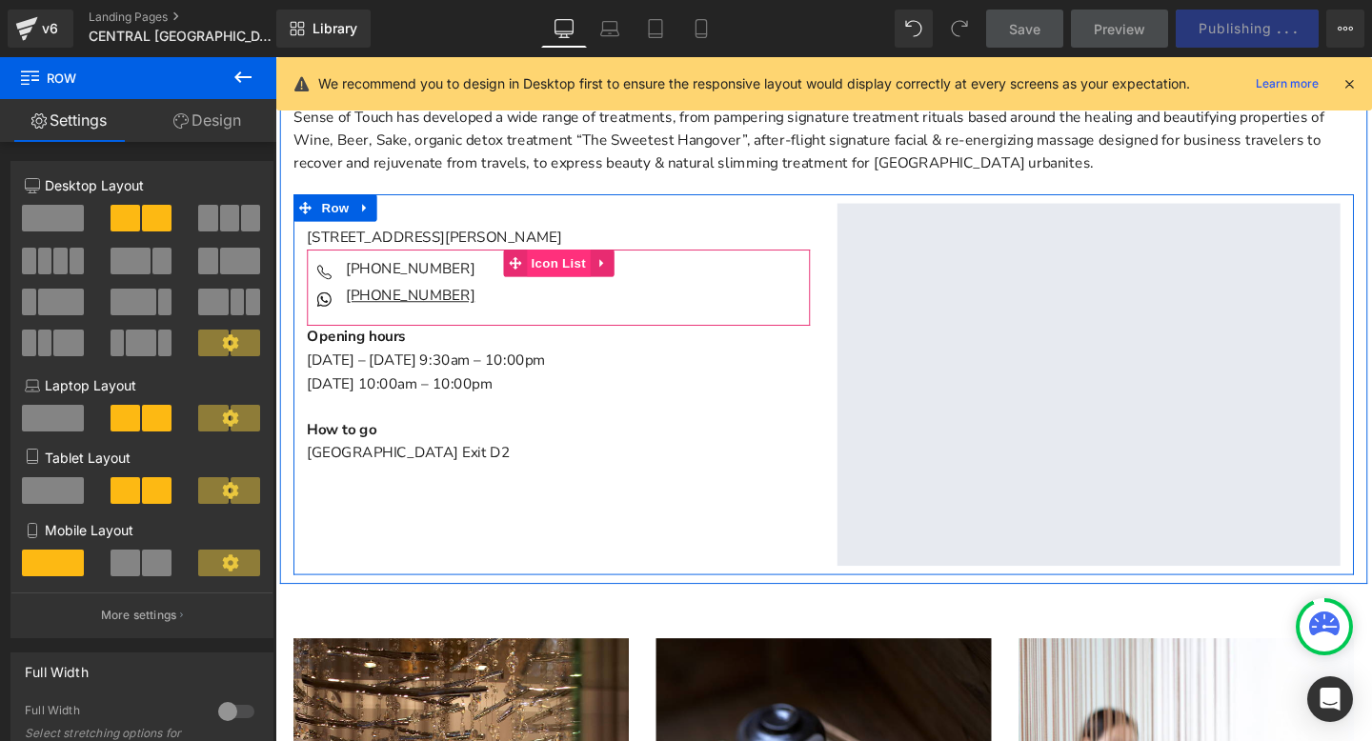
click at [575, 267] on span "Icon List" at bounding box center [572, 273] width 67 height 29
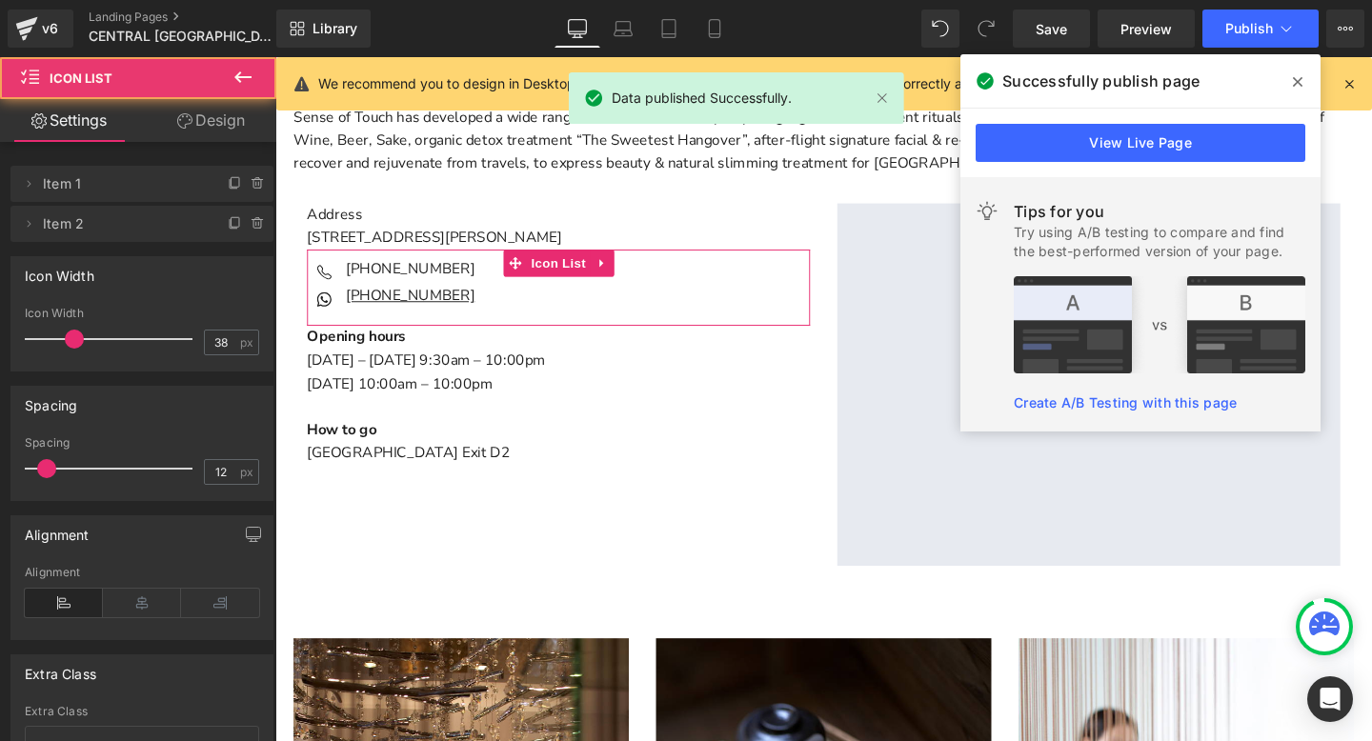
click at [224, 121] on link "Design" at bounding box center [211, 120] width 138 height 43
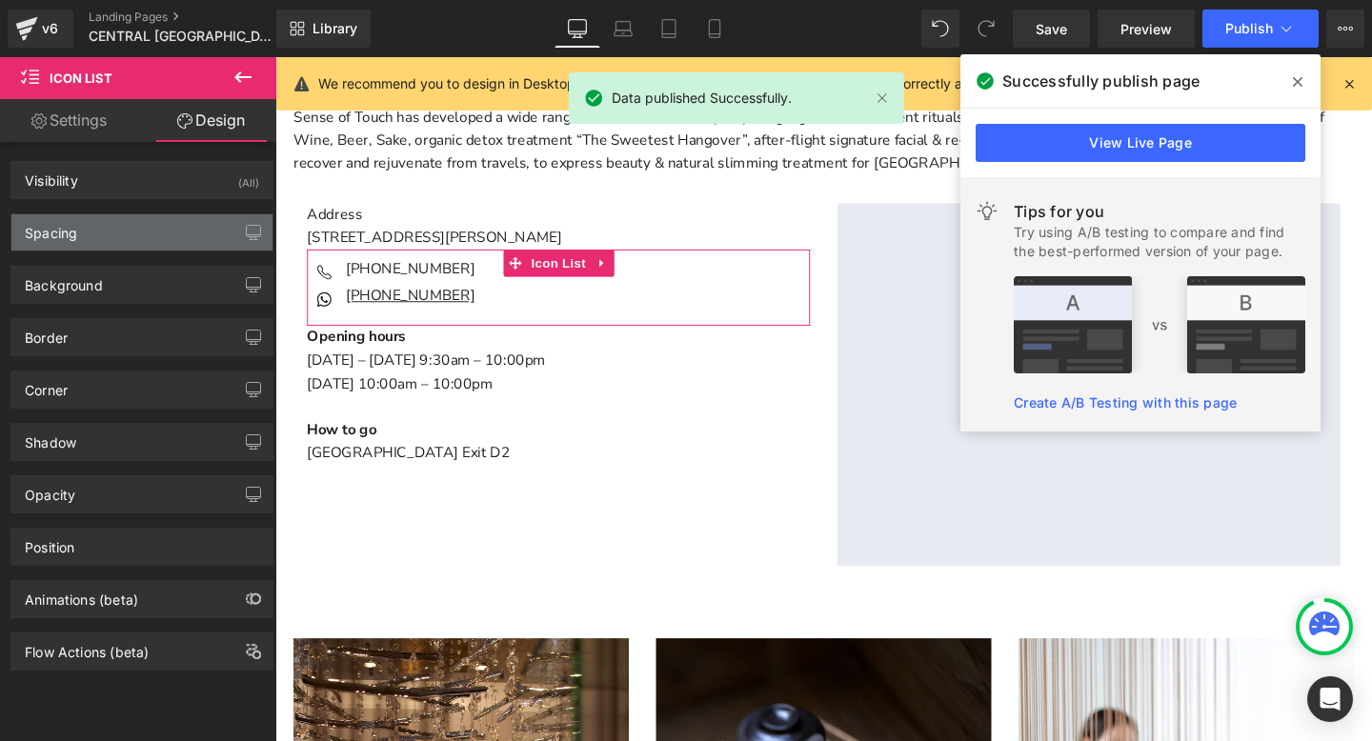
click at [106, 222] on div "Spacing" at bounding box center [141, 232] width 261 height 36
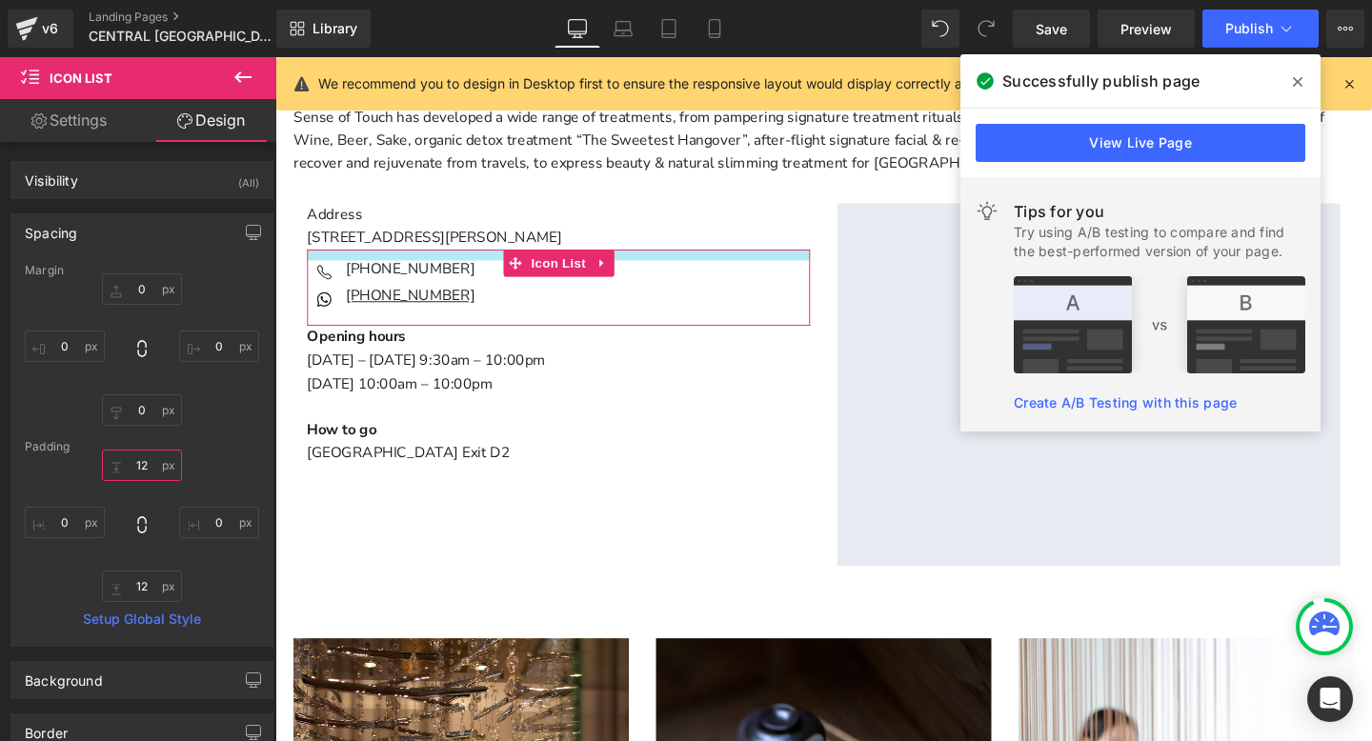
click at [135, 465] on input "12" at bounding box center [142, 465] width 80 height 31
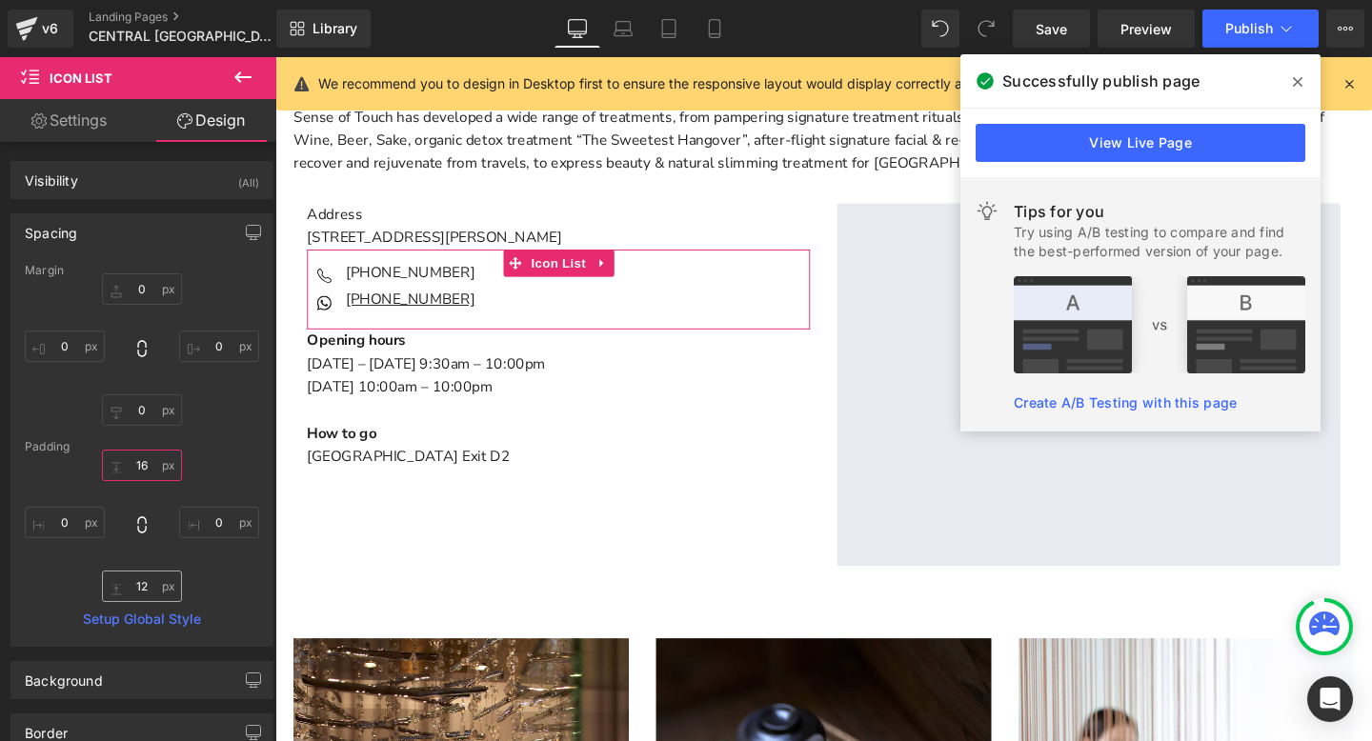
type input "16"
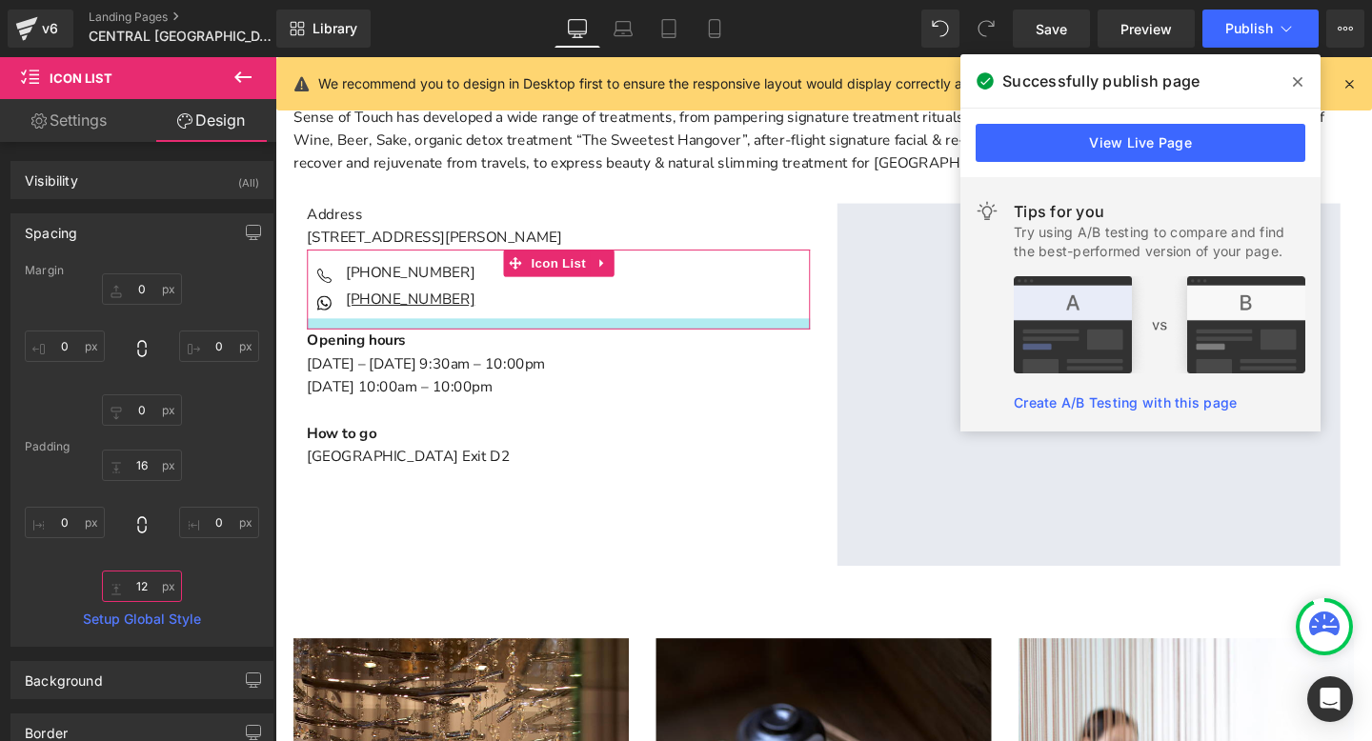
click at [137, 589] on input "12" at bounding box center [142, 586] width 80 height 31
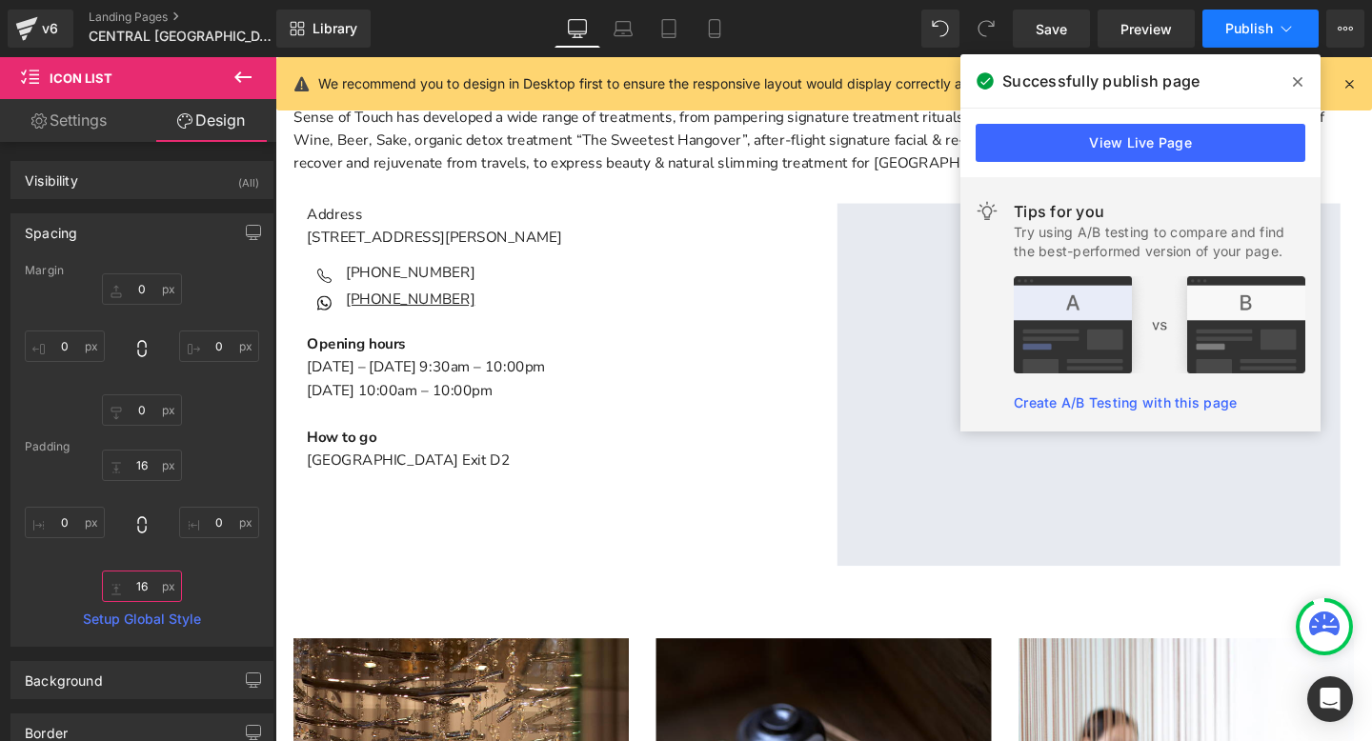
type input "16"
click at [1229, 30] on span "Publish" at bounding box center [1249, 28] width 48 height 15
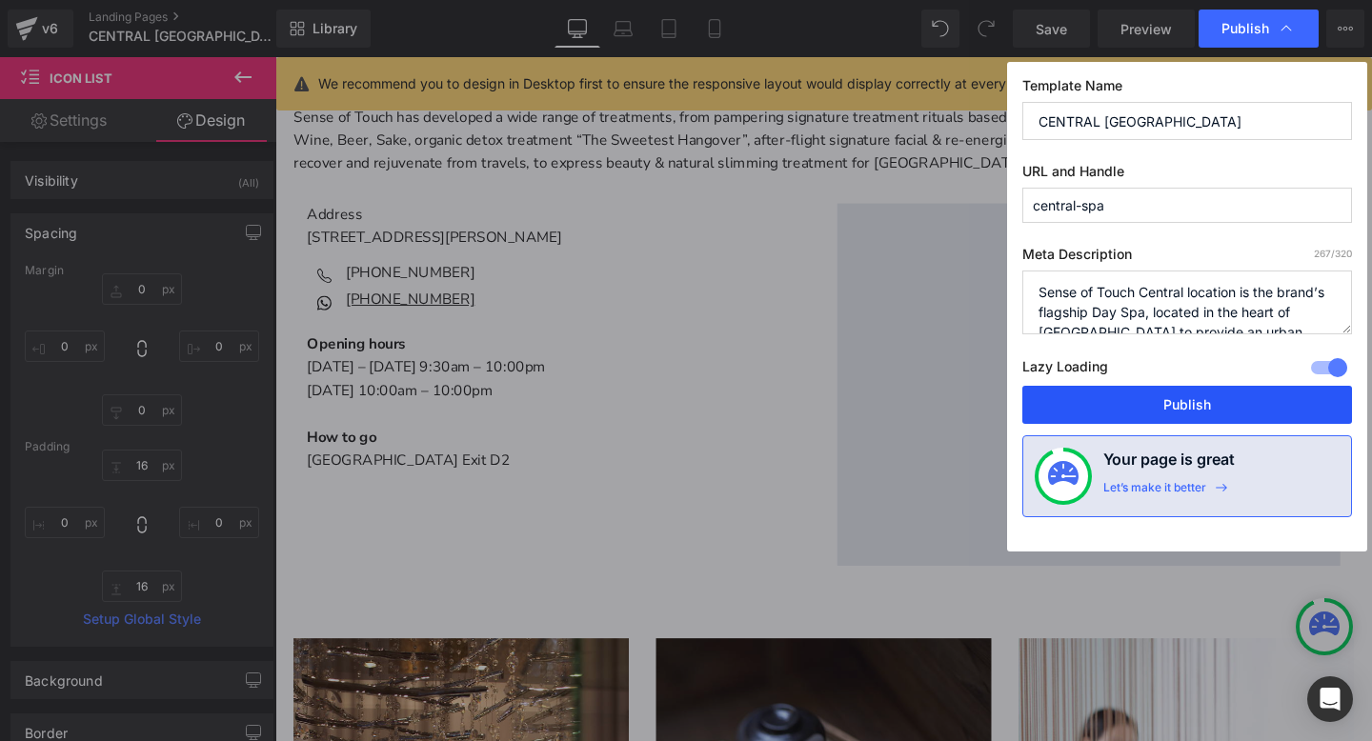
click at [1087, 406] on button "Publish" at bounding box center [1187, 405] width 330 height 38
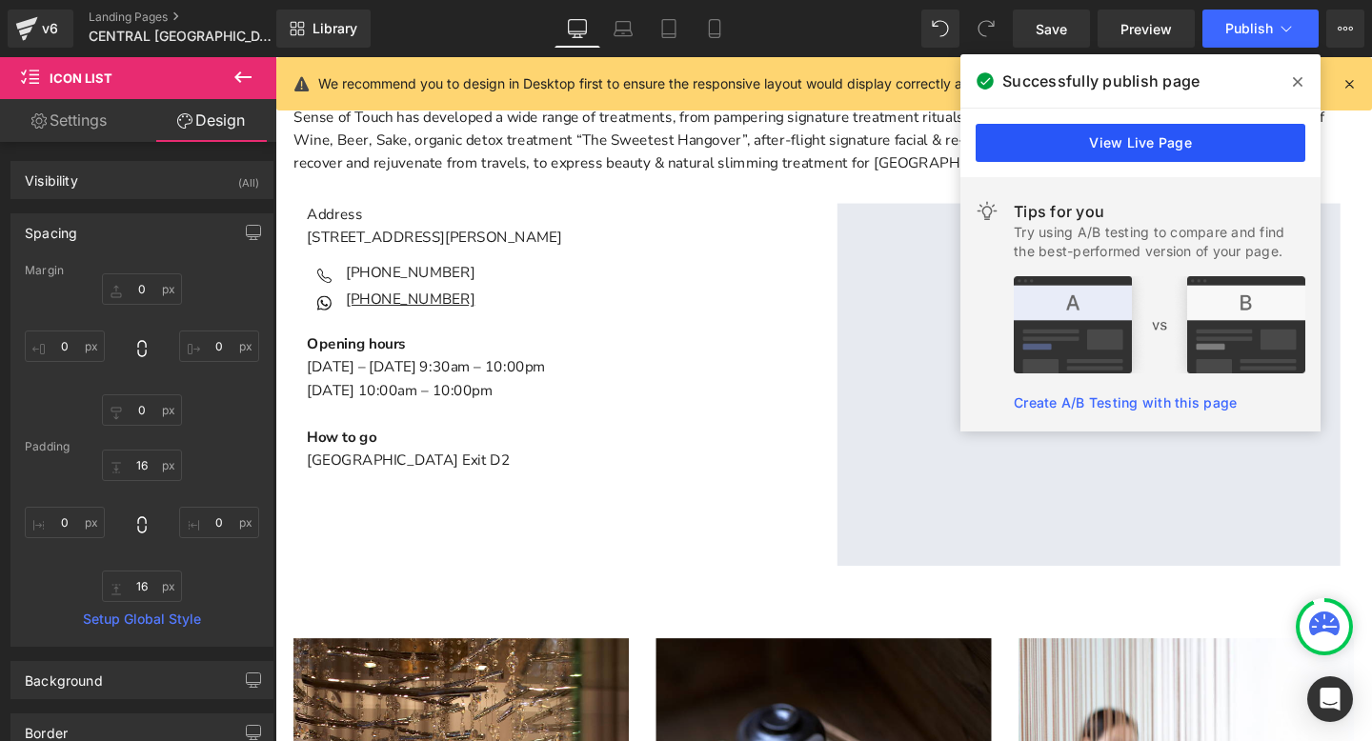
click at [1080, 143] on link "View Live Page" at bounding box center [1140, 143] width 330 height 38
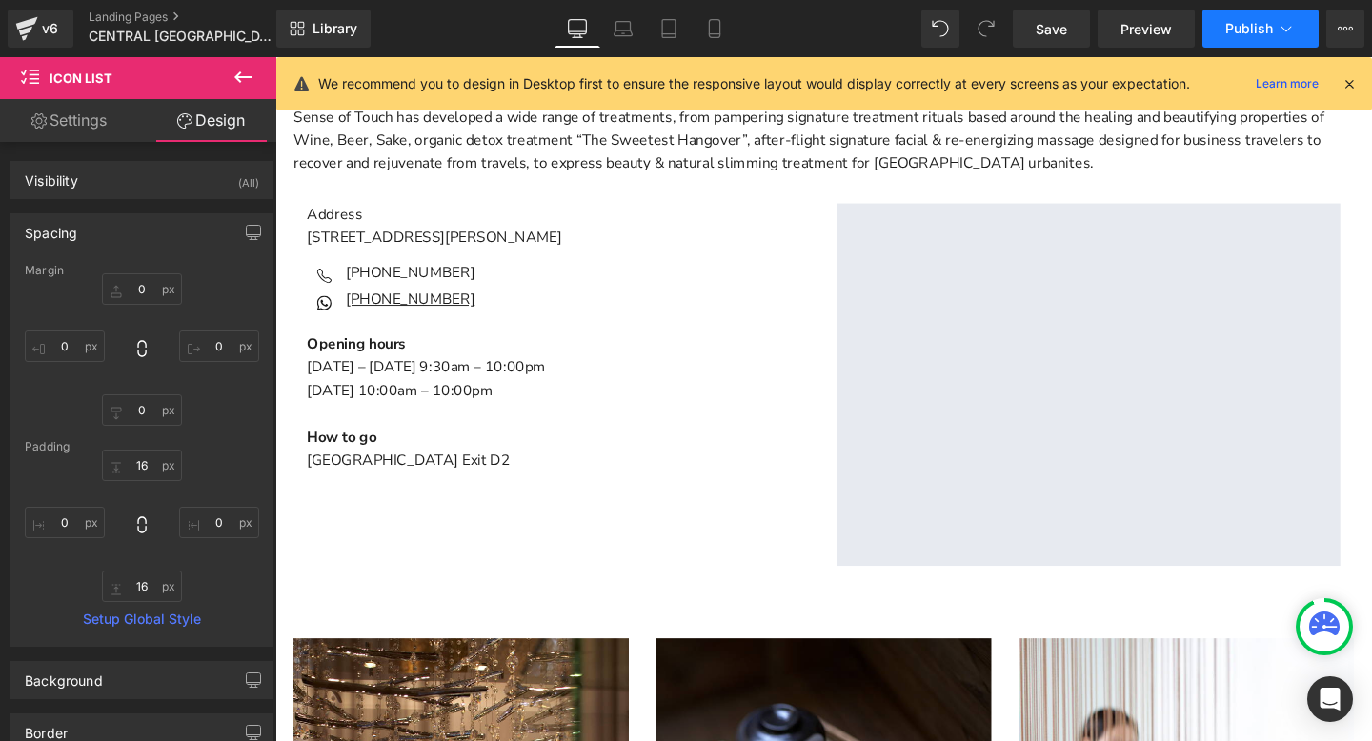
click at [1255, 28] on span "Publish" at bounding box center [1249, 28] width 48 height 15
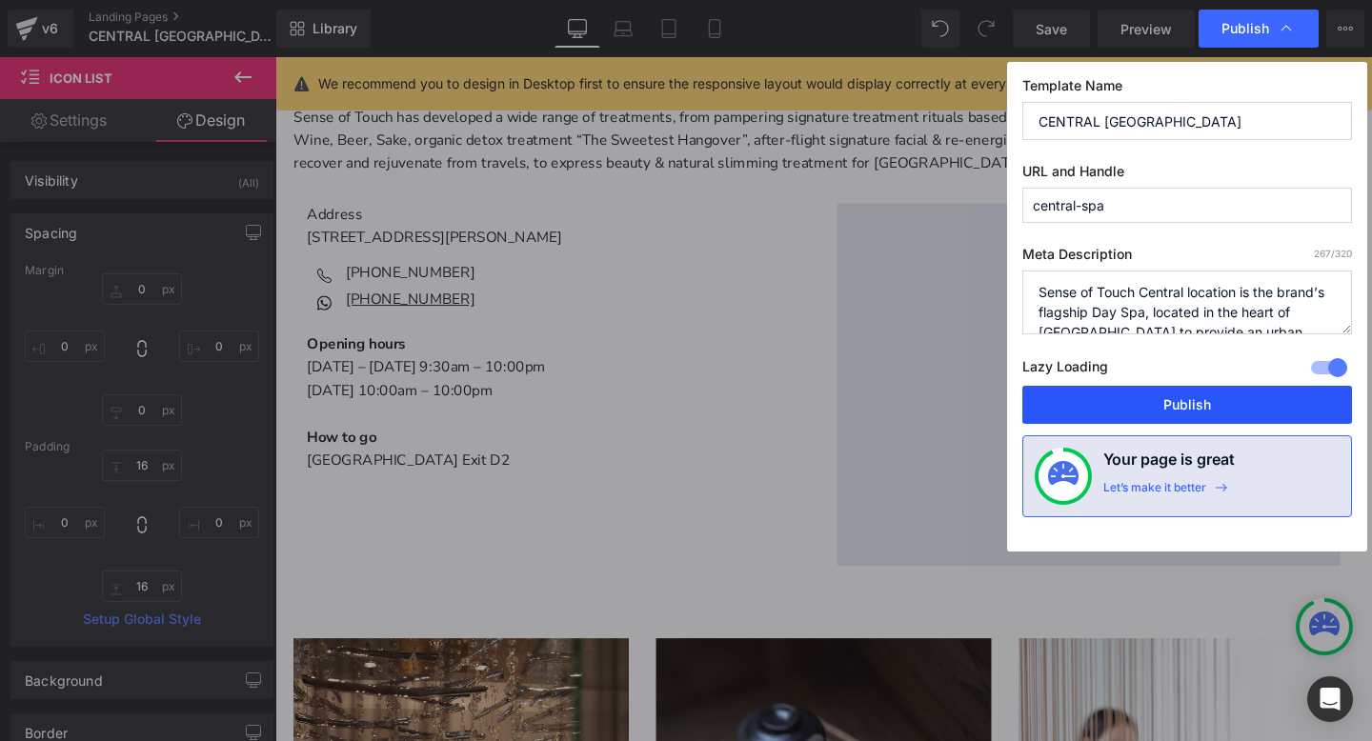
click at [1121, 388] on button "Publish" at bounding box center [1187, 405] width 330 height 38
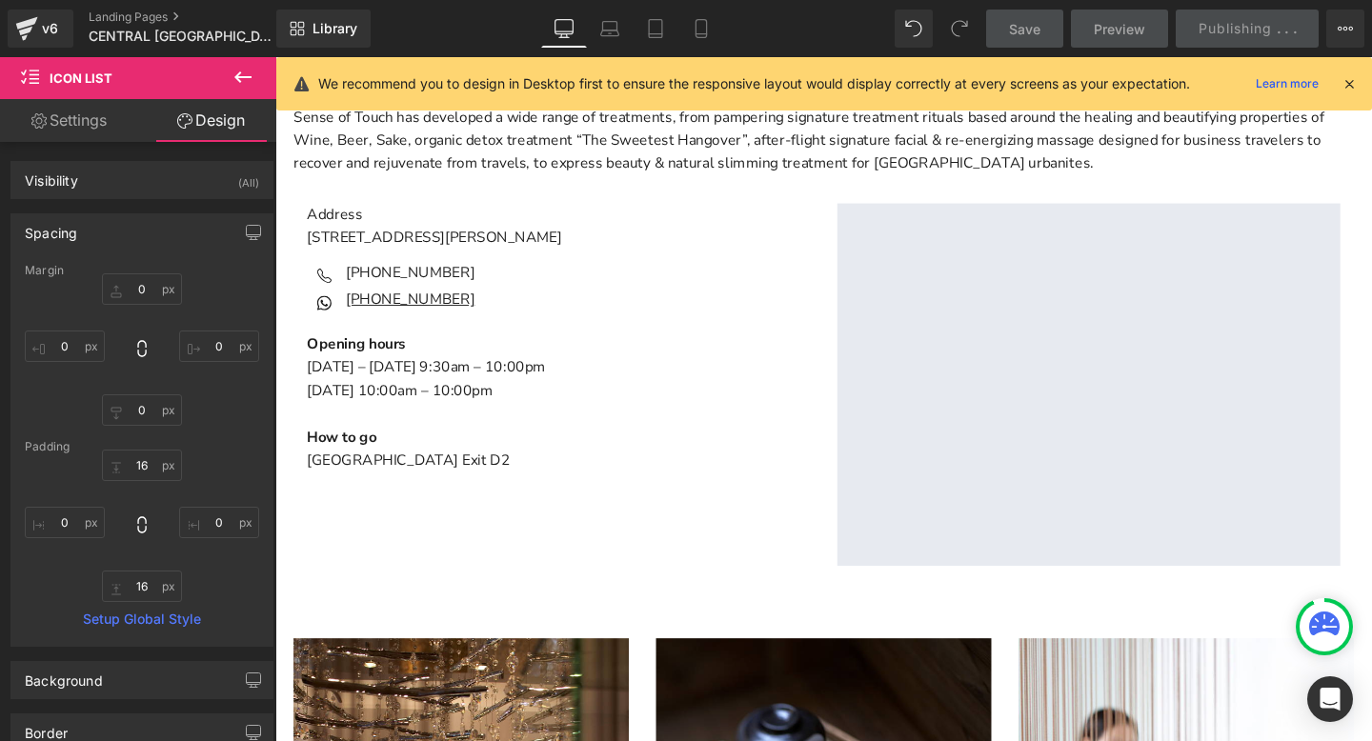
click at [1350, 88] on icon at bounding box center [1348, 83] width 17 height 17
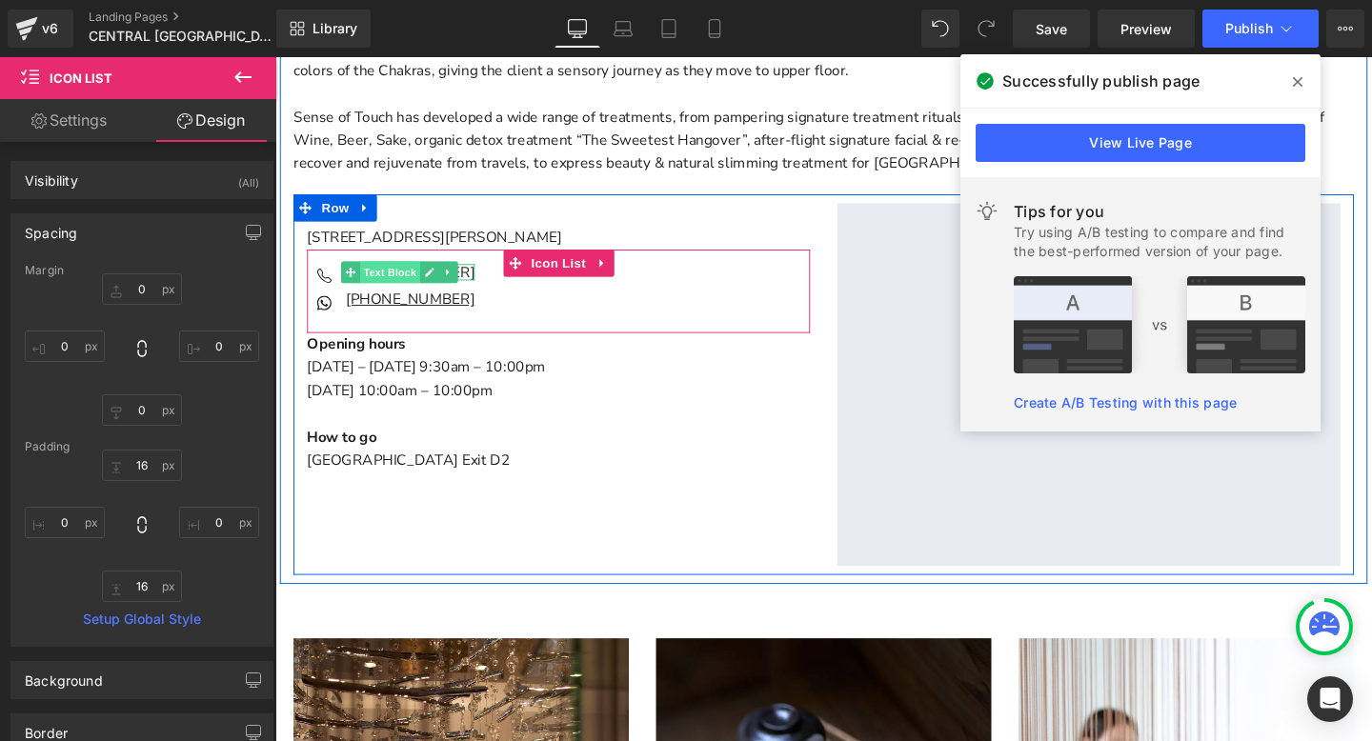
click at [427, 278] on span "Text Block" at bounding box center [396, 282] width 63 height 23
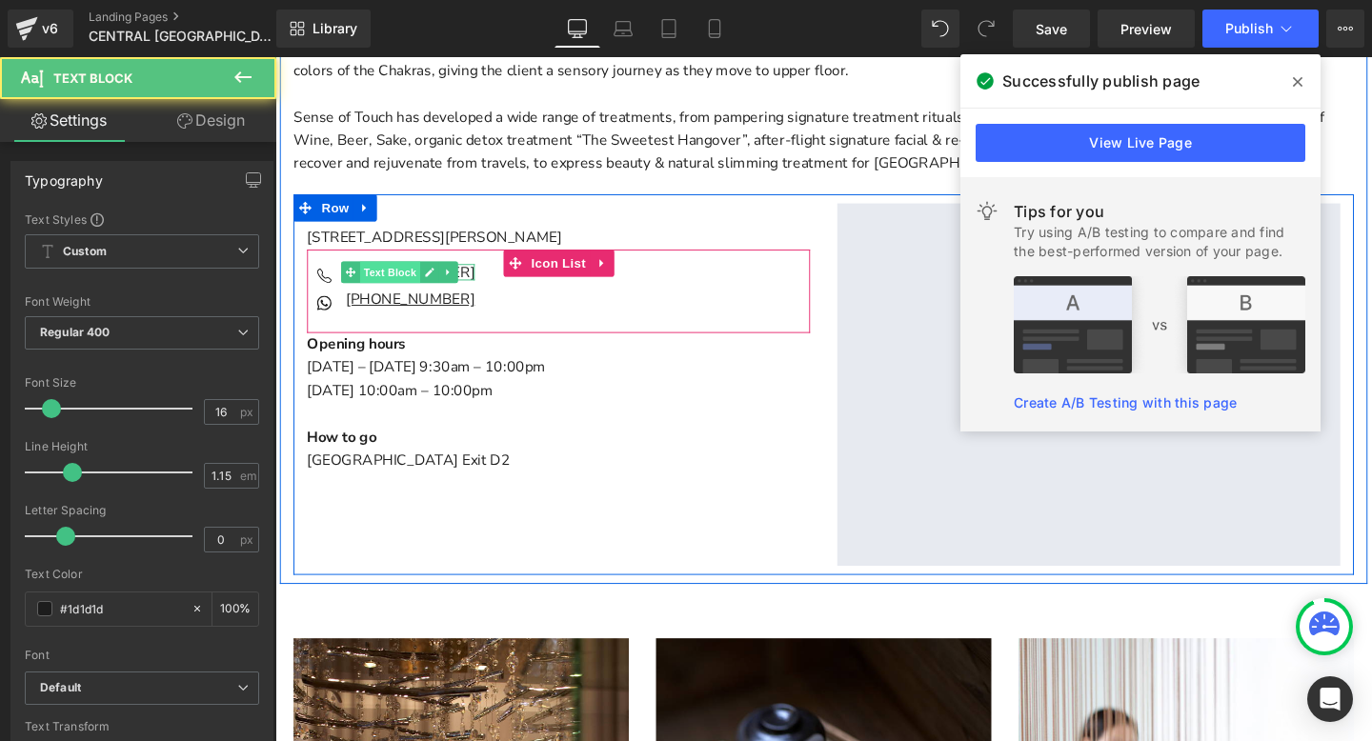
click at [427, 278] on span "Text Block" at bounding box center [396, 282] width 63 height 23
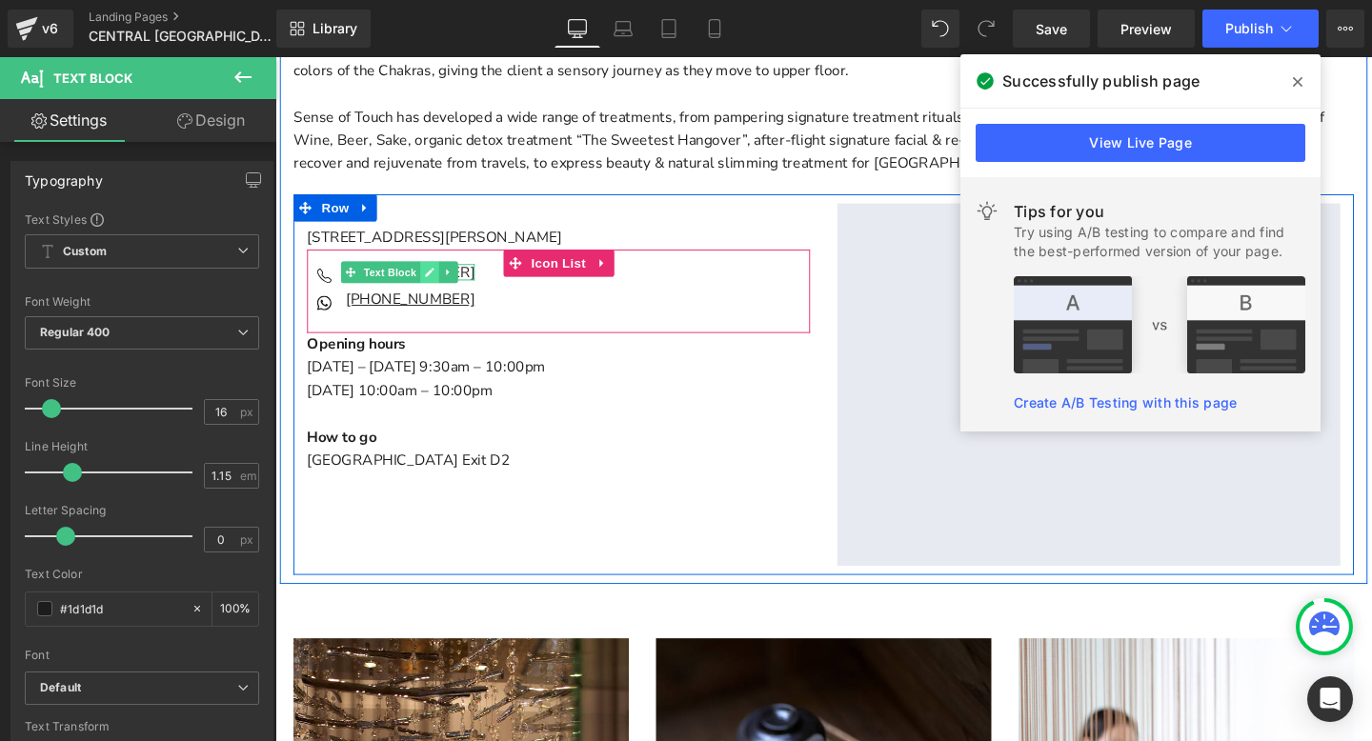
click at [429, 278] on link "Main content" at bounding box center [438, 282] width 20 height 23
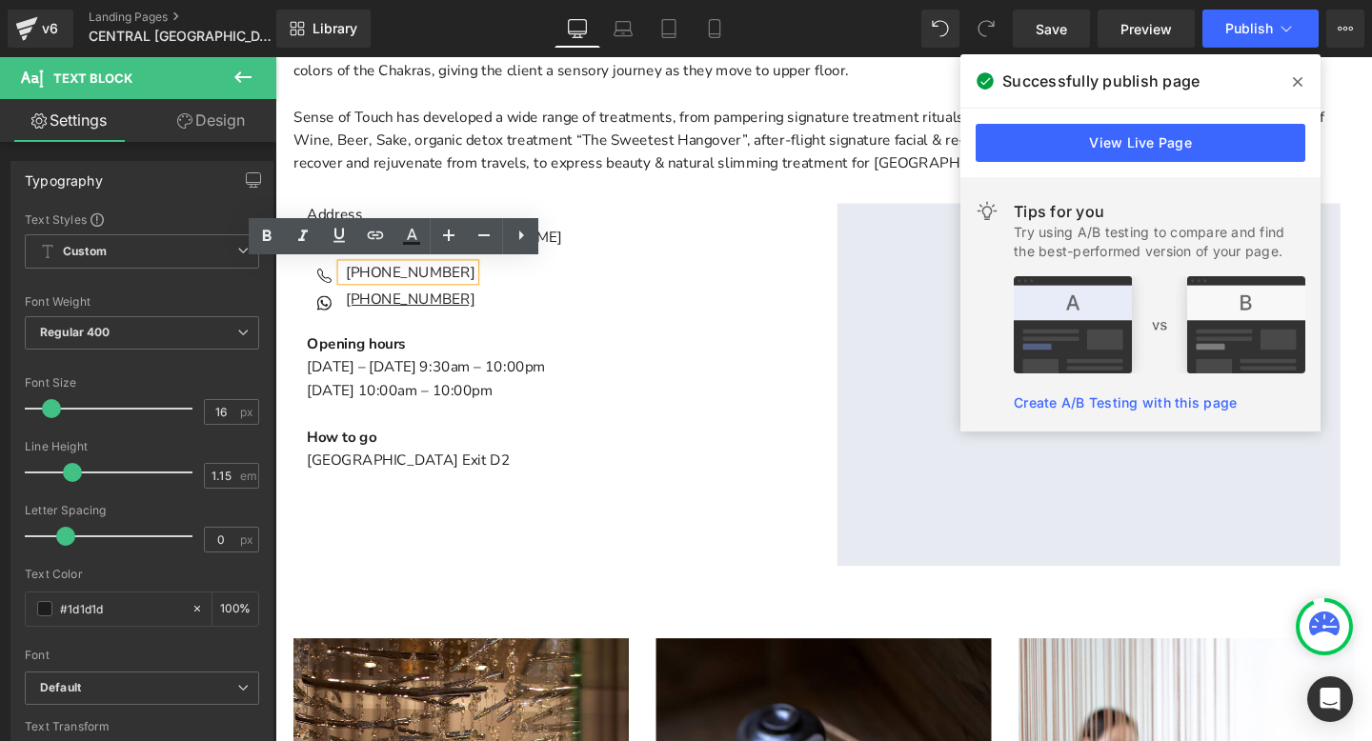
click at [613, 356] on p "Opening hours" at bounding box center [573, 359] width 529 height 25
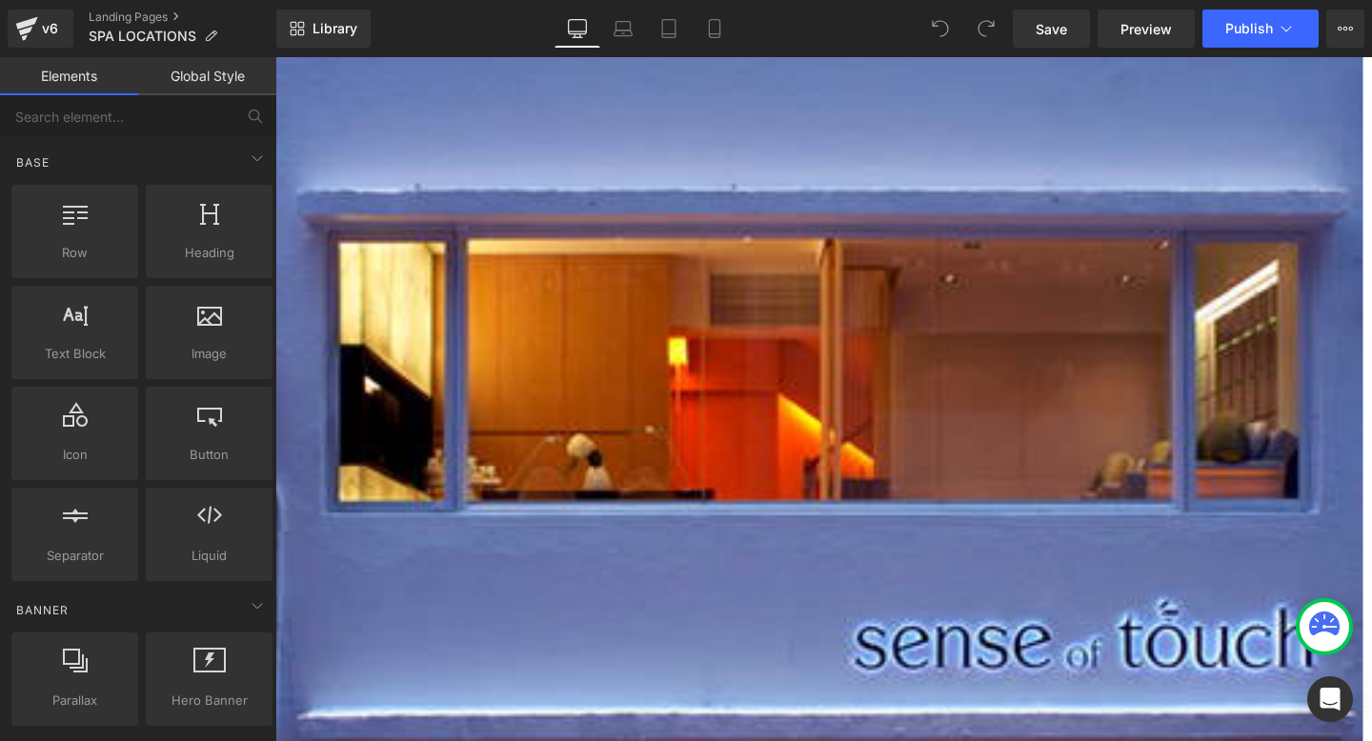
scroll to position [363, 0]
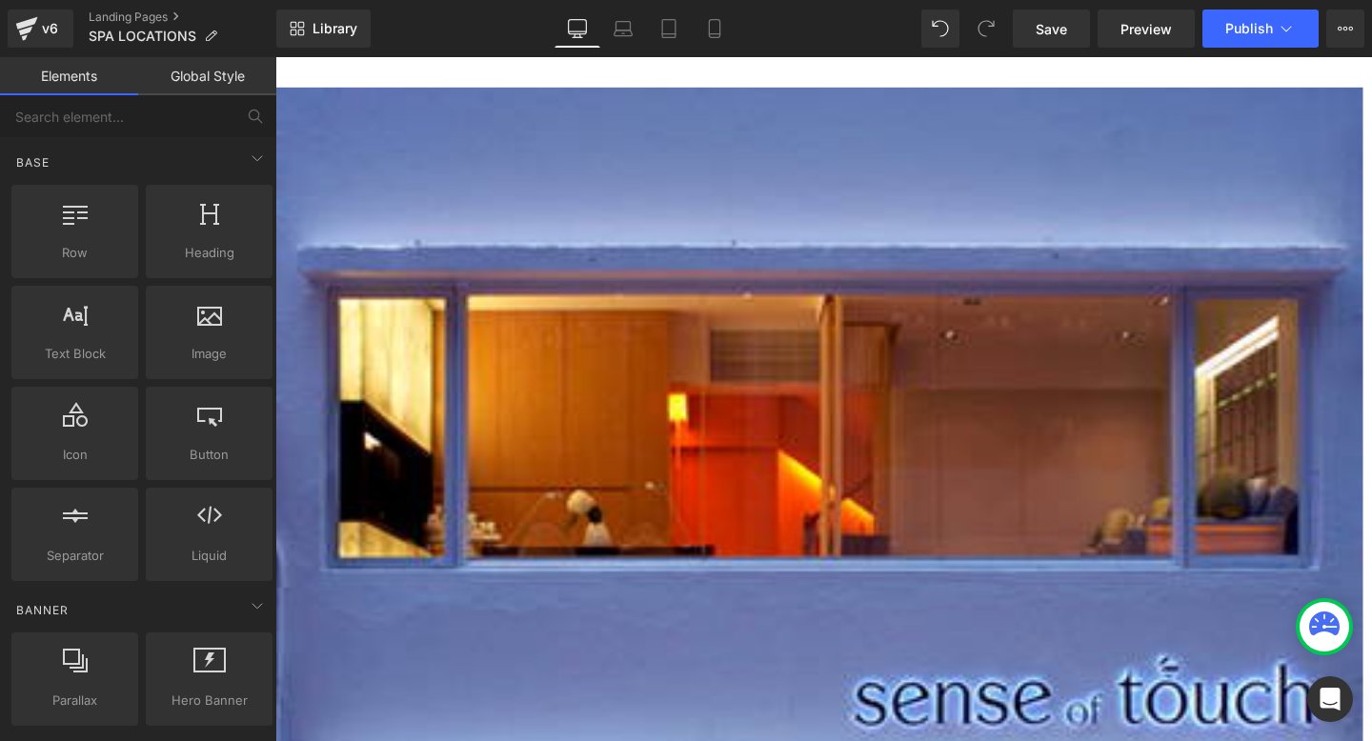
click at [275, 57] on span "Row" at bounding box center [275, 57] width 0 height 0
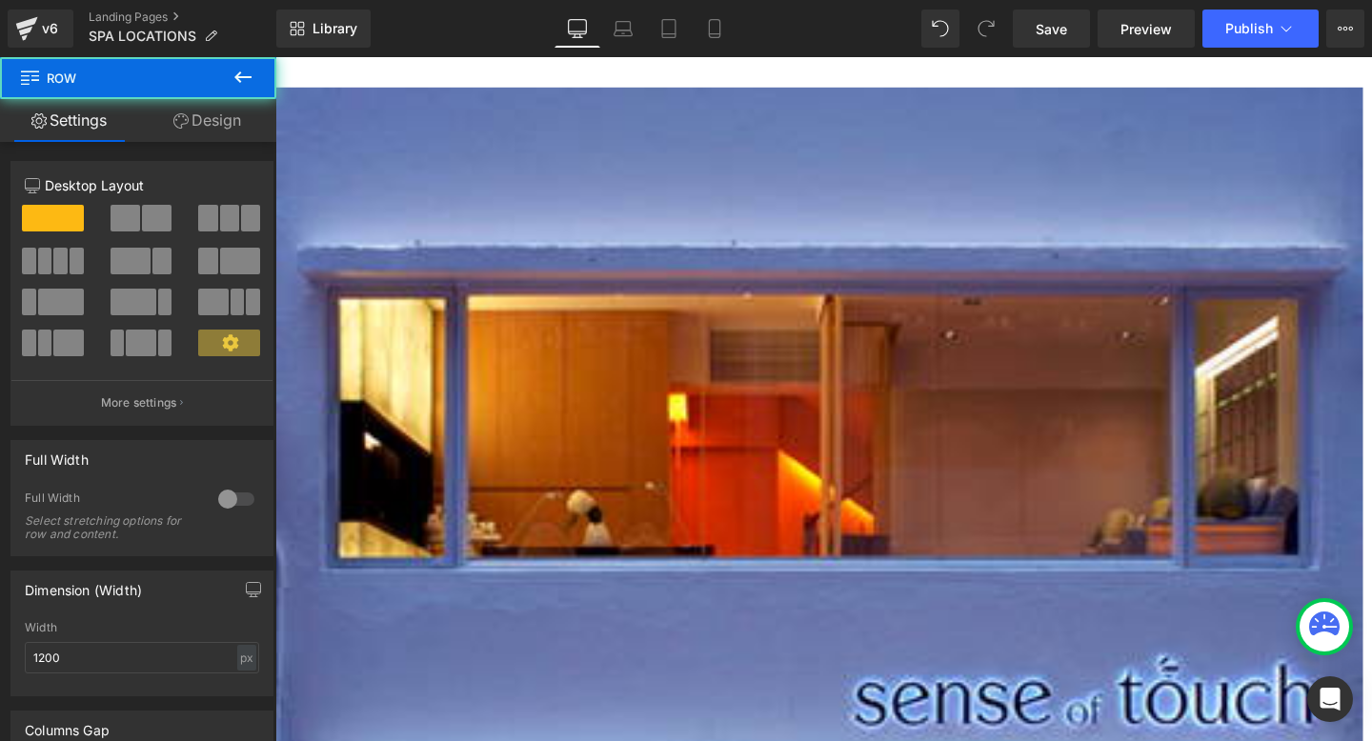
click at [275, 57] on span "Row" at bounding box center [275, 57] width 0 height 0
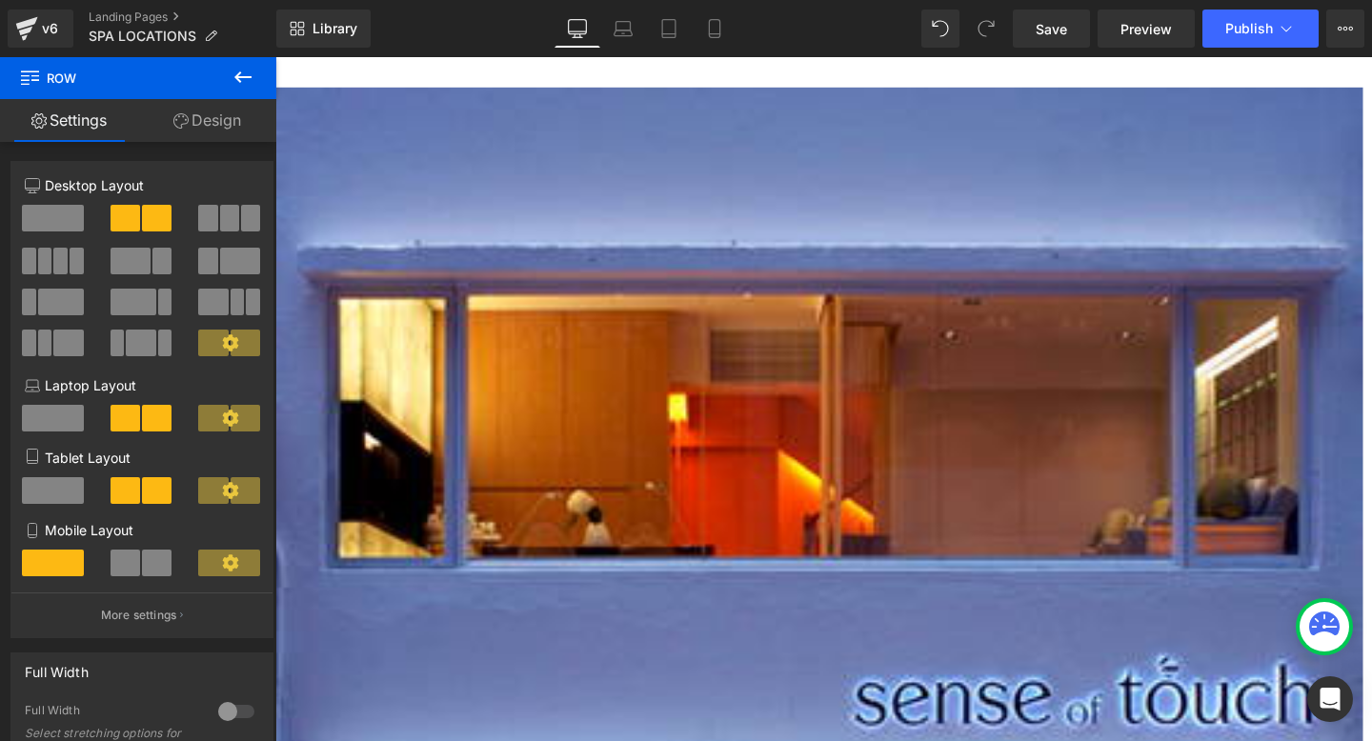
click at [275, 57] on span "Row" at bounding box center [275, 57] width 0 height 0
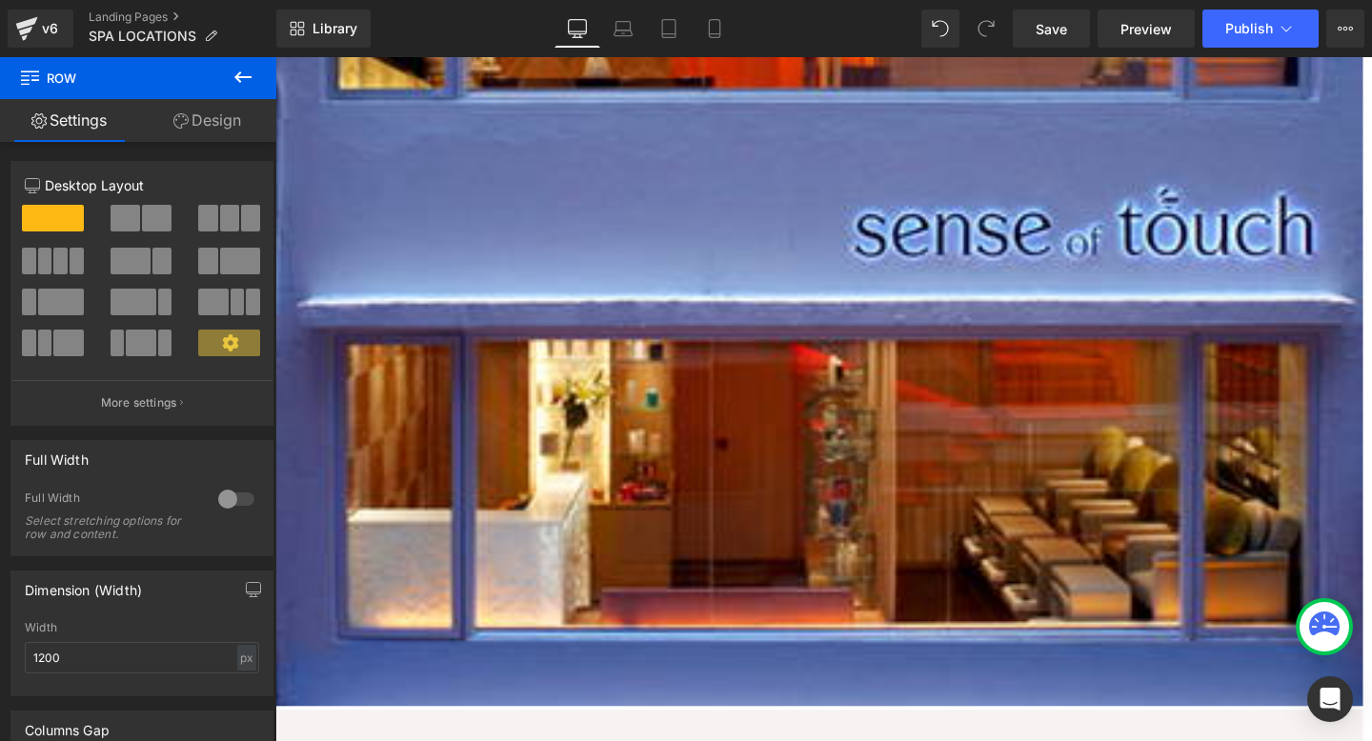
scroll to position [793, 0]
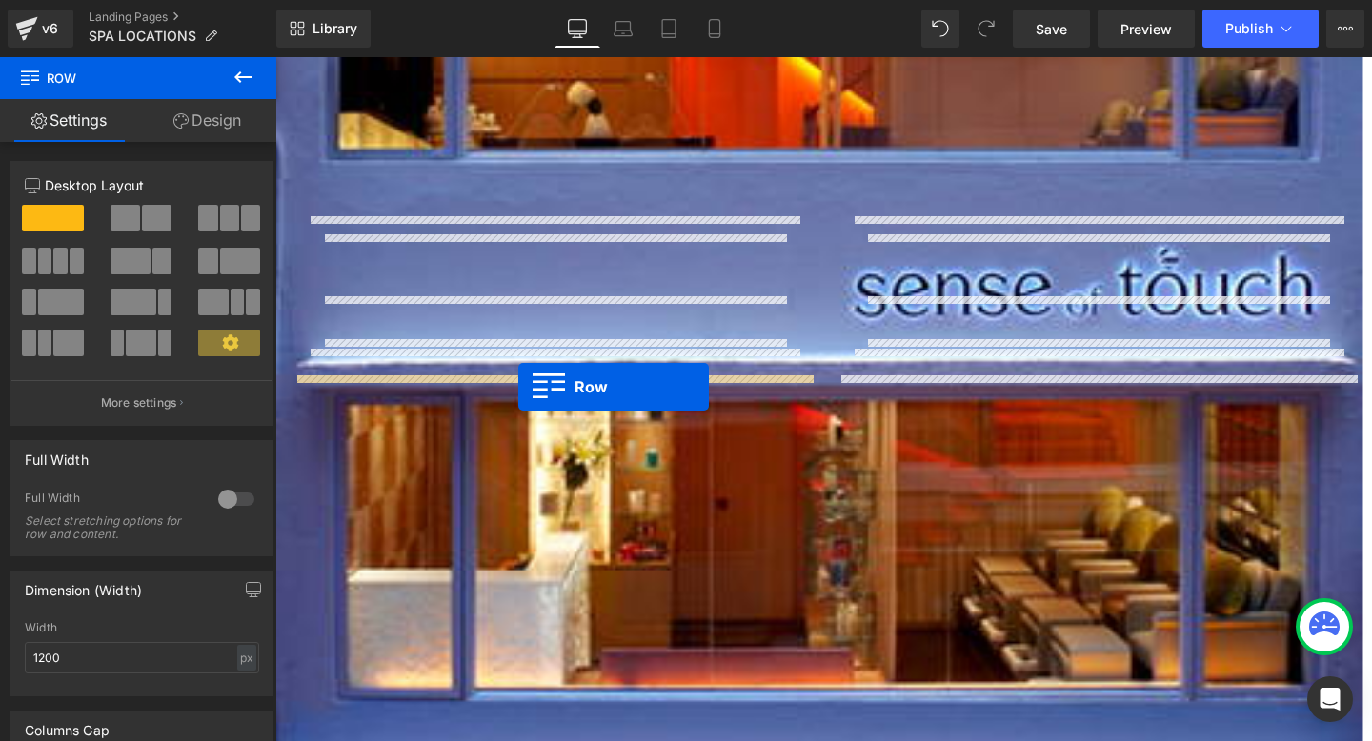
drag, startPoint x: 895, startPoint y: 432, endPoint x: 531, endPoint y: 404, distance: 365.9
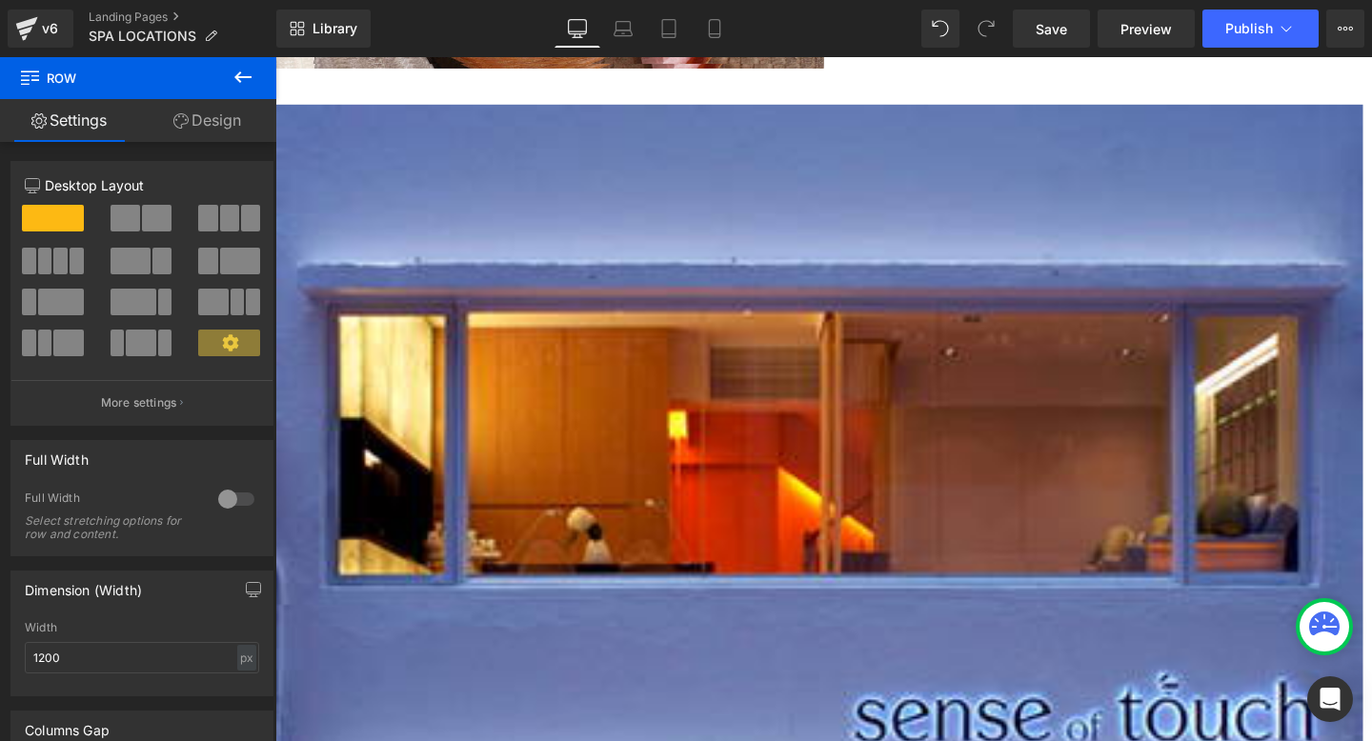
scroll to position [151, 0]
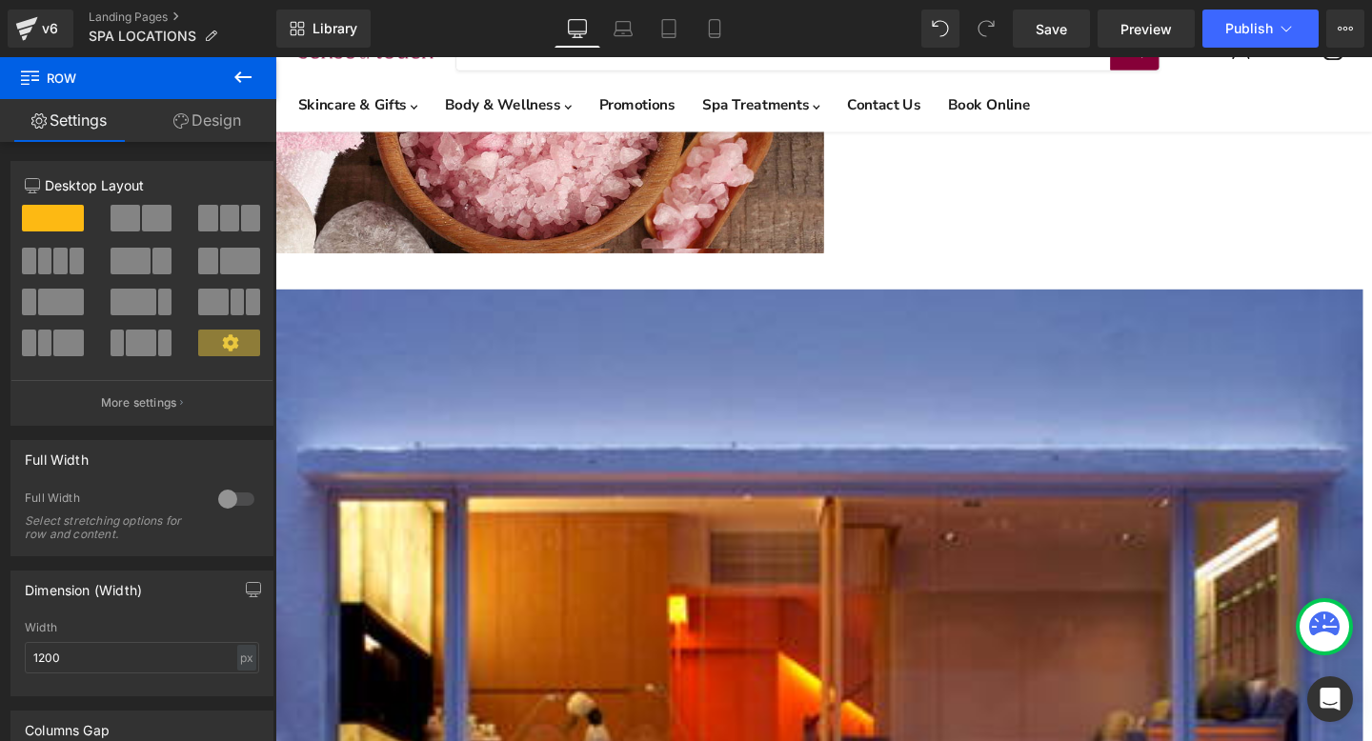
click at [275, 57] on span "Row" at bounding box center [275, 57] width 0 height 0
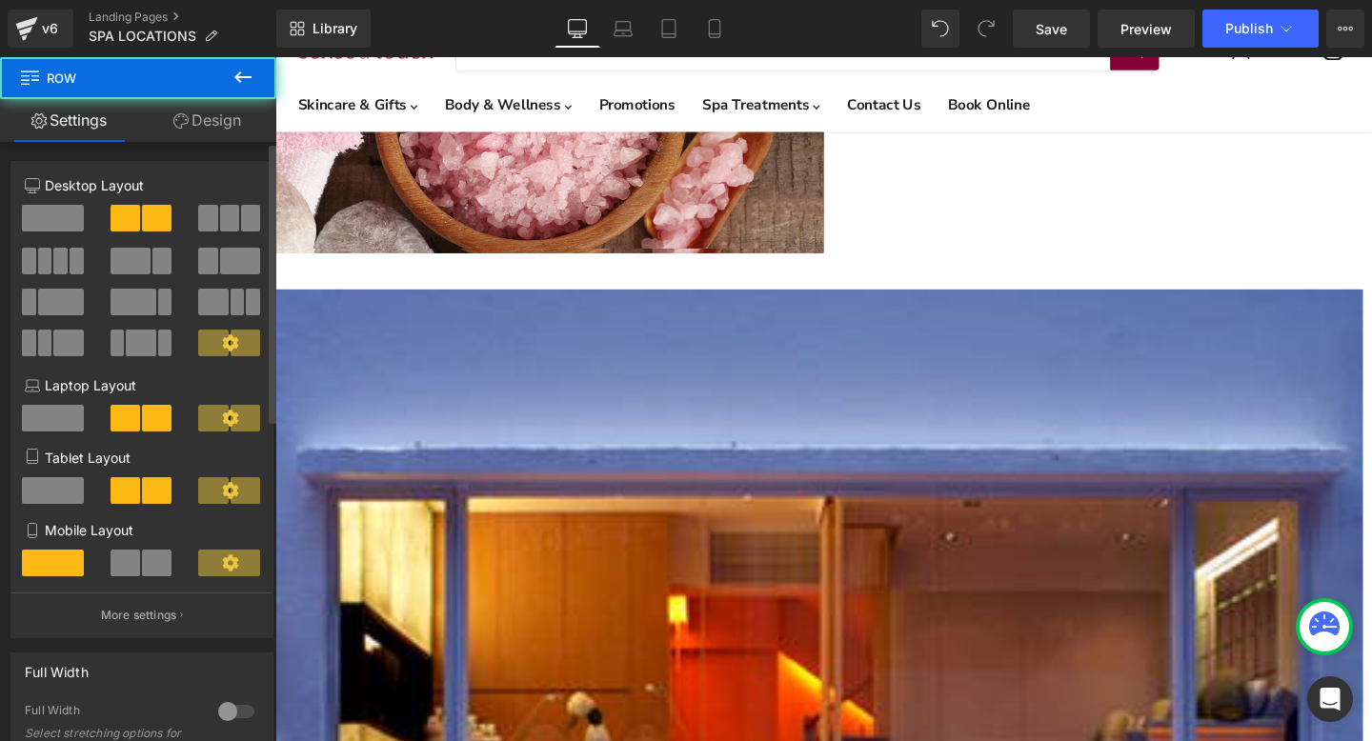
click at [220, 228] on span at bounding box center [229, 218] width 19 height 27
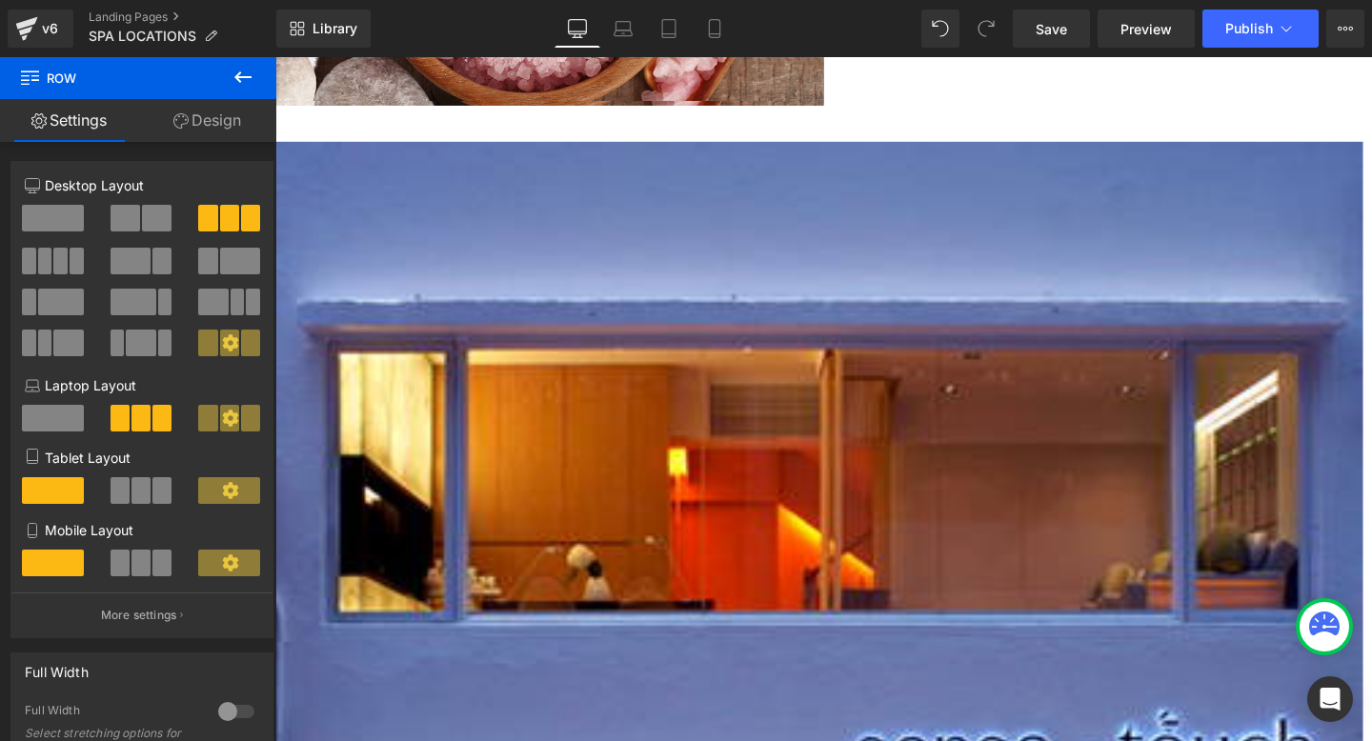
scroll to position [368, 0]
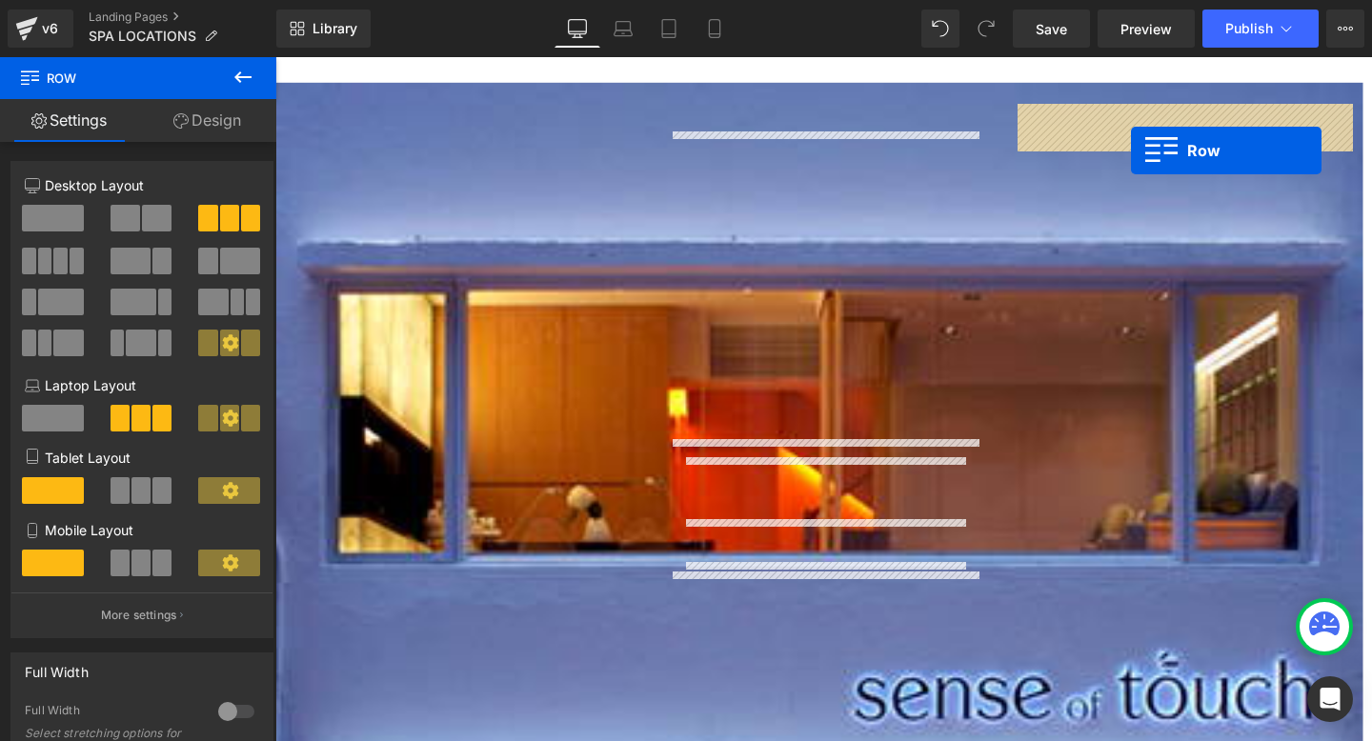
drag, startPoint x: 331, startPoint y: 661, endPoint x: 1174, endPoint y: 155, distance: 982.3
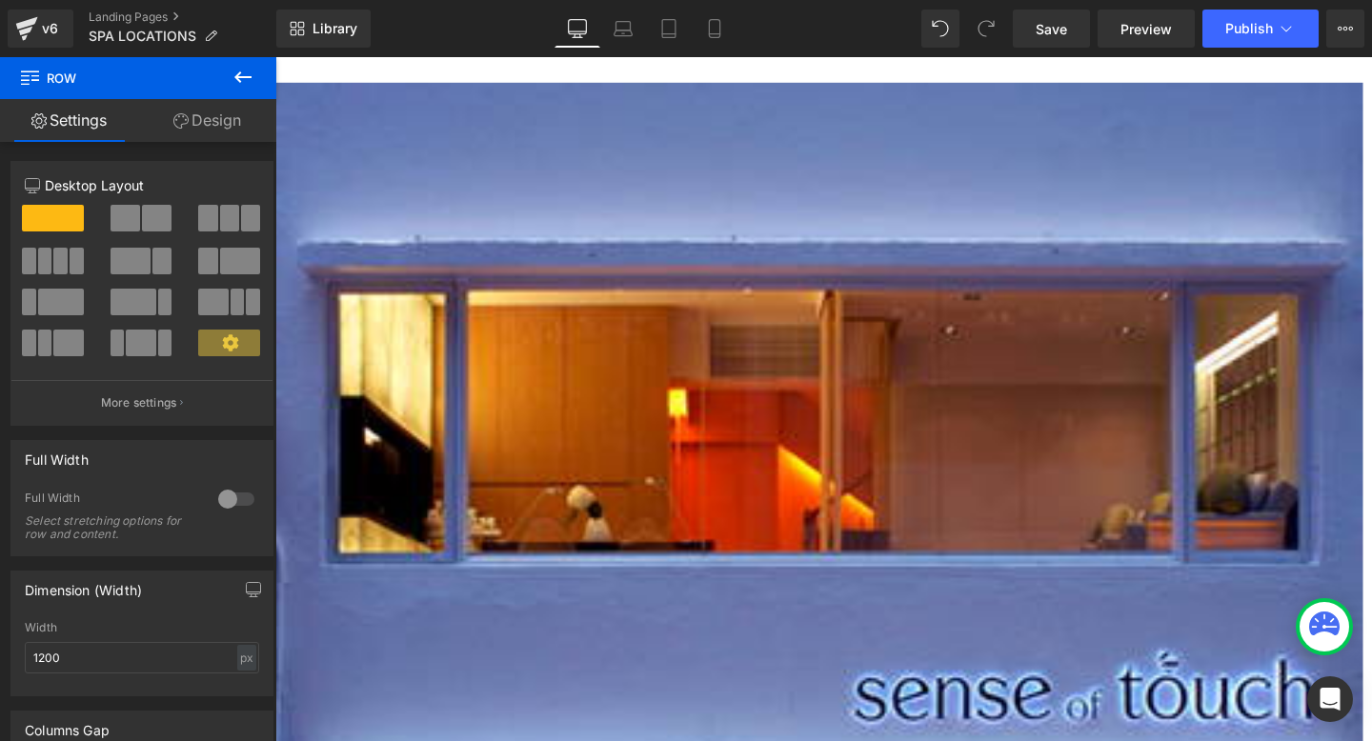
click at [275, 57] on span "Main content" at bounding box center [275, 57] width 0 height 0
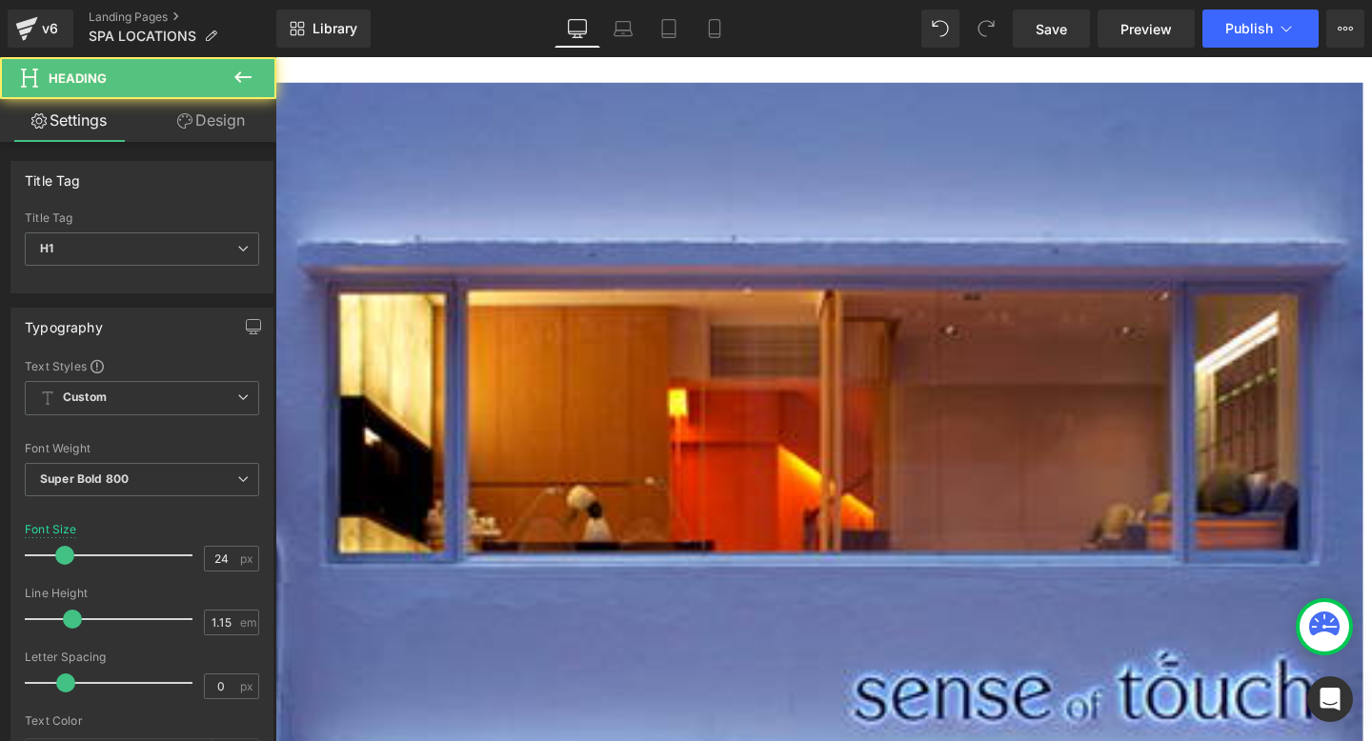
click at [275, 57] on span "Main content" at bounding box center [275, 57] width 0 height 0
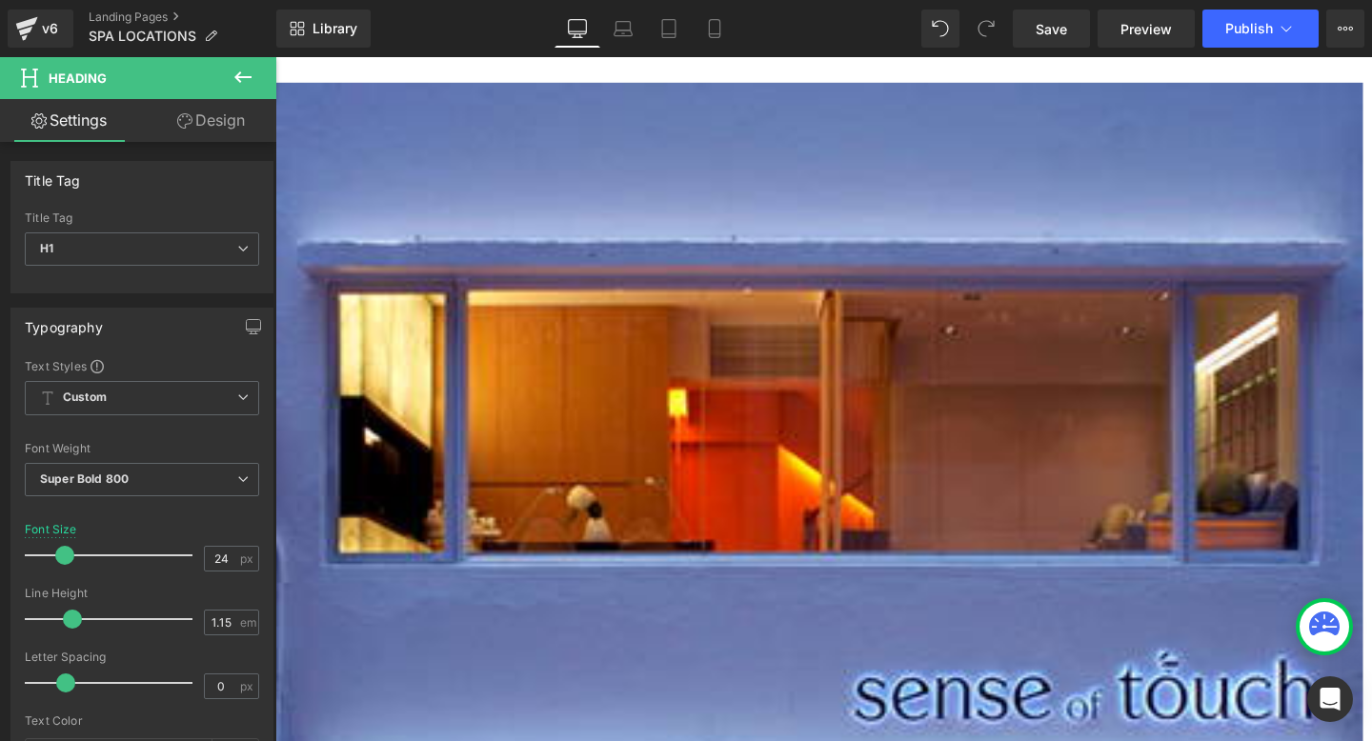
click at [275, 57] on icon "Main content" at bounding box center [275, 57] width 0 height 0
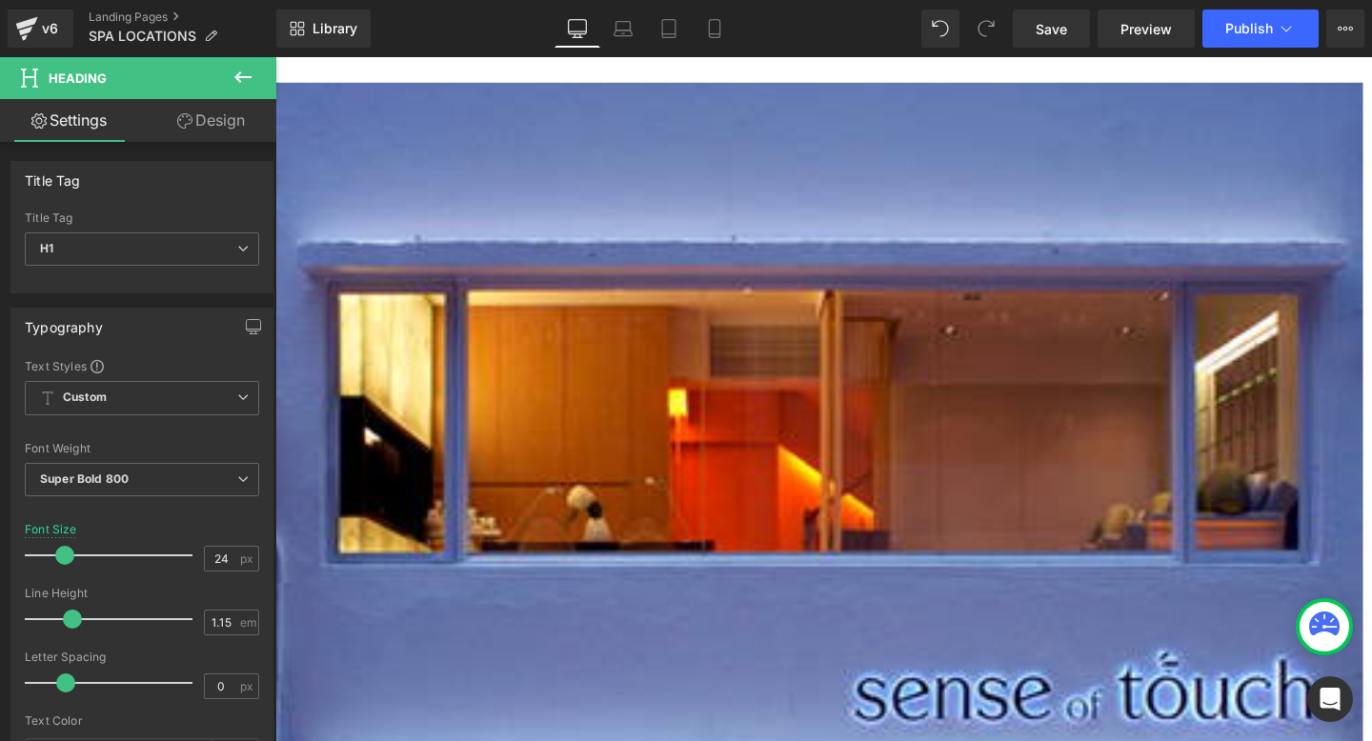
paste div "Main content"
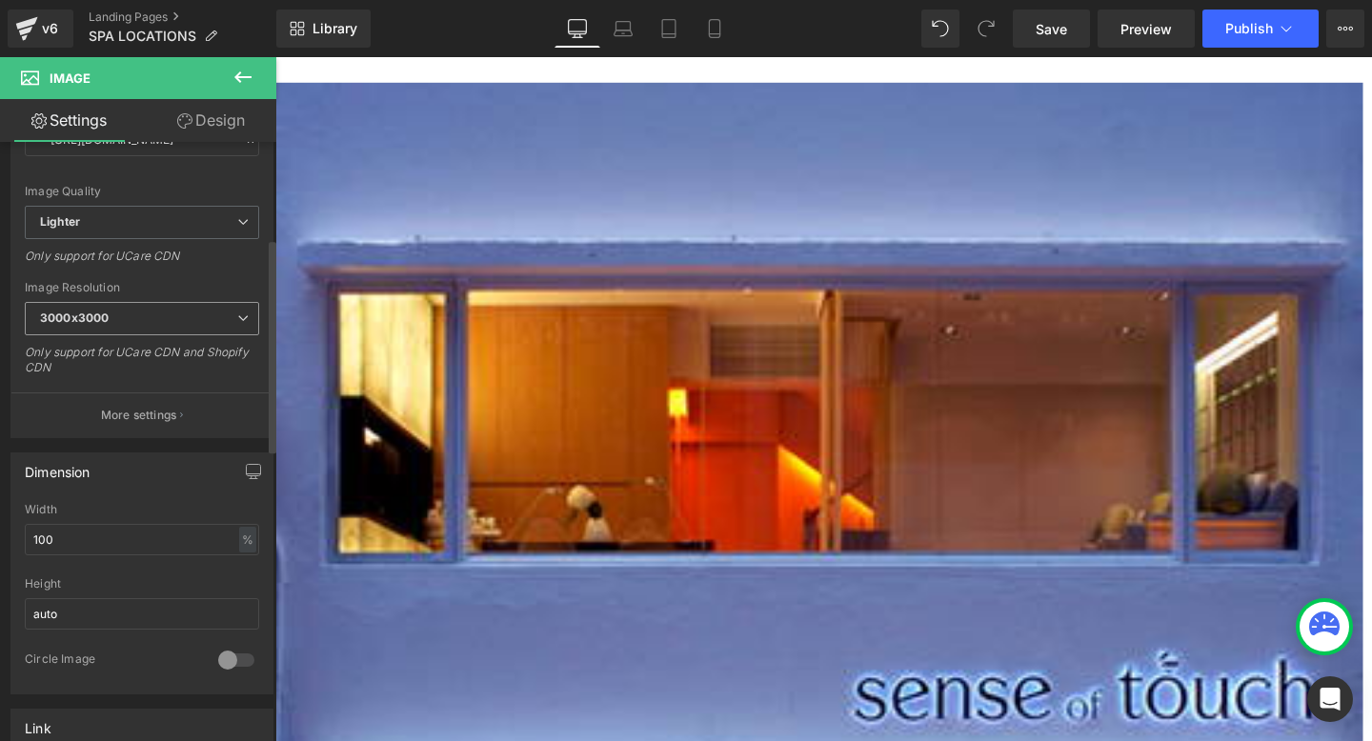
scroll to position [271, 0]
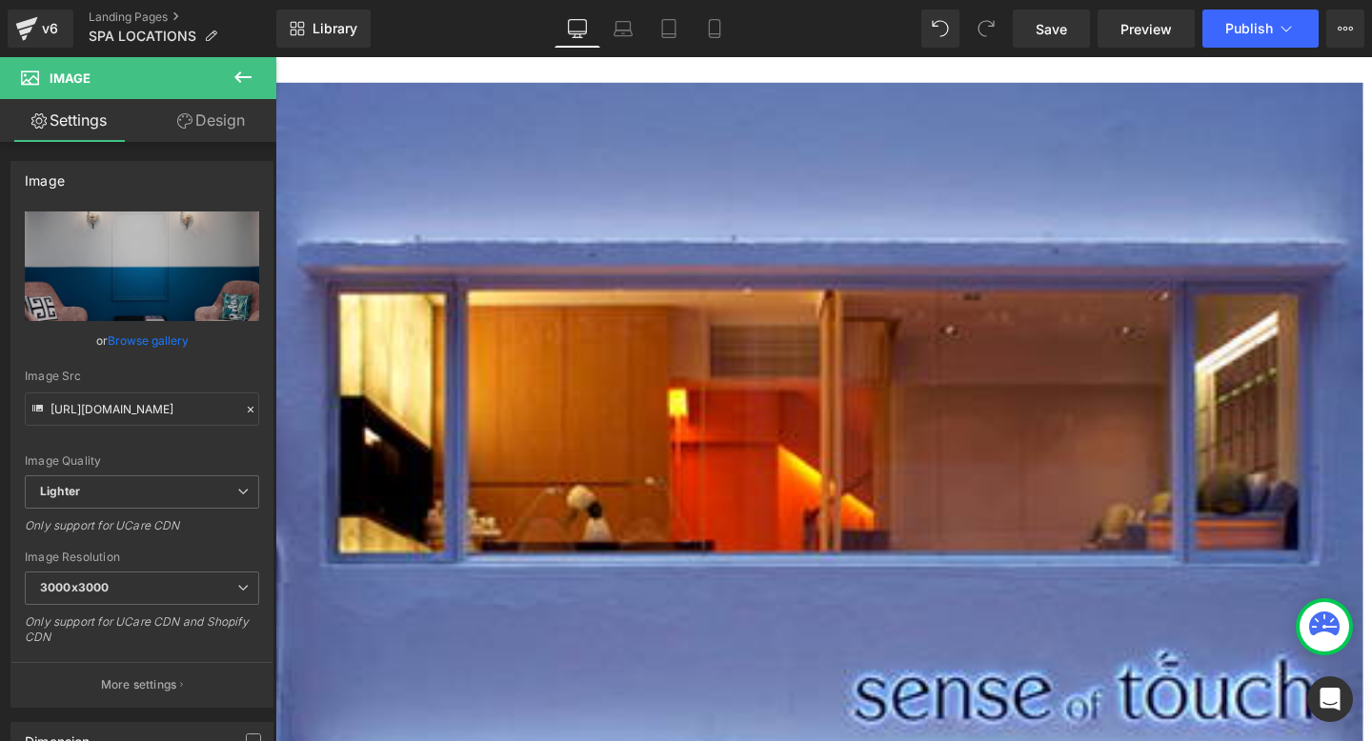
click at [275, 57] on span "Button" at bounding box center [275, 57] width 0 height 0
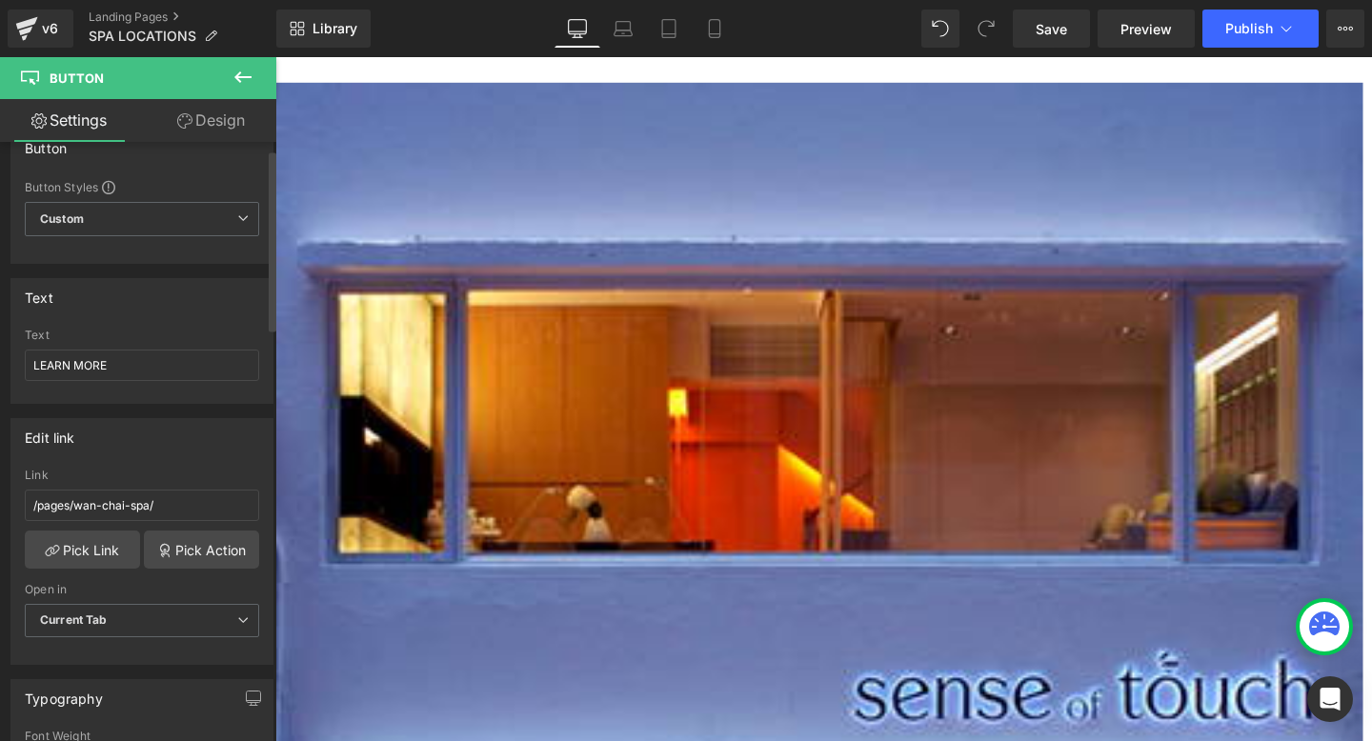
scroll to position [34, 0]
drag, startPoint x: 150, startPoint y: 502, endPoint x: 74, endPoint y: 502, distance: 75.3
click at [74, 502] on input "/pages/wan-chai-spa/" at bounding box center [142, 503] width 234 height 31
click at [84, 502] on input "/pages/Southside Spa /" at bounding box center [142, 503] width 234 height 31
click at [156, 498] on input "/pages/southside-spa /" at bounding box center [142, 503] width 234 height 31
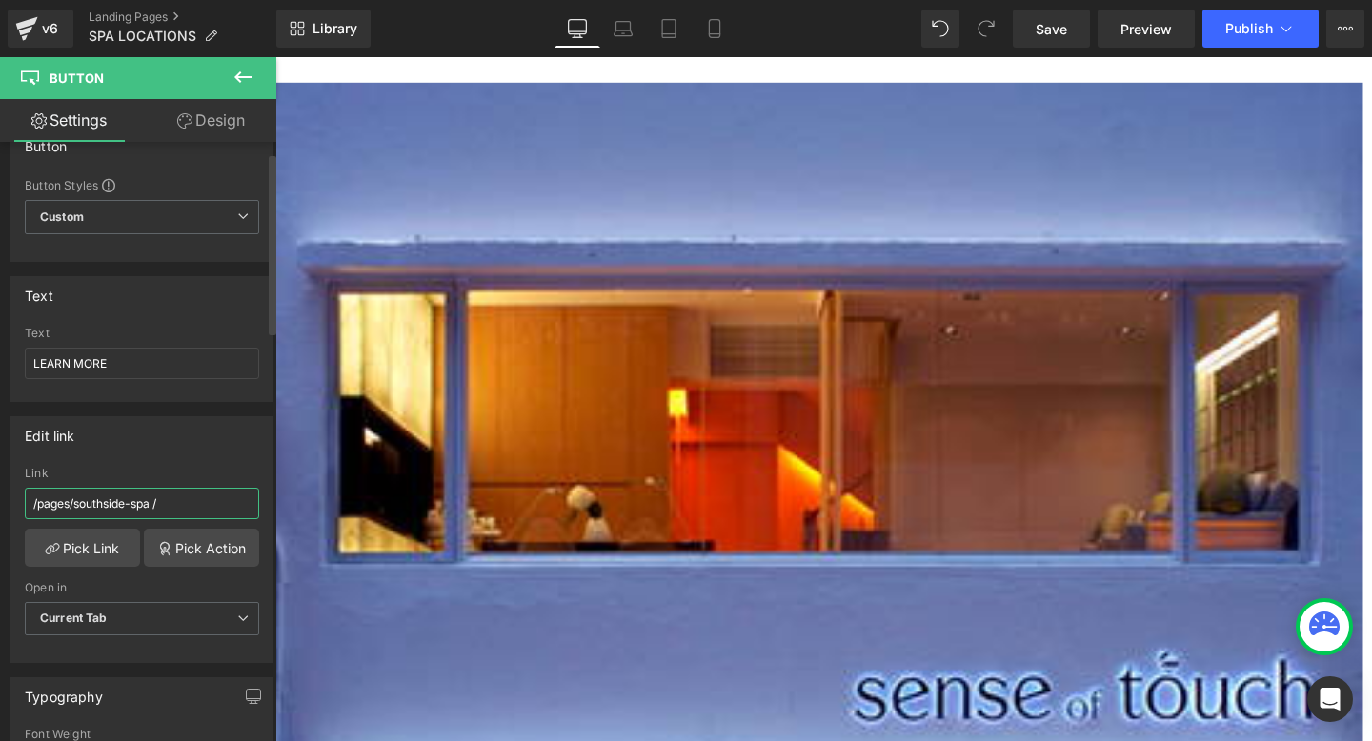
type input "/pages/southside-spa/"
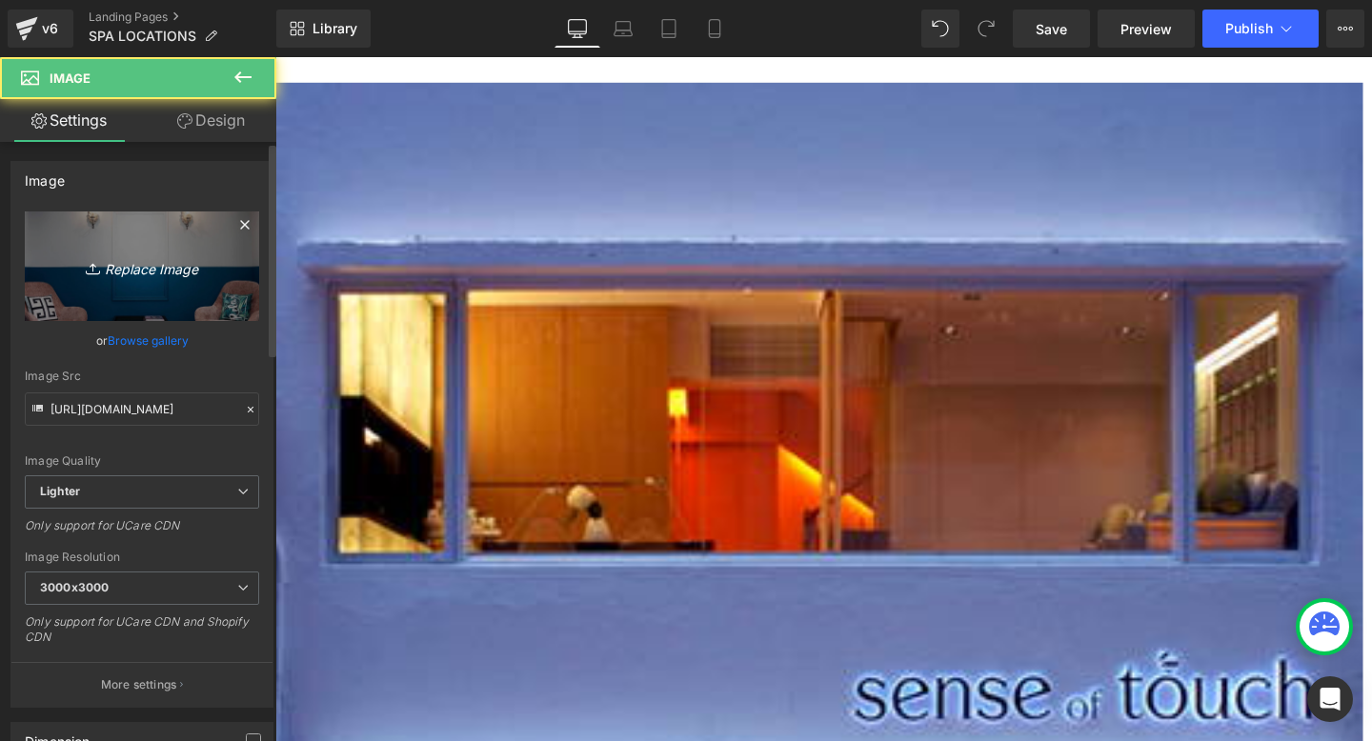
click at [153, 264] on icon "Replace Image" at bounding box center [142, 266] width 152 height 24
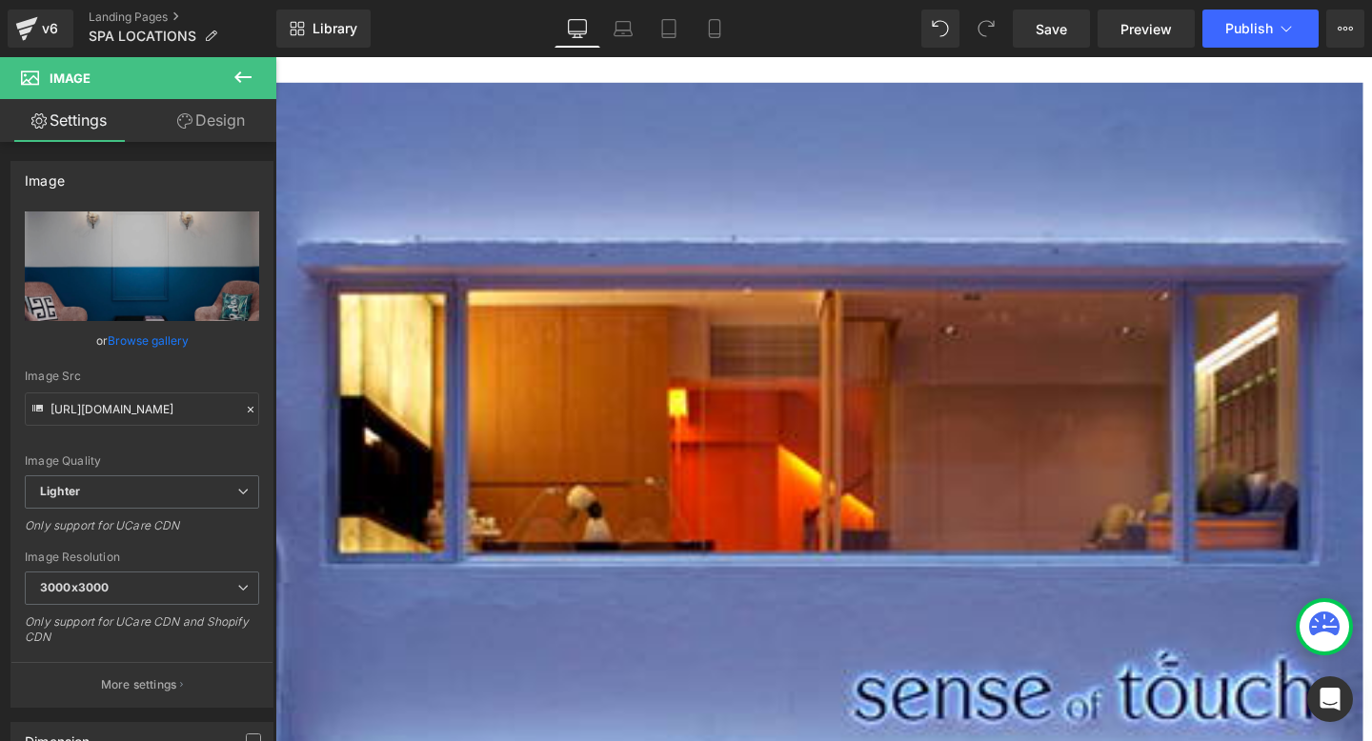
type input "C:\fakepath\WhatsApp Image 2025-08-24 at 13.54.24.jpeg"
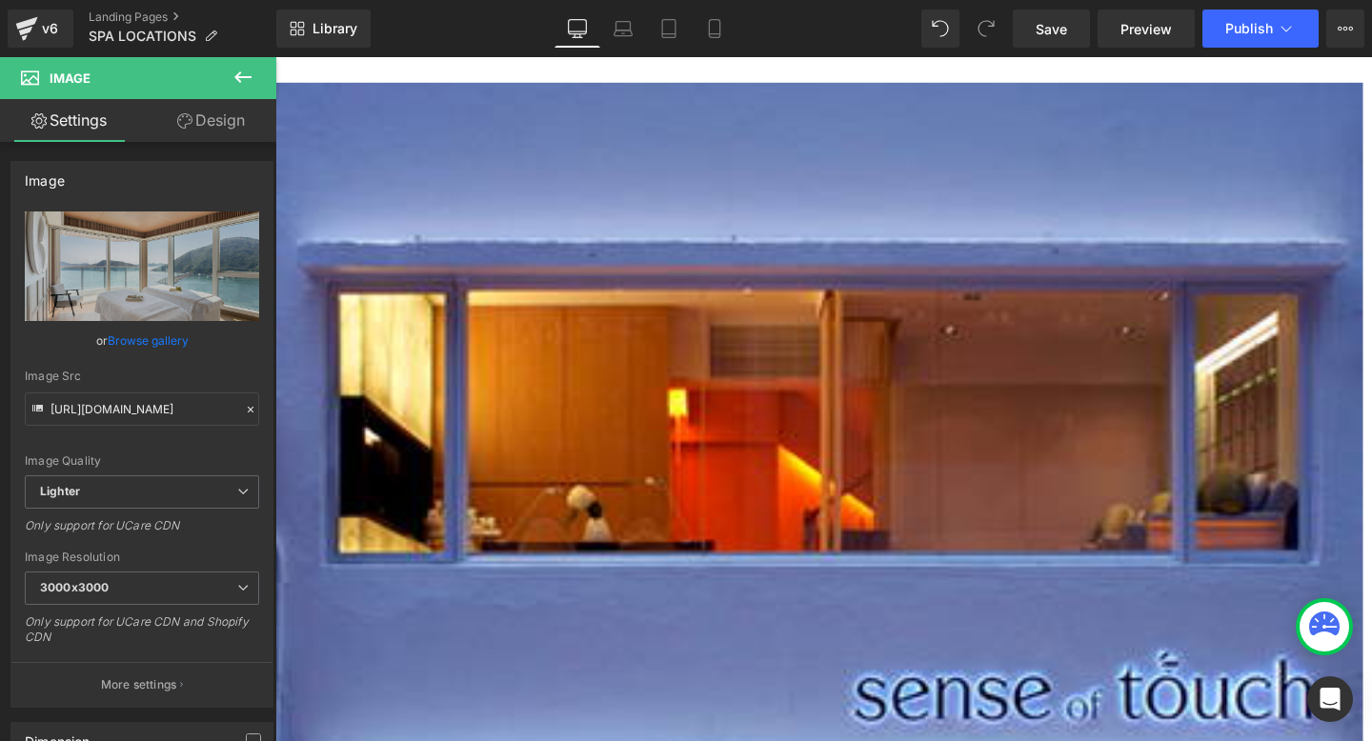
type input "https://ucarecdn.com/8da8655a-34ed-4c54-98c1-41b4e39860af/-/format/auto/-/previ…"
click at [275, 57] on span "Image" at bounding box center [275, 57] width 0 height 0
click at [126, 335] on link "Browse gallery" at bounding box center [148, 340] width 81 height 33
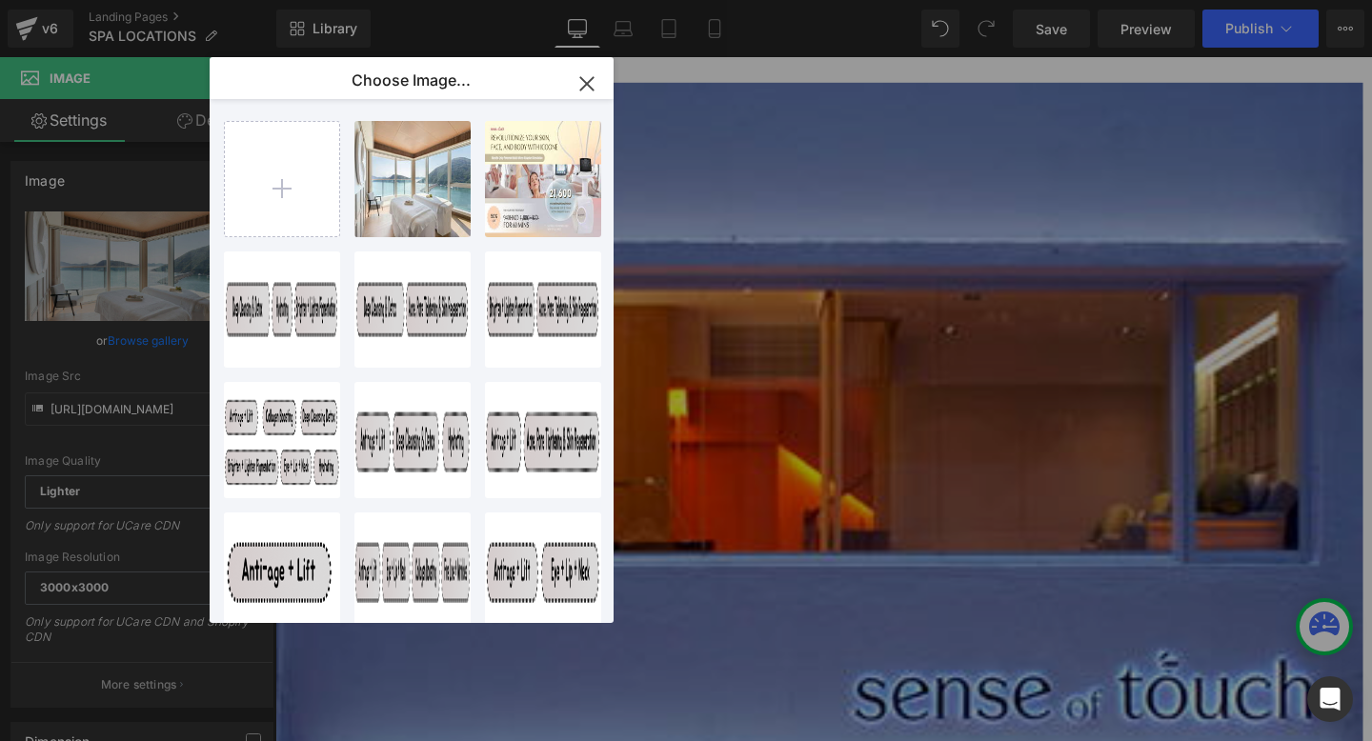
click at [602, 70] on button "button" at bounding box center [586, 83] width 53 height 53
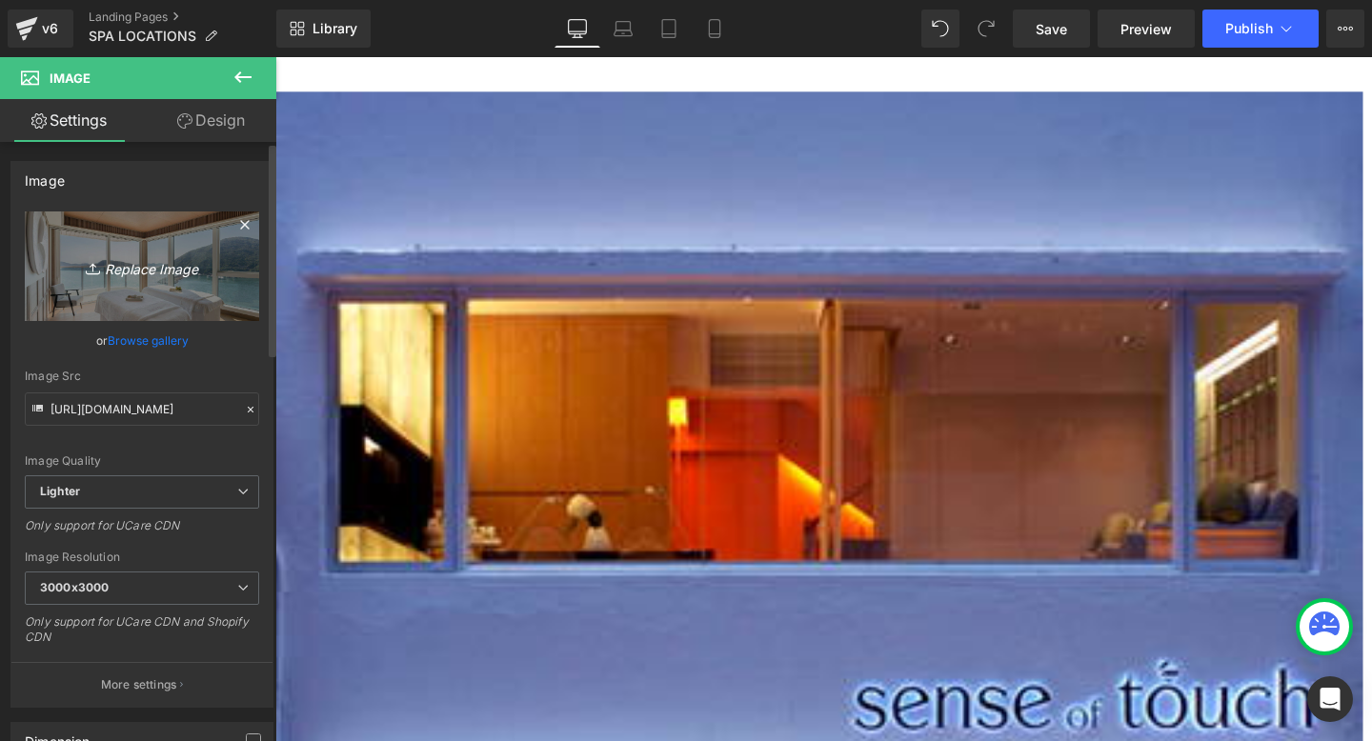
click at [129, 240] on link "Replace Image" at bounding box center [142, 266] width 234 height 110
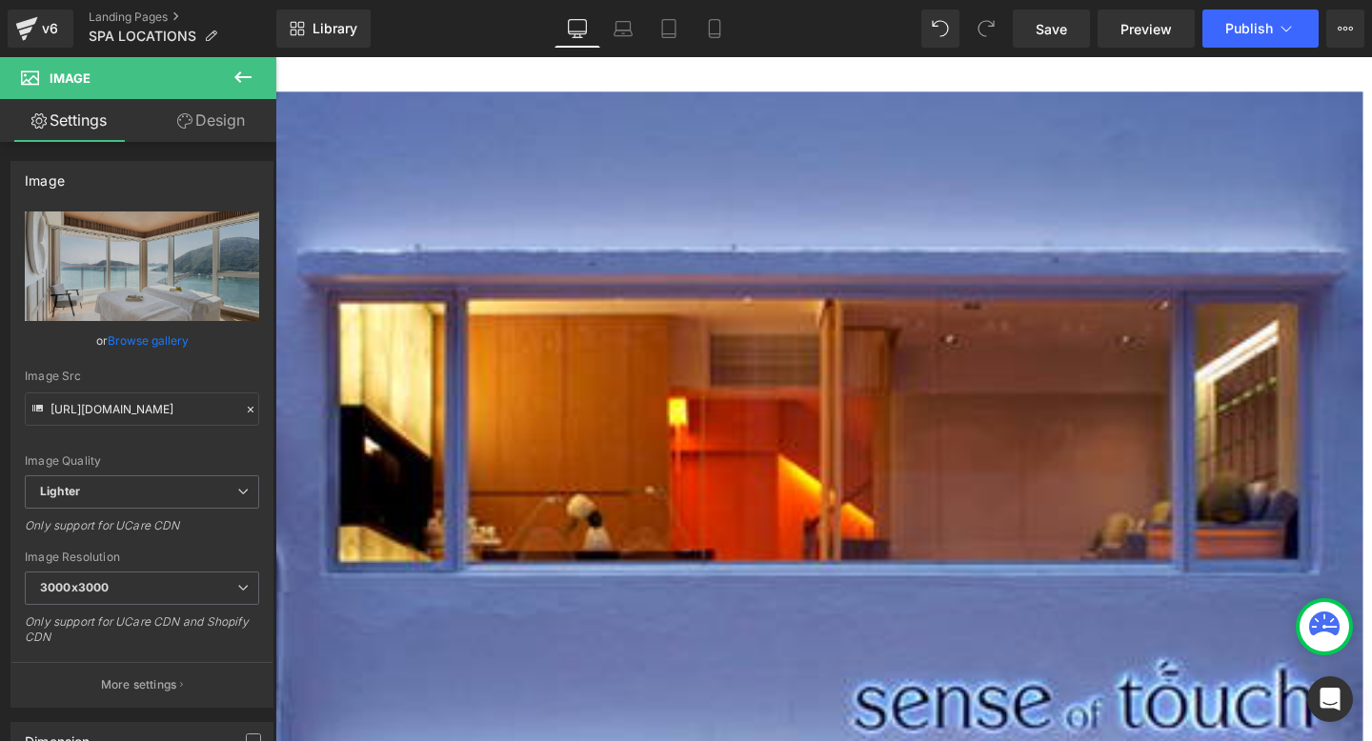
type input "C:\fakepath\WhatsApp Image 2025-08-24 at 13.54.22.jpeg"
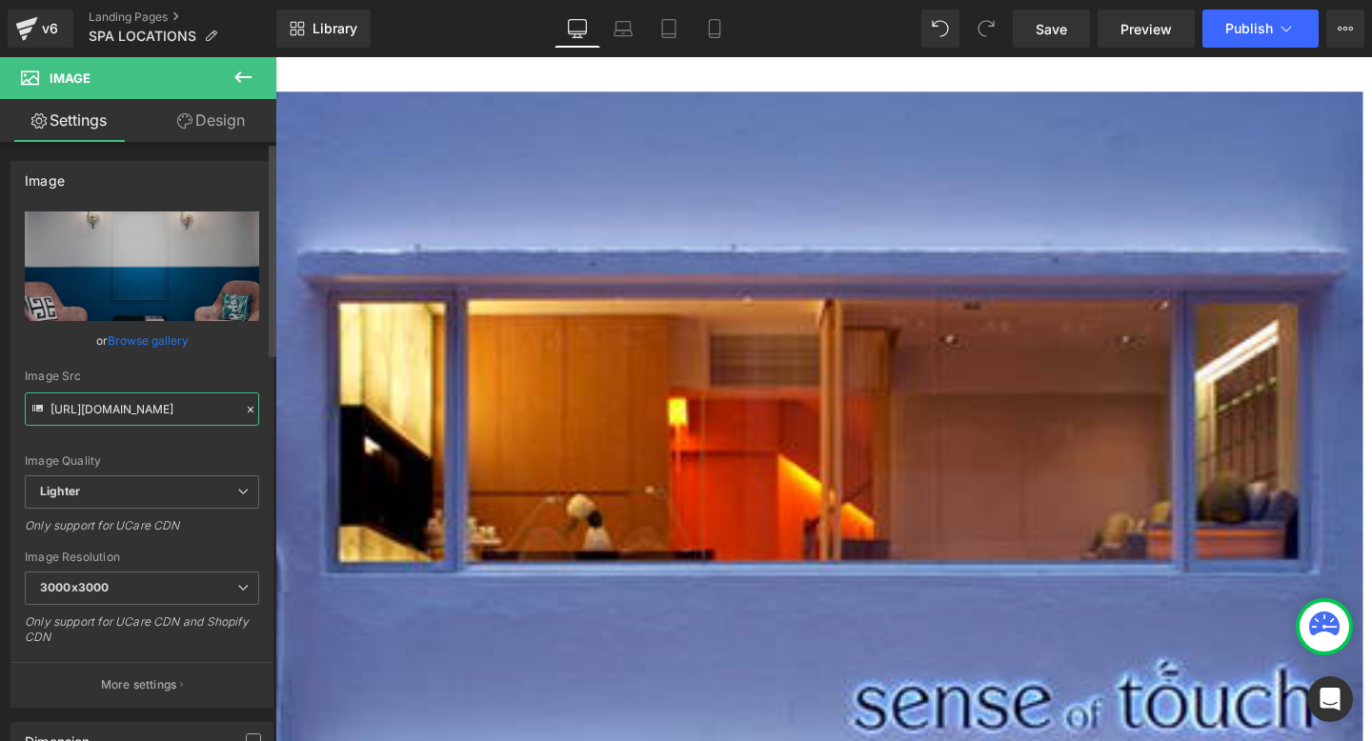
click at [143, 413] on input "https://ucarecdn.com/8865009f-fb33-43c5-b7ee-3abd63d6f0de/-/format/auto/-/previ…" at bounding box center [142, 408] width 234 height 33
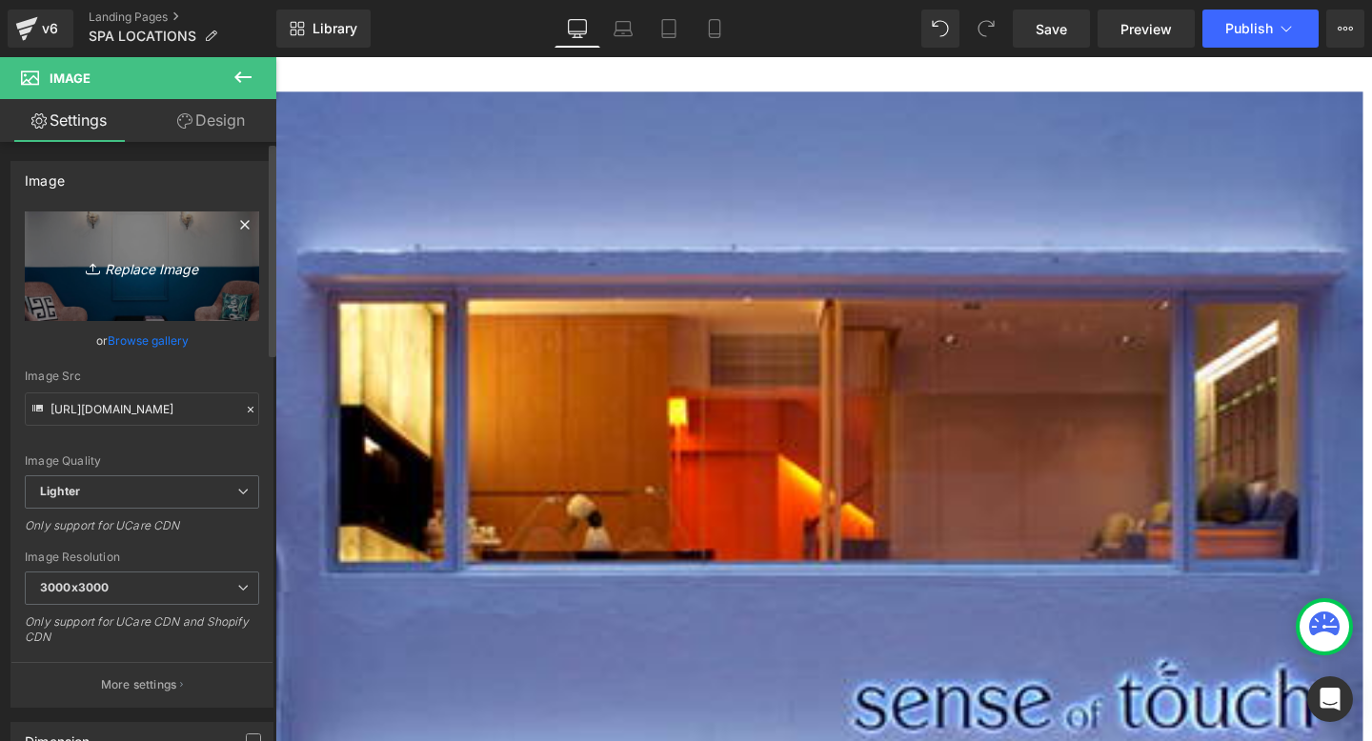
click at [210, 262] on icon "Replace Image" at bounding box center [142, 266] width 152 height 24
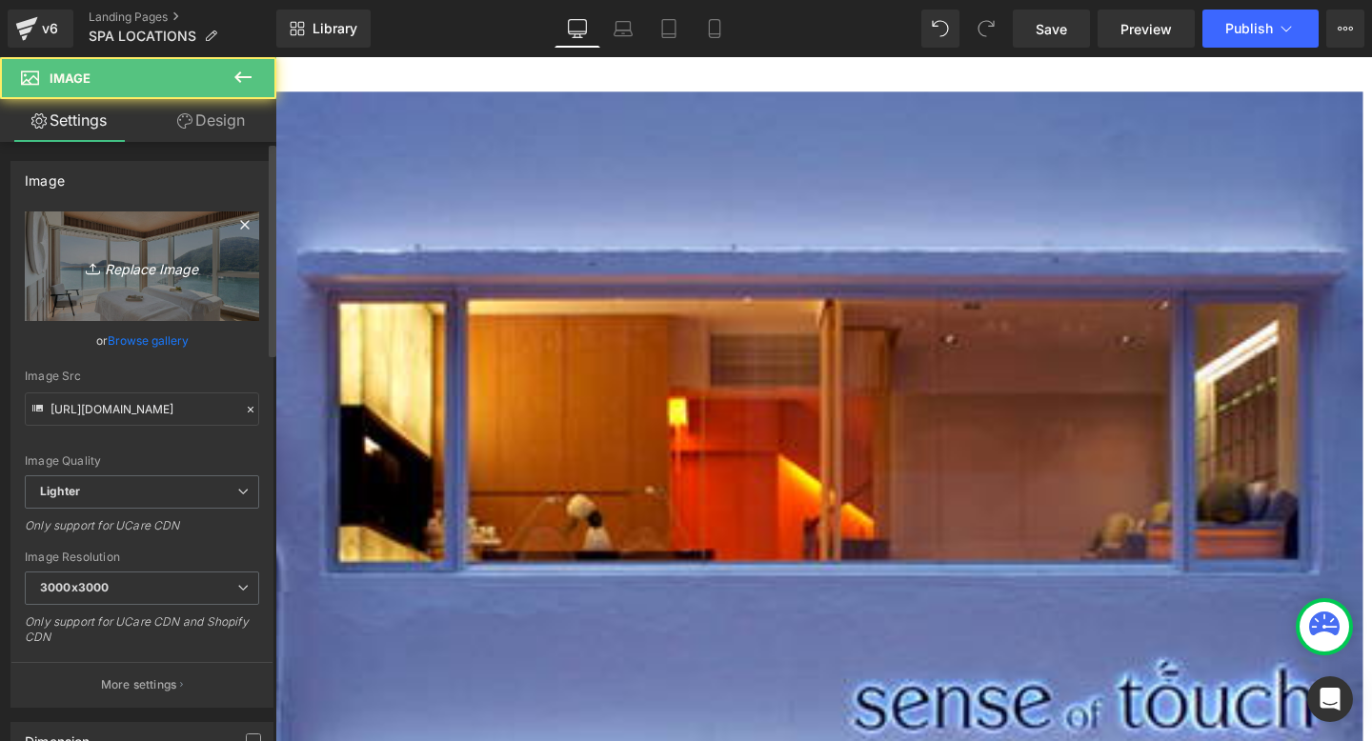
click at [150, 283] on link "Replace Image" at bounding box center [142, 266] width 234 height 110
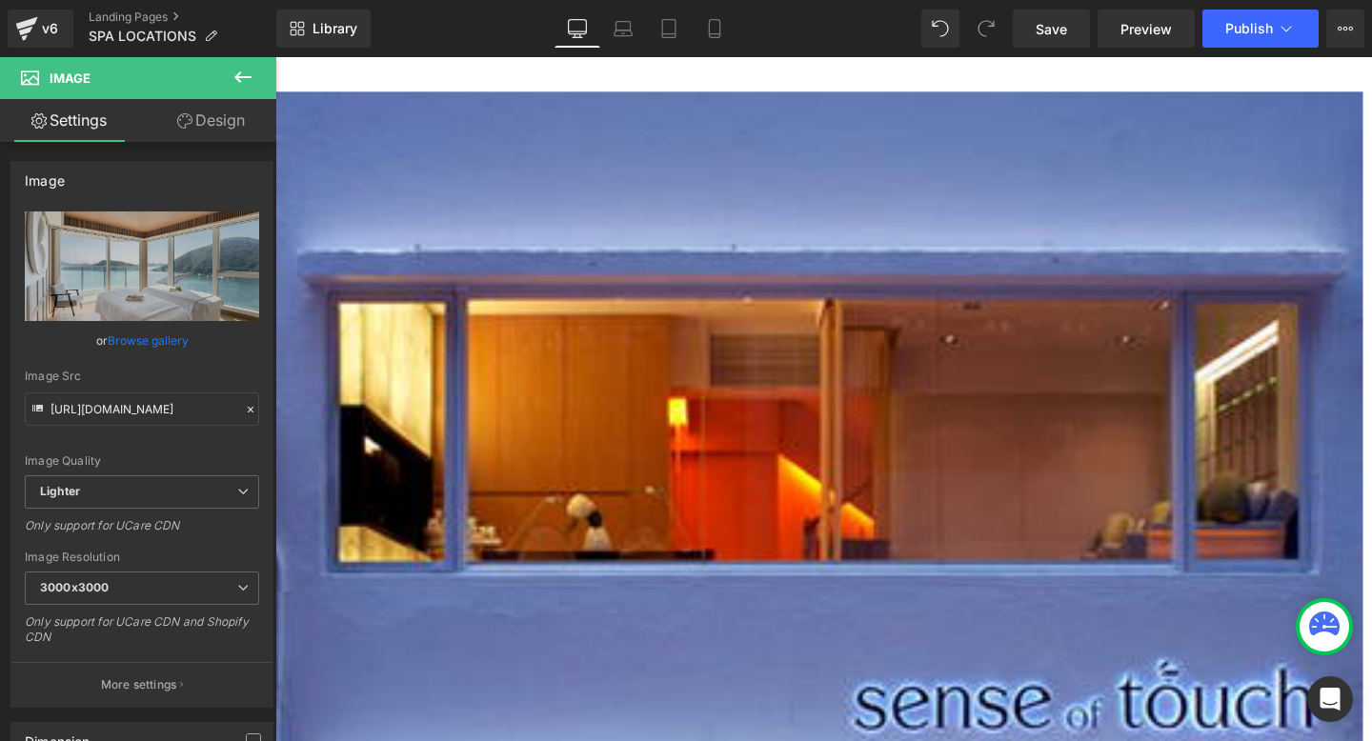
type input "C:\fakepath\sot-southside-spa-location.png"
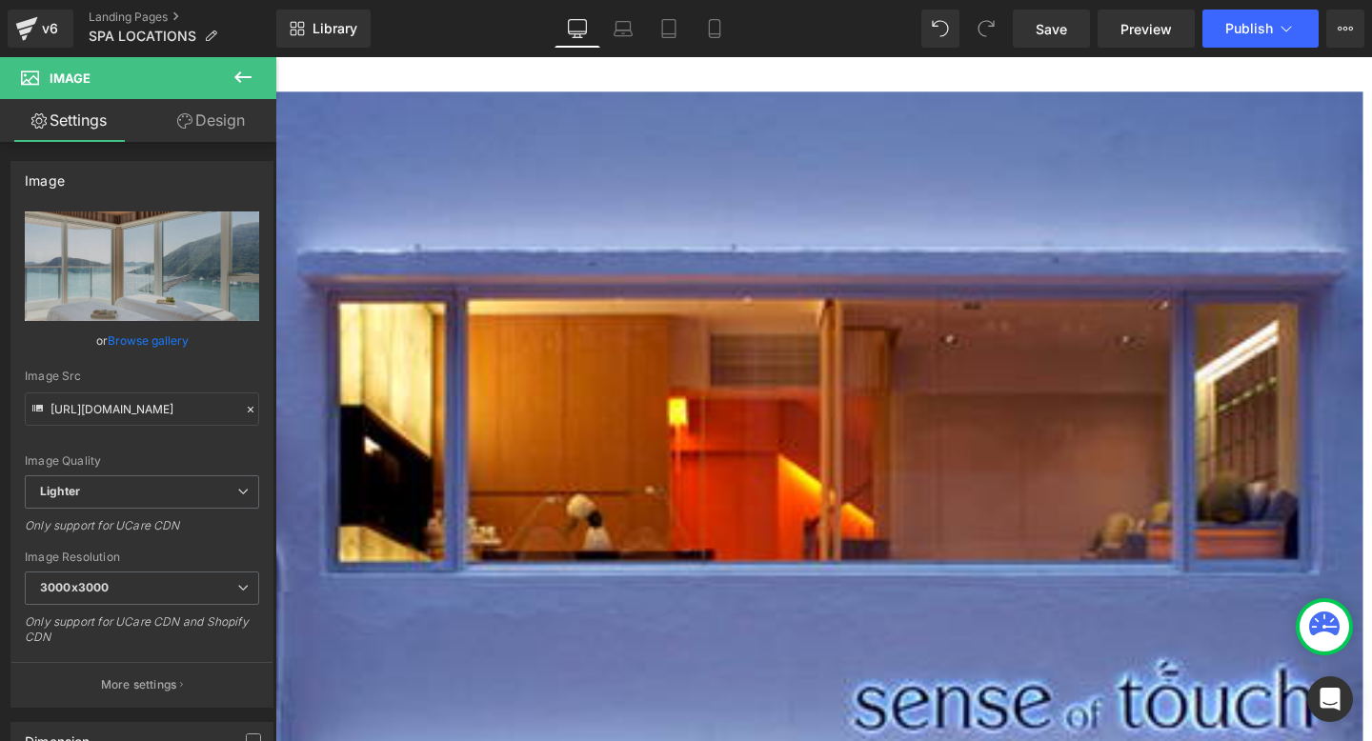
type input "https://ucarecdn.com/d82c31d5-f1a2-4f02-80a6-707415f8b7dc/-/format/auto/-/previ…"
click at [275, 57] on span "Heading" at bounding box center [275, 57] width 0 height 0
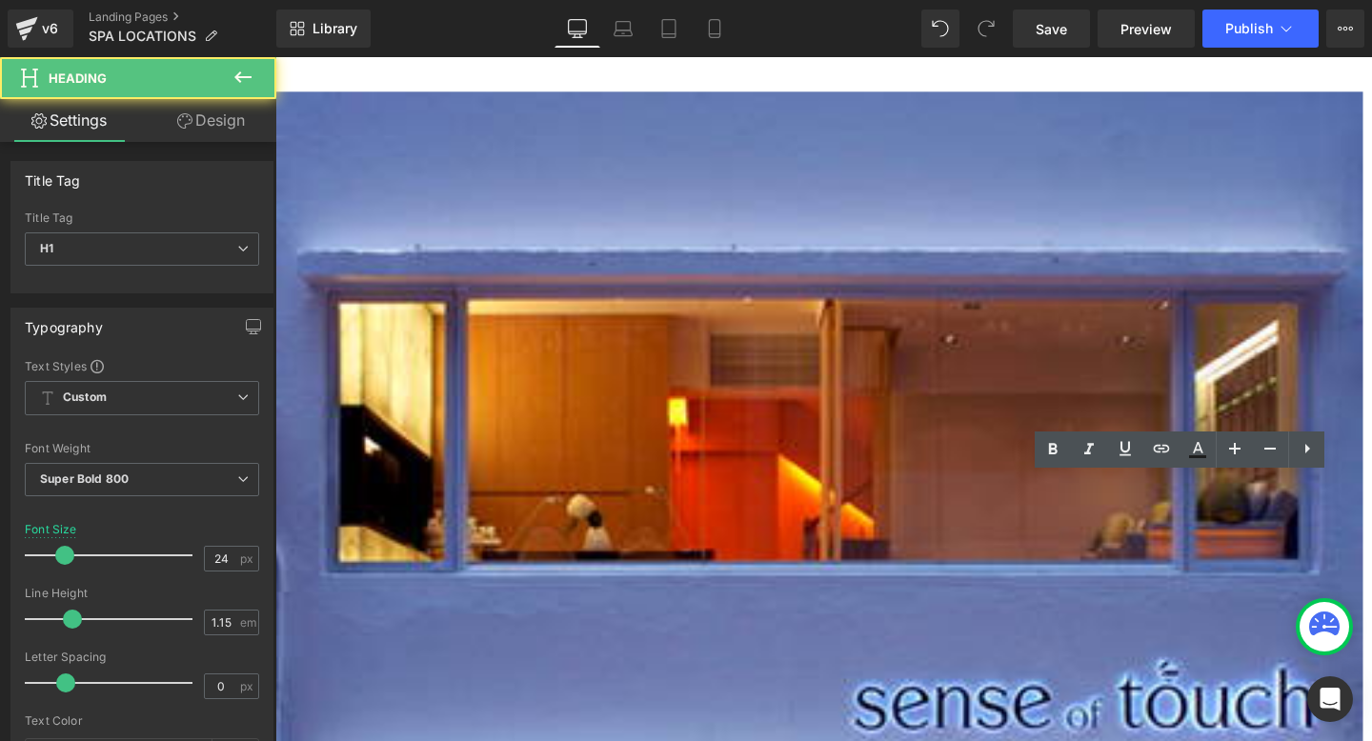
copy h1 "Southside Spa"
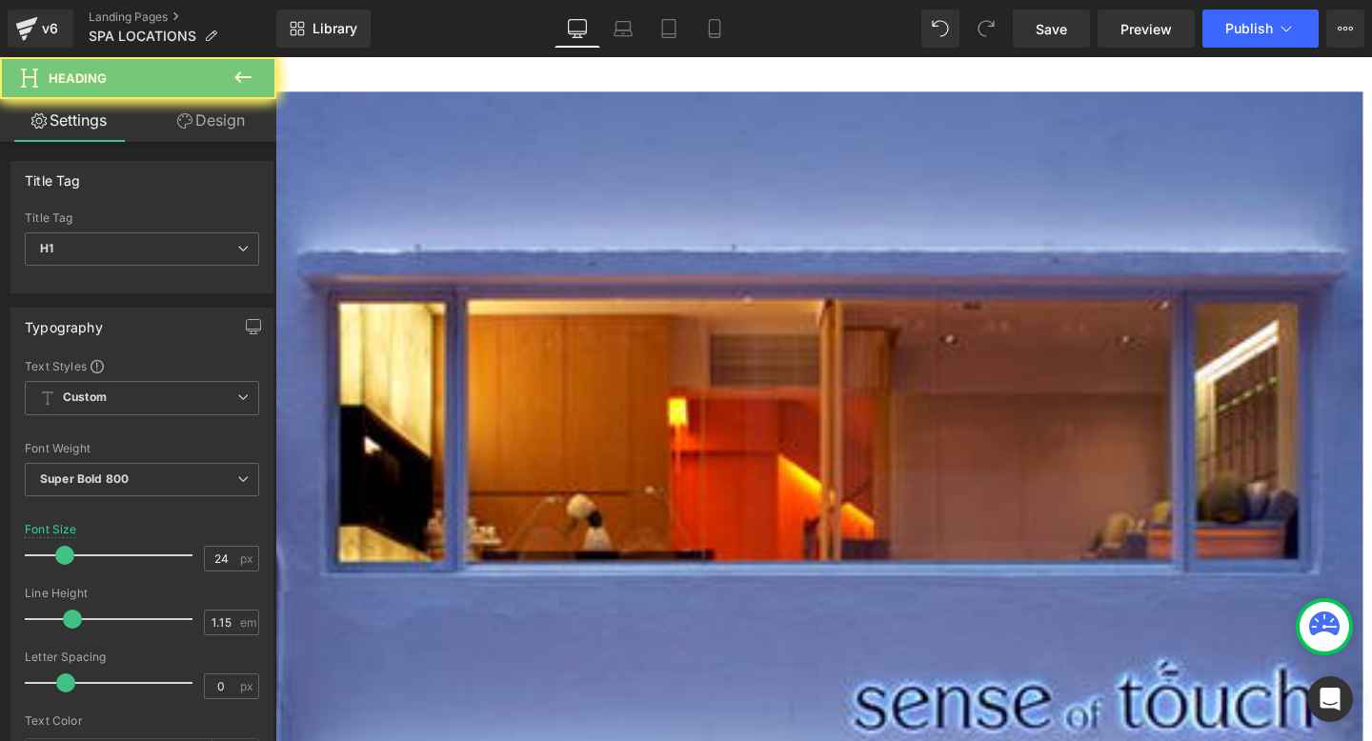
copy h1 "Southside Spa"
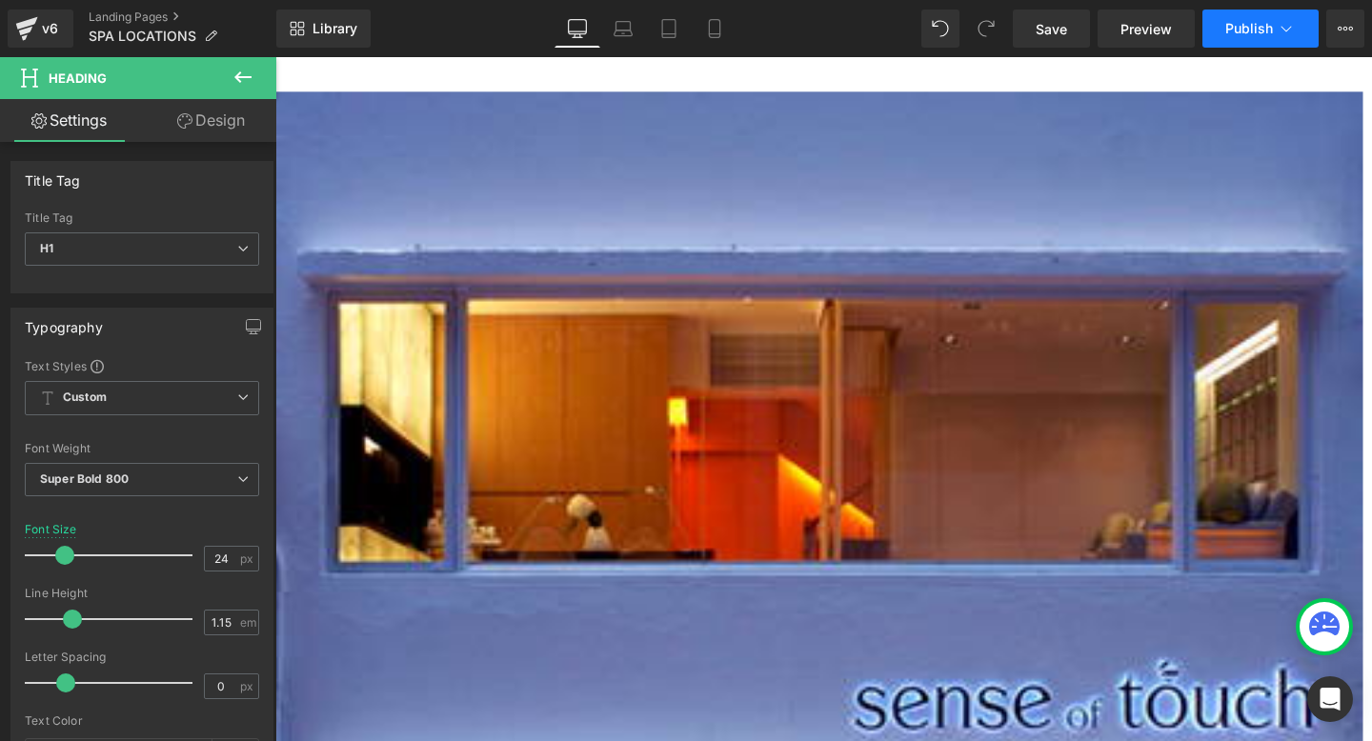
click at [1253, 38] on button "Publish" at bounding box center [1260, 29] width 116 height 38
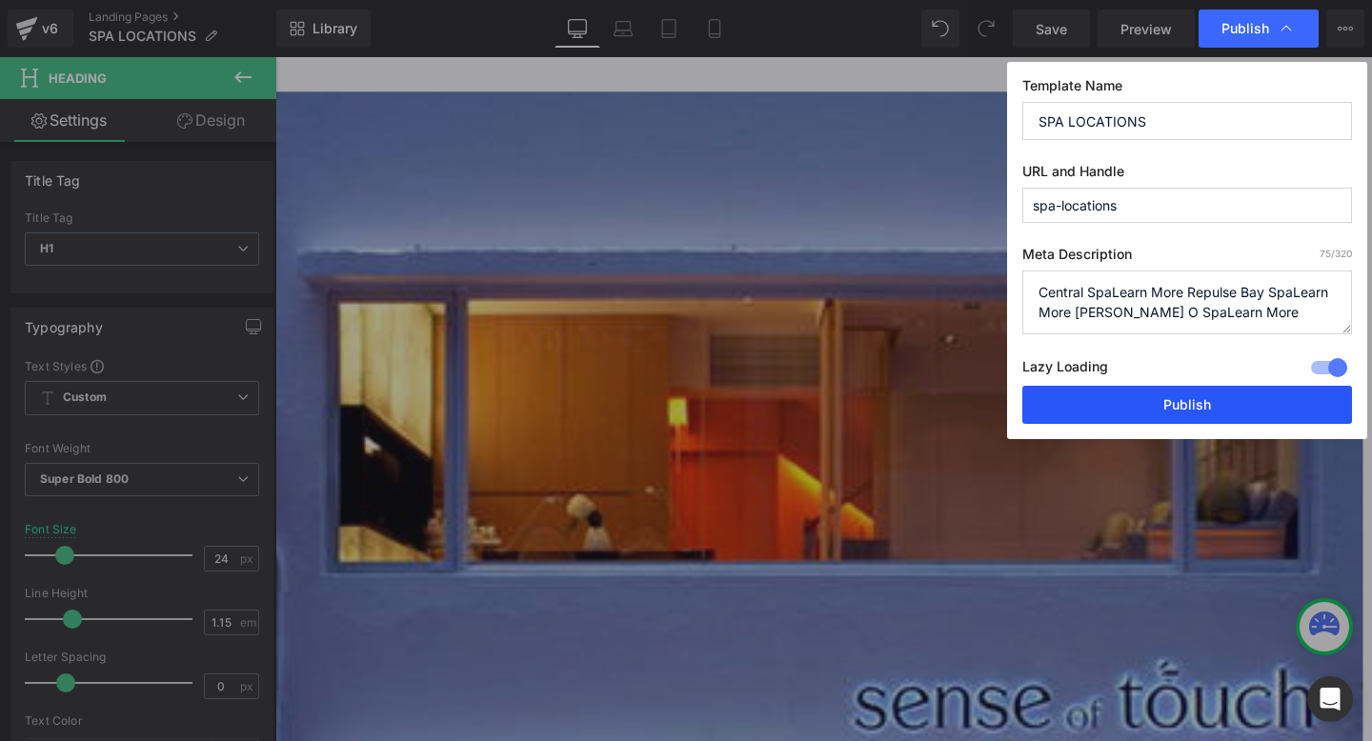
click at [1096, 407] on button "Publish" at bounding box center [1187, 405] width 330 height 38
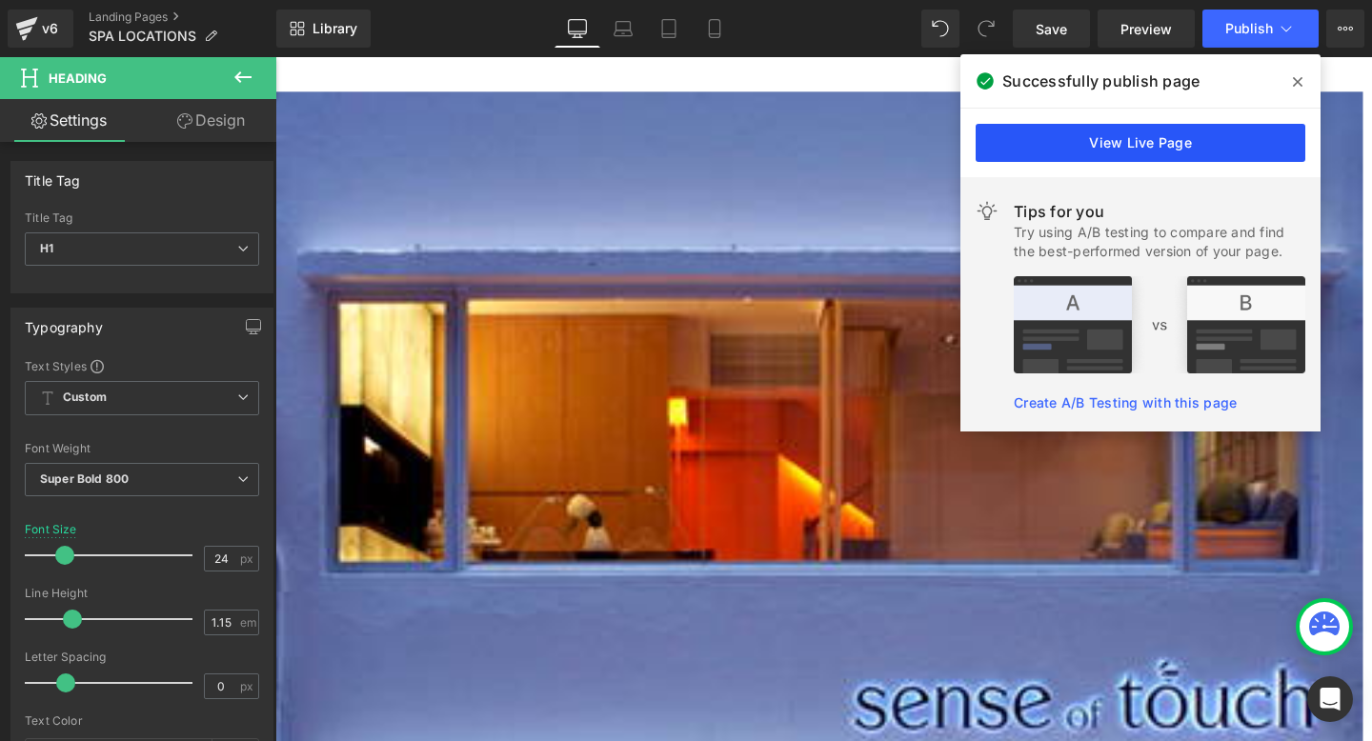
click at [1154, 146] on link "View Live Page" at bounding box center [1140, 143] width 330 height 38
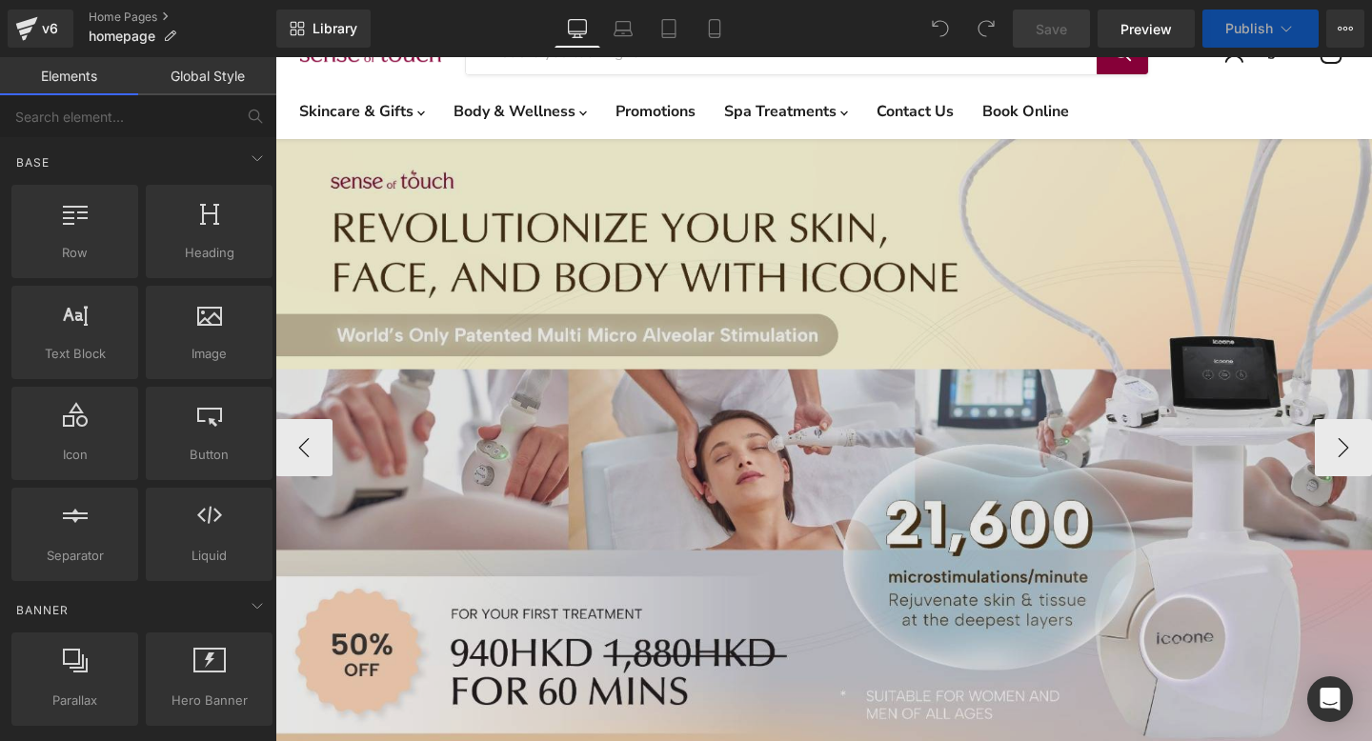
click at [542, 351] on img "Main content" at bounding box center [823, 447] width 1096 height 617
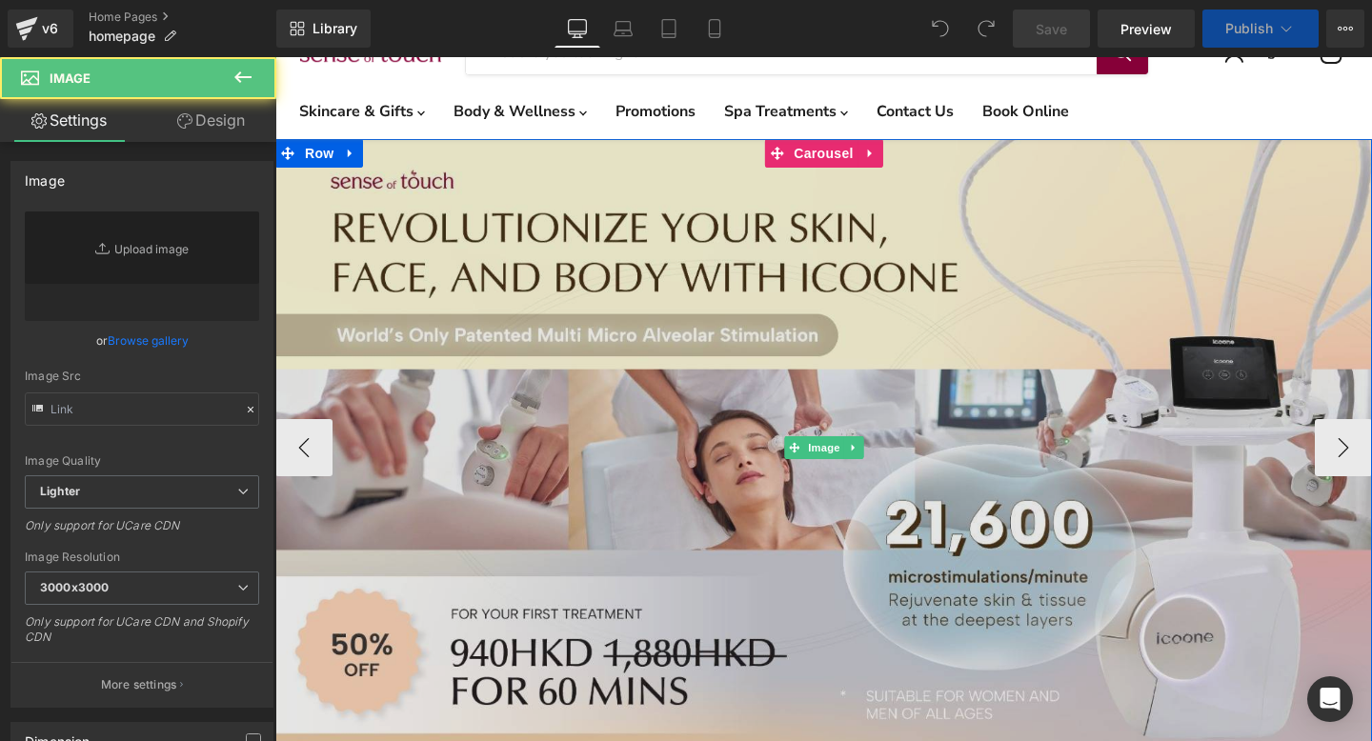
scroll to position [183, 0]
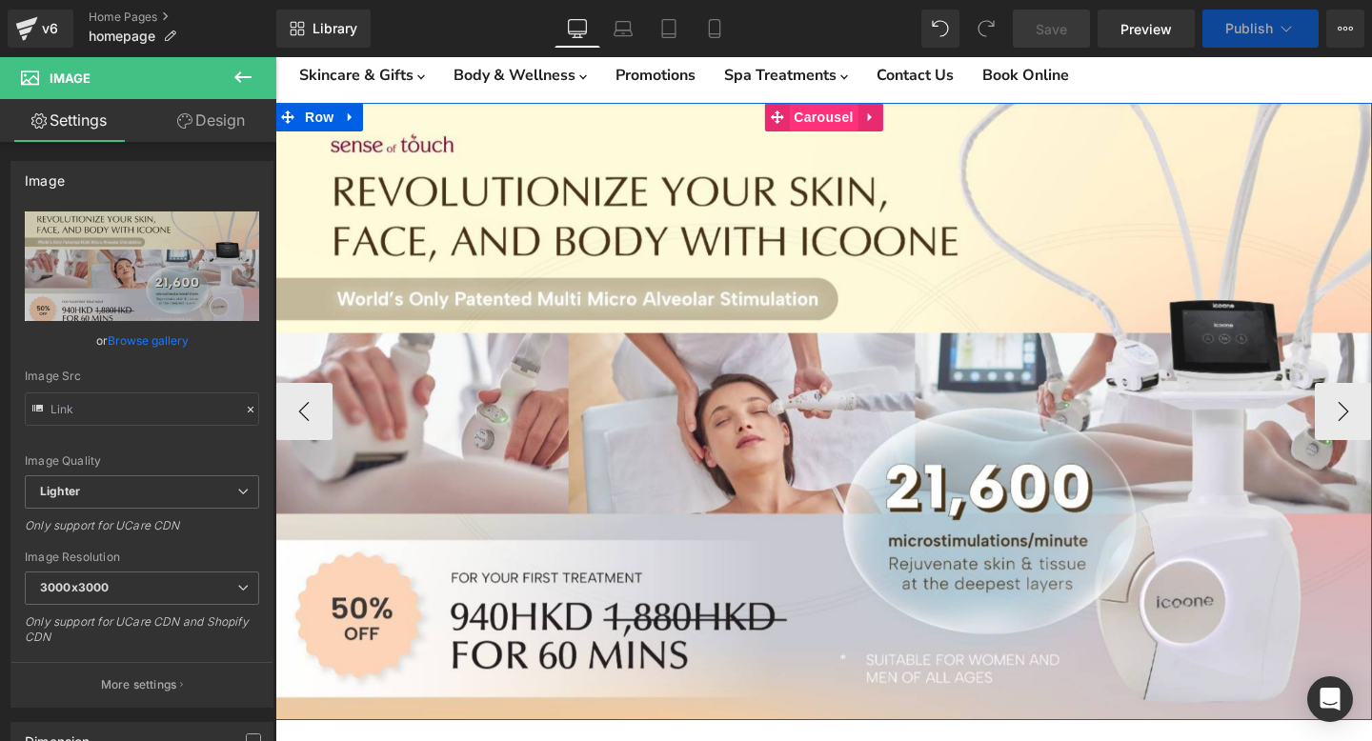
click at [814, 116] on span "Carousel" at bounding box center [823, 117] width 69 height 29
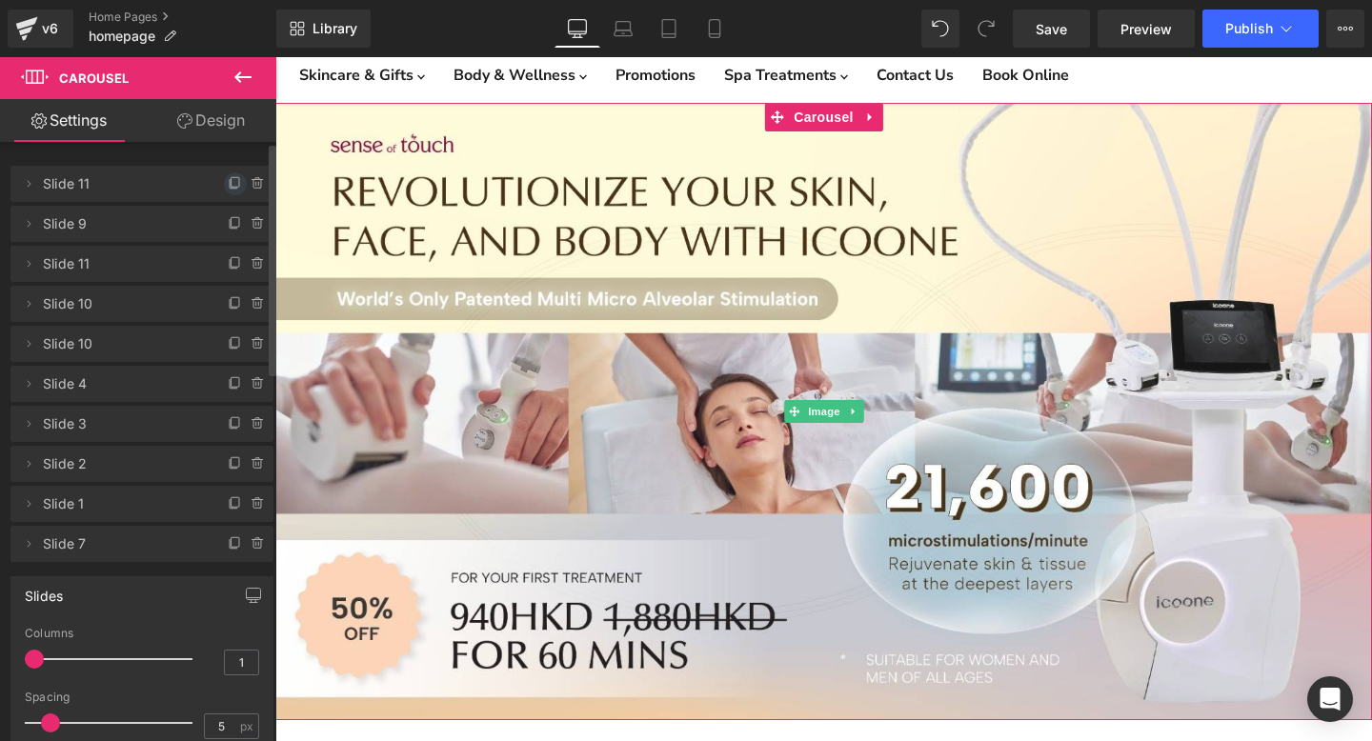
click at [231, 187] on icon at bounding box center [235, 182] width 8 height 10
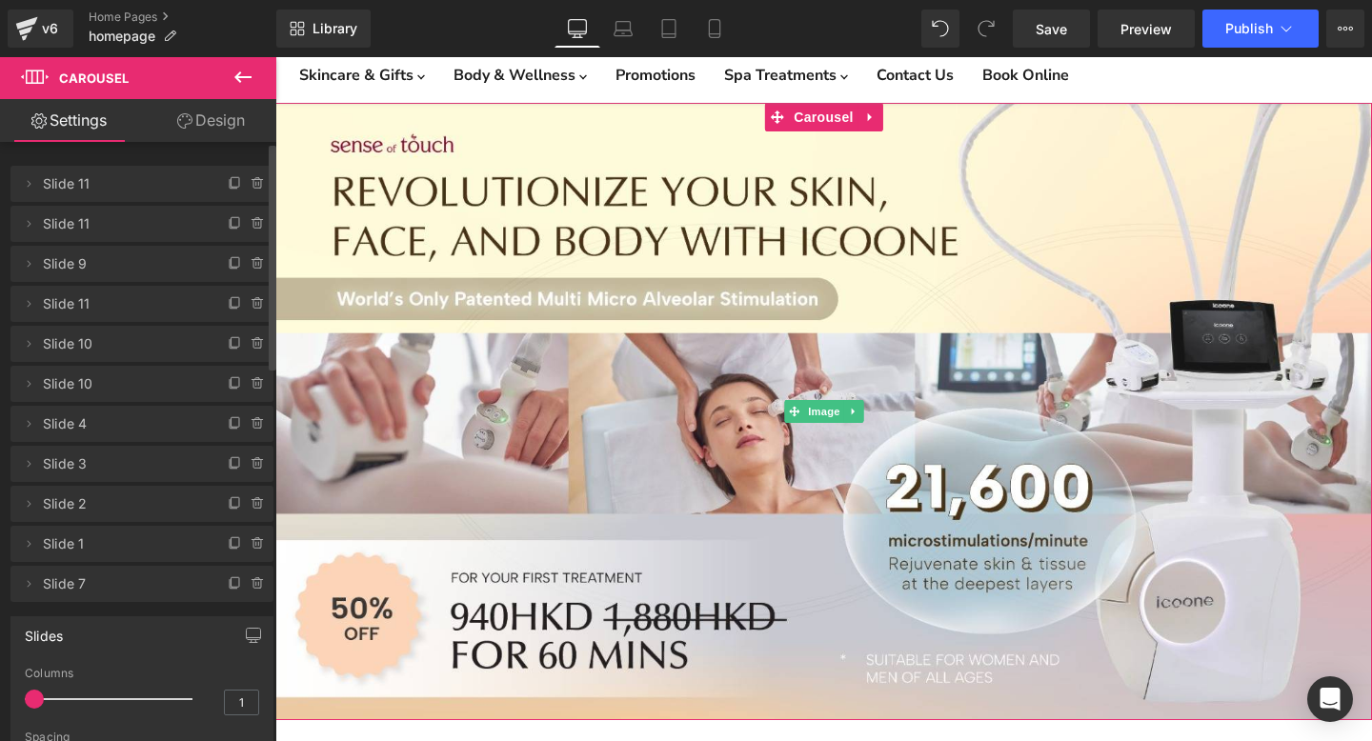
click at [130, 182] on span "Slide 11" at bounding box center [123, 184] width 160 height 36
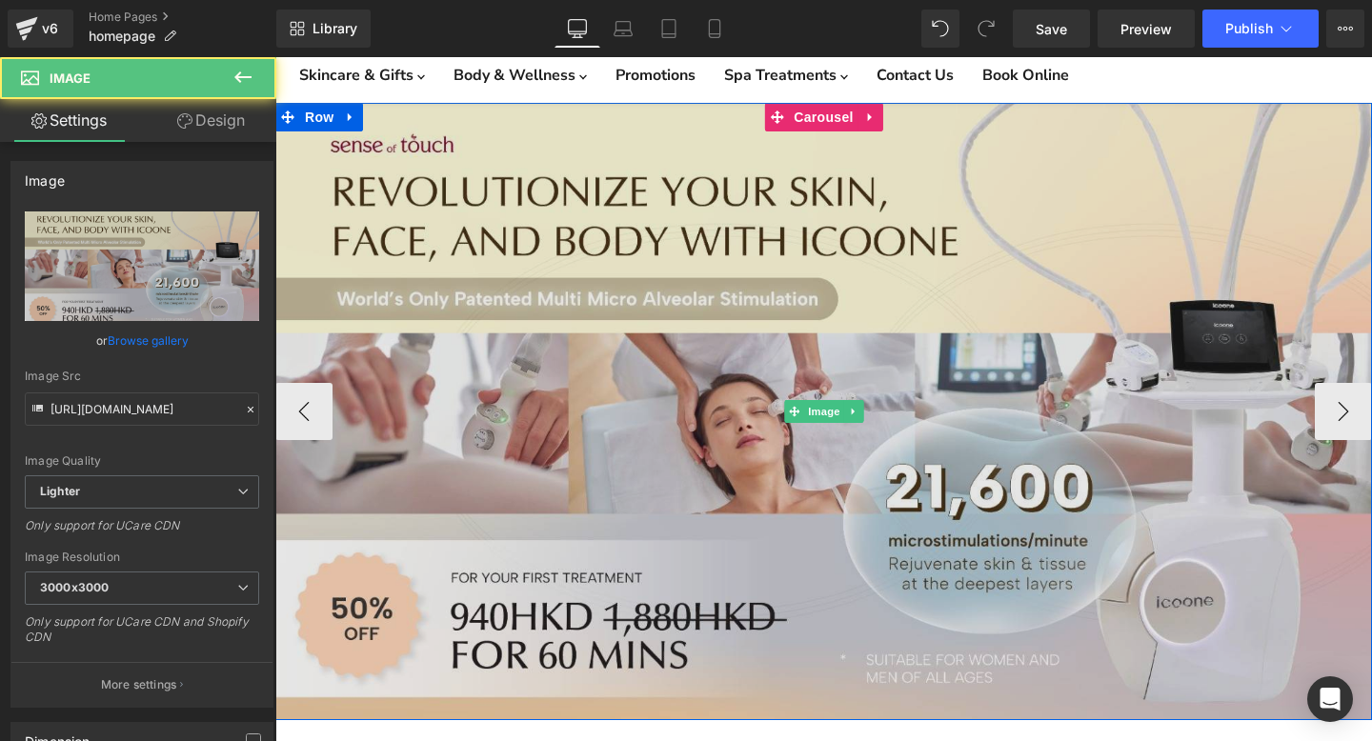
click at [639, 293] on img "Main content" at bounding box center [823, 411] width 1096 height 617
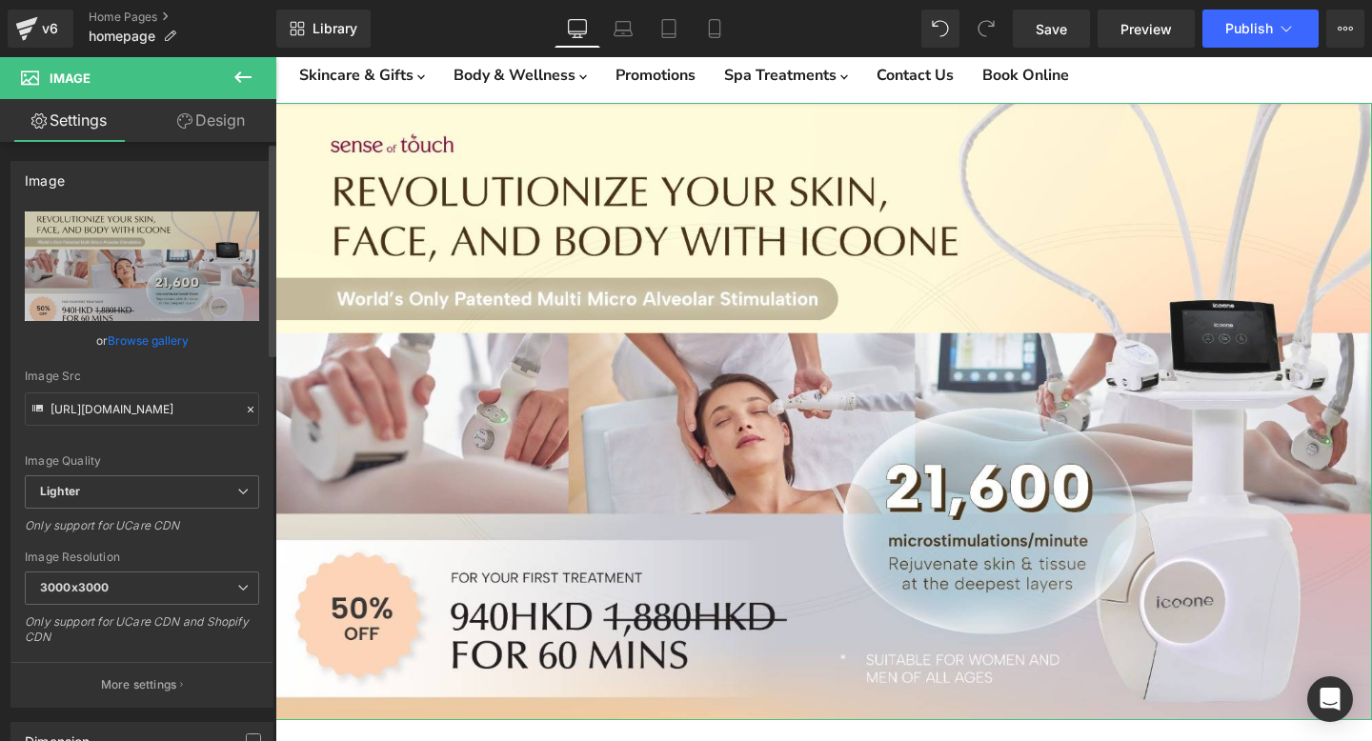
click at [136, 338] on link "Browse gallery" at bounding box center [148, 340] width 81 height 33
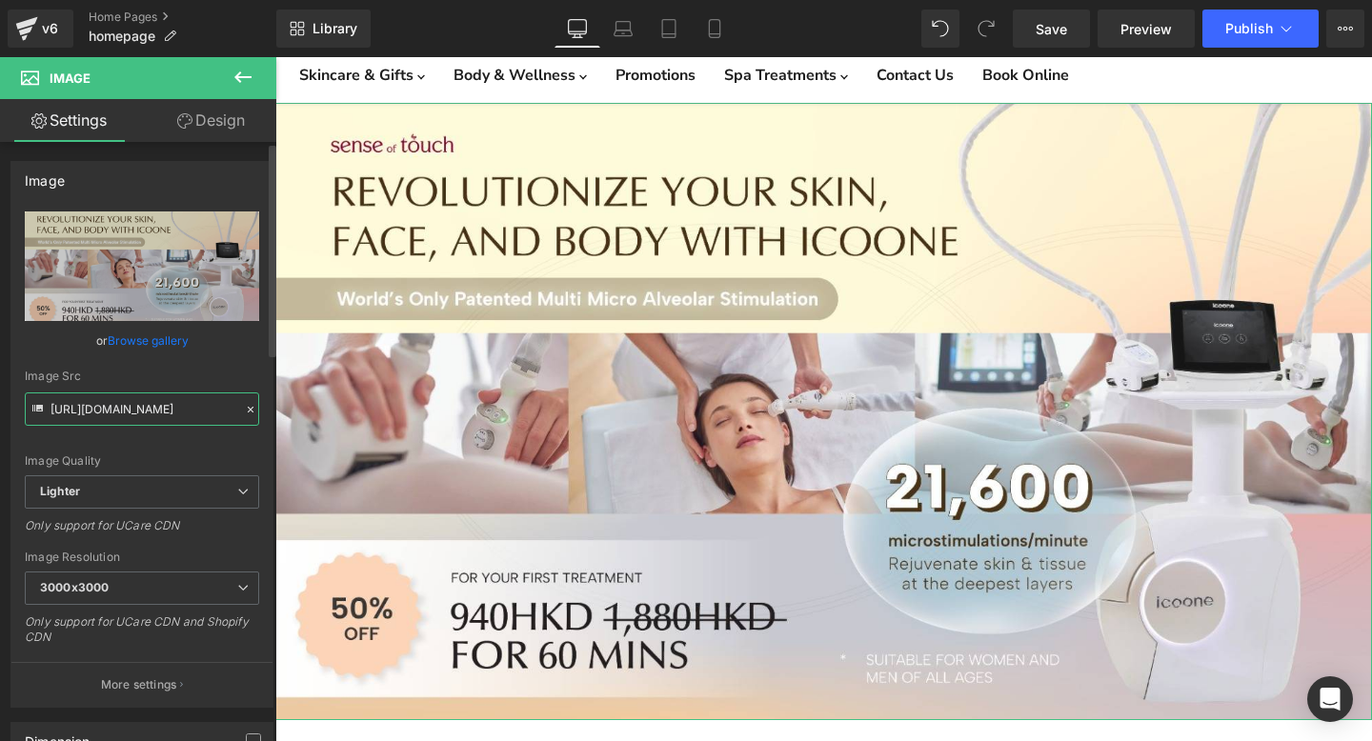
click at [149, 401] on input "https://ucarecdn.com/56a70691-ac35-4b39-82c6-2032744ef1a1/-/format/auto/-/previ…" at bounding box center [142, 408] width 234 height 33
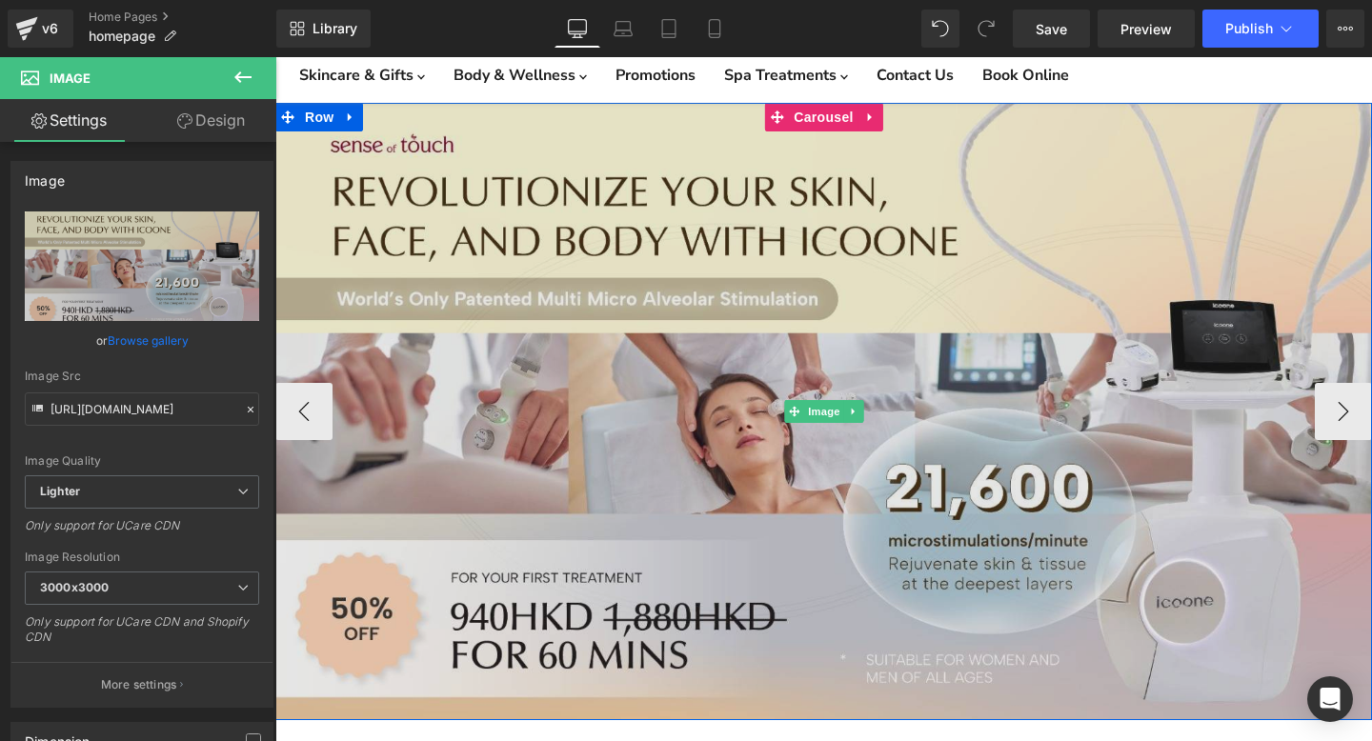
click at [424, 286] on img "Main content" at bounding box center [823, 411] width 1096 height 617
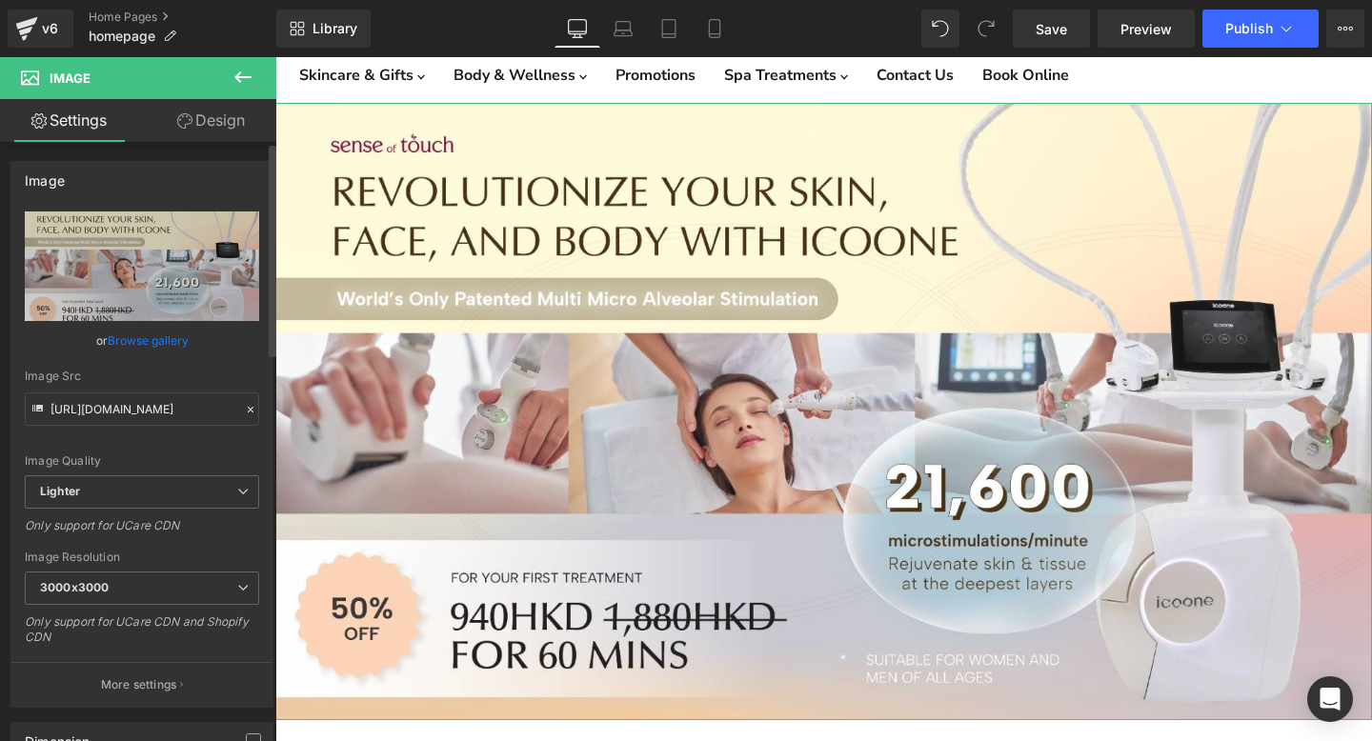
click at [147, 331] on link "Browse gallery" at bounding box center [148, 340] width 81 height 33
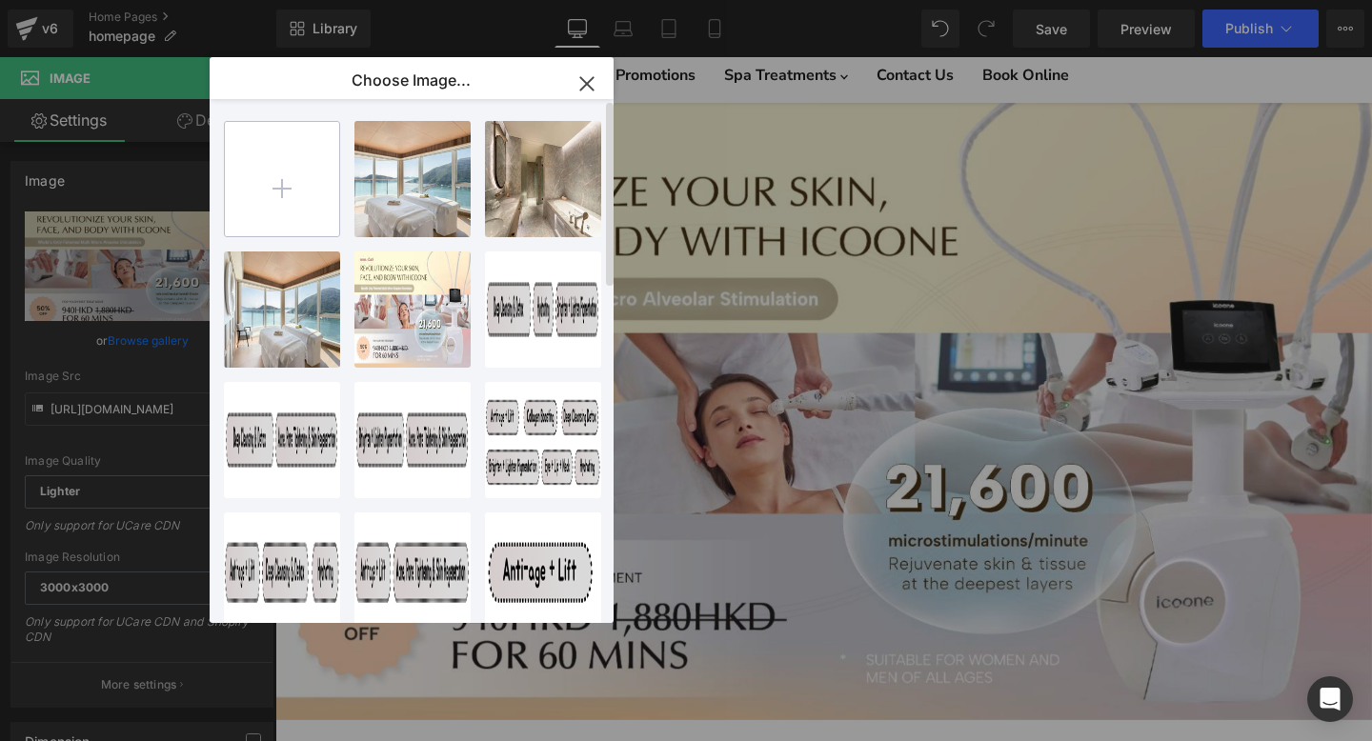
type input "C:\fakepath\SoT_Fullerton_Website-Banner-01 (1) (1).webp"
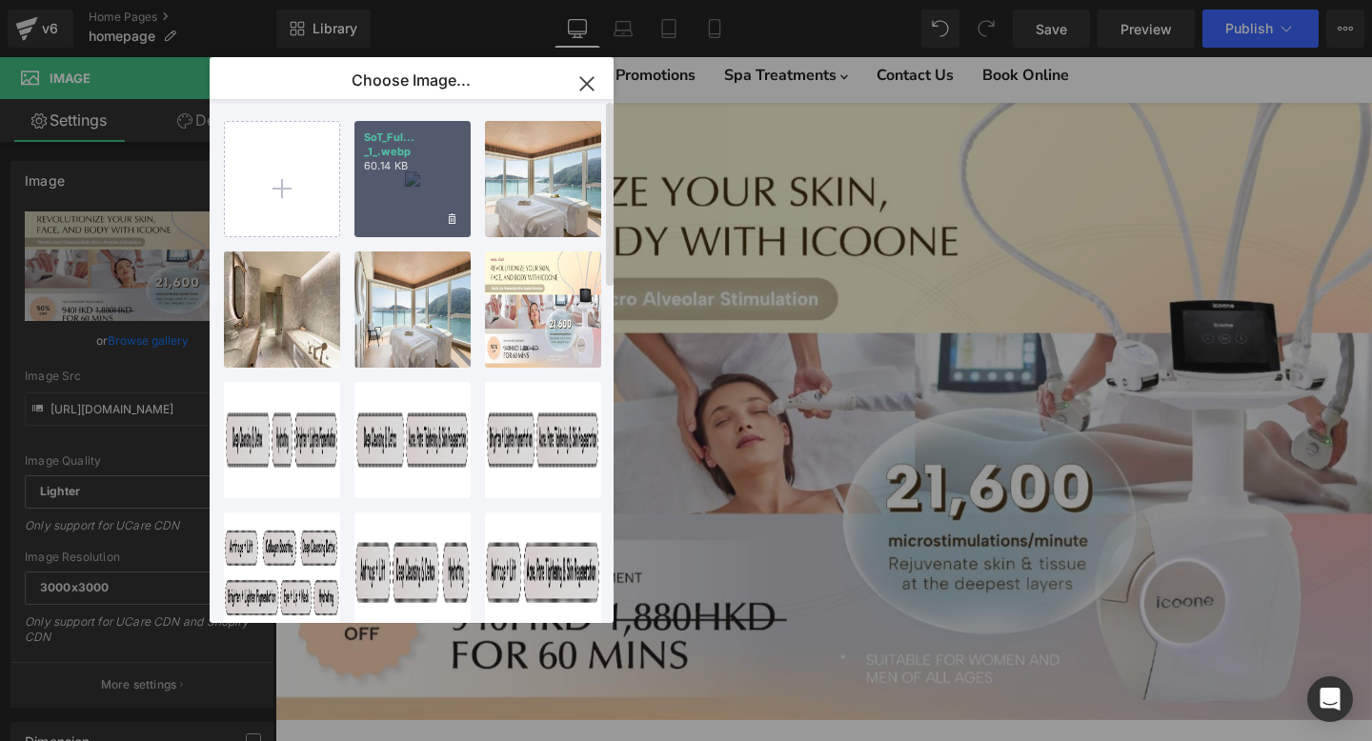
click at [0, 0] on div "SoT_Ful... _1_.webp 60.14 KB" at bounding box center [0, 0] width 0 height 0
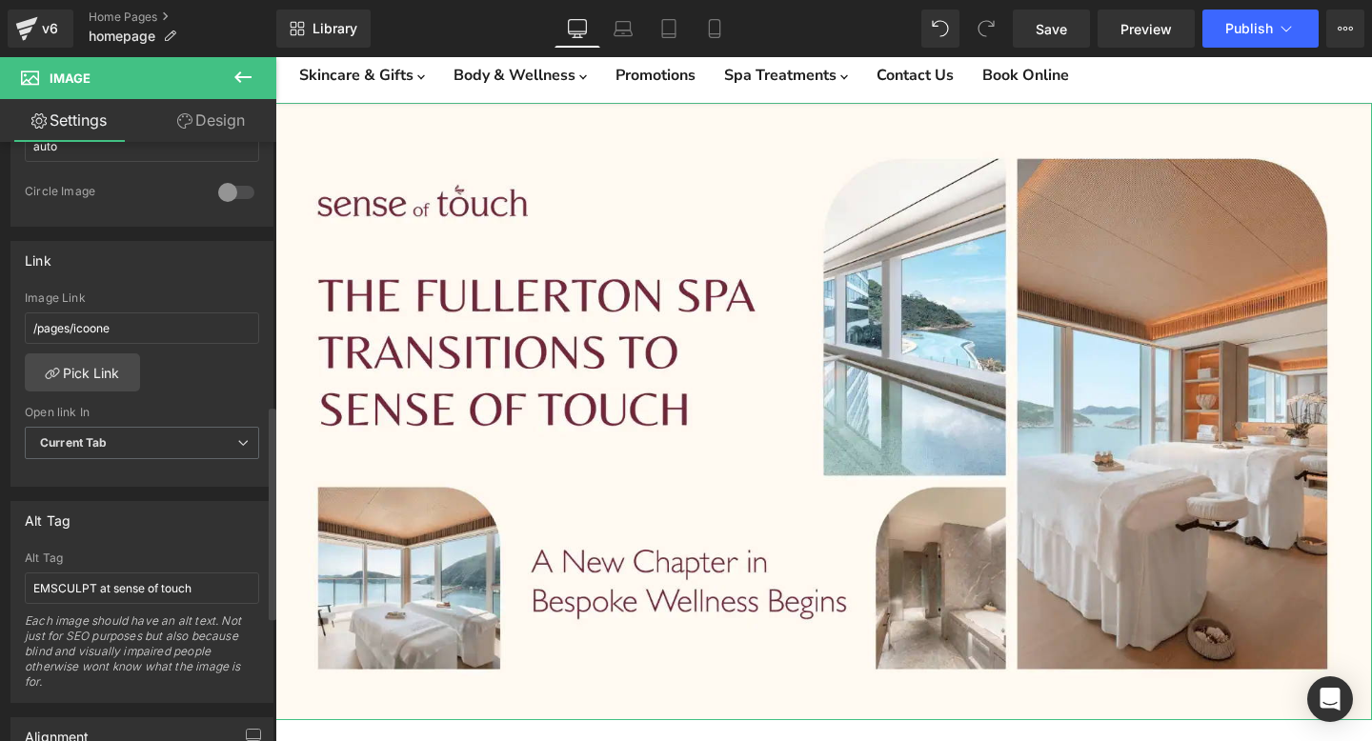
scroll to position [740, 0]
click at [100, 368] on link "Pick Link" at bounding box center [82, 370] width 115 height 38
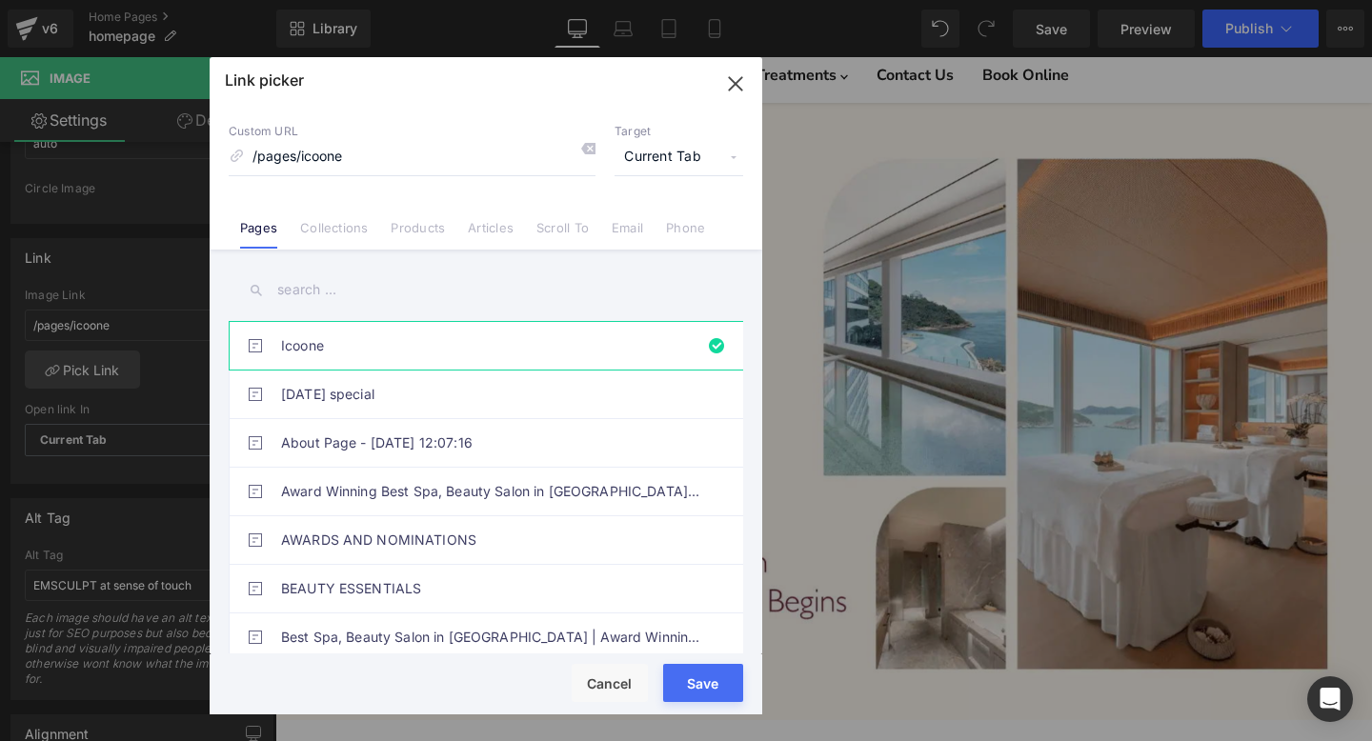
click at [0, 0] on input "text" at bounding box center [0, 0] width 0 height 0
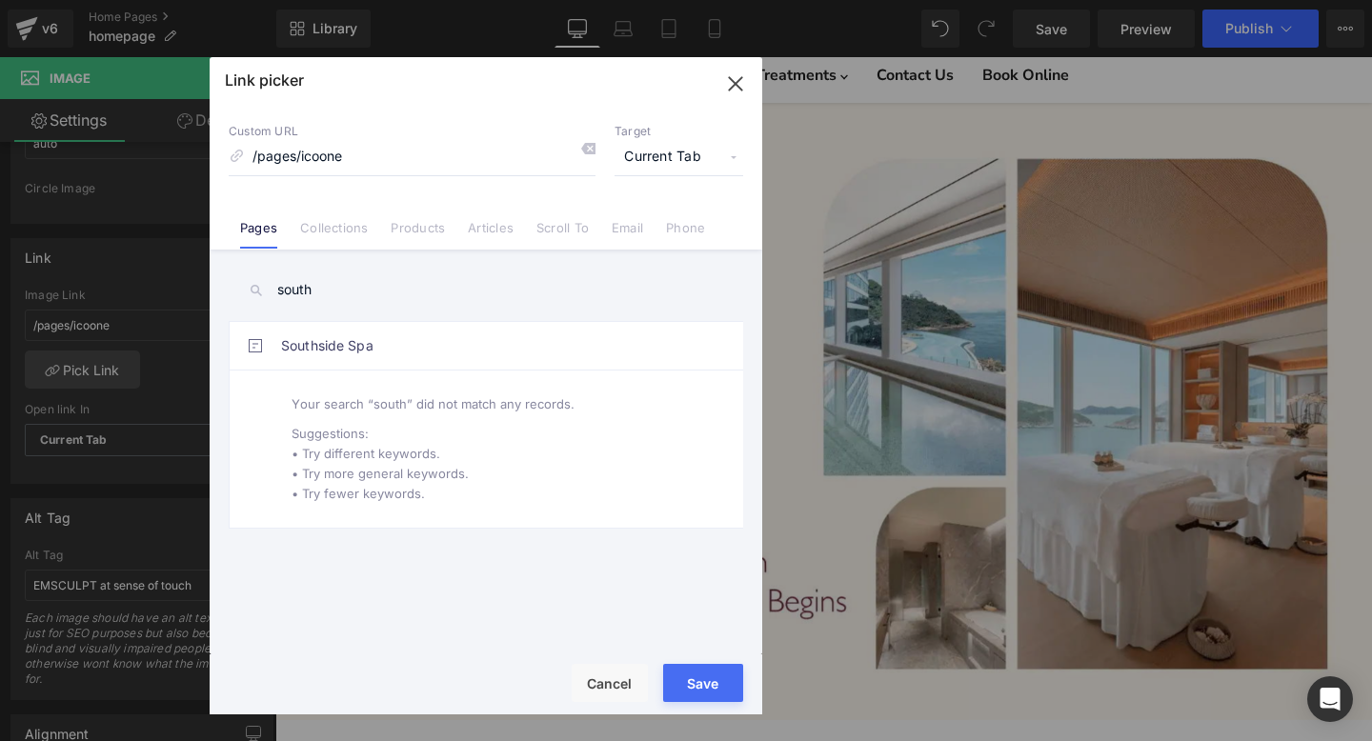
click at [0, 0] on input "south" at bounding box center [0, 0] width 0 height 0
type input "south"
click at [0, 0] on button "Save" at bounding box center [0, 0] width 0 height 0
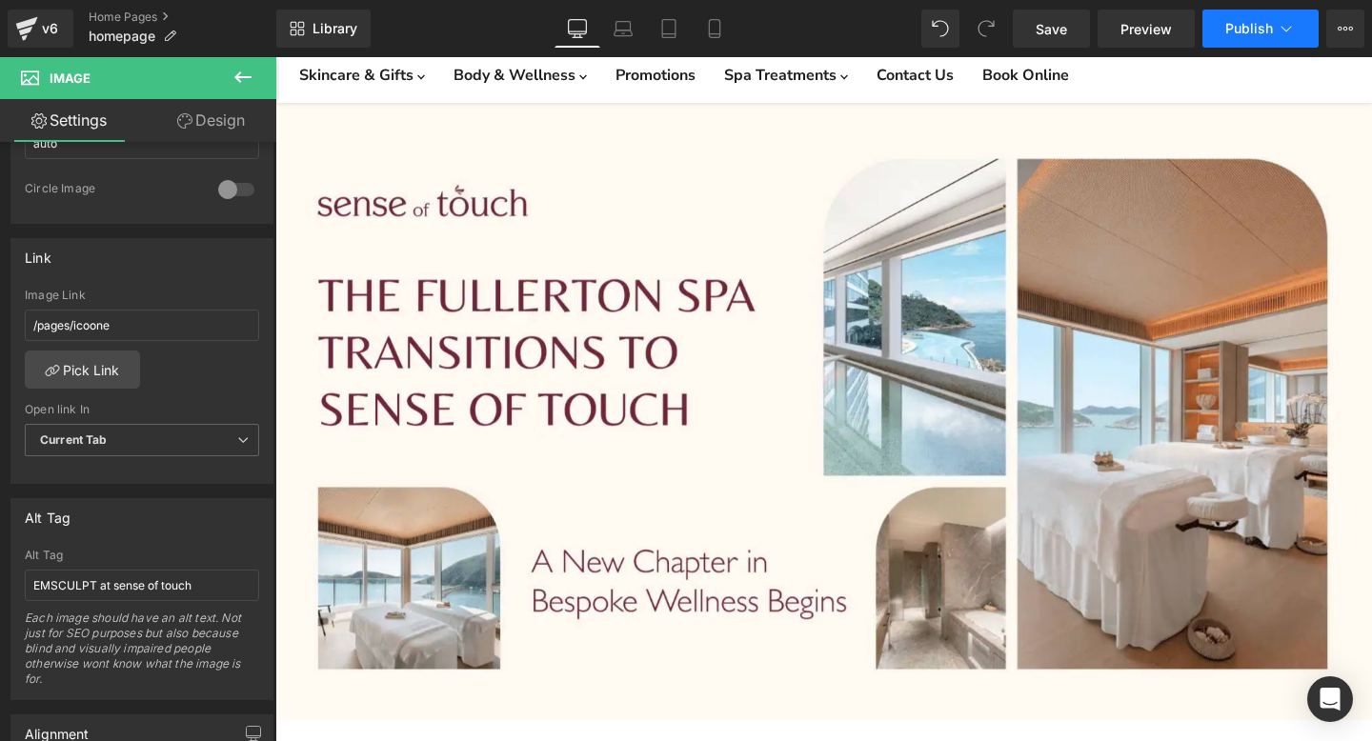
click at [1254, 26] on span "Publish" at bounding box center [1249, 28] width 48 height 15
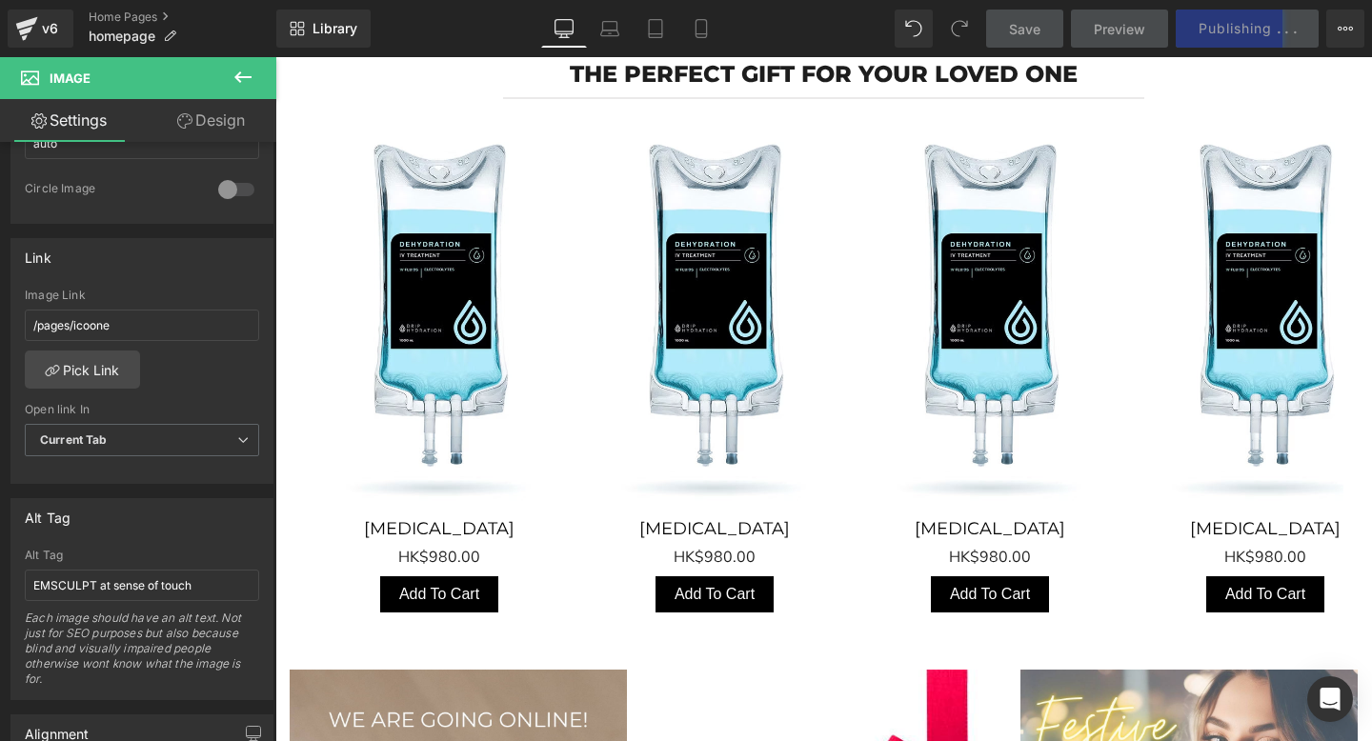
scroll to position [853, 0]
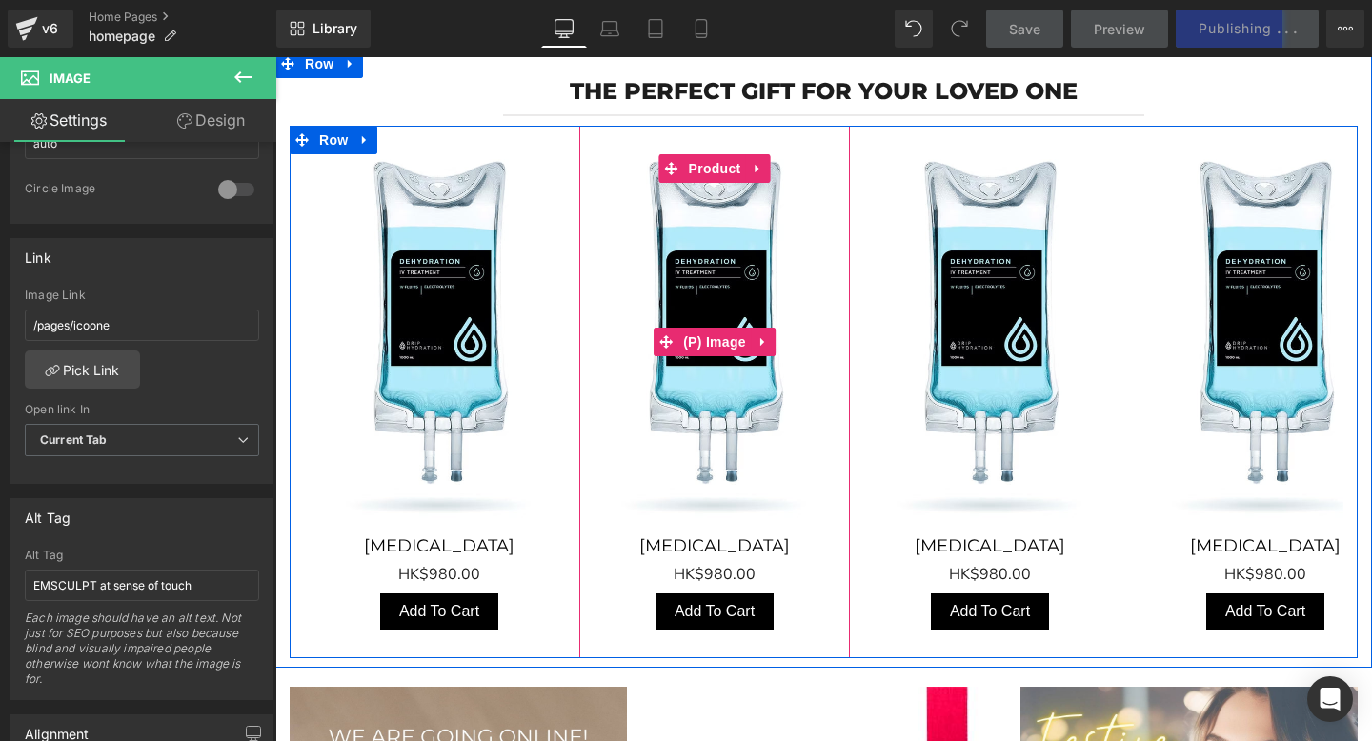
click at [724, 322] on img "Main content" at bounding box center [714, 342] width 251 height 367
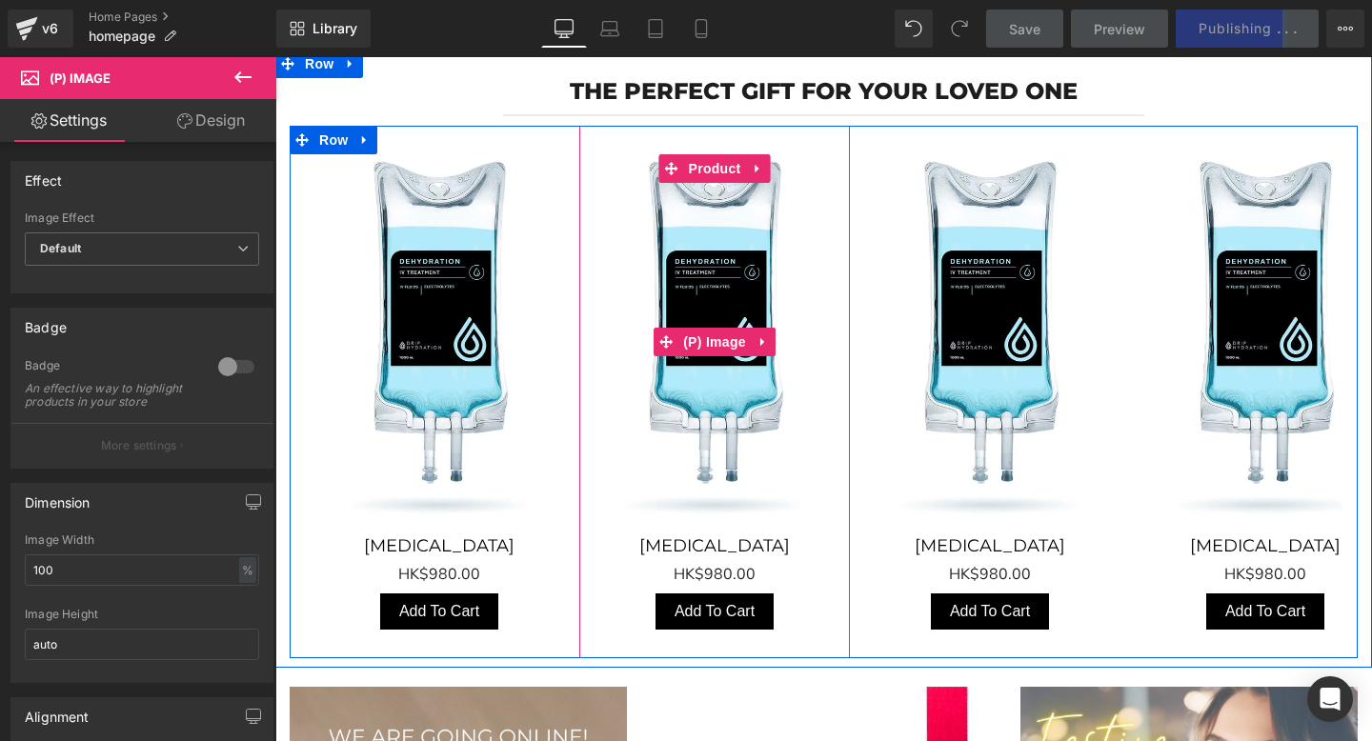
scroll to position [787, 0]
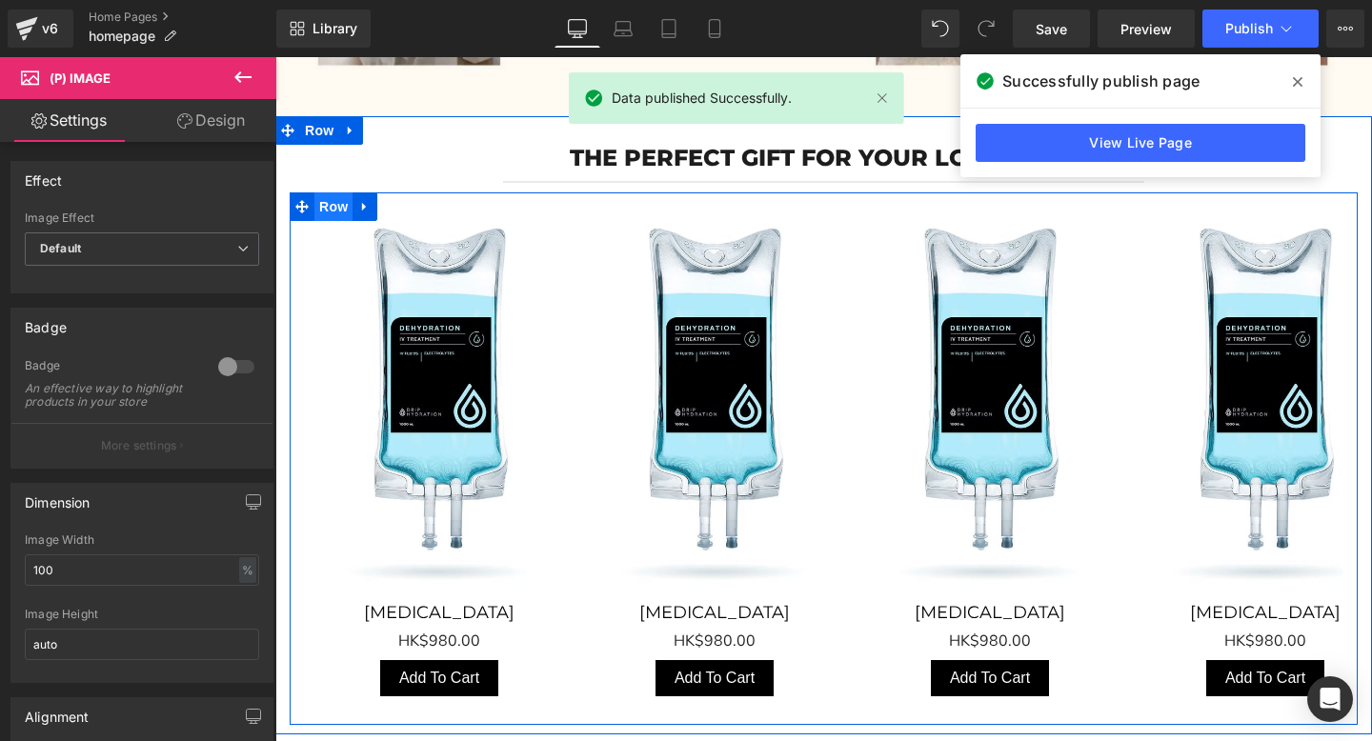
click at [335, 203] on span "Row" at bounding box center [333, 206] width 38 height 29
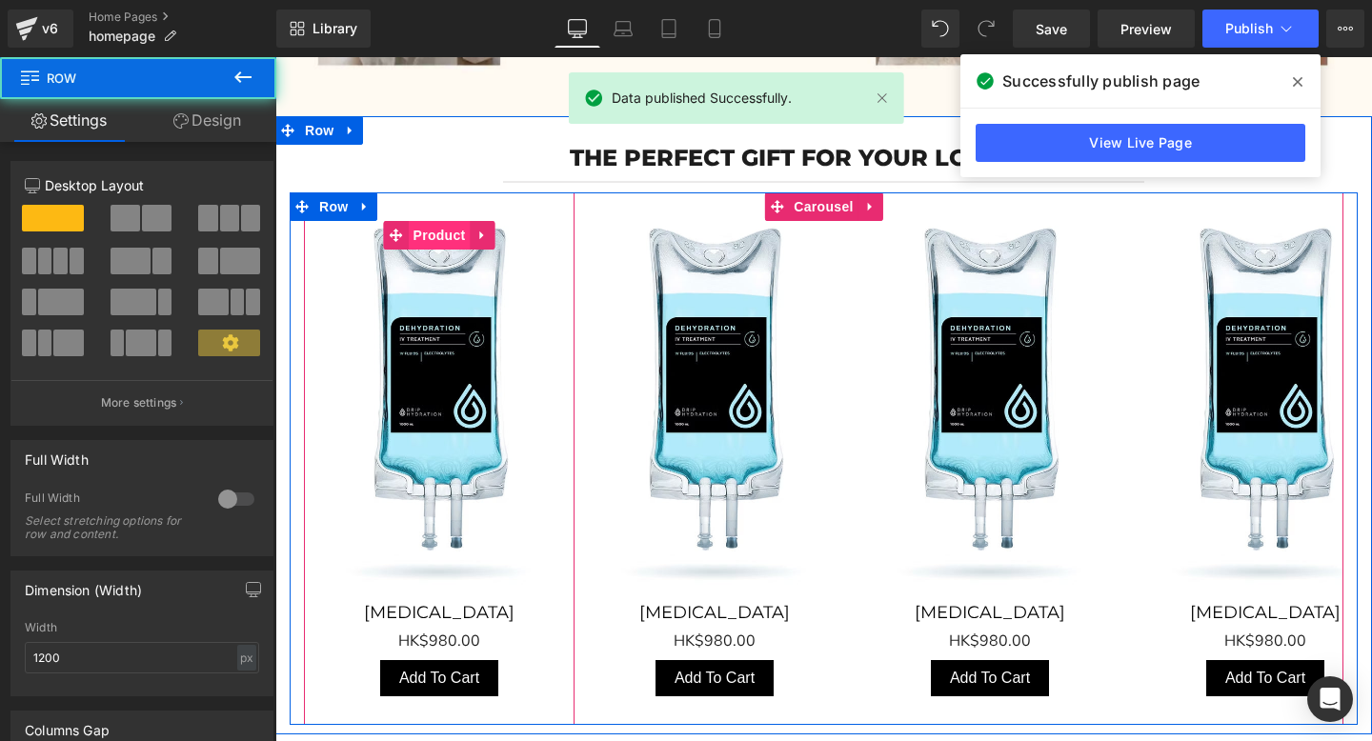
click at [428, 228] on span "Product" at bounding box center [440, 235] width 62 height 29
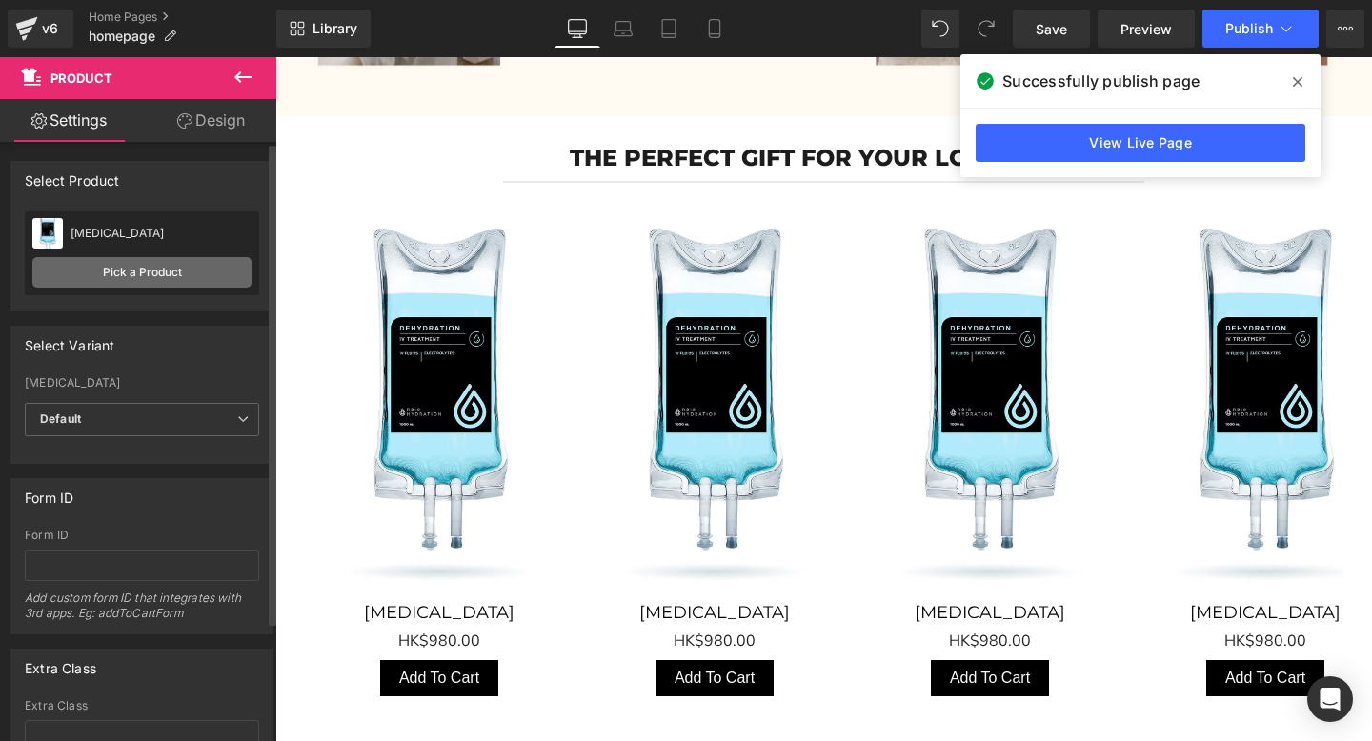
click at [130, 269] on link "Pick a Product" at bounding box center [141, 272] width 219 height 30
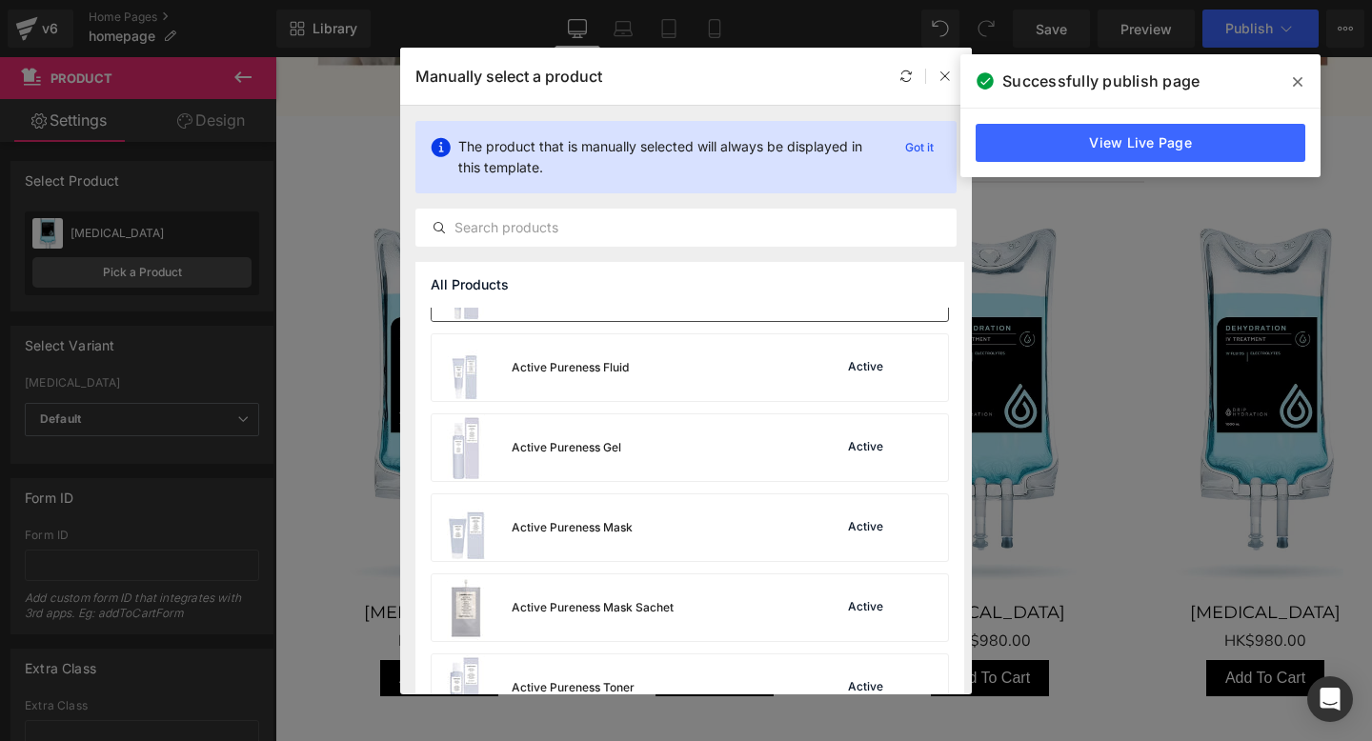
scroll to position [0, 0]
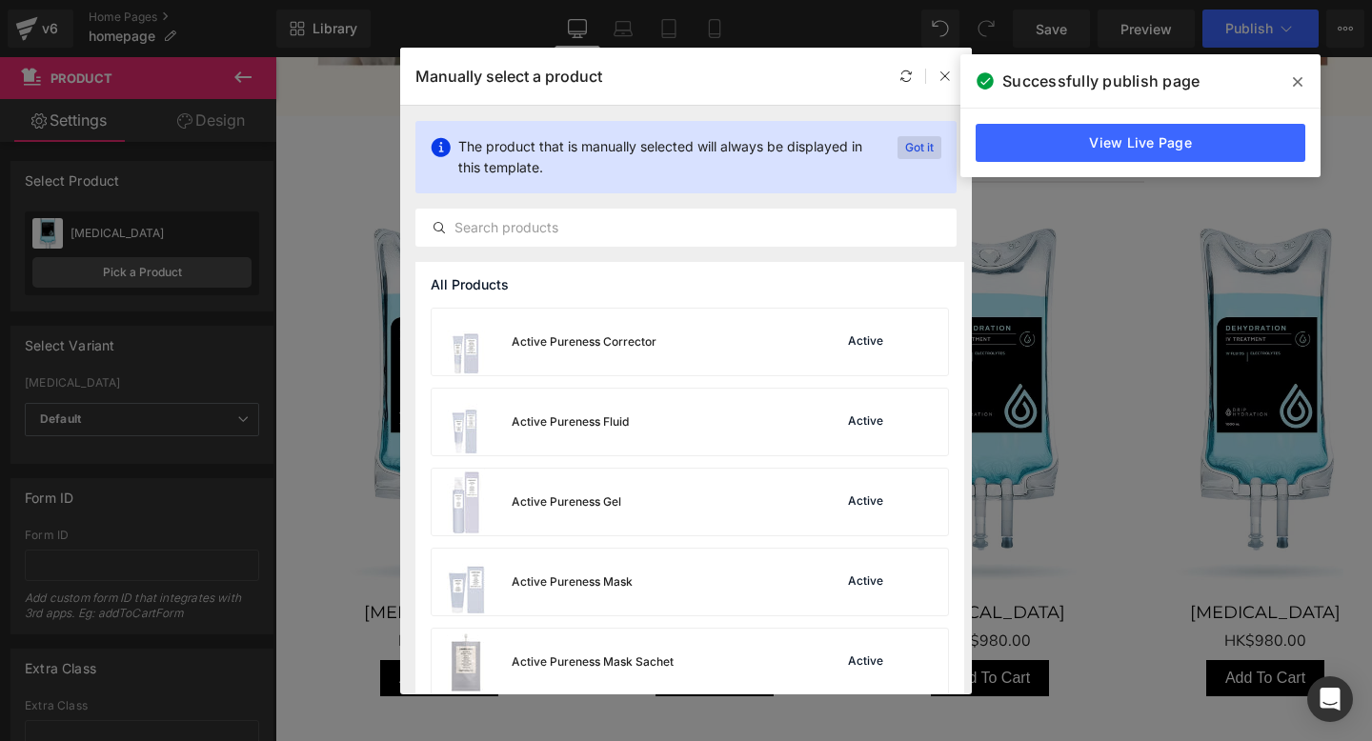
click at [928, 148] on p "Got it" at bounding box center [919, 147] width 44 height 23
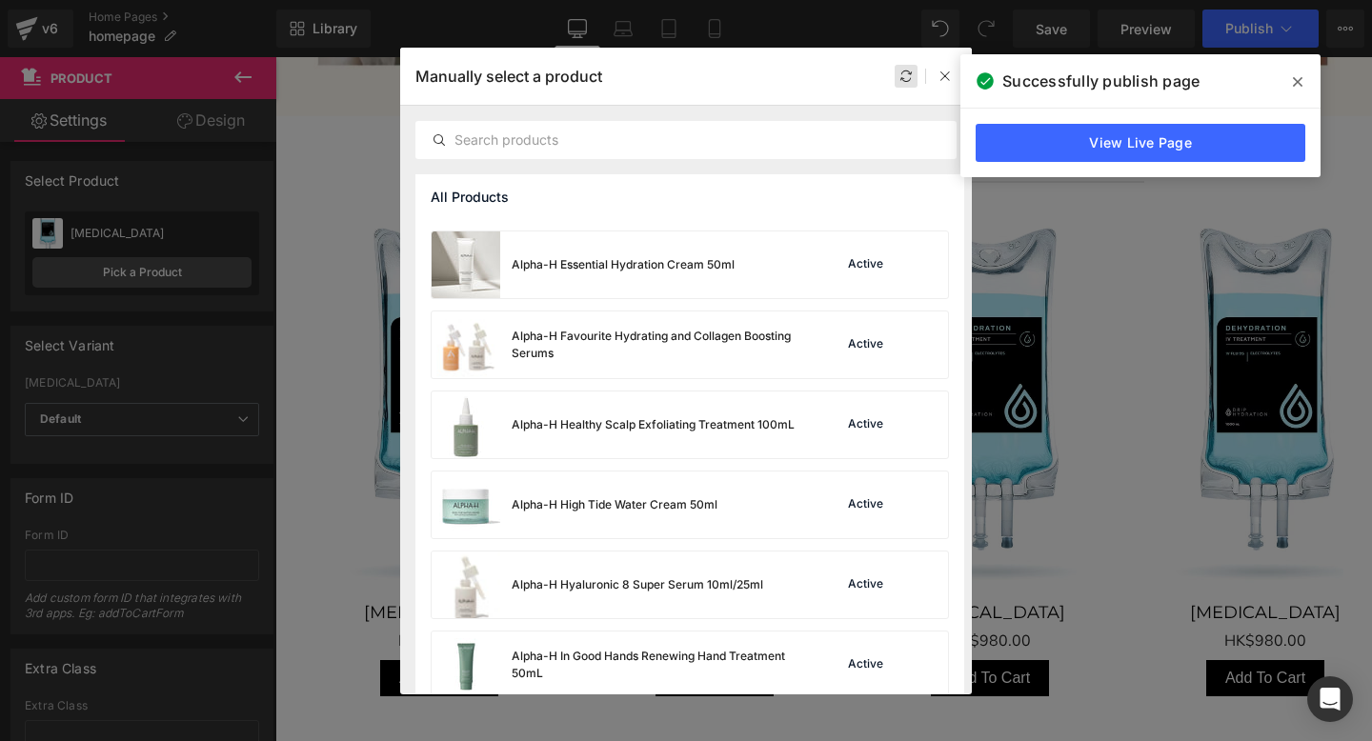
scroll to position [827, 0]
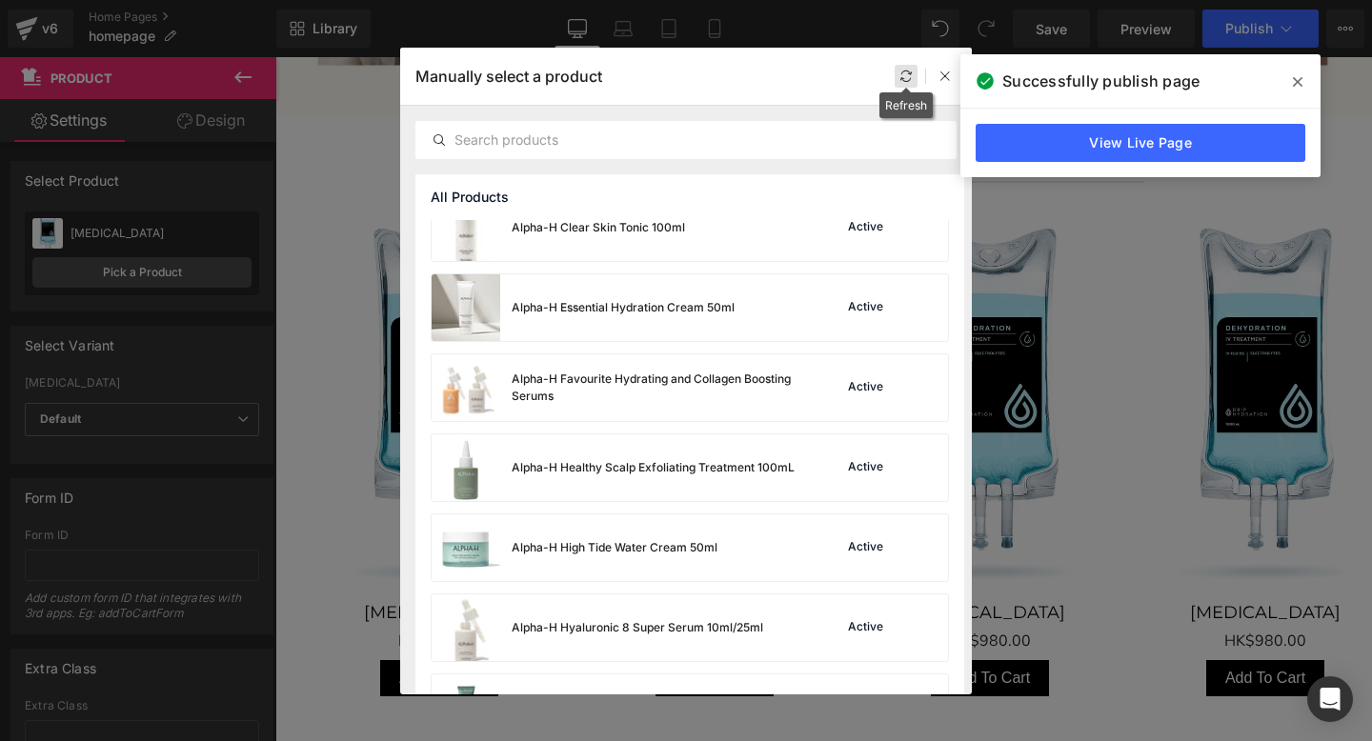
click at [909, 70] on icon at bounding box center [905, 76] width 13 height 13
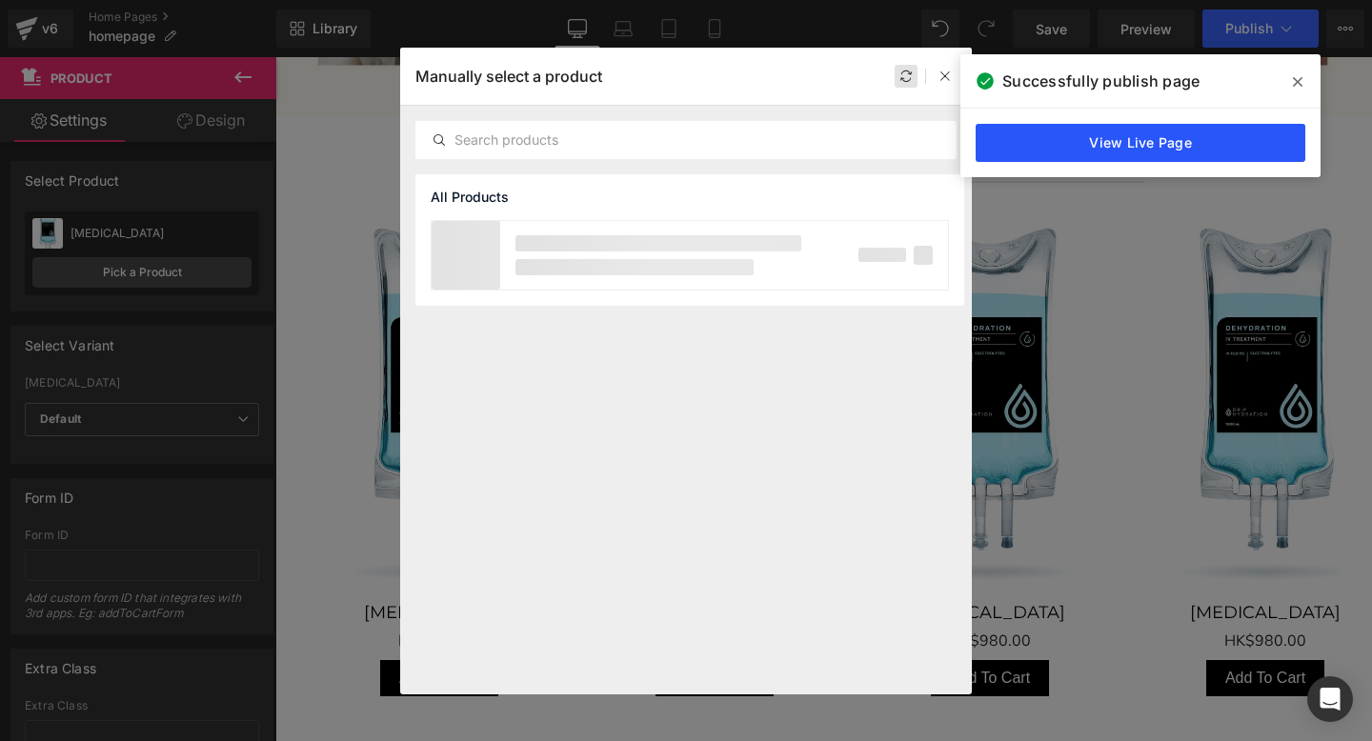
click at [1171, 133] on link "View Live Page" at bounding box center [1140, 143] width 330 height 38
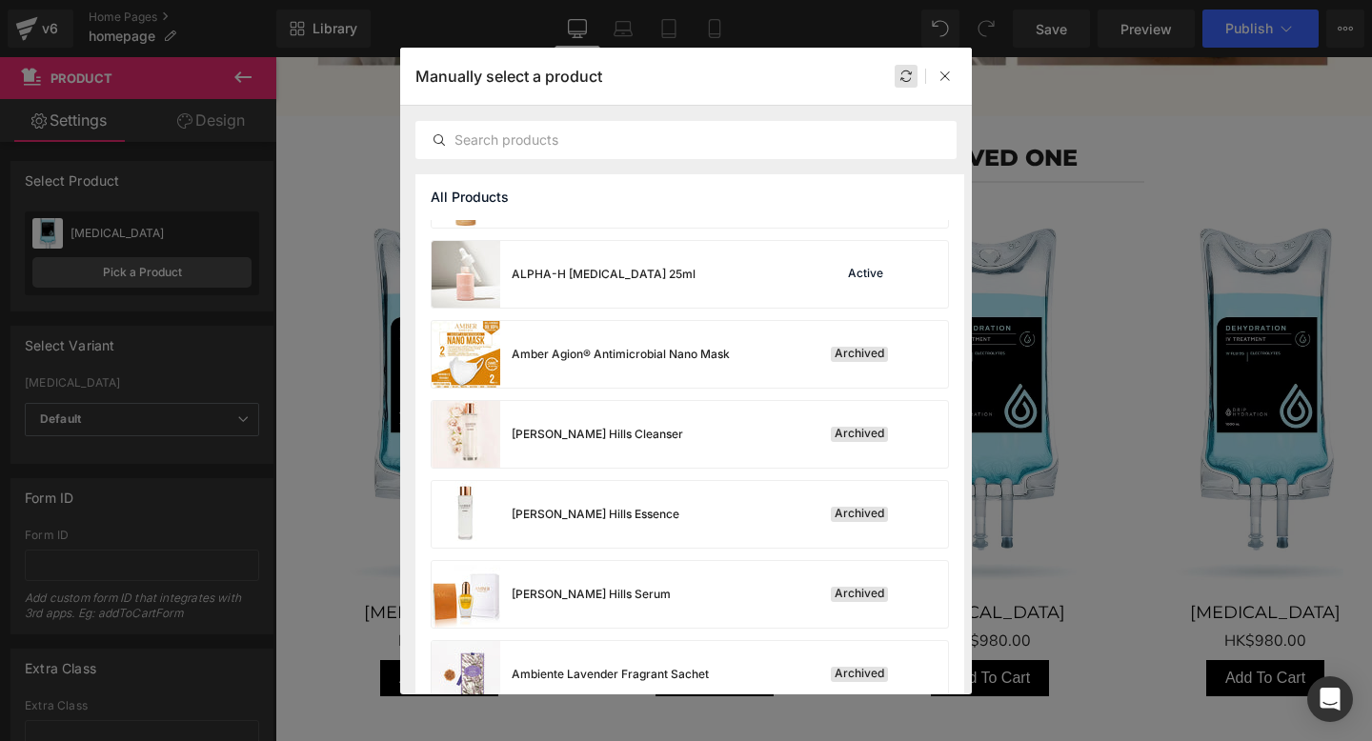
scroll to position [3590, 0]
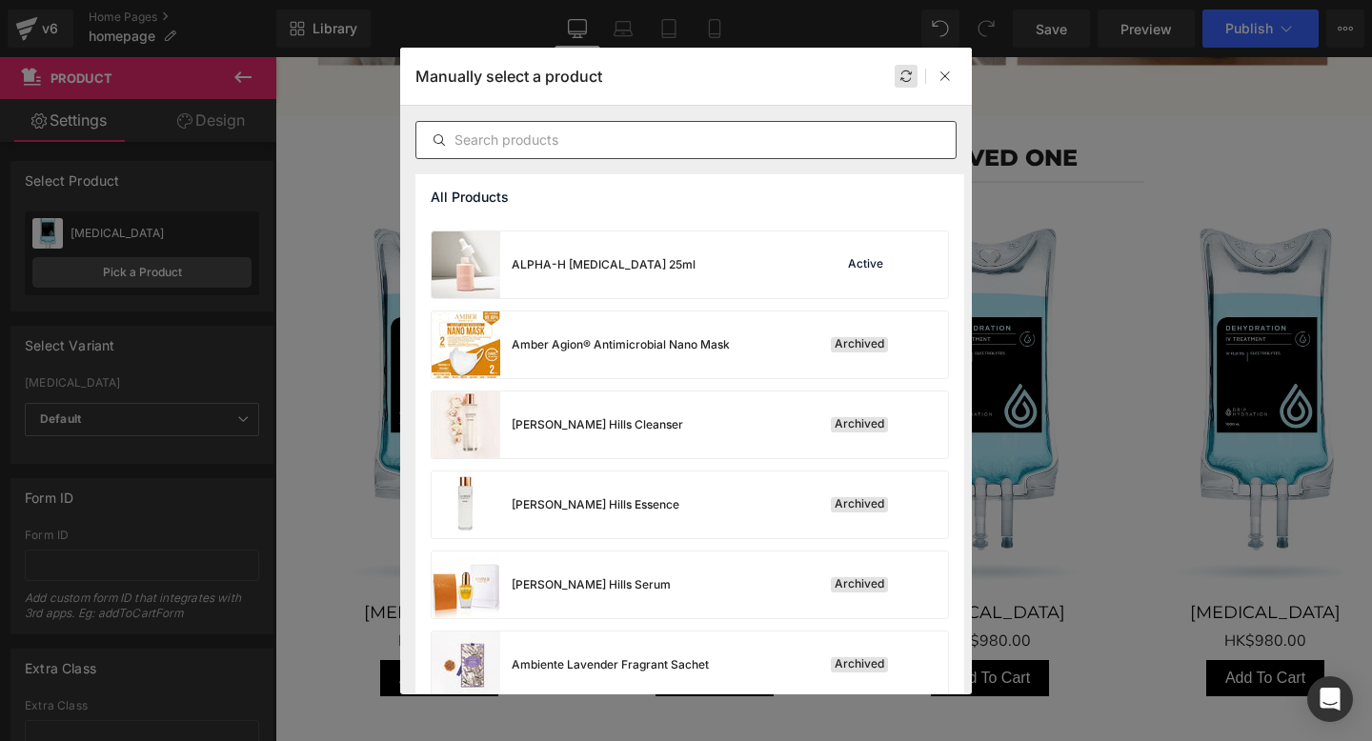
click at [517, 133] on input "text" at bounding box center [685, 140] width 539 height 23
paste input "Alpha-H In Good Hands Renewing Hand Treatment 50mL"
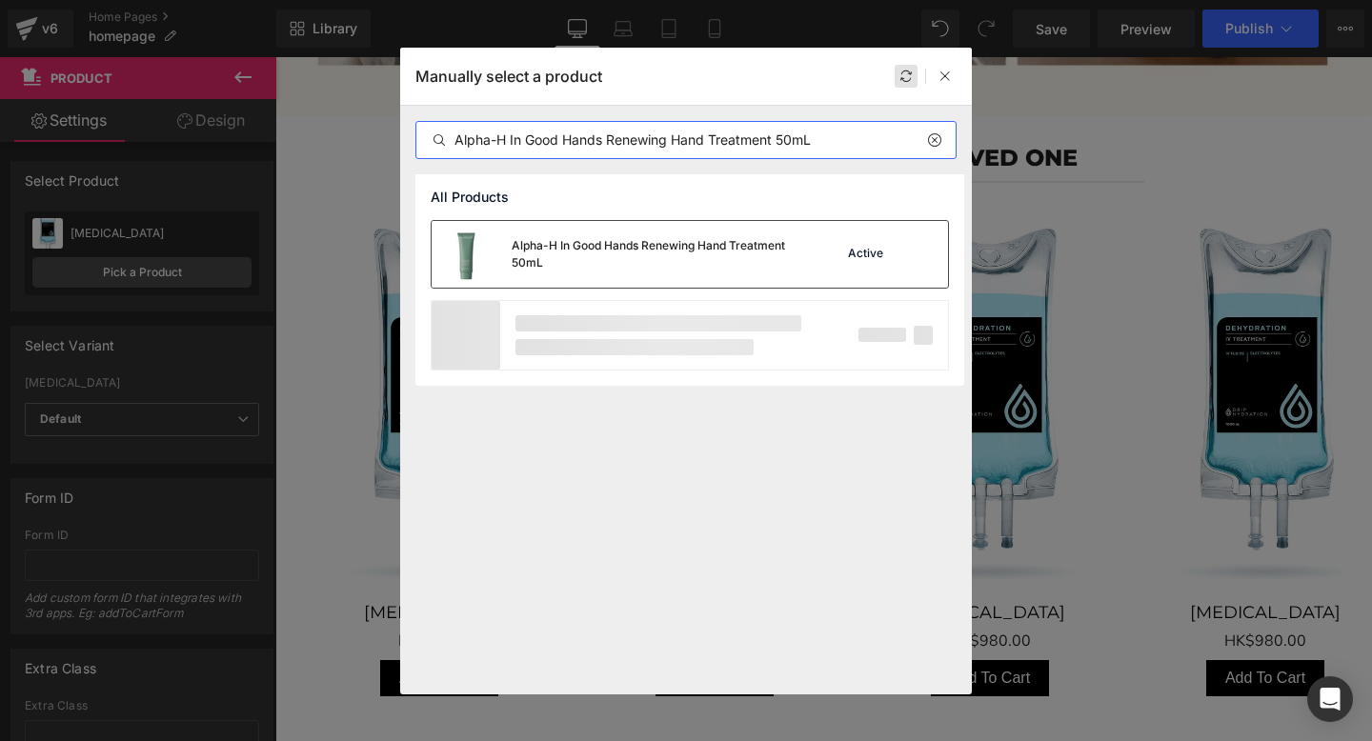
type input "Alpha-H In Good Hands Renewing Hand Treatment 50mL"
click at [785, 252] on div "Alpha-H In Good Hands Renewing Hand Treatment 50mL" at bounding box center [655, 254] width 286 height 34
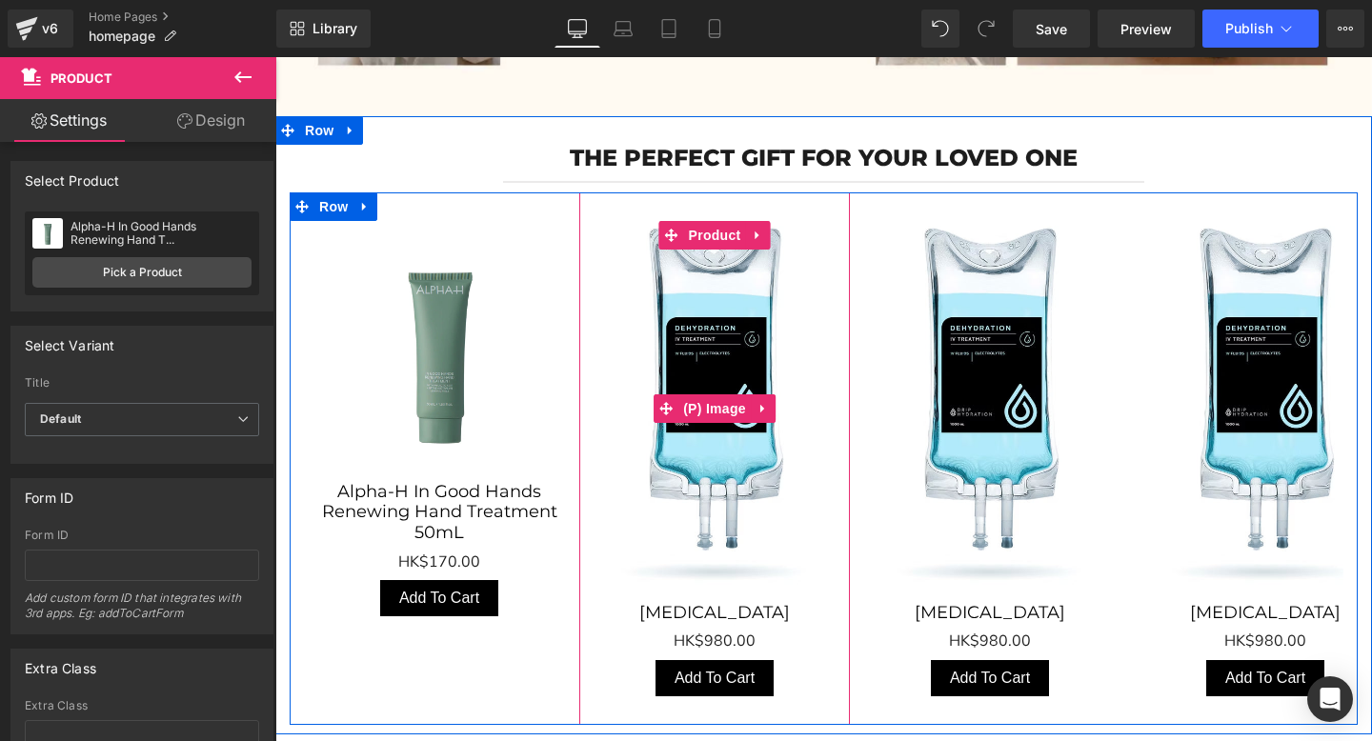
click at [677, 353] on img "Main content" at bounding box center [714, 409] width 251 height 367
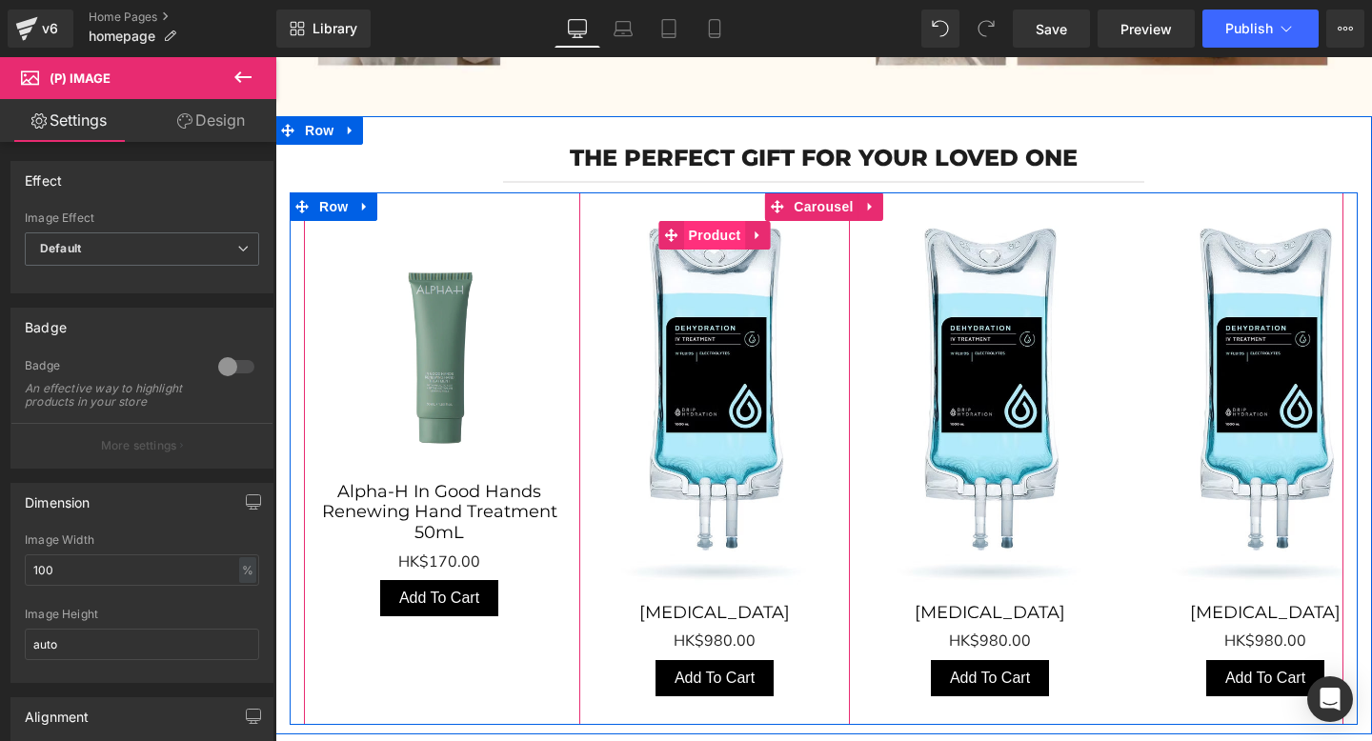
click at [707, 235] on span "Product" at bounding box center [715, 235] width 62 height 29
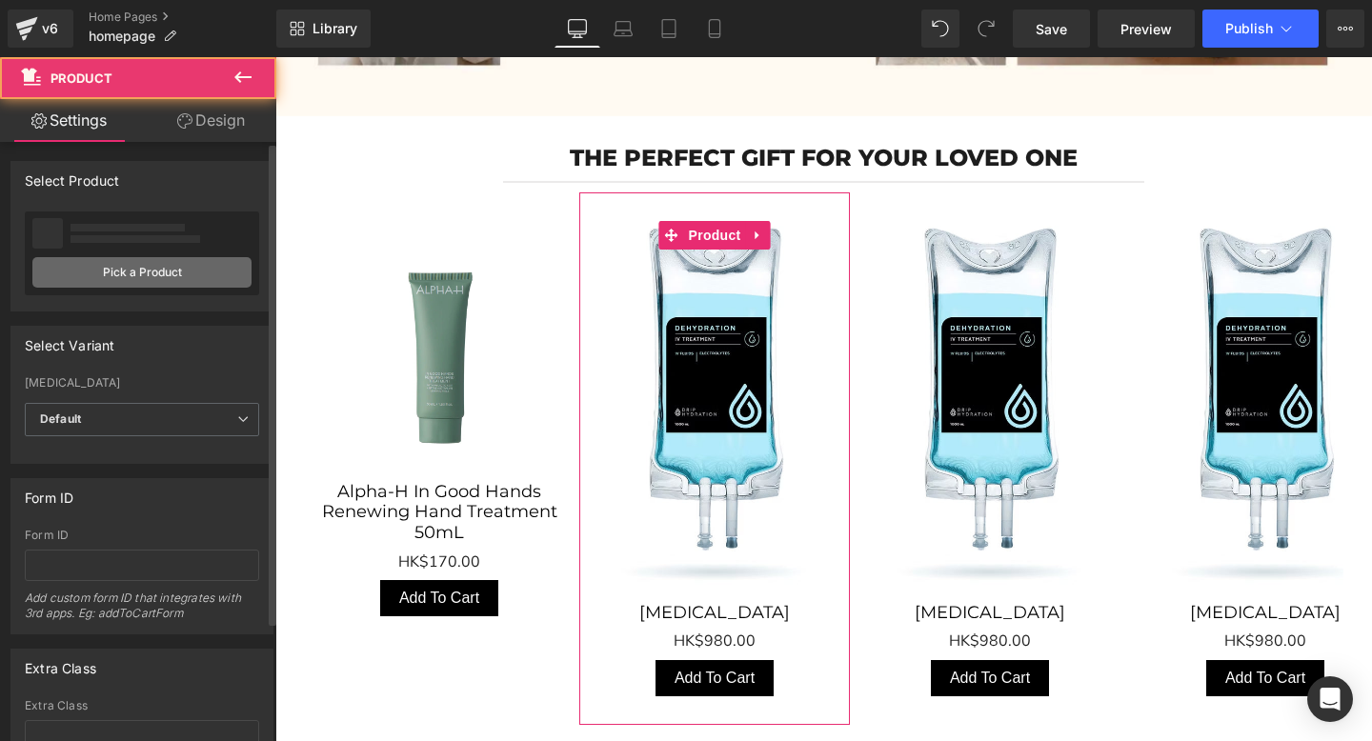
click at [164, 276] on link "Pick a Product" at bounding box center [141, 272] width 219 height 30
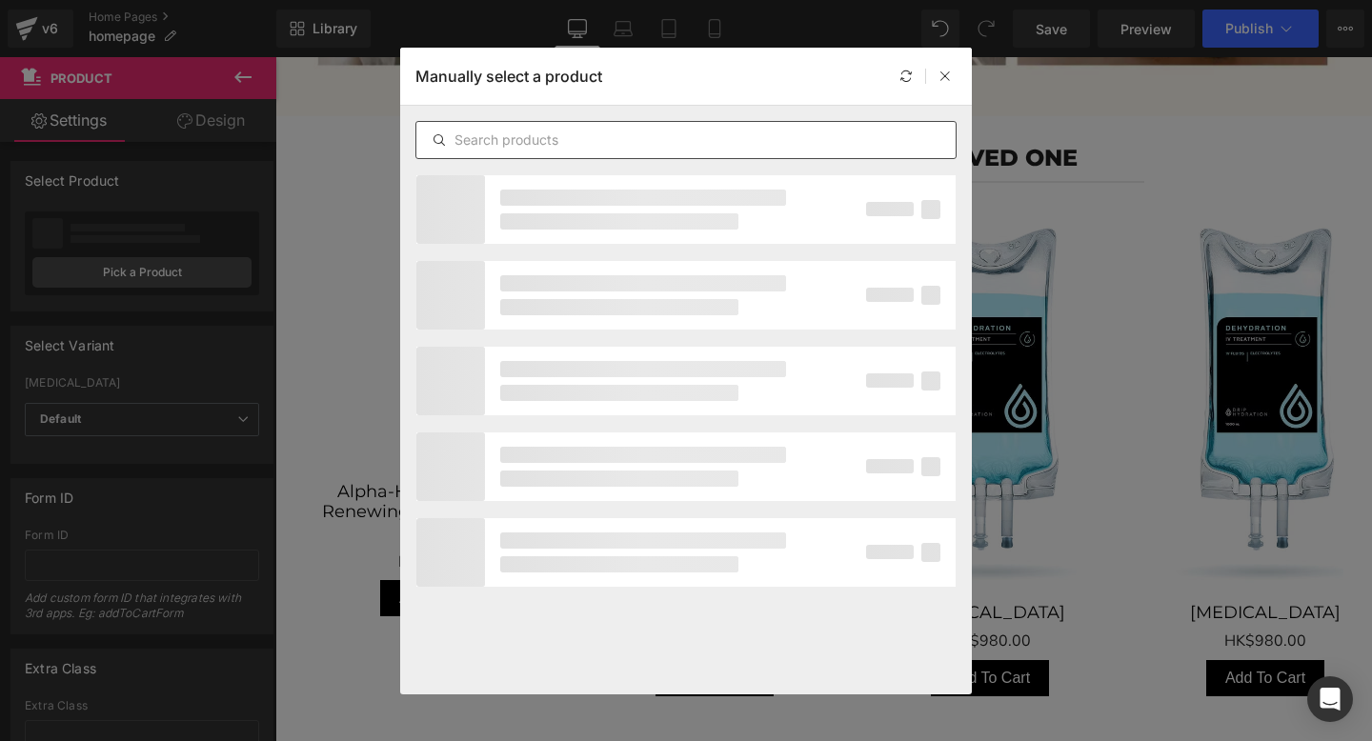
click at [501, 127] on div at bounding box center [685, 140] width 541 height 38
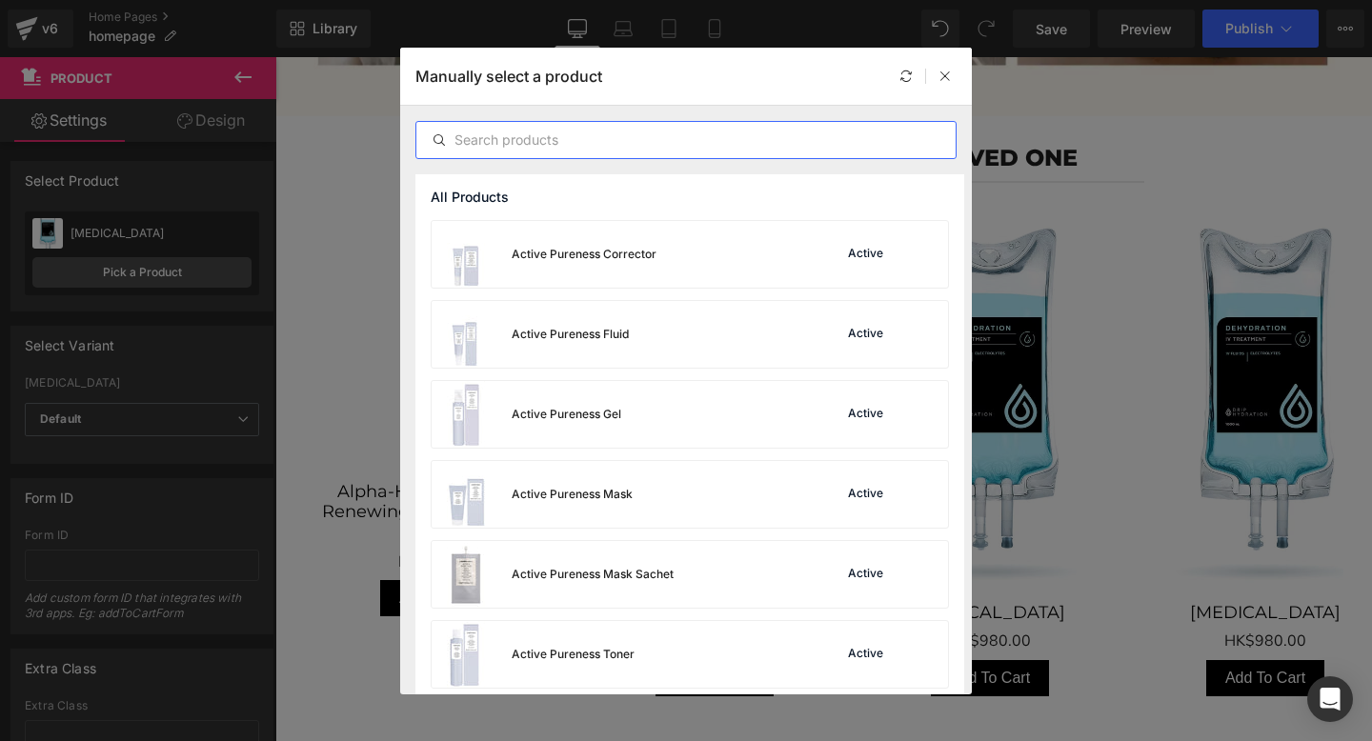
click at [511, 142] on input "text" at bounding box center [685, 140] width 539 height 23
paste input "Firming Body Care Duo"
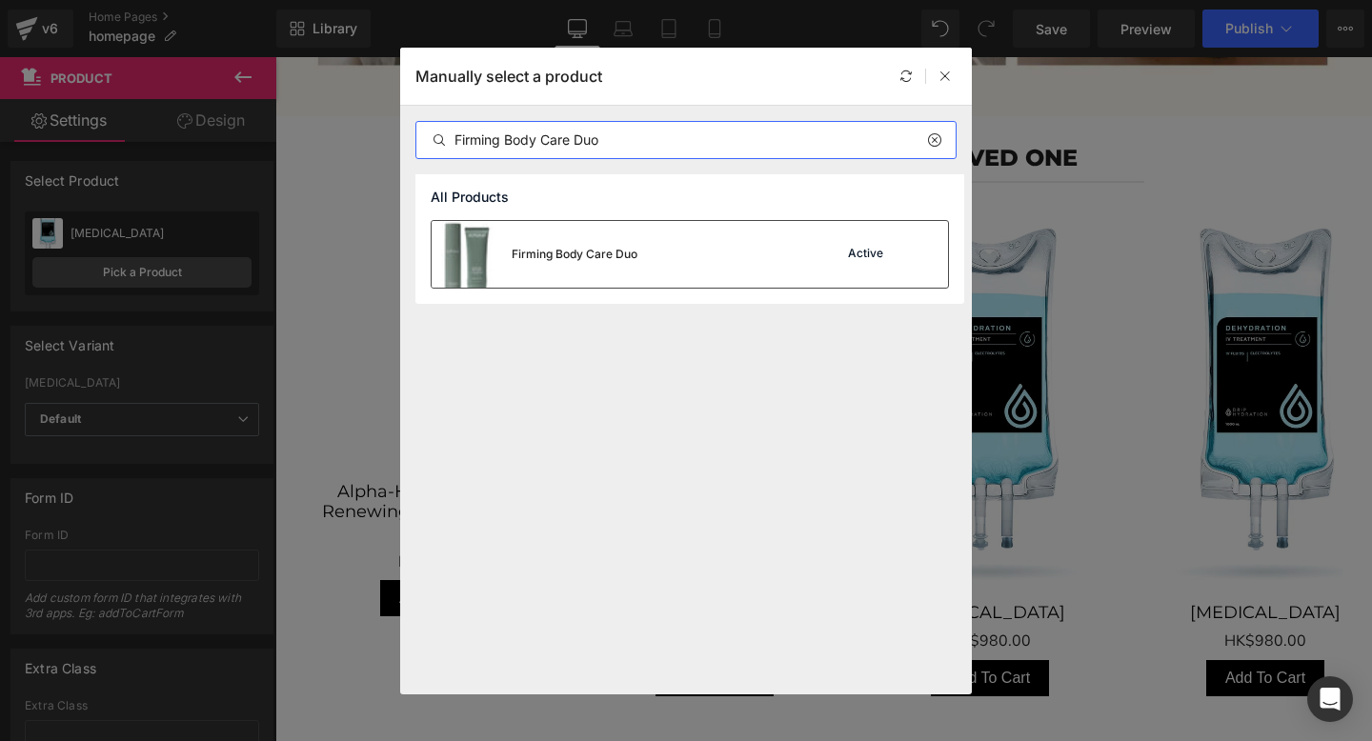
type input "Firming Body Care Duo"
click at [673, 255] on div "Firming Body Care Duo Active" at bounding box center [690, 254] width 516 height 67
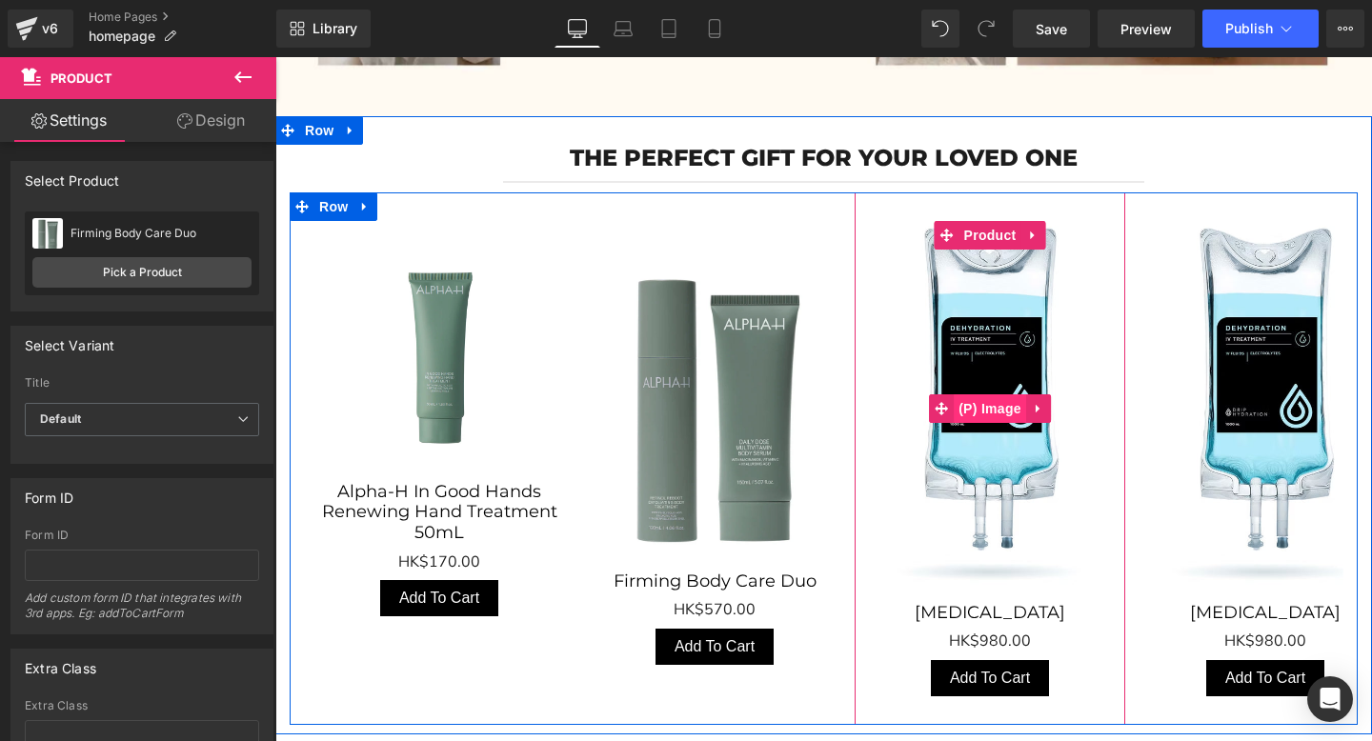
click at [968, 403] on span "(P) Image" at bounding box center [989, 408] width 72 height 29
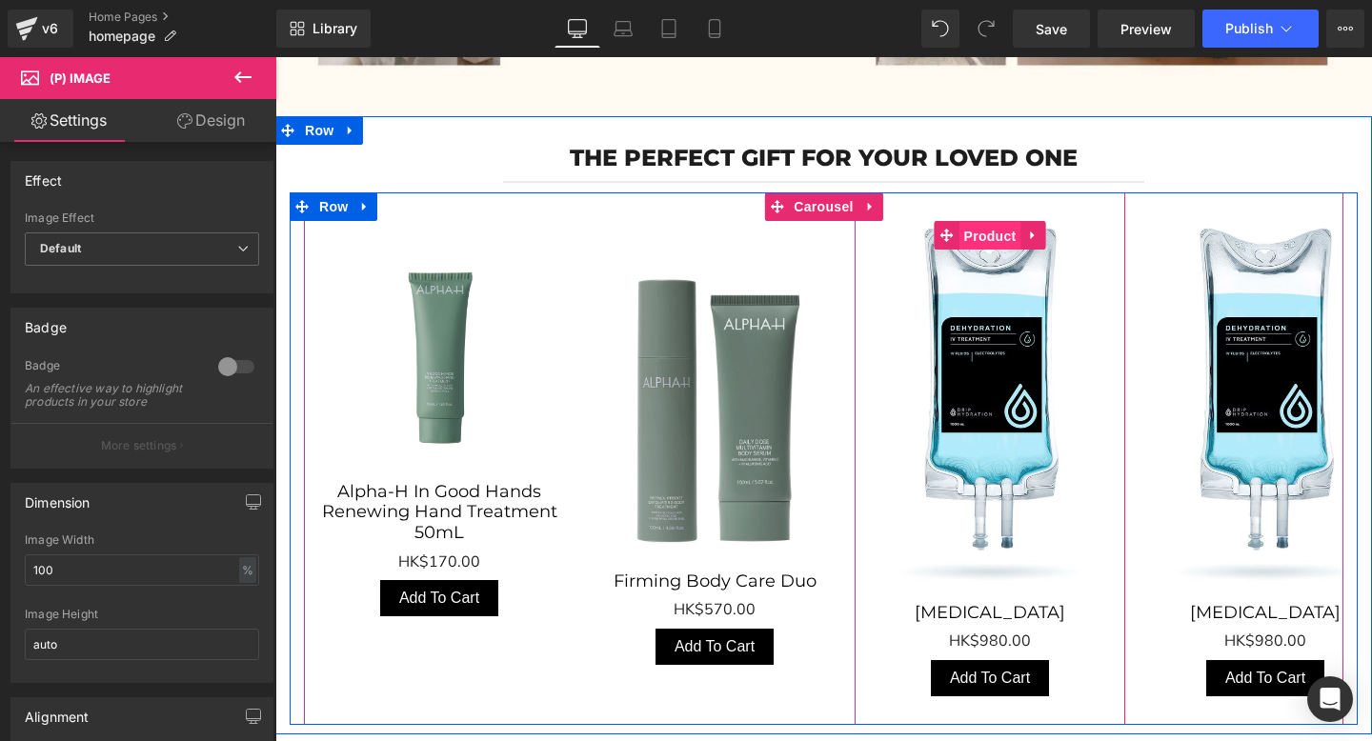
click at [978, 226] on span "Product" at bounding box center [990, 236] width 62 height 29
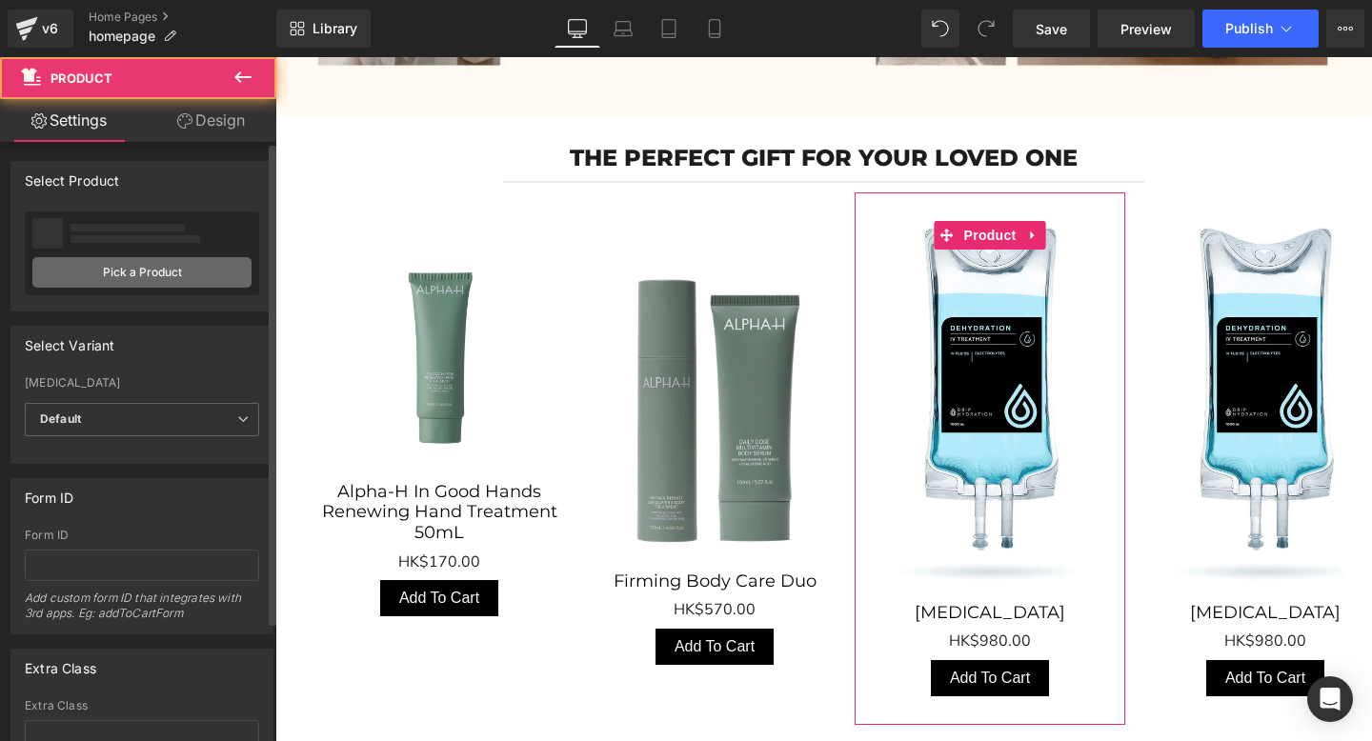
click at [144, 268] on link "Pick a Product" at bounding box center [141, 272] width 219 height 30
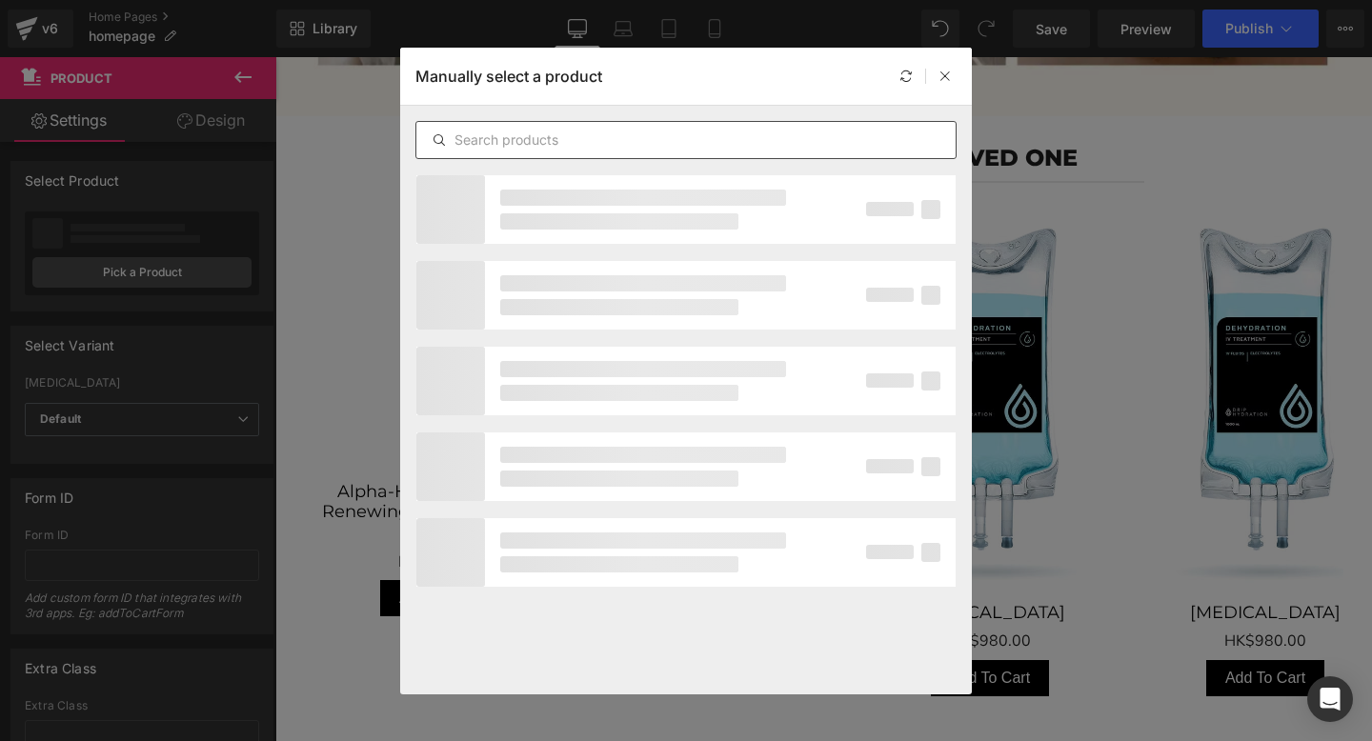
click at [561, 136] on input "text" at bounding box center [685, 140] width 539 height 23
paste input "New Client Special Offer | Exilis Ultra 360 Treatment"
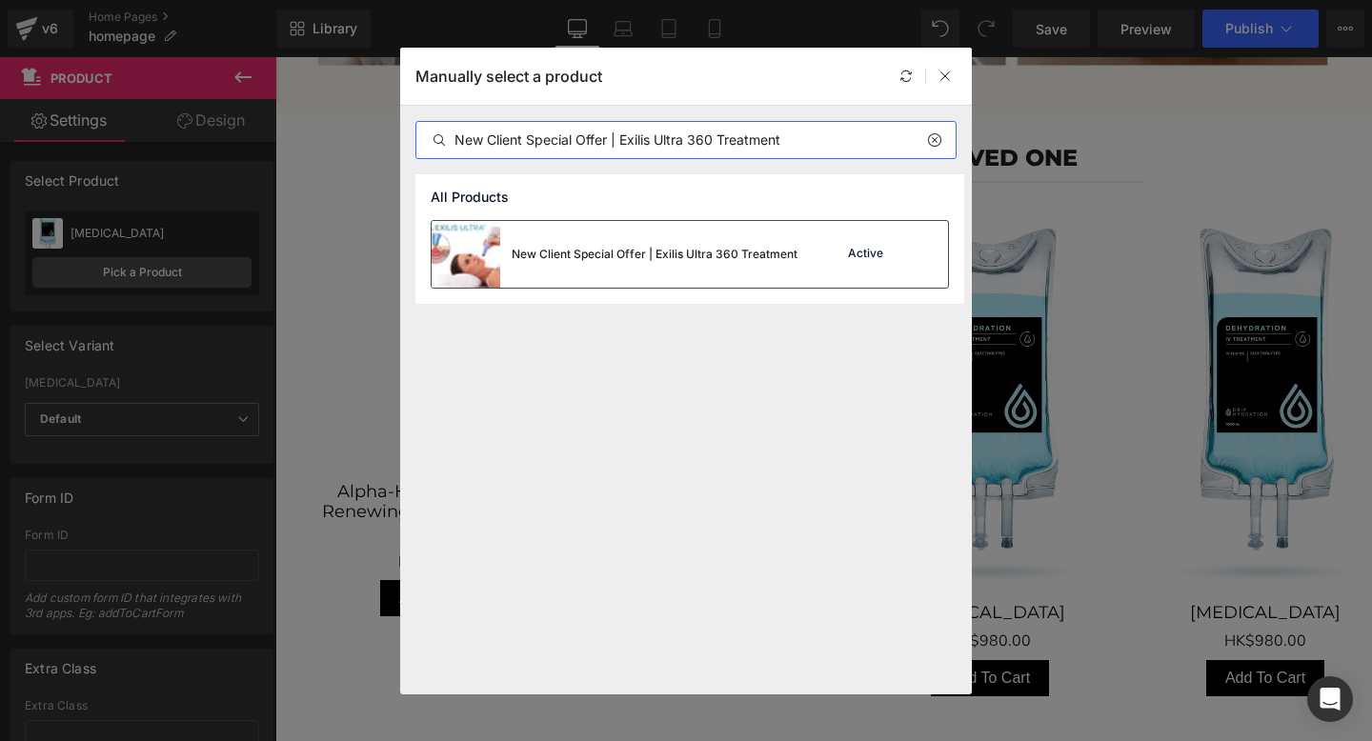
type input "New Client Special Offer | Exilis Ultra 360 Treatment"
click at [638, 254] on div "New Client Special Offer | Exilis Ultra 360 Treatment" at bounding box center [655, 254] width 286 height 17
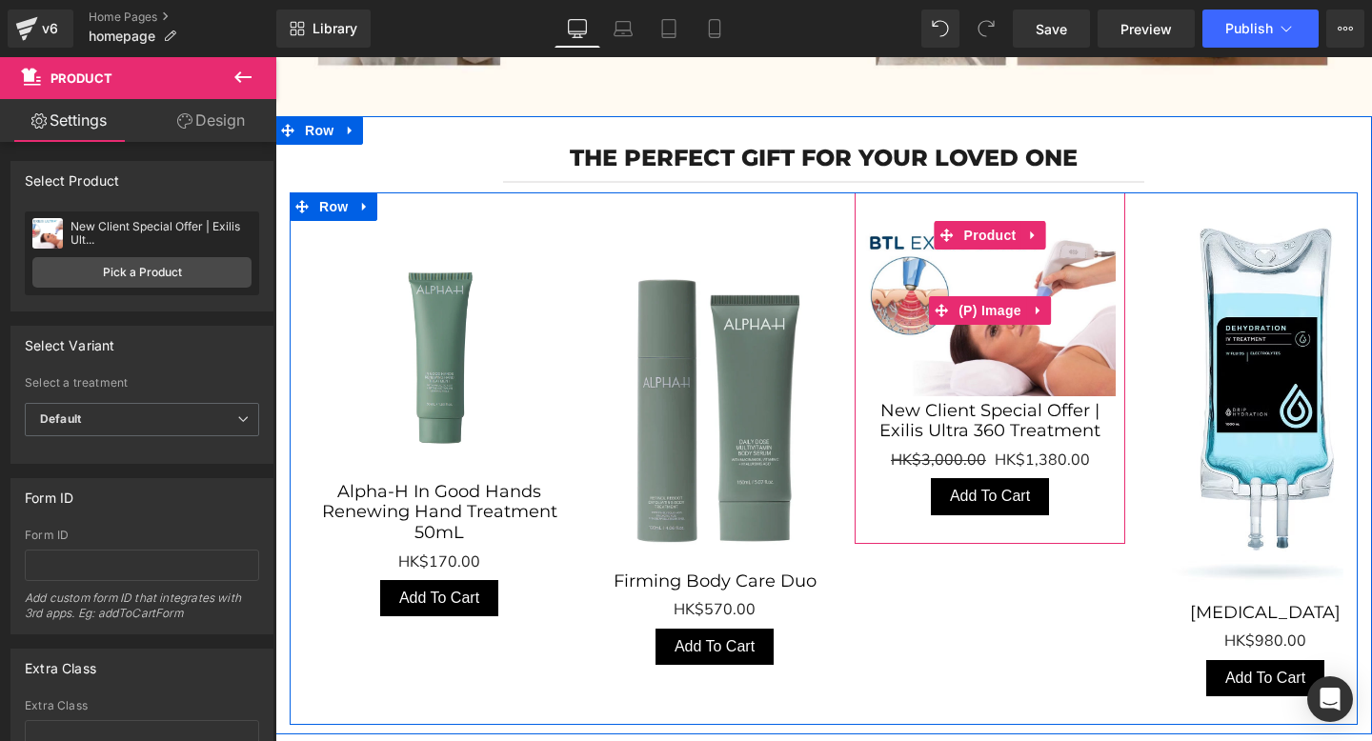
click at [991, 351] on img "Main content" at bounding box center [989, 311] width 251 height 171
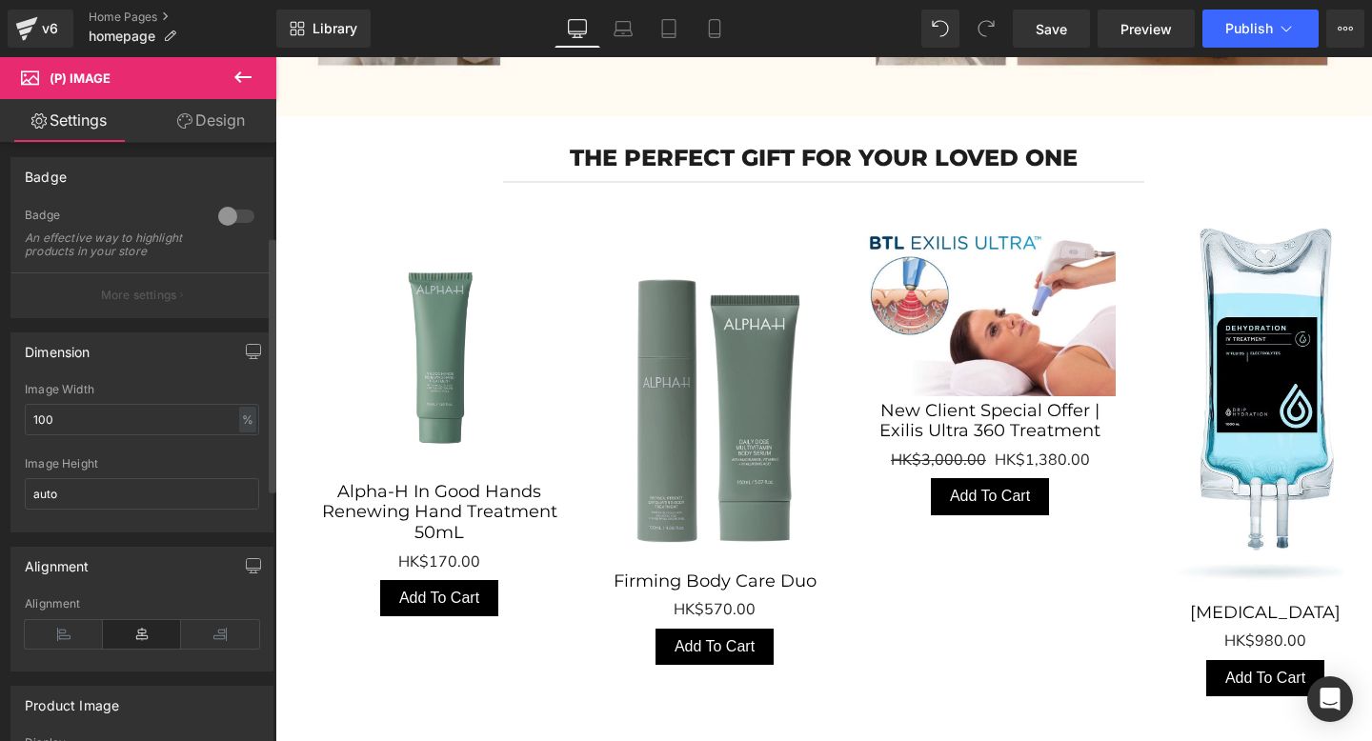
scroll to position [242, 0]
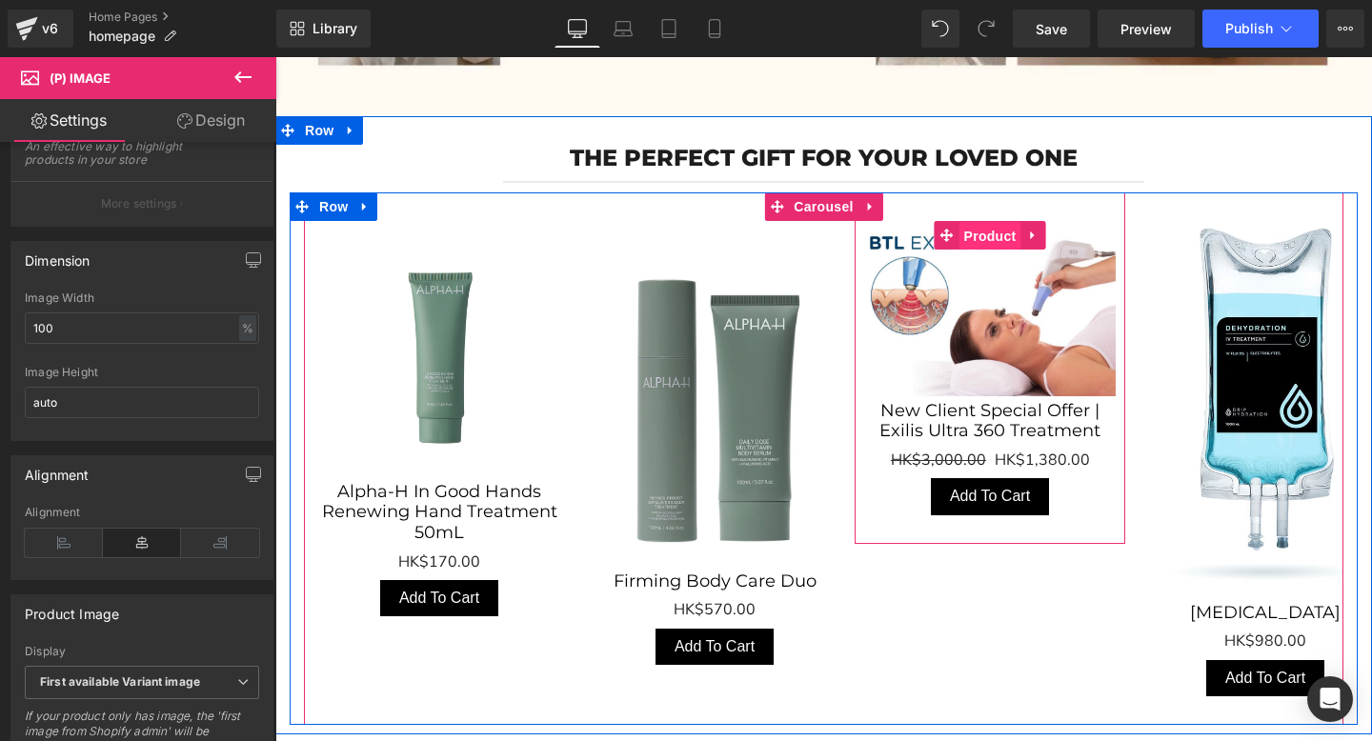
click at [988, 231] on span "Product" at bounding box center [990, 236] width 62 height 29
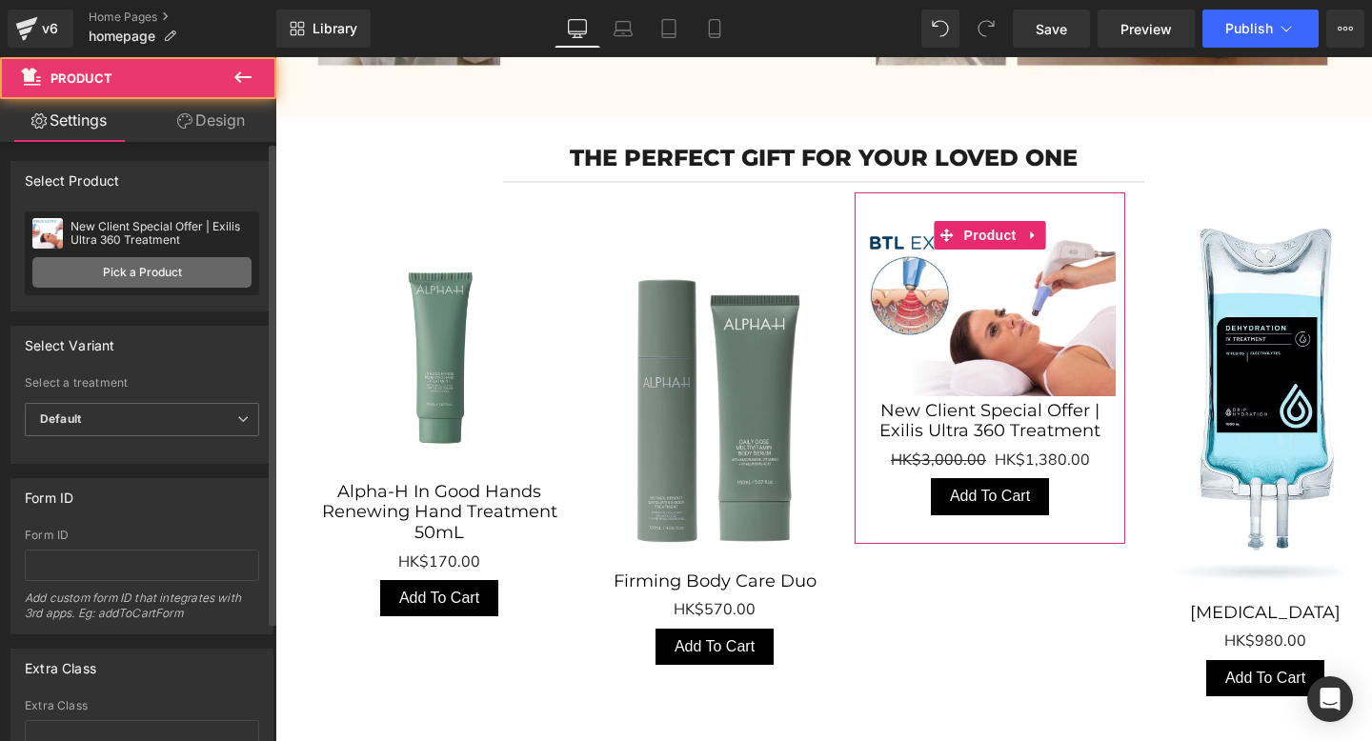
click at [156, 270] on link "Pick a Product" at bounding box center [141, 272] width 219 height 30
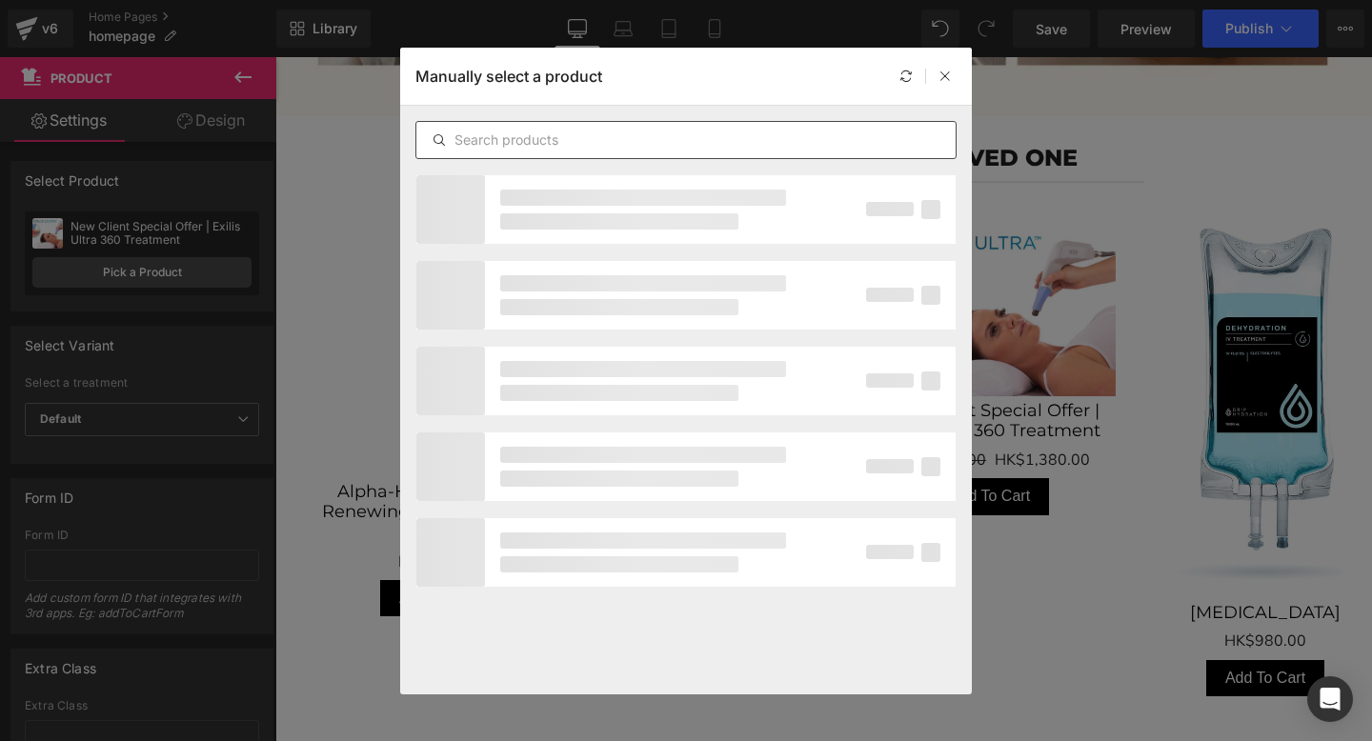
click at [532, 132] on input "text" at bounding box center [685, 140] width 539 height 23
paste input "Large pain relief Belt"
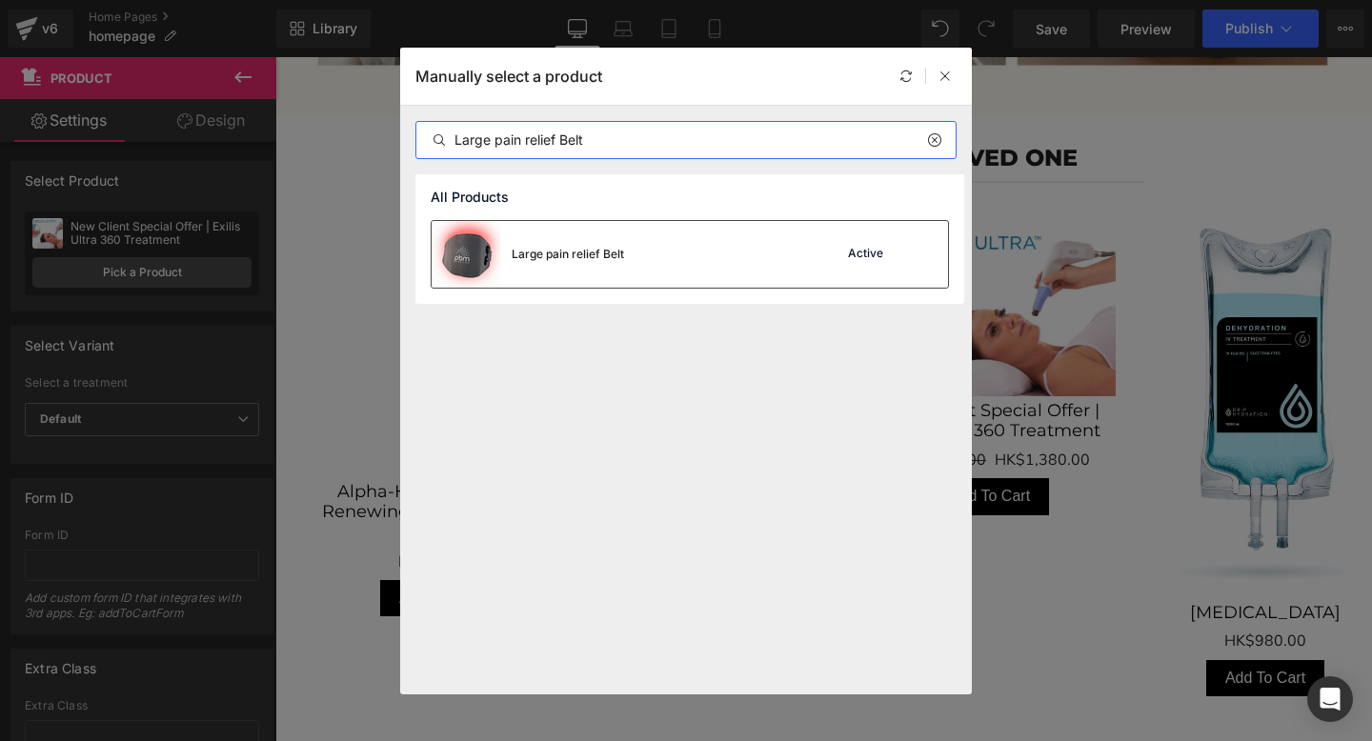
type input "Large pain relief Belt"
click at [624, 256] on div "Large pain relief Belt Active" at bounding box center [690, 254] width 516 height 67
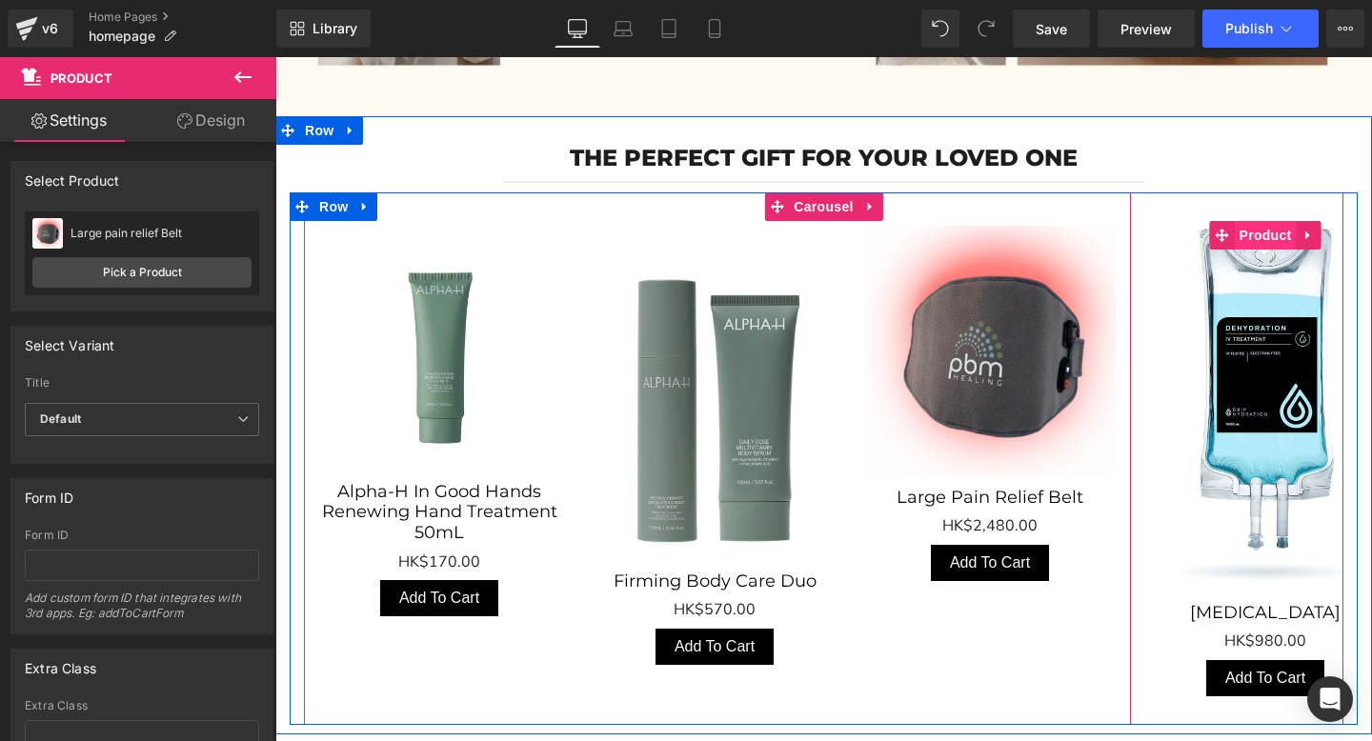
click at [1243, 236] on span "Product" at bounding box center [1265, 235] width 62 height 29
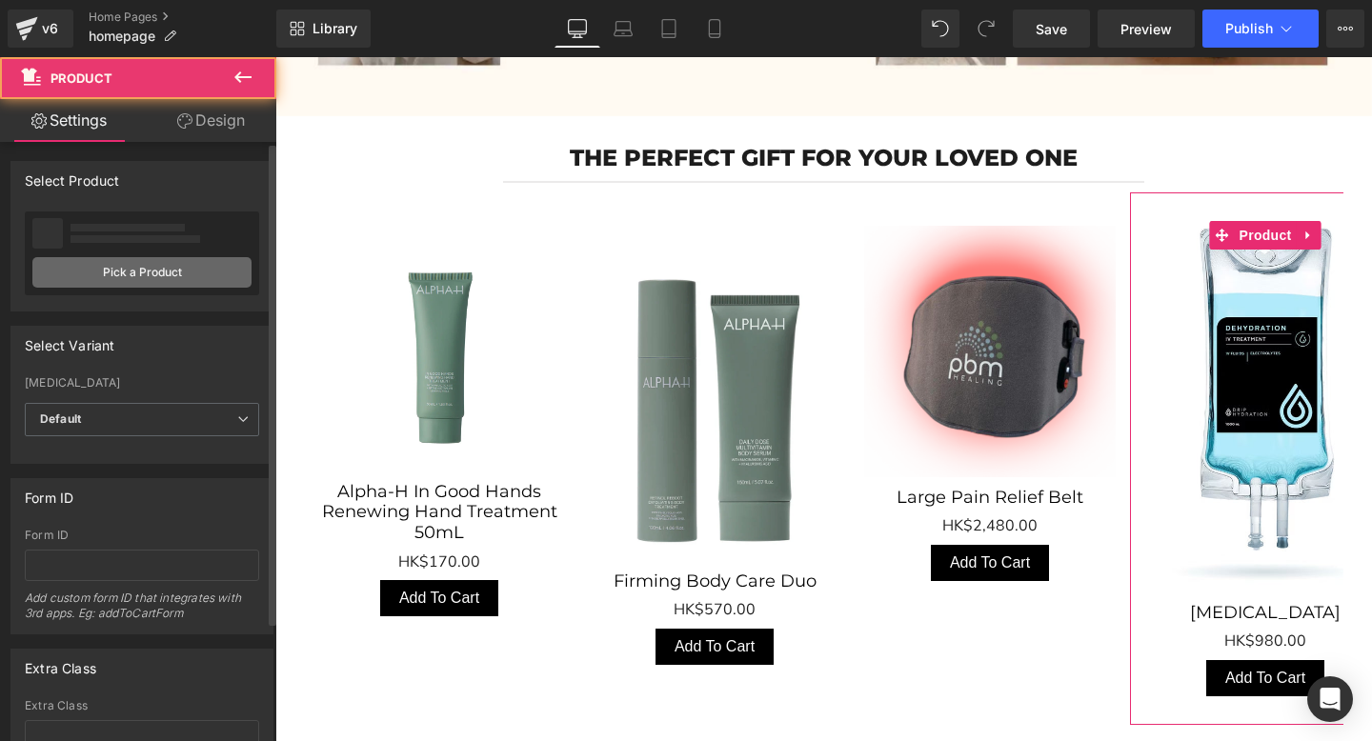
click at [128, 278] on link "Pick a Product" at bounding box center [141, 272] width 219 height 30
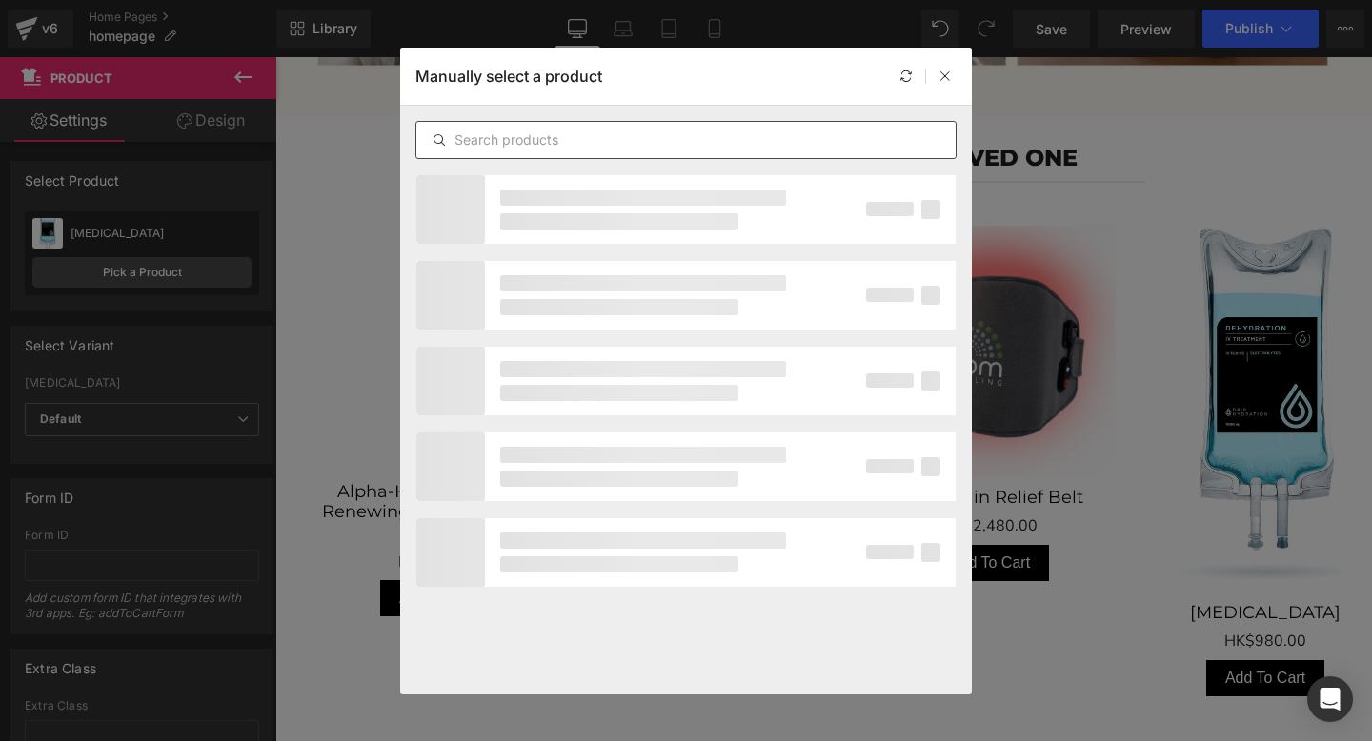
click at [530, 146] on input "text" at bounding box center [685, 140] width 539 height 23
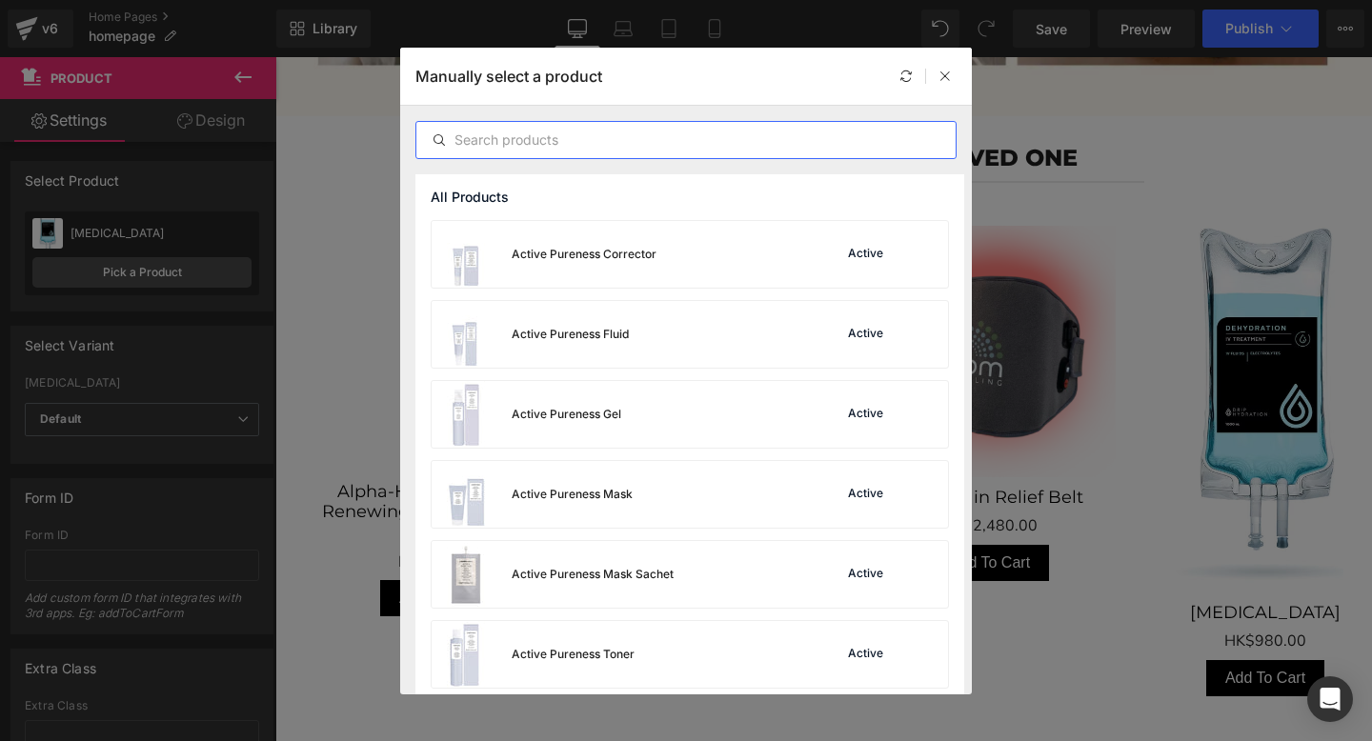
paste input "Water Soul Aloe Gel"
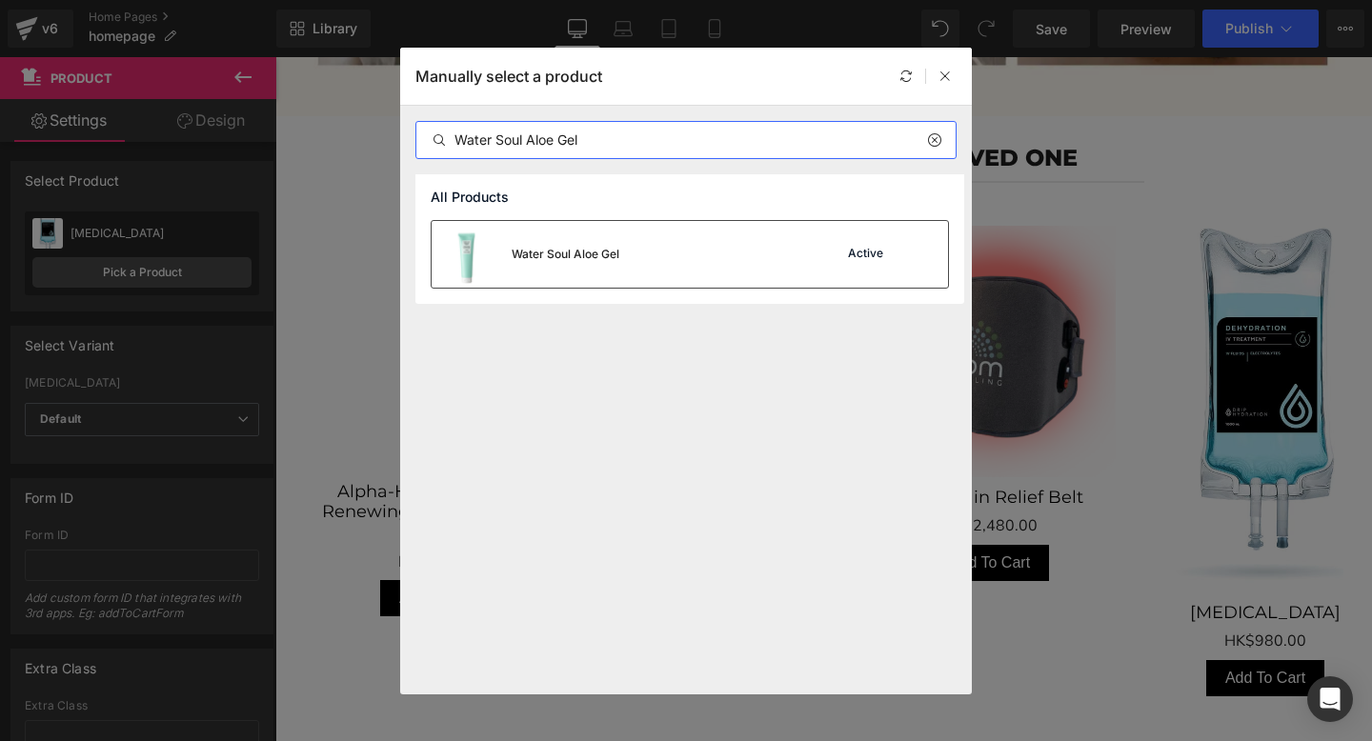
type input "Water Soul Aloe Gel"
click at [670, 263] on div "Water Soul Aloe Gel Active" at bounding box center [690, 254] width 516 height 67
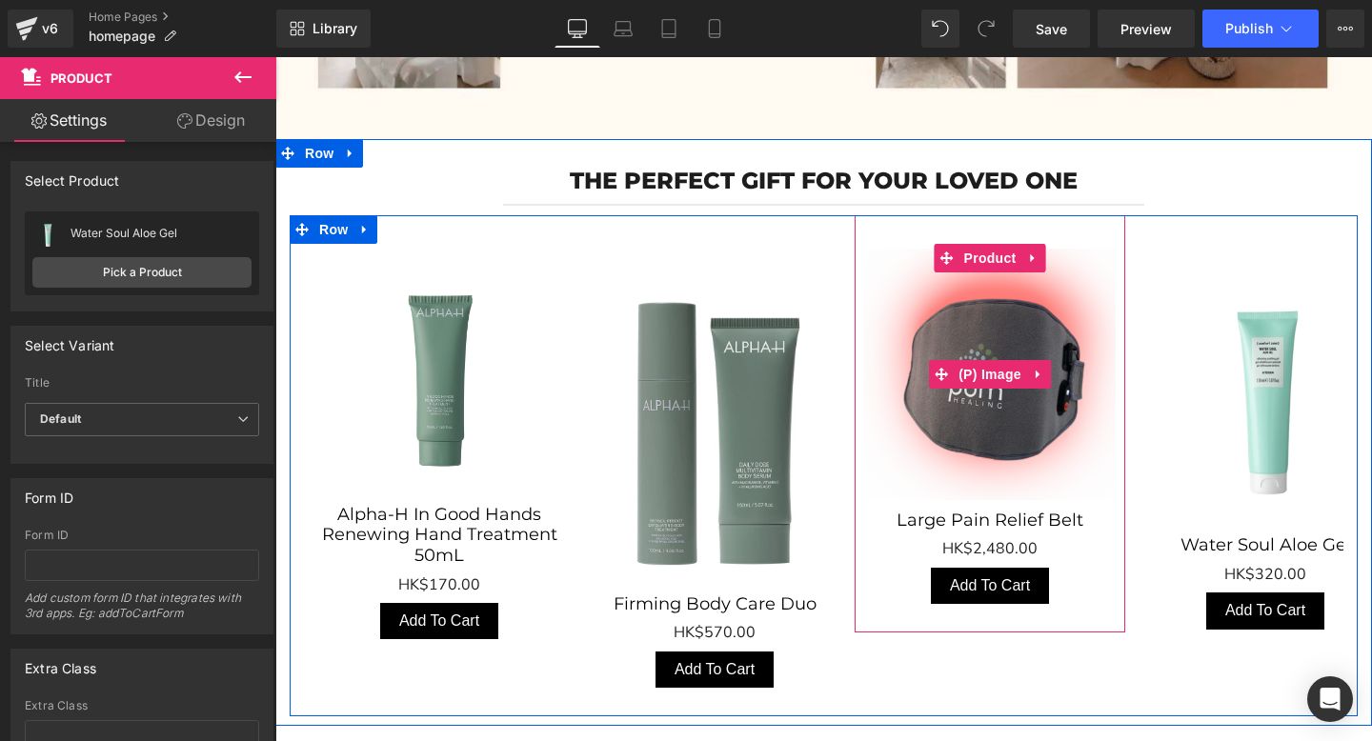
scroll to position [761, 0]
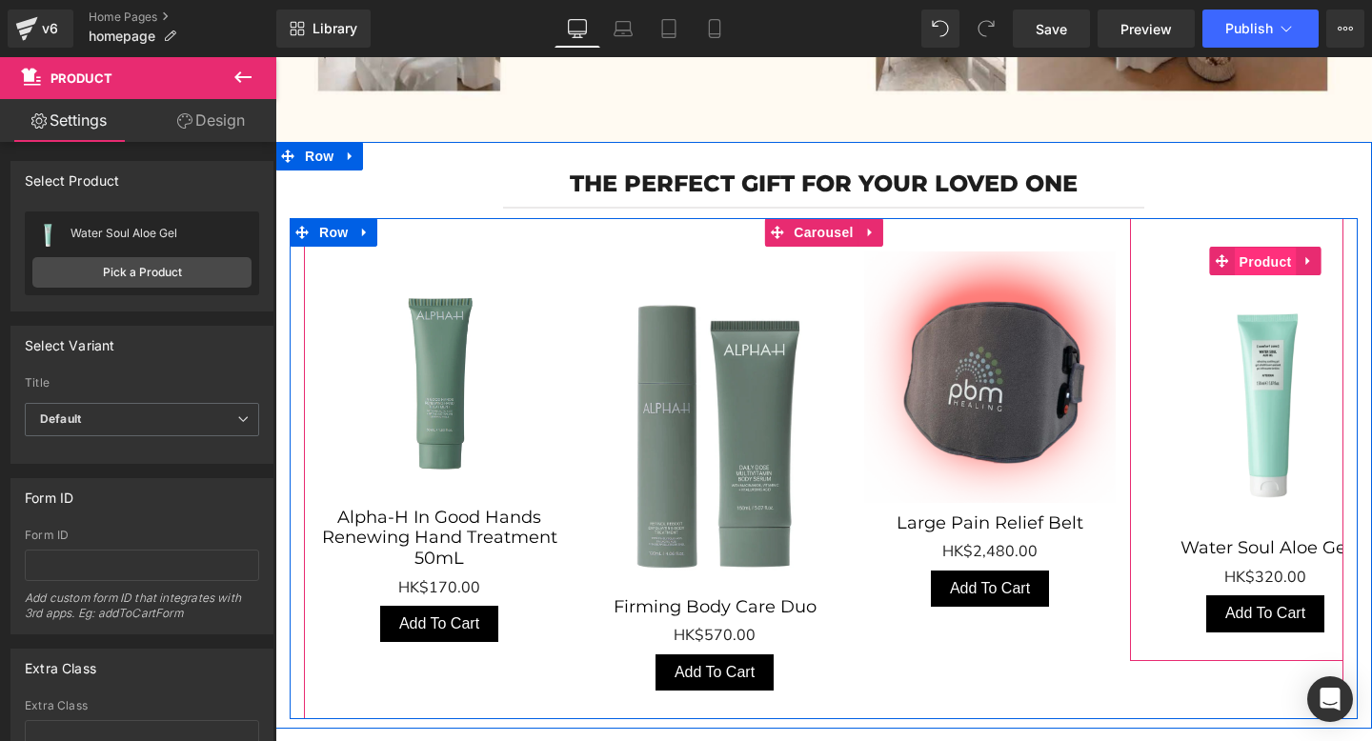
click at [1266, 251] on span "Product" at bounding box center [1265, 262] width 62 height 29
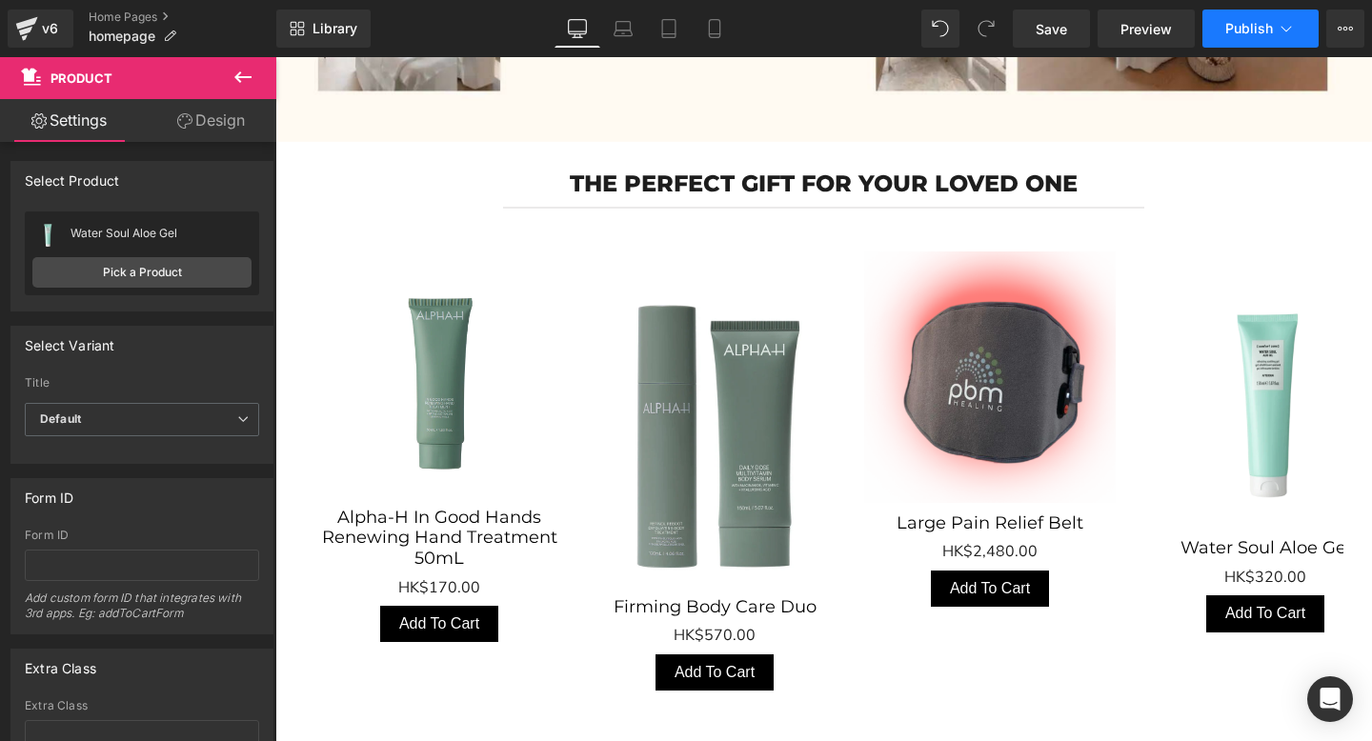
click at [1245, 21] on span "Publish" at bounding box center [1249, 28] width 48 height 15
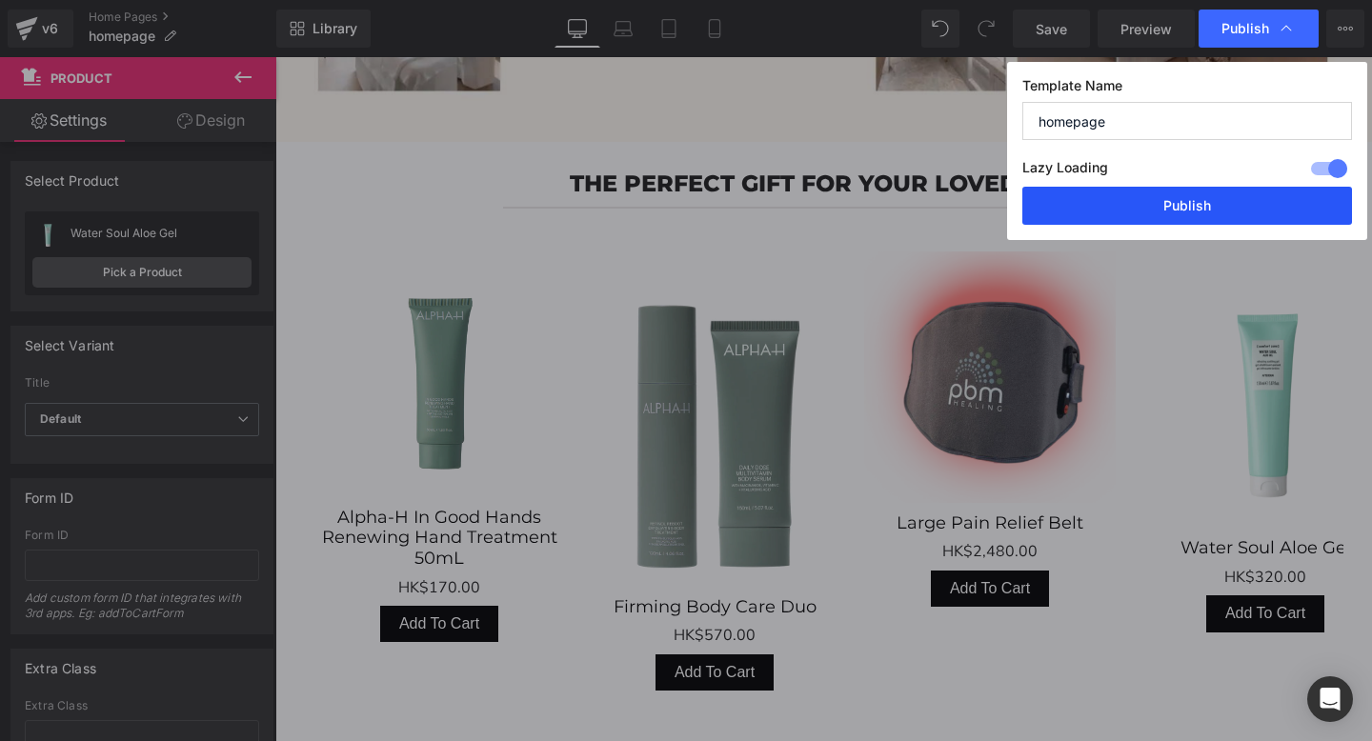
click at [1154, 201] on button "Publish" at bounding box center [1187, 206] width 330 height 38
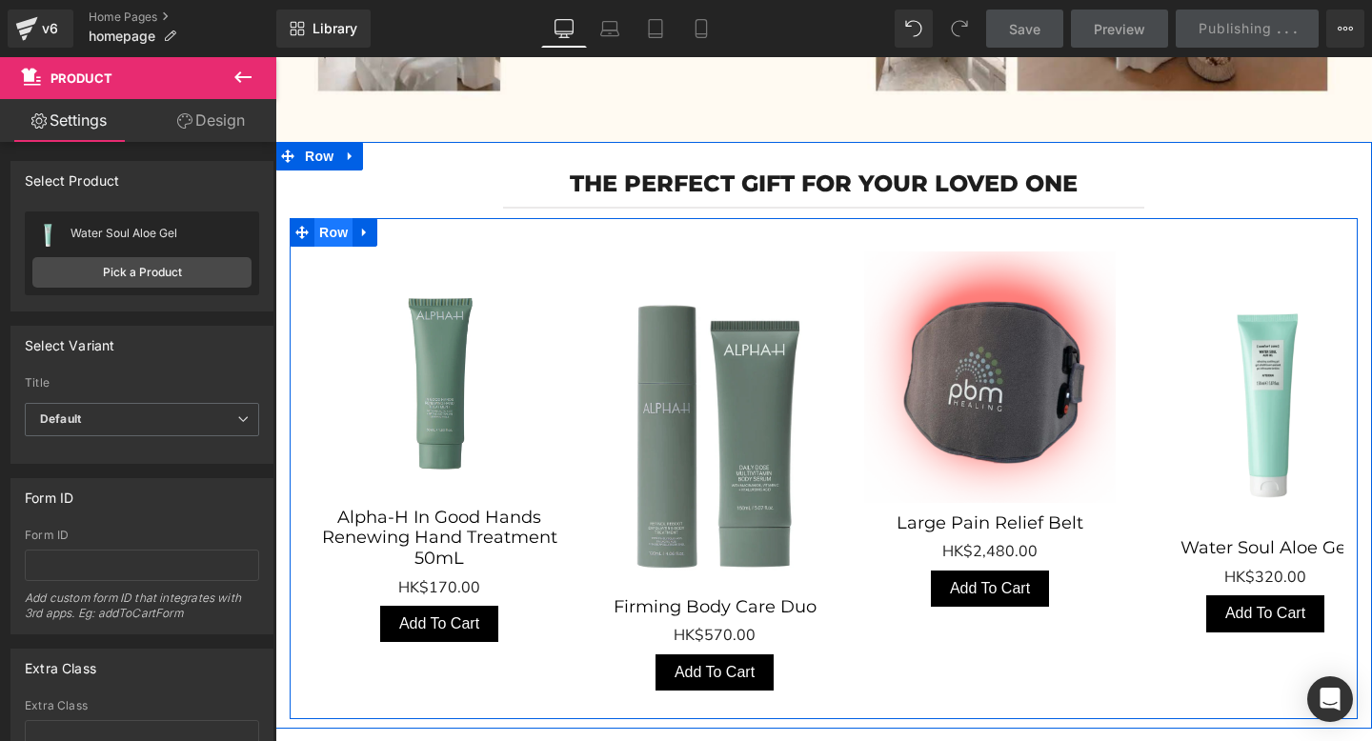
click at [340, 239] on span "Row" at bounding box center [333, 232] width 38 height 29
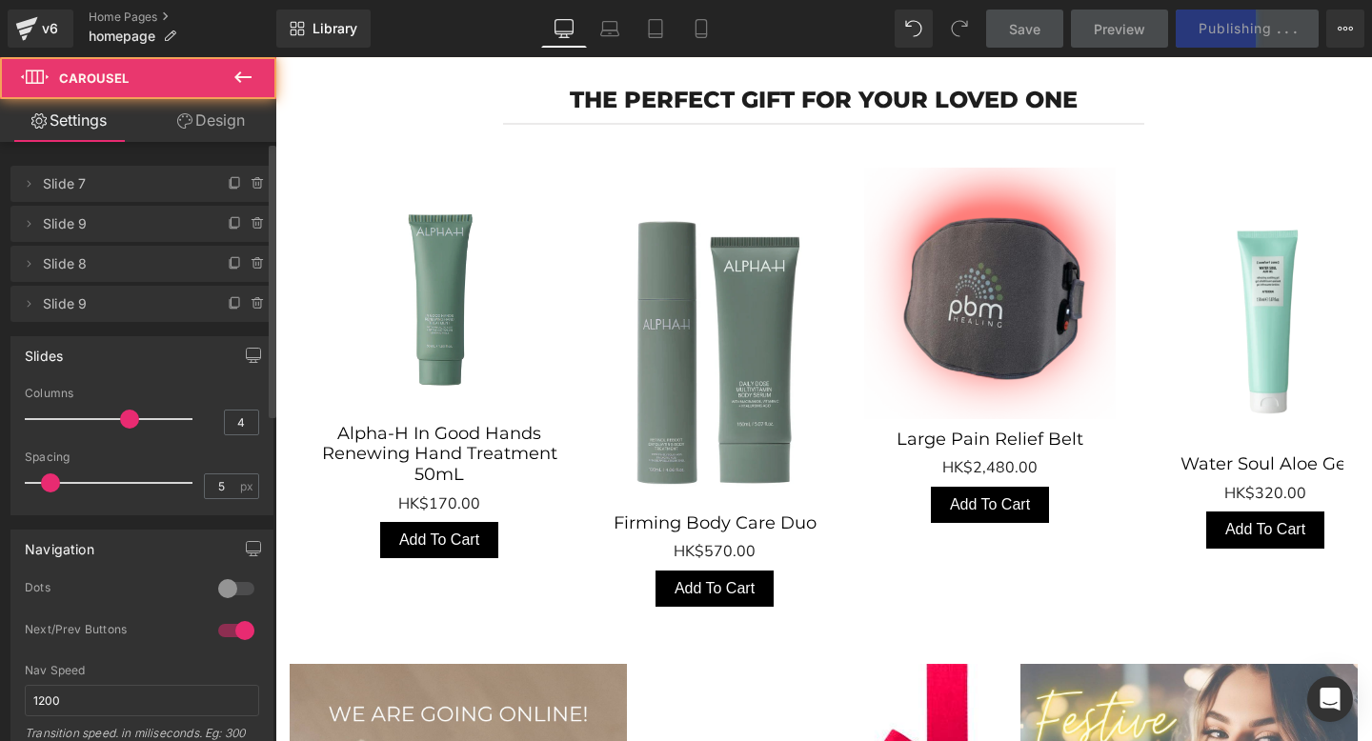
scroll to position [845, 0]
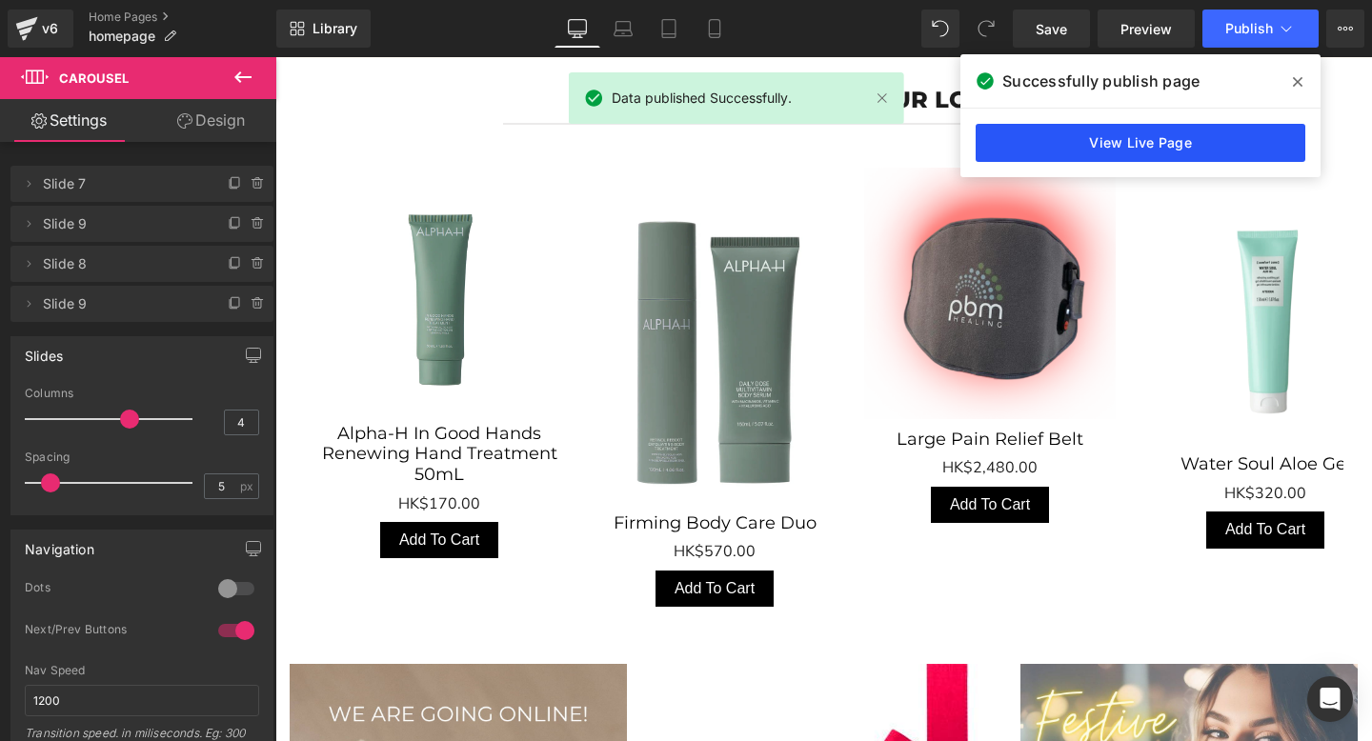
click at [1140, 153] on link "View Live Page" at bounding box center [1140, 143] width 330 height 38
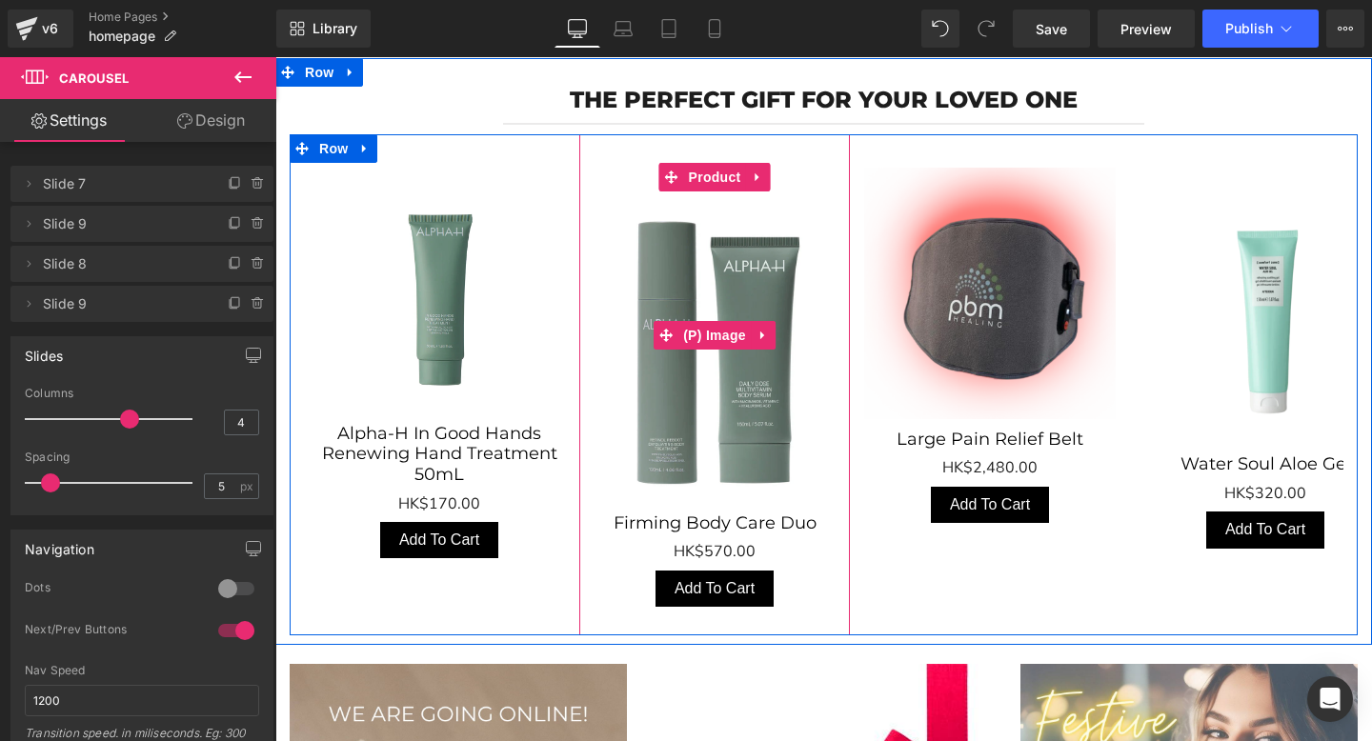
click at [713, 351] on img "Main content" at bounding box center [714, 335] width 251 height 335
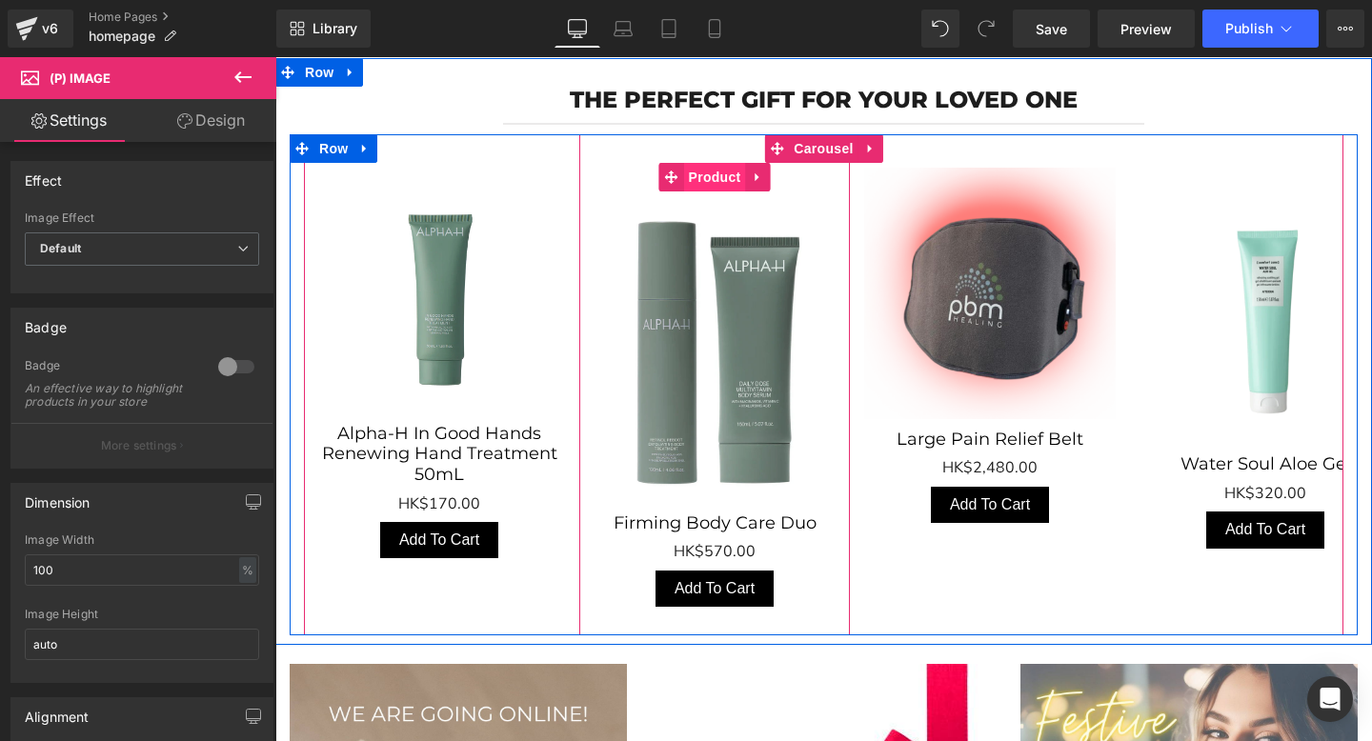
click at [718, 179] on span "Product" at bounding box center [715, 177] width 62 height 29
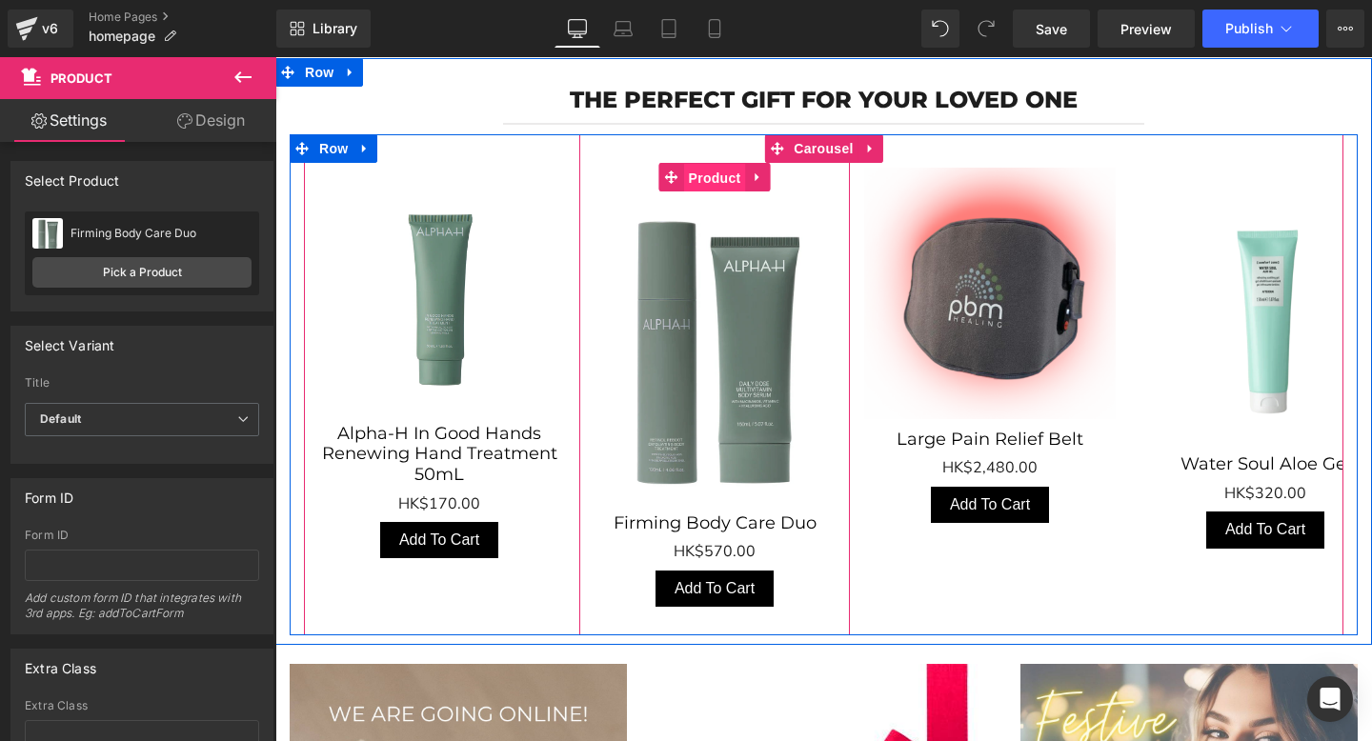
click at [716, 174] on span "Product" at bounding box center [715, 178] width 62 height 29
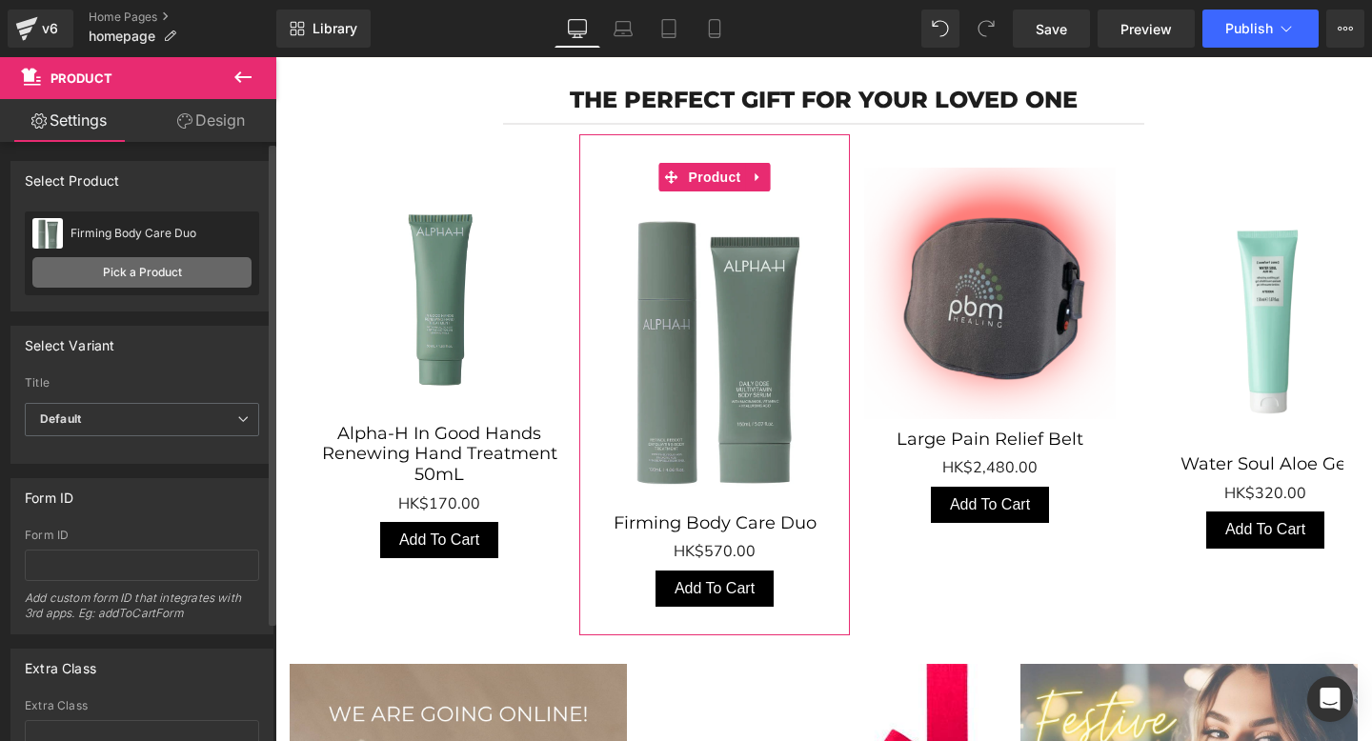
click at [162, 271] on link "Pick a Product" at bounding box center [141, 272] width 219 height 30
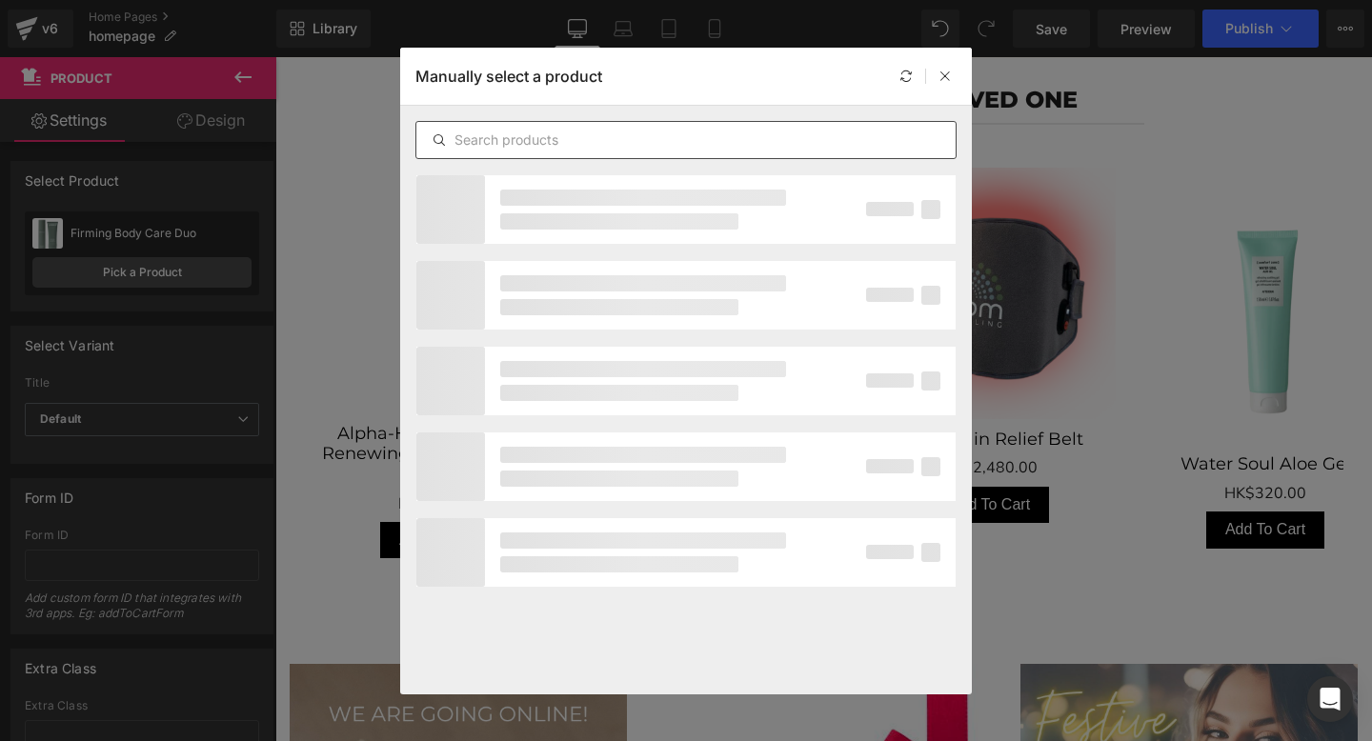
click at [522, 149] on input "text" at bounding box center [685, 140] width 539 height 23
paste input "Therapeutic Yoga Mat"
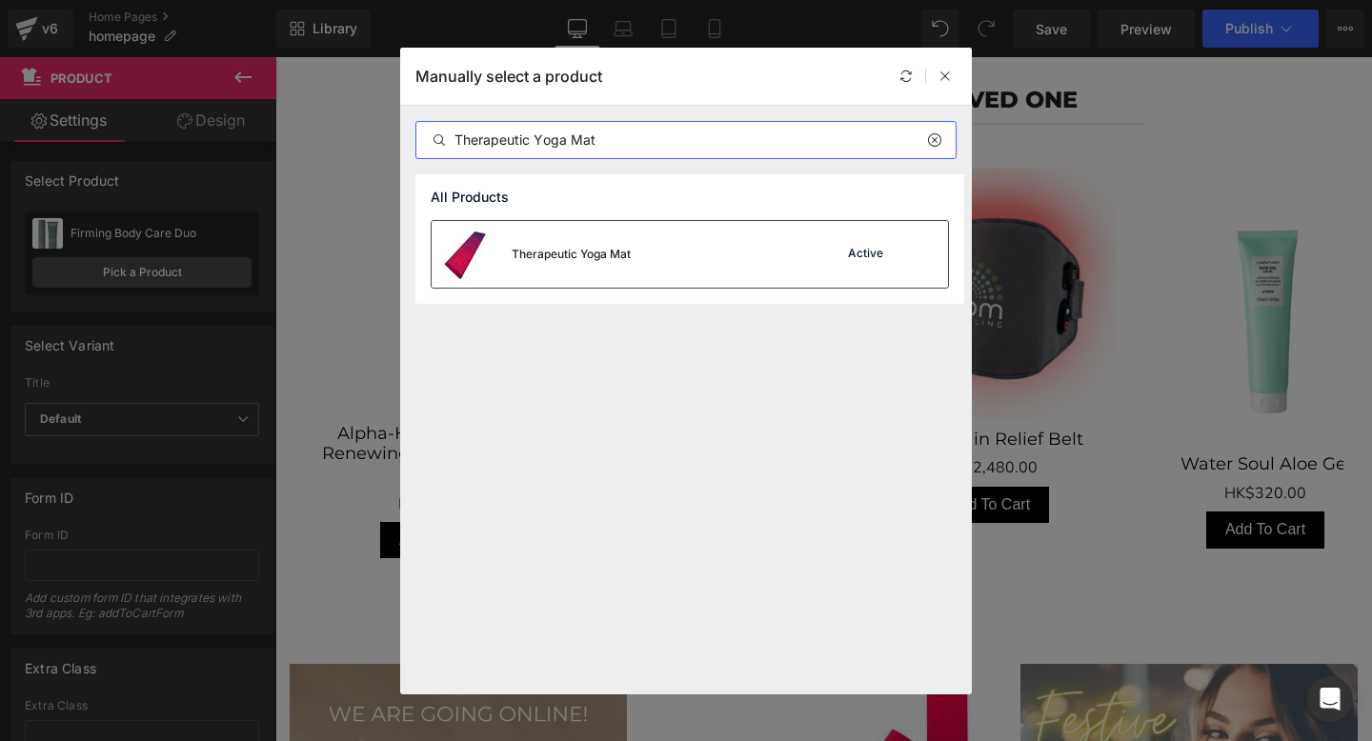
type input "Therapeutic Yoga Mat"
click at [683, 259] on div "Therapeutic Yoga Mat Active" at bounding box center [690, 254] width 516 height 67
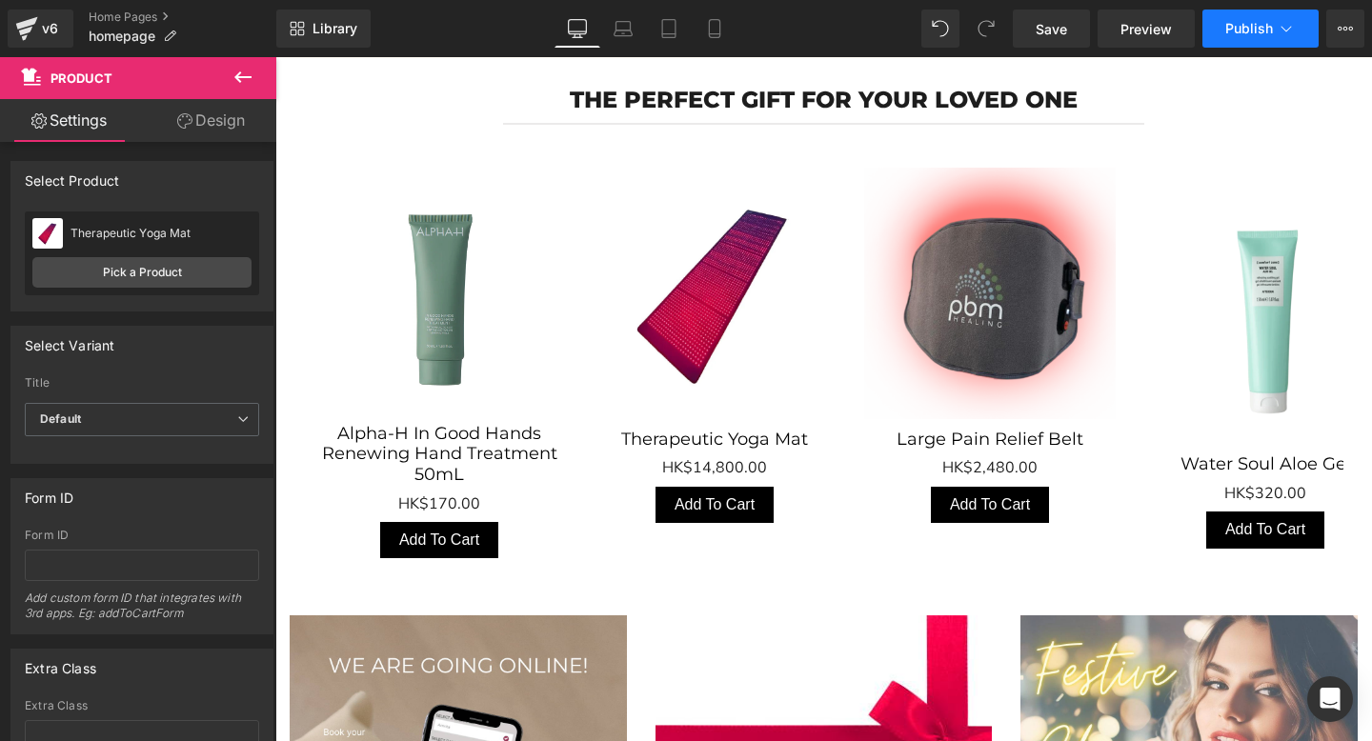
click at [1239, 33] on span "Publish" at bounding box center [1249, 28] width 48 height 15
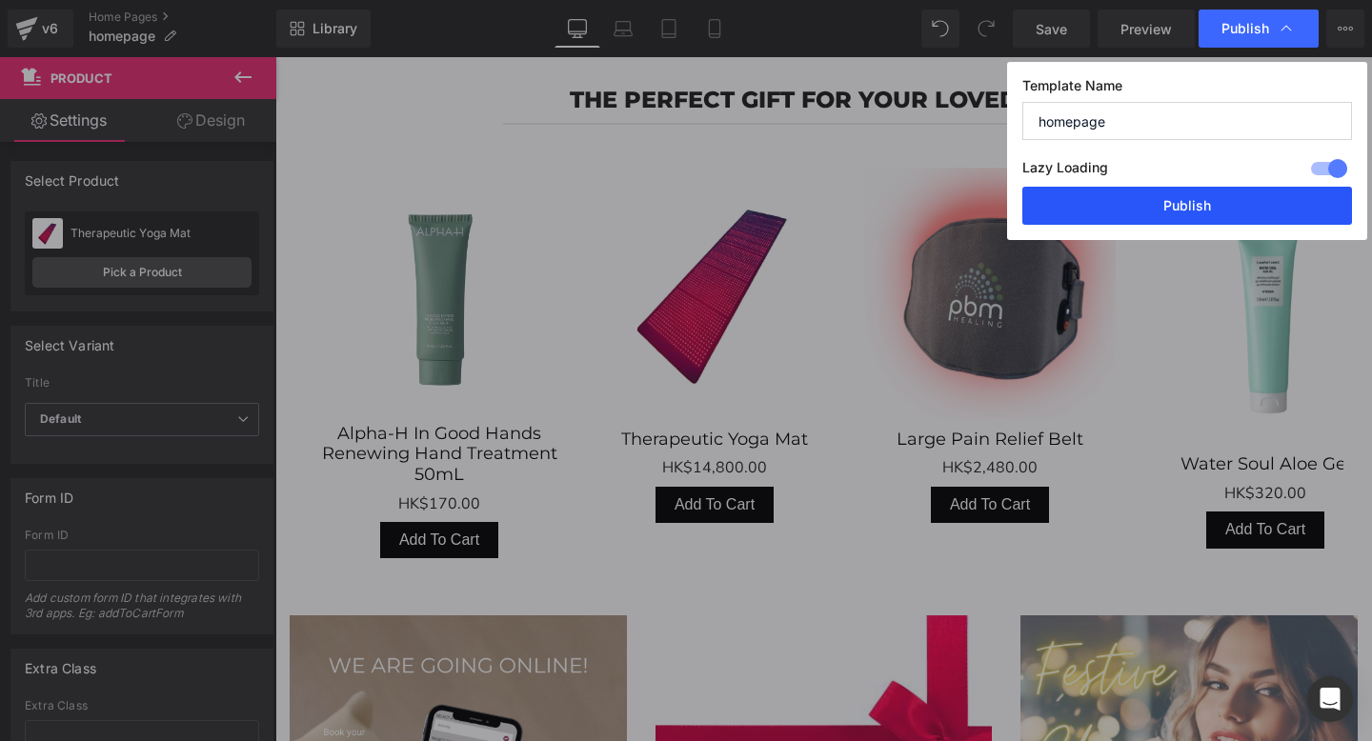
click at [1125, 211] on button "Publish" at bounding box center [1187, 206] width 330 height 38
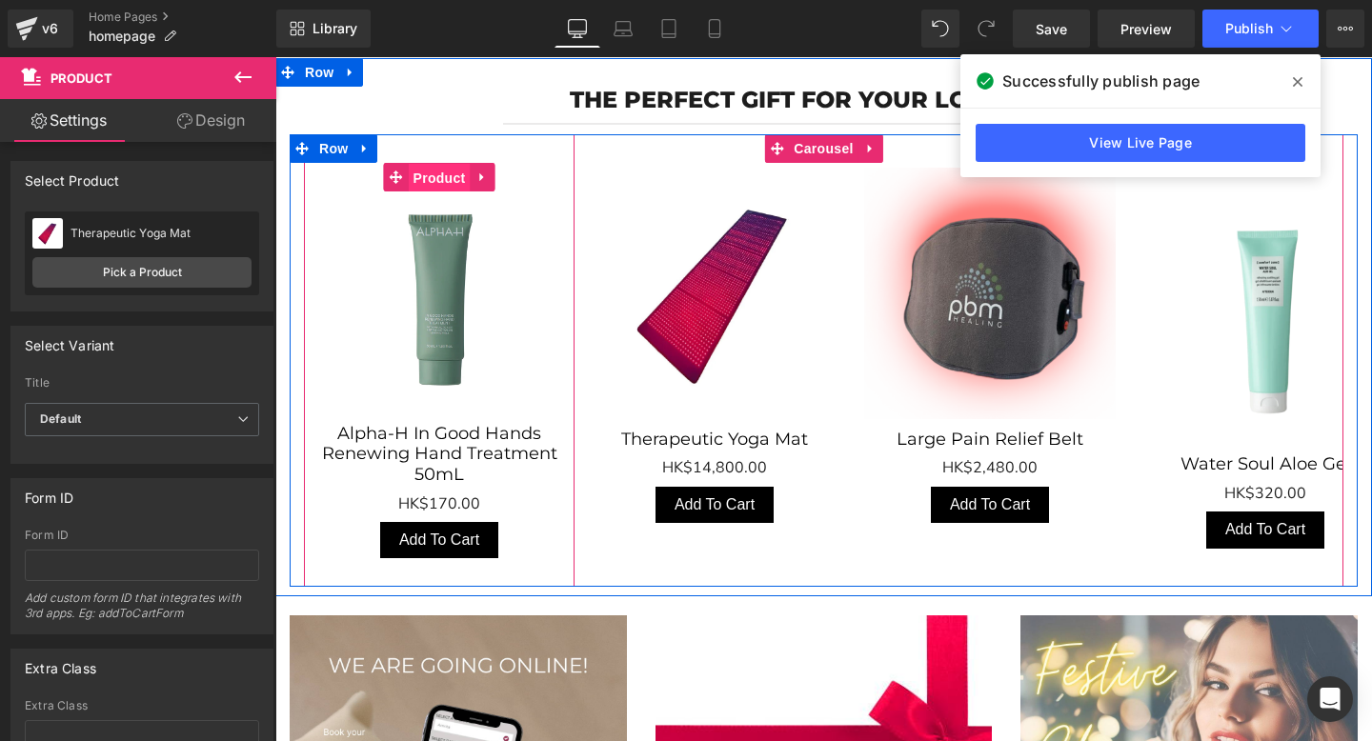
click at [443, 168] on span "Product" at bounding box center [440, 178] width 62 height 29
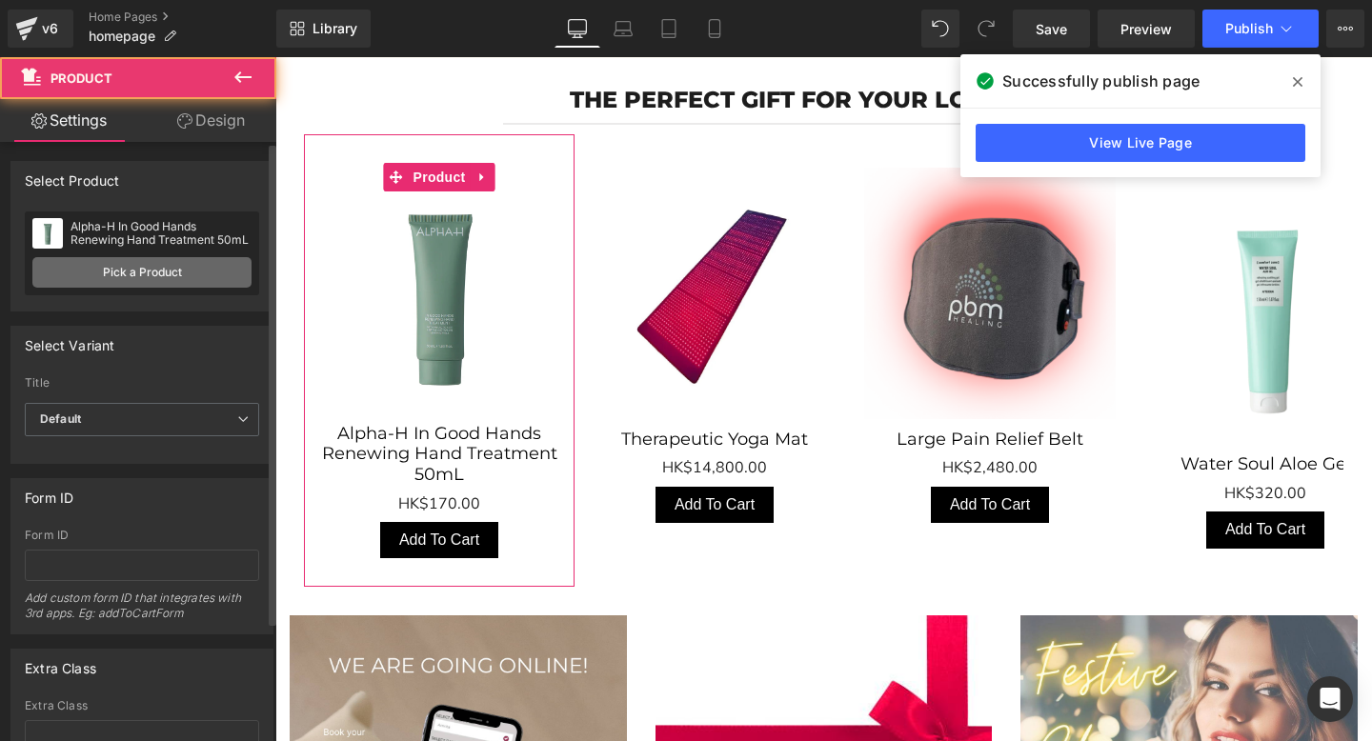
click at [149, 276] on link "Pick a Product" at bounding box center [141, 272] width 219 height 30
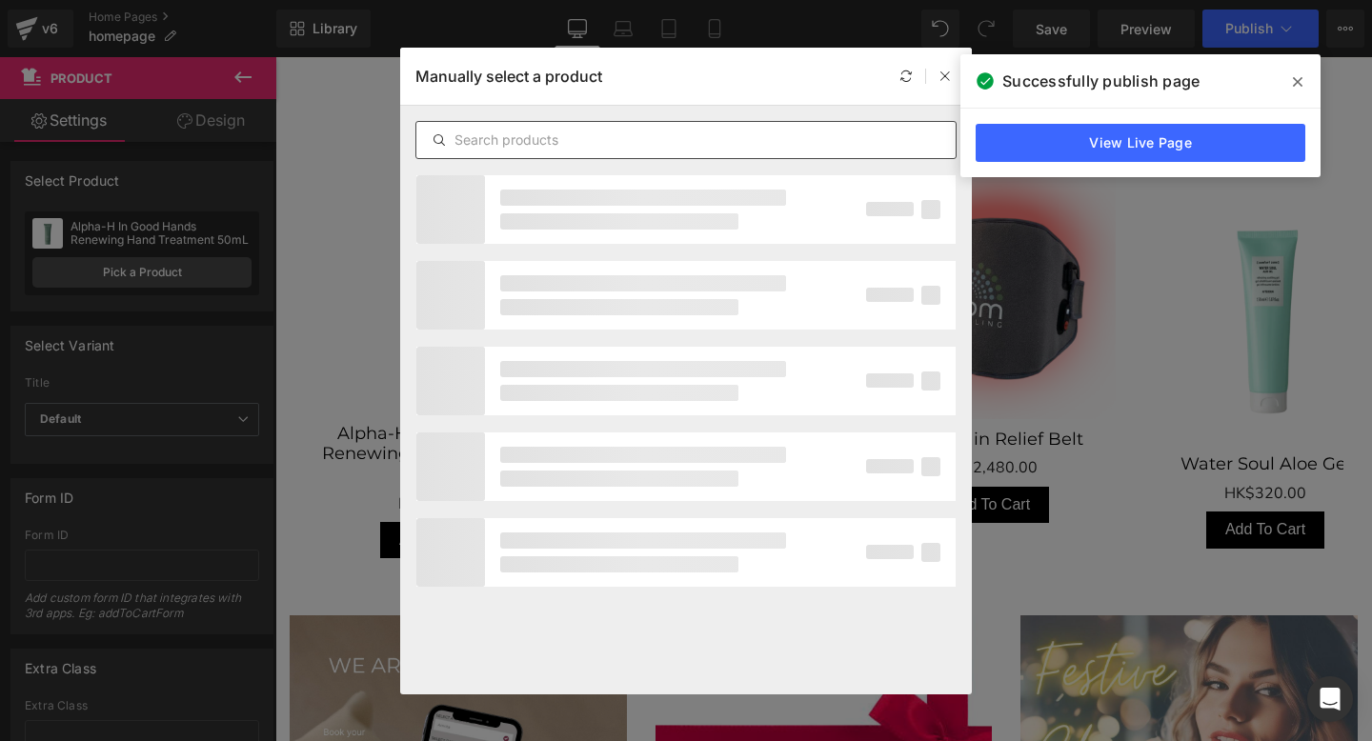
click at [479, 132] on input "text" at bounding box center [685, 140] width 539 height 23
paste input "Small Pain Rehab Belt"
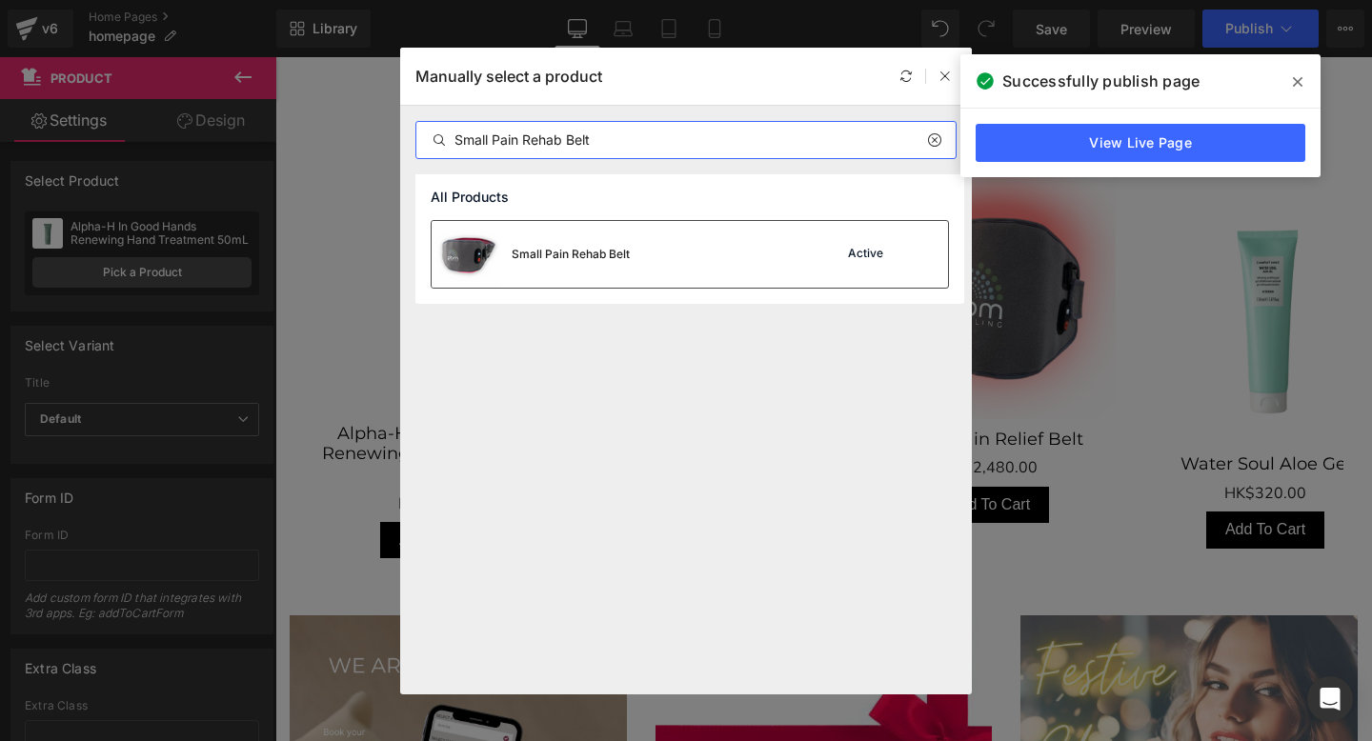
type input "Small Pain Rehab Belt"
click at [696, 249] on div "Small Pain Rehab Belt Active" at bounding box center [690, 254] width 516 height 67
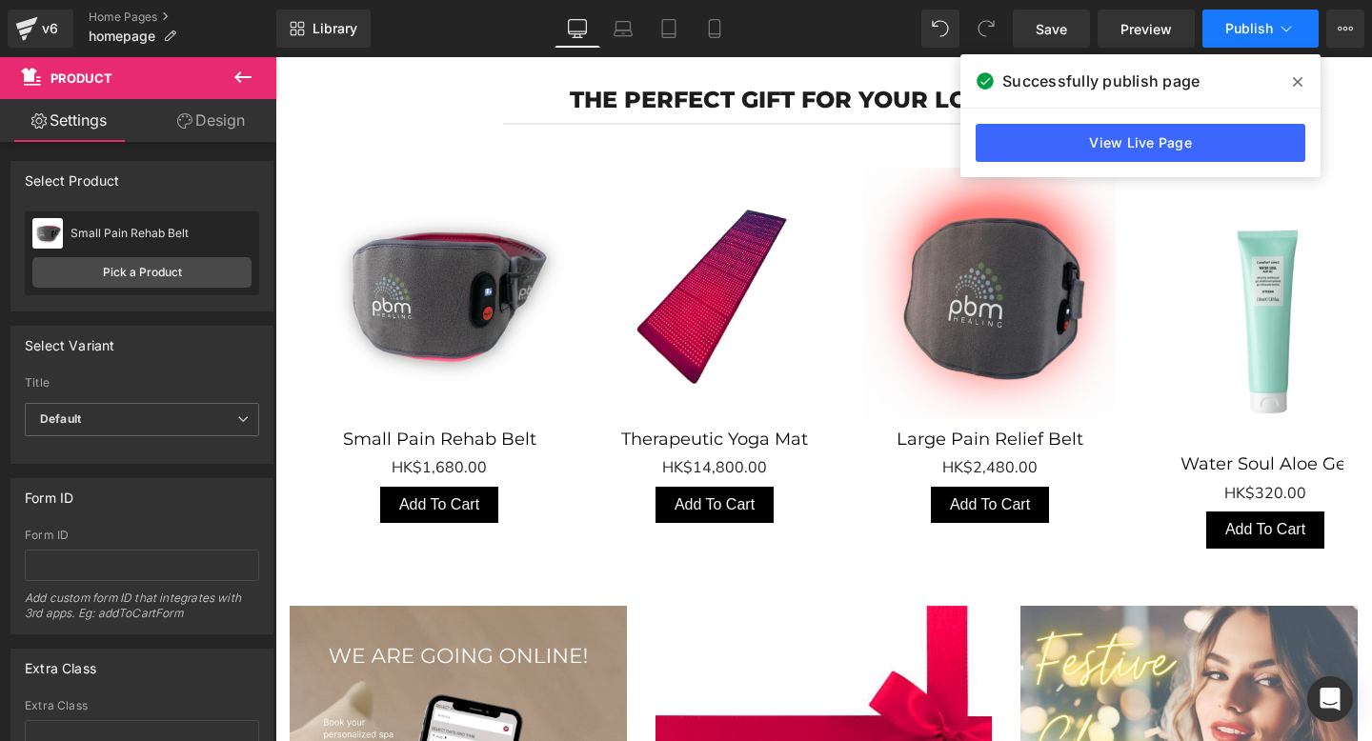
click at [1255, 28] on span "Publish" at bounding box center [1249, 28] width 48 height 15
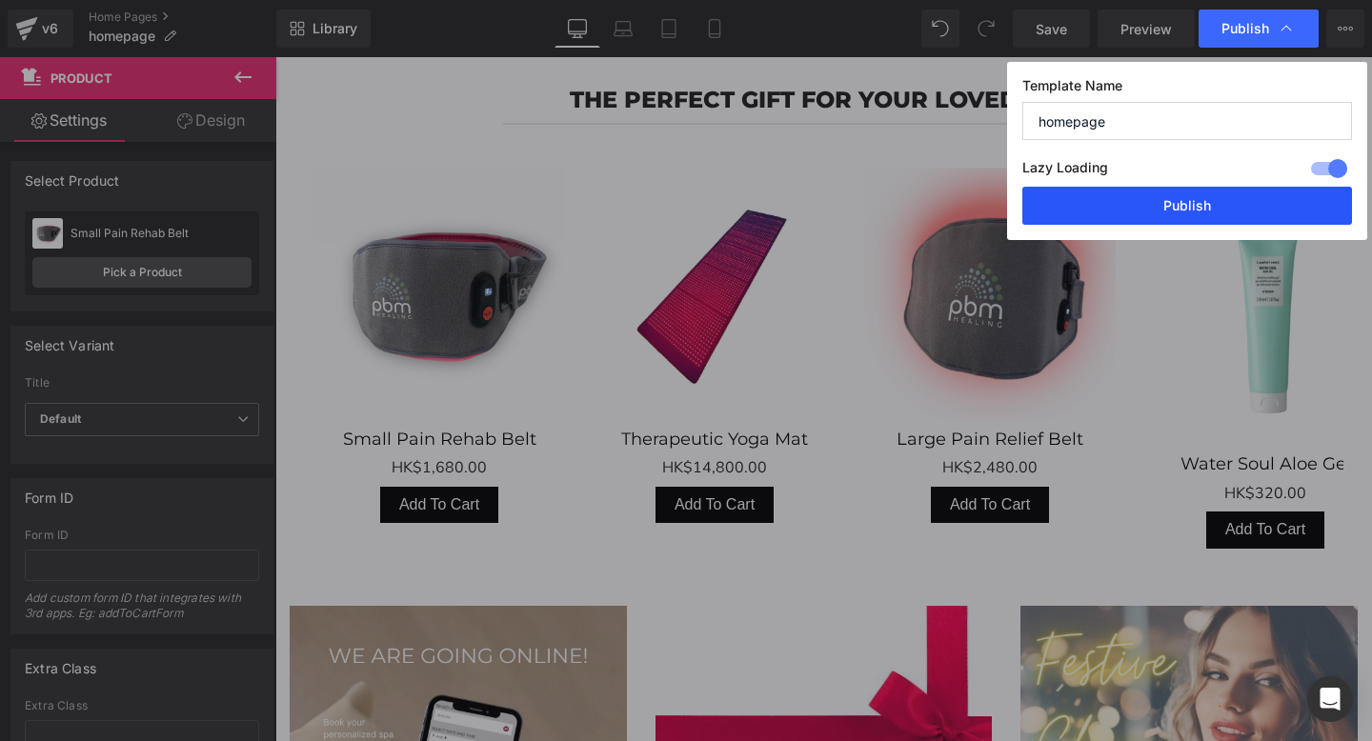
click at [1191, 197] on button "Publish" at bounding box center [1187, 206] width 330 height 38
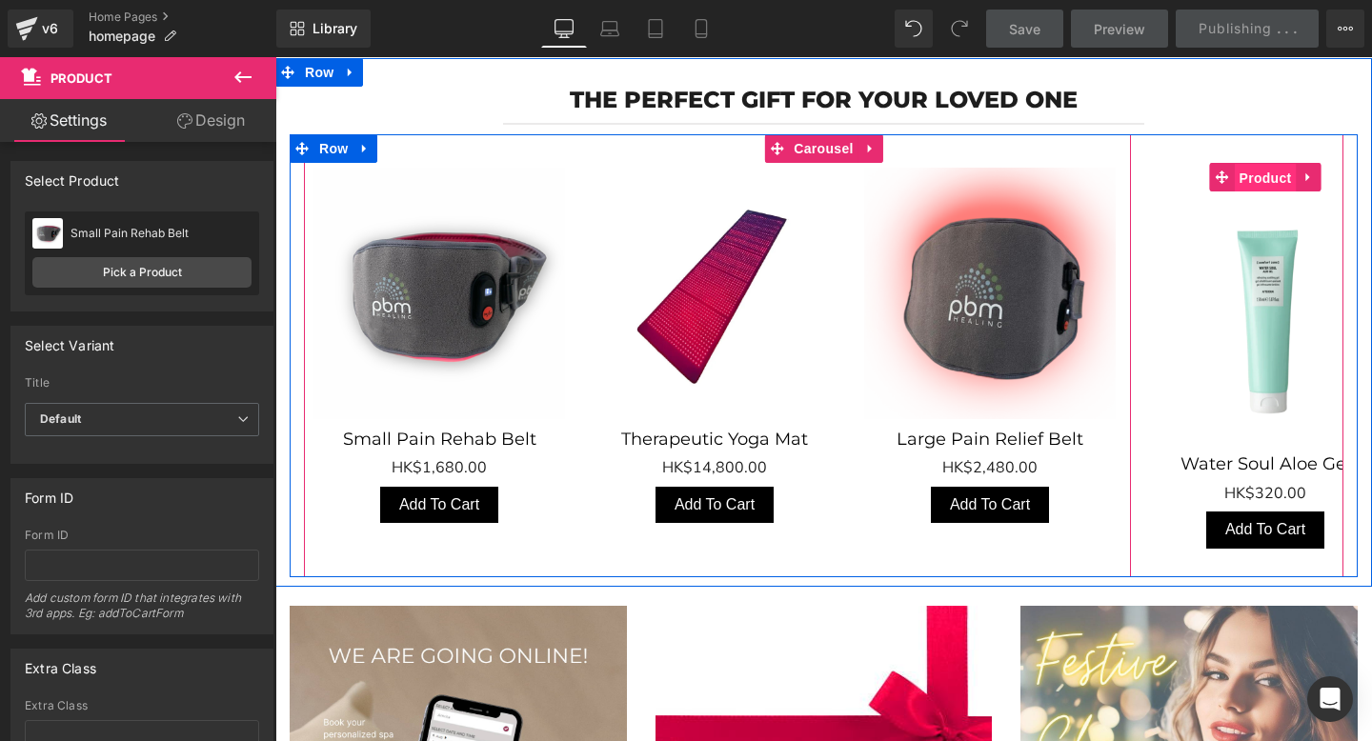
click at [1260, 169] on span "Product" at bounding box center [1265, 178] width 62 height 29
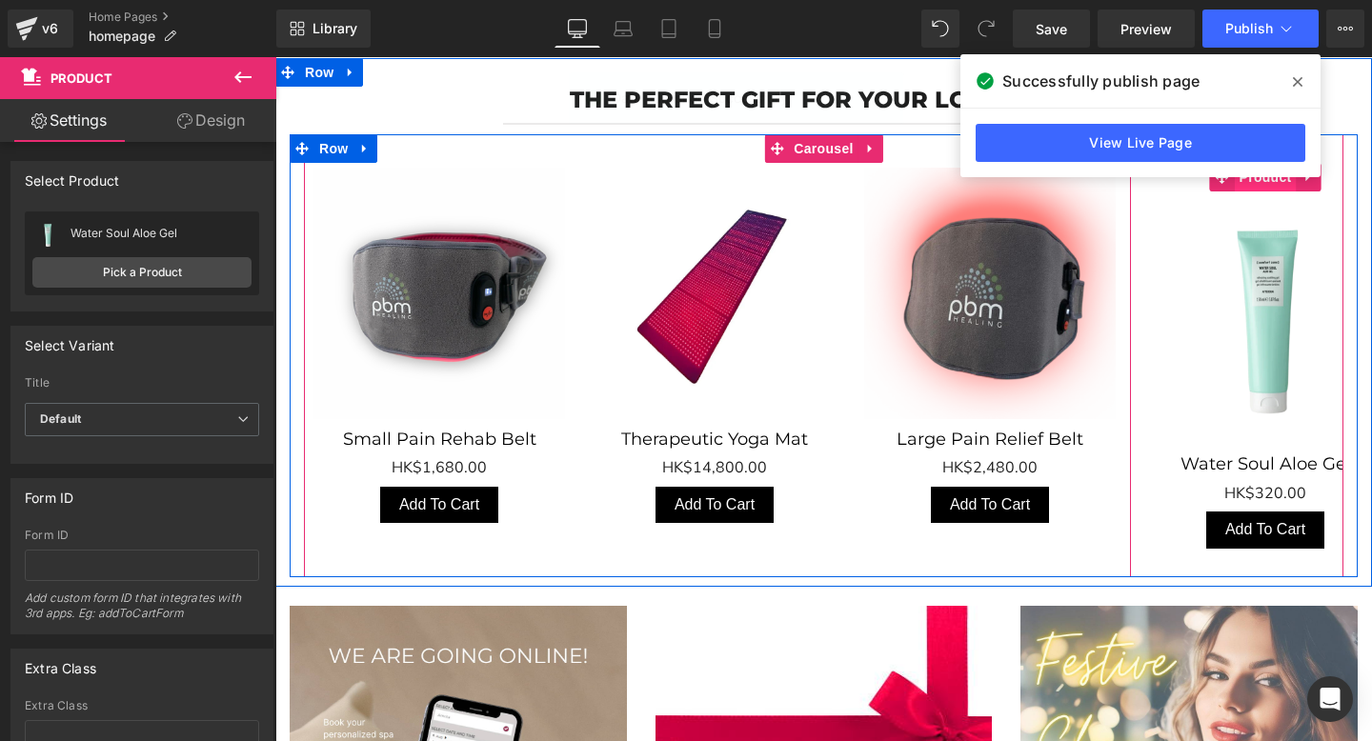
click at [1257, 181] on span "Product" at bounding box center [1265, 177] width 62 height 29
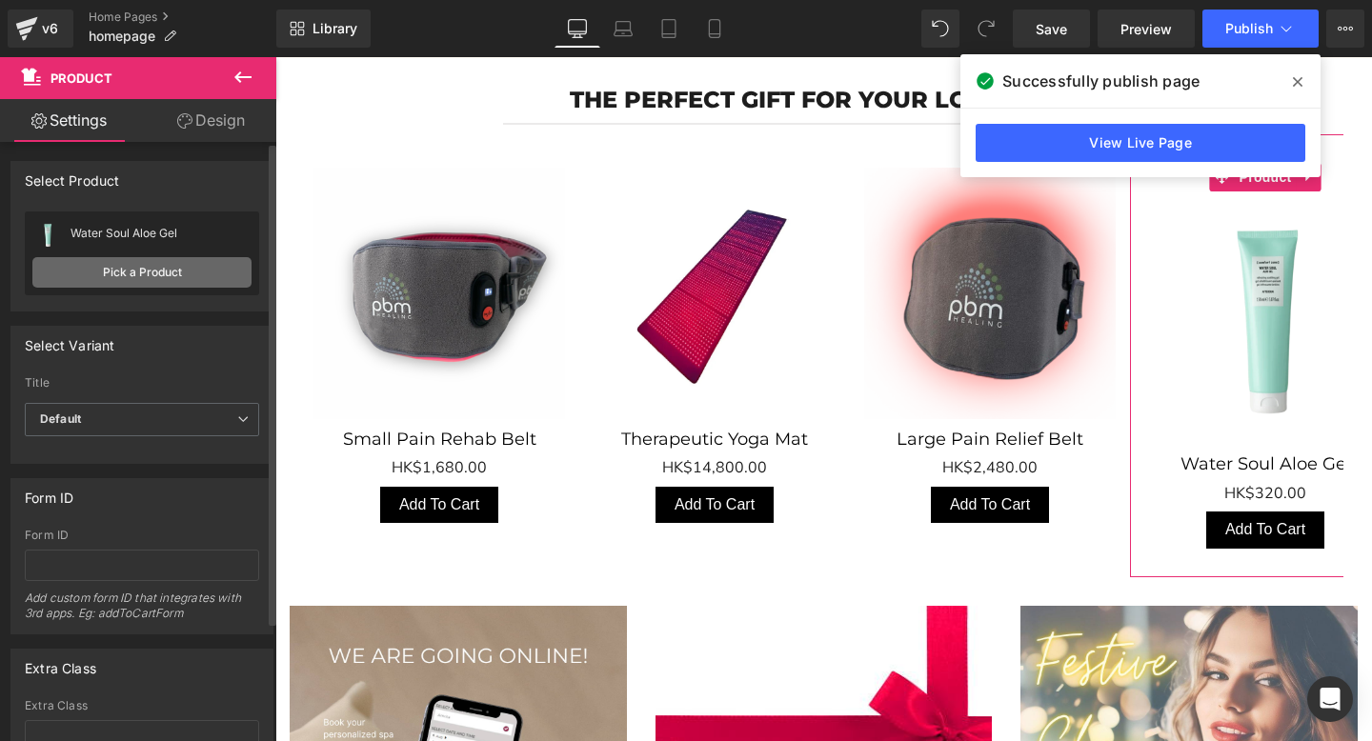
click at [176, 277] on link "Pick a Product" at bounding box center [141, 272] width 219 height 30
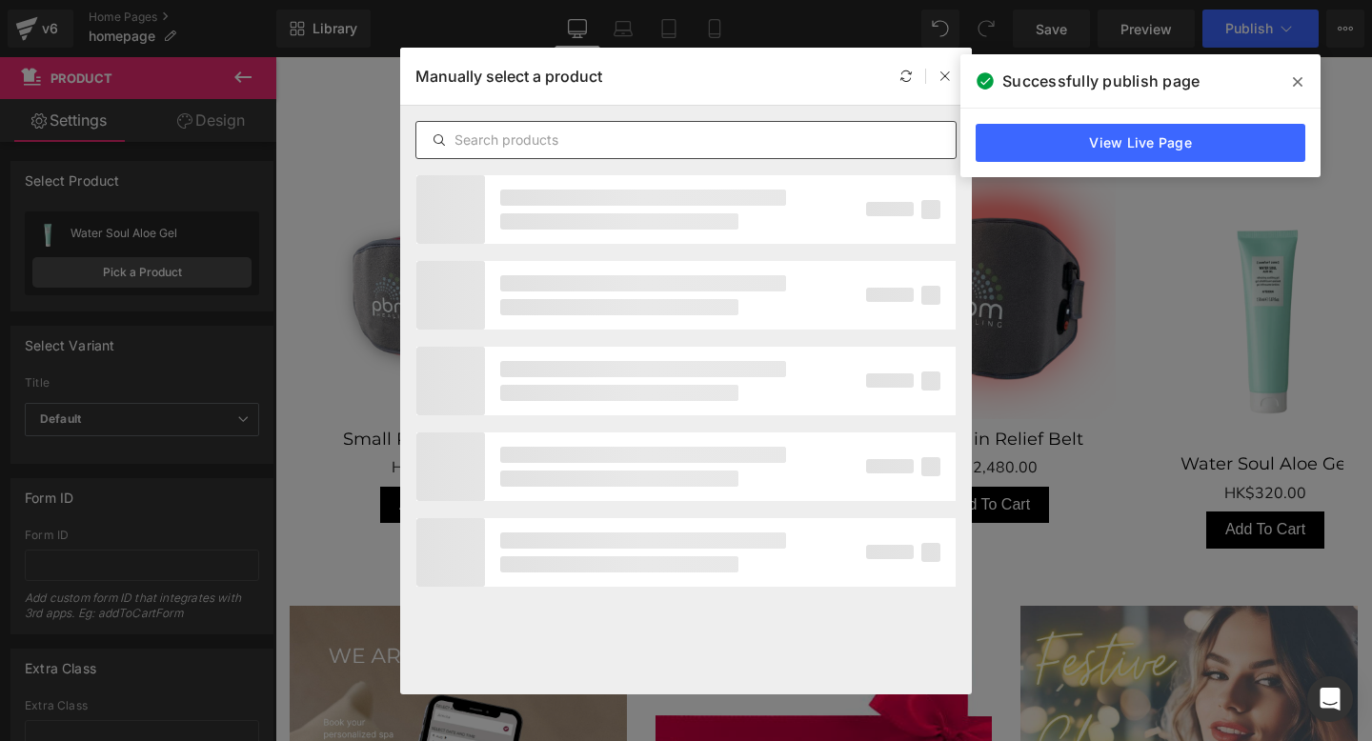
click at [577, 140] on input "text" at bounding box center [685, 140] width 539 height 23
paste input "Whitten kits"
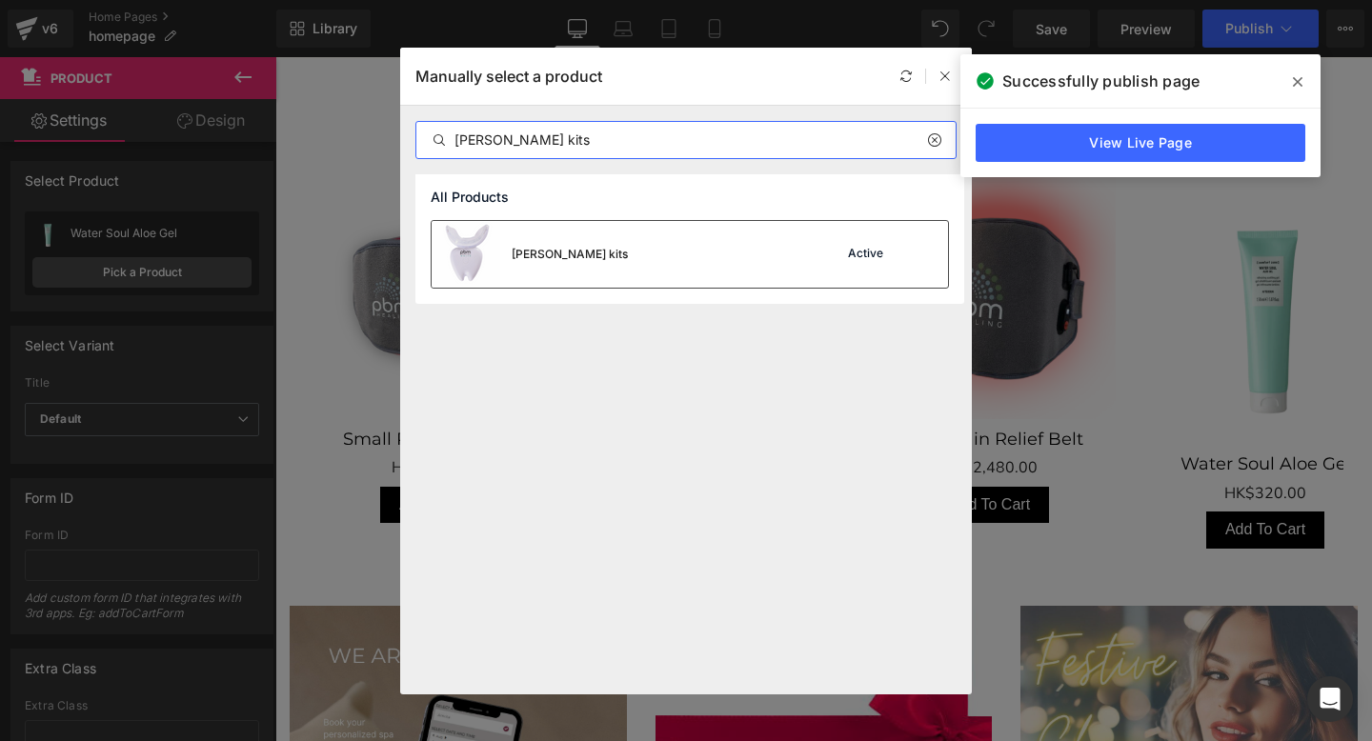
type input "Whitten kits"
click at [627, 266] on div "Whitten kits Active" at bounding box center [690, 254] width 516 height 67
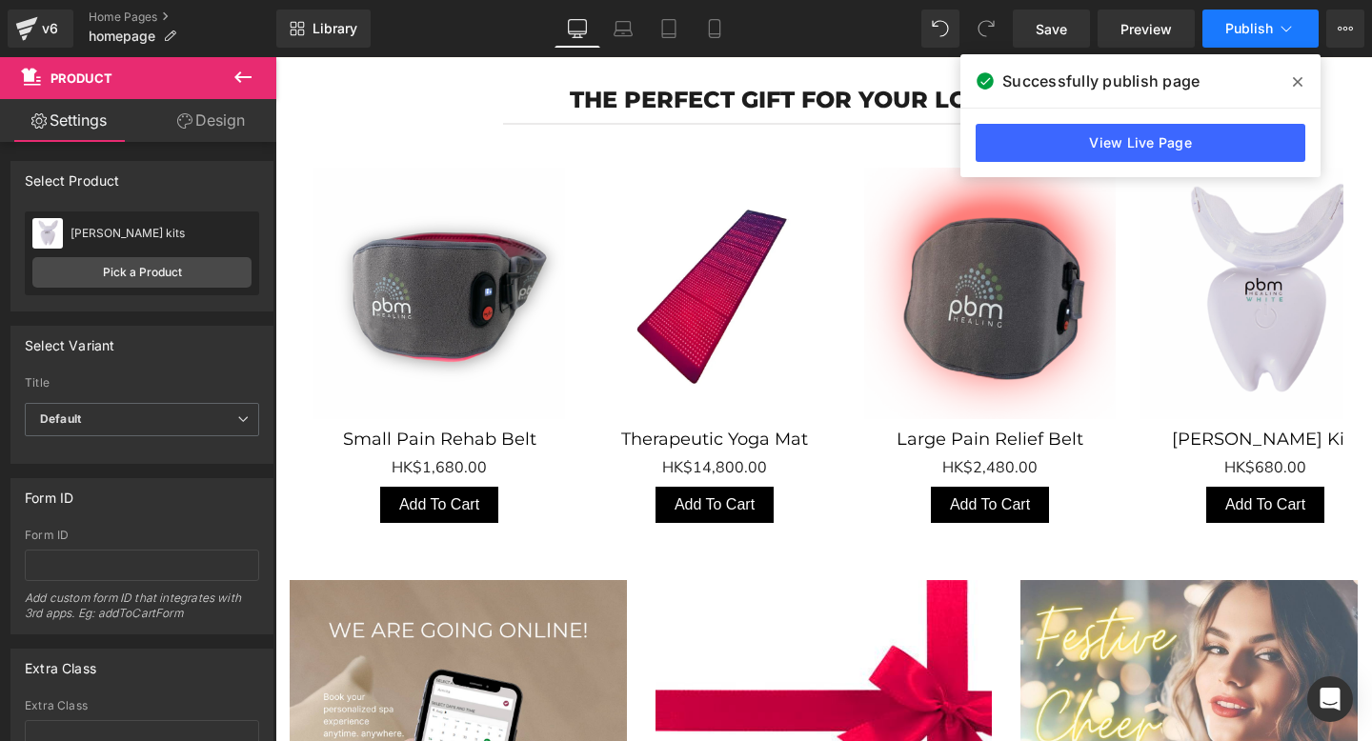
click at [1258, 30] on span "Publish" at bounding box center [1249, 28] width 48 height 15
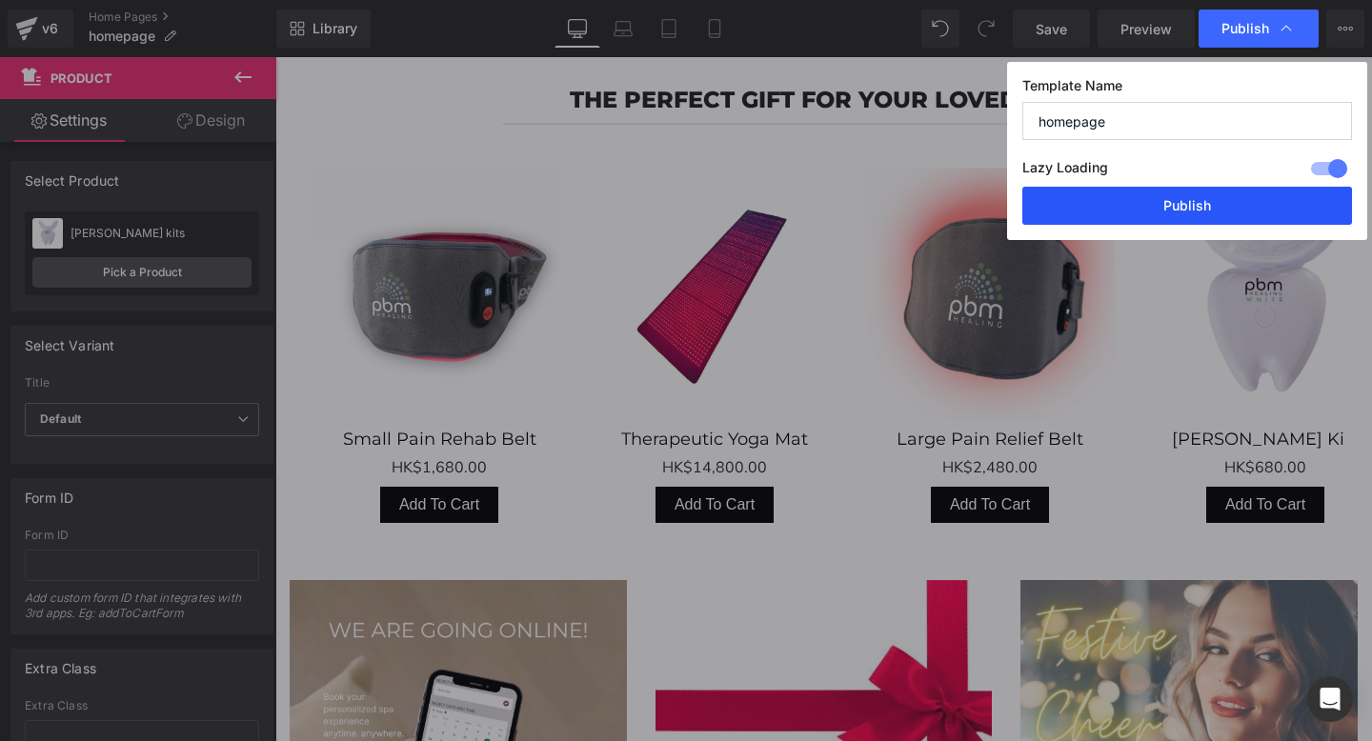
click at [1159, 221] on button "Publish" at bounding box center [1187, 206] width 330 height 38
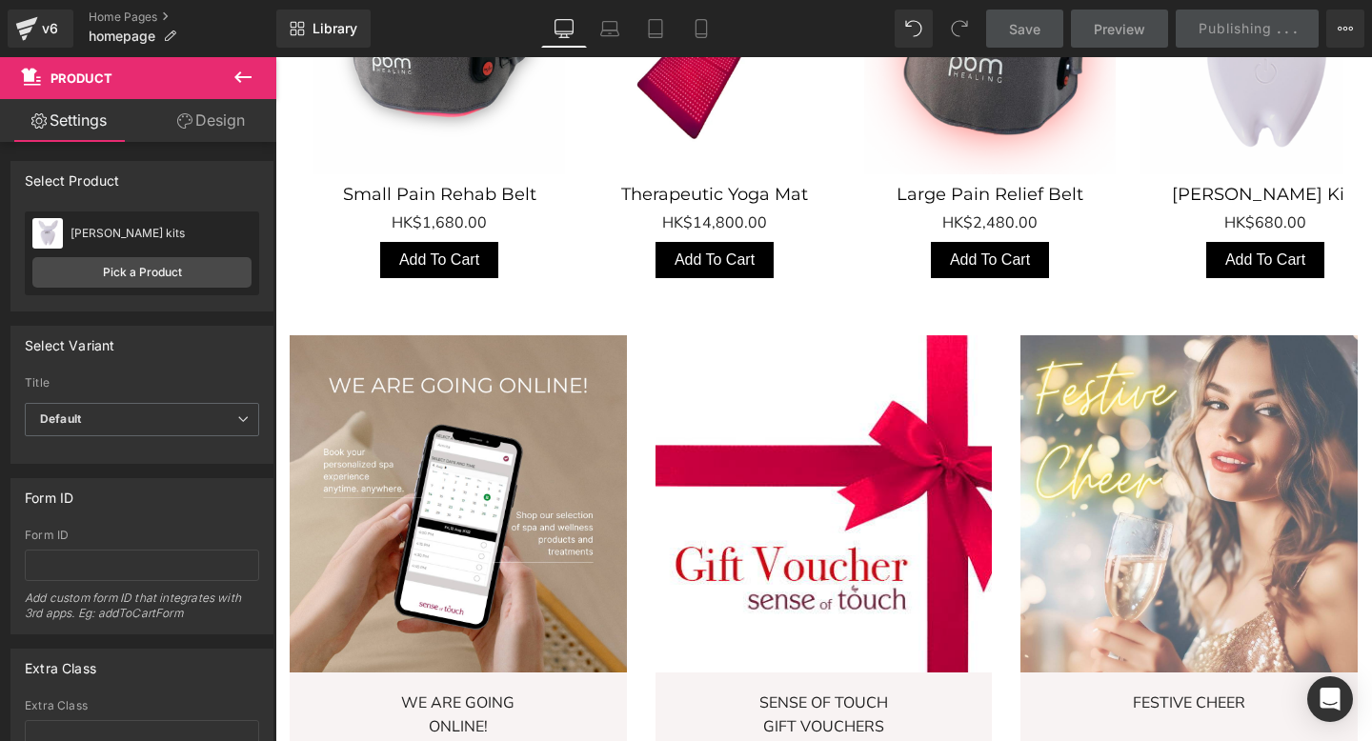
scroll to position [1117, 0]
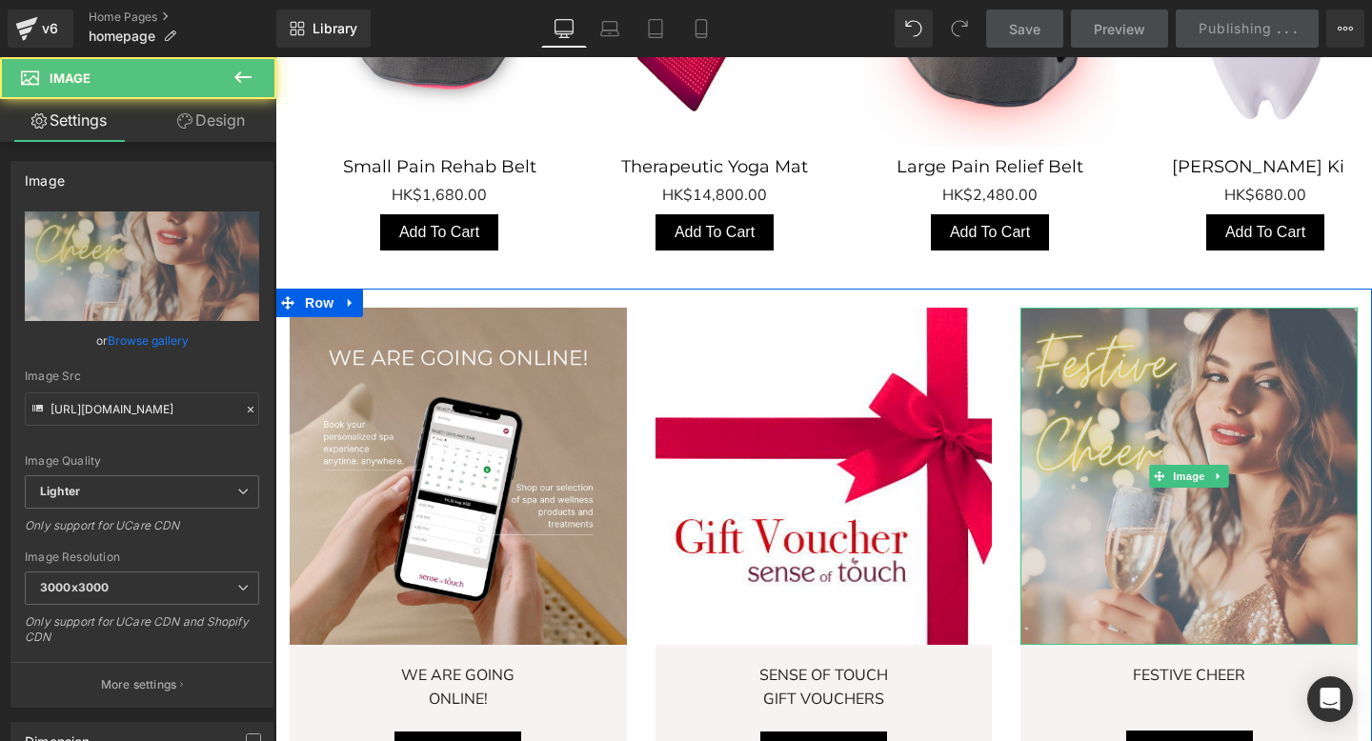
click at [1123, 475] on img "Main content" at bounding box center [1188, 476] width 337 height 337
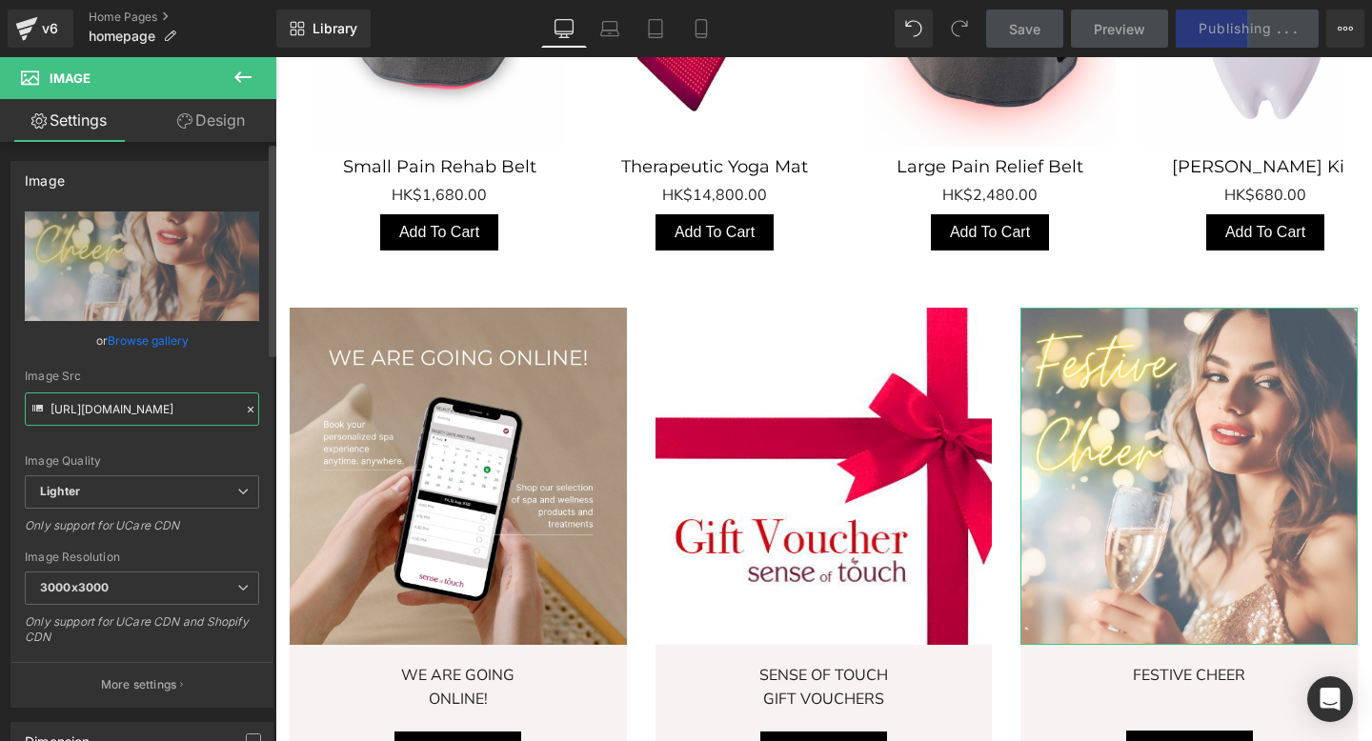
click at [130, 395] on input "https://ucarecdn.com/87e52c5b-d619-4aff-bf95-b153fd36a8f3/-/format/auto/-/previ…" at bounding box center [142, 408] width 234 height 33
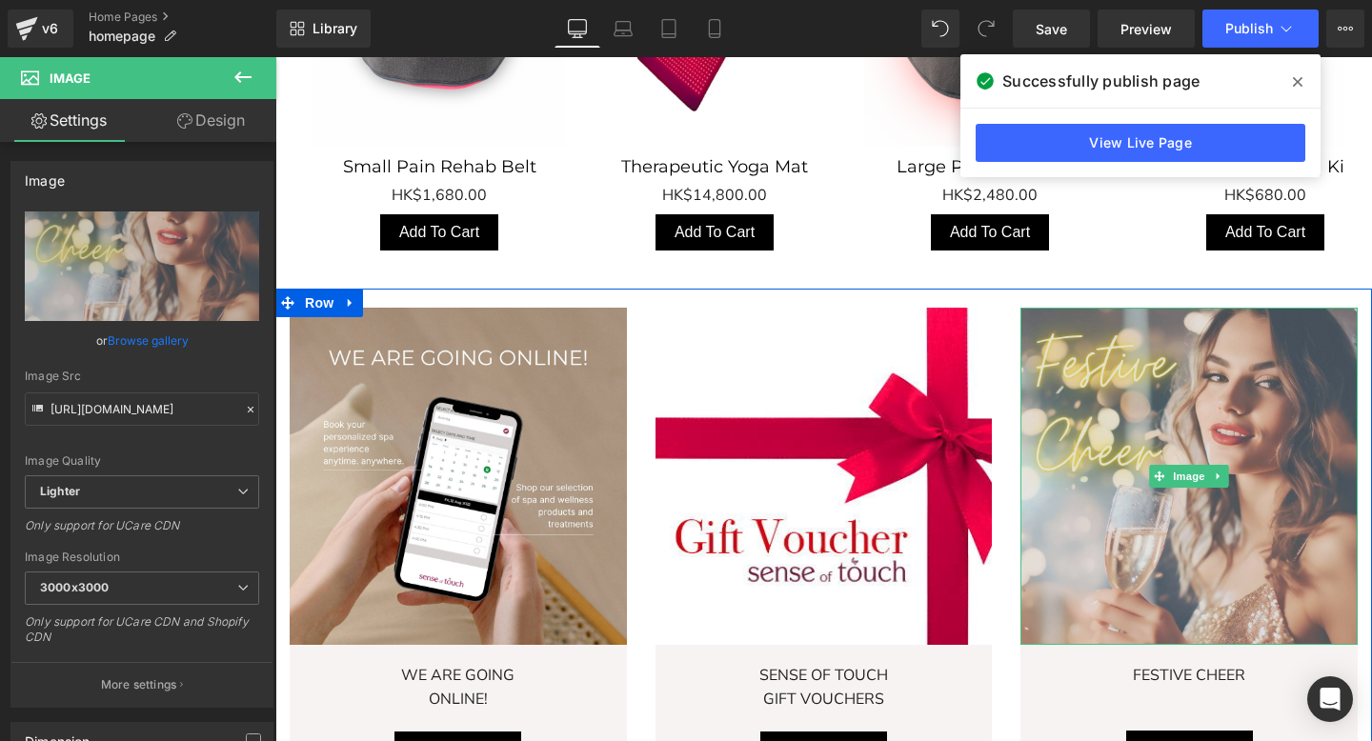
click at [1113, 450] on img "Main content" at bounding box center [1188, 476] width 337 height 337
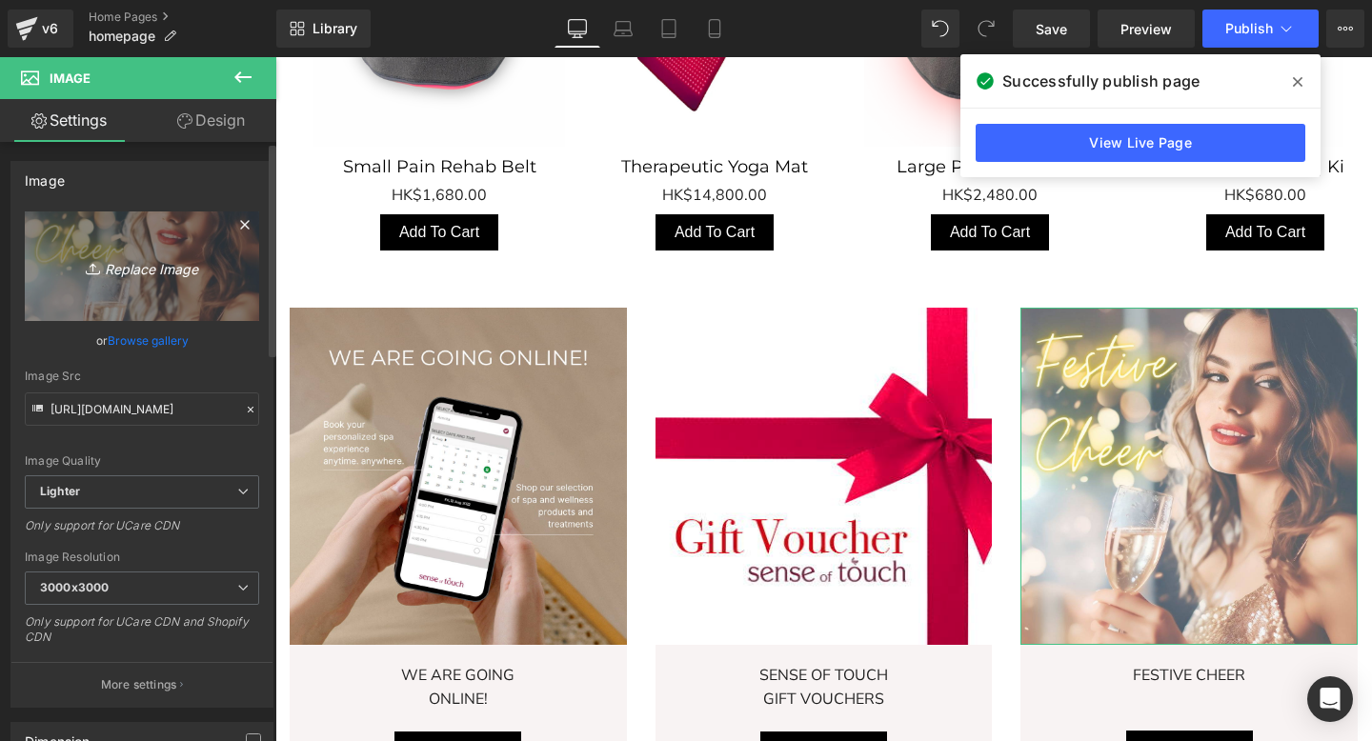
click at [183, 263] on icon "Replace Image" at bounding box center [142, 266] width 152 height 24
type input "C:\fakepath\home-featured-banner-southside-spa.webp"
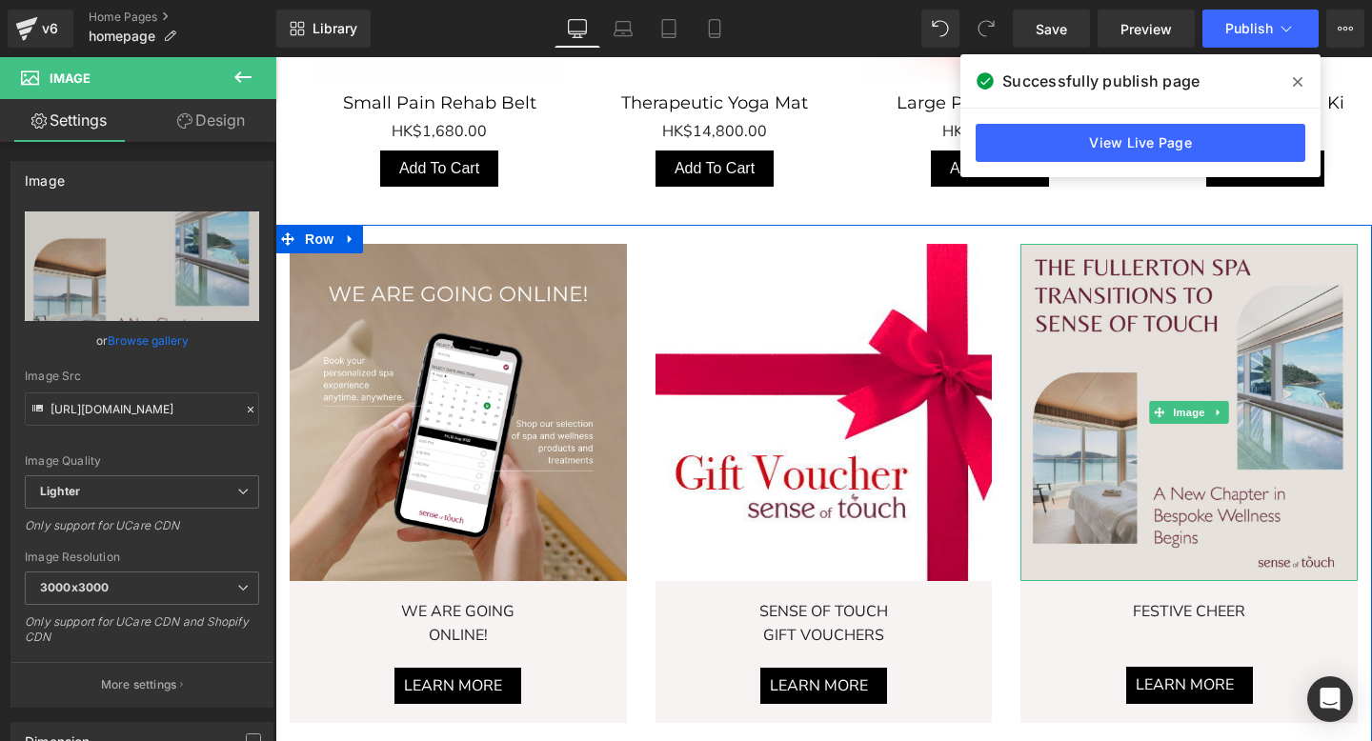
scroll to position [1205, 0]
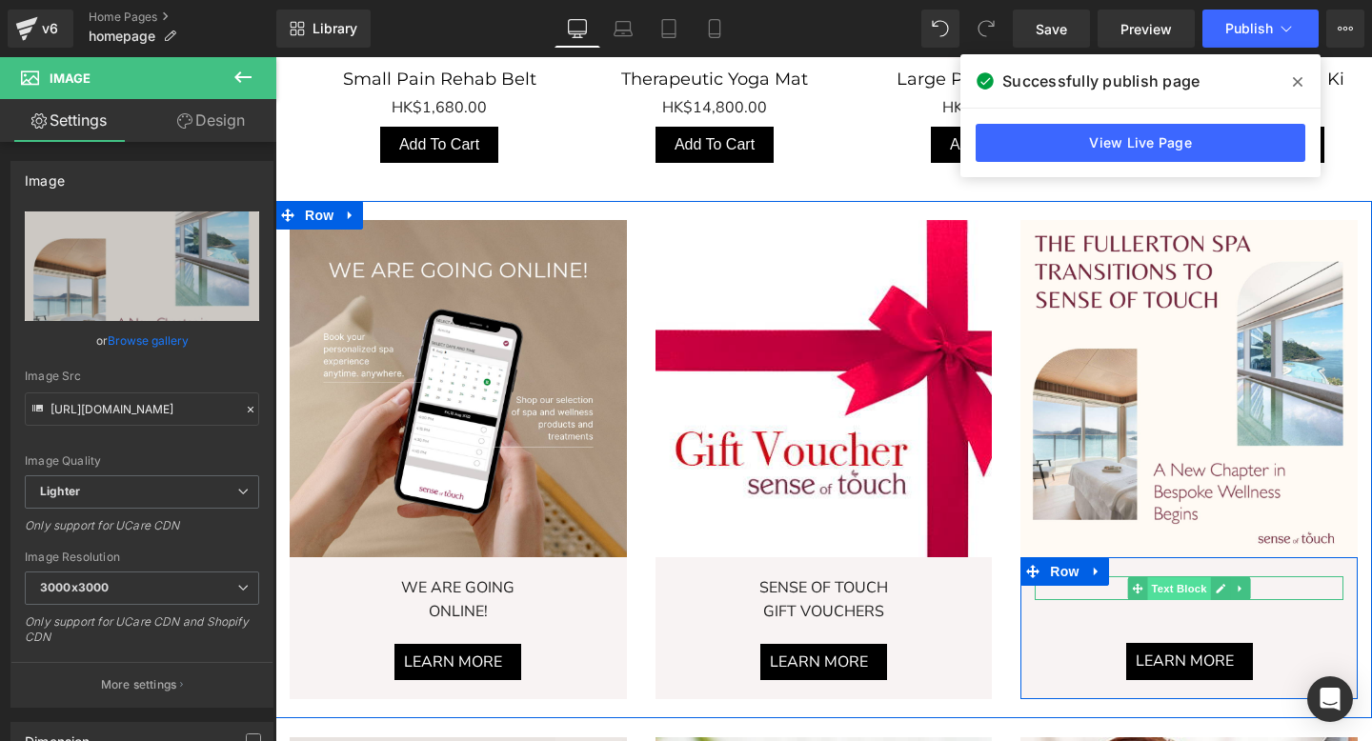
click at [1168, 590] on span "Text Block" at bounding box center [1179, 588] width 63 height 23
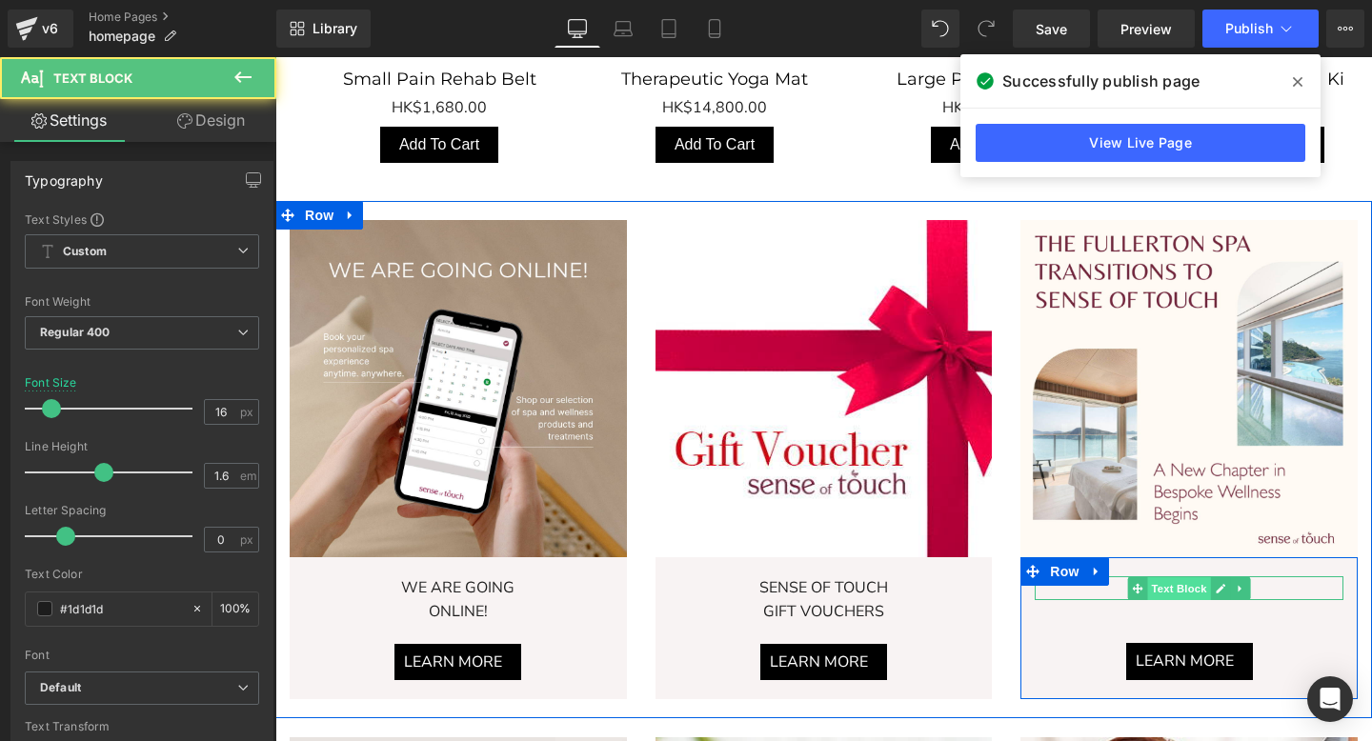
click at [1168, 590] on span "Text Block" at bounding box center [1179, 588] width 63 height 23
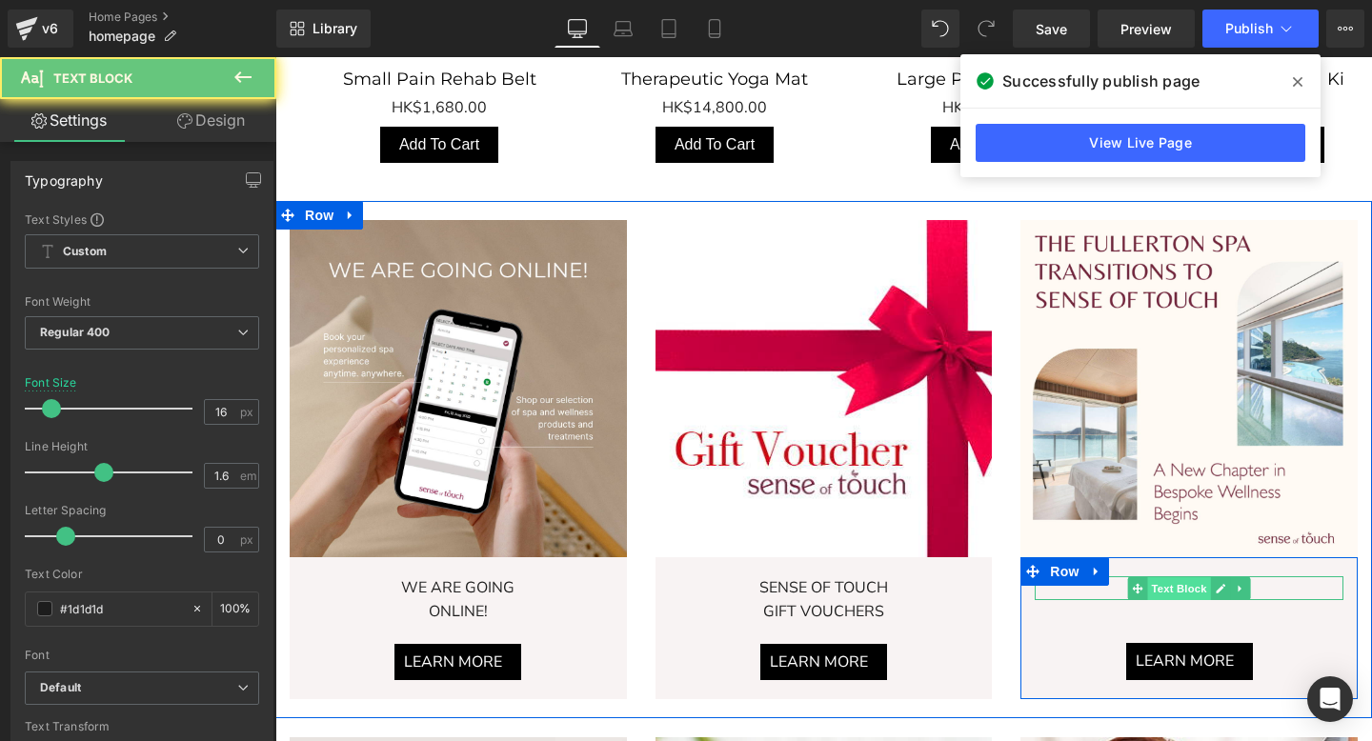
click at [1168, 590] on span "Text Block" at bounding box center [1179, 588] width 63 height 23
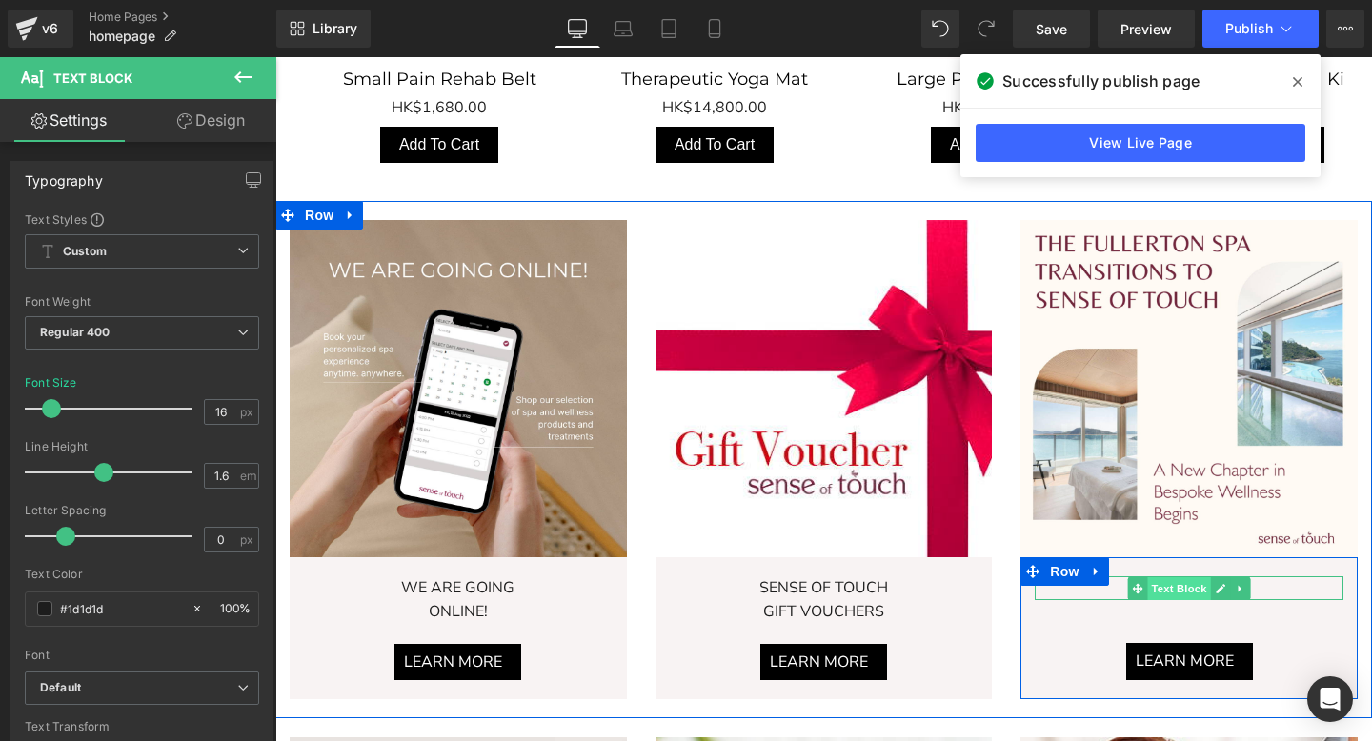
click at [1208, 585] on span "Text Block" at bounding box center [1179, 588] width 63 height 23
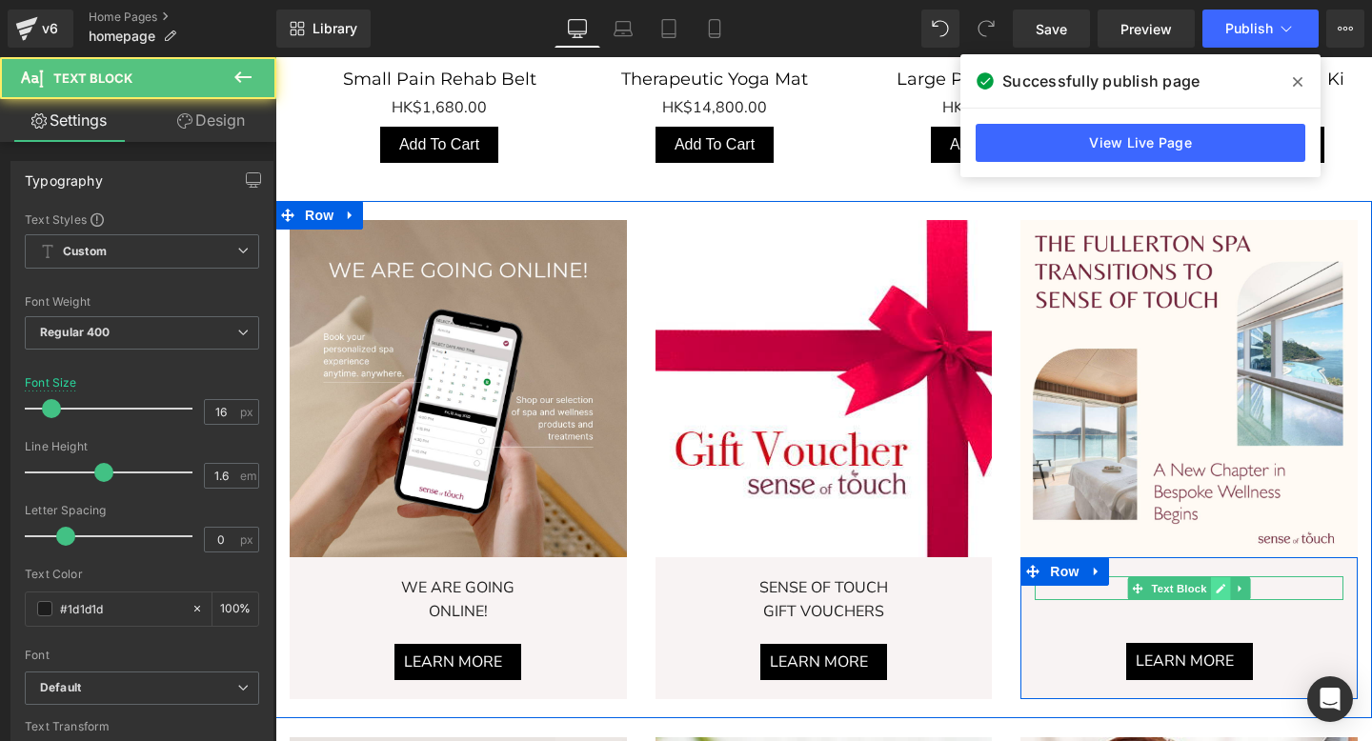
click at [1215, 585] on icon "Main content" at bounding box center [1220, 588] width 10 height 11
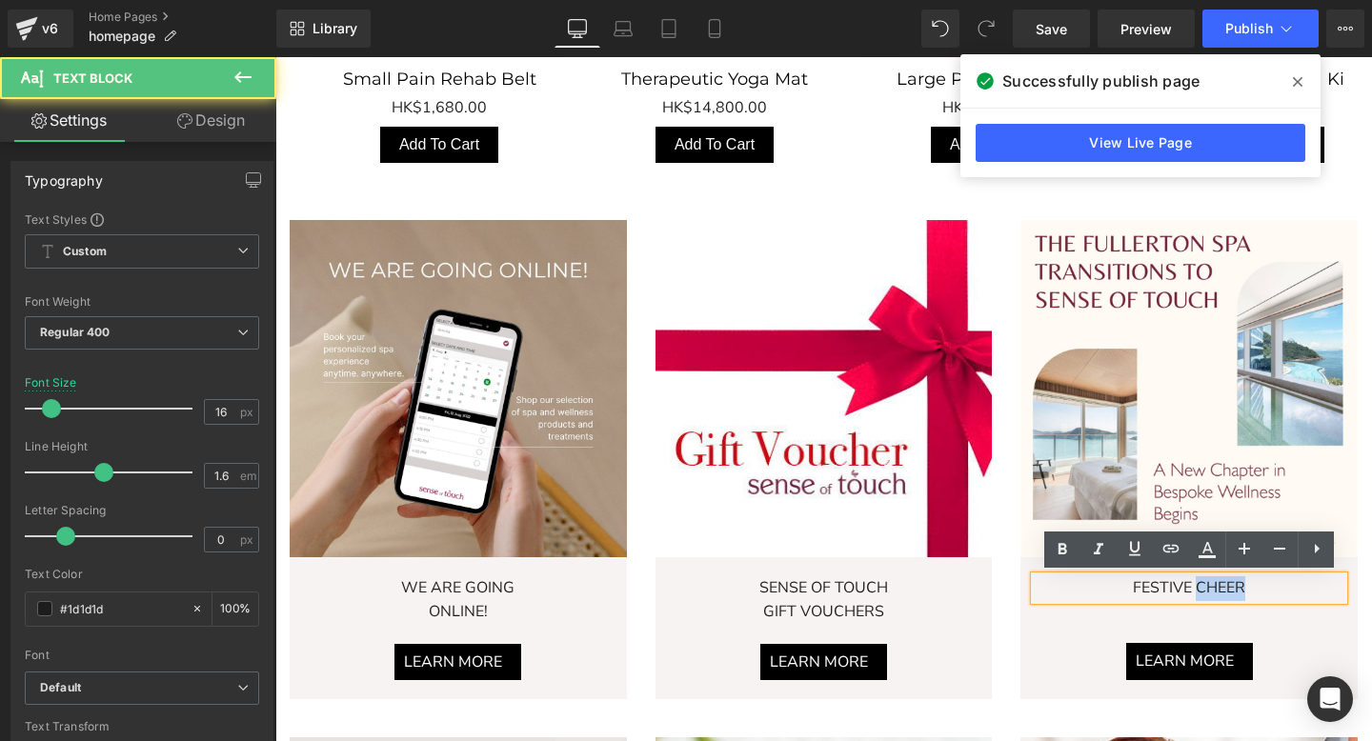
click at [1215, 585] on p "Festive Cheer" at bounding box center [1188, 588] width 309 height 25
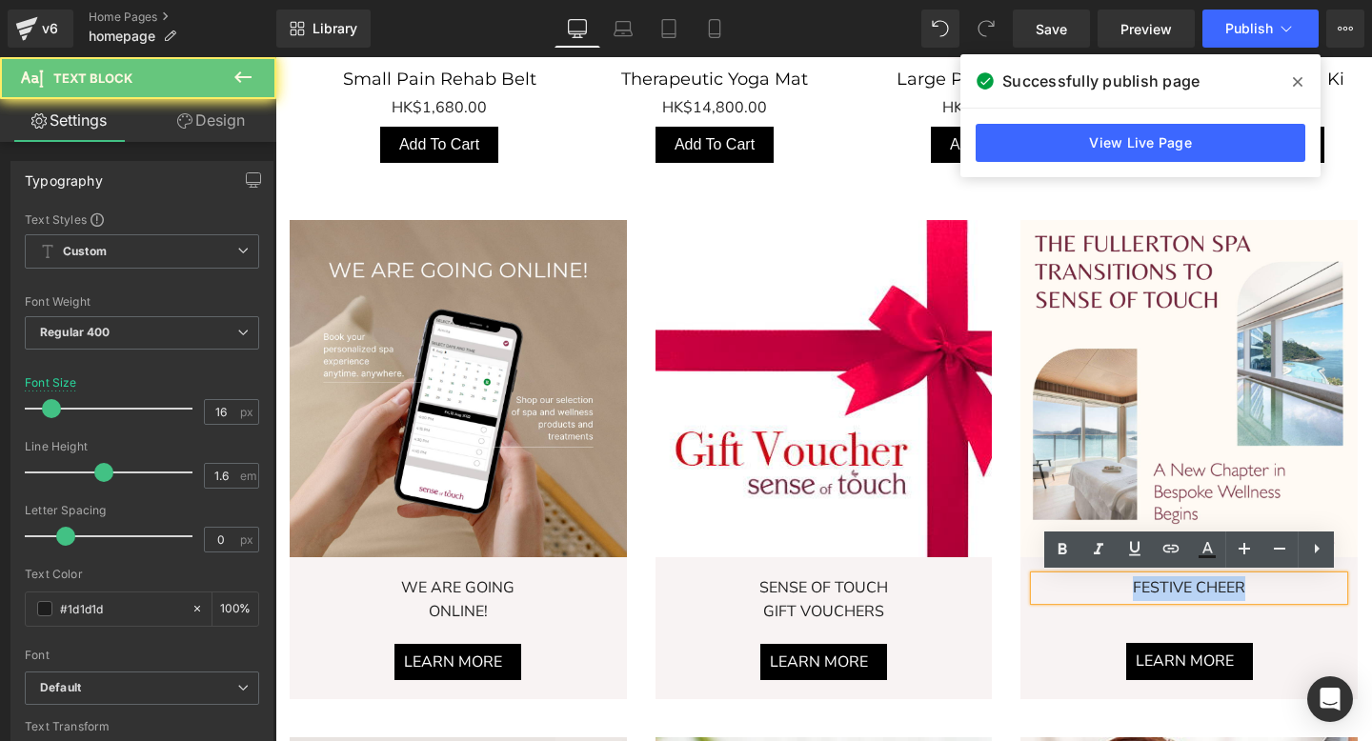
click at [1215, 585] on p "Festive Cheer" at bounding box center [1188, 588] width 309 height 25
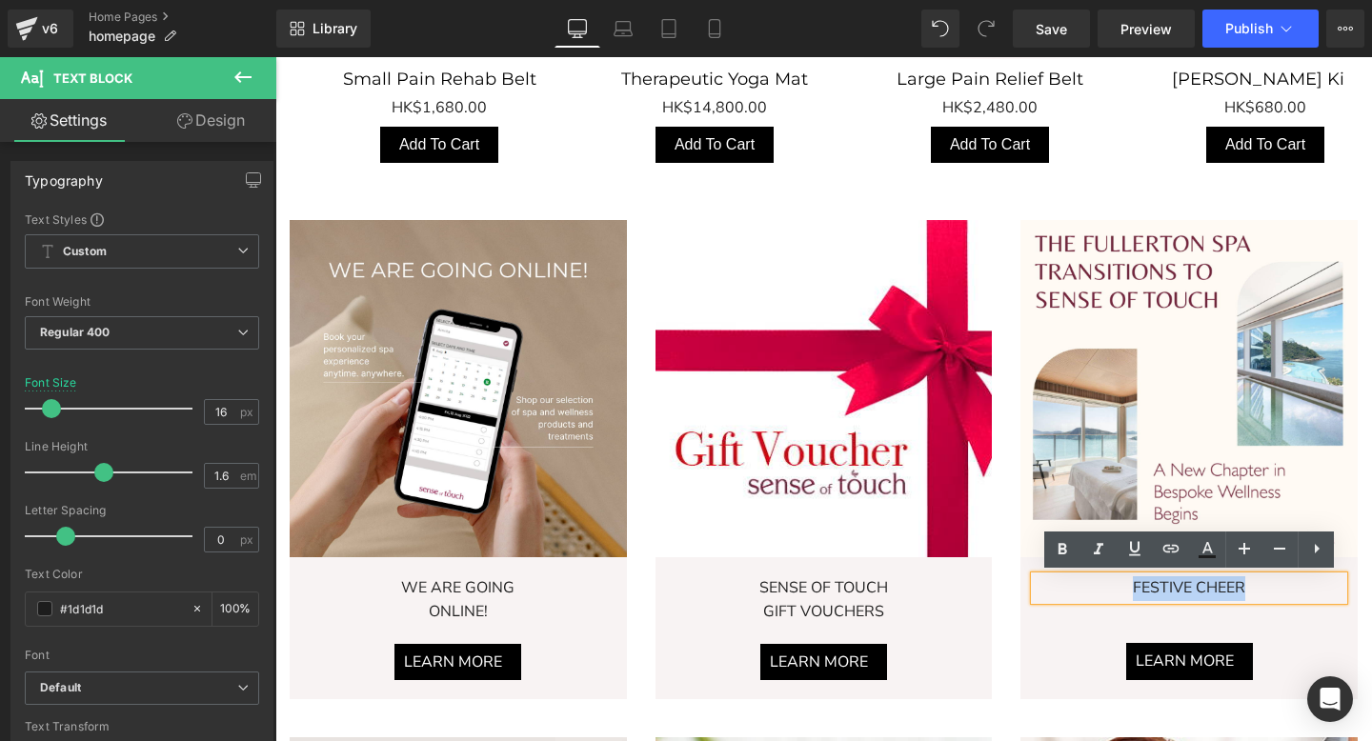
paste div "Main content"
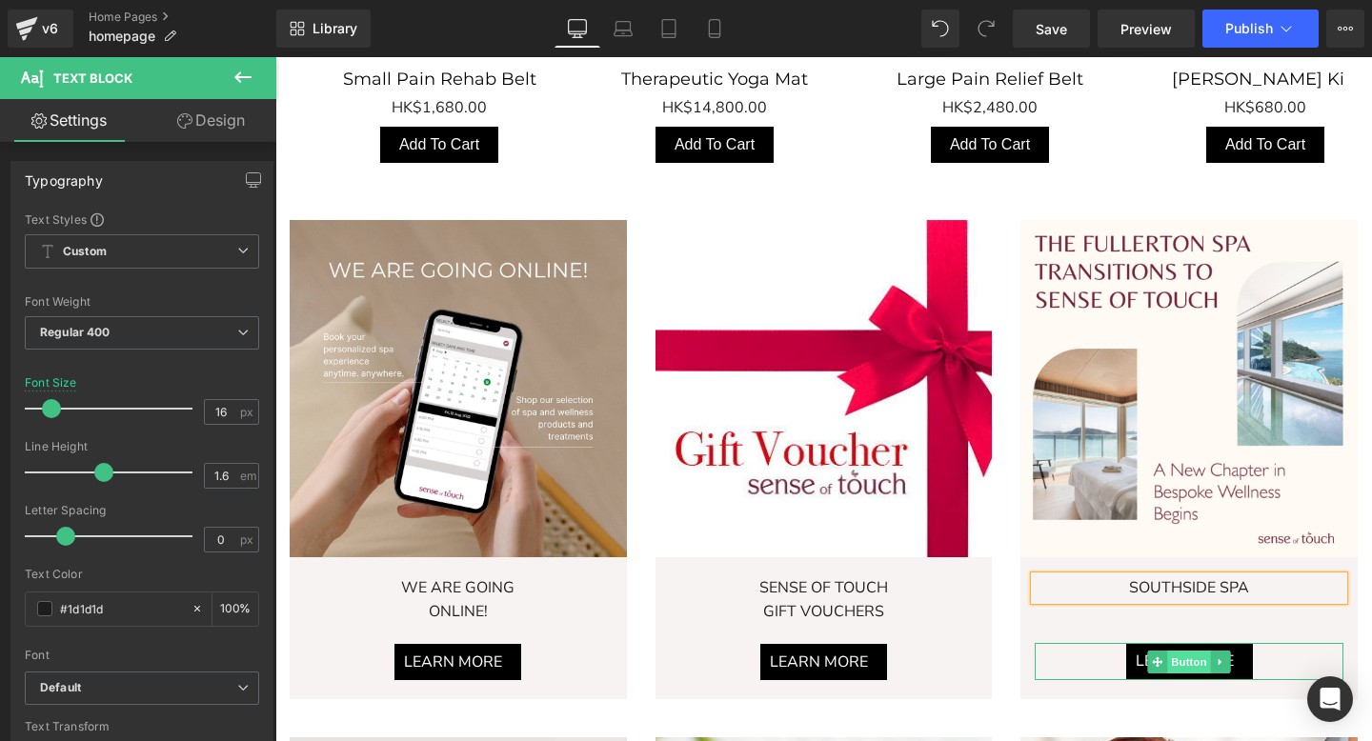
click at [1193, 653] on span "Button" at bounding box center [1189, 662] width 44 height 23
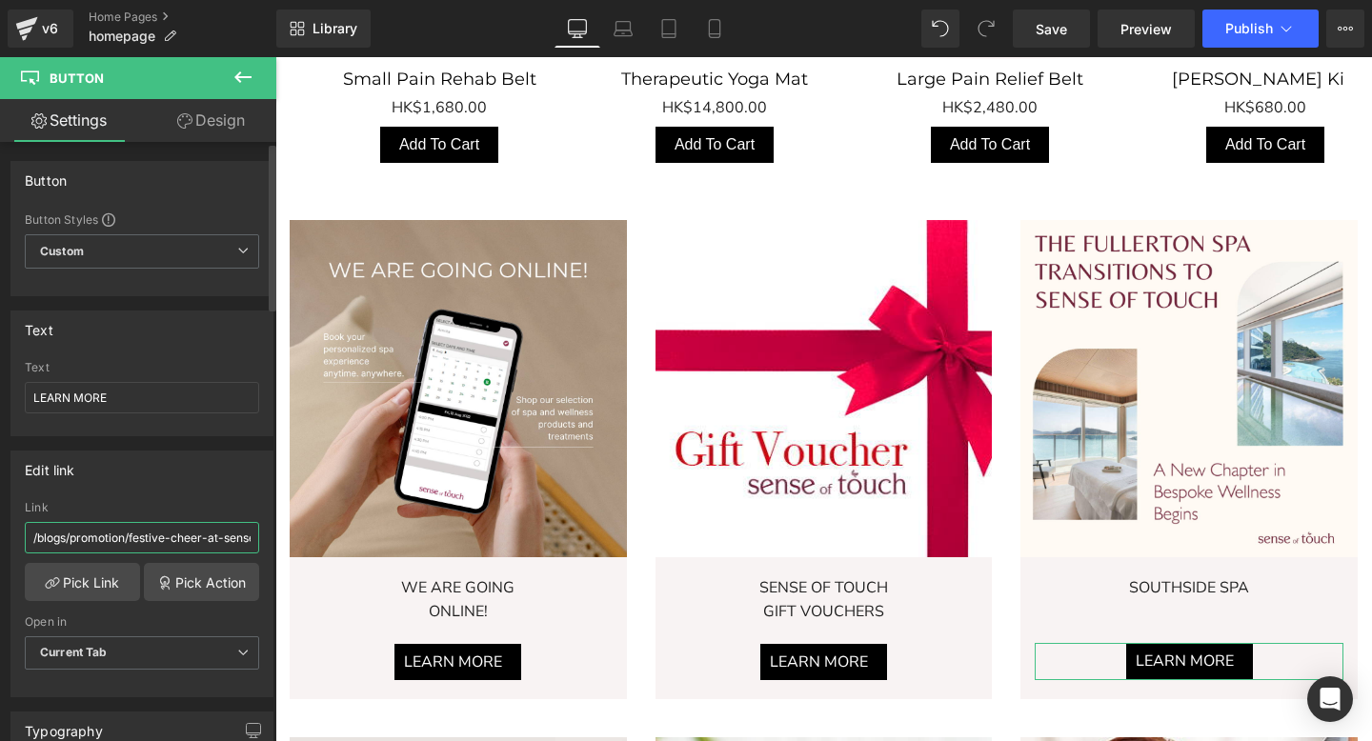
click at [76, 533] on input "/blogs/promotion/festive-cheer-at-sense-of-touch" at bounding box center [142, 537] width 234 height 31
click at [69, 592] on link "Pick Link" at bounding box center [82, 582] width 115 height 38
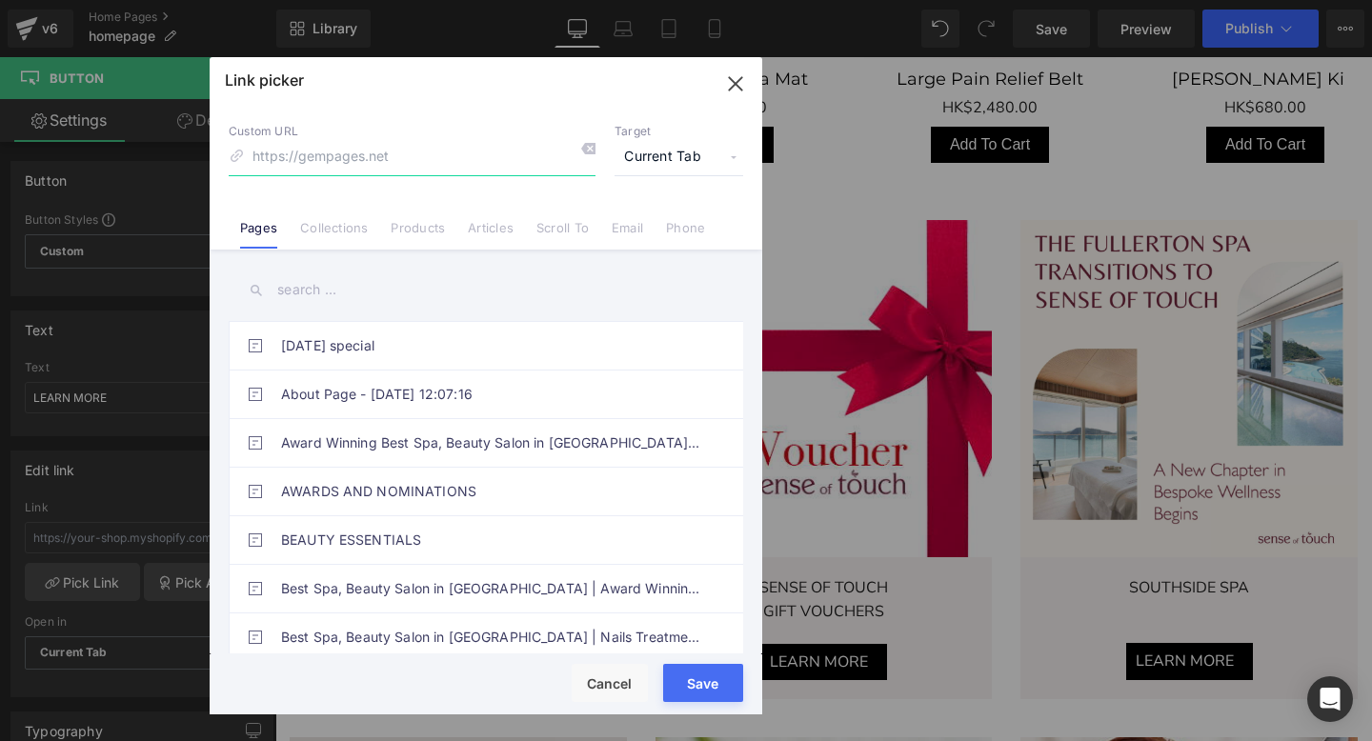
click at [304, 155] on input at bounding box center [412, 157] width 367 height 36
click at [273, 289] on input "text" at bounding box center [486, 290] width 514 height 43
paste input "Southside Spa"
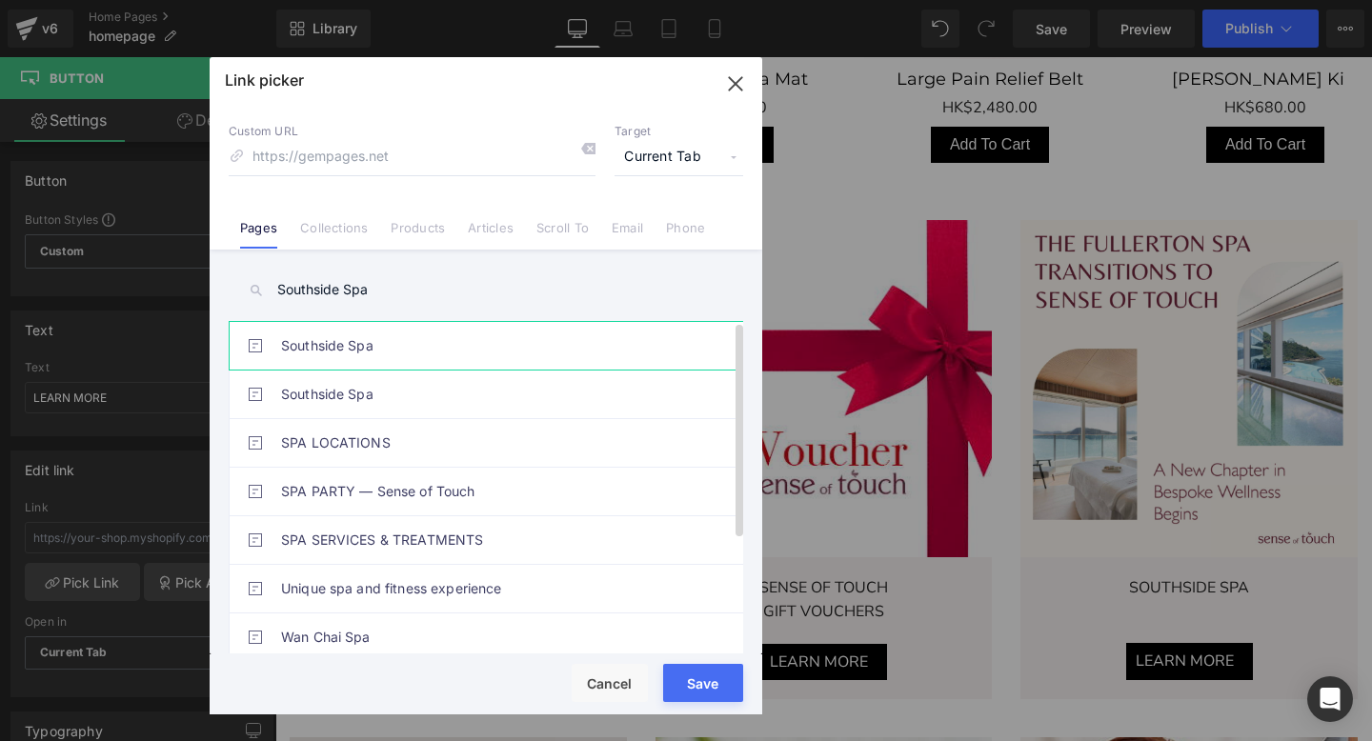
type input "Southside Spa"
click at [420, 336] on link "Southside Spa" at bounding box center [490, 346] width 419 height 48
click at [703, 683] on button "Save" at bounding box center [703, 683] width 80 height 38
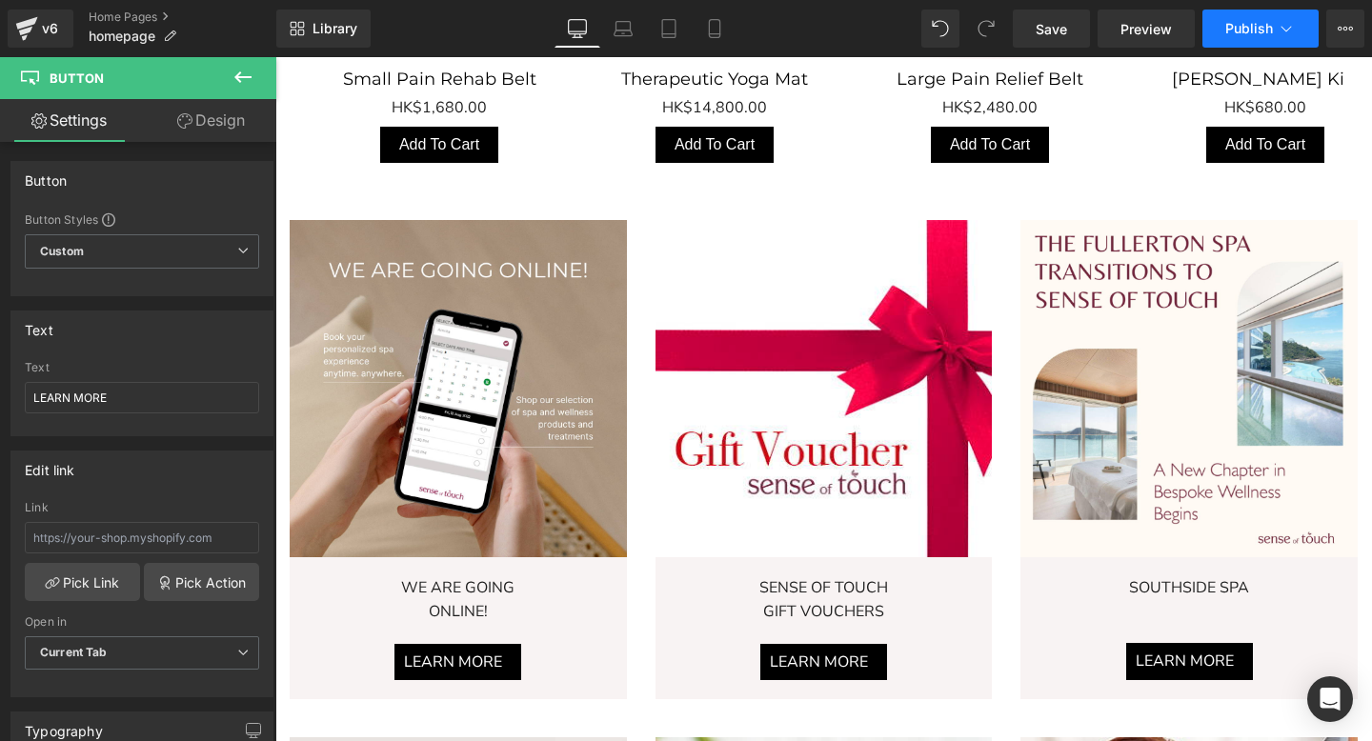
click at [1276, 32] on icon at bounding box center [1285, 28] width 19 height 19
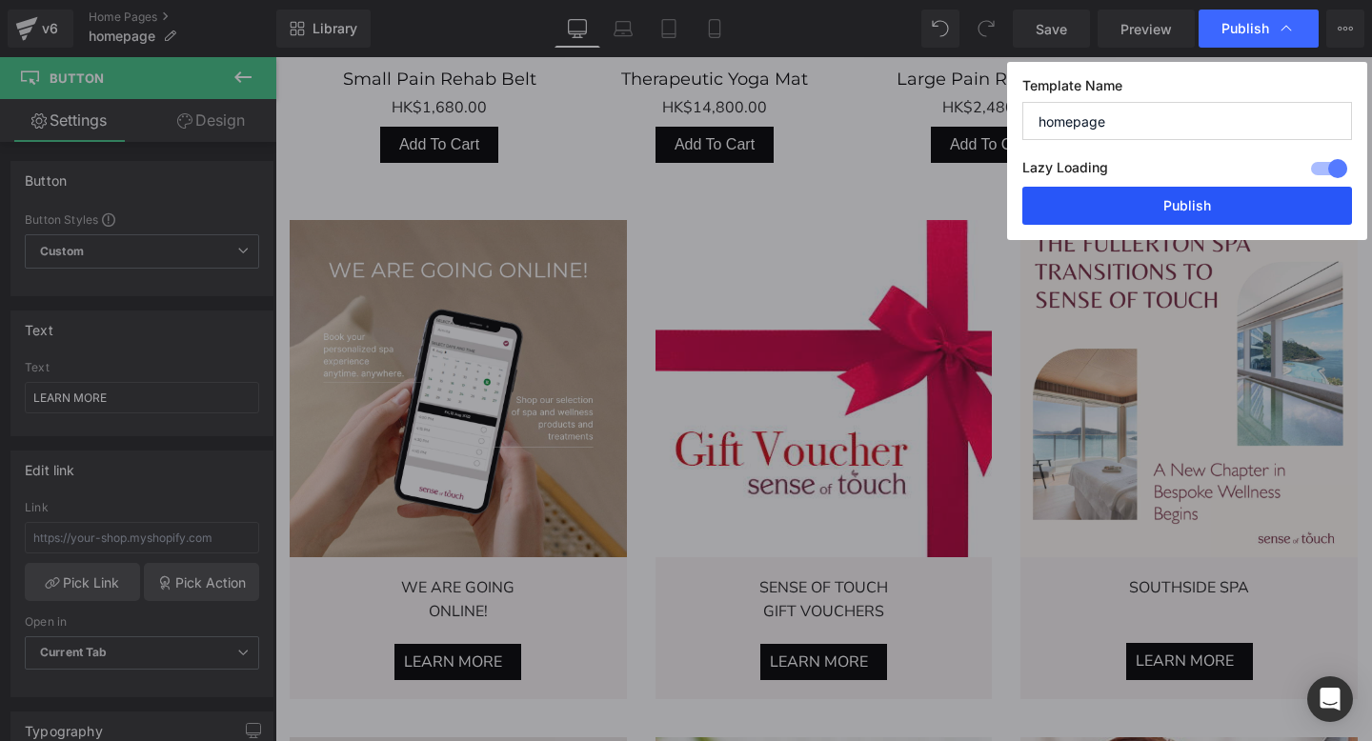
click at [1197, 204] on button "Publish" at bounding box center [1187, 206] width 330 height 38
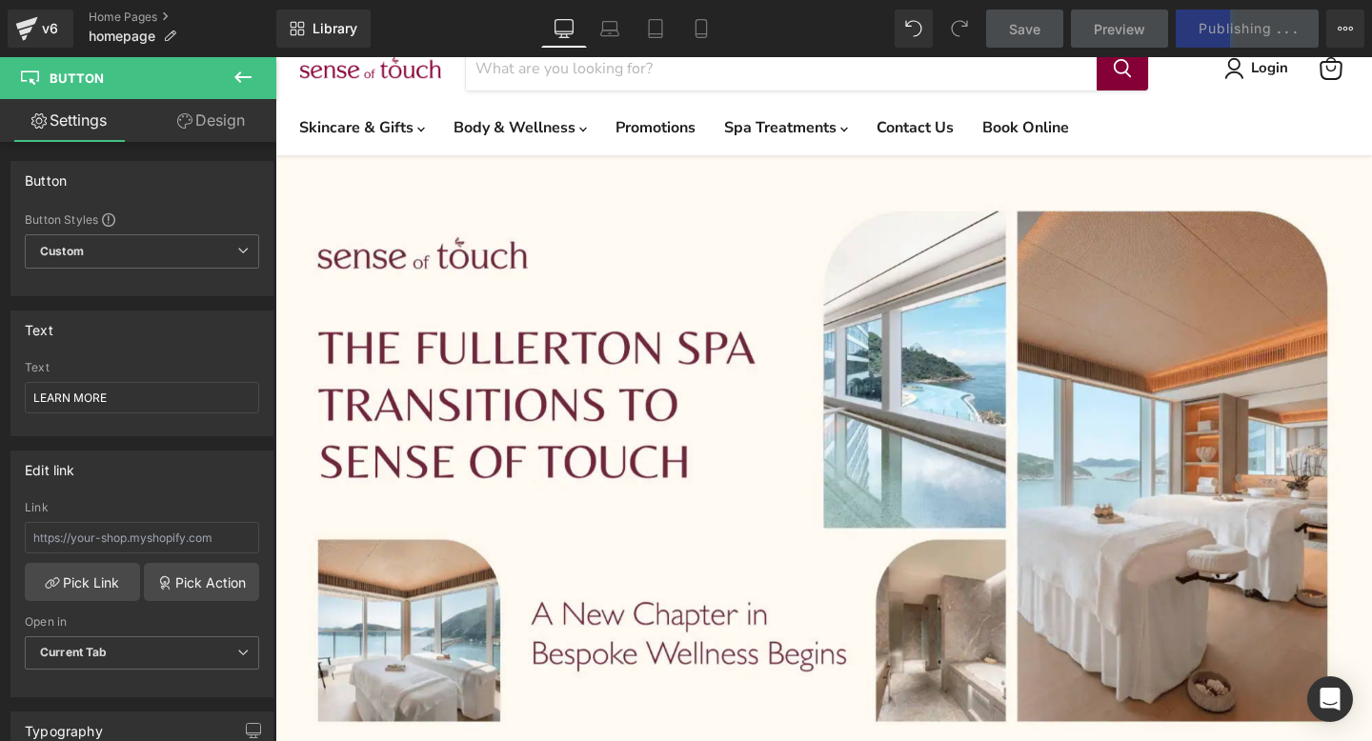
scroll to position [19, 0]
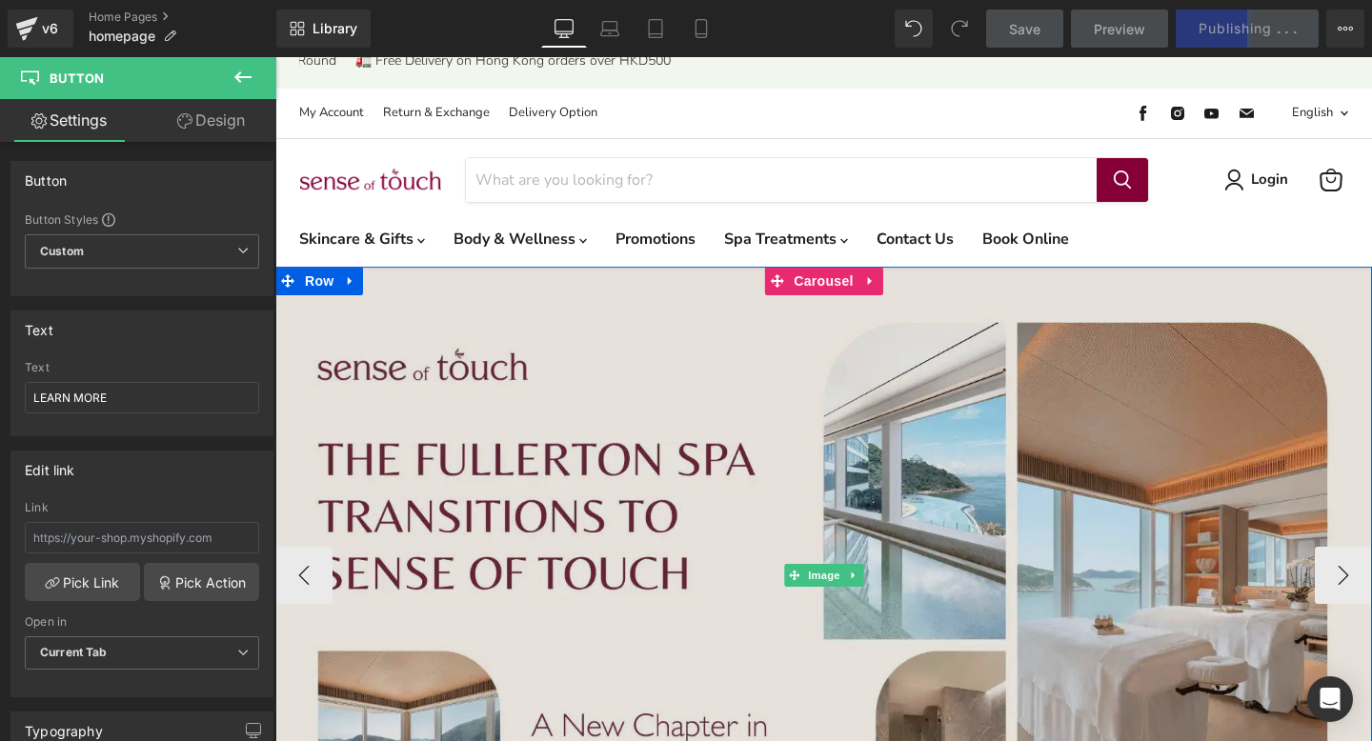
click at [829, 414] on img "Main content" at bounding box center [823, 575] width 1096 height 617
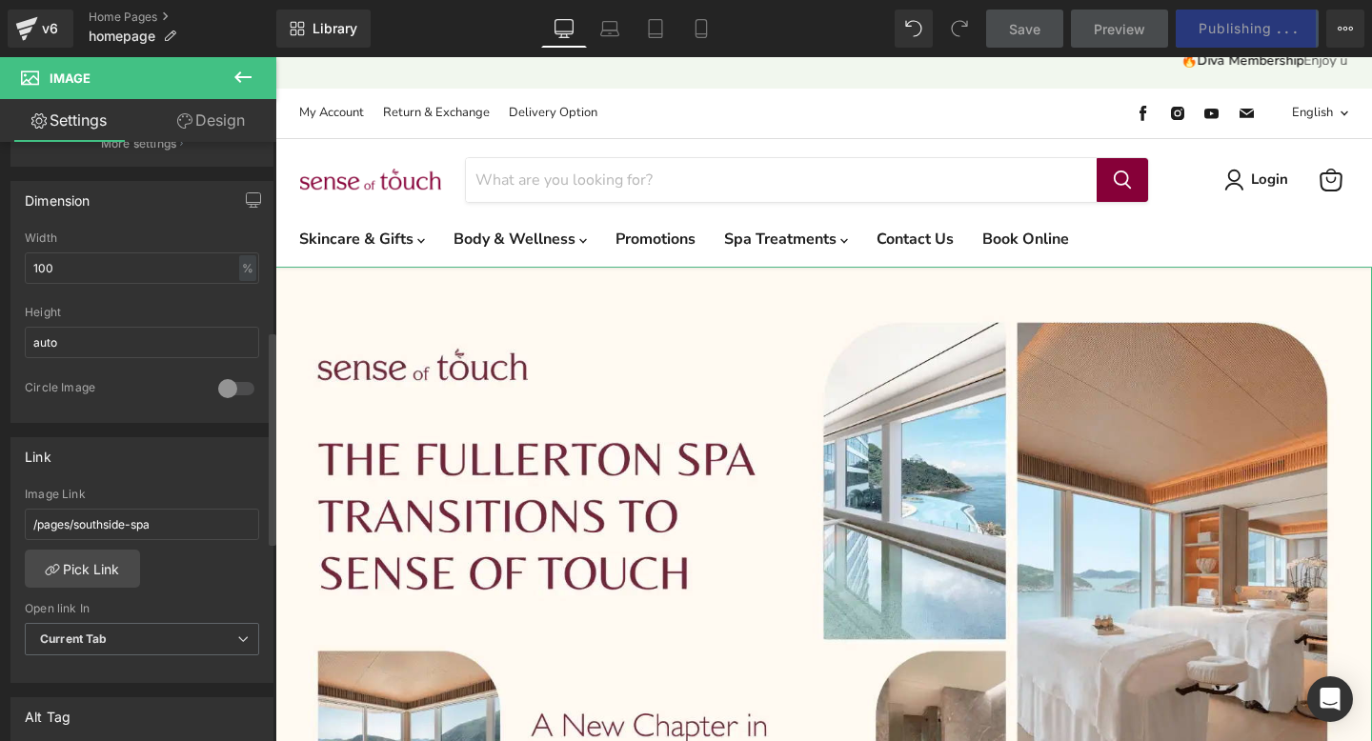
scroll to position [567, 0]
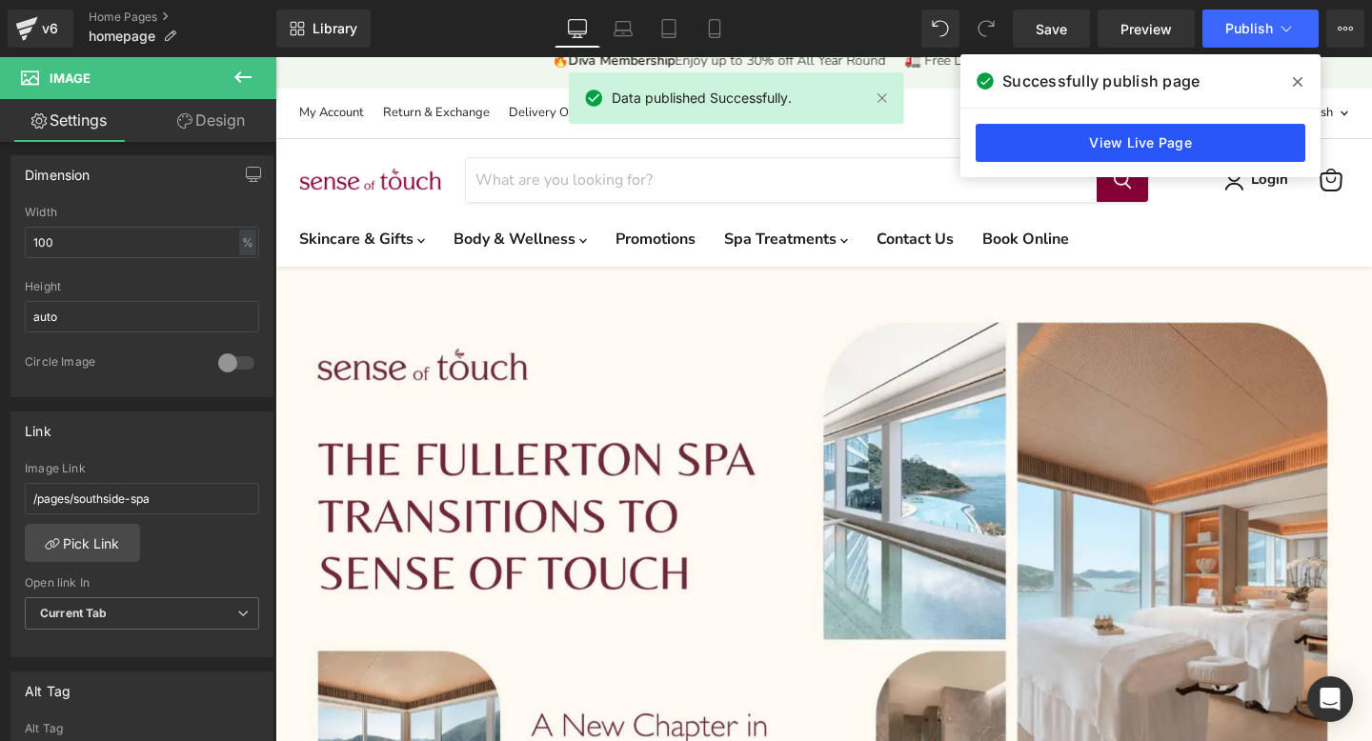
click at [1088, 158] on link "View Live Page" at bounding box center [1140, 143] width 330 height 38
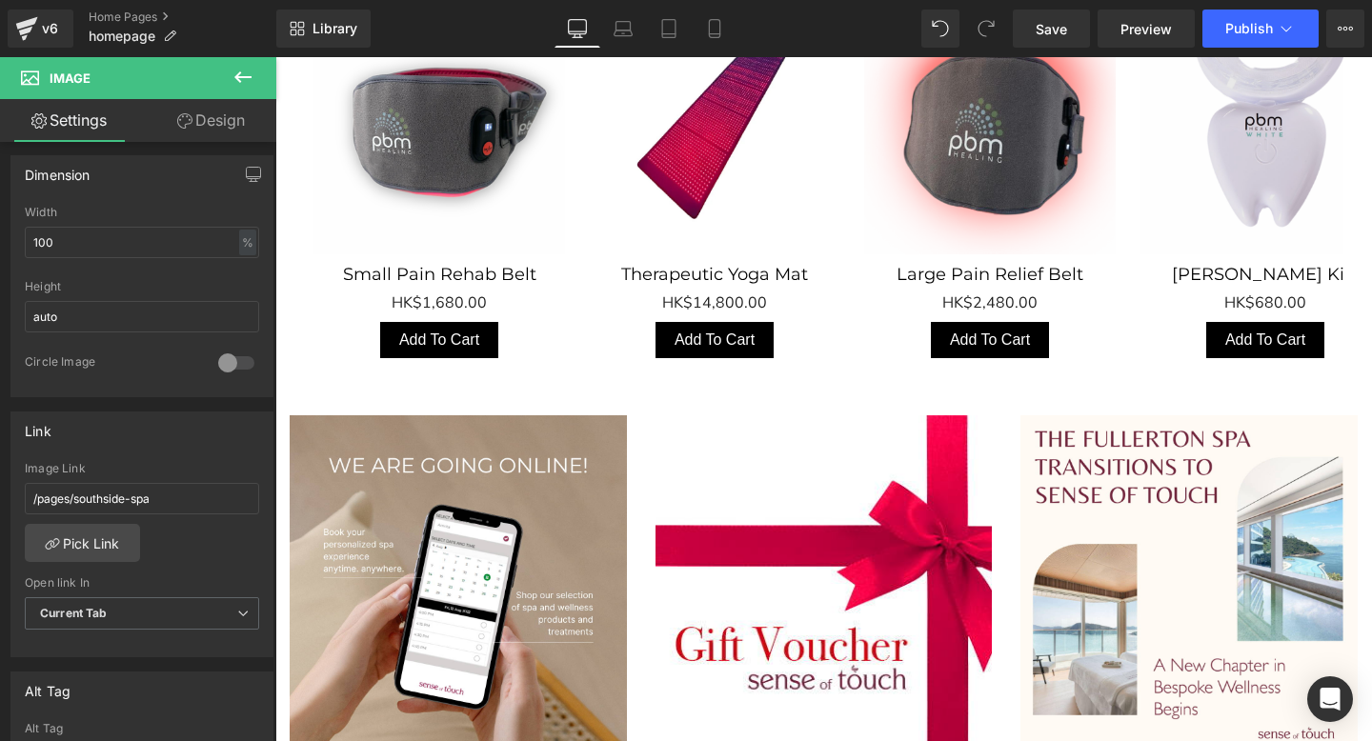
scroll to position [967, 0]
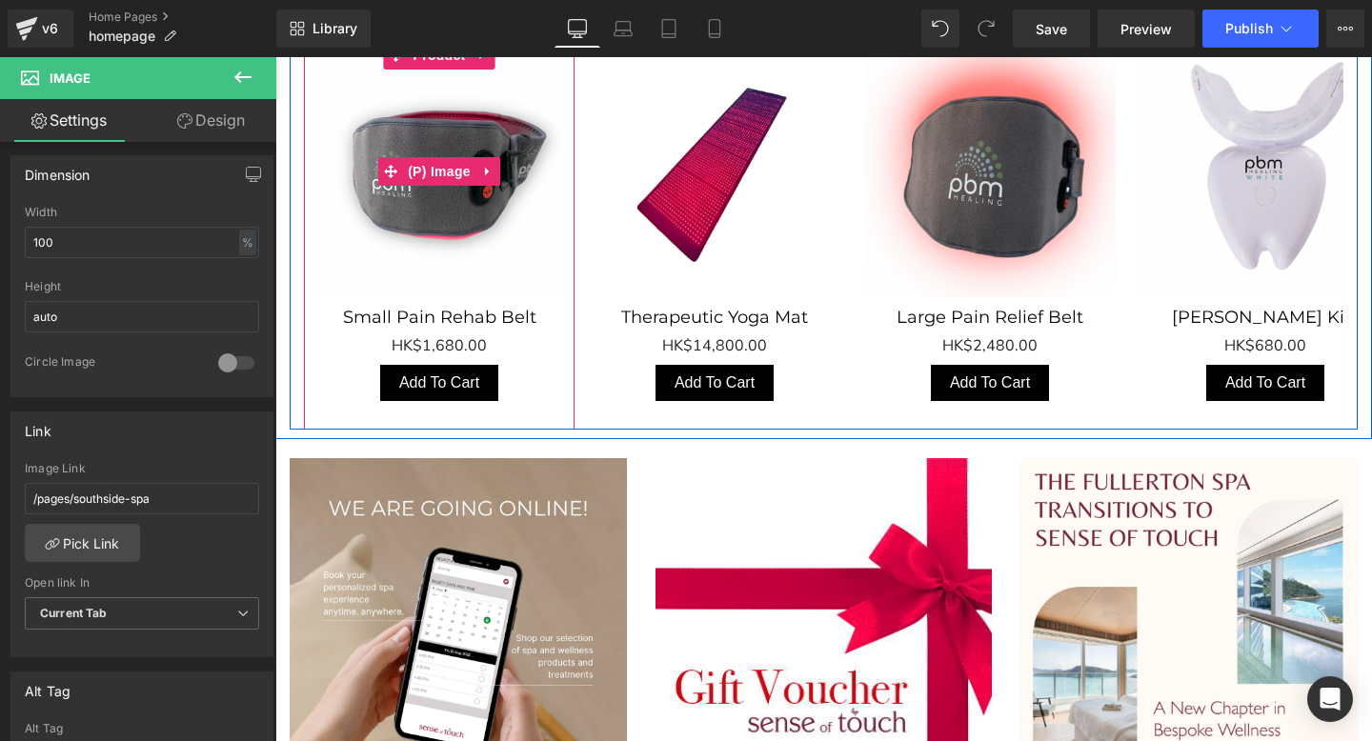
click at [440, 205] on img "Main content" at bounding box center [438, 171] width 251 height 251
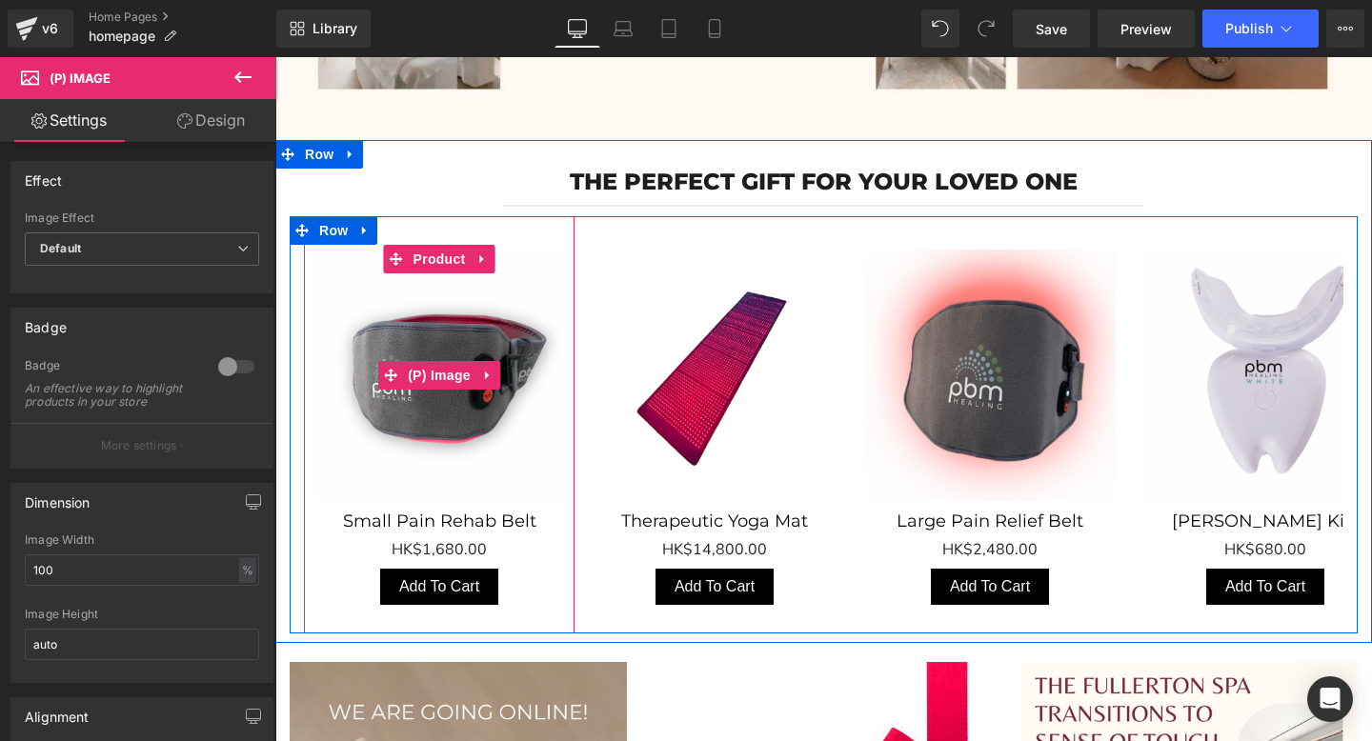
scroll to position [711, 0]
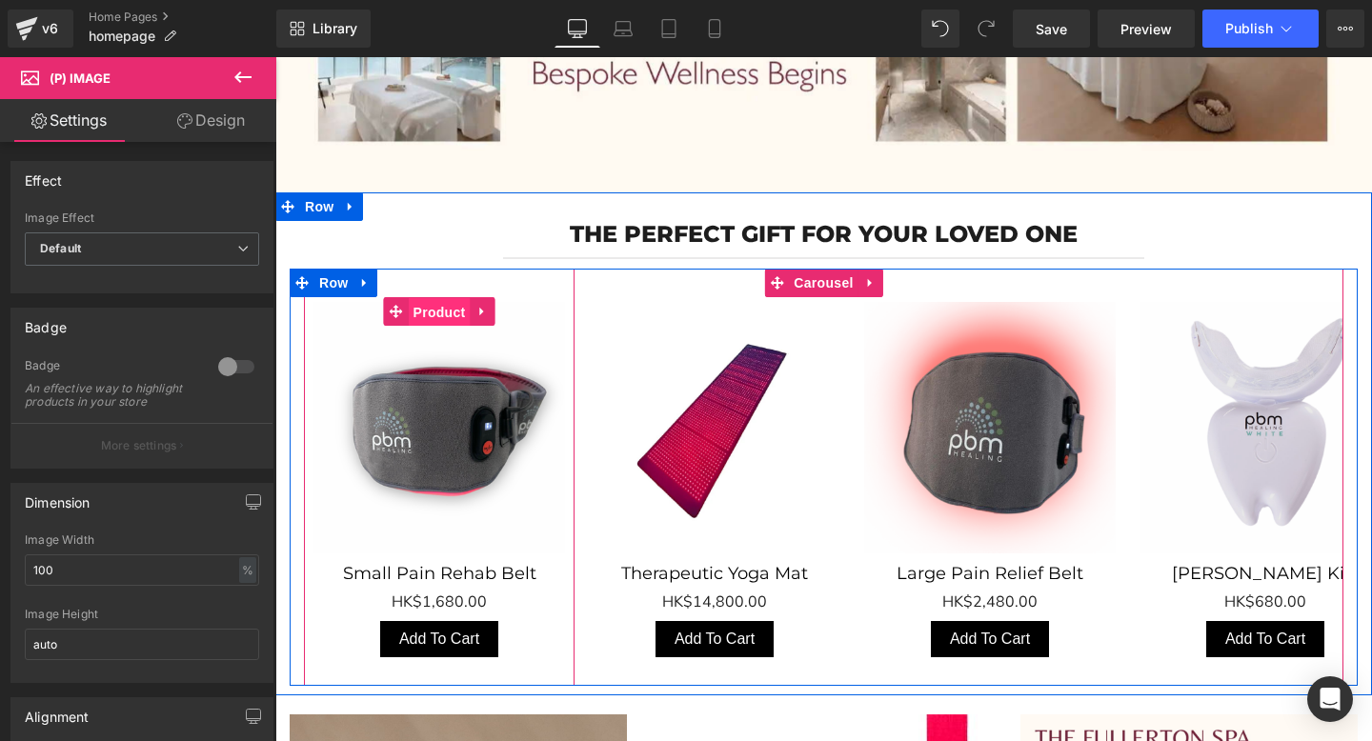
click at [435, 304] on span "Product" at bounding box center [440, 312] width 62 height 29
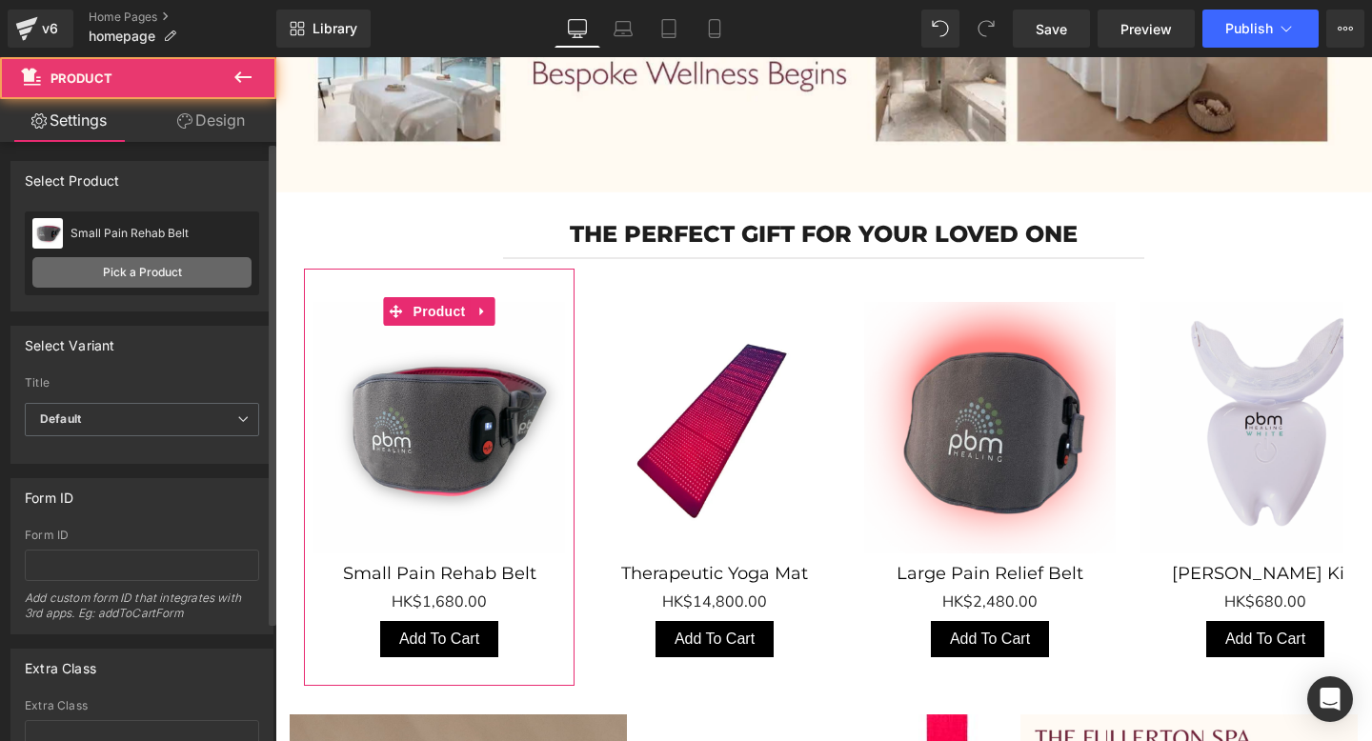
click at [130, 281] on link "Pick a Product" at bounding box center [141, 272] width 219 height 30
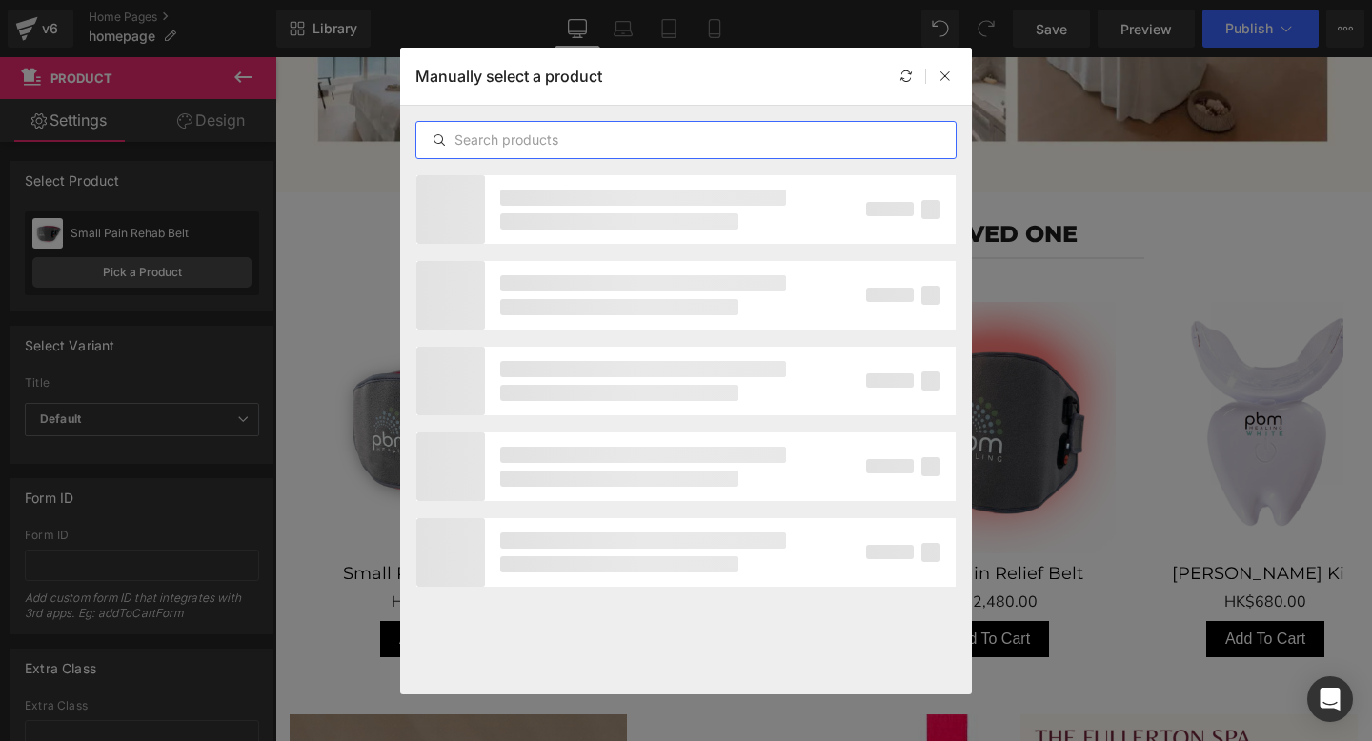
click at [535, 136] on input "text" at bounding box center [685, 140] width 539 height 23
paste input "Awakening Daylight Hamper"
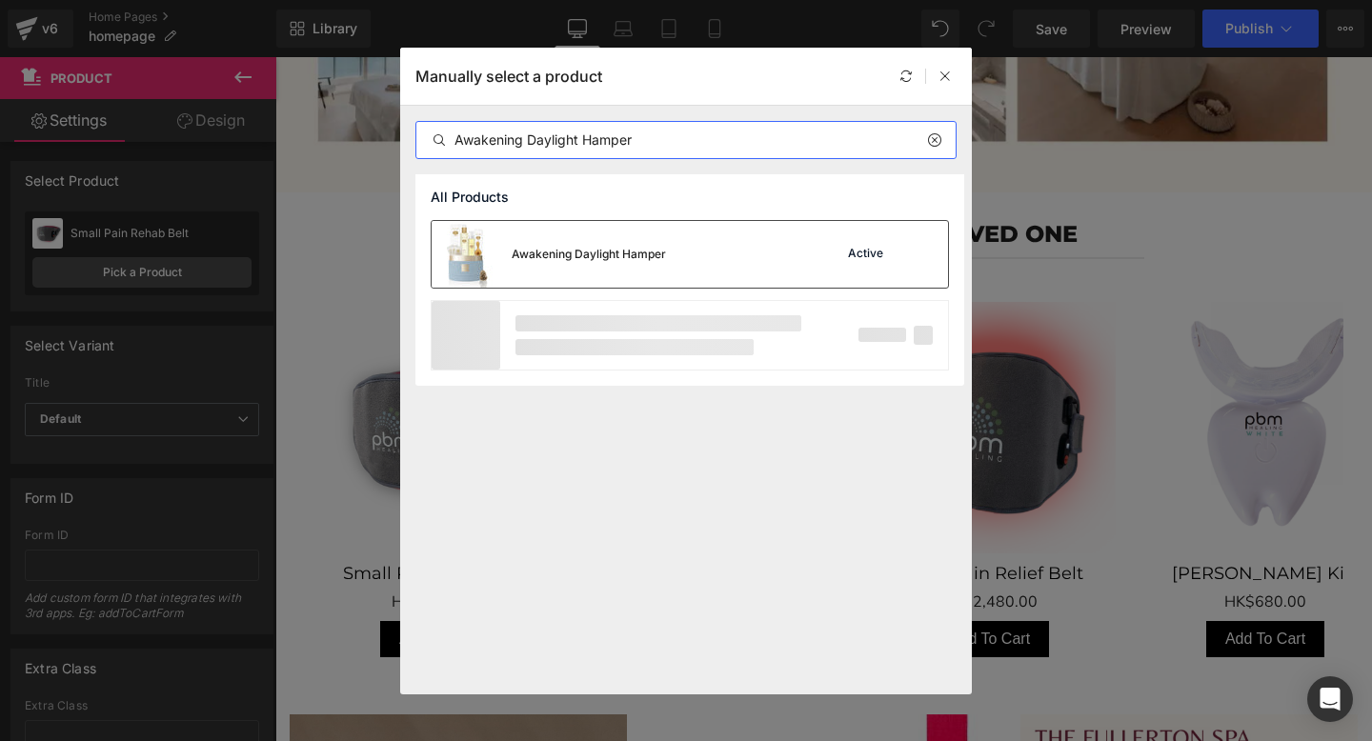
type input "Awakening Daylight Hamper"
click at [599, 258] on div "Awakening Daylight Hamper" at bounding box center [589, 254] width 154 height 17
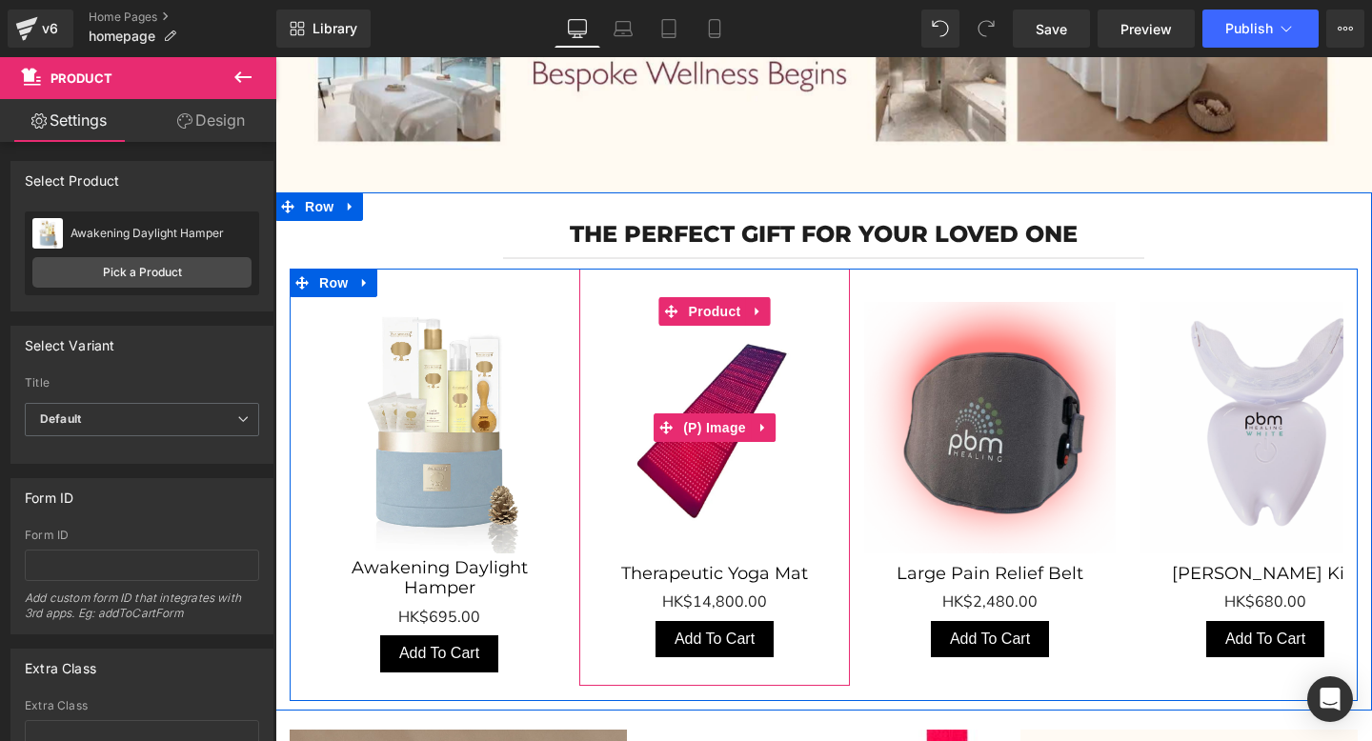
click at [687, 390] on img "Main content" at bounding box center [714, 427] width 251 height 251
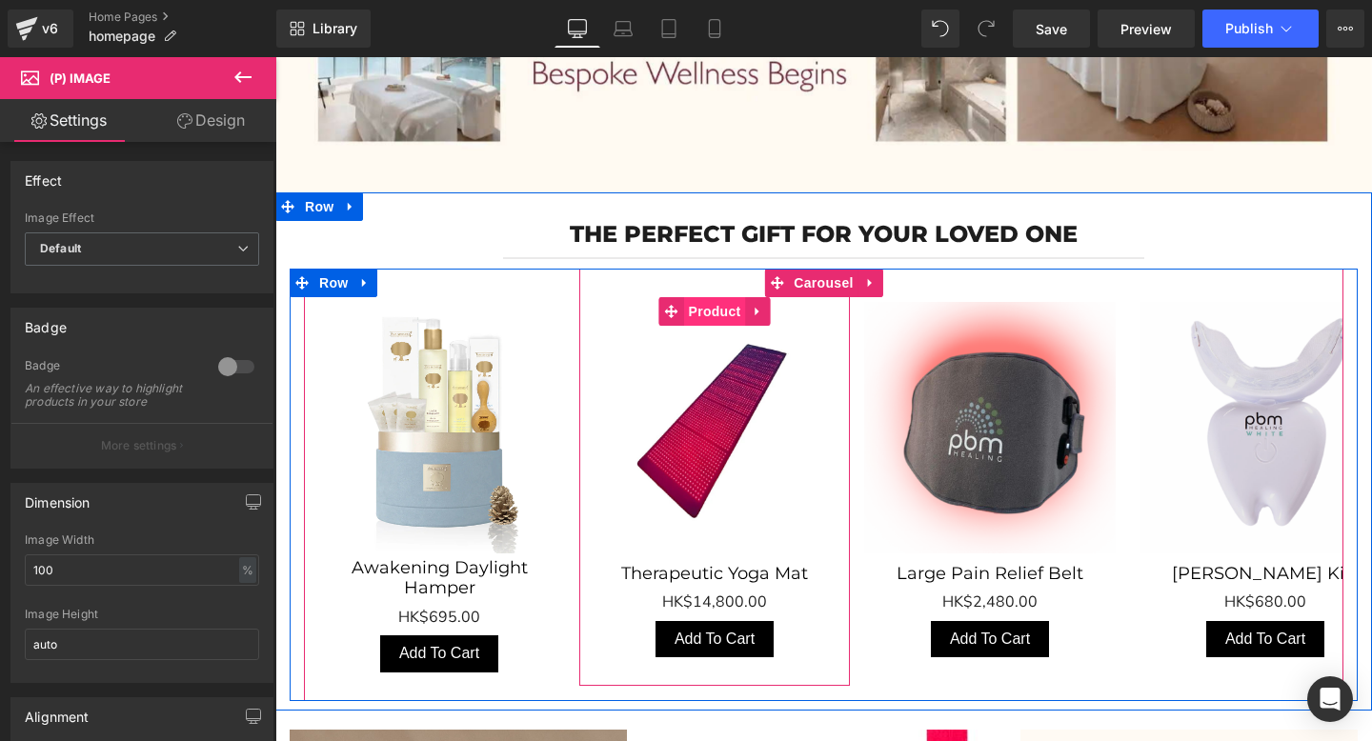
click at [713, 306] on span "Product" at bounding box center [715, 311] width 62 height 29
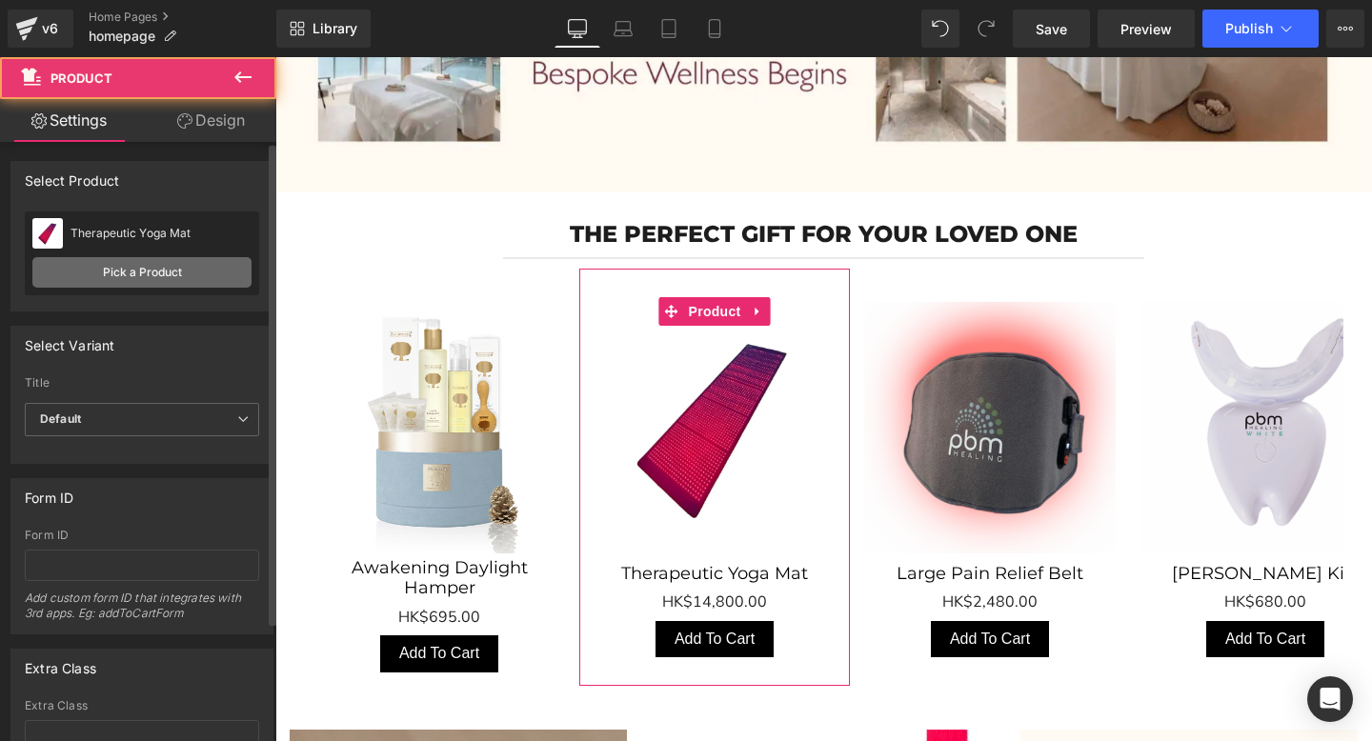
click at [133, 280] on link "Pick a Product" at bounding box center [141, 272] width 219 height 30
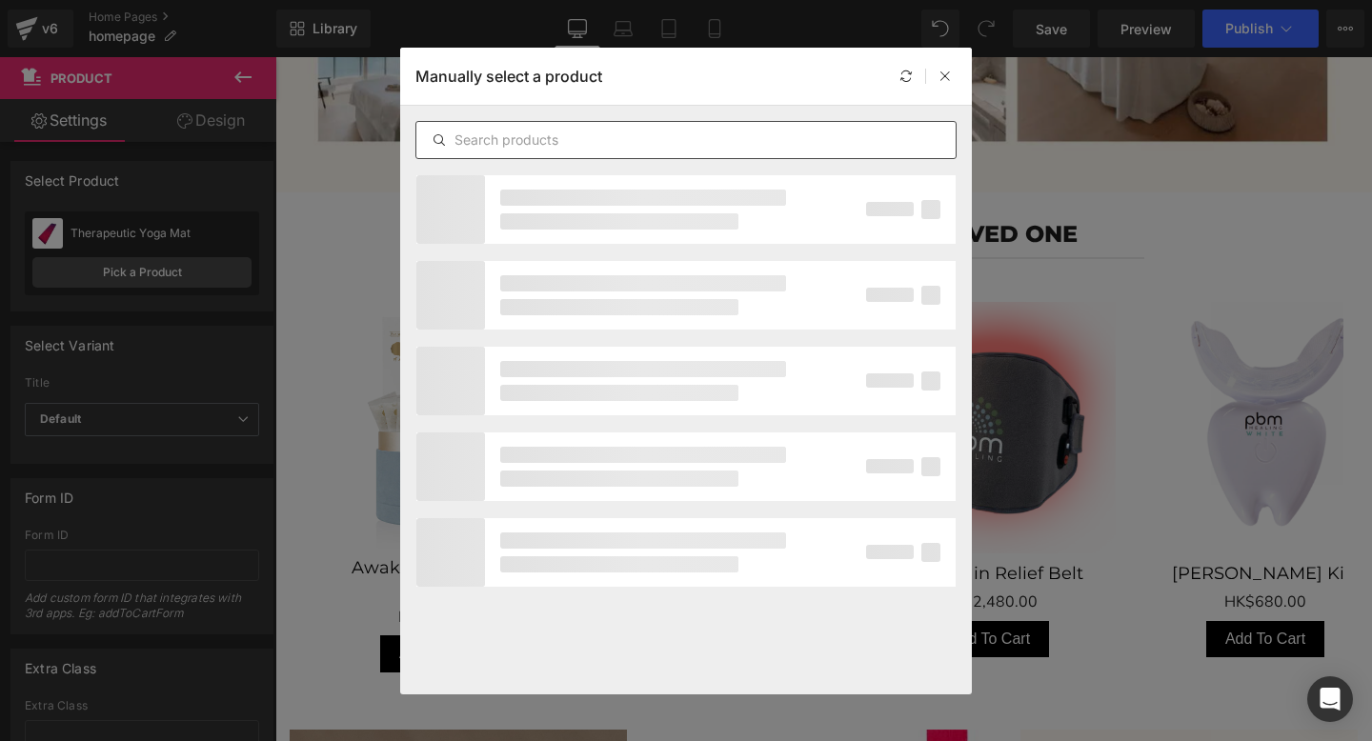
click at [492, 142] on input "text" at bounding box center [685, 140] width 539 height 23
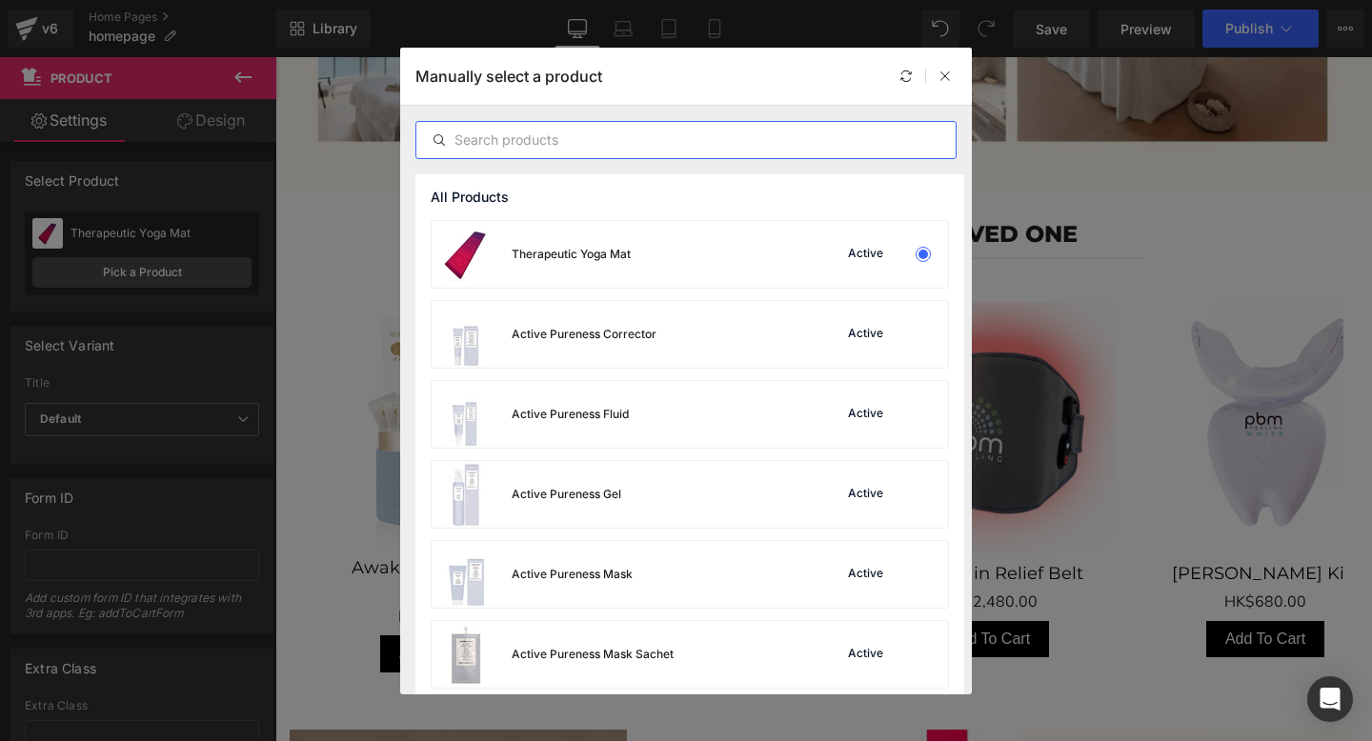
paste input "Soothing Senses Hamper"
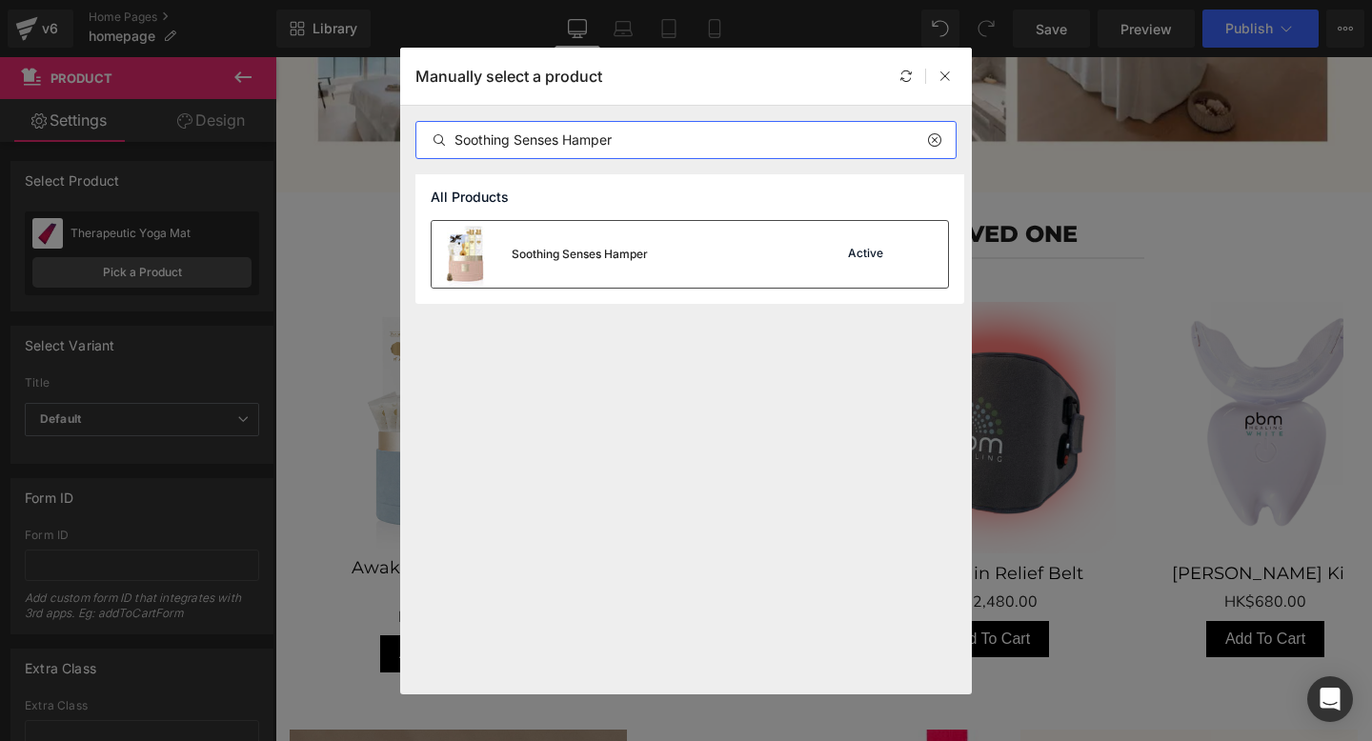
type input "Soothing Senses Hamper"
click at [647, 252] on div "Soothing Senses Hamper" at bounding box center [580, 254] width 136 height 17
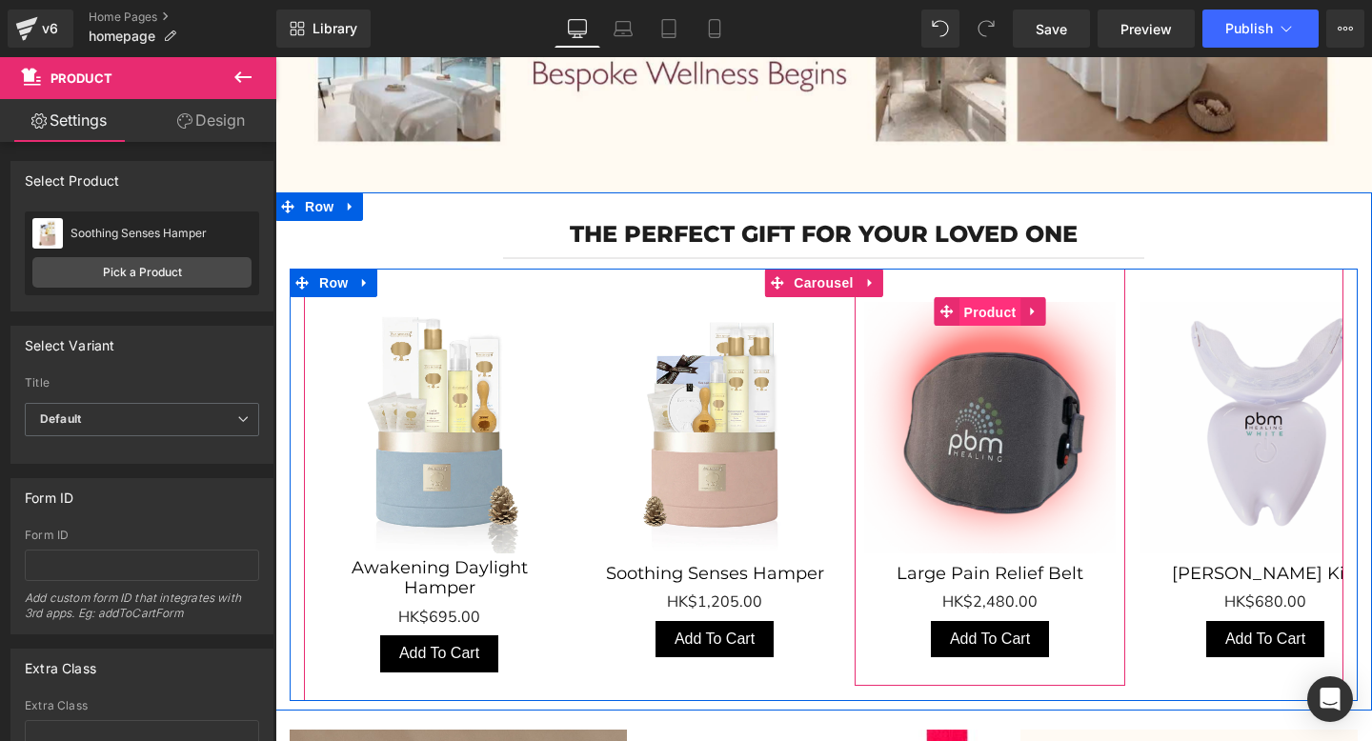
click at [995, 301] on span "Product" at bounding box center [990, 312] width 62 height 29
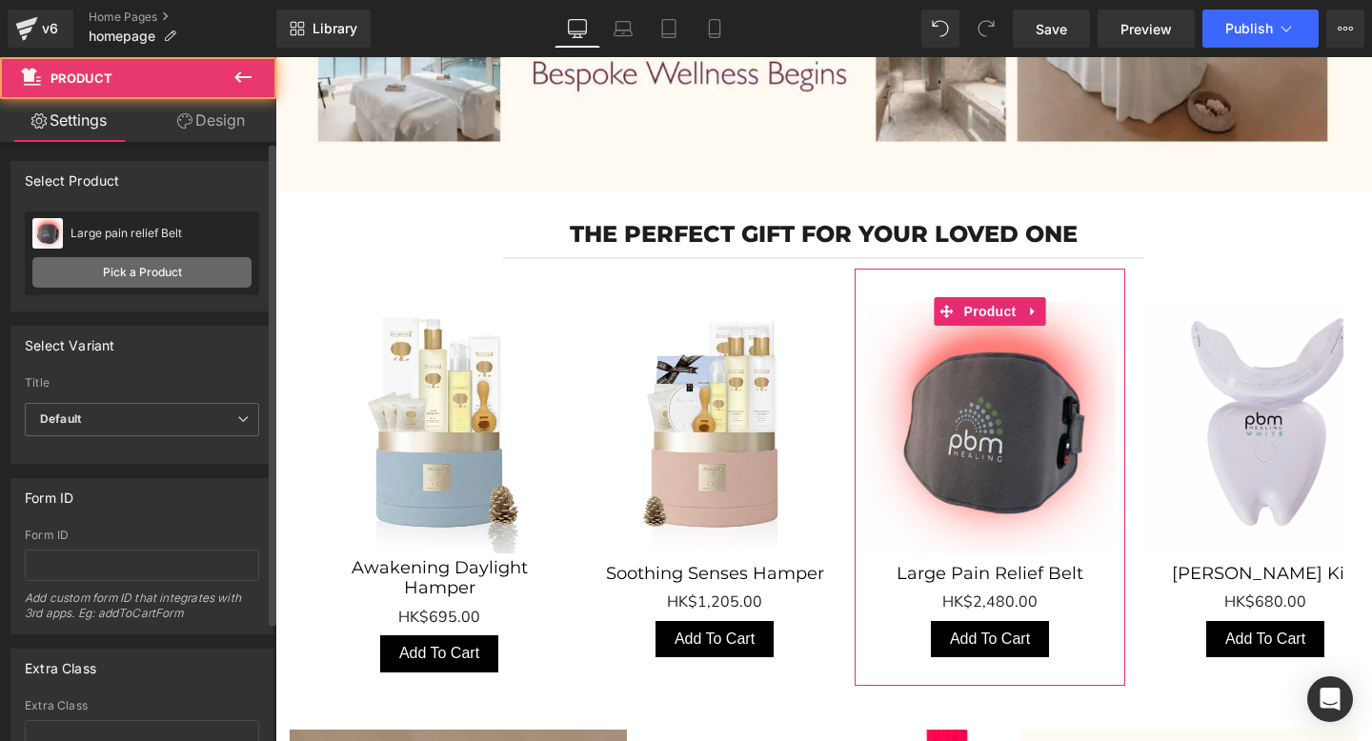
click at [155, 271] on link "Pick a Product" at bounding box center [141, 272] width 219 height 30
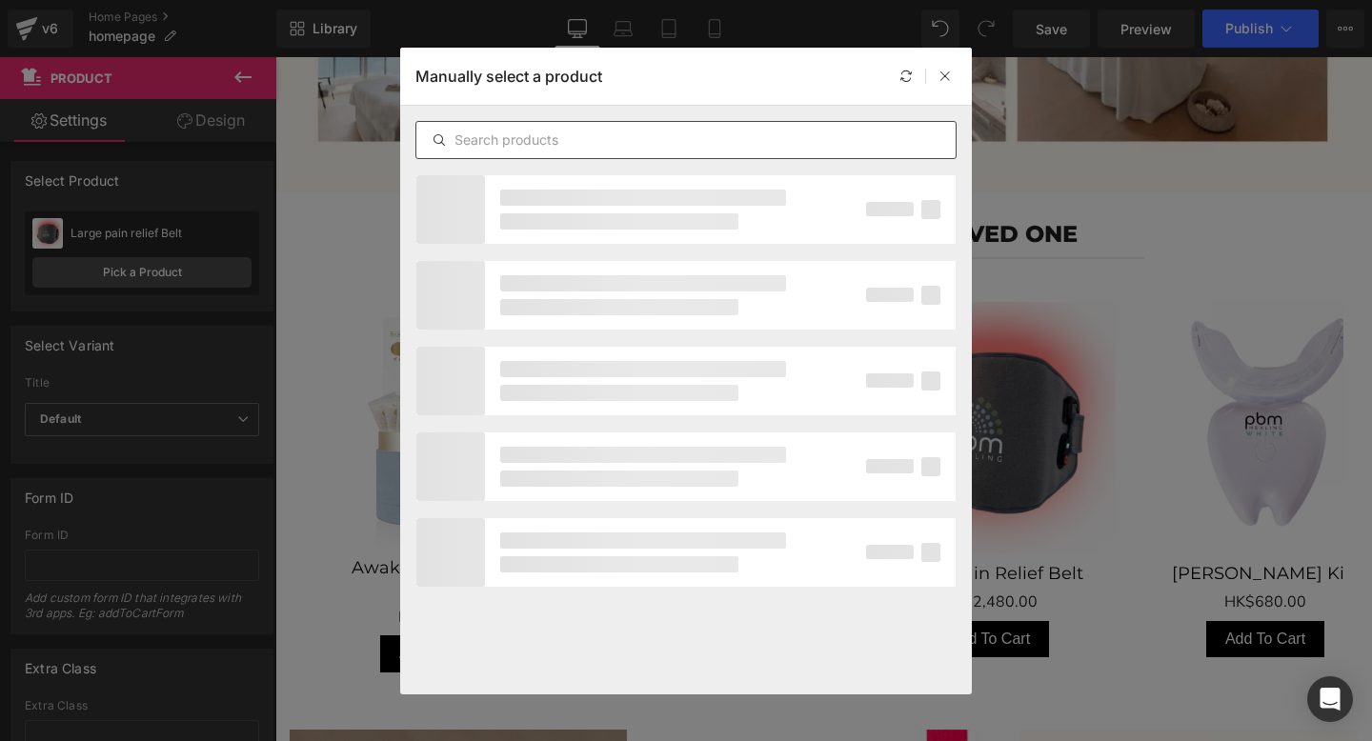
click at [567, 147] on input "text" at bounding box center [685, 140] width 539 height 23
paste input "Relaxing Night Hamper"
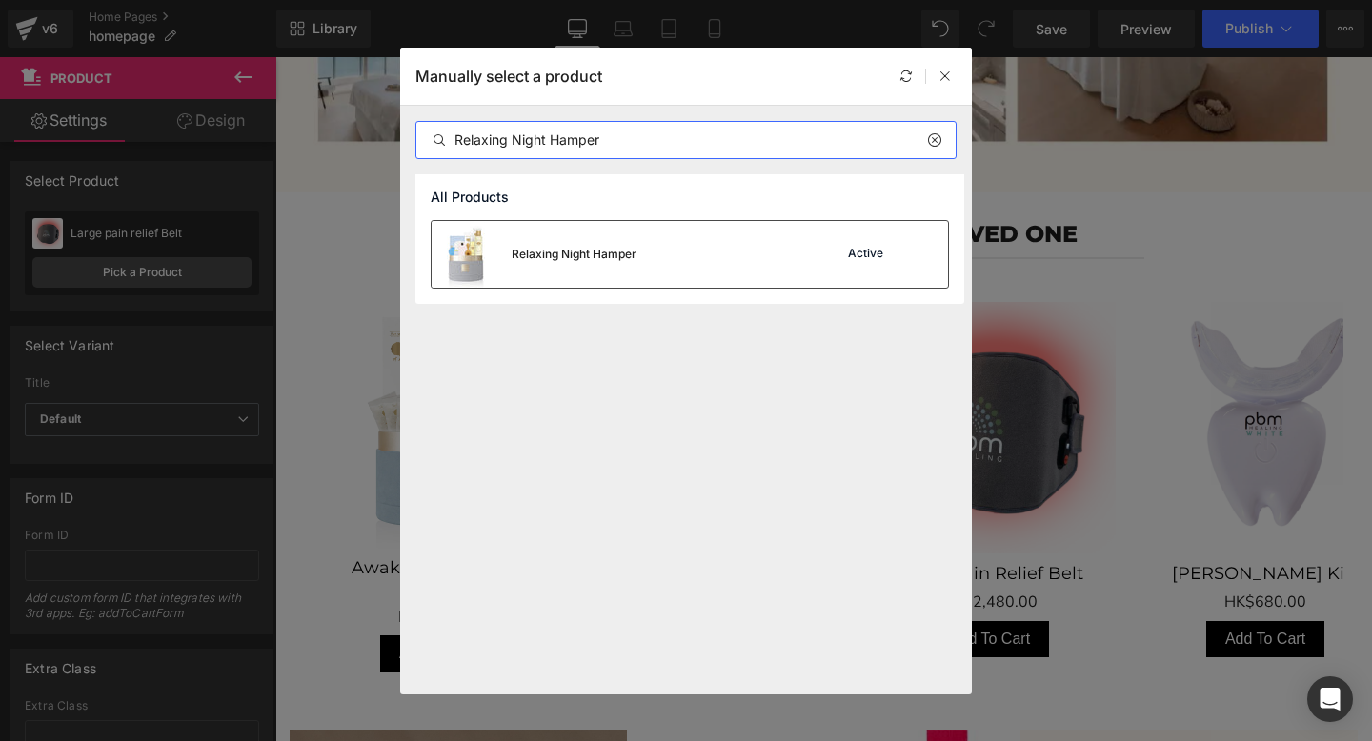
type input "Relaxing Night Hamper"
click at [610, 255] on div "Relaxing Night Hamper" at bounding box center [574, 254] width 125 height 17
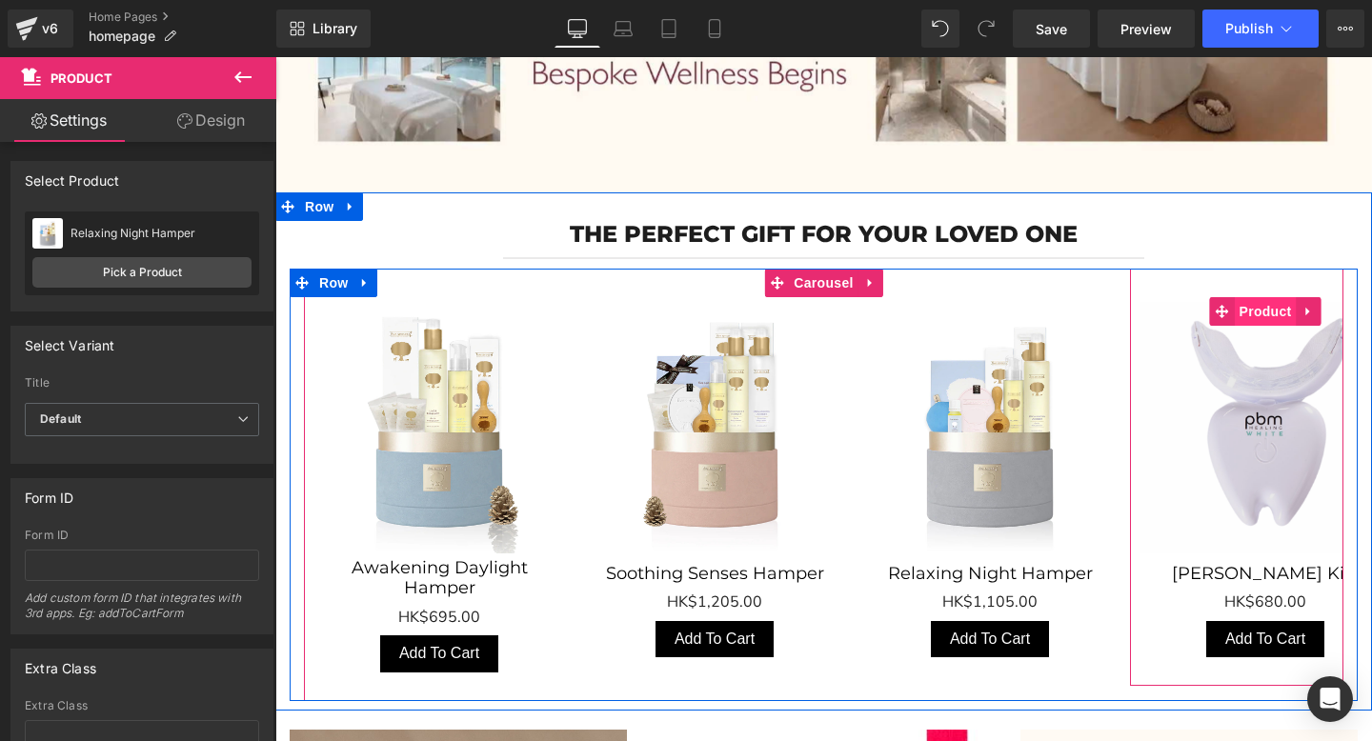
click at [1241, 310] on span "Product" at bounding box center [1265, 311] width 62 height 29
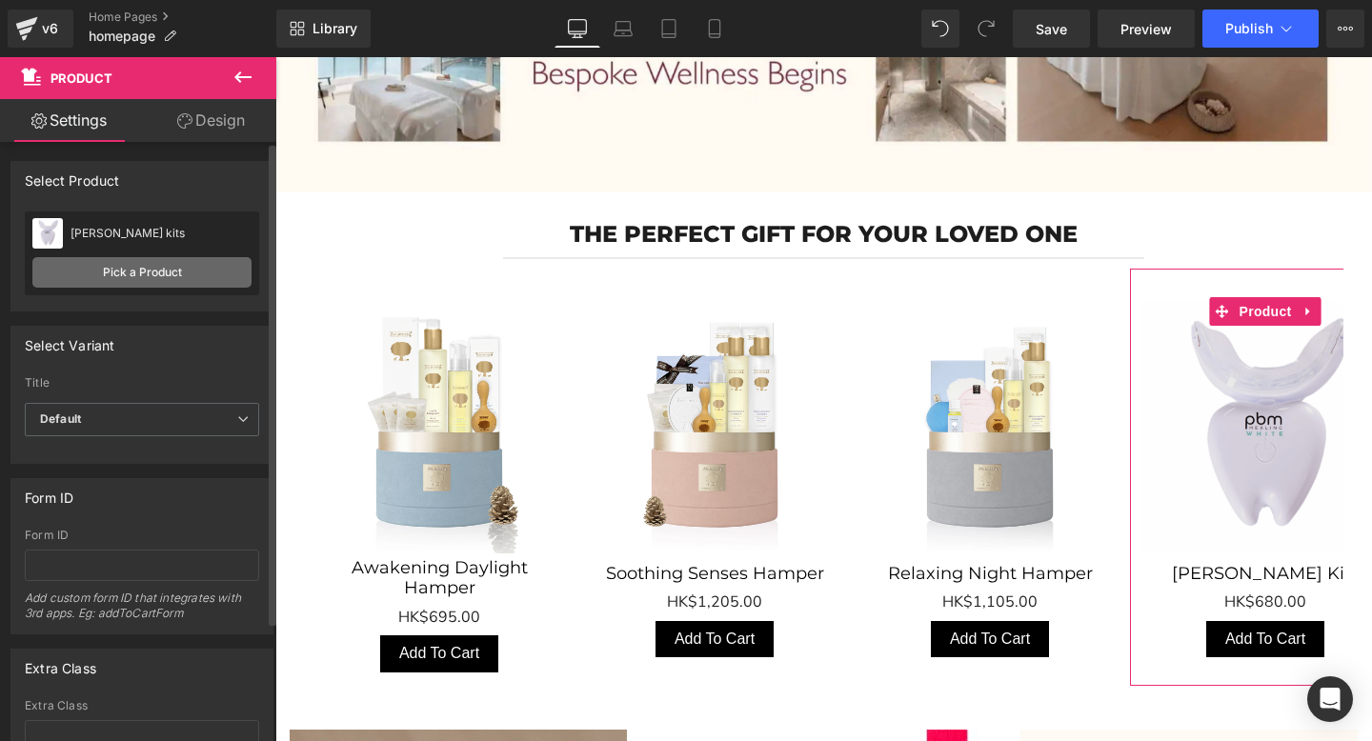
click at [129, 260] on link "Pick a Product" at bounding box center [141, 272] width 219 height 30
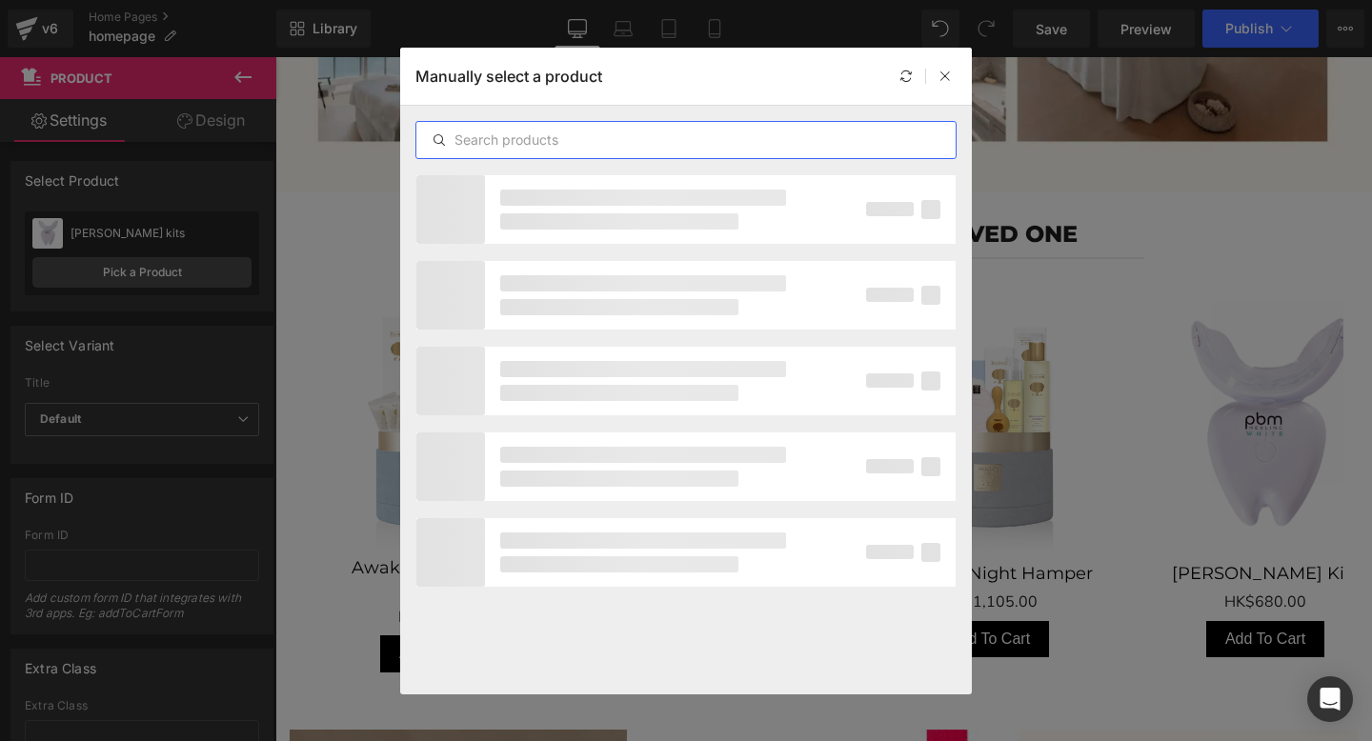
click at [481, 141] on input "text" at bounding box center [685, 140] width 539 height 23
paste input "Complete Relaxation Hamper"
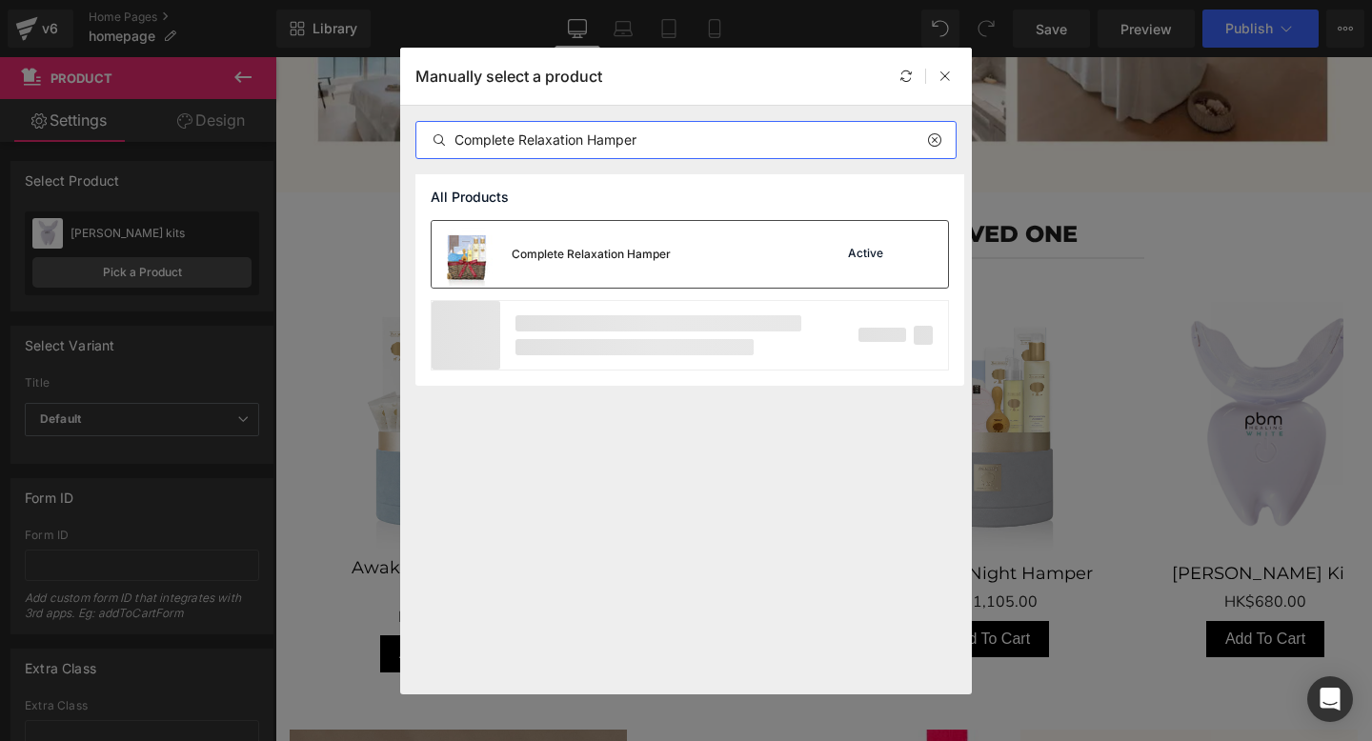
type input "Complete Relaxation Hamper"
click at [647, 251] on div "Complete Relaxation Hamper" at bounding box center [591, 254] width 159 height 17
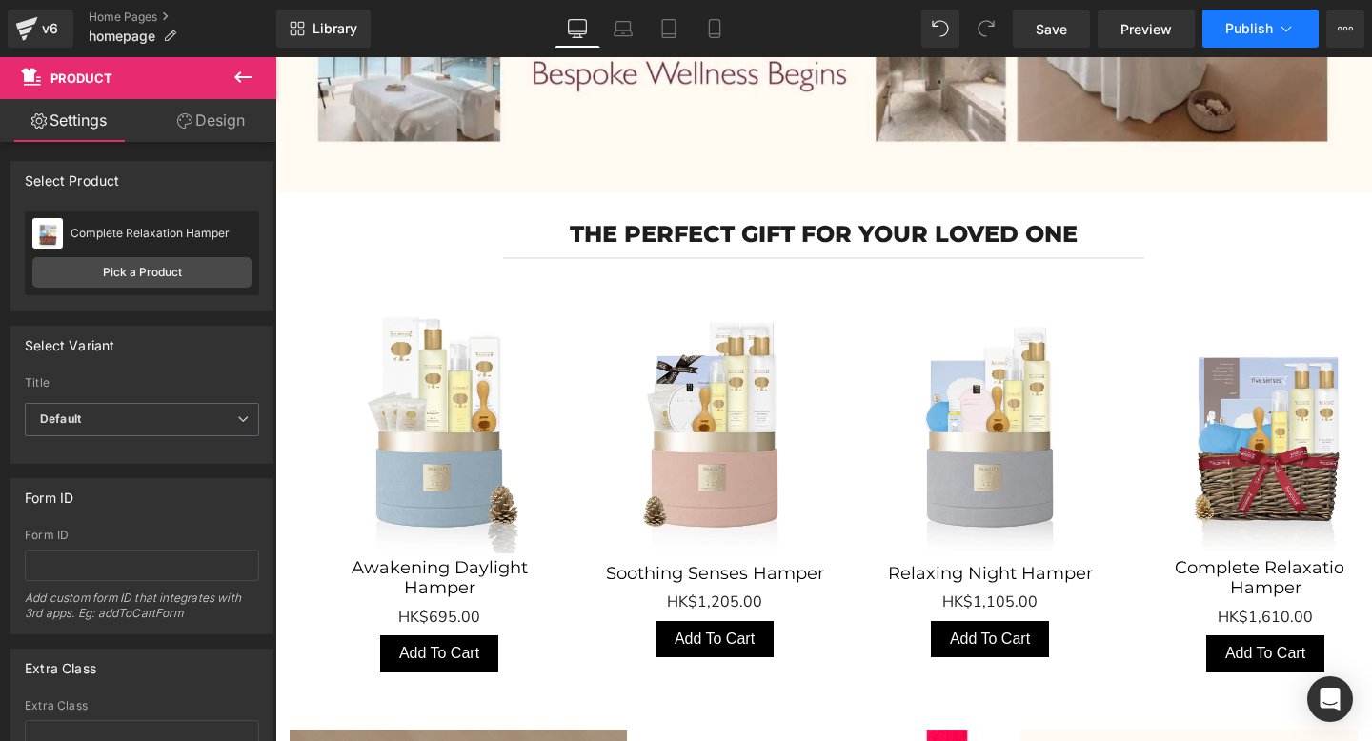
click at [1240, 11] on button "Publish" at bounding box center [1260, 29] width 116 height 38
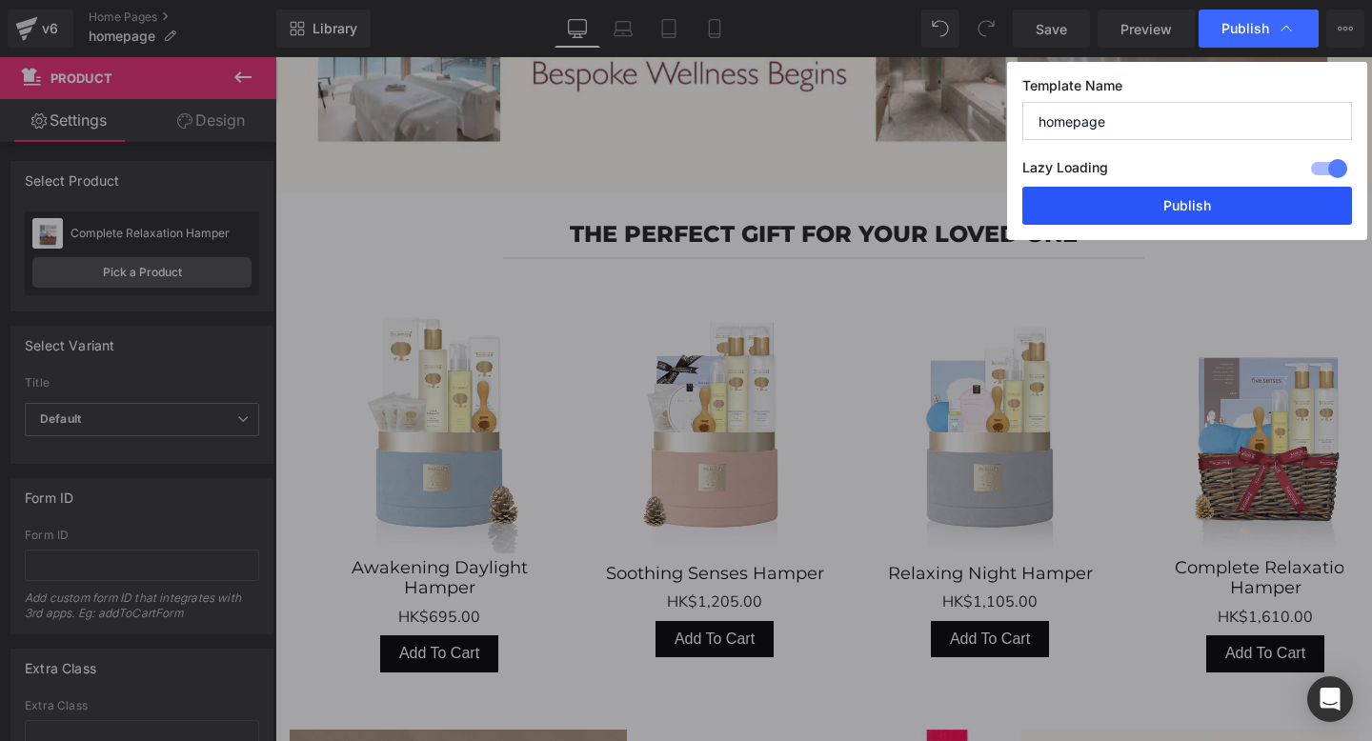
click at [1150, 213] on button "Publish" at bounding box center [1187, 206] width 330 height 38
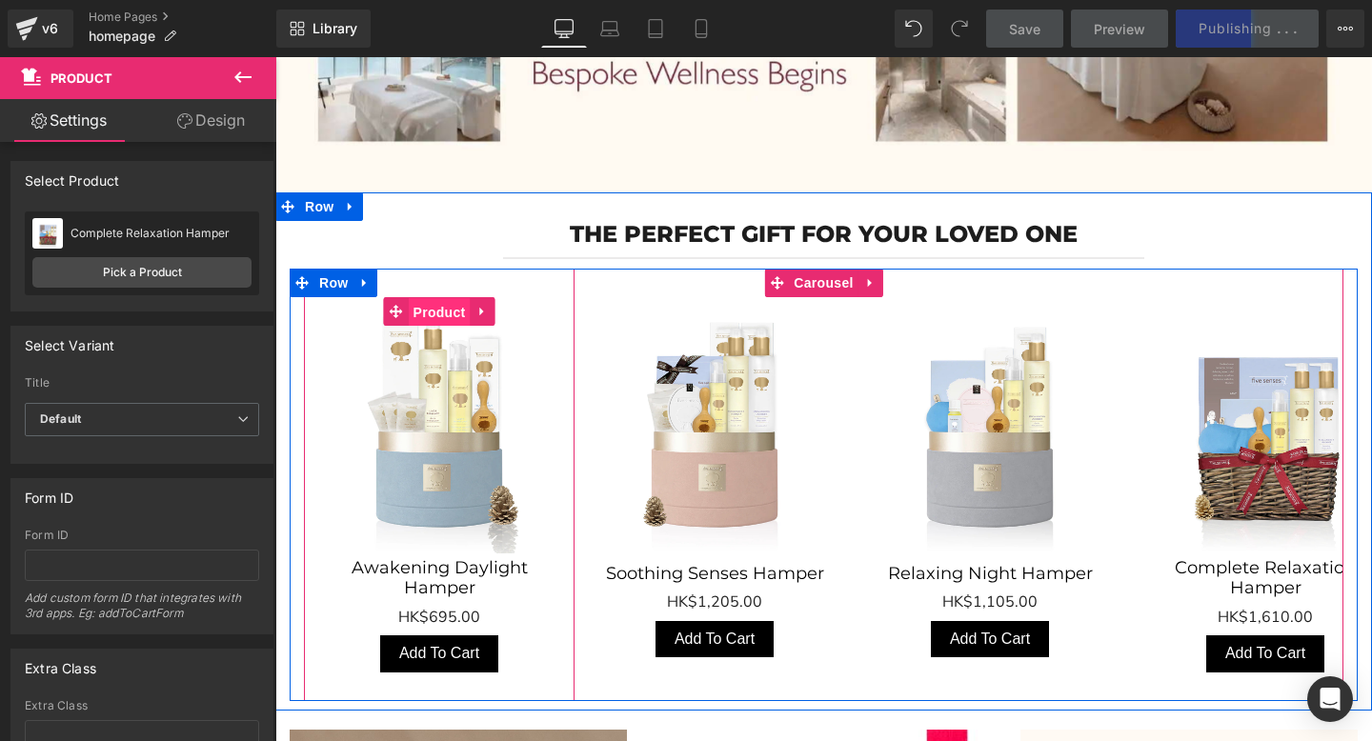
click at [443, 300] on span "Product" at bounding box center [440, 312] width 62 height 29
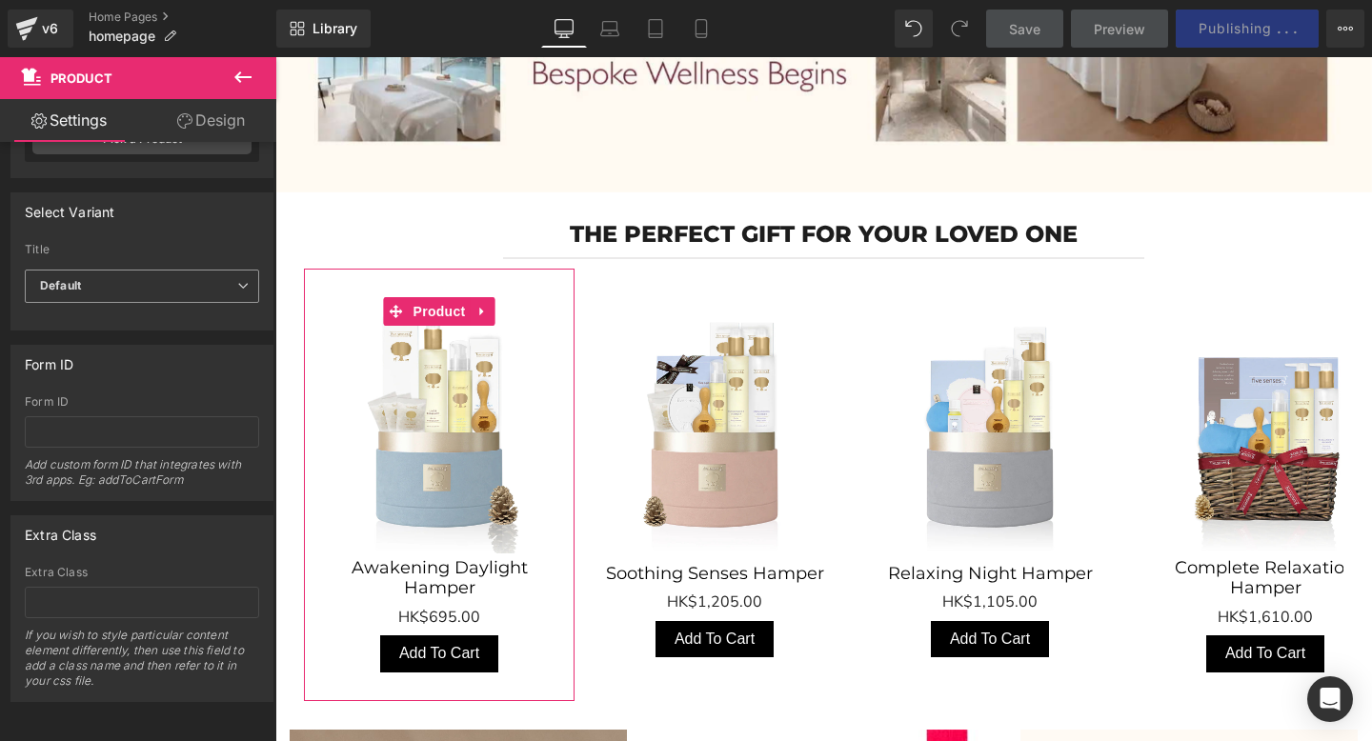
scroll to position [0, 0]
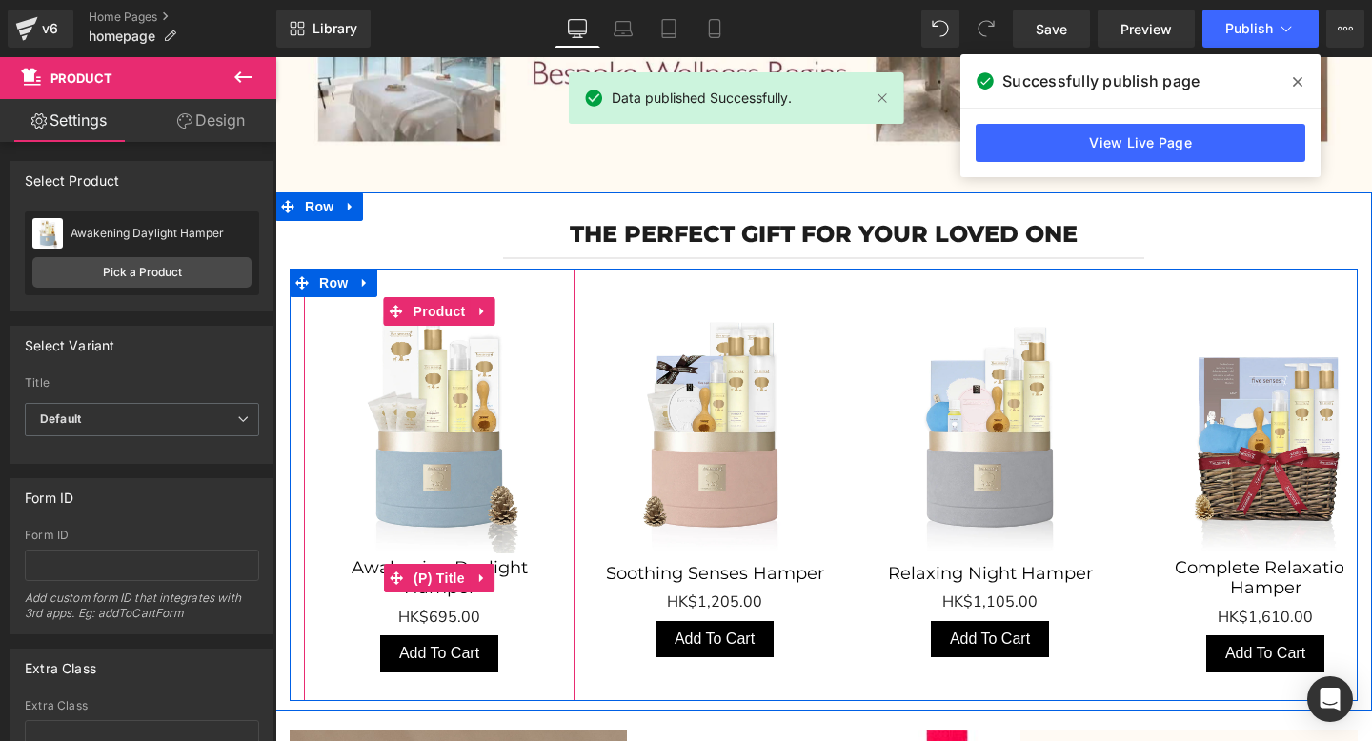
click at [446, 576] on span "(P) Title" at bounding box center [439, 578] width 61 height 29
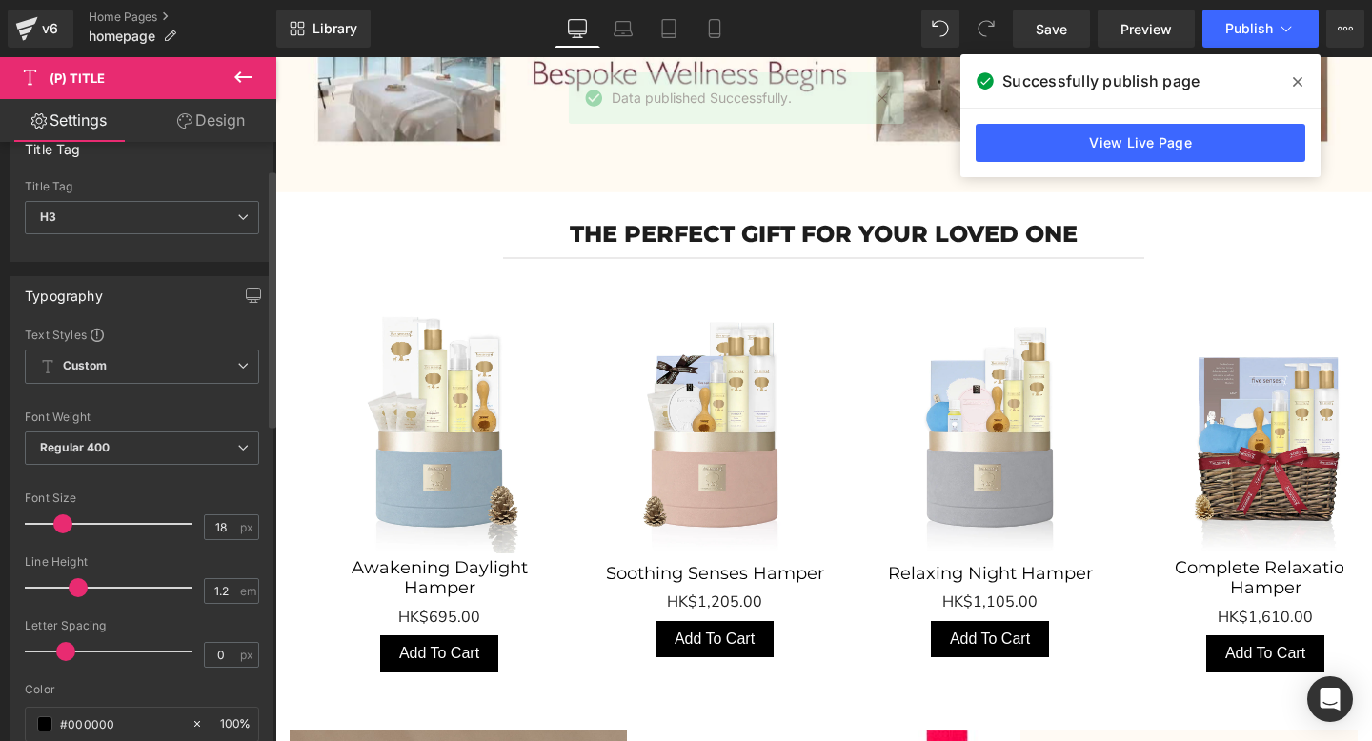
scroll to position [116, 0]
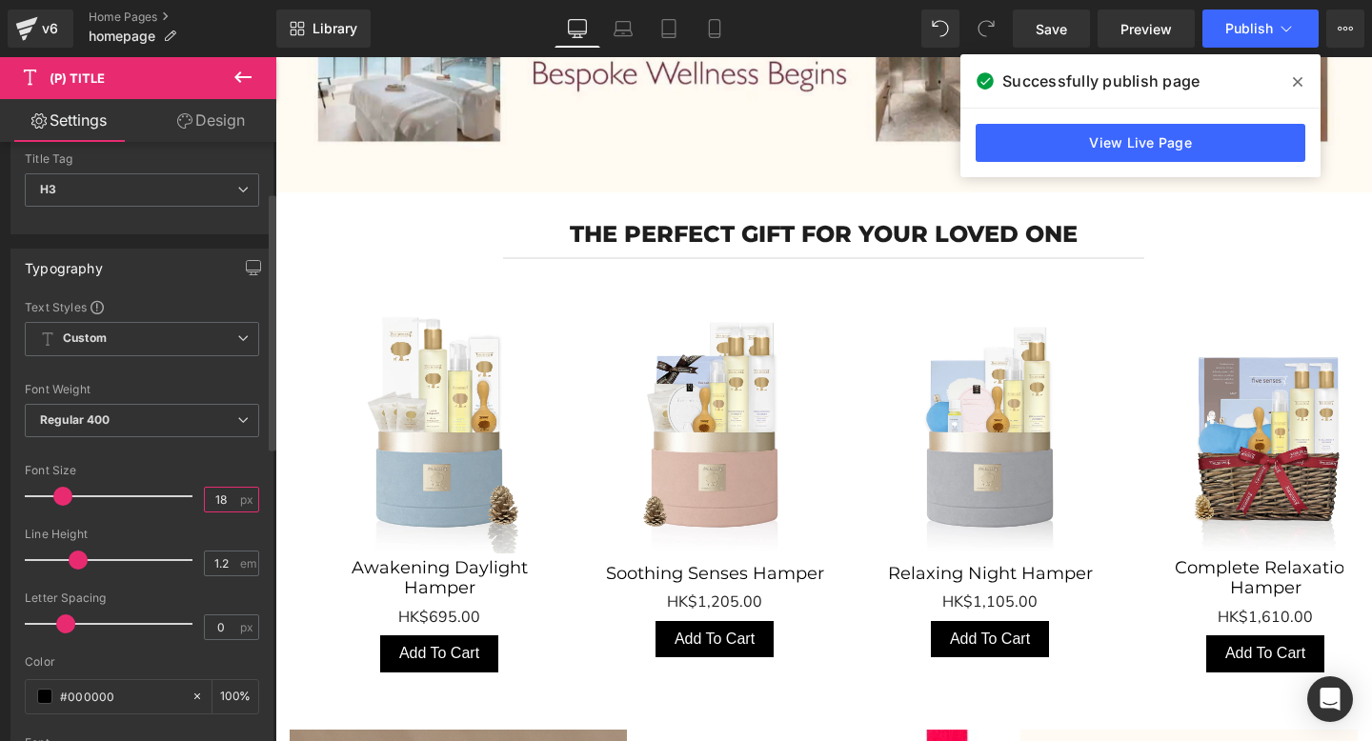
click at [218, 492] on input "18" at bounding box center [221, 500] width 33 height 24
type input "17"
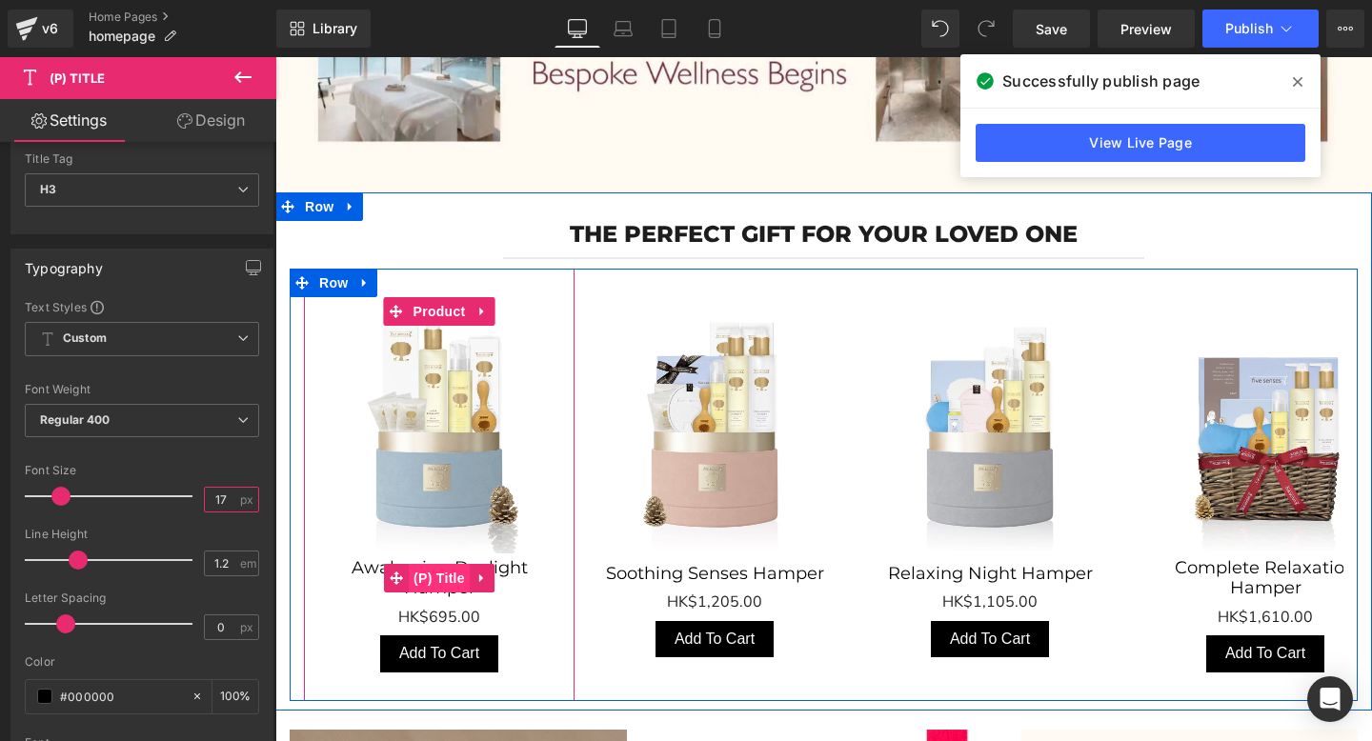
click at [410, 572] on span "(P) Title" at bounding box center [439, 578] width 61 height 29
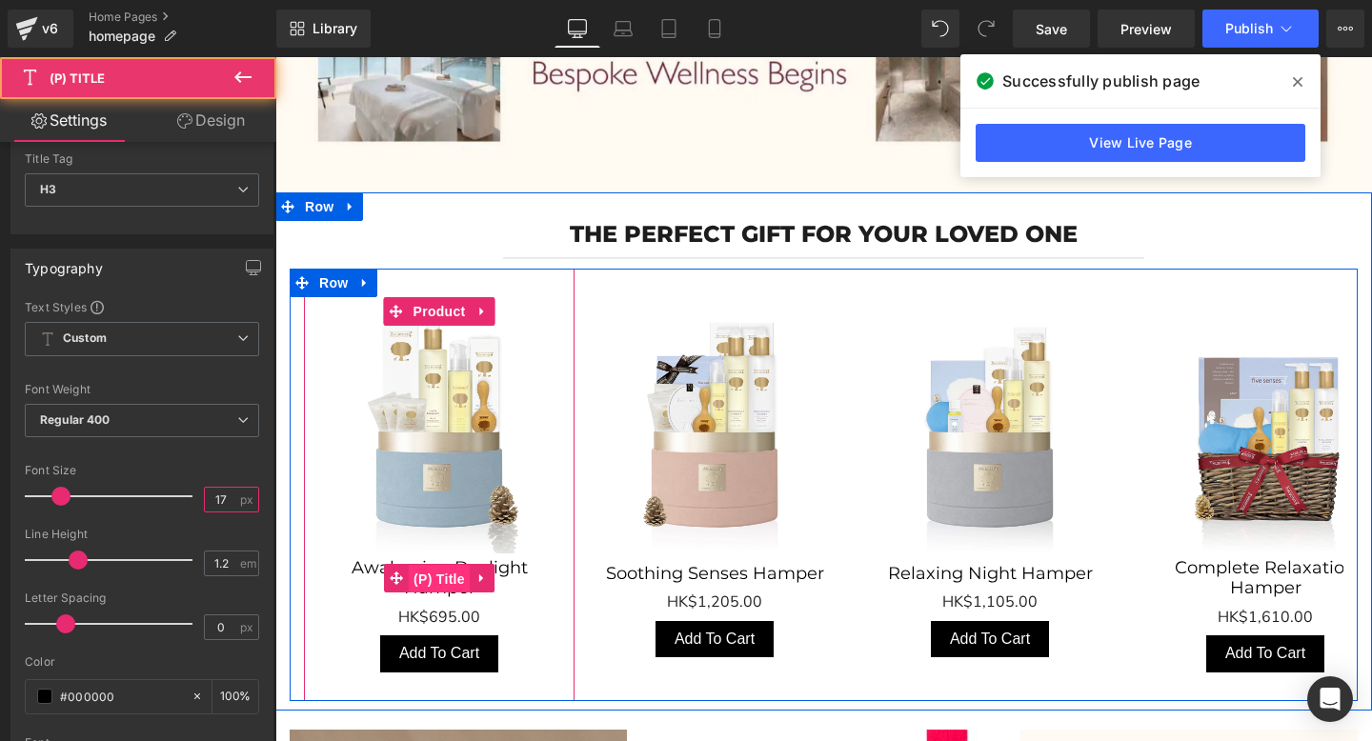
click at [410, 572] on span "(P) Title" at bounding box center [439, 579] width 61 height 29
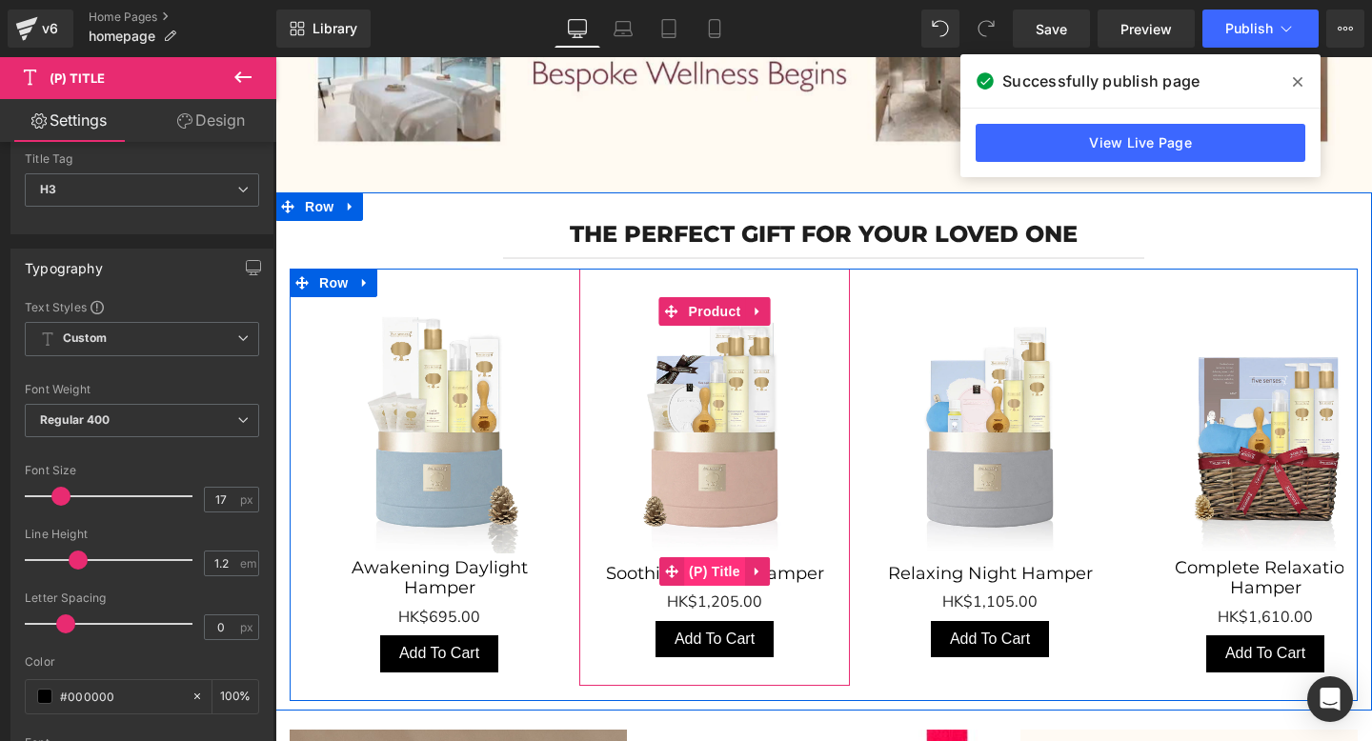
click at [708, 568] on span "(P) Title" at bounding box center [714, 571] width 61 height 29
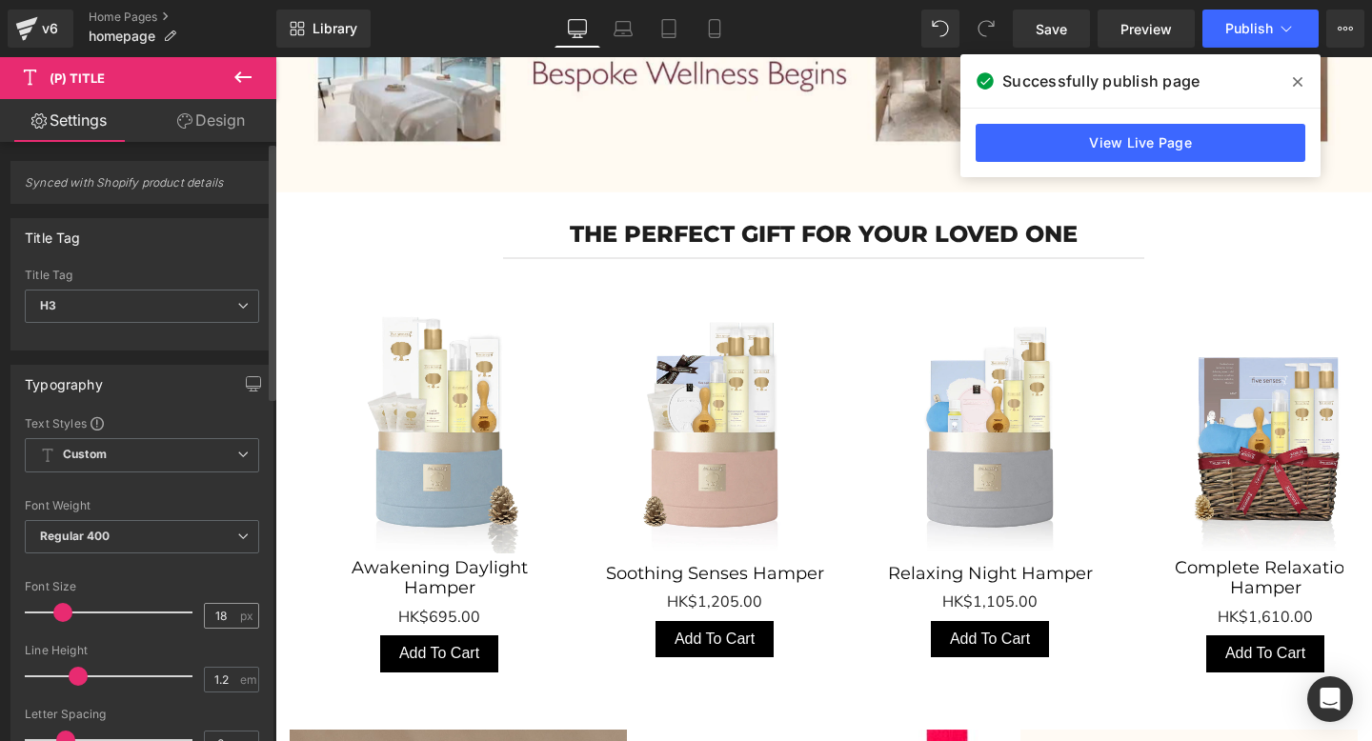
click at [240, 614] on span "px" at bounding box center [248, 616] width 16 height 12
click at [221, 613] on input "18" at bounding box center [221, 616] width 33 height 24
type input "17"
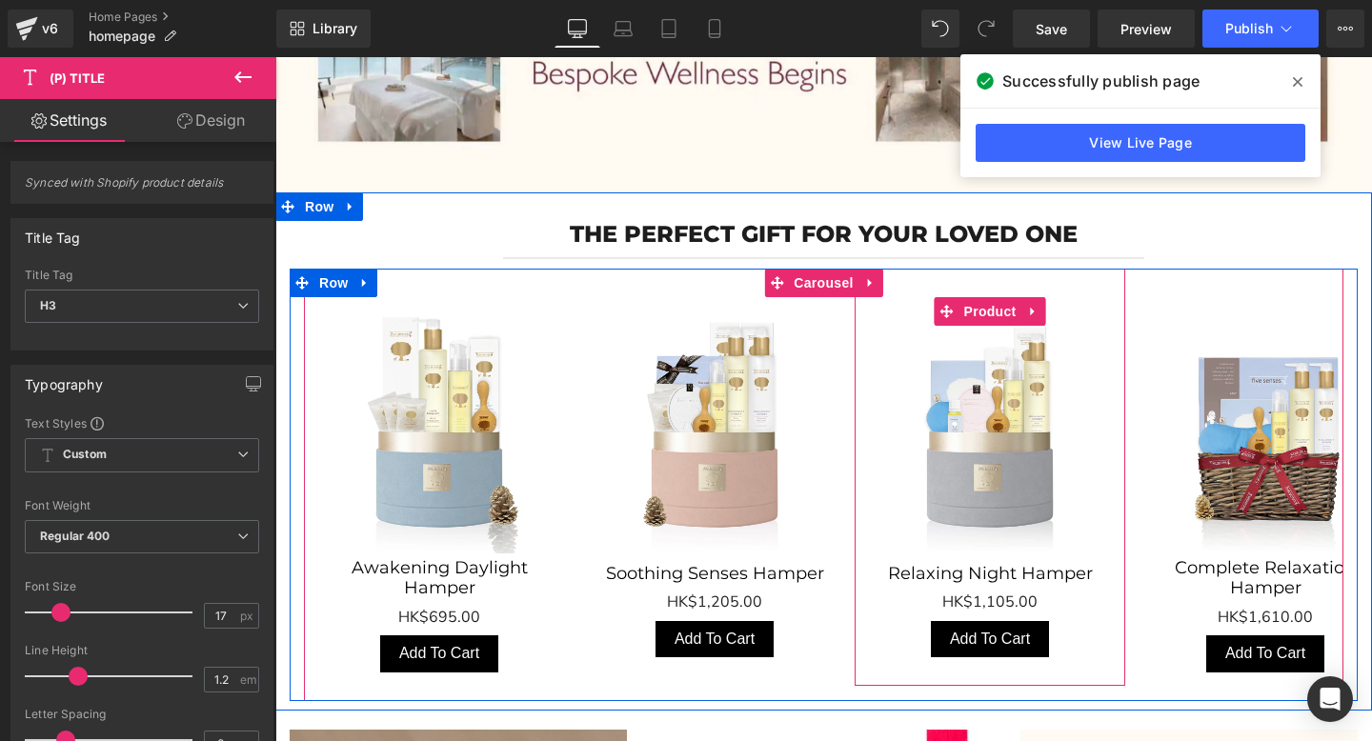
click at [998, 572] on span "(P) Title" at bounding box center [989, 571] width 49 height 23
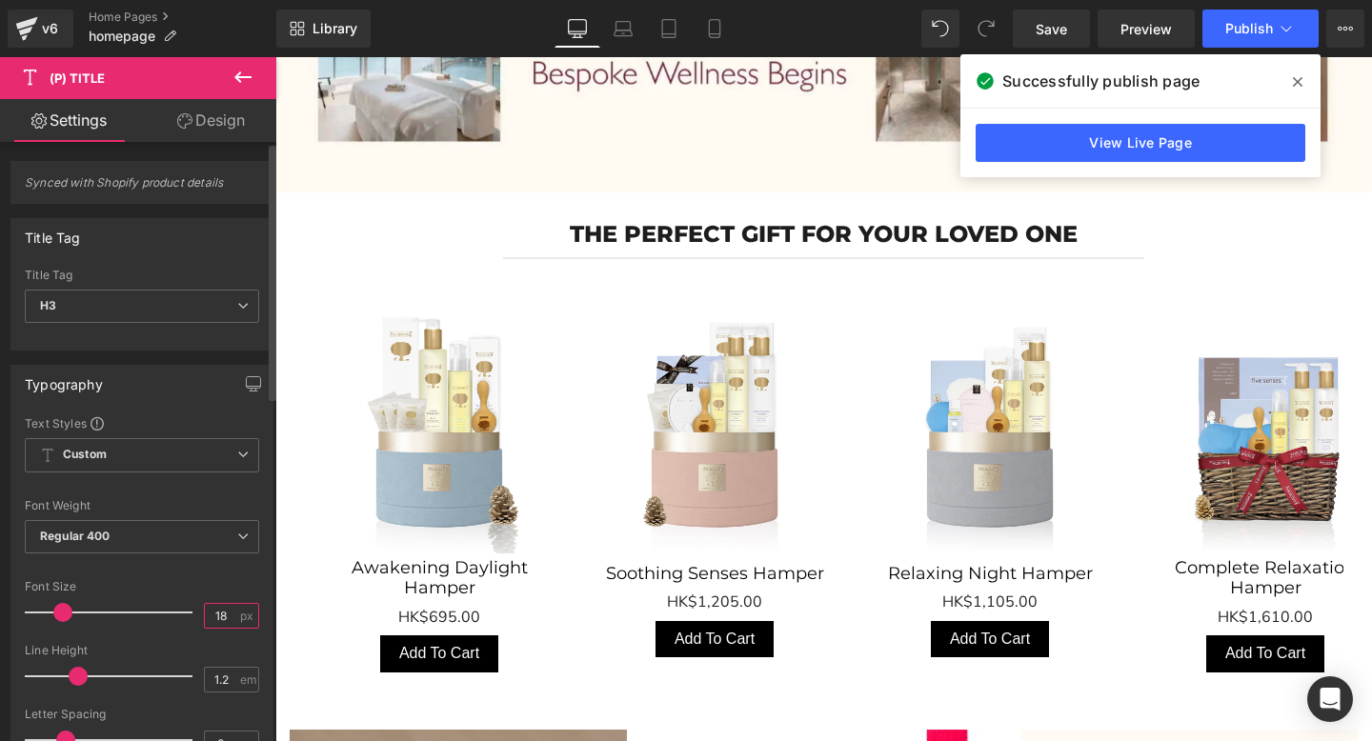
click at [222, 612] on input "18" at bounding box center [221, 616] width 33 height 24
type input "17"
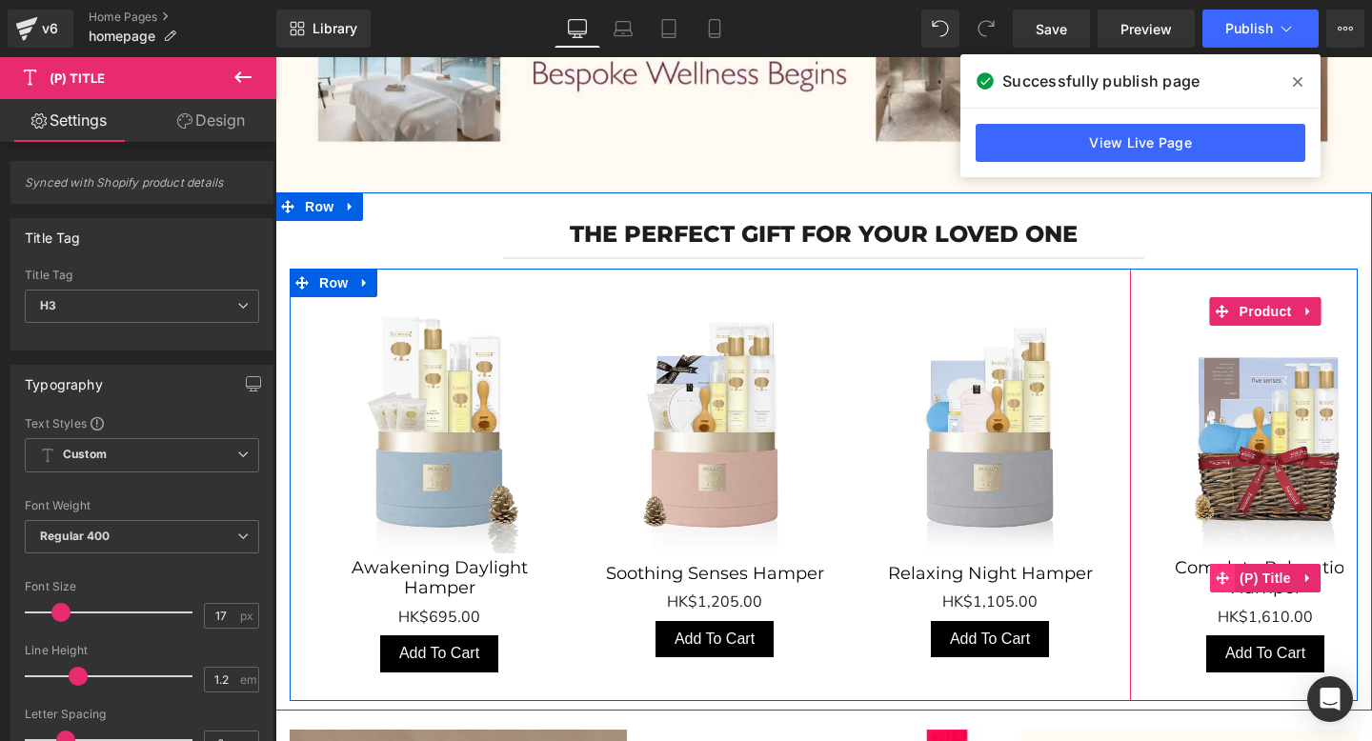
click at [1219, 574] on icon "Main content" at bounding box center [1221, 579] width 13 height 14
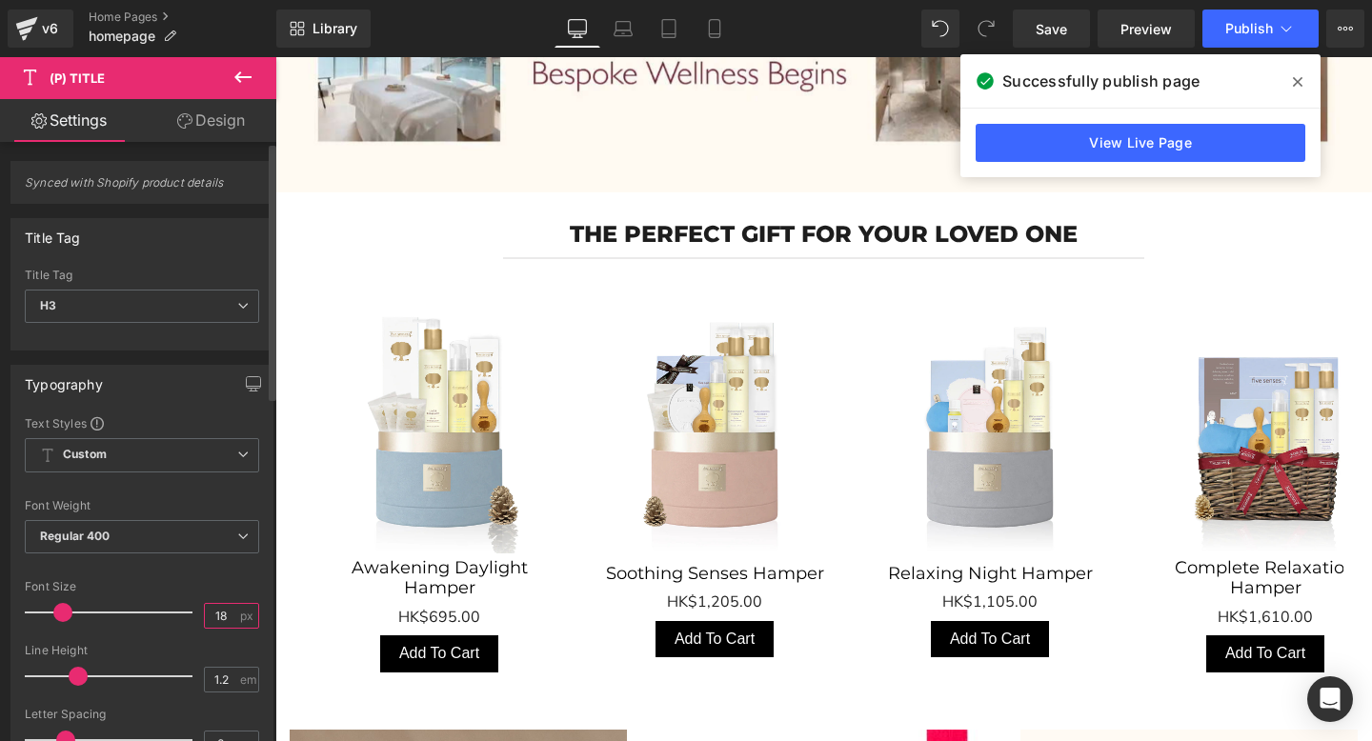
click at [222, 623] on input "18" at bounding box center [221, 616] width 33 height 24
type input "17"
click at [1272, 19] on button "Publish" at bounding box center [1260, 29] width 116 height 38
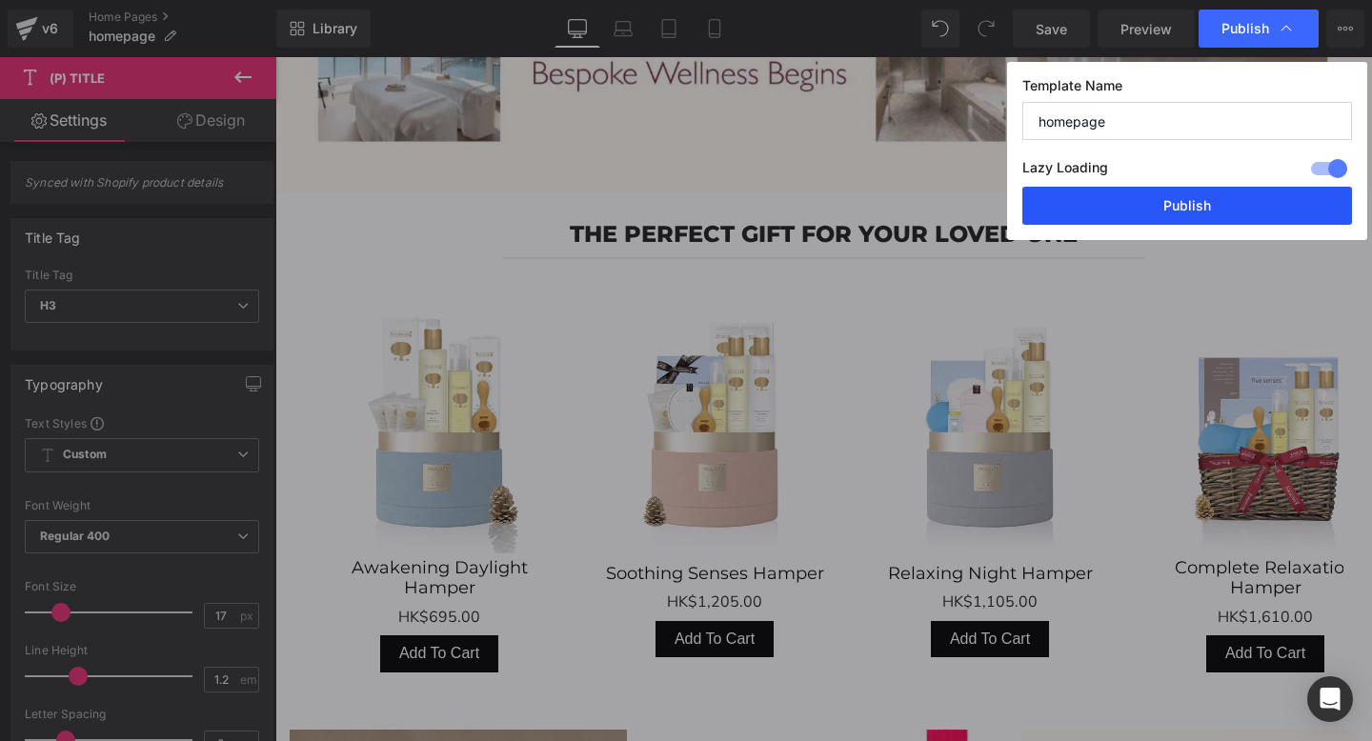
click at [1200, 210] on button "Publish" at bounding box center [1187, 206] width 330 height 38
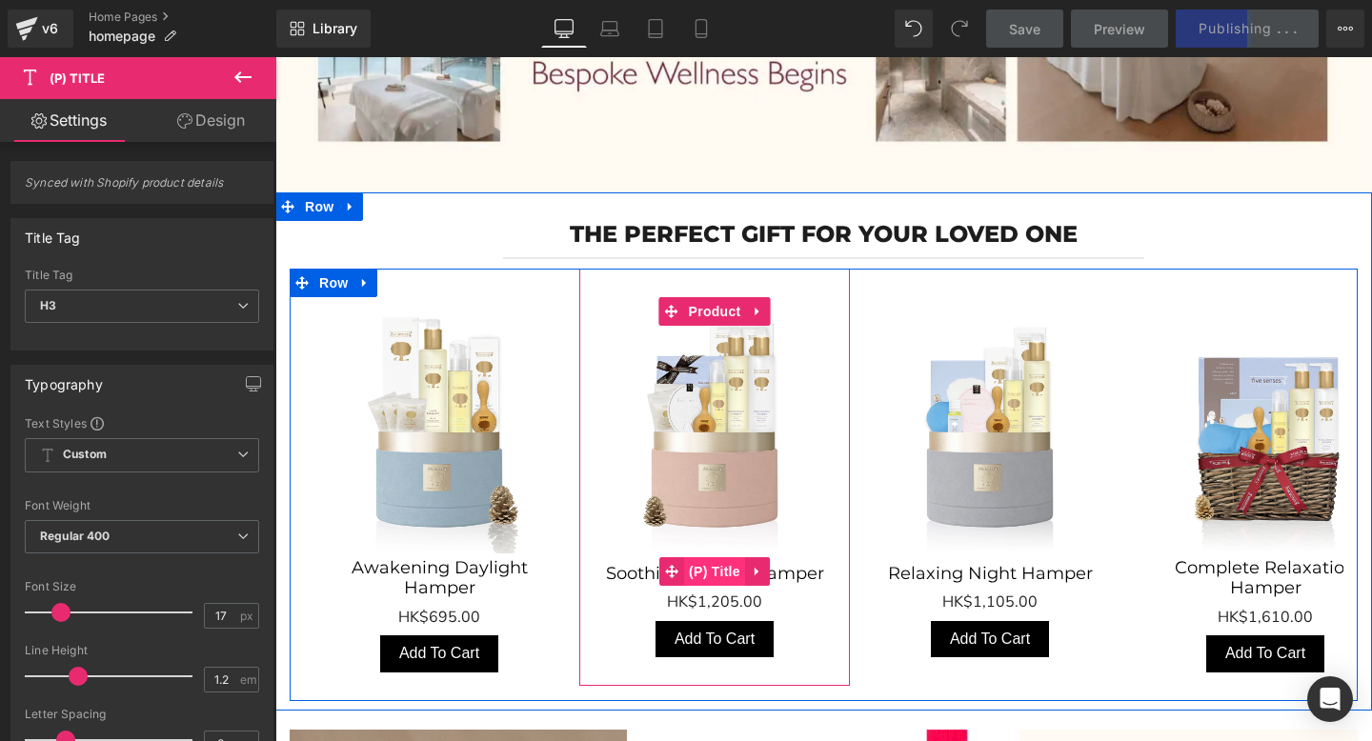
click at [734, 572] on span "(P) Title" at bounding box center [714, 571] width 61 height 29
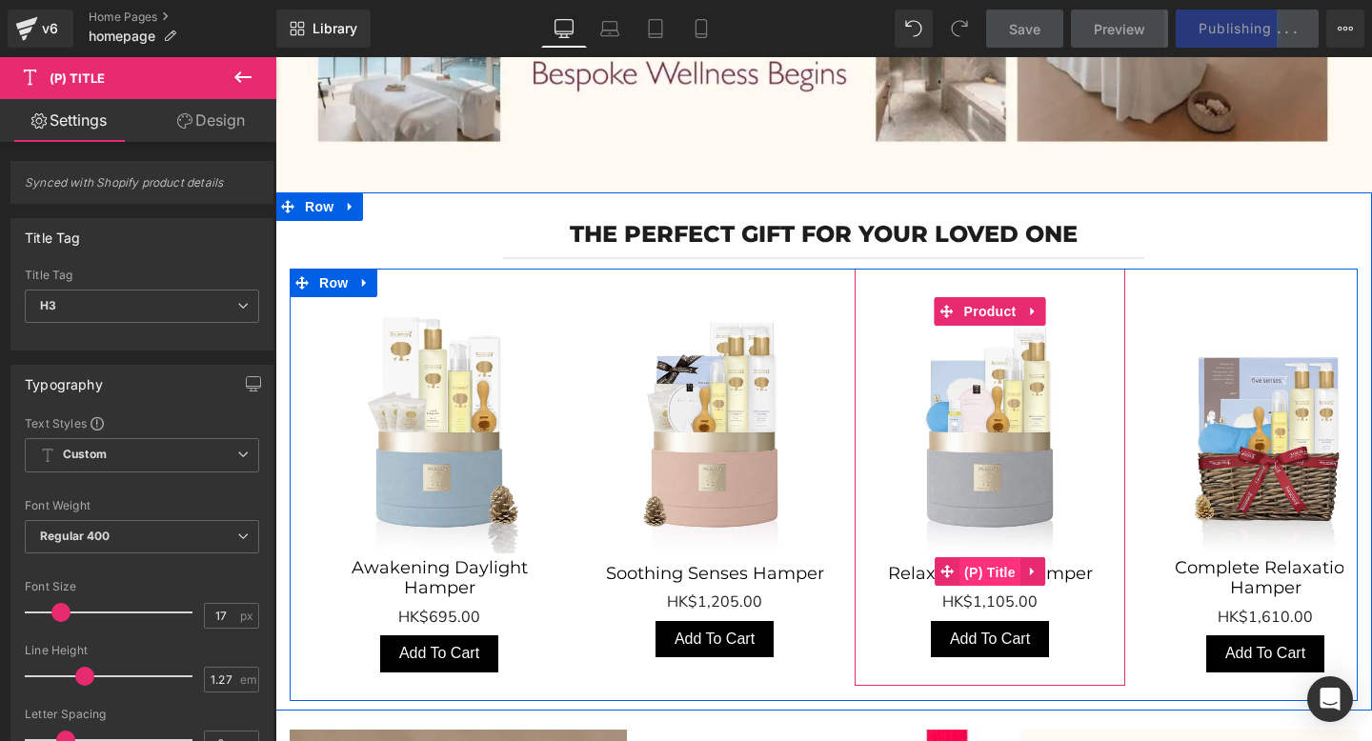
click at [988, 570] on span "(P) Title" at bounding box center [989, 572] width 61 height 29
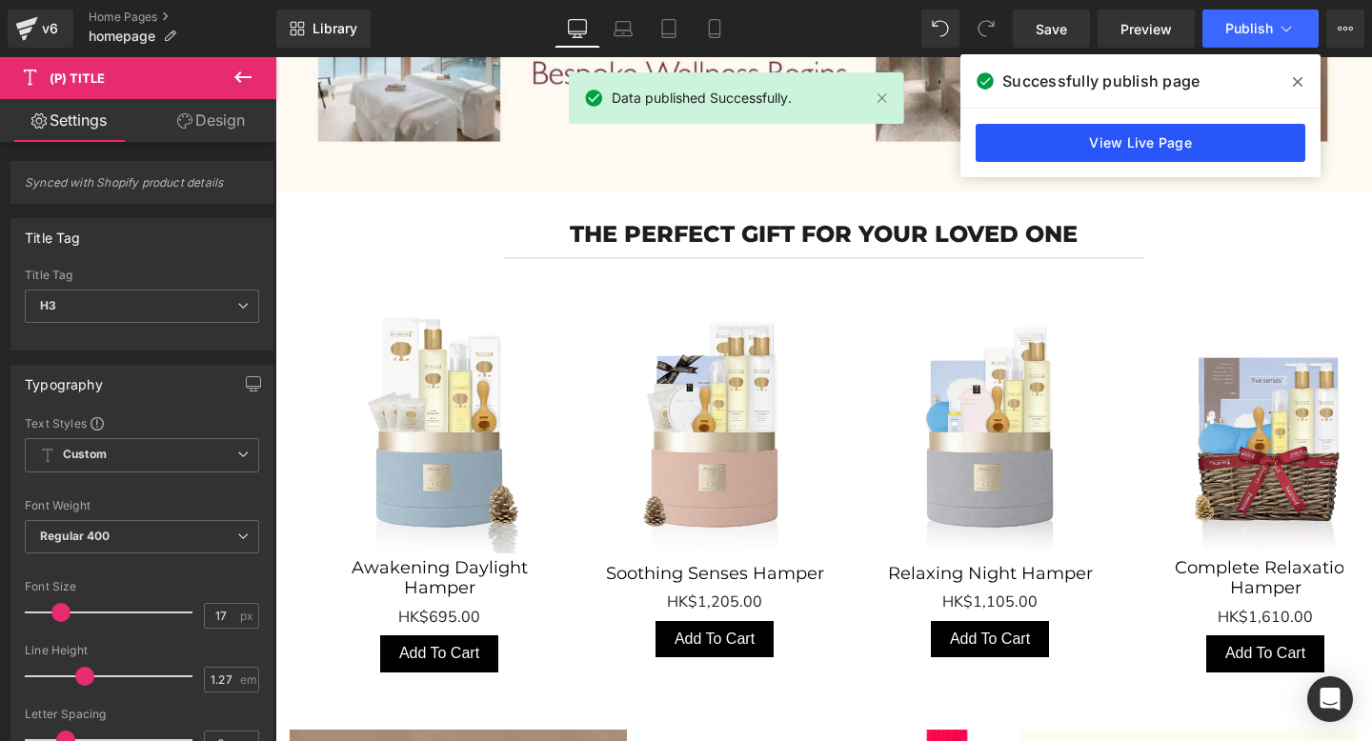
click at [1101, 130] on link "View Live Page" at bounding box center [1140, 143] width 330 height 38
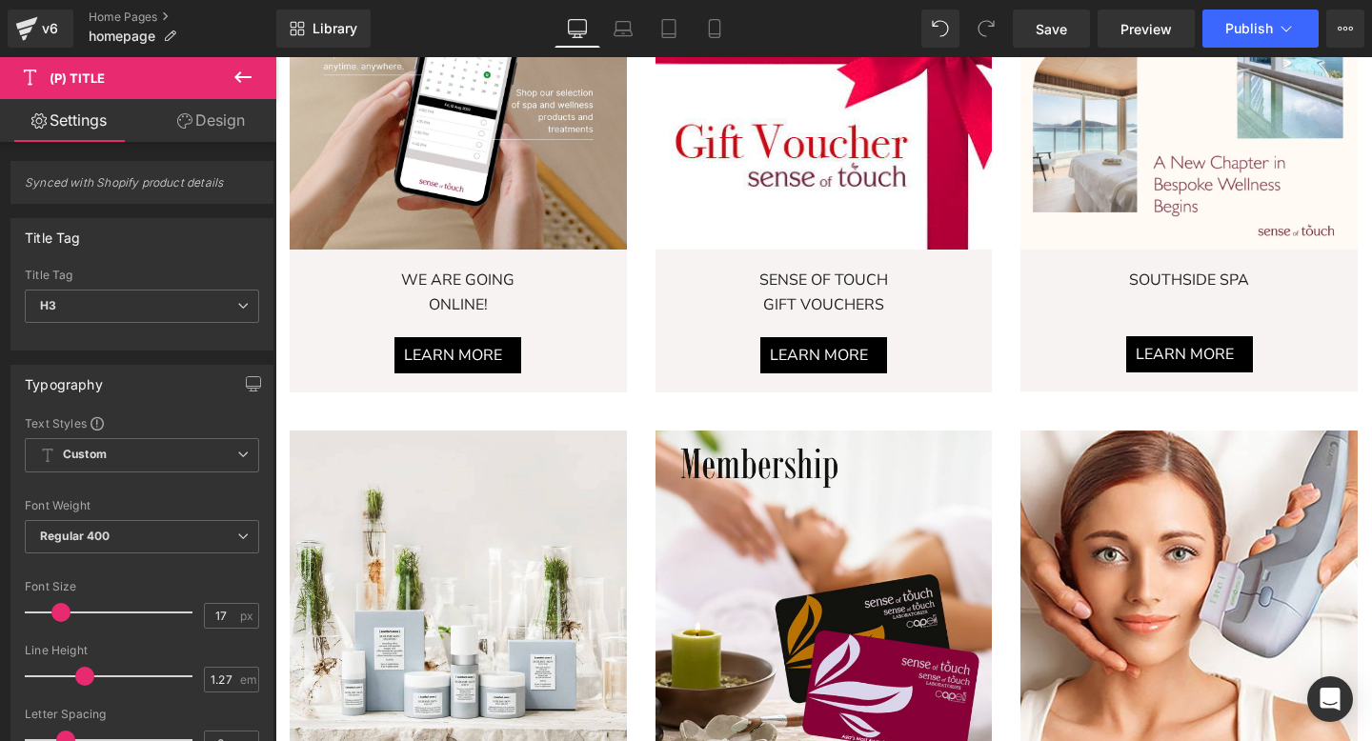
scroll to position [1548, 0]
